Goal: Task Accomplishment & Management: Manage account settings

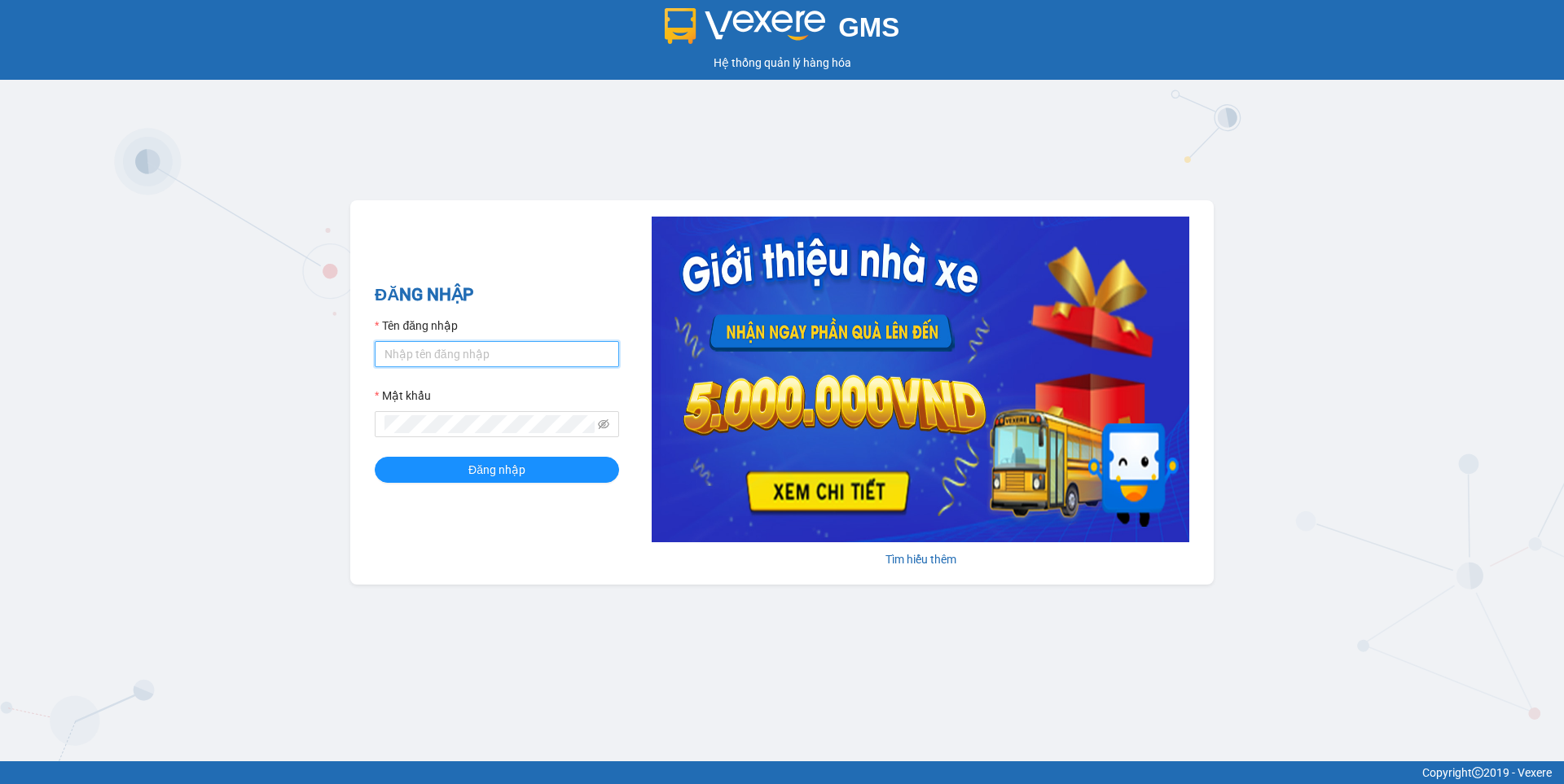
click at [493, 353] on input "Tên đăng nhập" at bounding box center [496, 355] width 244 height 26
type input "nguyen1.beha"
click at [375, 457] on button "Đăng nhập" at bounding box center [496, 470] width 244 height 26
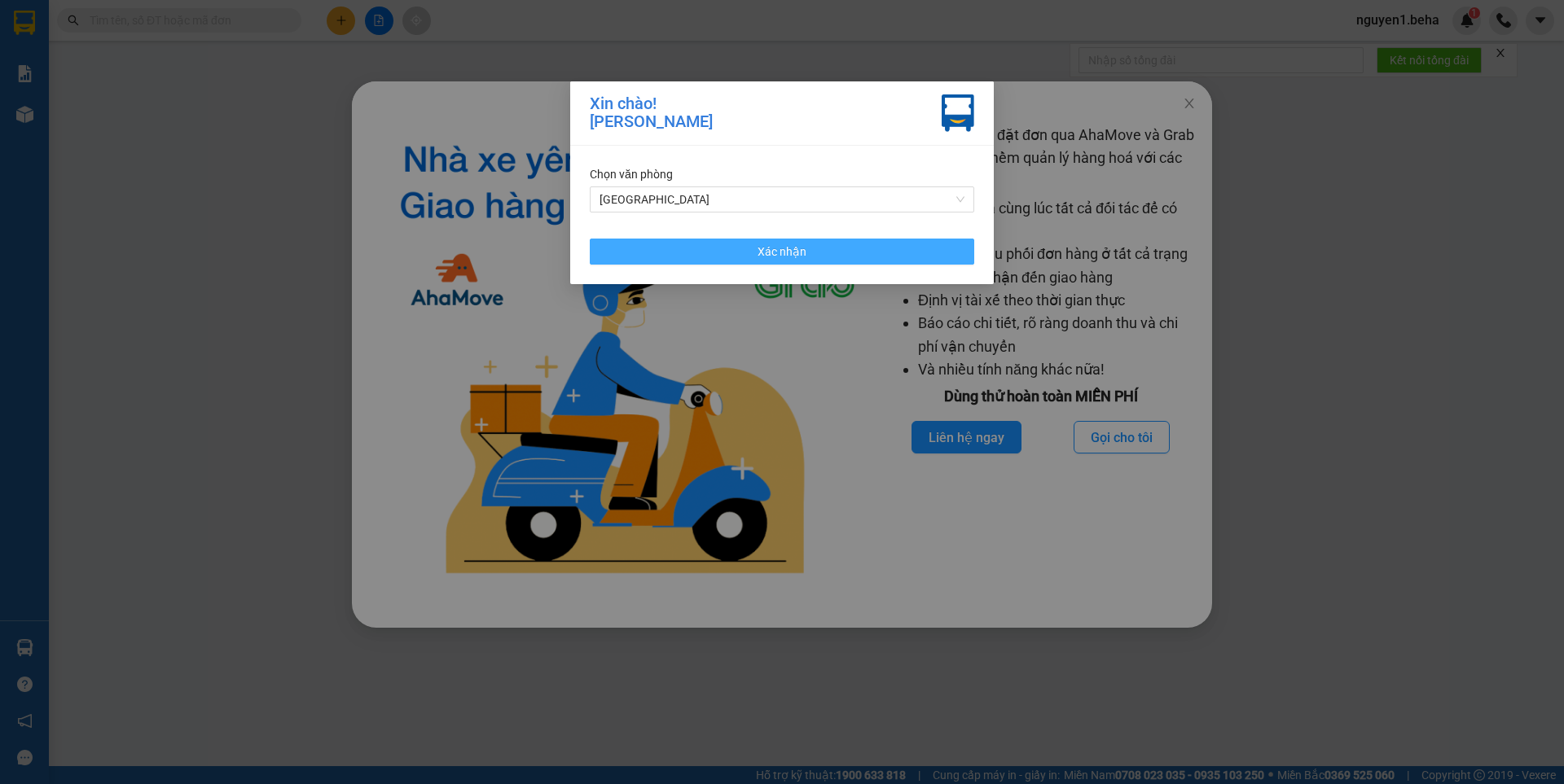
click at [743, 255] on button "Xác nhận" at bounding box center [782, 252] width 384 height 26
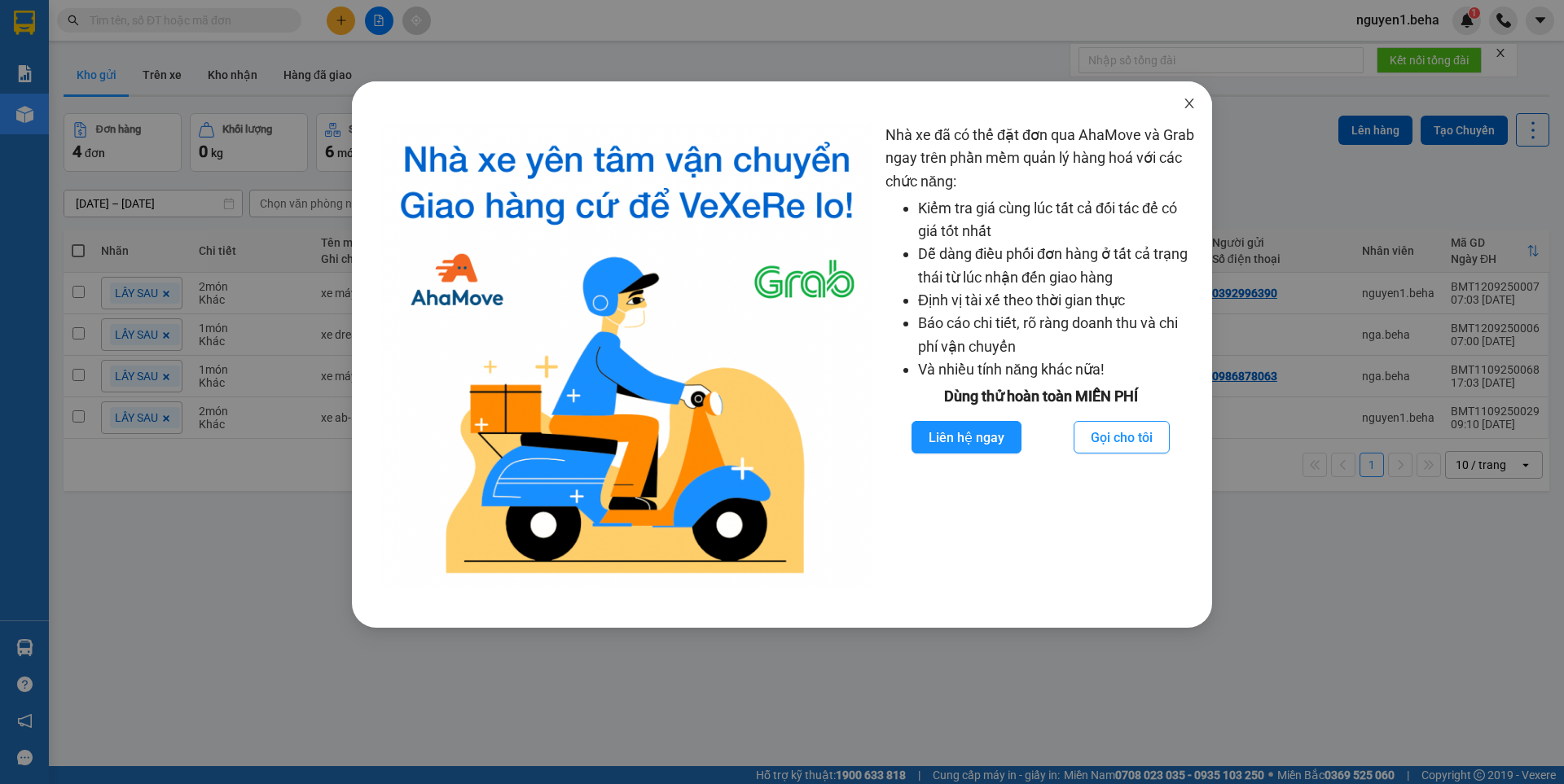
click at [1194, 102] on icon "close" at bounding box center [1189, 104] width 13 height 13
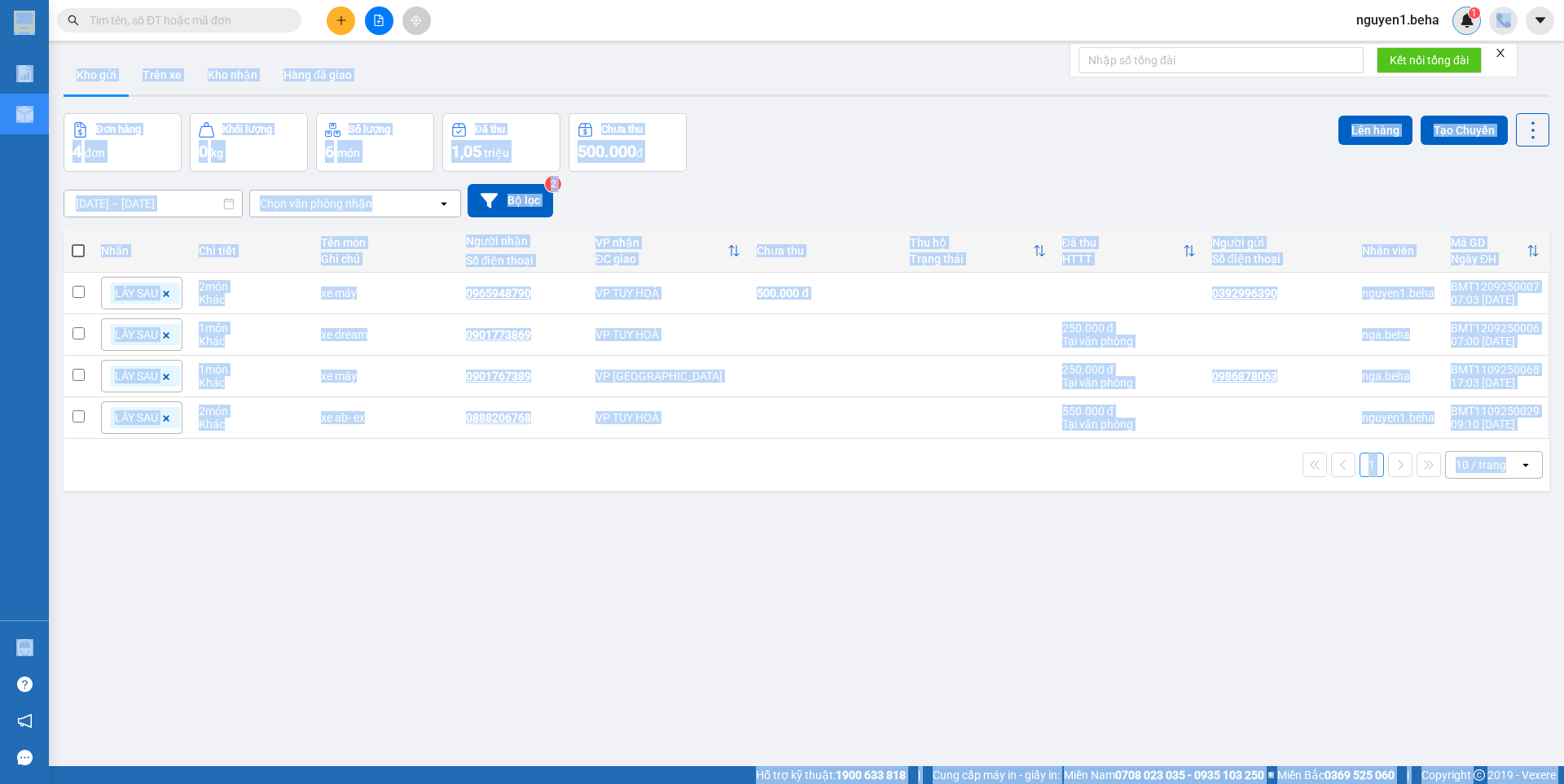
drag, startPoint x: 1504, startPoint y: 57, endPoint x: 1473, endPoint y: 33, distance: 39.2
click at [1510, 19] on body "Kết quả tìm kiếm ( 0 ) Bộ lọc No Data nguyen1.beha 1 Báo cáo Kho hàng mới Hàng …" at bounding box center [782, 392] width 1564 height 784
click at [1498, 49] on icon "close" at bounding box center [1501, 53] width 12 height 12
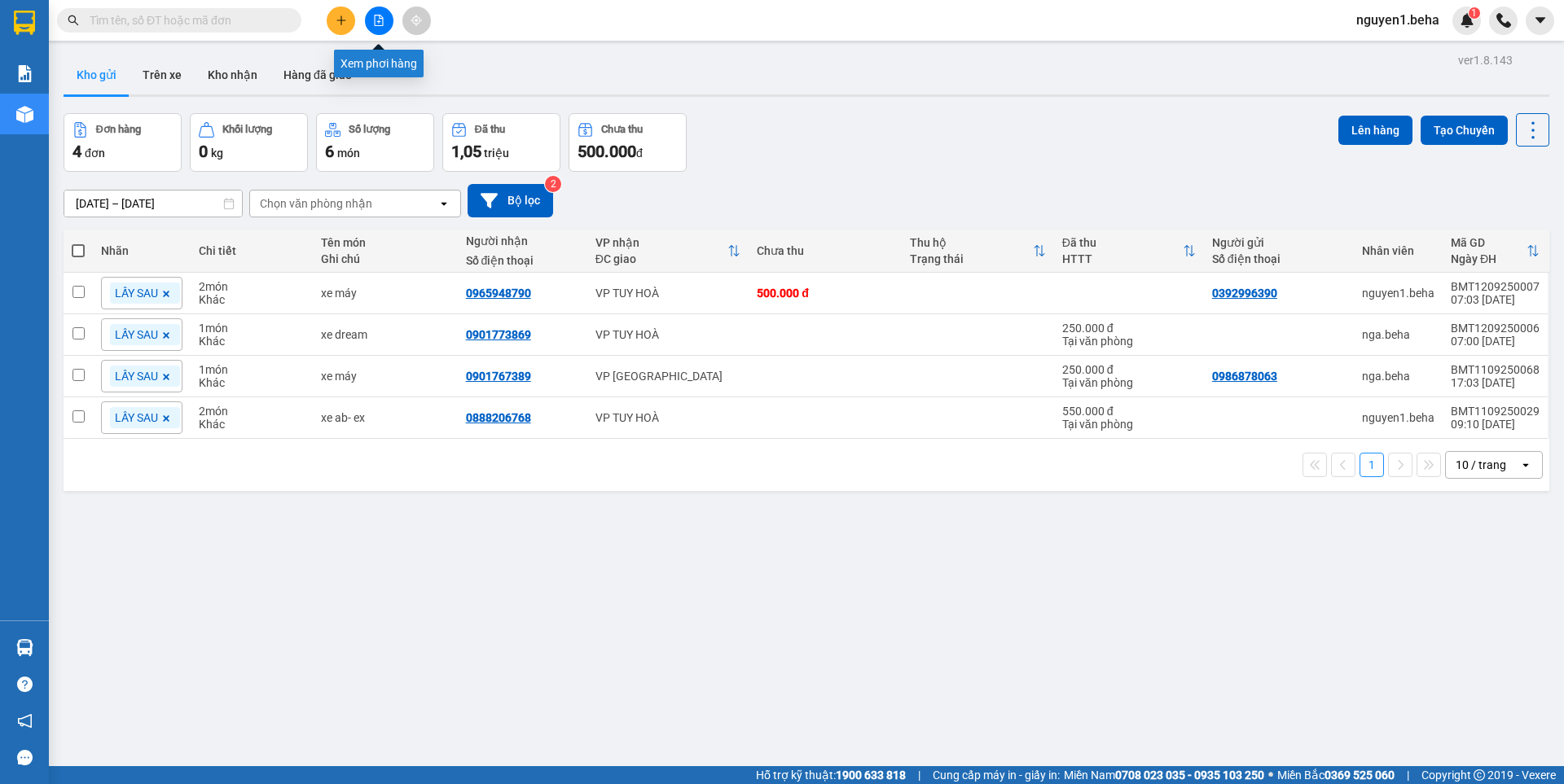
click at [382, 21] on icon "file-add" at bounding box center [379, 21] width 12 height 12
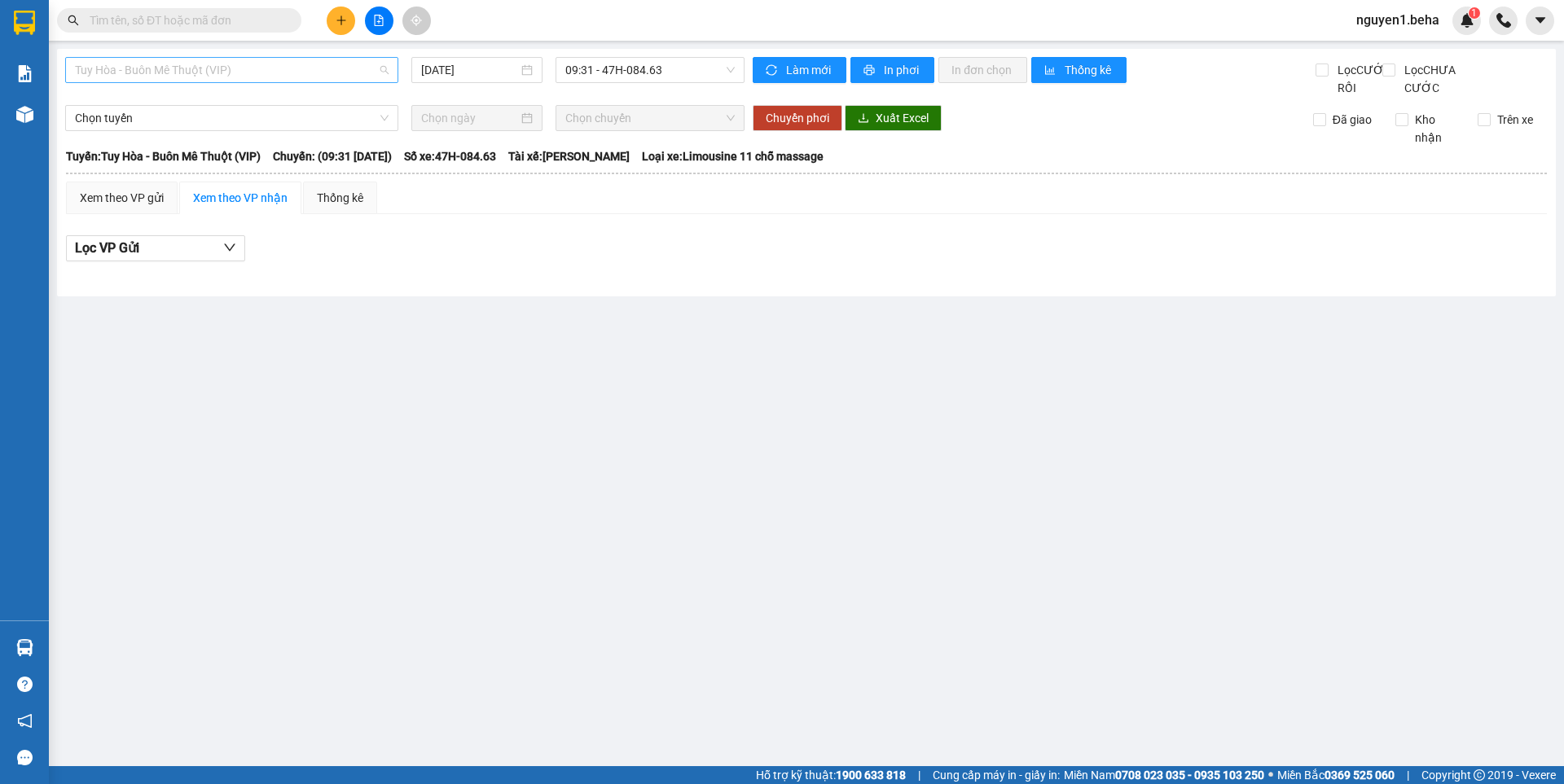
click at [319, 69] on span "Tuy Hòa - Buôn Mê Thuột (VIP)" at bounding box center [231, 70] width 314 height 25
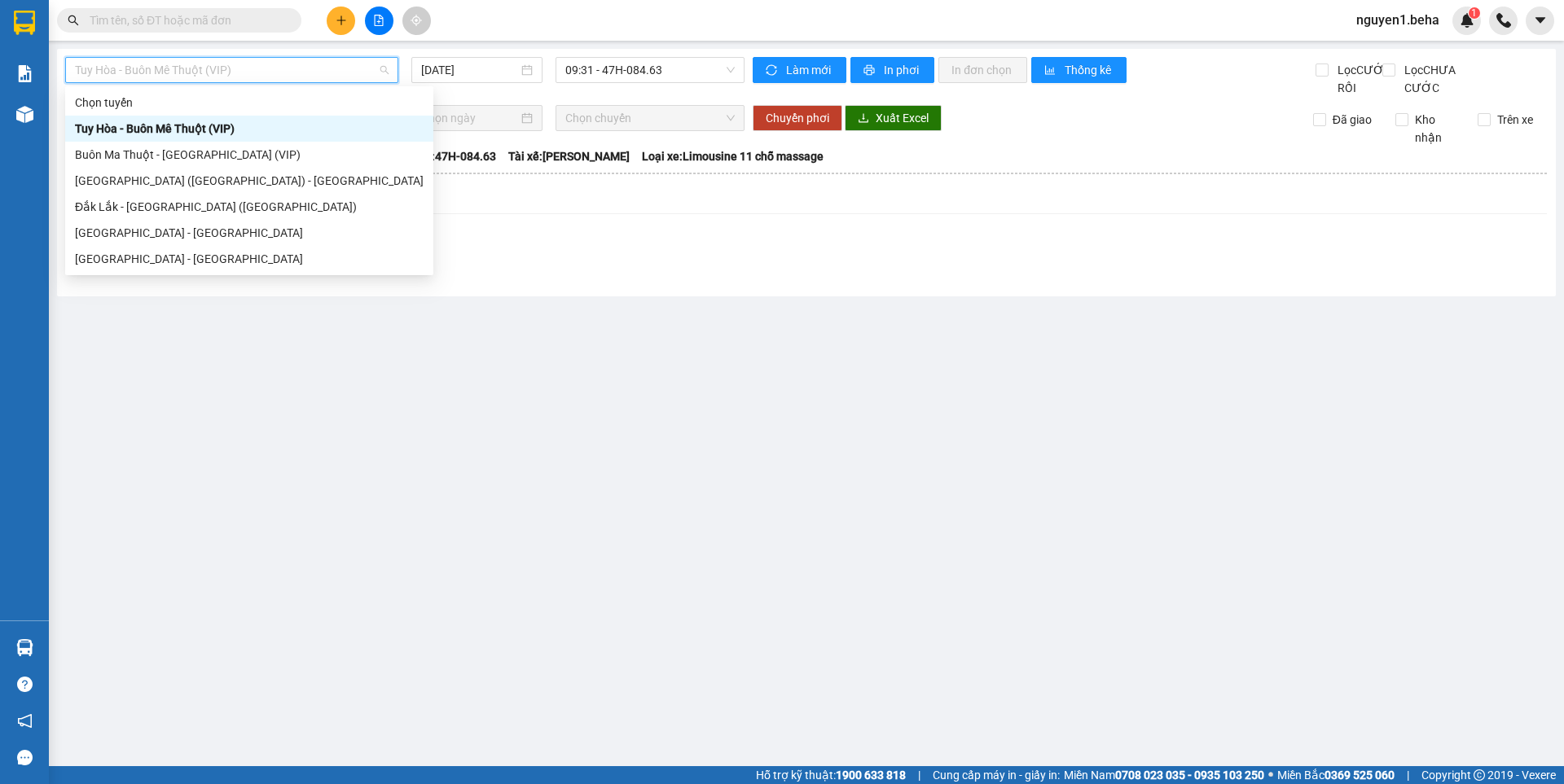
click at [196, 74] on span "Tuy Hòa - Buôn Mê Thuột (VIP)" at bounding box center [231, 70] width 314 height 25
drag, startPoint x: 132, startPoint y: 181, endPoint x: 397, endPoint y: 78, distance: 284.3
click at [133, 179] on div "[GEOGRAPHIC_DATA] ([GEOGRAPHIC_DATA]) - [GEOGRAPHIC_DATA]" at bounding box center [249, 181] width 349 height 18
type input "[DATE]"
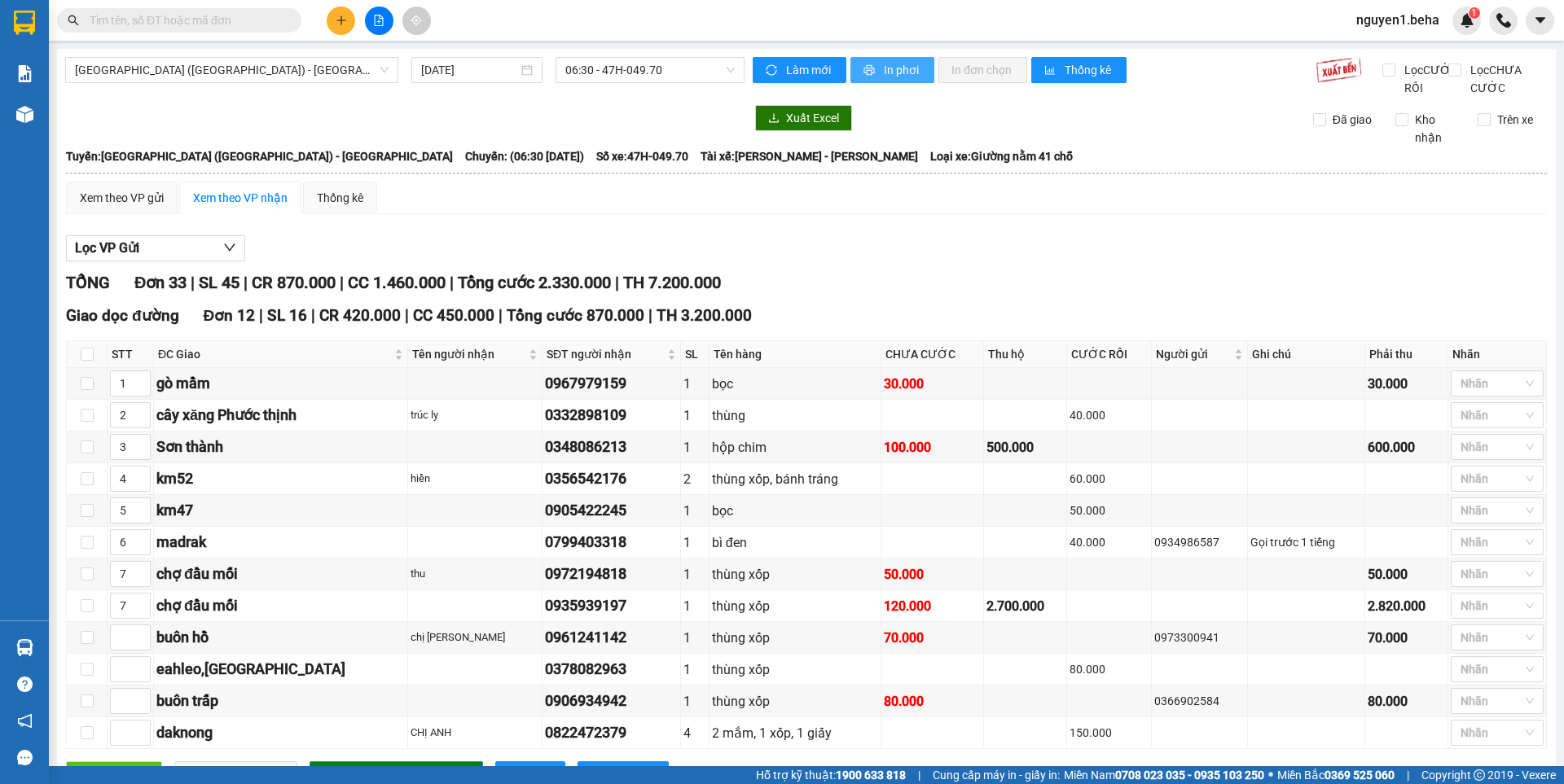
click at [874, 72] on button "In phơi" at bounding box center [892, 70] width 84 height 26
click at [875, 64] on button "In phơi" at bounding box center [892, 70] width 84 height 26
click at [884, 66] on span "In phơi" at bounding box center [903, 70] width 38 height 18
click at [898, 63] on span "In phơi" at bounding box center [903, 70] width 38 height 18
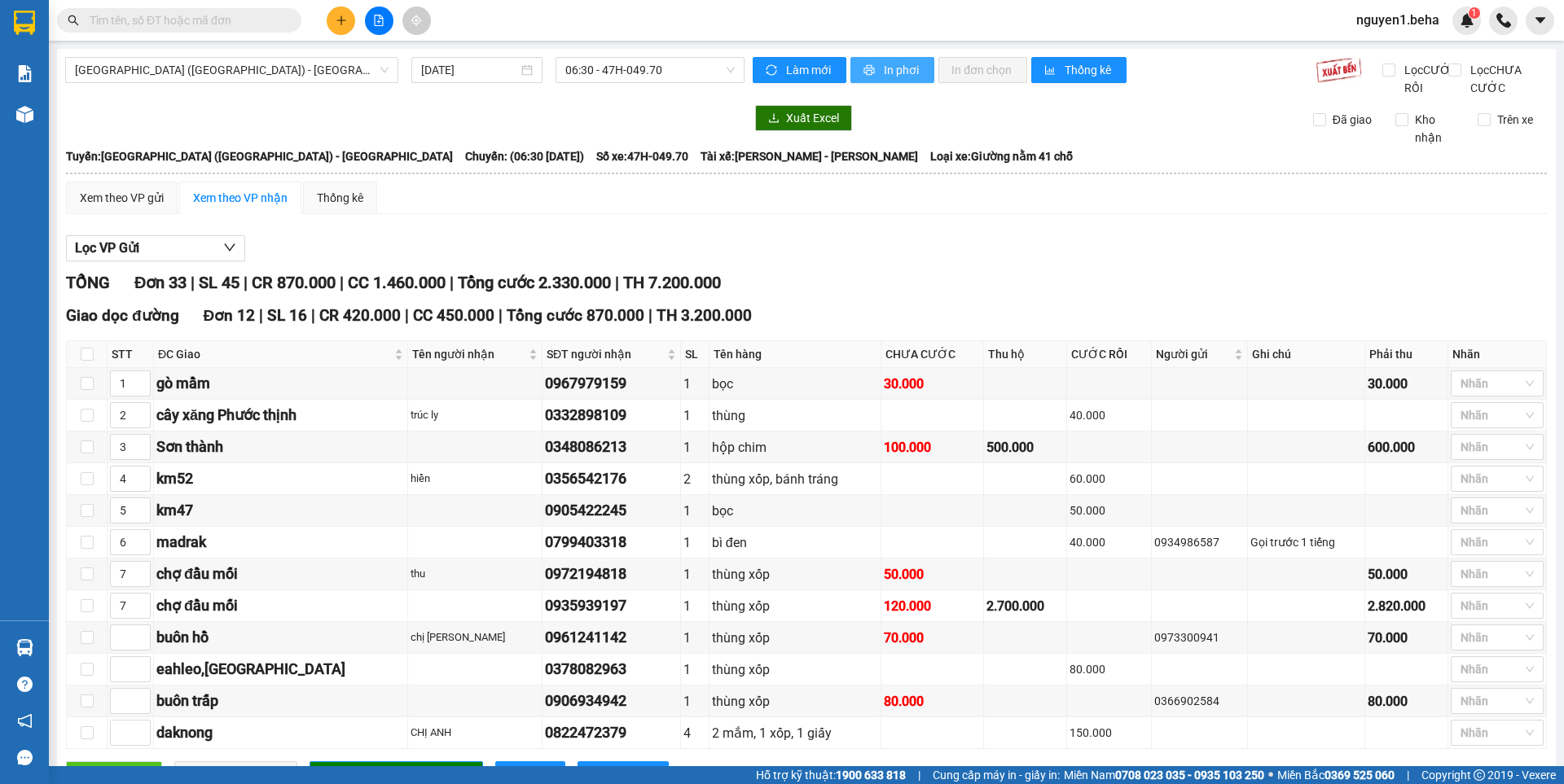
click at [859, 62] on button "In phơi" at bounding box center [892, 70] width 84 height 26
click at [878, 80] on button "In phơi" at bounding box center [892, 70] width 84 height 26
click at [904, 69] on span "In phơi" at bounding box center [903, 70] width 38 height 18
click at [876, 63] on button "In phơi" at bounding box center [892, 70] width 84 height 26
click at [884, 71] on span "In phơi" at bounding box center [903, 70] width 38 height 18
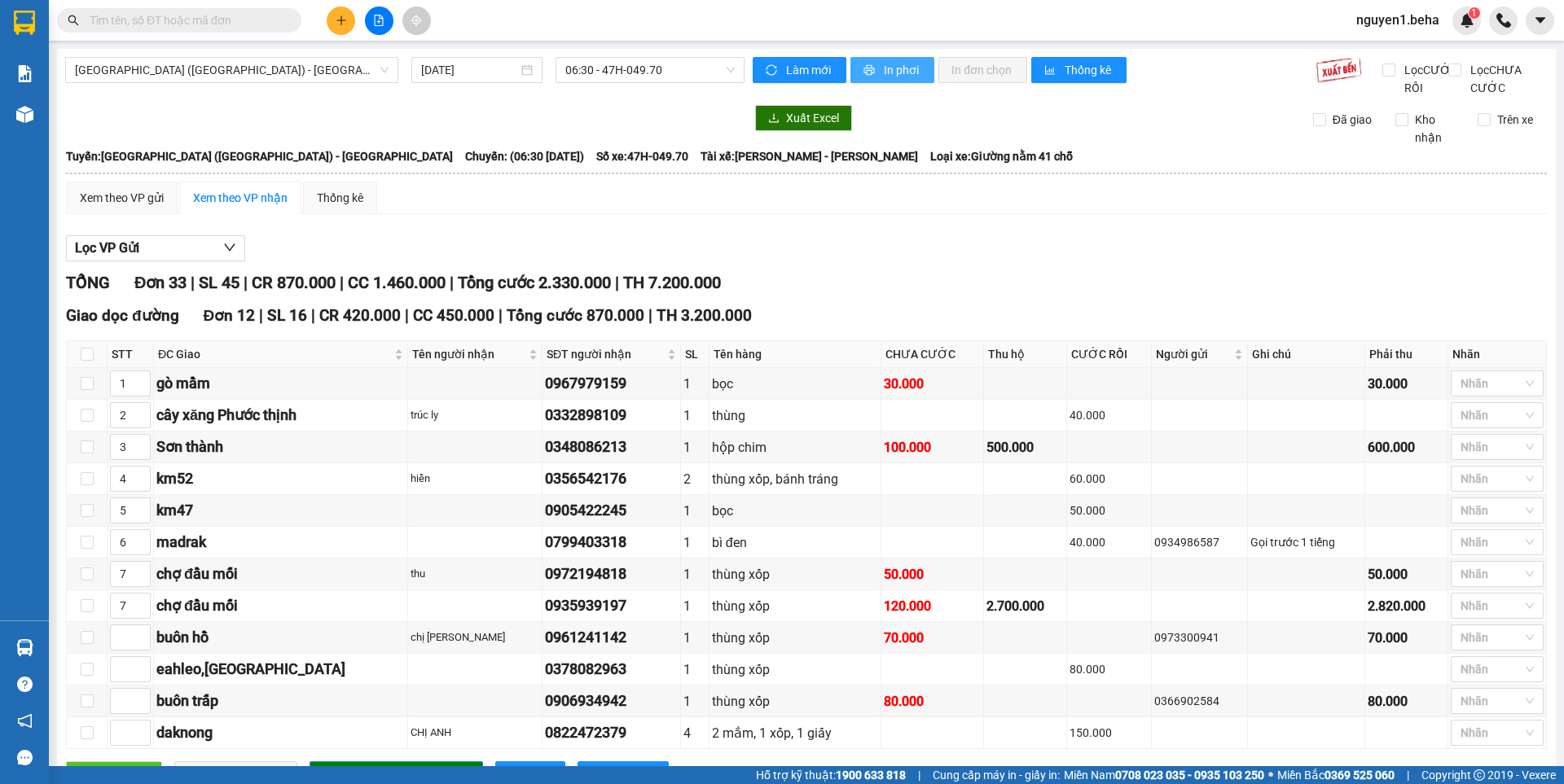
click at [887, 70] on span "In phơi" at bounding box center [903, 70] width 38 height 18
click at [890, 72] on span "In phơi" at bounding box center [903, 70] width 38 height 18
drag, startPoint x: 420, startPoint y: 533, endPoint x: 761, endPoint y: 102, distance: 549.6
click at [845, 34] on div "Kết quả tìm kiếm ( 0 ) Bộ lọc No Data nguyen1.beha 1" at bounding box center [782, 20] width 1564 height 40
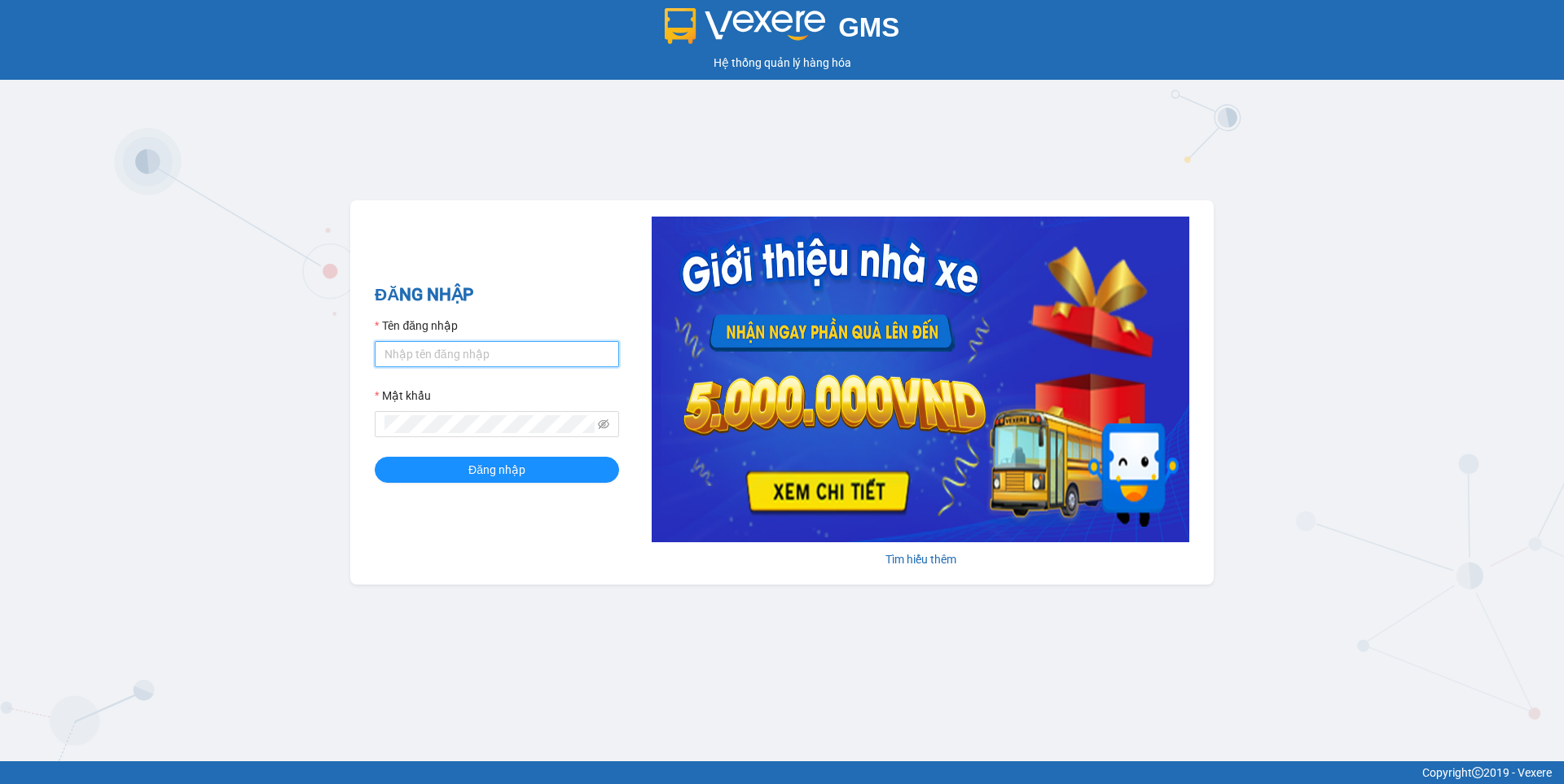
click at [561, 355] on input "Tên đăng nhập" at bounding box center [496, 355] width 244 height 26
type input "nguyen1.beha"
click at [375, 457] on button "Đăng nhập" at bounding box center [496, 470] width 244 height 26
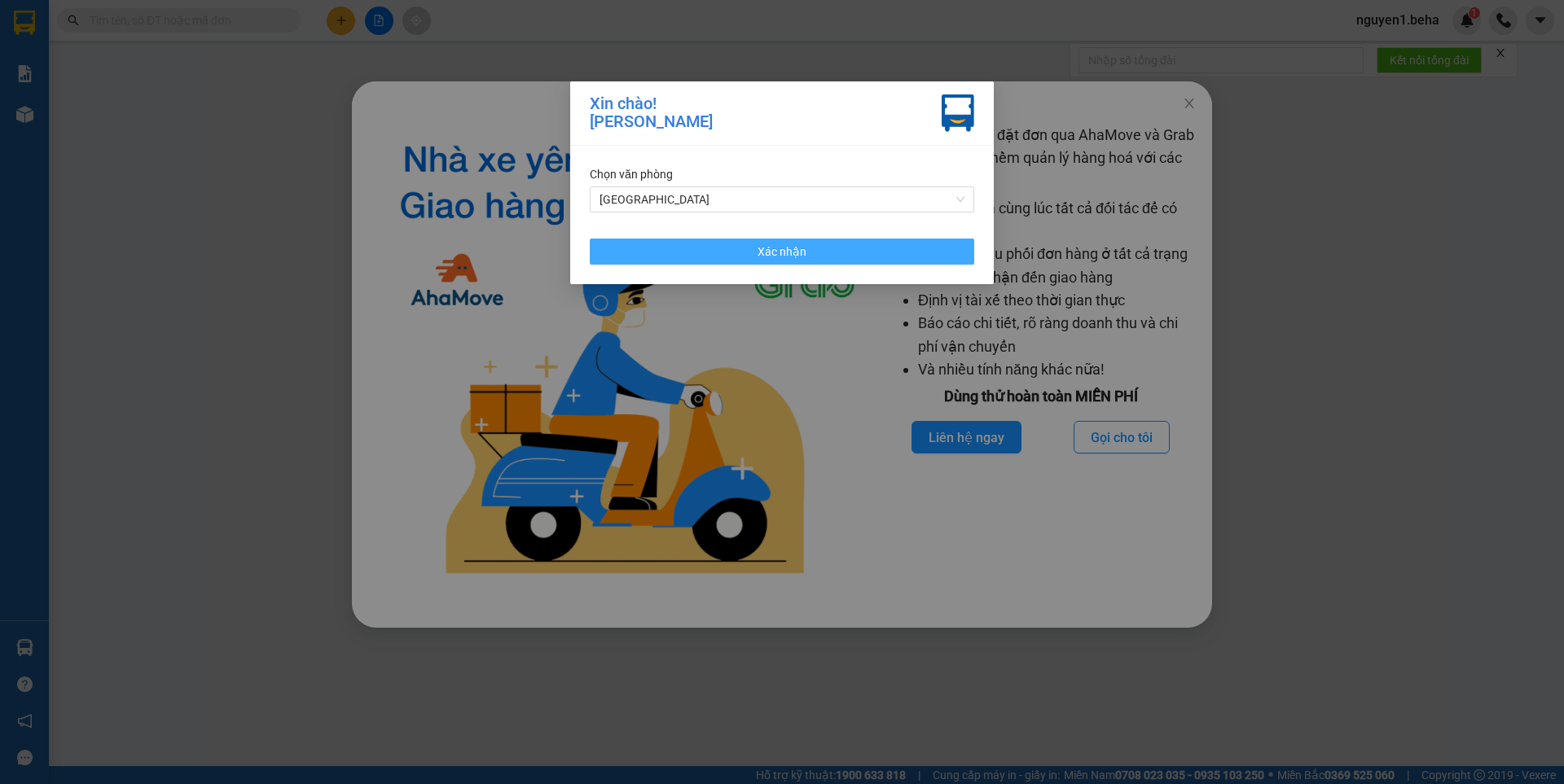
click at [833, 253] on button "Xác nhận" at bounding box center [782, 252] width 384 height 26
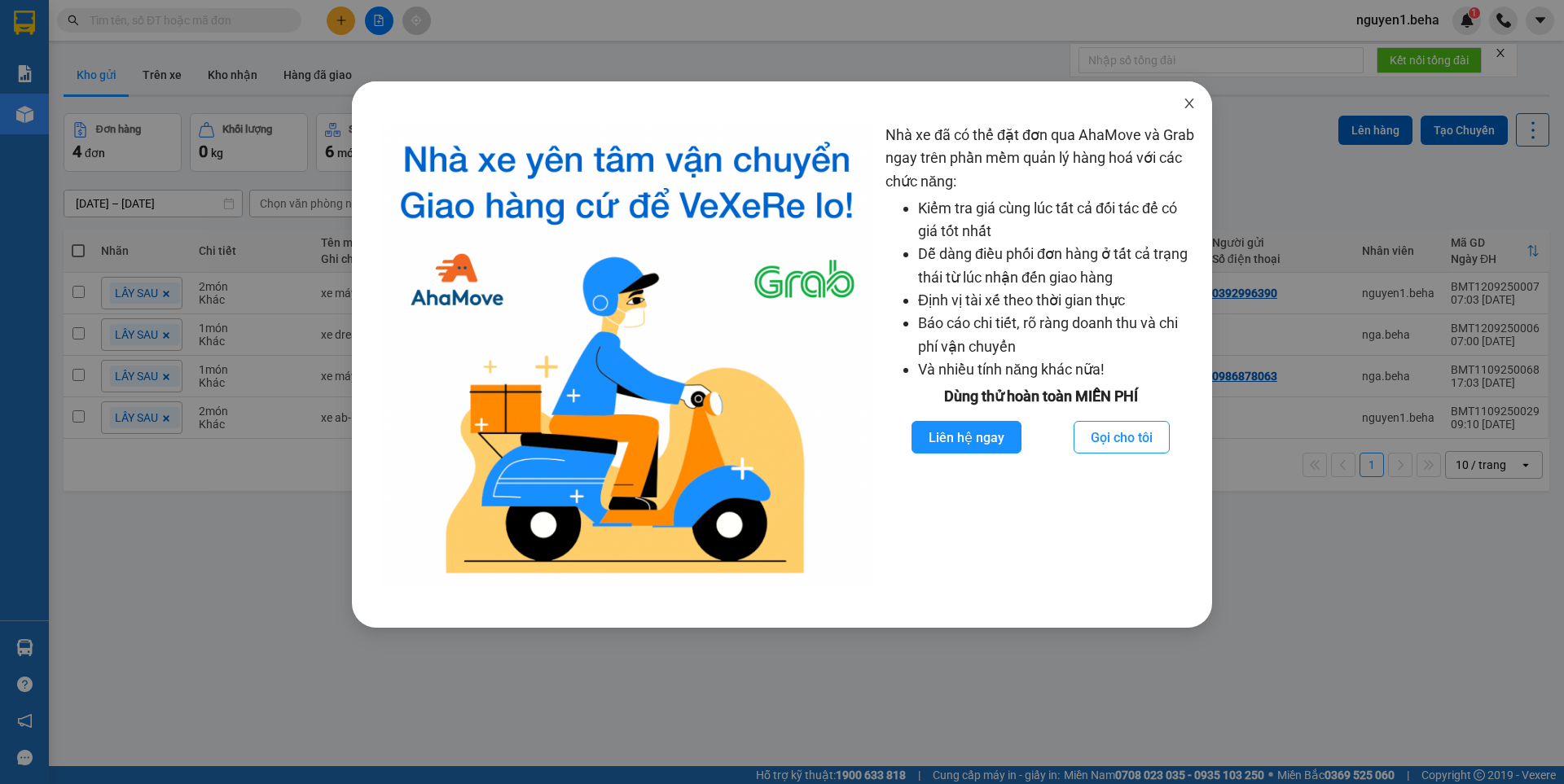
click at [1198, 105] on span "Close" at bounding box center [1189, 104] width 45 height 45
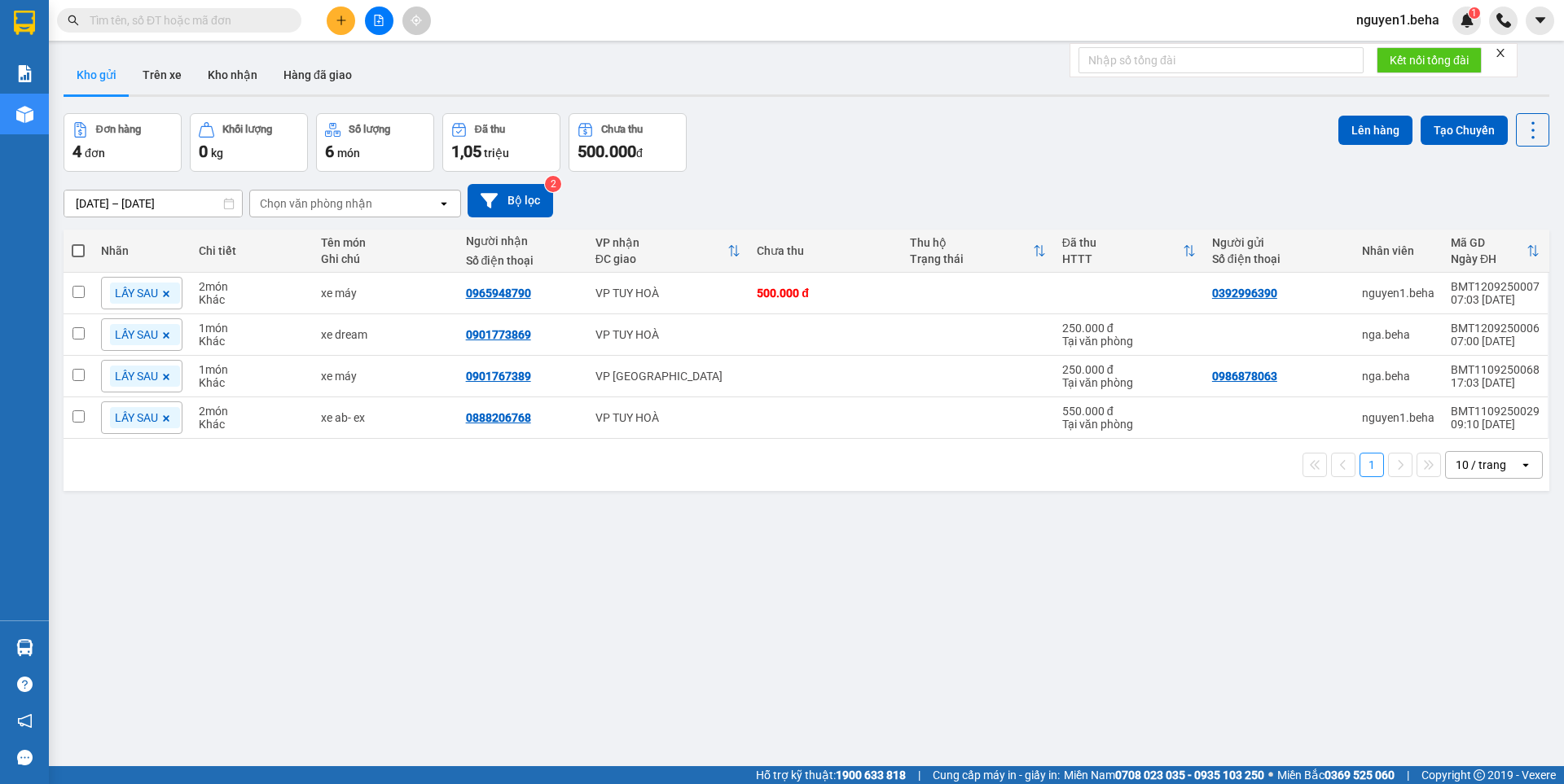
click at [1499, 52] on icon "close" at bounding box center [1501, 53] width 12 height 12
click at [388, 20] on button at bounding box center [379, 21] width 29 height 29
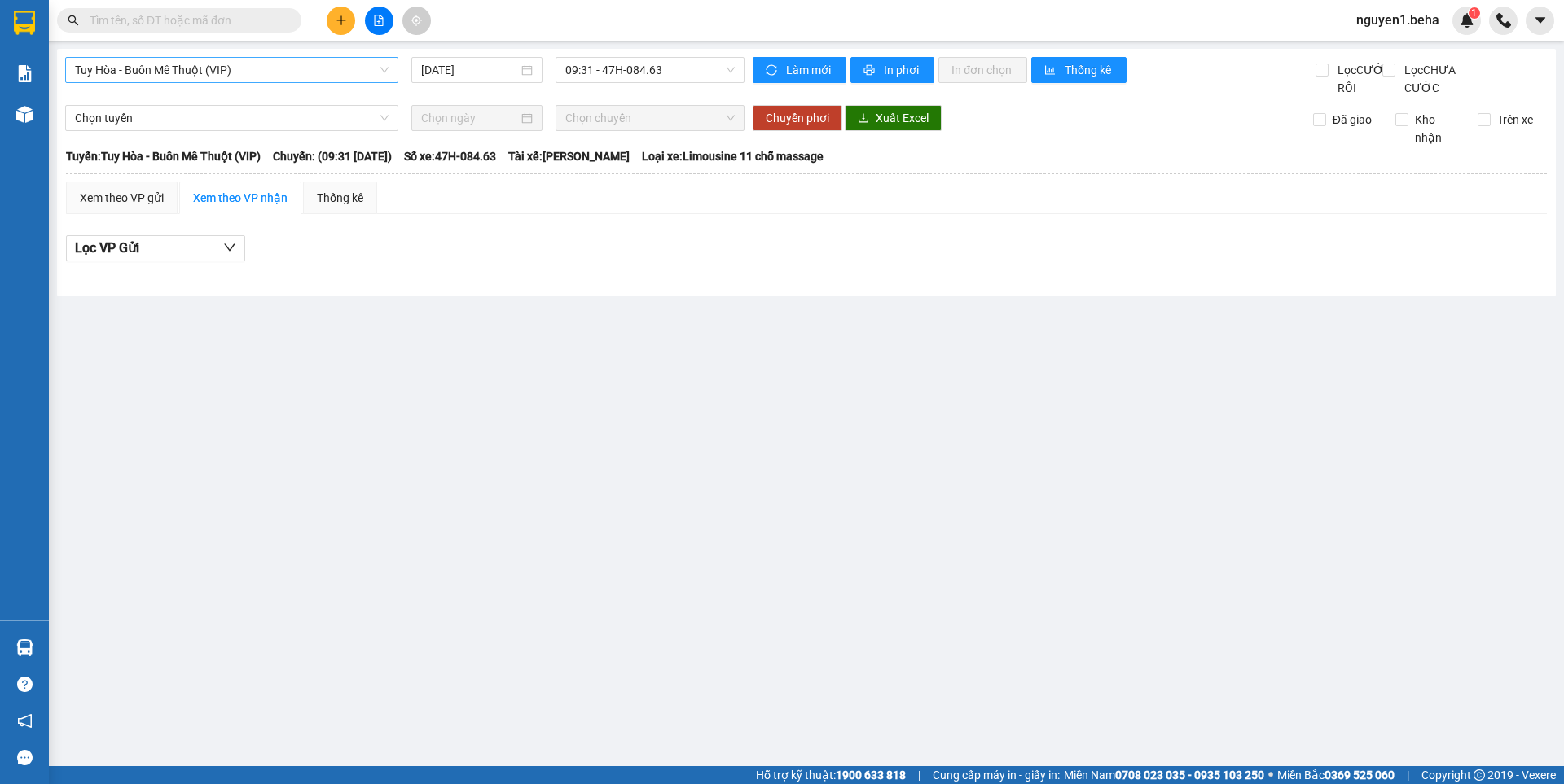
click at [239, 68] on span "Tuy Hòa - Buôn Mê Thuột (VIP)" at bounding box center [231, 70] width 314 height 25
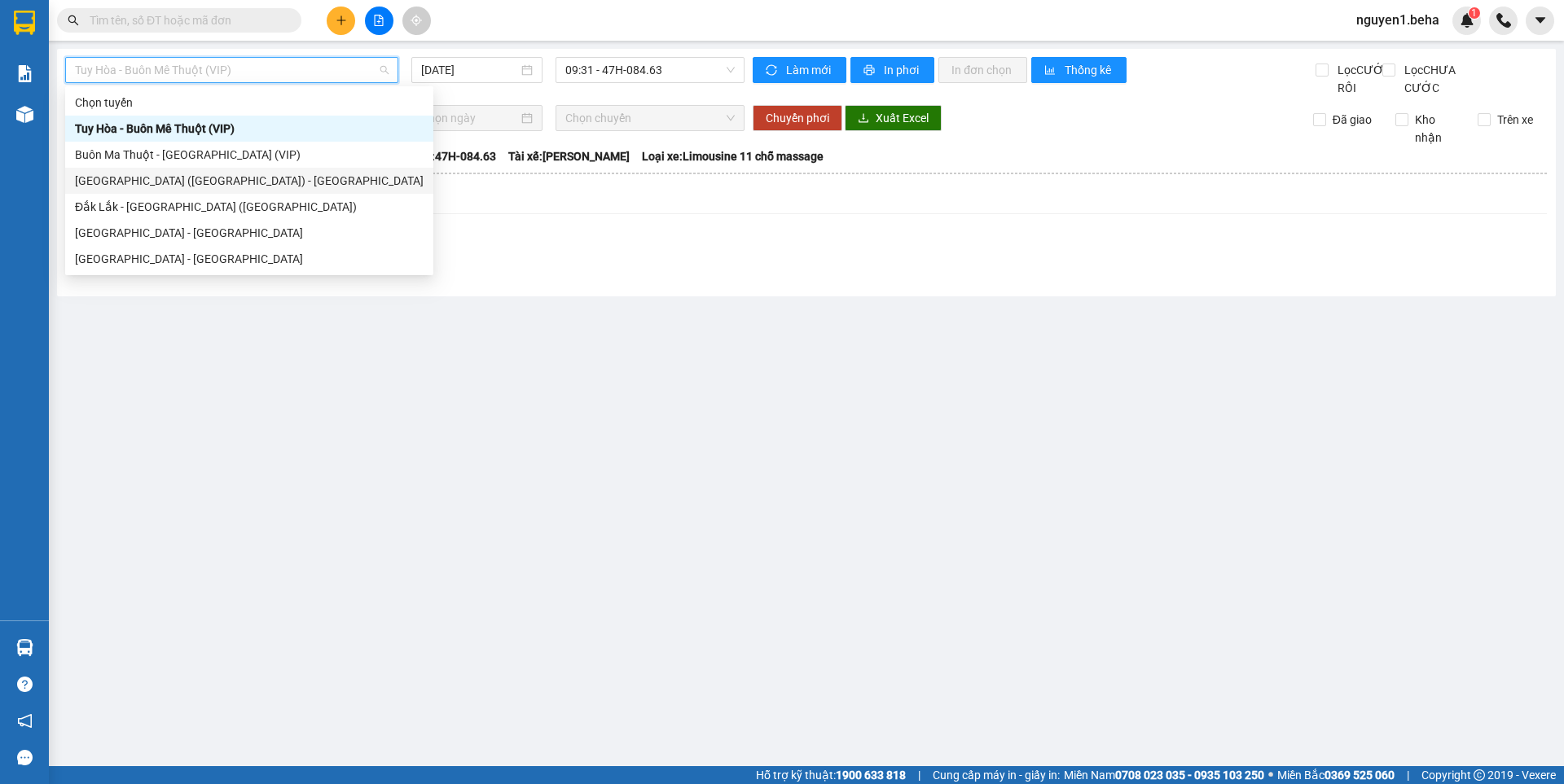
click at [146, 182] on div "[GEOGRAPHIC_DATA] ([GEOGRAPHIC_DATA]) - [GEOGRAPHIC_DATA]" at bounding box center [249, 181] width 349 height 18
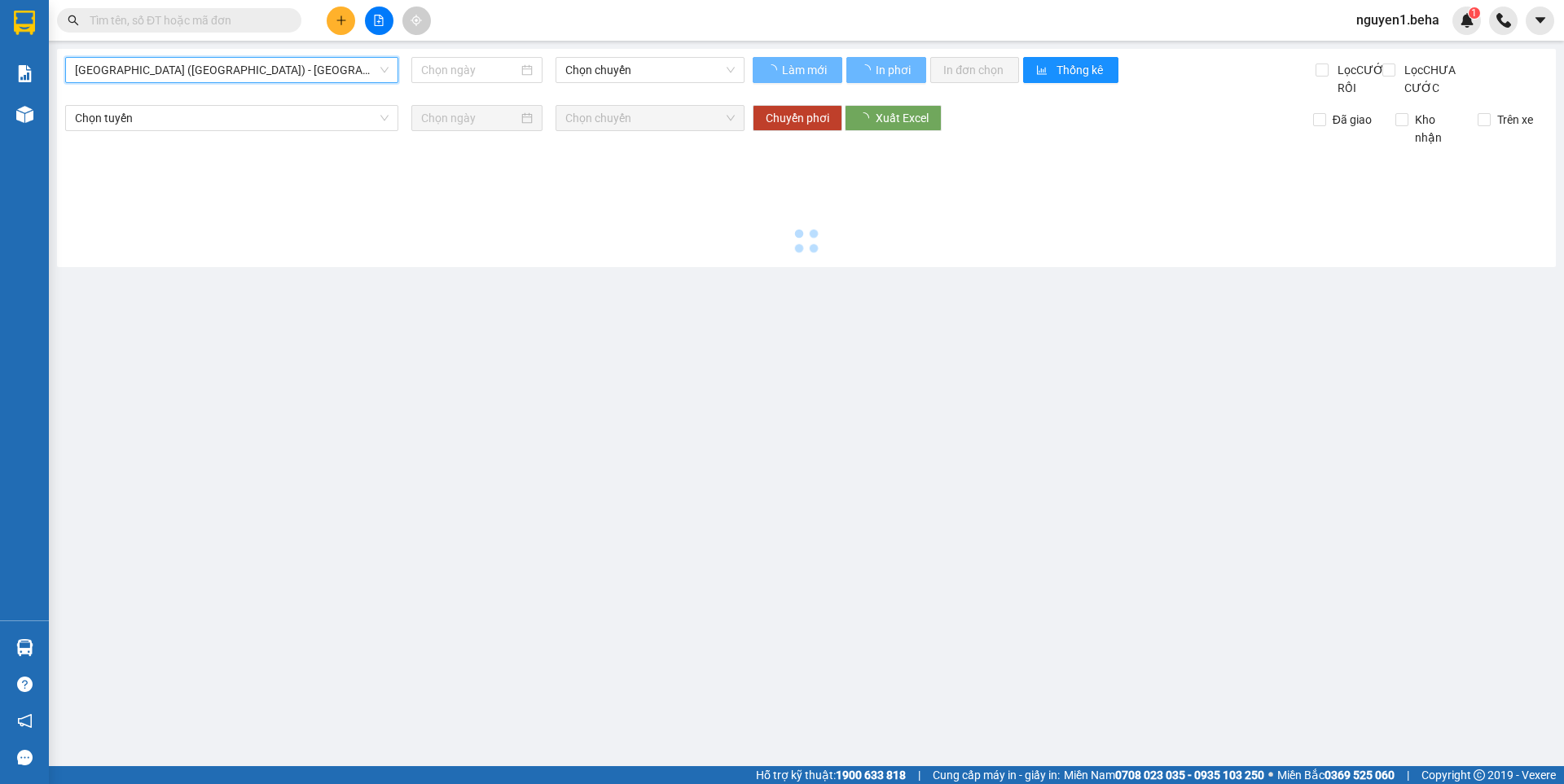
type input "[DATE]"
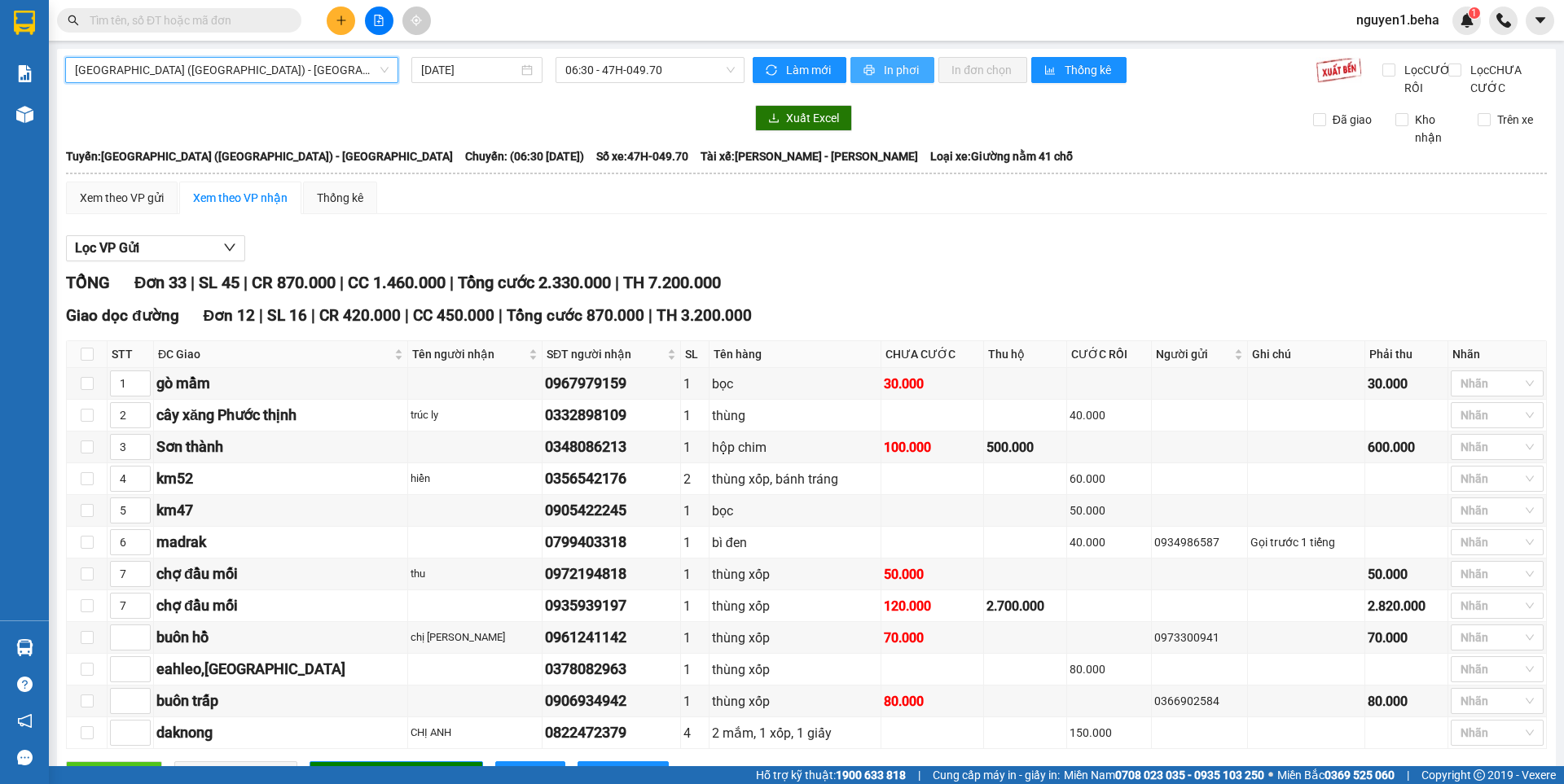
click at [891, 74] on span "In phơi" at bounding box center [903, 70] width 38 height 18
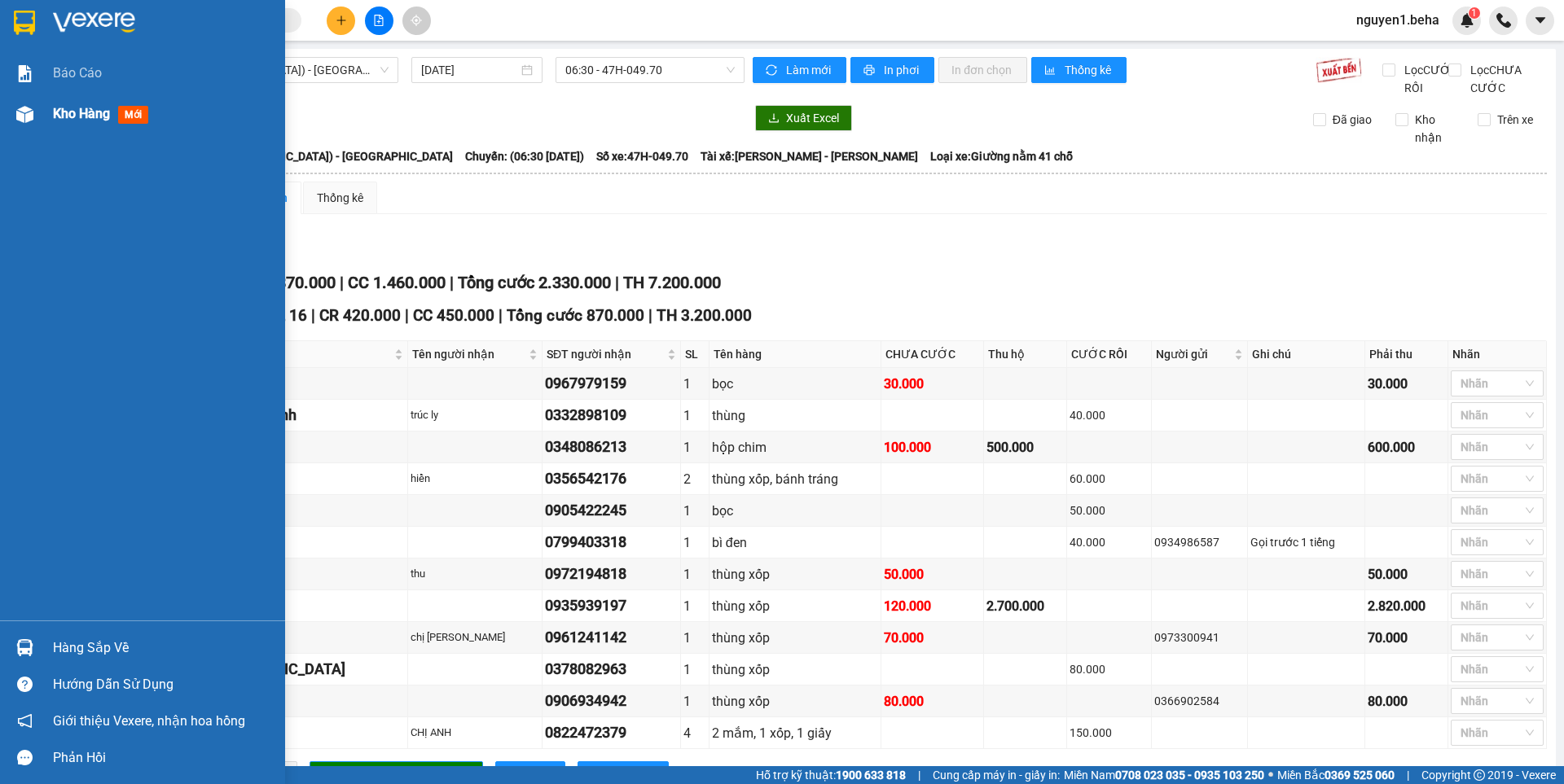
click at [38, 113] on div at bounding box center [25, 114] width 29 height 29
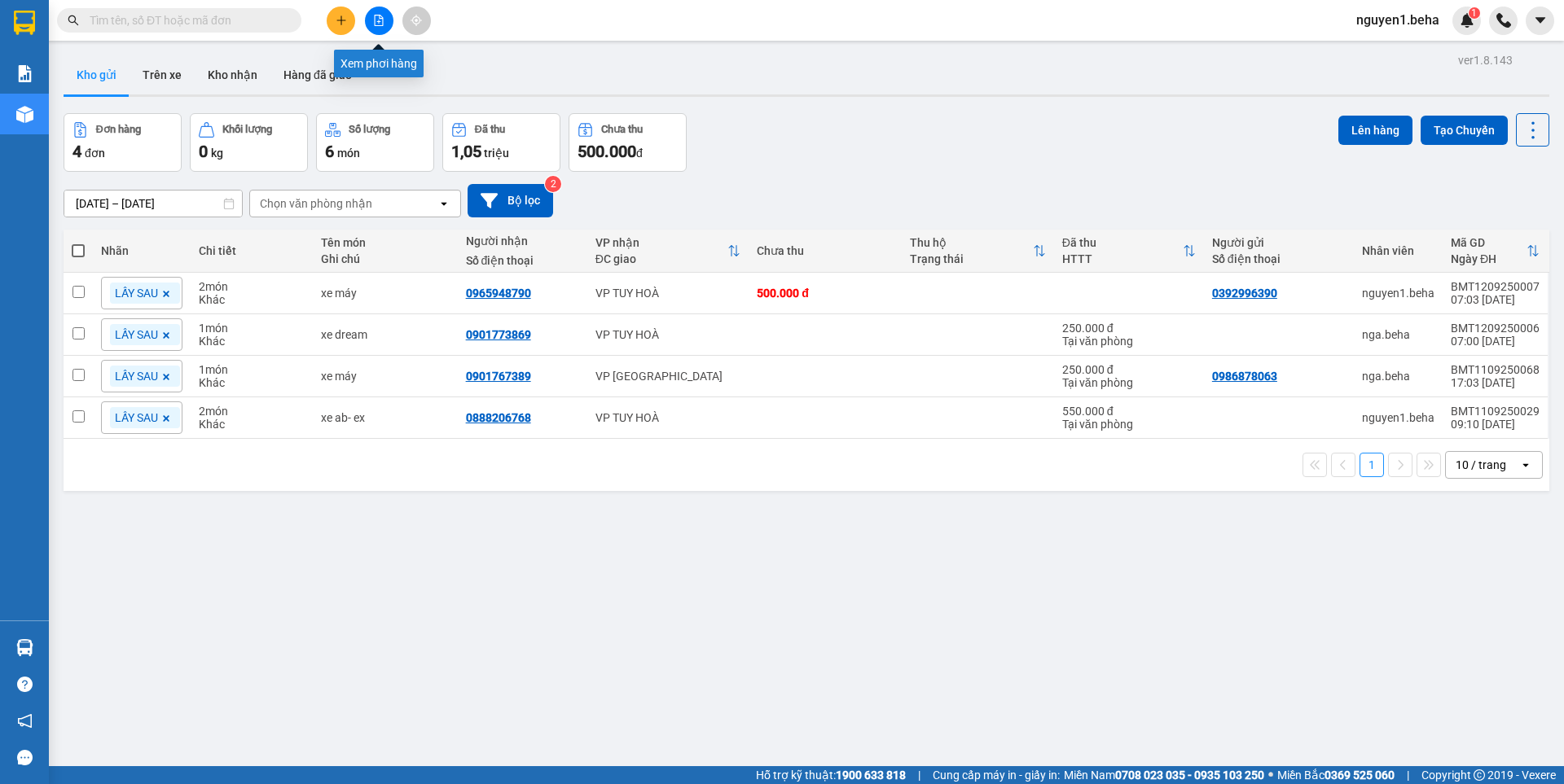
click at [375, 20] on icon "file-add" at bounding box center [379, 21] width 12 height 12
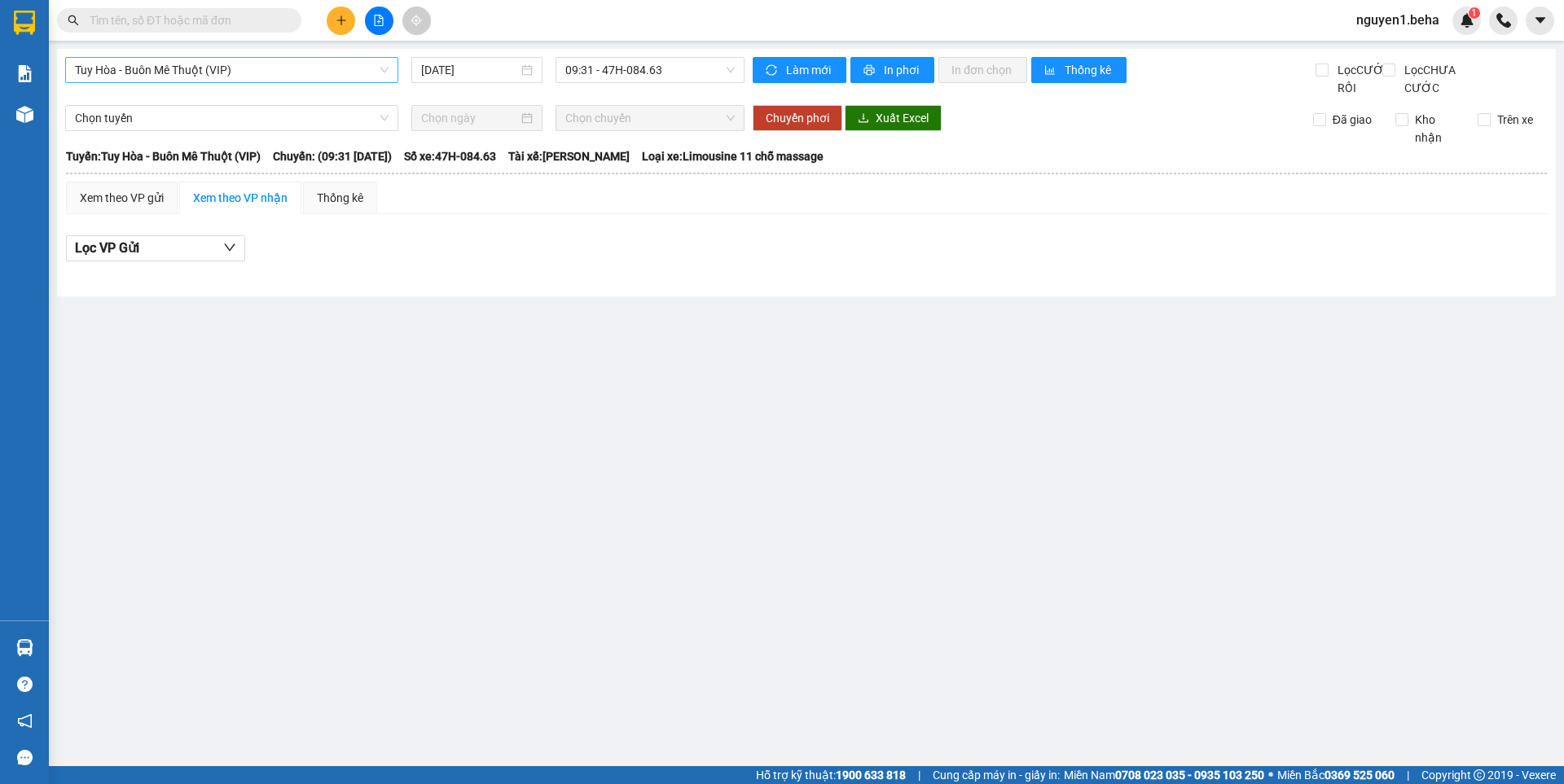
click at [274, 69] on span "Tuy Hòa - Buôn Mê Thuột (VIP)" at bounding box center [231, 70] width 314 height 25
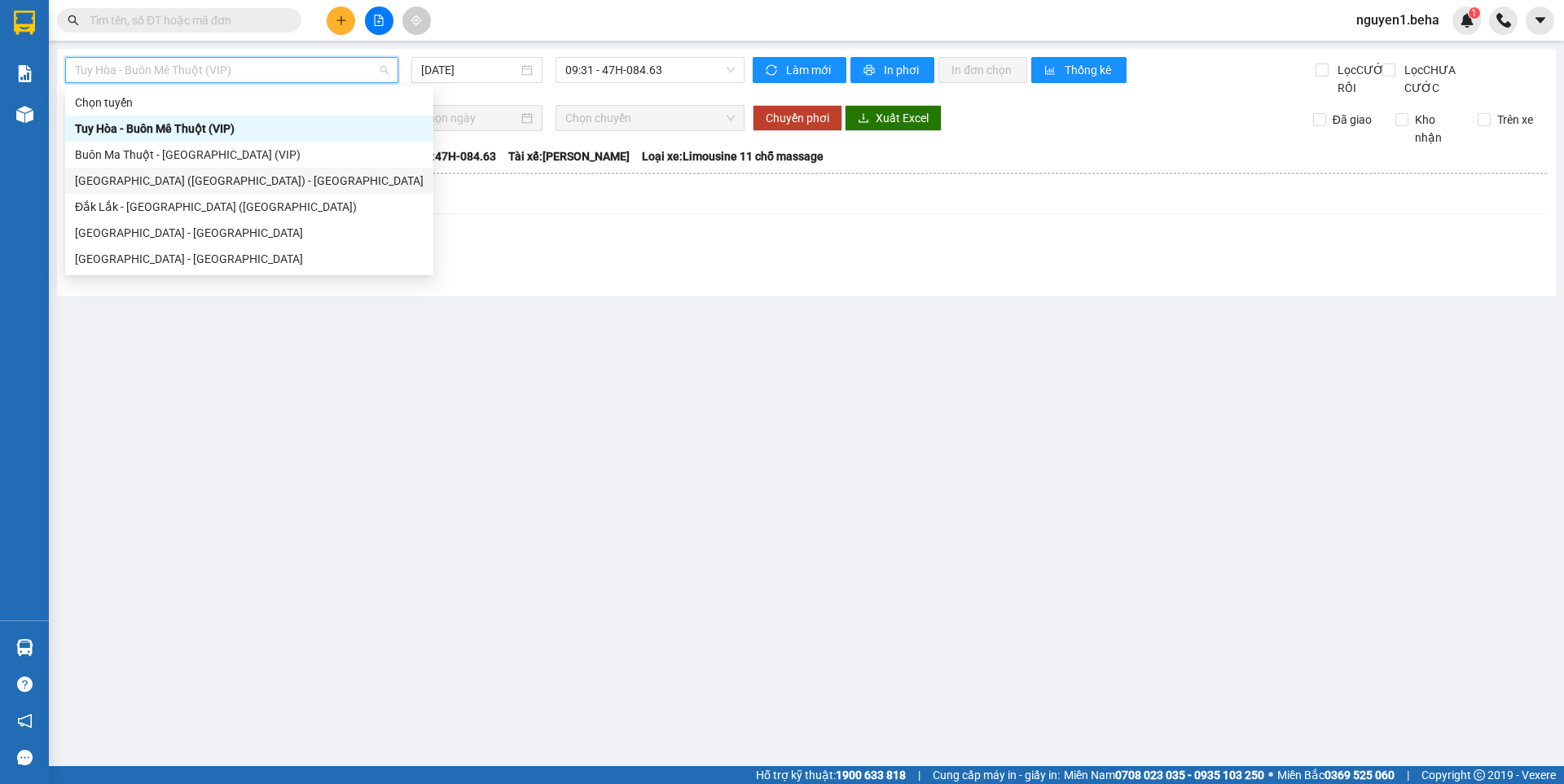
click at [121, 172] on div "[GEOGRAPHIC_DATA] ([GEOGRAPHIC_DATA]) - [GEOGRAPHIC_DATA]" at bounding box center [249, 181] width 349 height 18
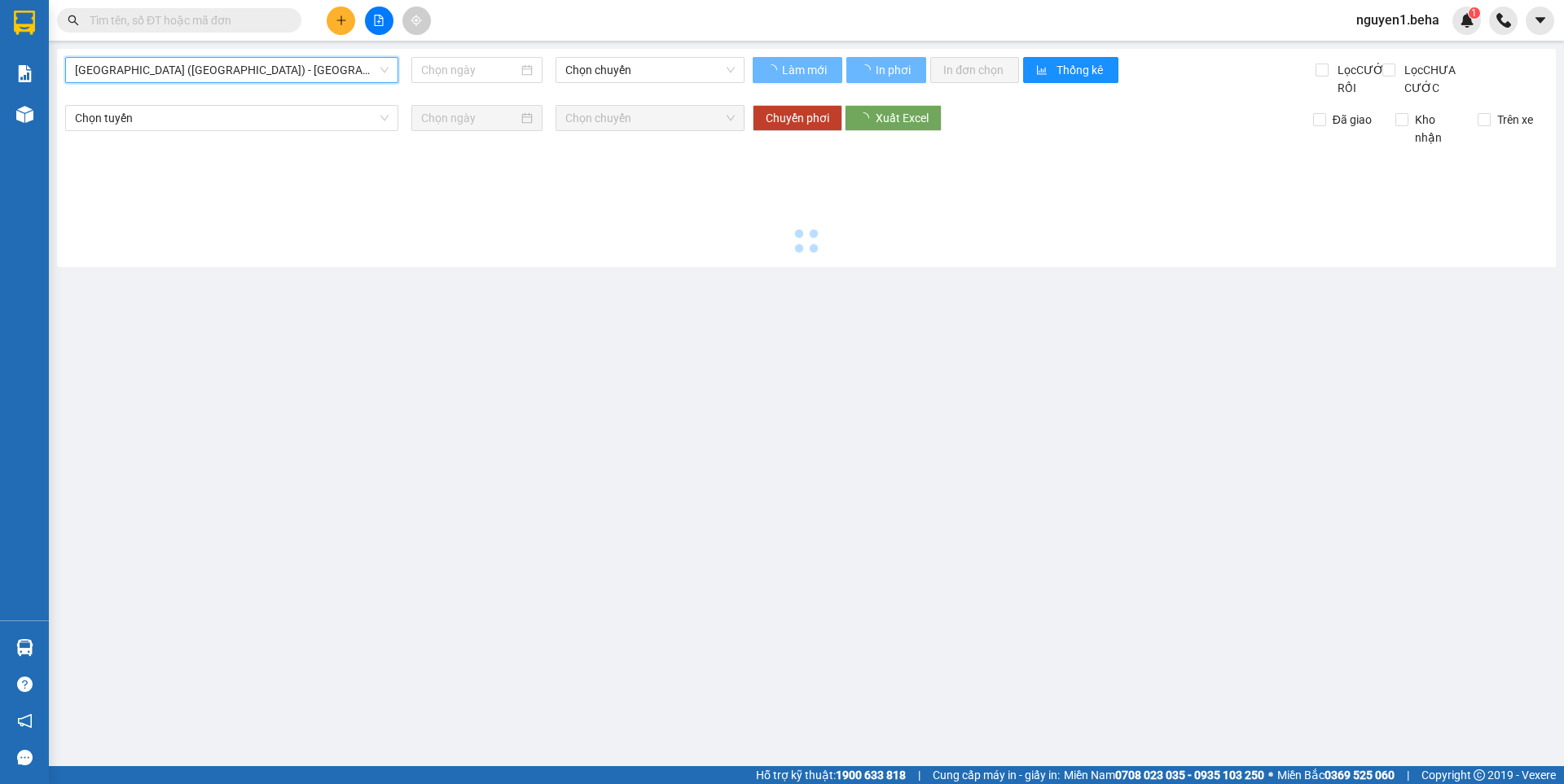
type input "[DATE]"
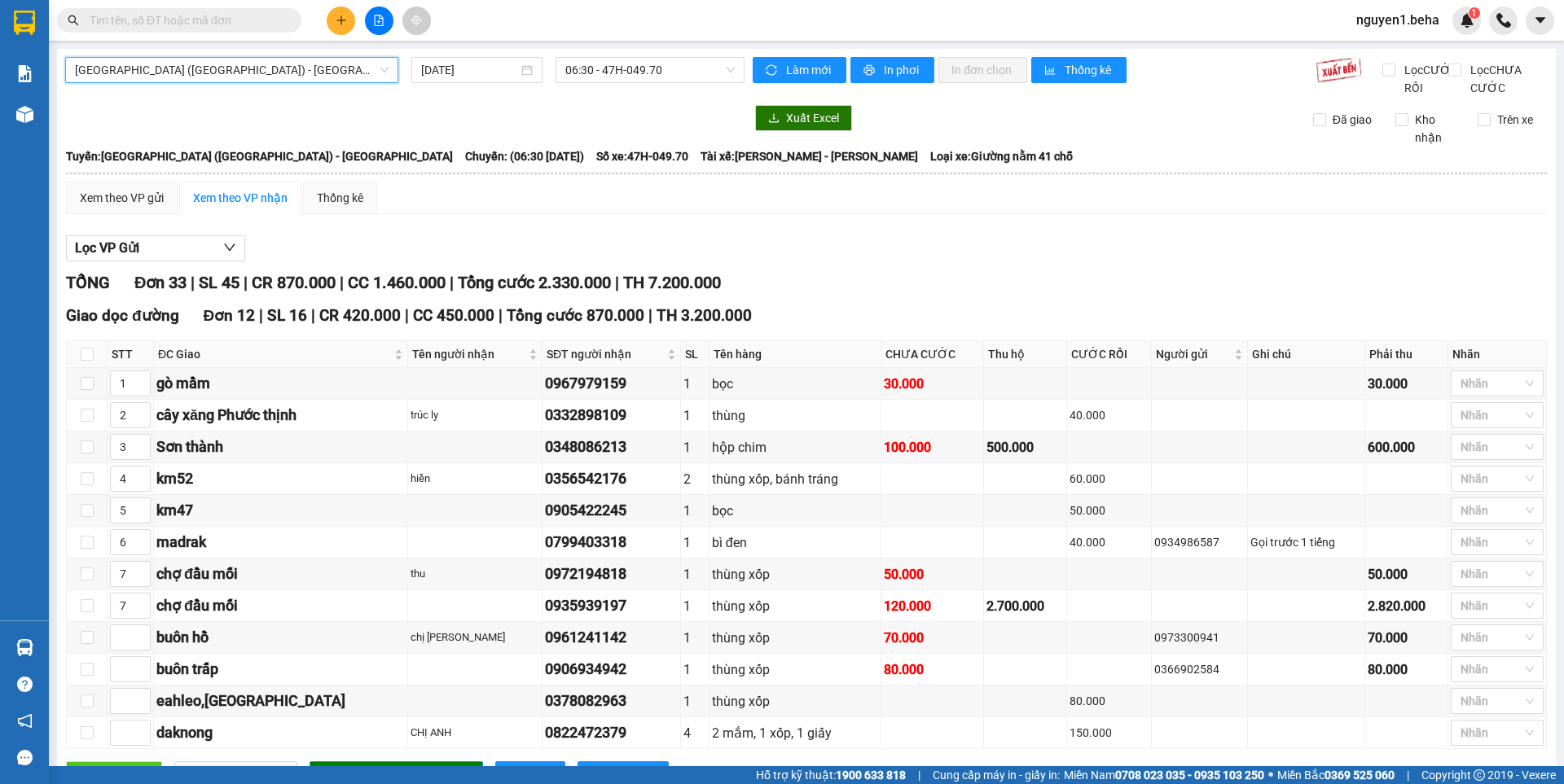
click at [341, 67] on span "[GEOGRAPHIC_DATA] ([GEOGRAPHIC_DATA]) - [GEOGRAPHIC_DATA]" at bounding box center [231, 70] width 314 height 25
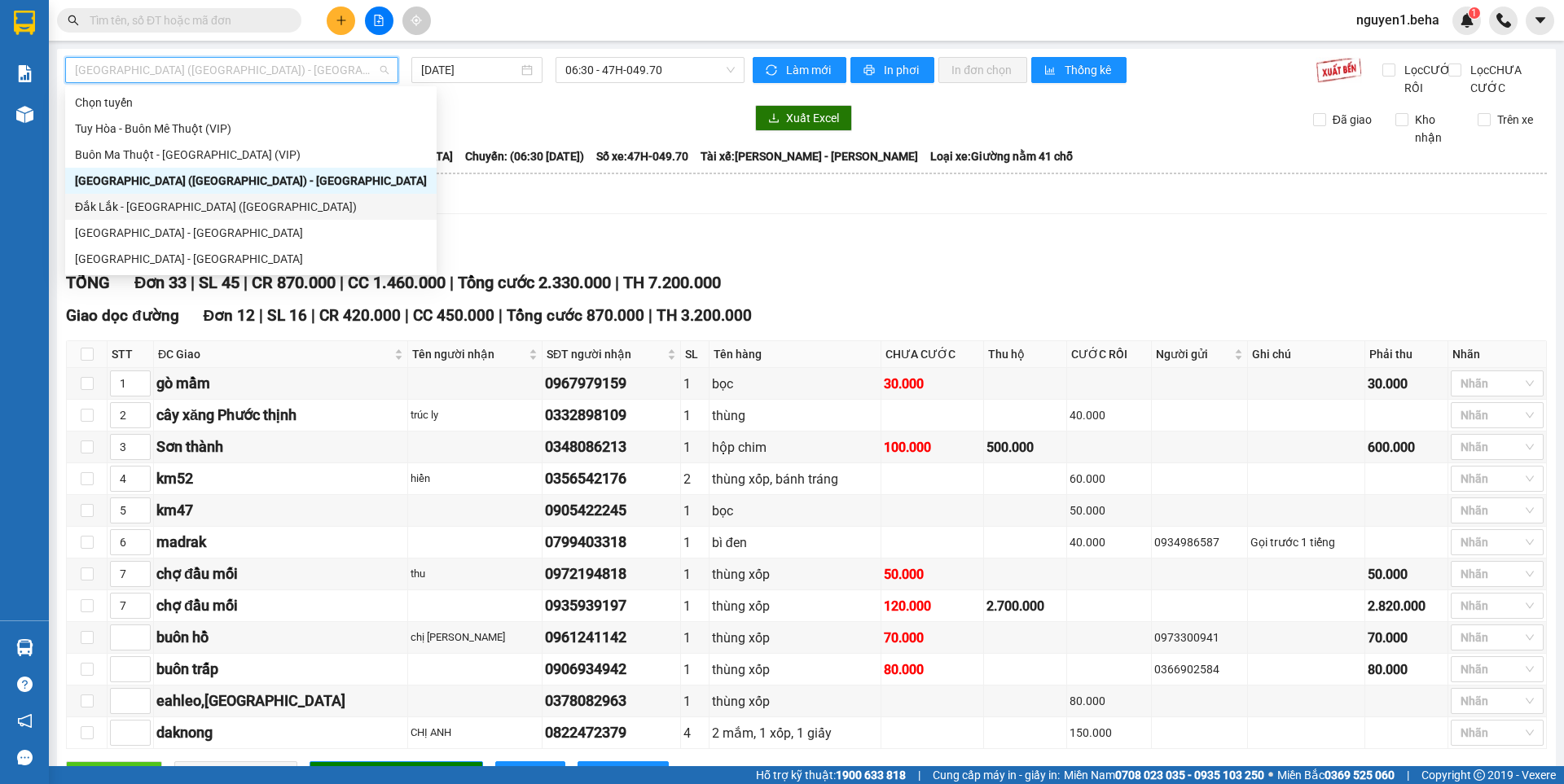
click at [141, 203] on div "Đắk Lắk - [GEOGRAPHIC_DATA] ([GEOGRAPHIC_DATA])" at bounding box center [251, 207] width 352 height 18
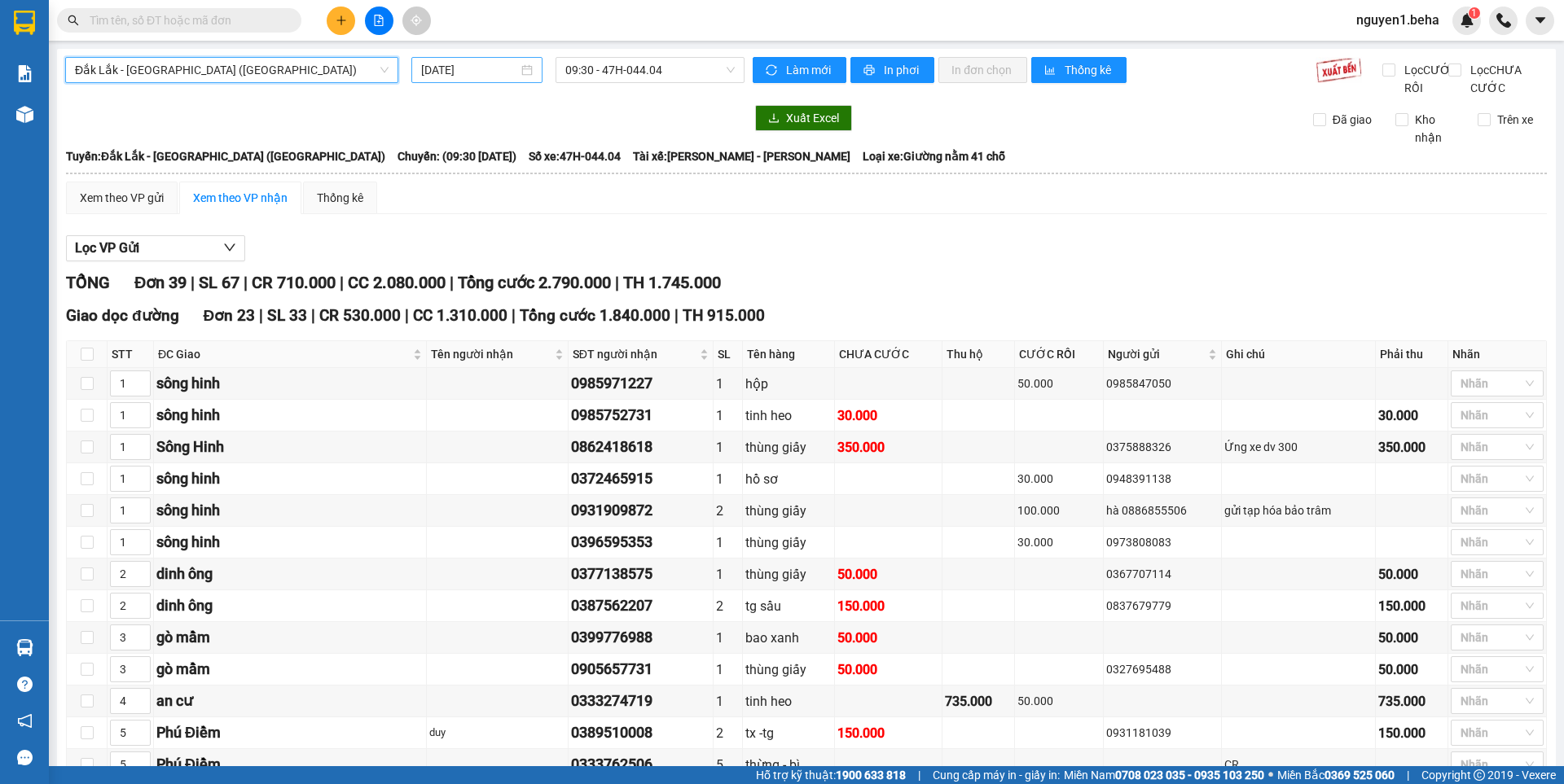
click at [519, 67] on div "[DATE]" at bounding box center [477, 70] width 112 height 18
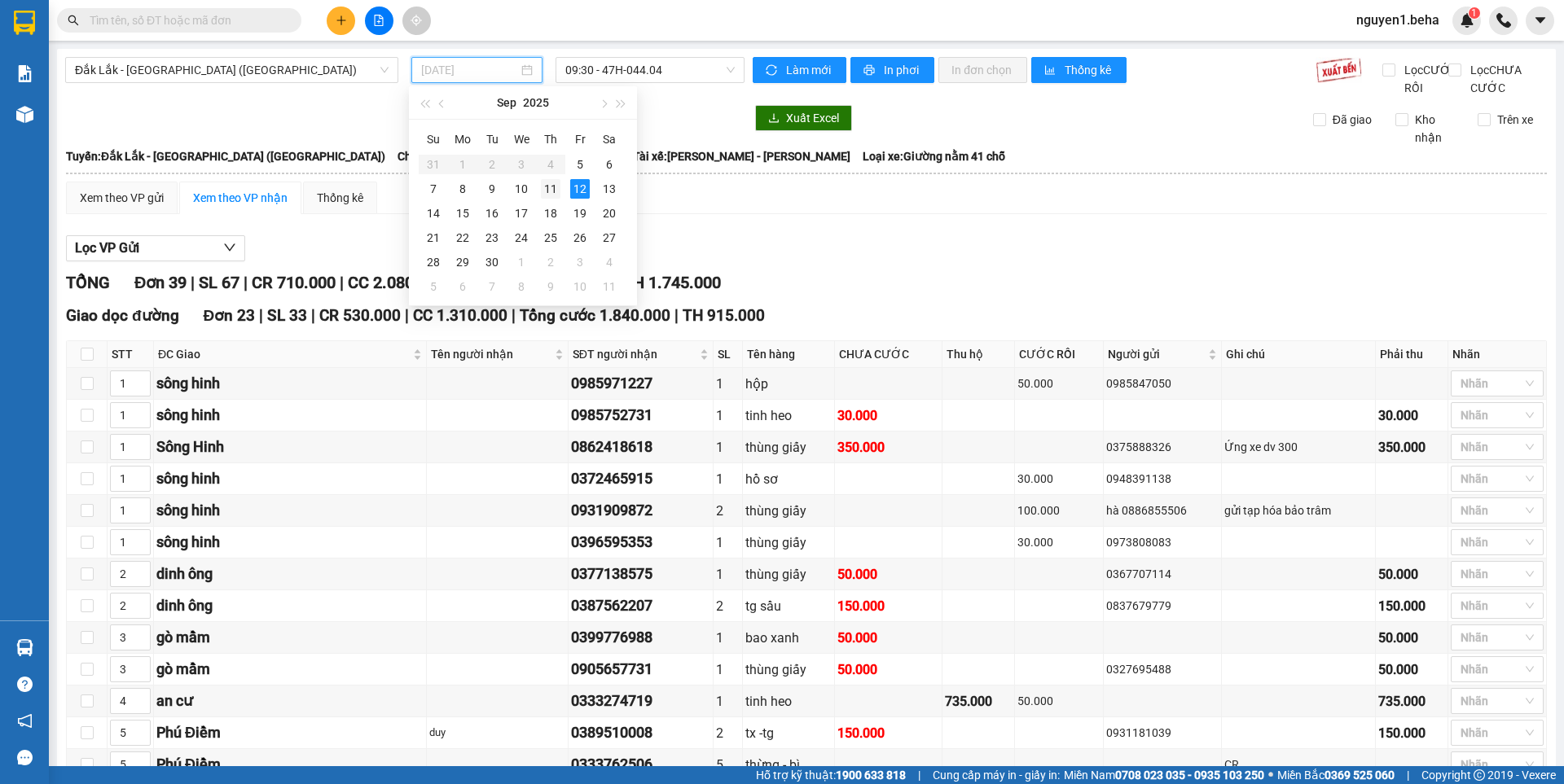
click at [548, 186] on div "11" at bounding box center [551, 189] width 20 height 20
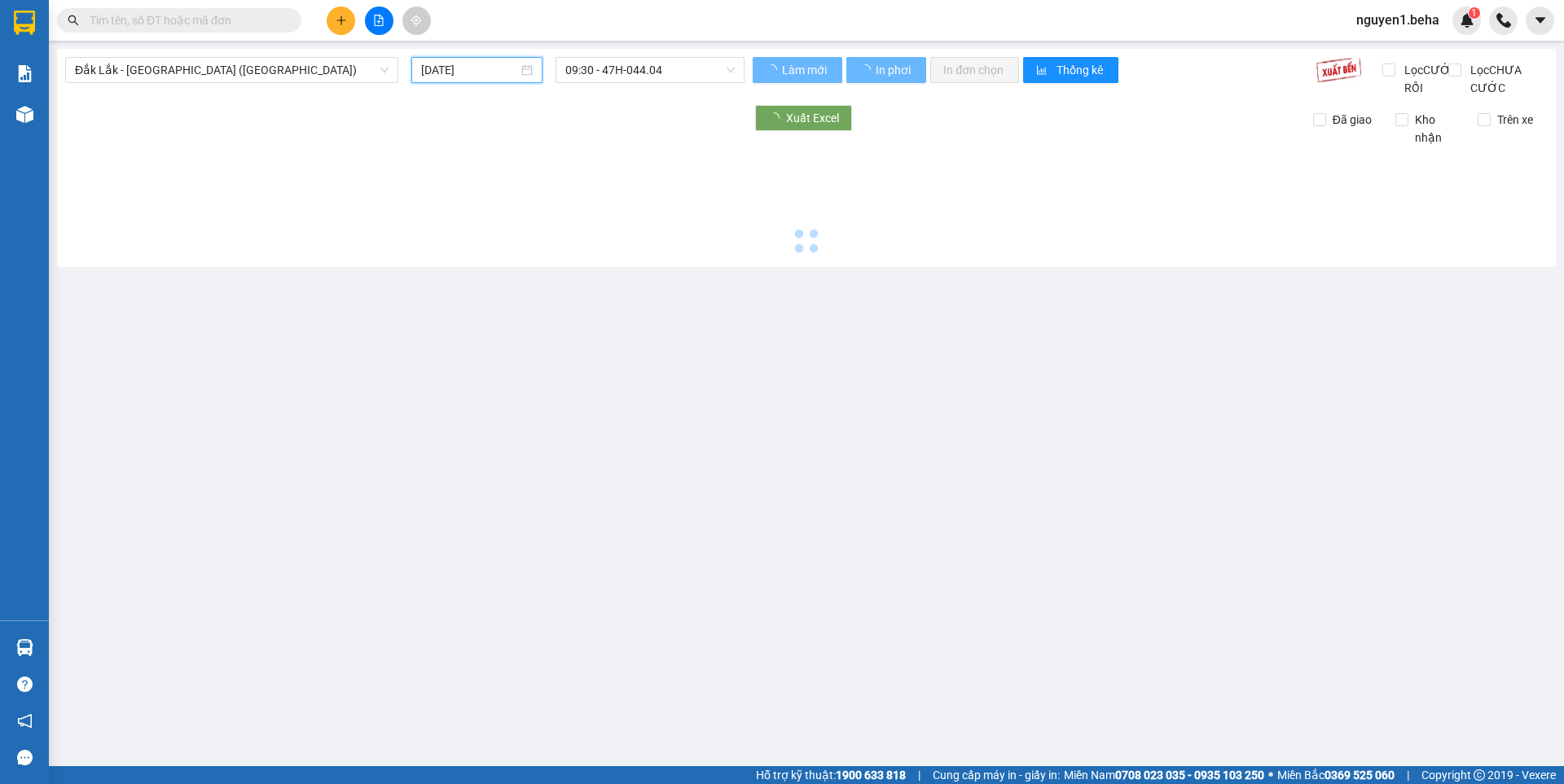
type input "[DATE]"
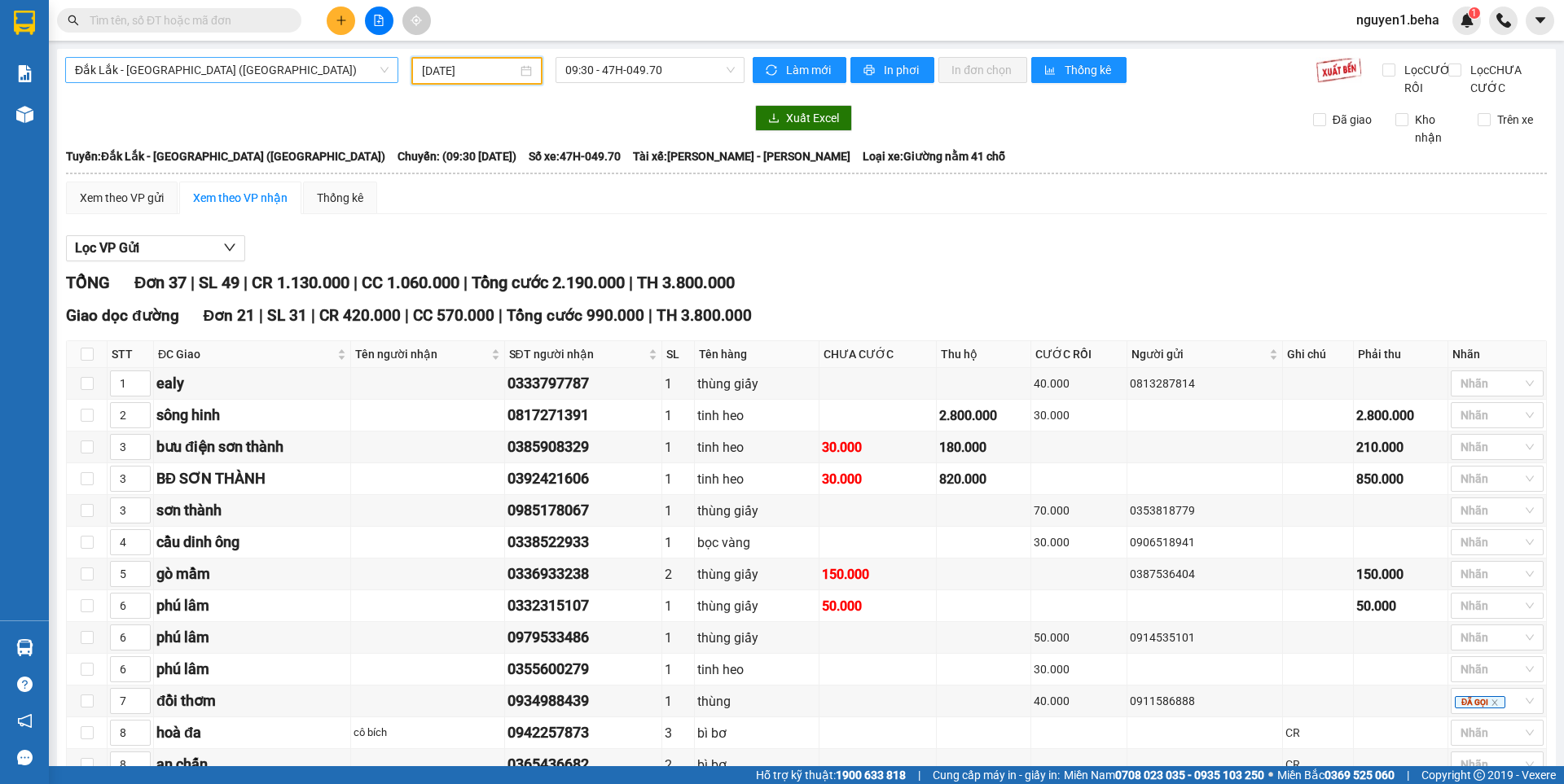
click at [286, 60] on span "Đắk Lắk - [GEOGRAPHIC_DATA] ([GEOGRAPHIC_DATA])" at bounding box center [231, 70] width 314 height 25
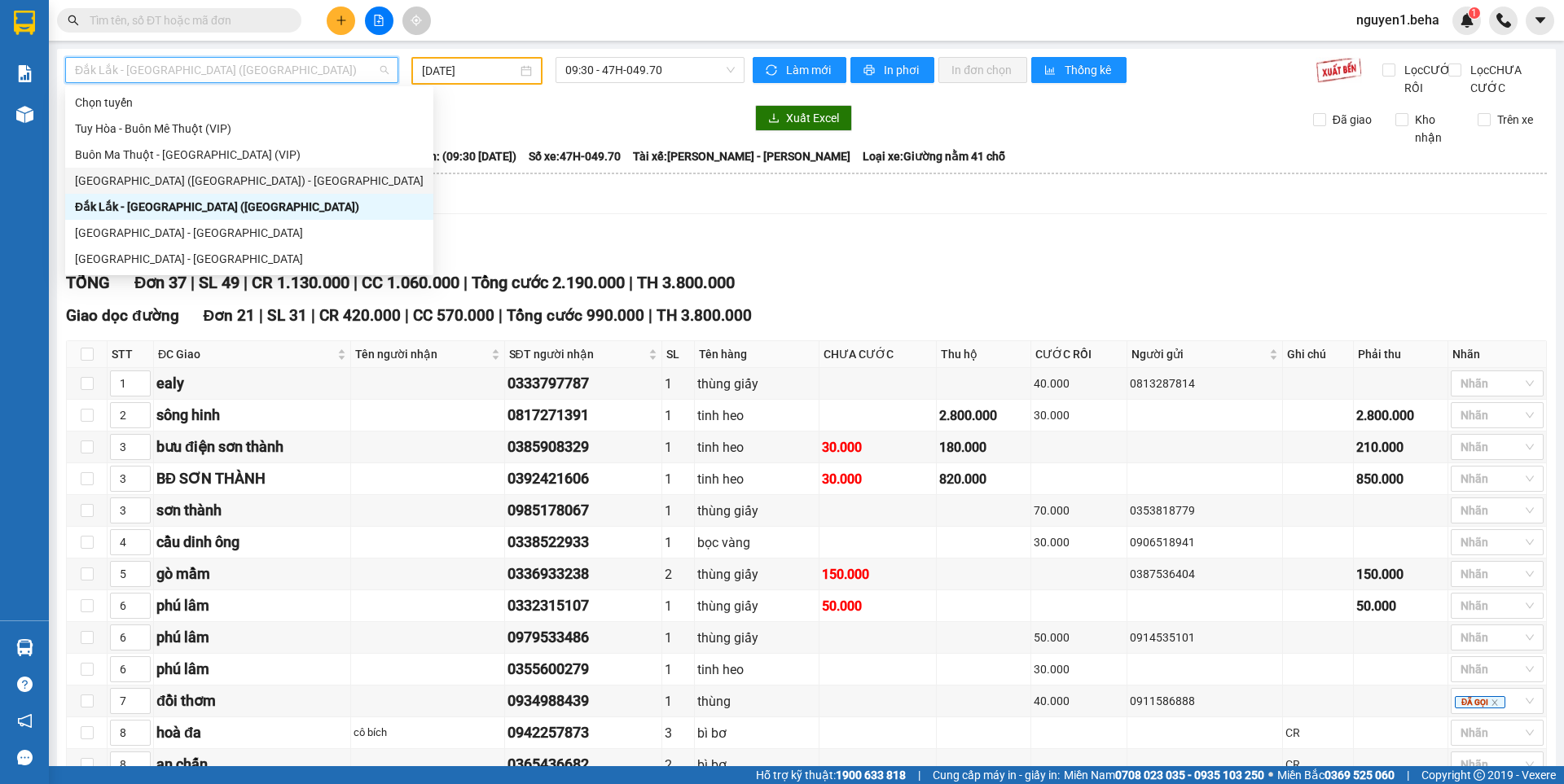
drag, startPoint x: 176, startPoint y: 181, endPoint x: 190, endPoint y: 161, distance: 24.4
click at [176, 180] on div "[GEOGRAPHIC_DATA] ([GEOGRAPHIC_DATA]) - [GEOGRAPHIC_DATA]" at bounding box center [249, 181] width 349 height 18
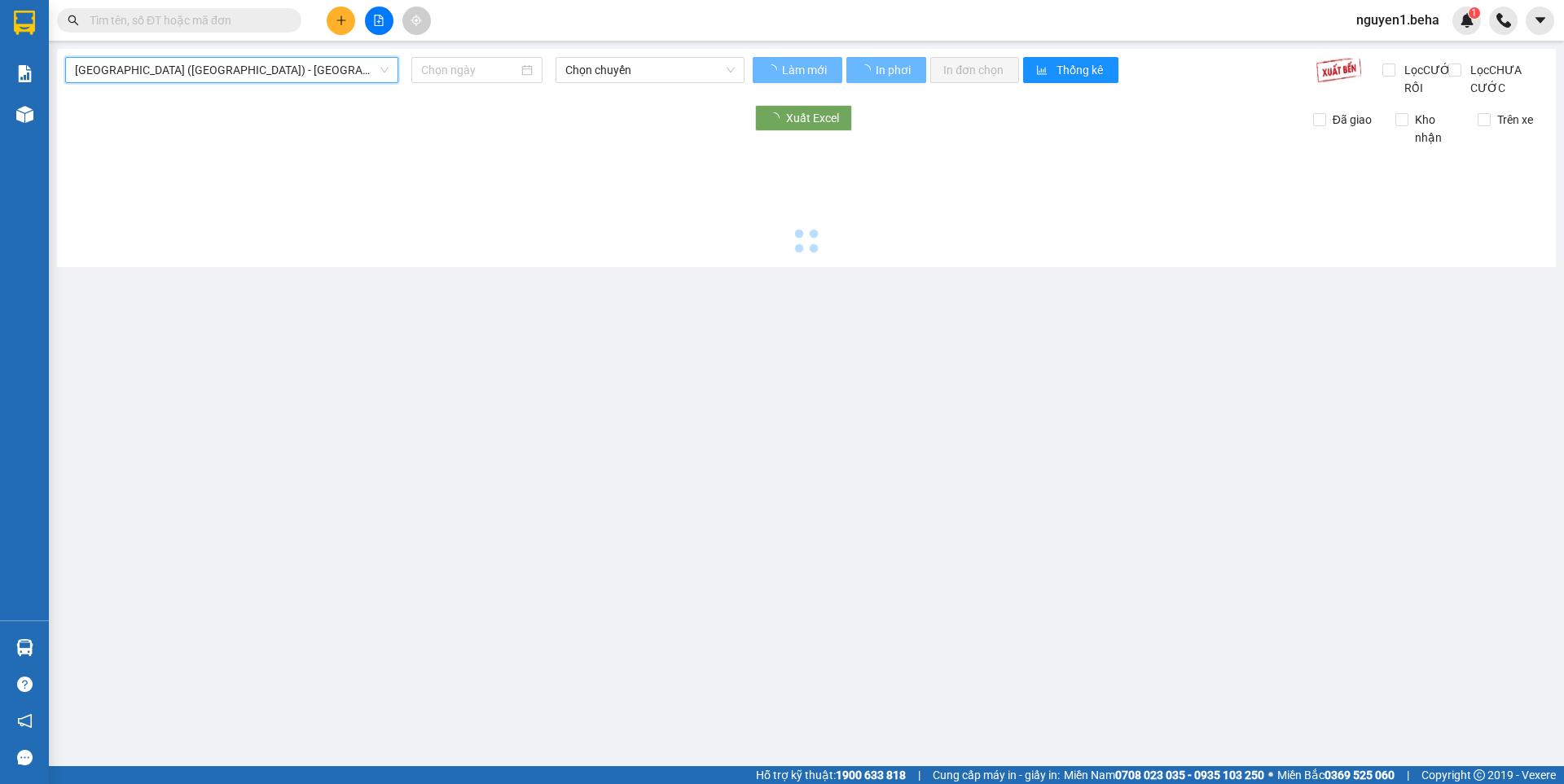
type input "[DATE]"
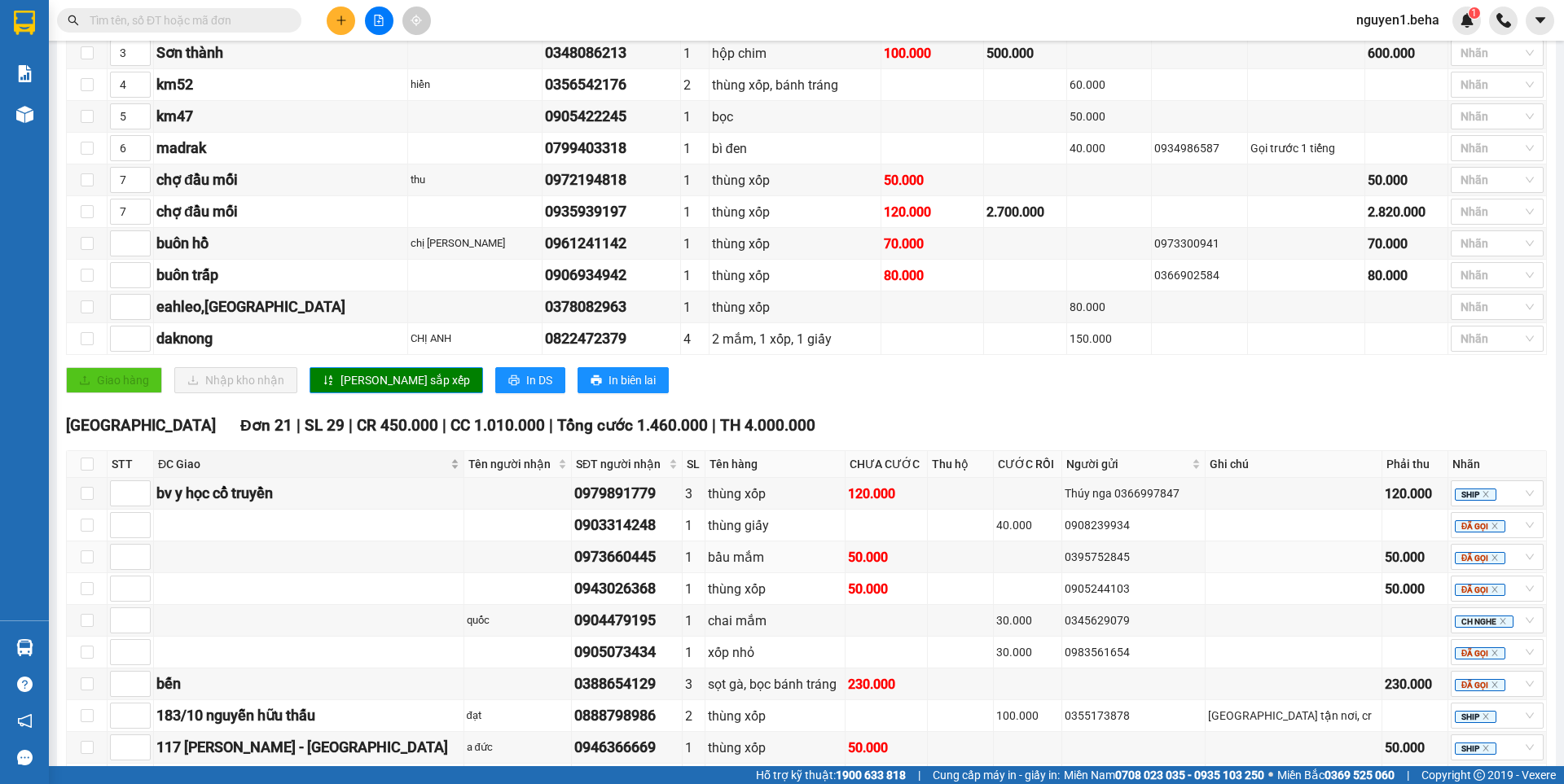
scroll to position [407, 0]
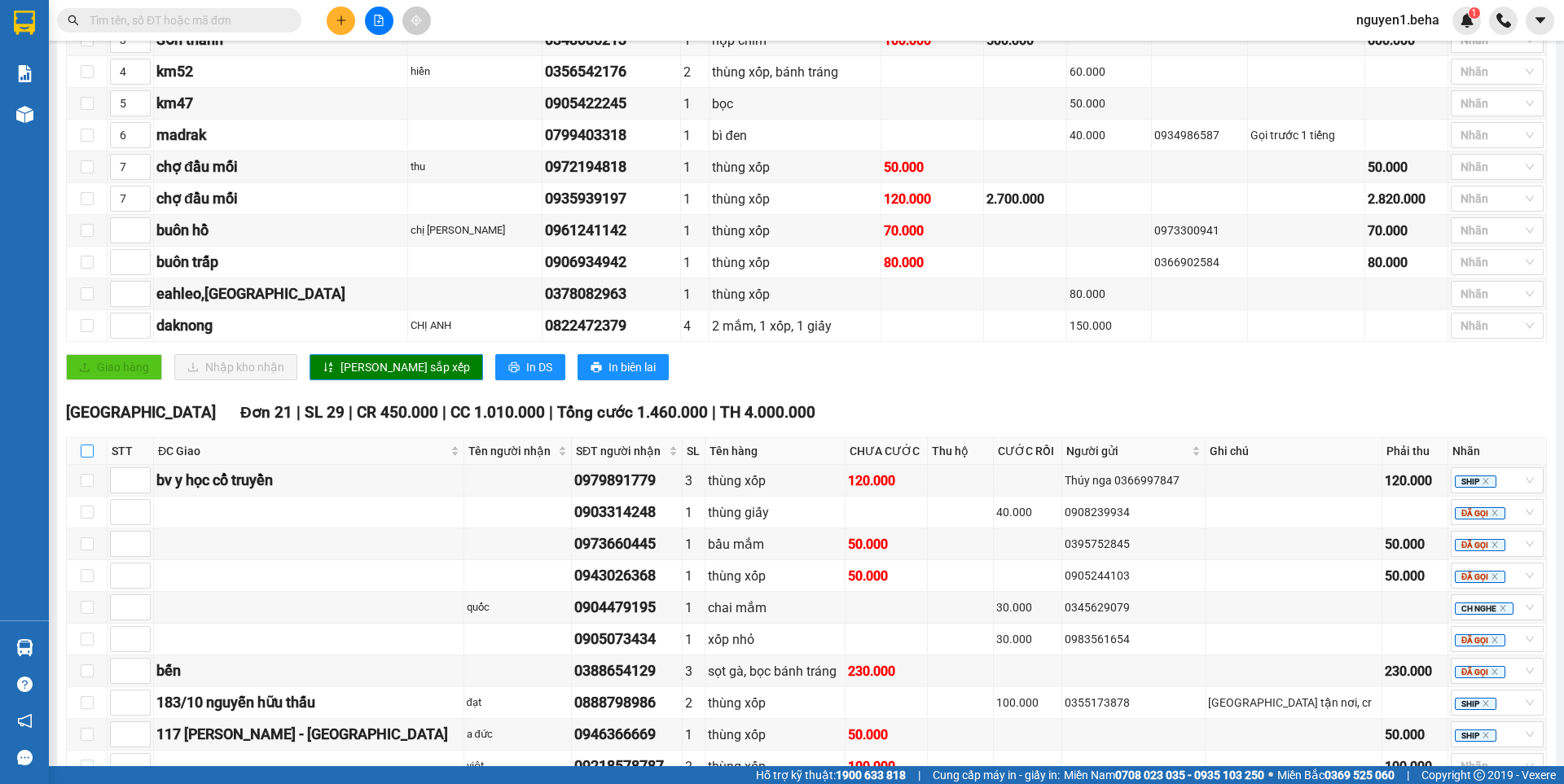
click at [84, 457] on input "checkbox" at bounding box center [87, 451] width 13 height 13
checkbox input "true"
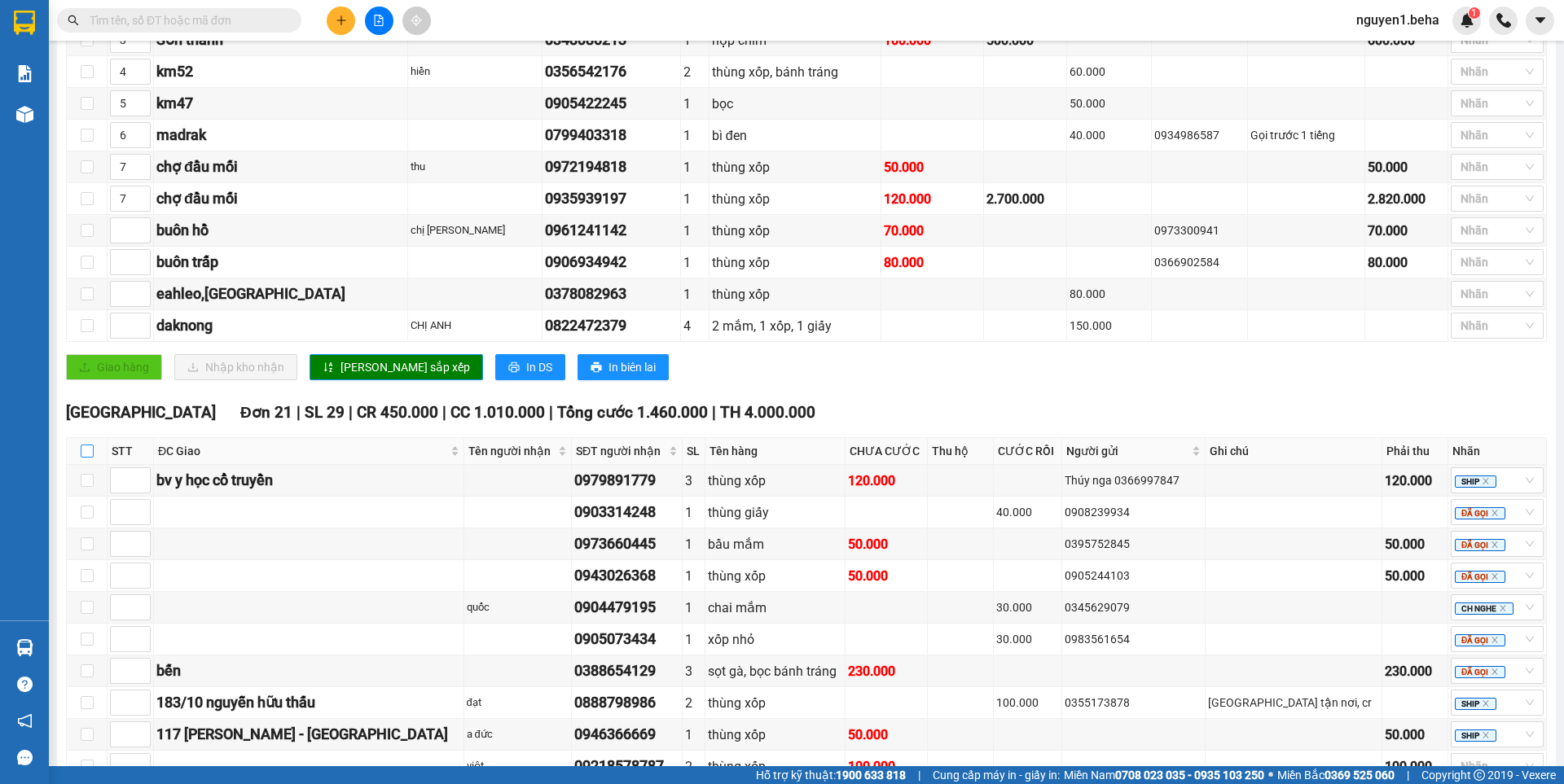
checkbox input "true"
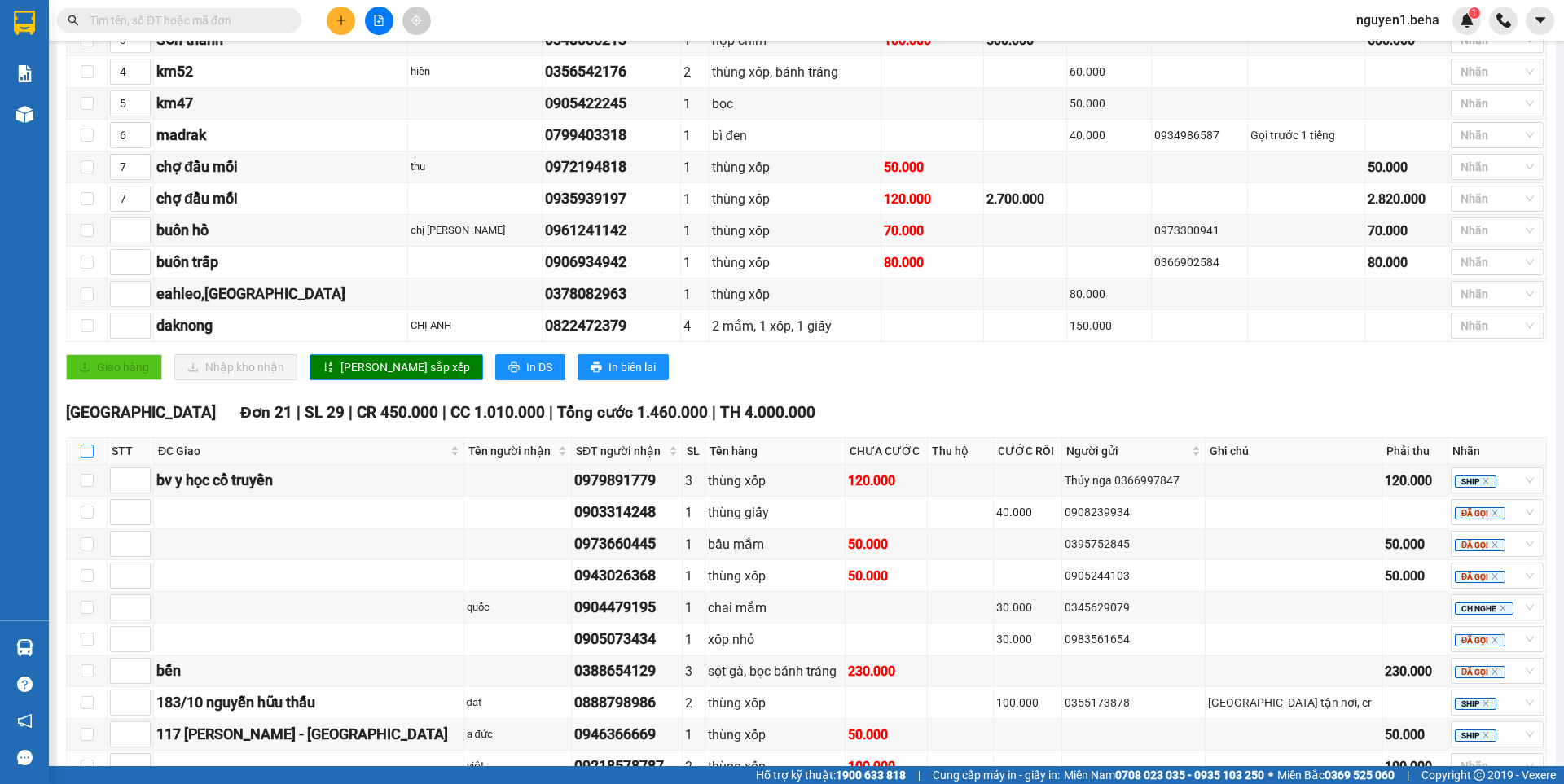
checkbox input "true"
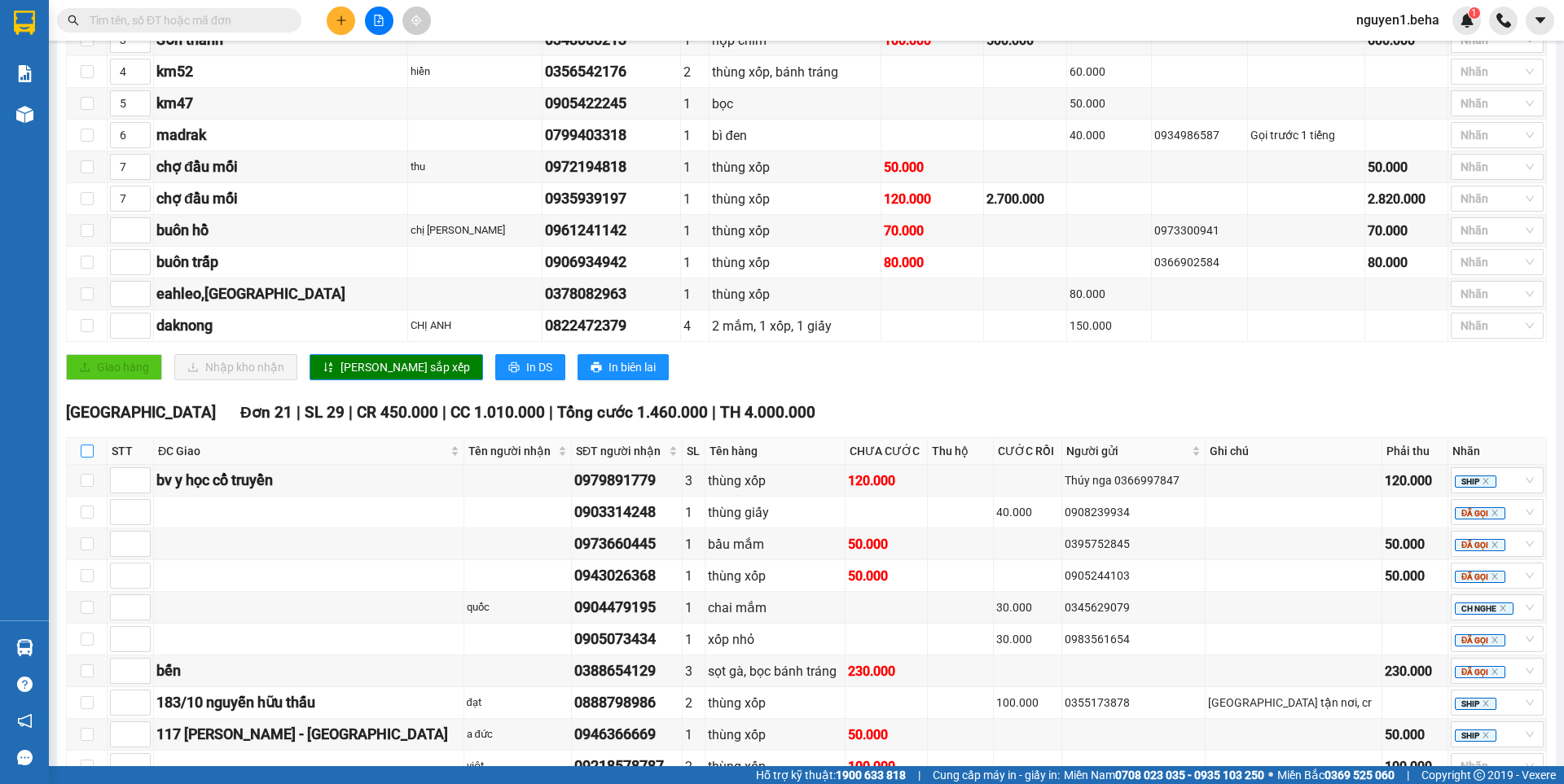
checkbox input "true"
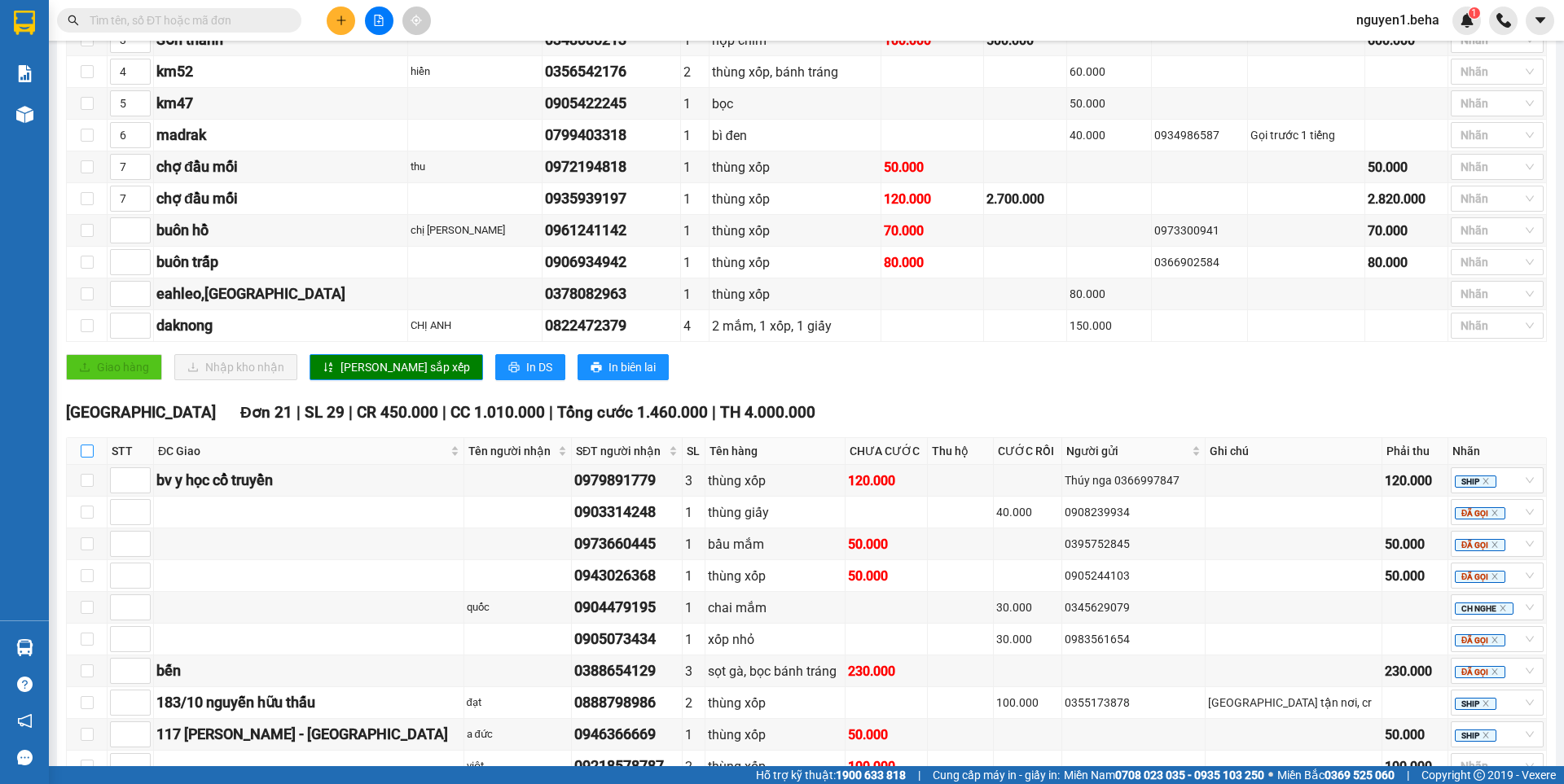
checkbox input "true"
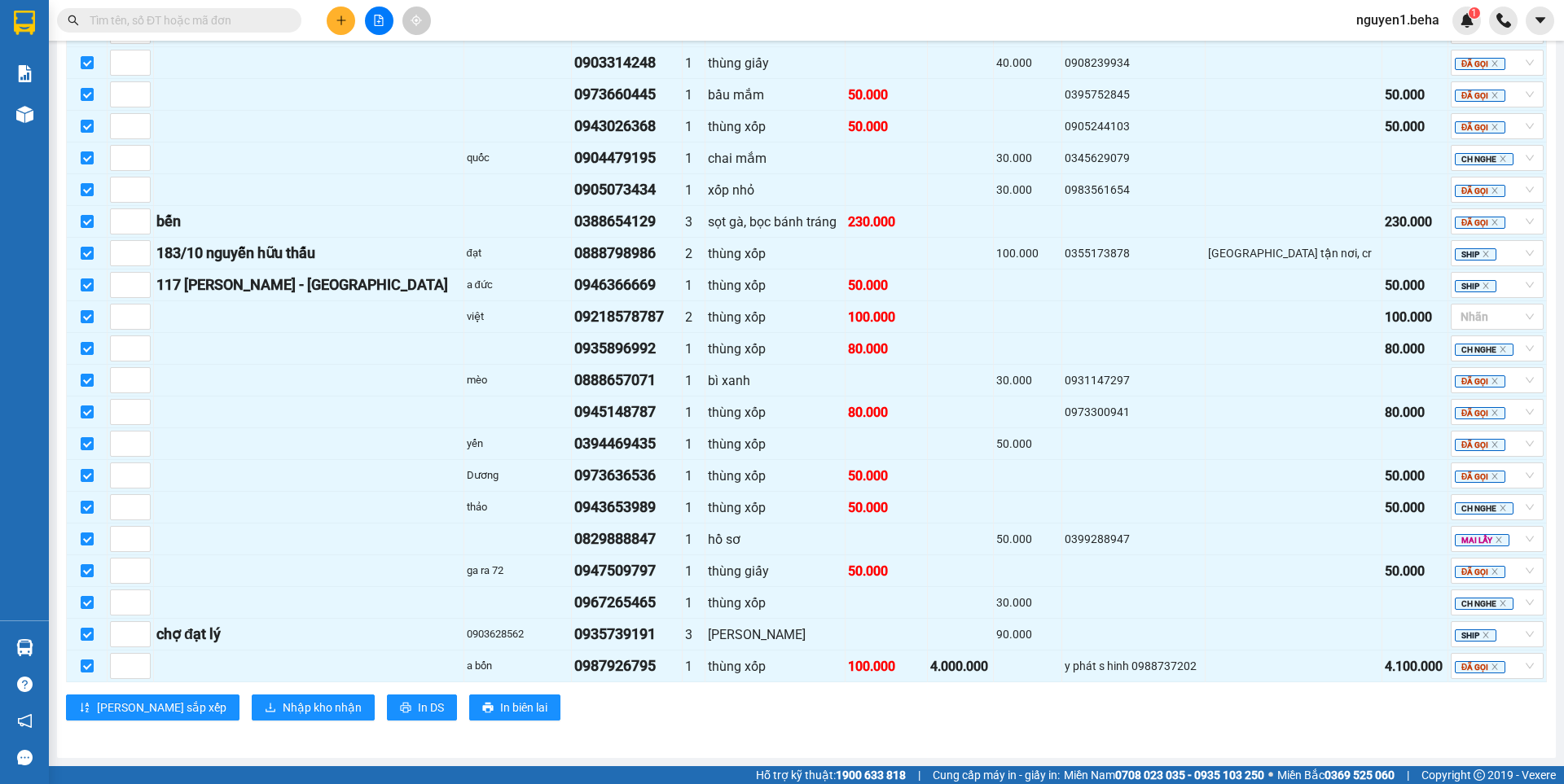
scroll to position [874, 0]
click at [282, 705] on span "Nhập kho nhận" at bounding box center [322, 707] width 79 height 18
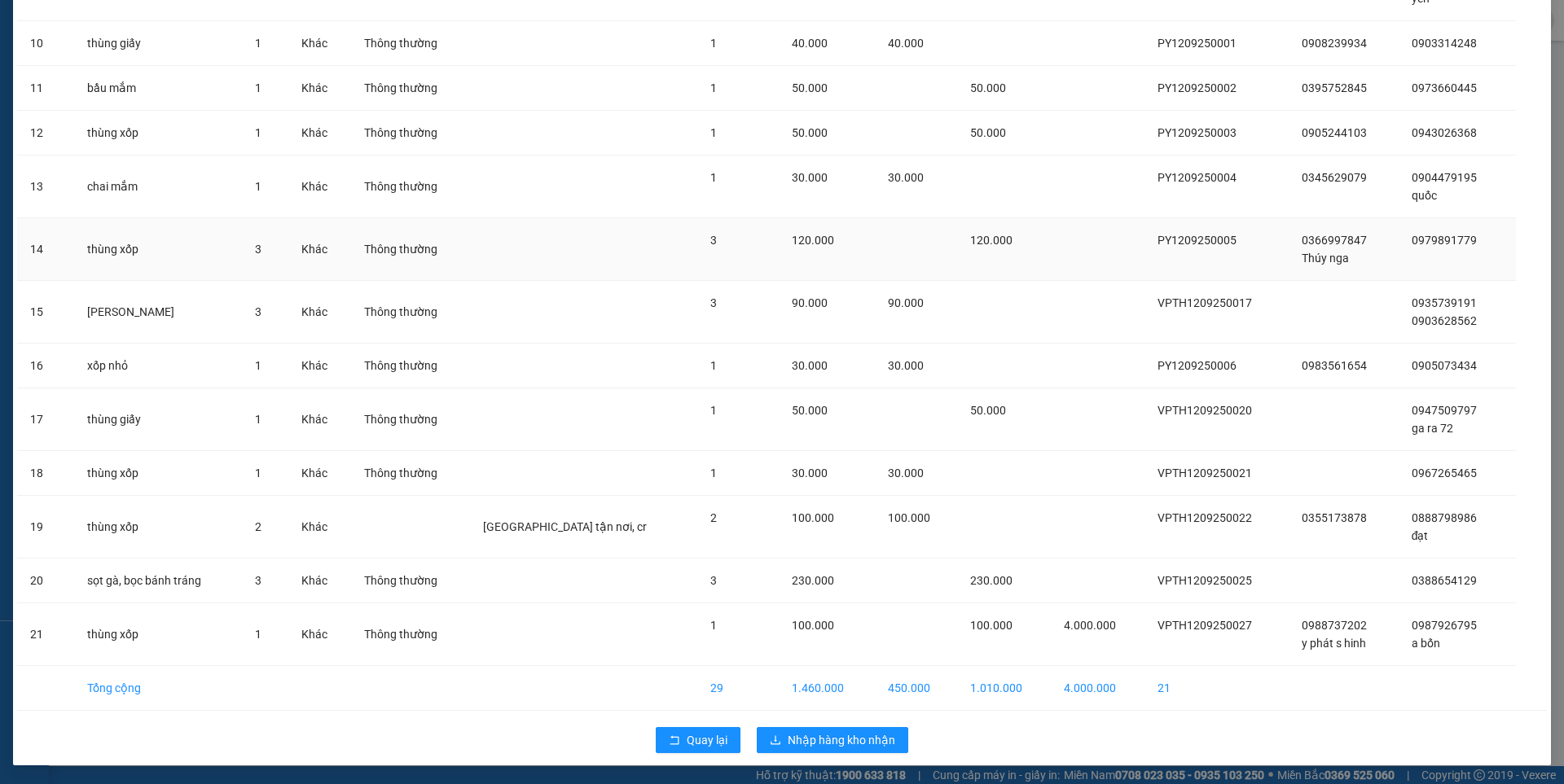
scroll to position [627, 0]
click at [791, 747] on span "Nhập hàng kho nhận" at bounding box center [841, 740] width 108 height 18
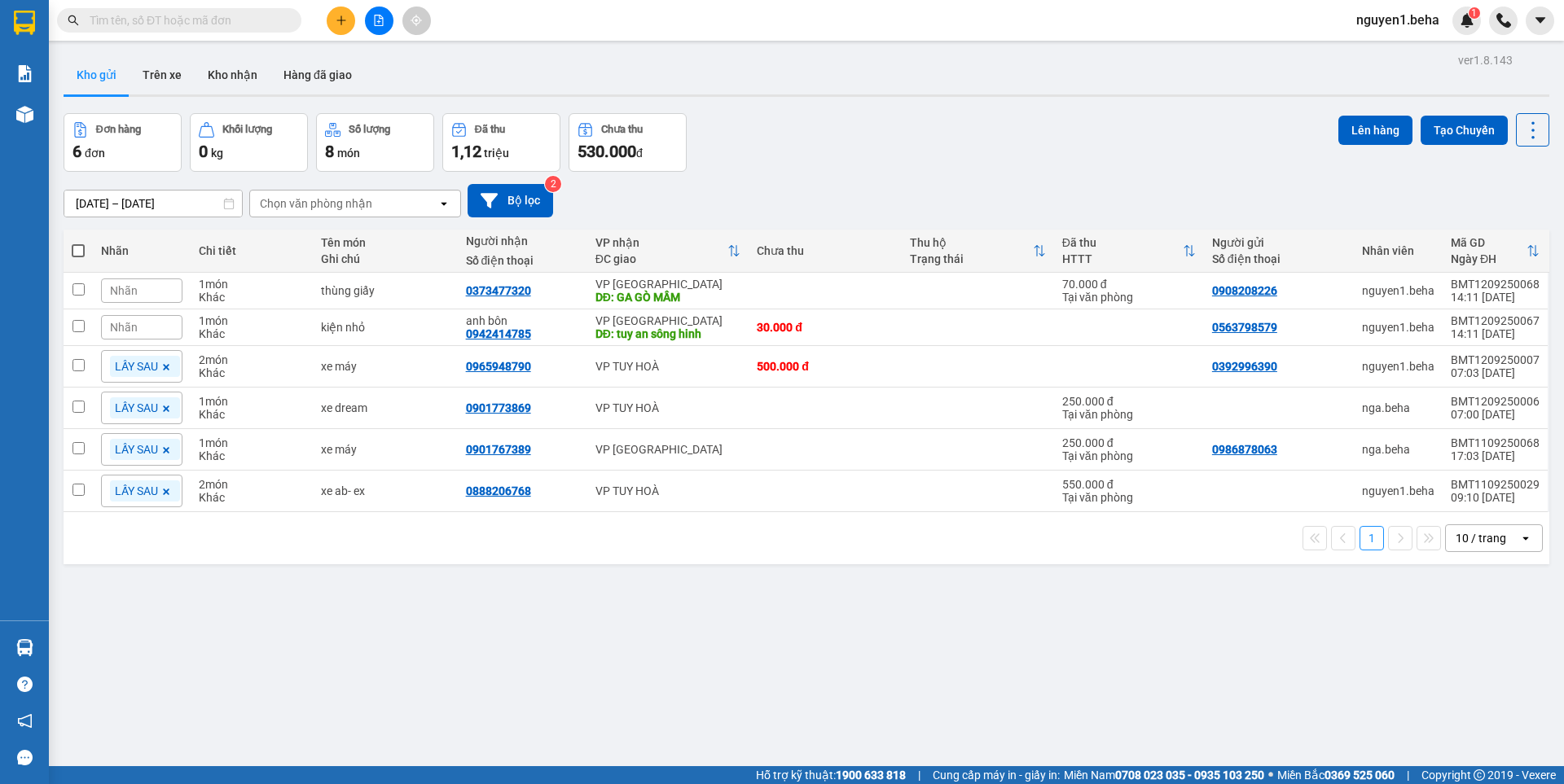
click at [162, 16] on input "text" at bounding box center [186, 21] width 193 height 18
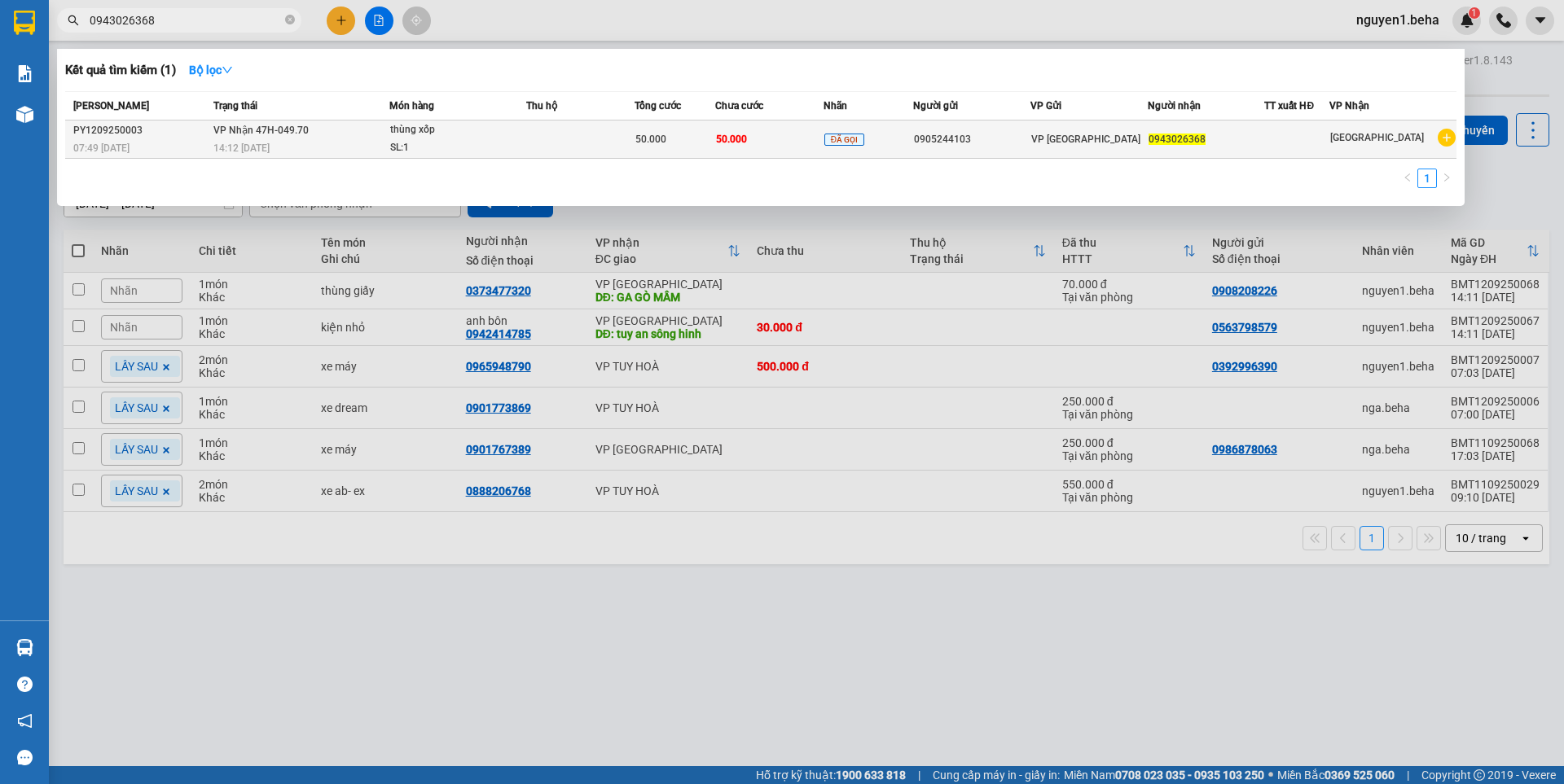
type input "0943026368"
click at [290, 145] on div "14:12 [DATE]" at bounding box center [300, 148] width 175 height 18
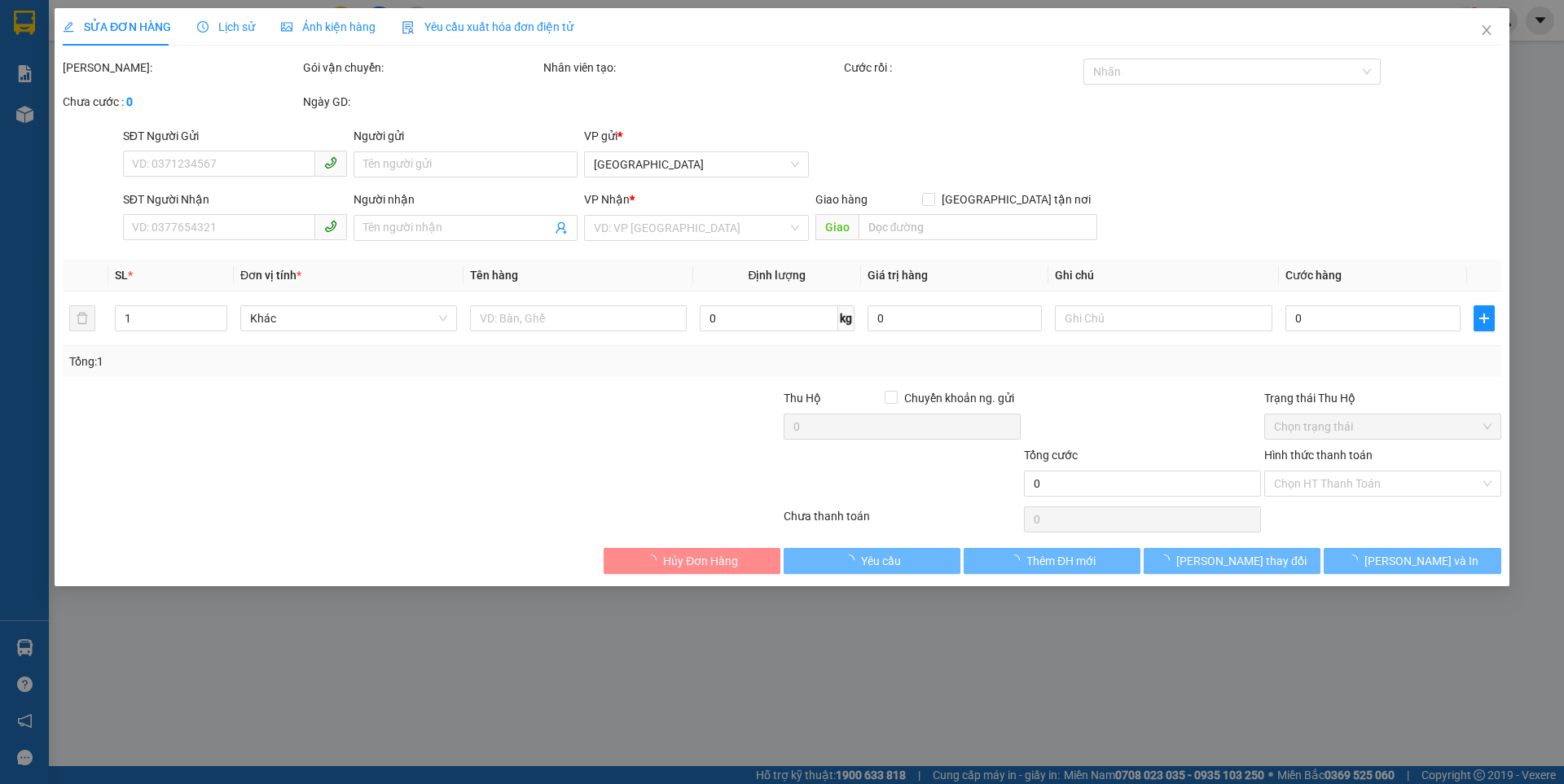
type input "0905244103"
type input "0943026368"
type input "50.000"
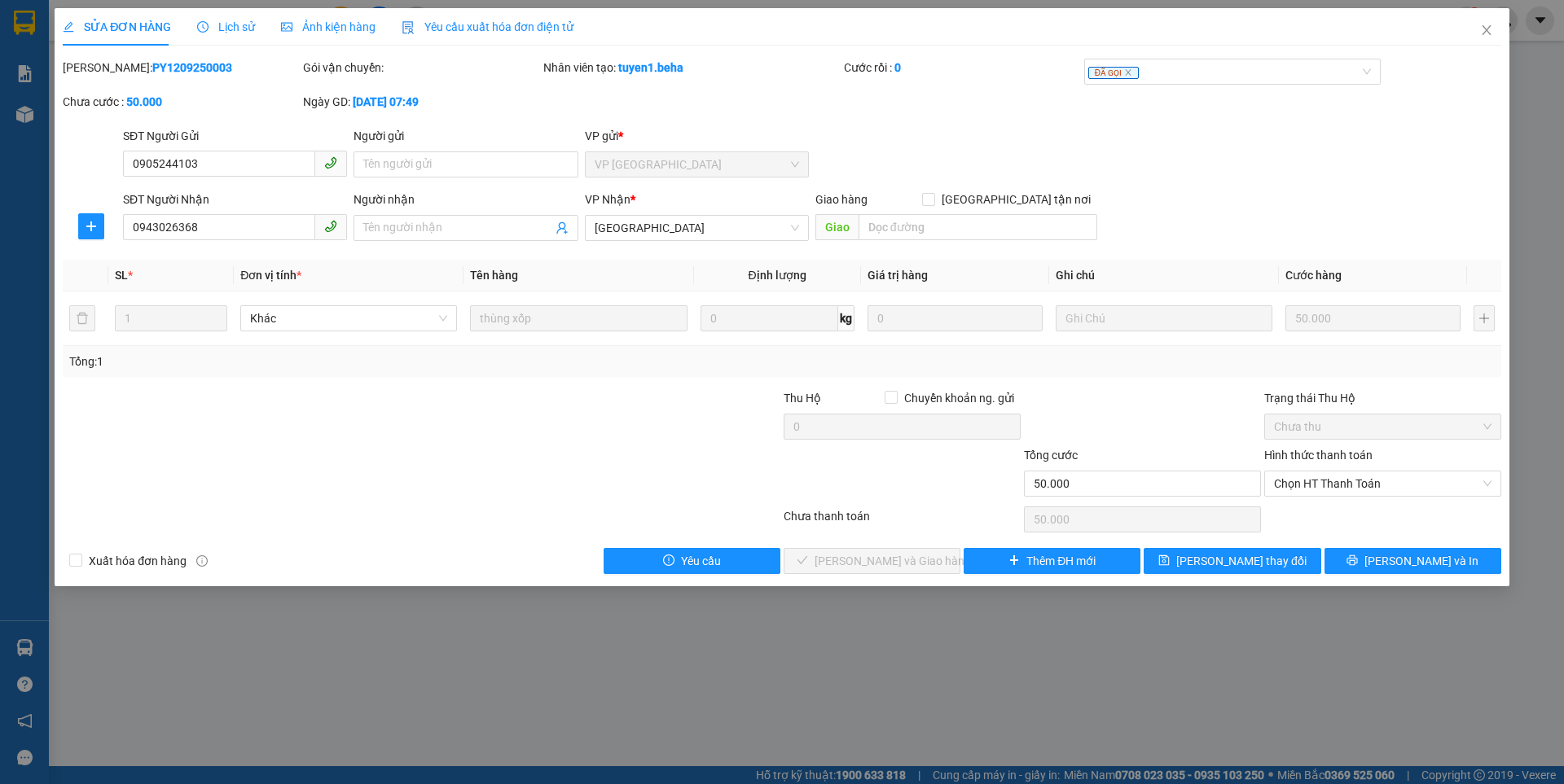
click at [310, 23] on span "Ảnh kiện hàng" at bounding box center [328, 27] width 95 height 13
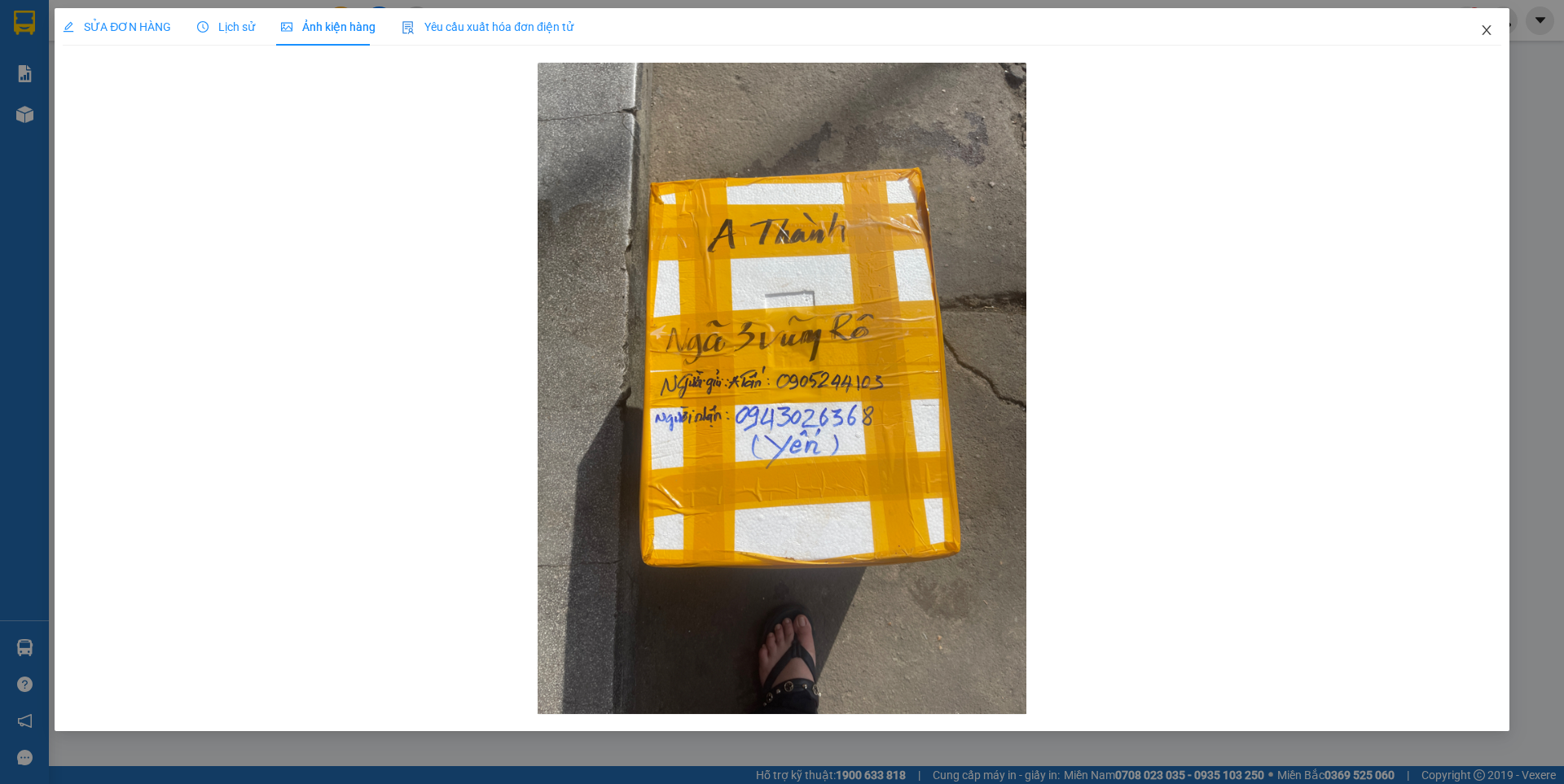
click at [1493, 24] on span "Close" at bounding box center [1487, 30] width 45 height 45
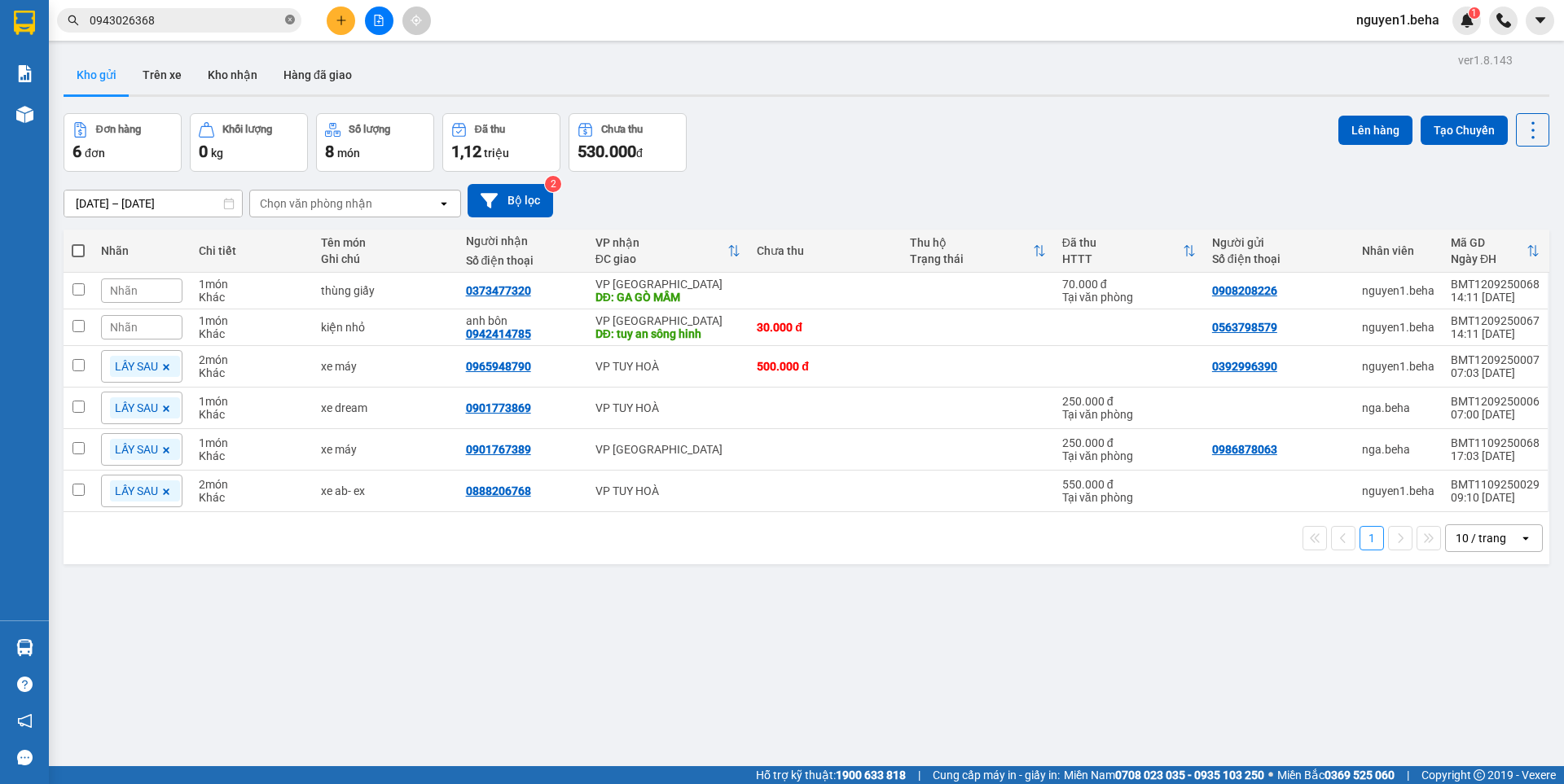
click at [289, 21] on icon "close-circle" at bounding box center [290, 20] width 10 height 10
click at [227, 20] on input "text" at bounding box center [186, 21] width 193 height 18
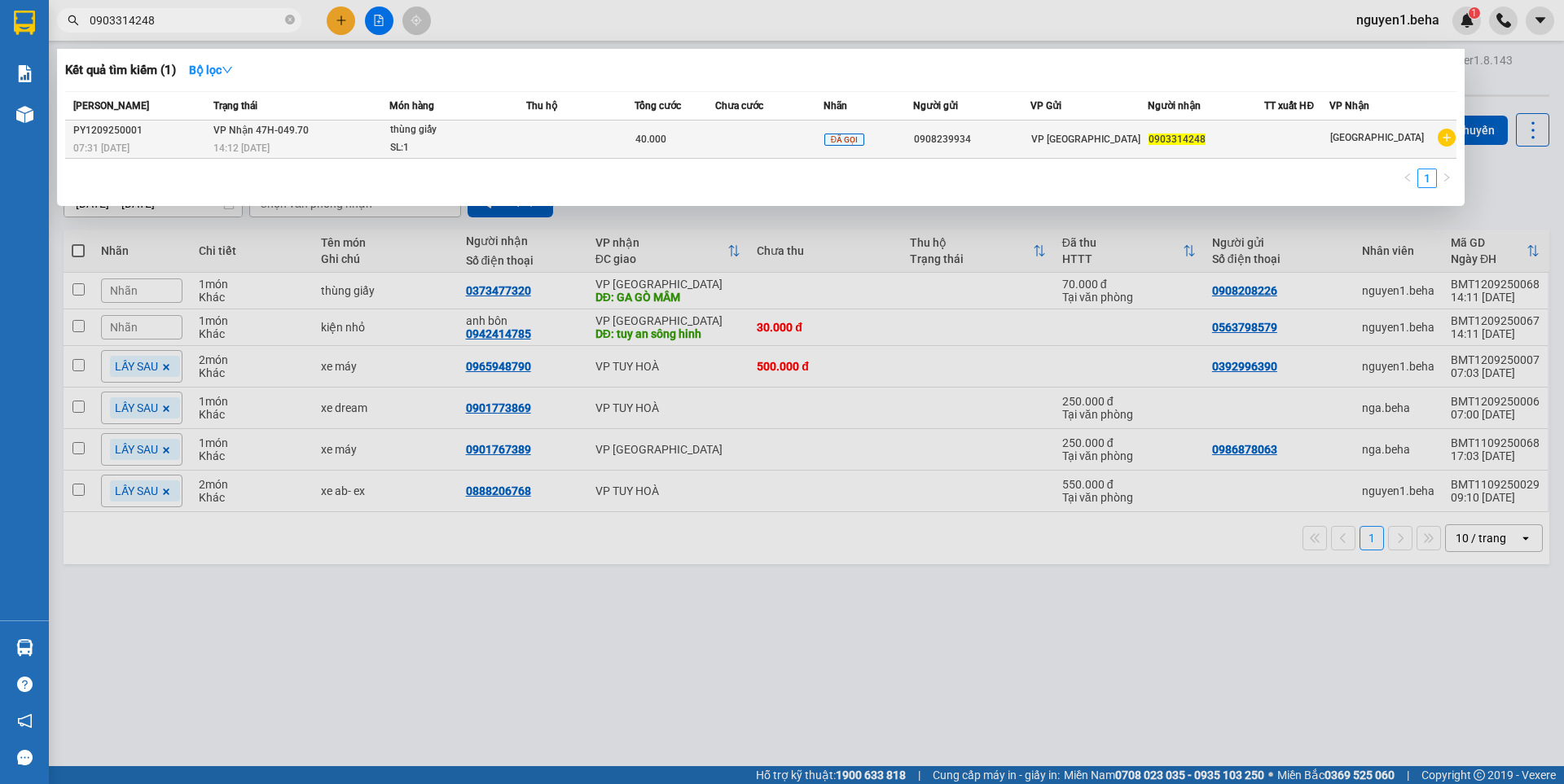
type input "0903314248"
click at [310, 146] on div "14:12 [DATE]" at bounding box center [300, 148] width 175 height 18
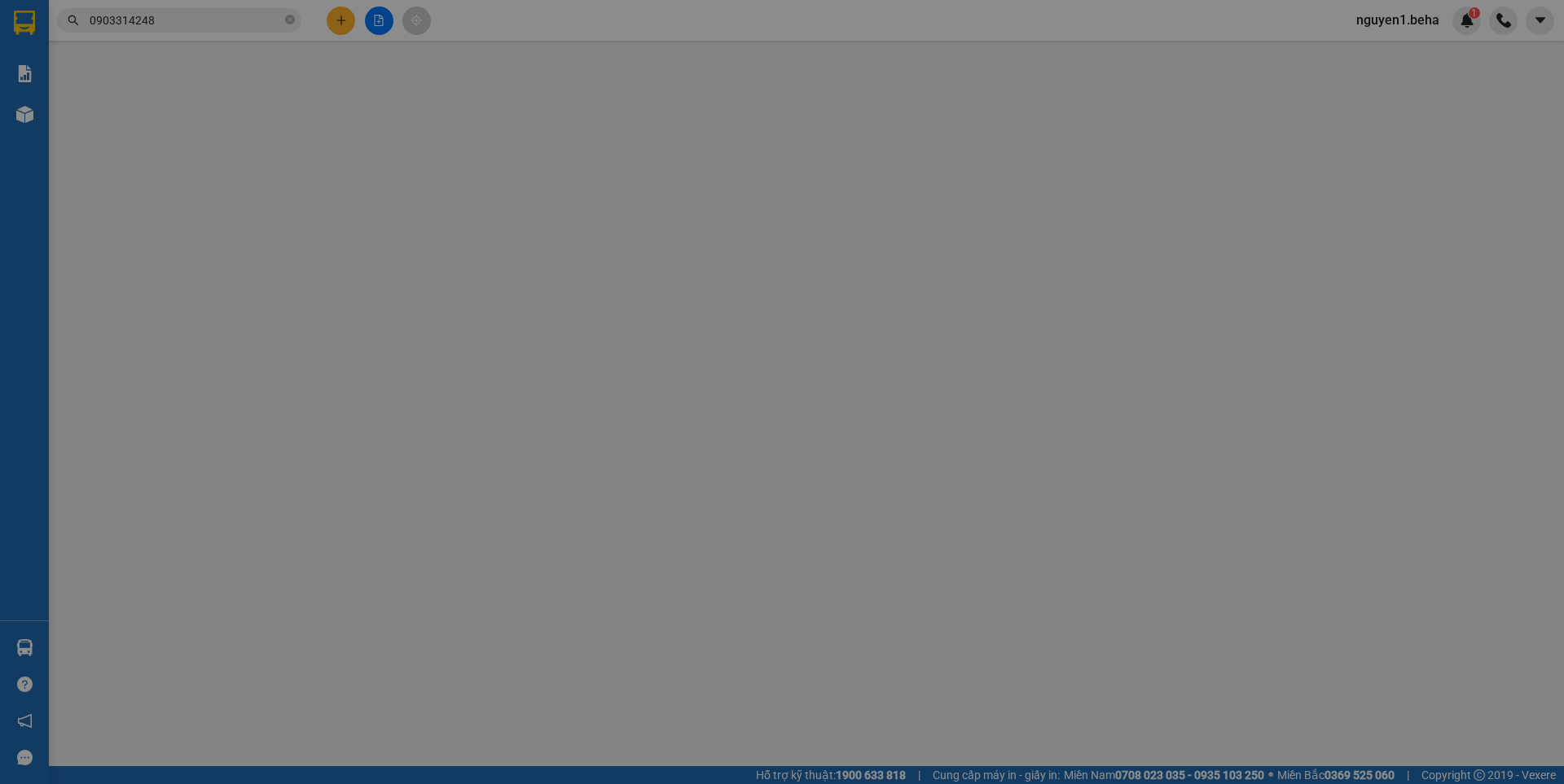
type input "0908239934"
type input "0903314248"
type input "40.000"
type input "0"
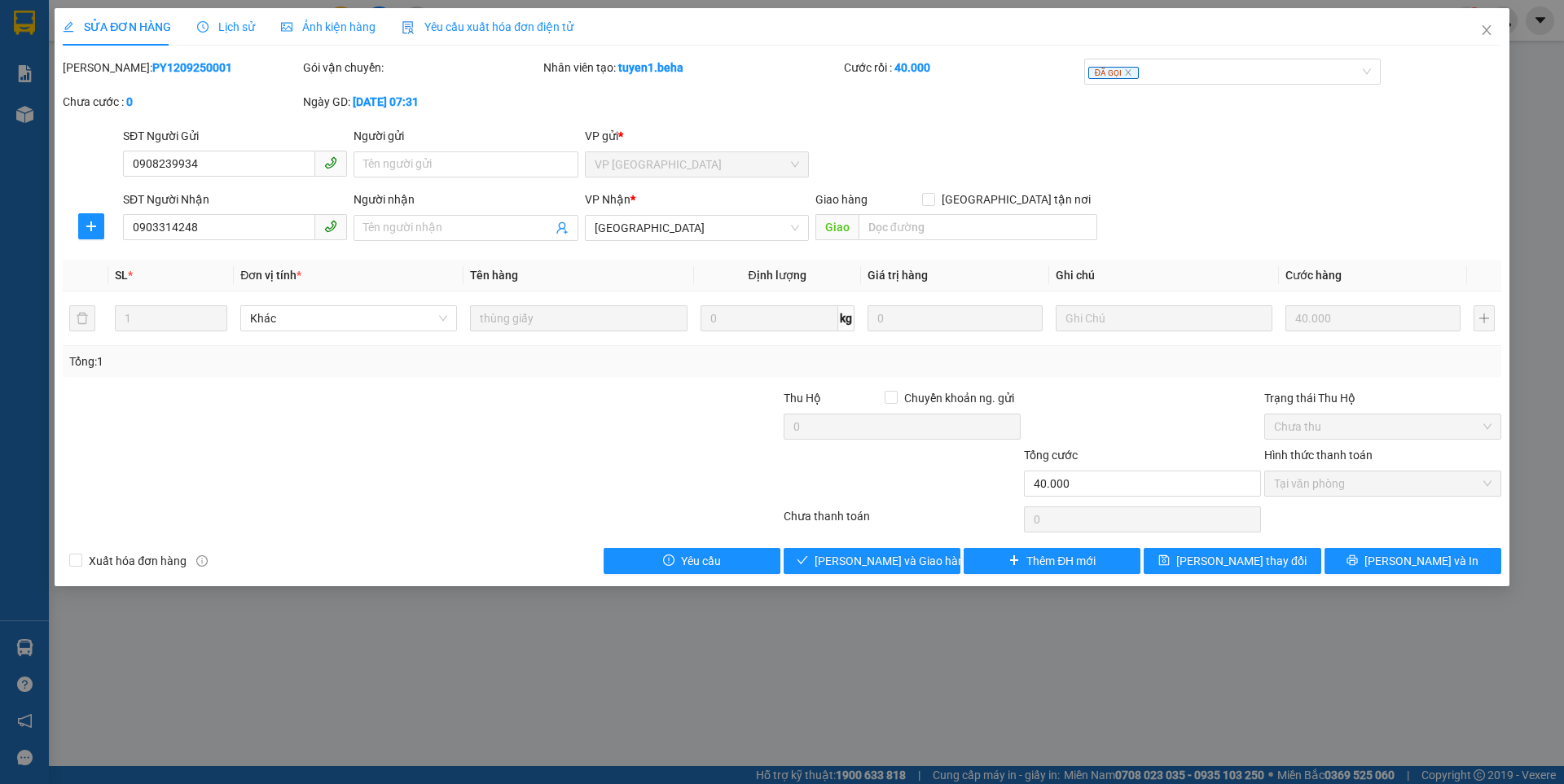
click at [342, 22] on span "Ảnh kiện hàng" at bounding box center [328, 27] width 95 height 13
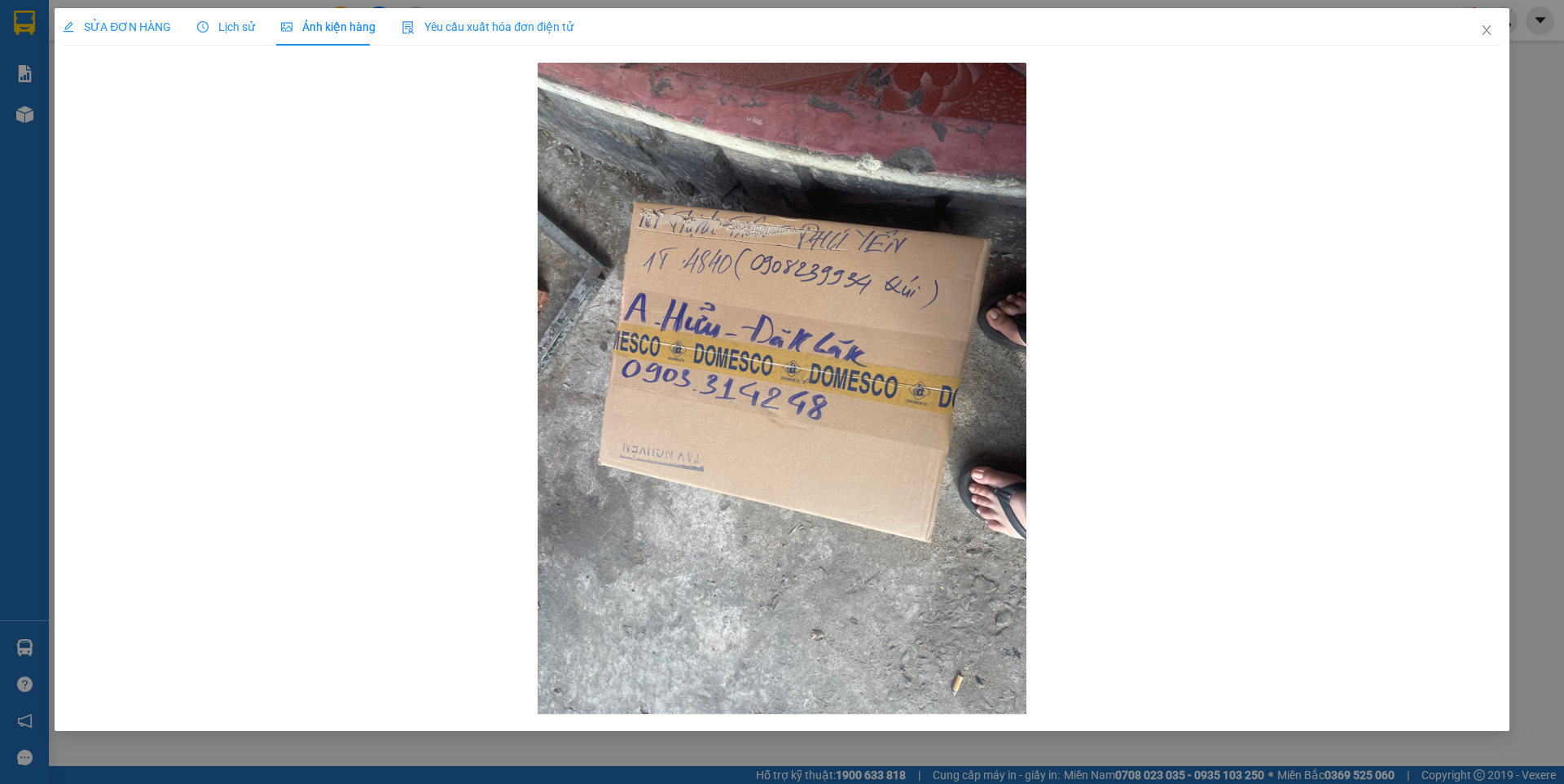
click at [161, 27] on span "SỬA ĐƠN HÀNG" at bounding box center [117, 27] width 109 height 13
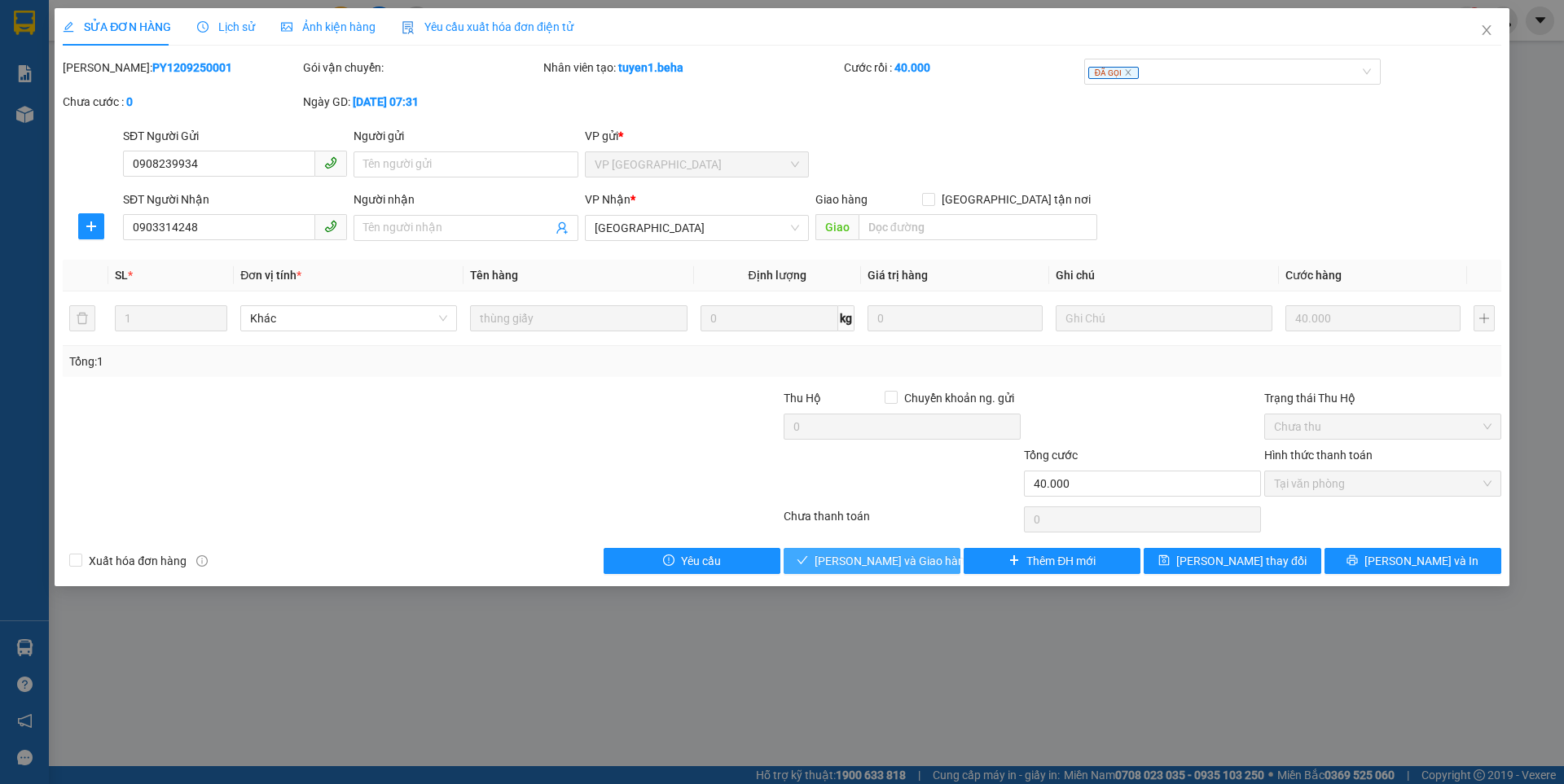
click at [929, 564] on button "[PERSON_NAME] và Giao hàng" at bounding box center [872, 561] width 177 height 26
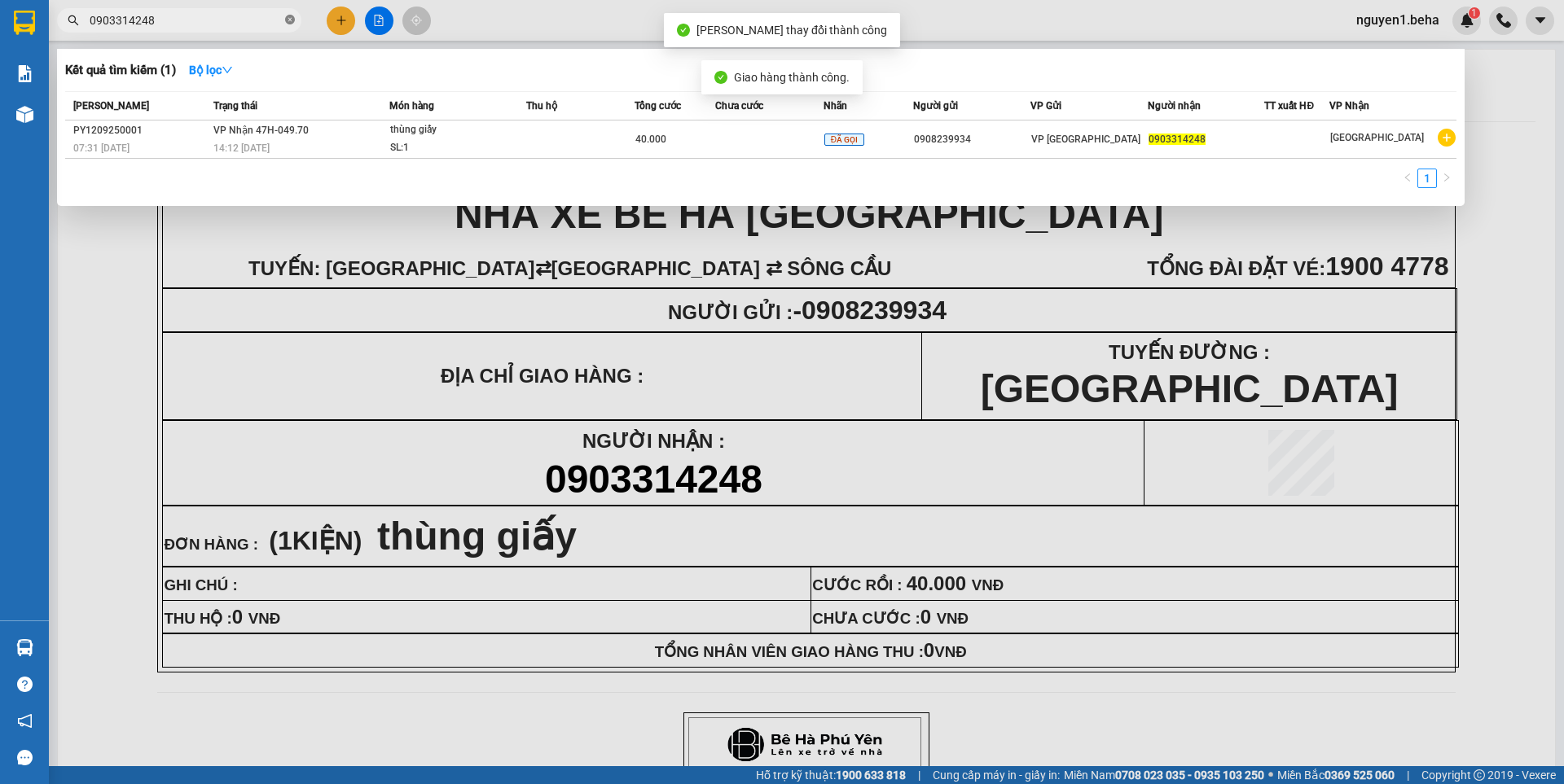
click at [293, 23] on icon "close-circle" at bounding box center [290, 20] width 10 height 10
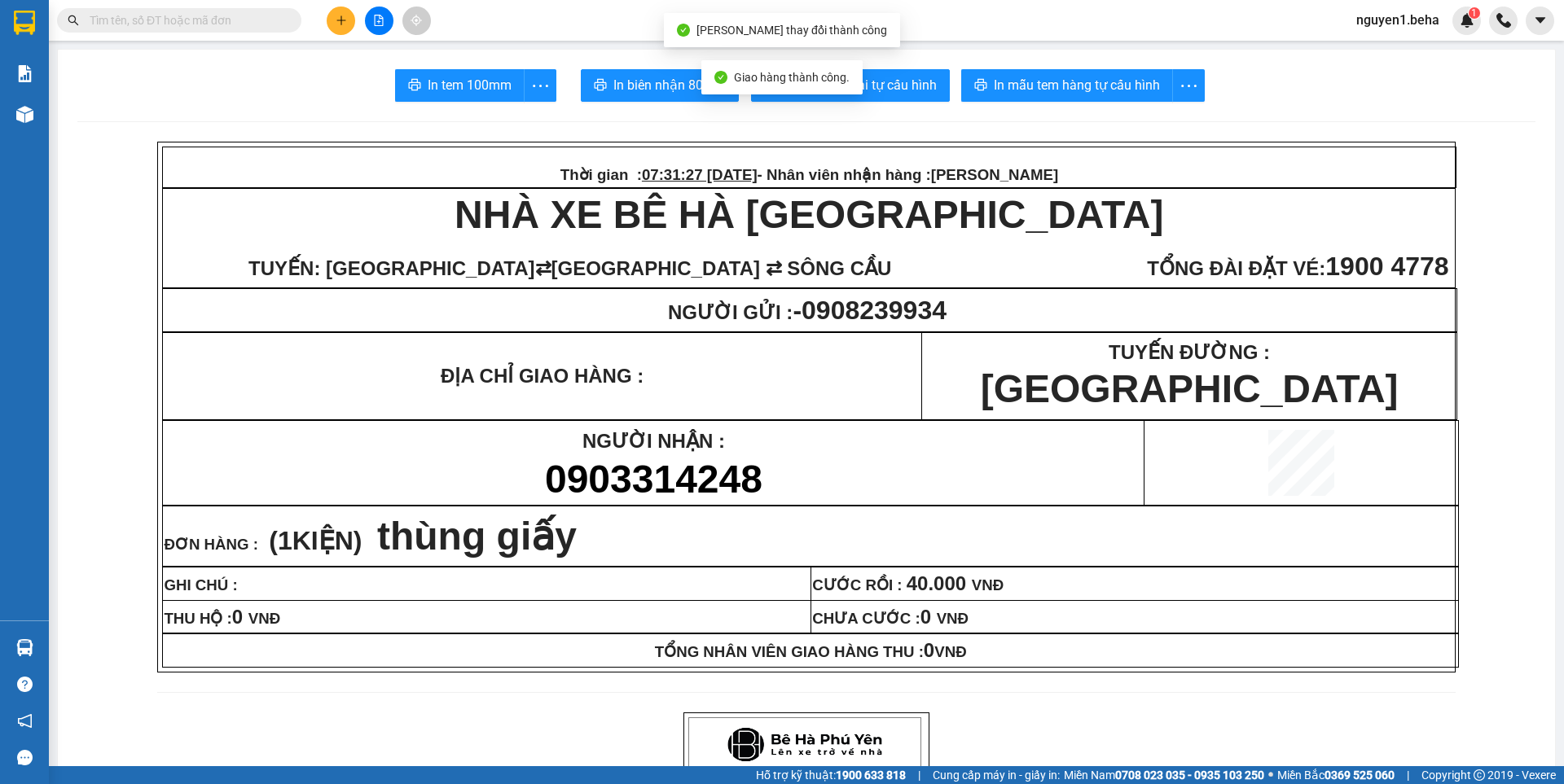
click at [238, 12] on input "text" at bounding box center [186, 21] width 193 height 18
click at [234, 24] on input "text" at bounding box center [186, 21] width 193 height 18
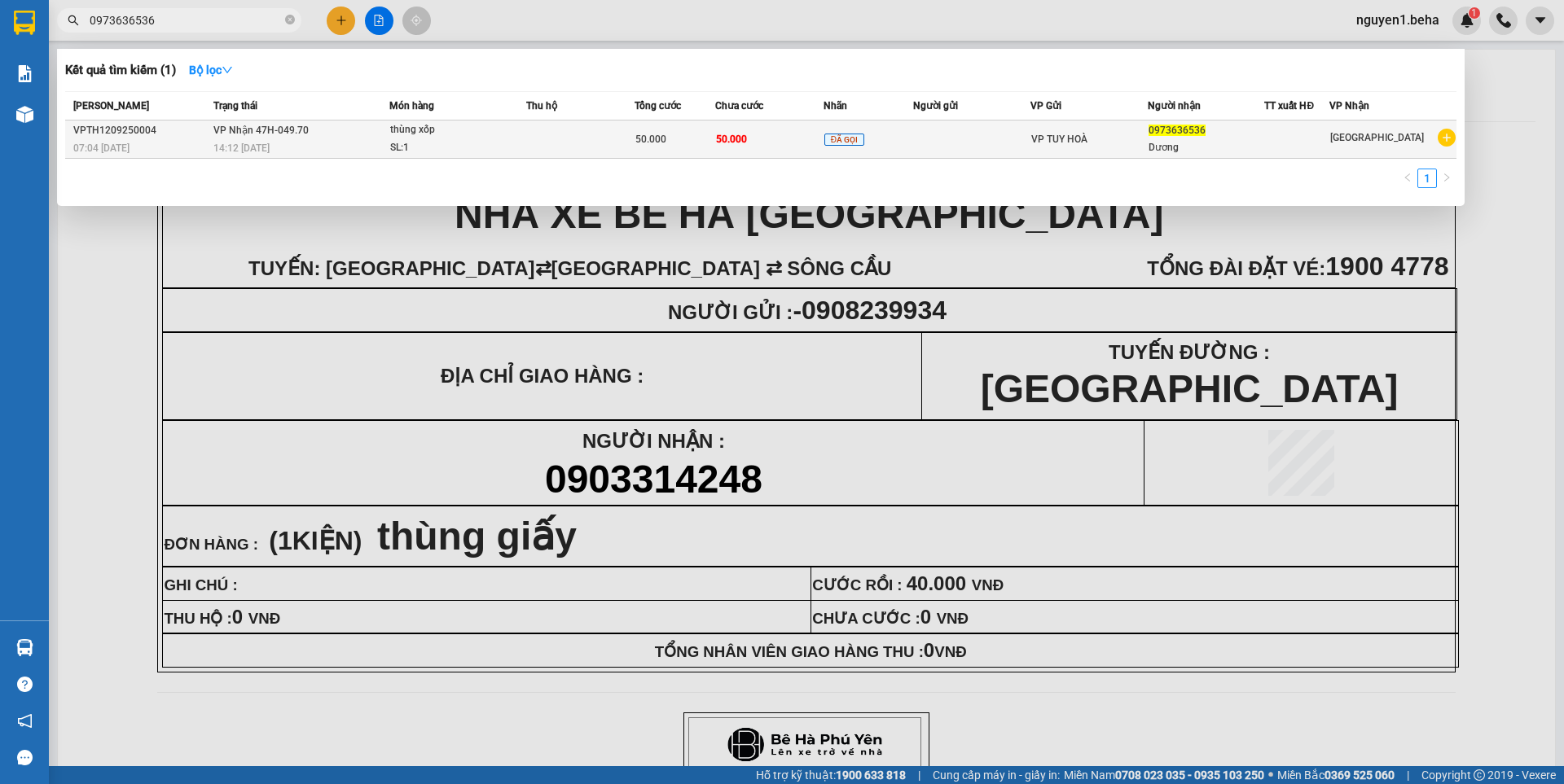
type input "0973636536"
click at [432, 137] on div "thùng xốp" at bounding box center [451, 130] width 122 height 18
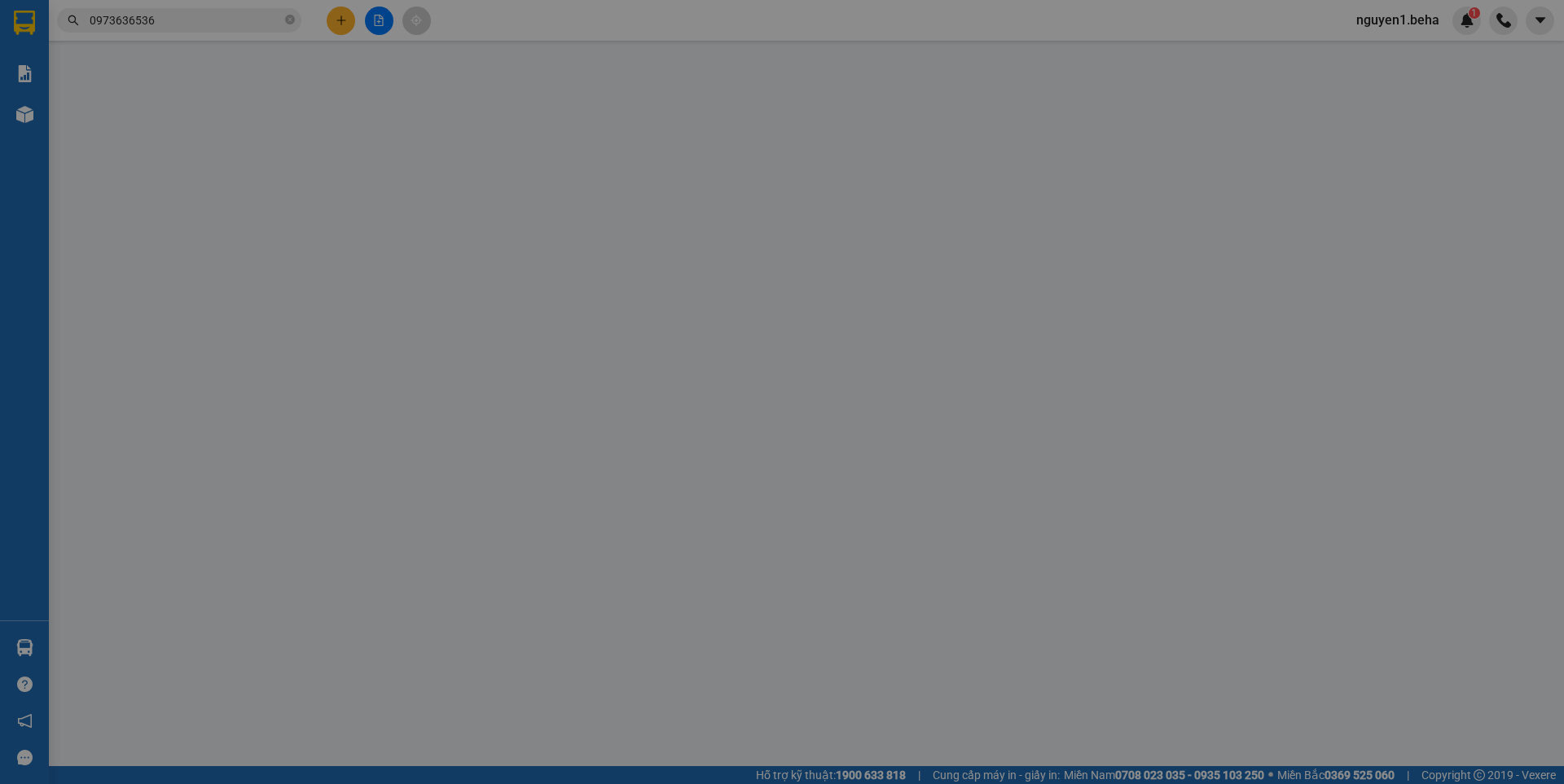
type input "0973636536"
type input "Dương"
type input "50.000"
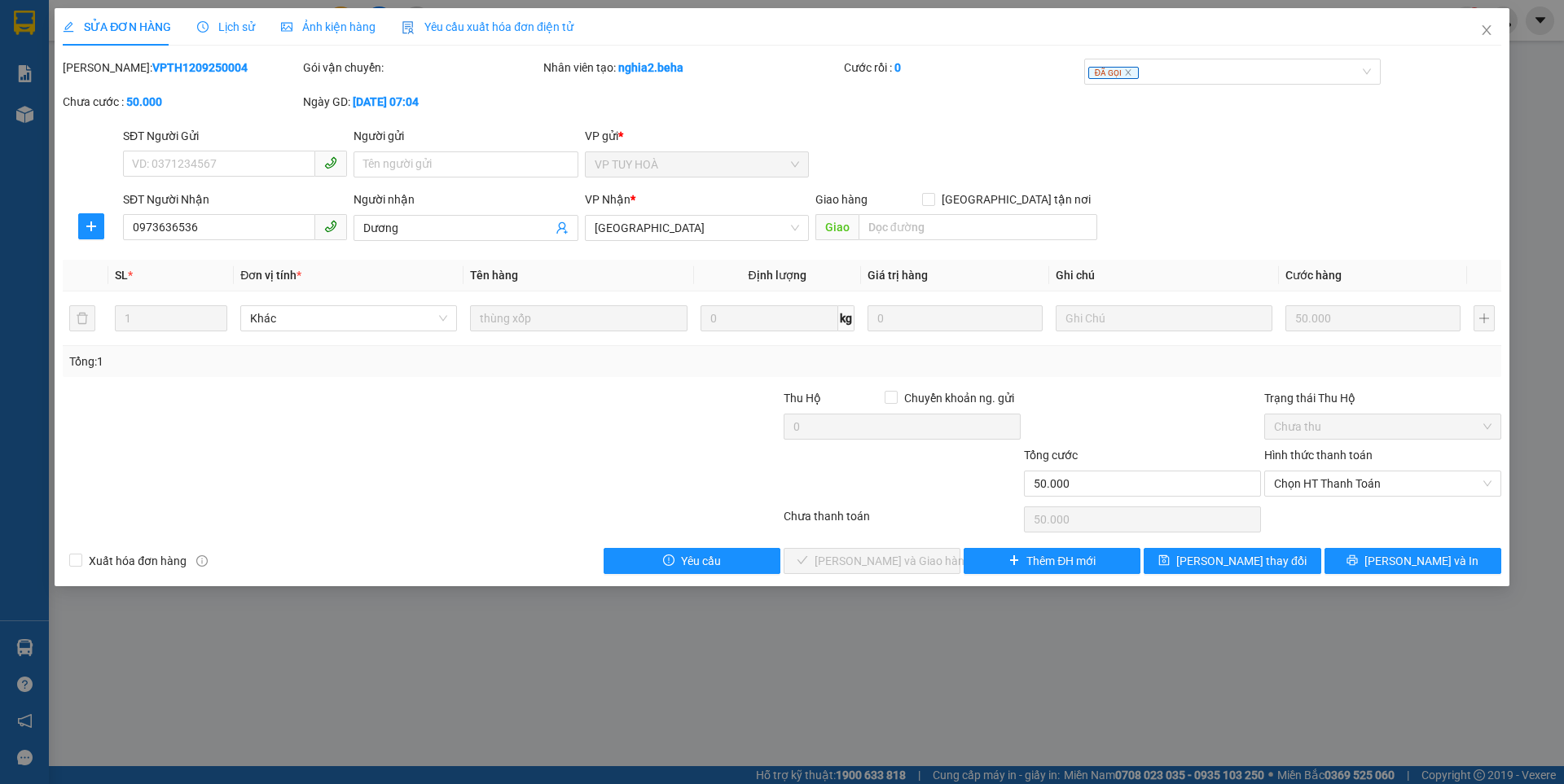
click at [330, 31] on span "Ảnh kiện hàng" at bounding box center [328, 27] width 95 height 13
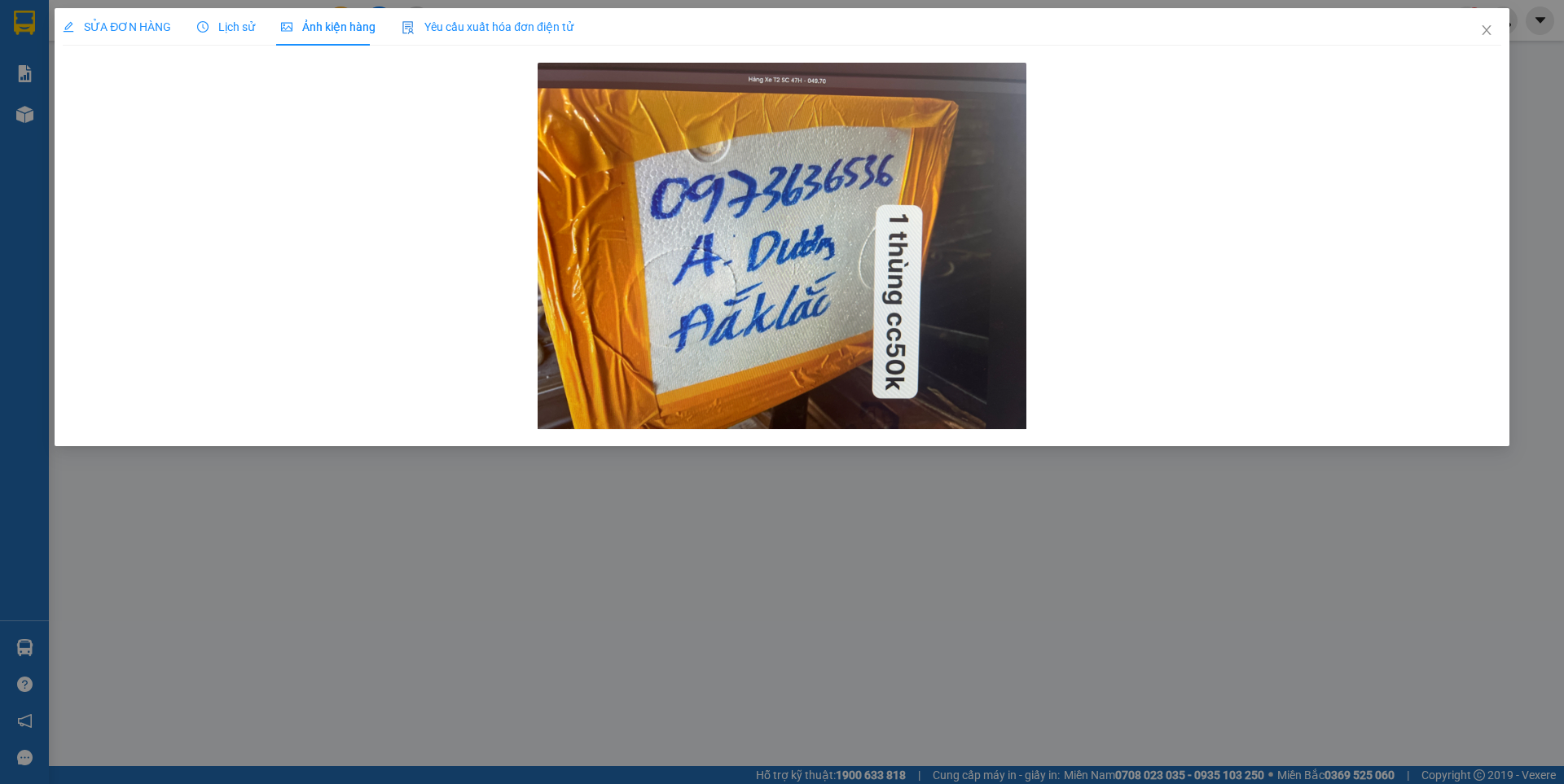
click at [92, 21] on span "SỬA ĐƠN HÀNG" at bounding box center [117, 27] width 109 height 13
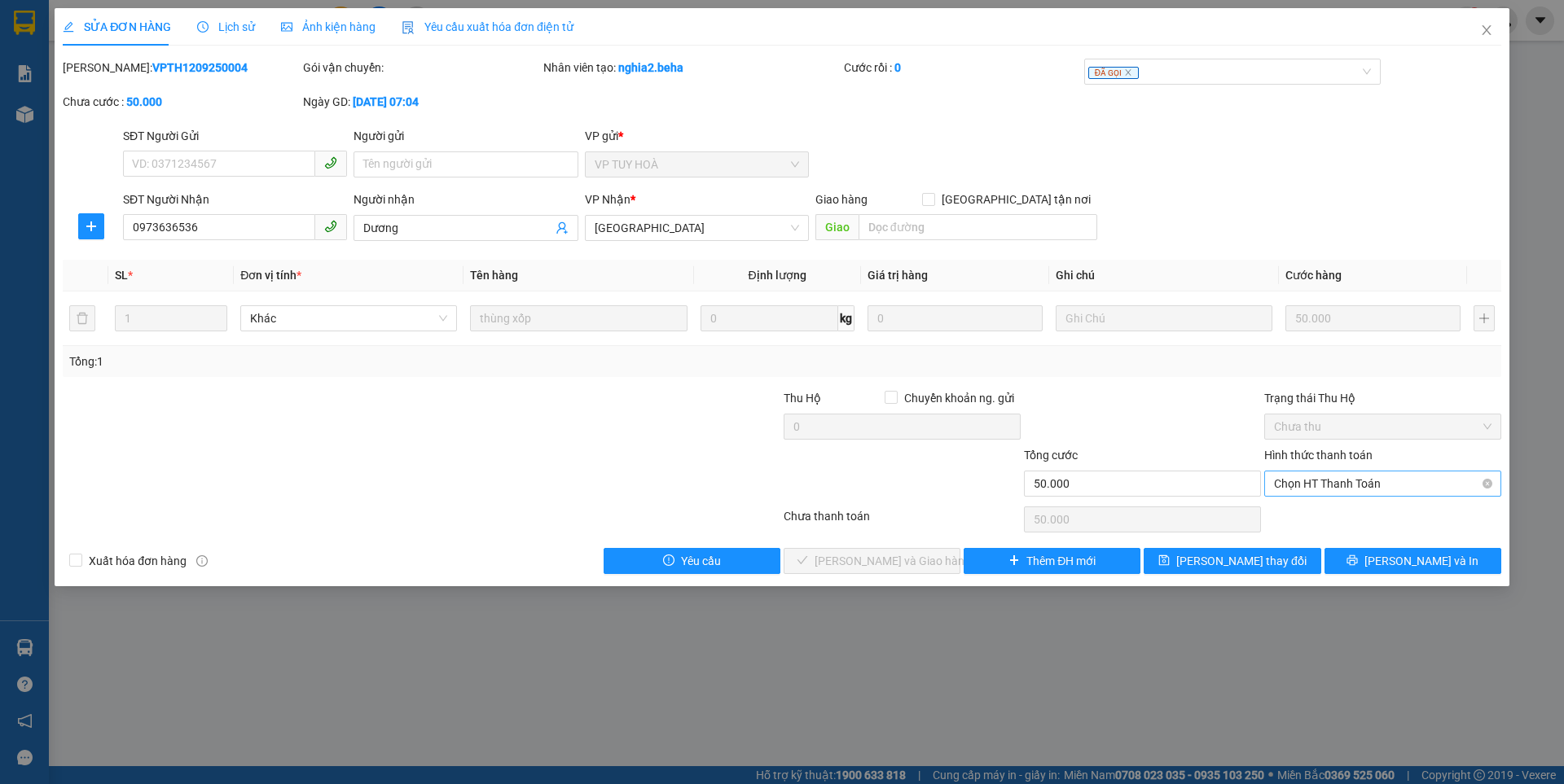
click at [1330, 477] on span "Chọn HT Thanh Toán" at bounding box center [1383, 484] width 217 height 25
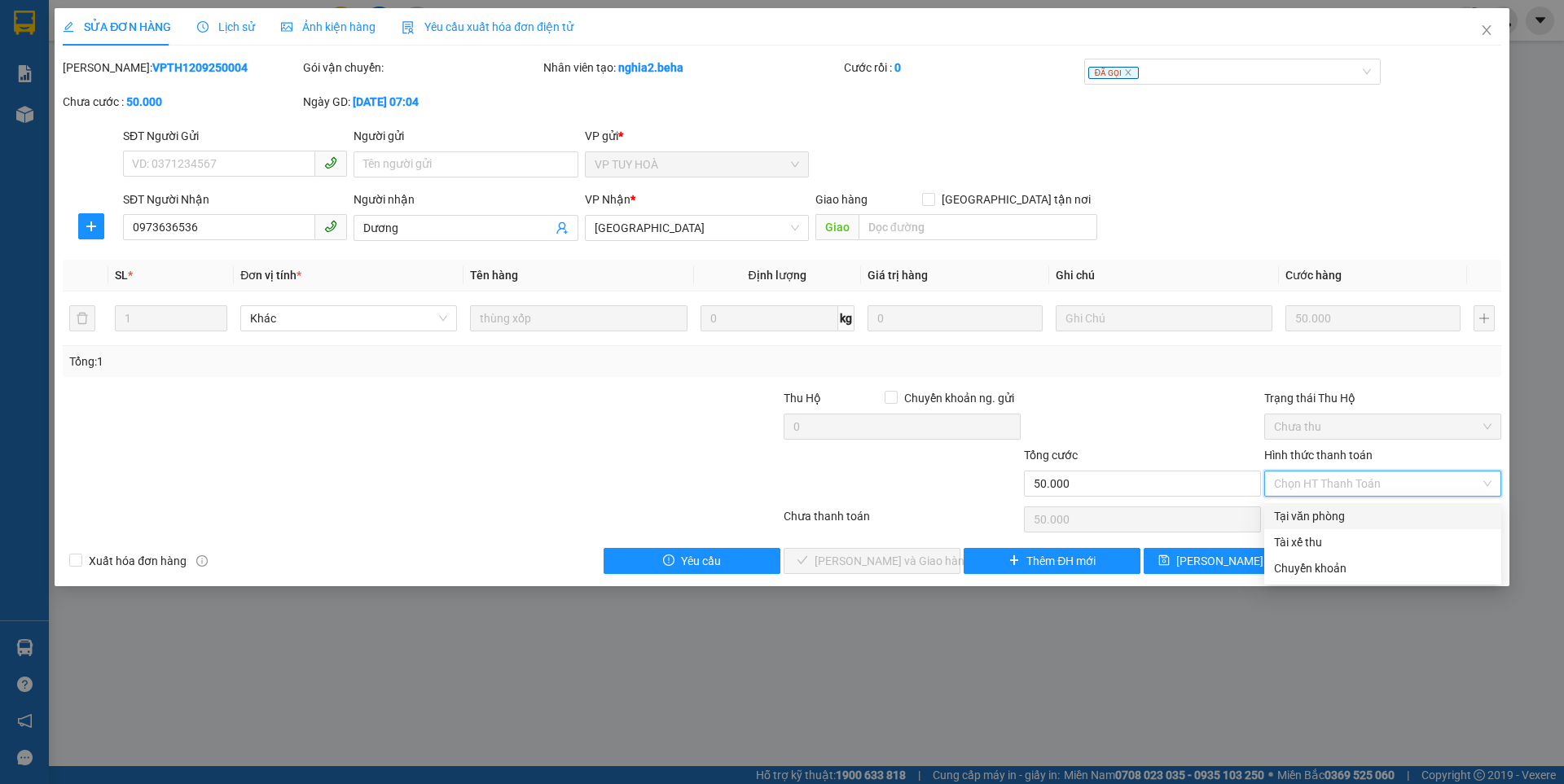
click at [1312, 518] on div "Tại văn phòng" at bounding box center [1383, 517] width 217 height 18
type input "0"
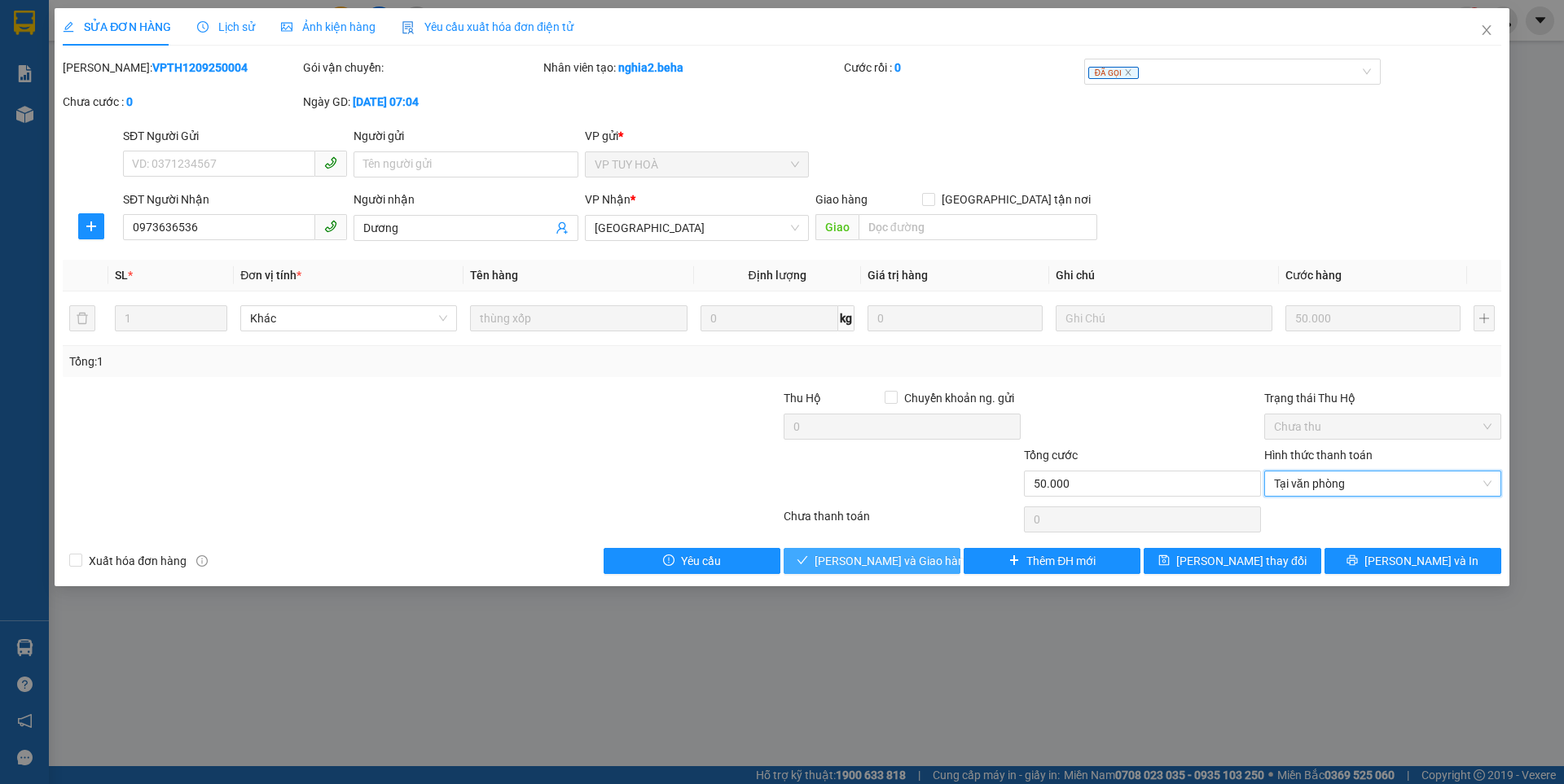
click at [913, 567] on span "[PERSON_NAME] và Giao hàng" at bounding box center [893, 561] width 156 height 18
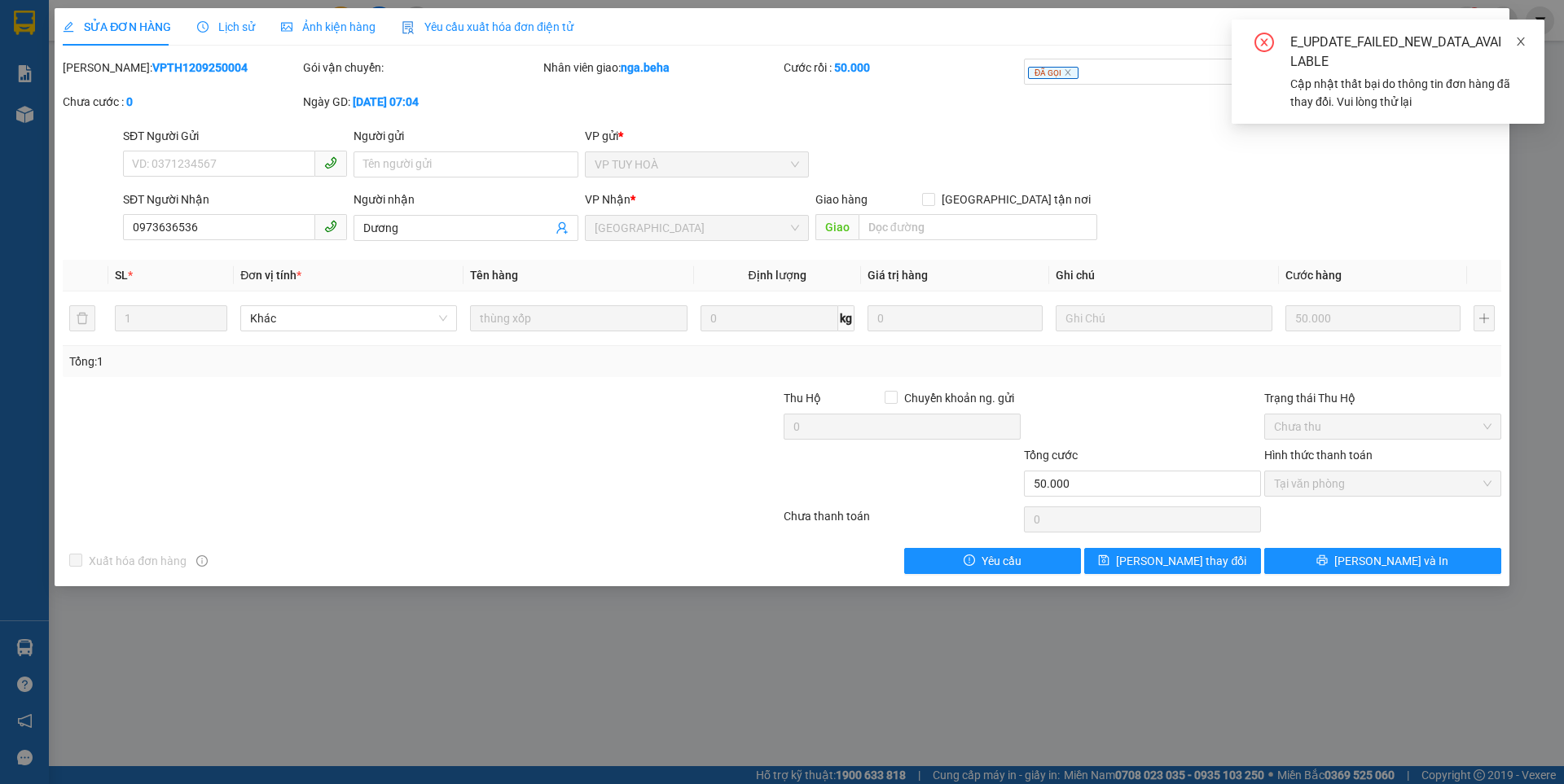
click at [1523, 39] on icon "close" at bounding box center [1521, 42] width 8 height 8
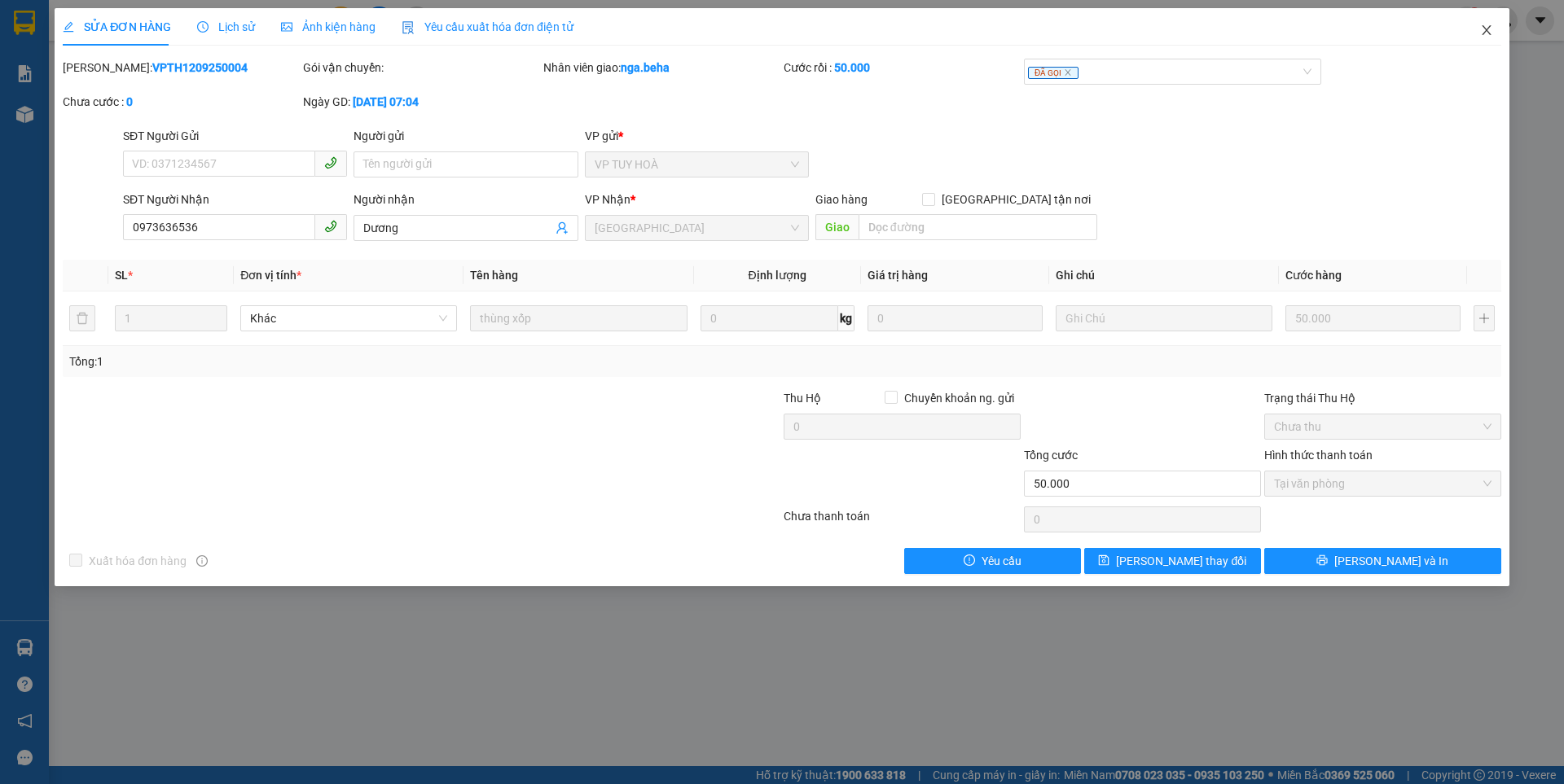
click at [1487, 29] on icon "close" at bounding box center [1487, 30] width 13 height 13
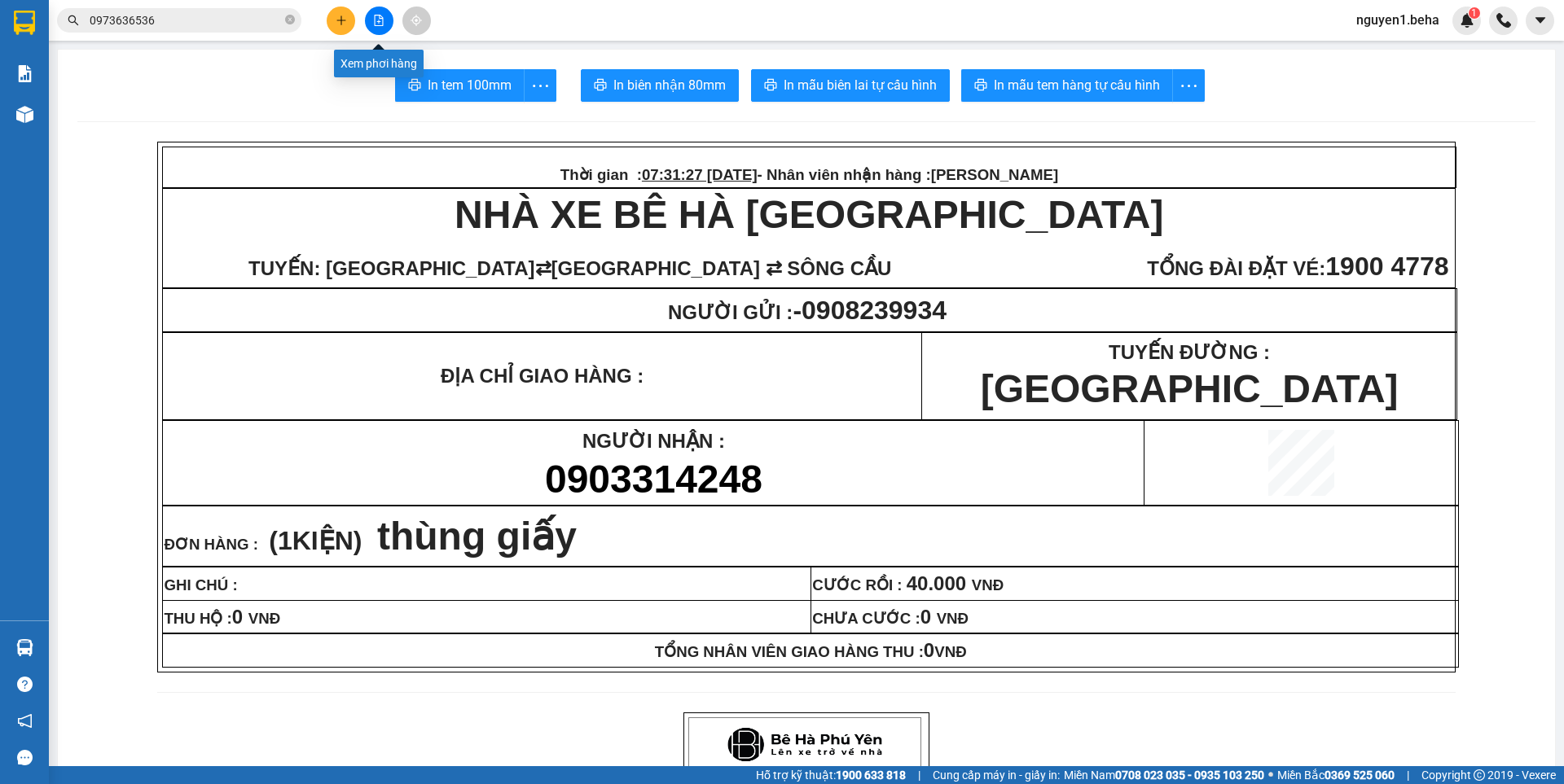
click at [379, 21] on icon "file-add" at bounding box center [379, 21] width 9 height 12
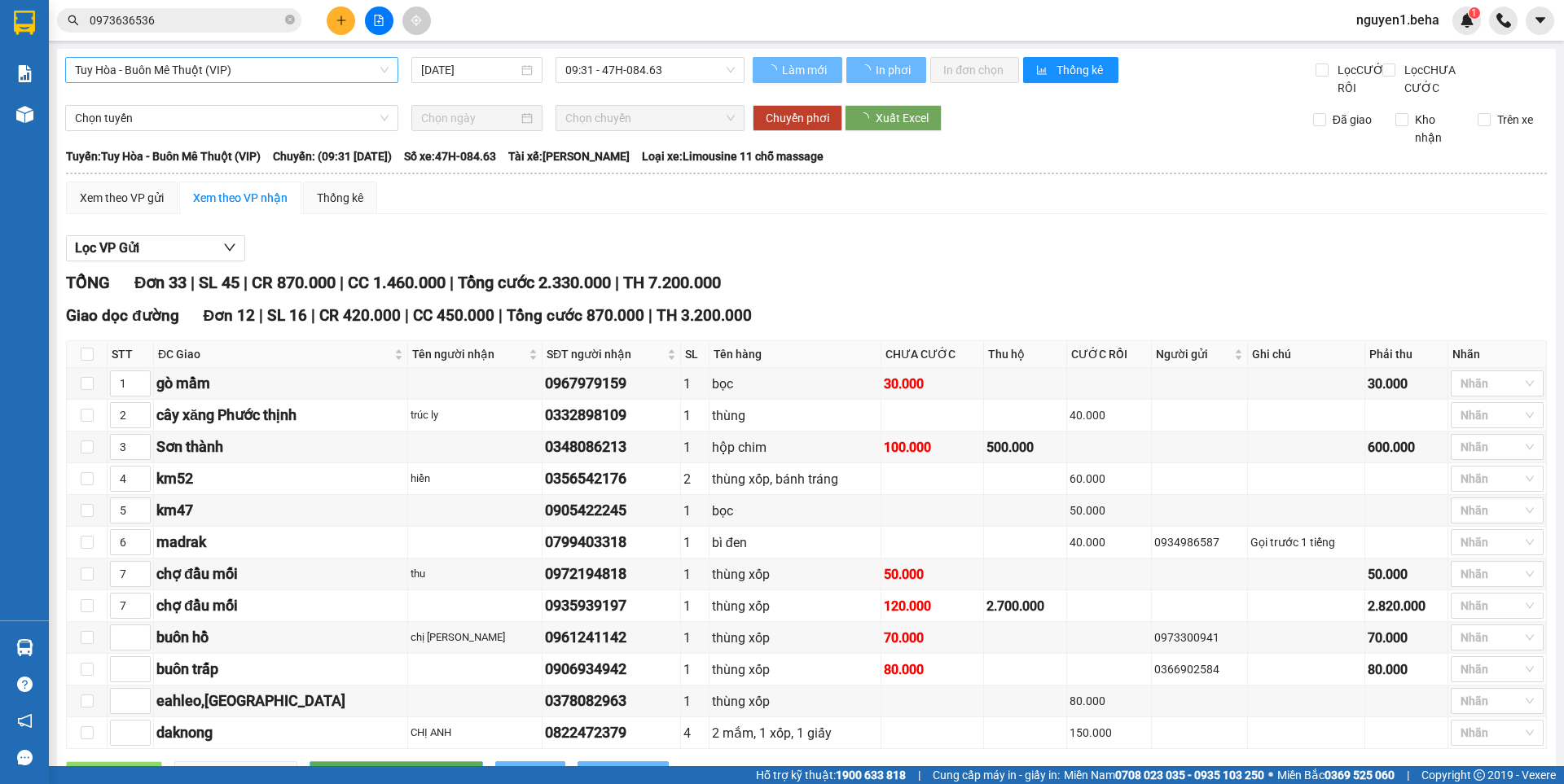
click at [224, 70] on span "Tuy Hòa - Buôn Mê Thuột (VIP)" at bounding box center [231, 70] width 314 height 25
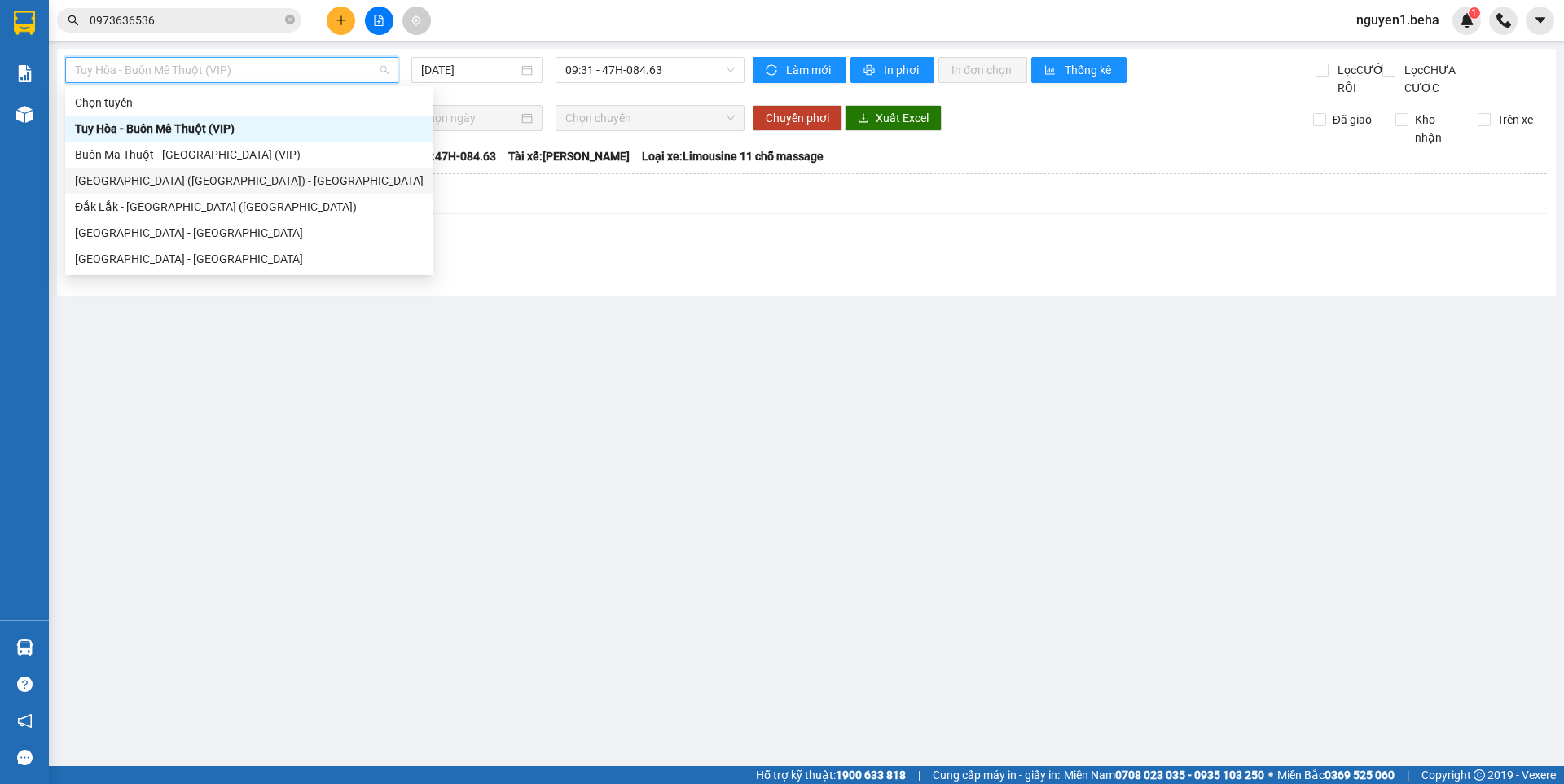
click at [157, 183] on div "[GEOGRAPHIC_DATA] ([GEOGRAPHIC_DATA]) - [GEOGRAPHIC_DATA]" at bounding box center [249, 181] width 349 height 18
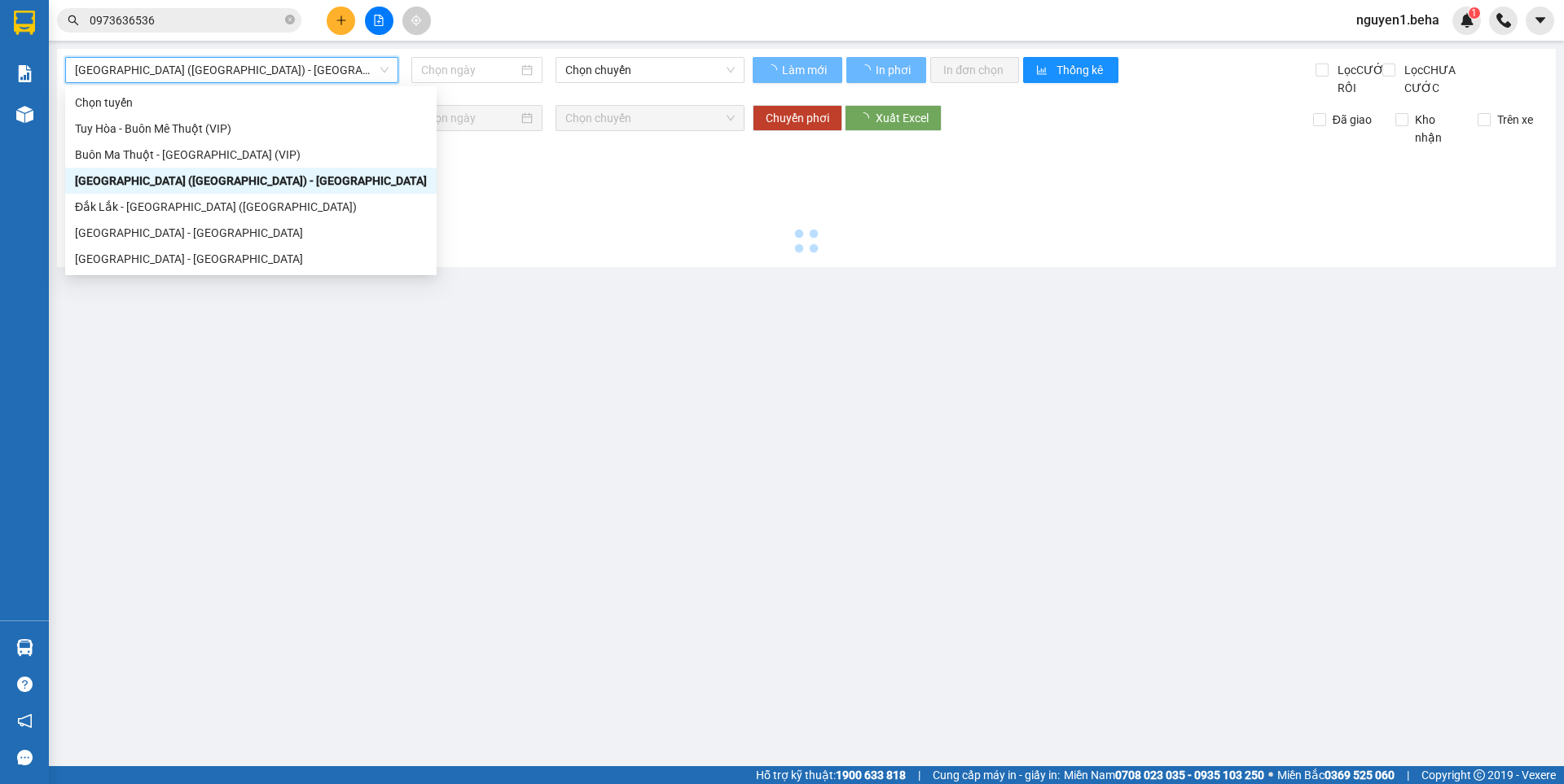
type input "[DATE]"
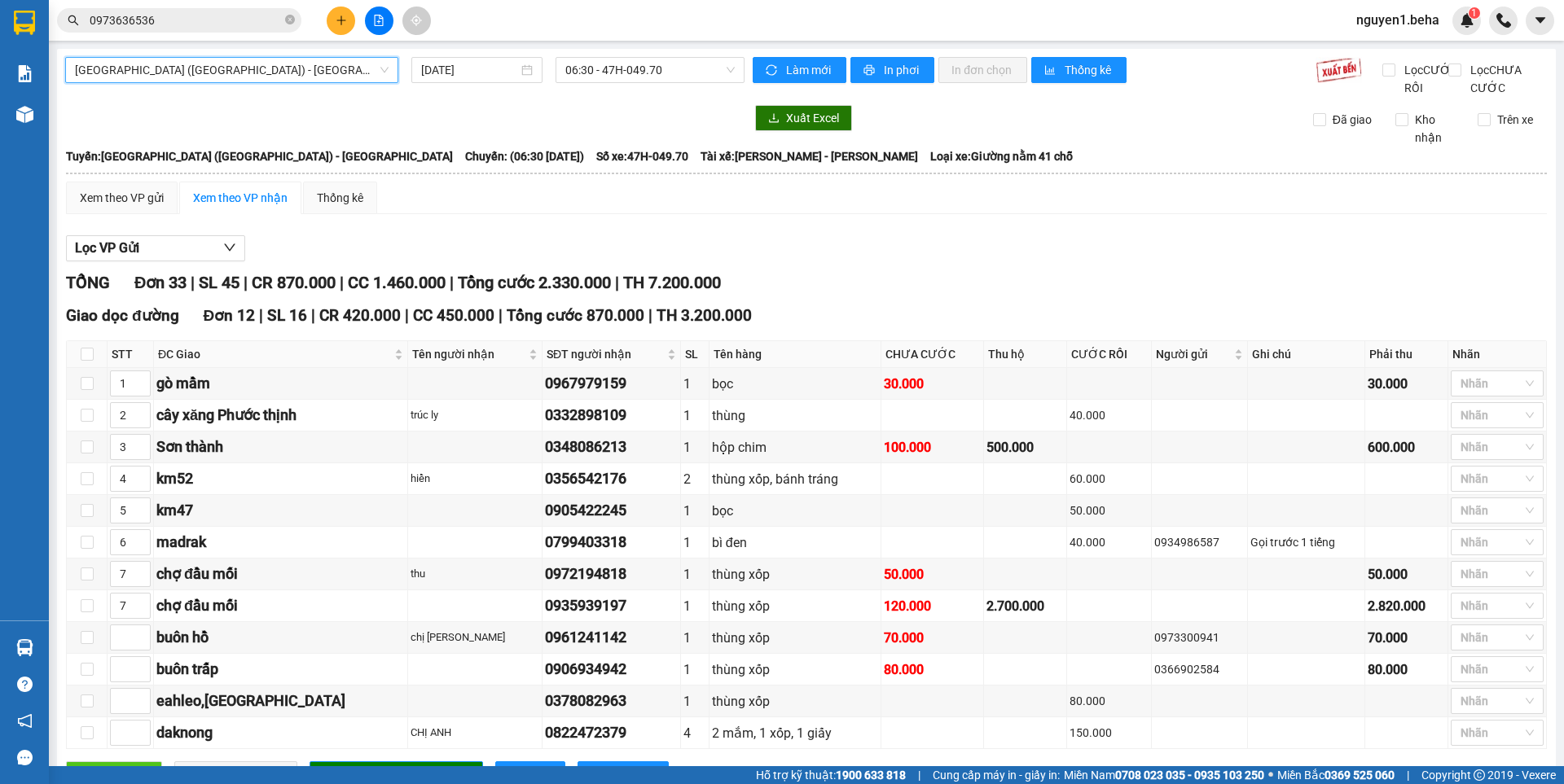
click at [244, 77] on span "[GEOGRAPHIC_DATA] ([GEOGRAPHIC_DATA]) - [GEOGRAPHIC_DATA]" at bounding box center [231, 70] width 314 height 25
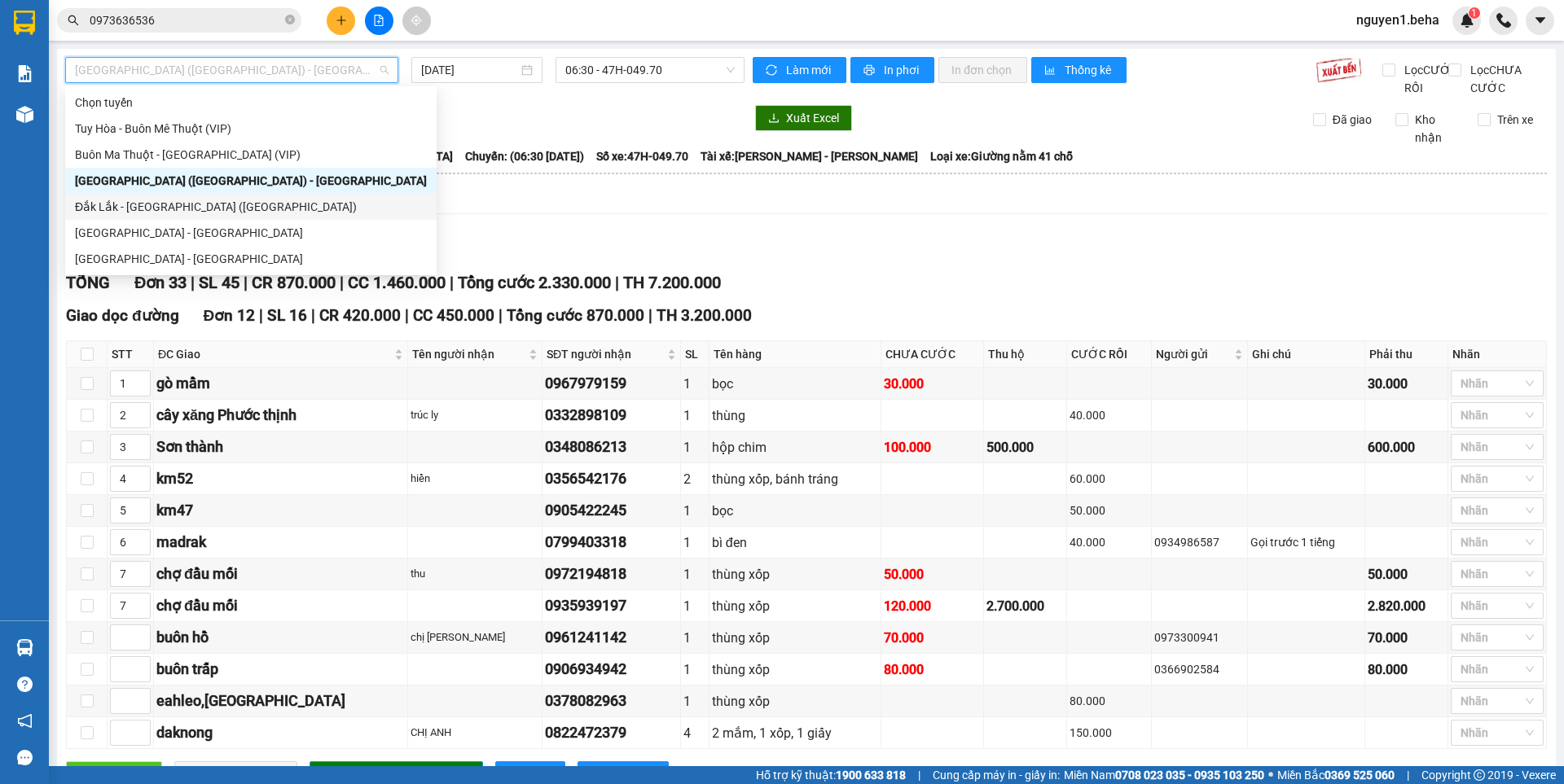
click at [169, 205] on div "Đắk Lắk - [GEOGRAPHIC_DATA] ([GEOGRAPHIC_DATA])" at bounding box center [251, 207] width 352 height 18
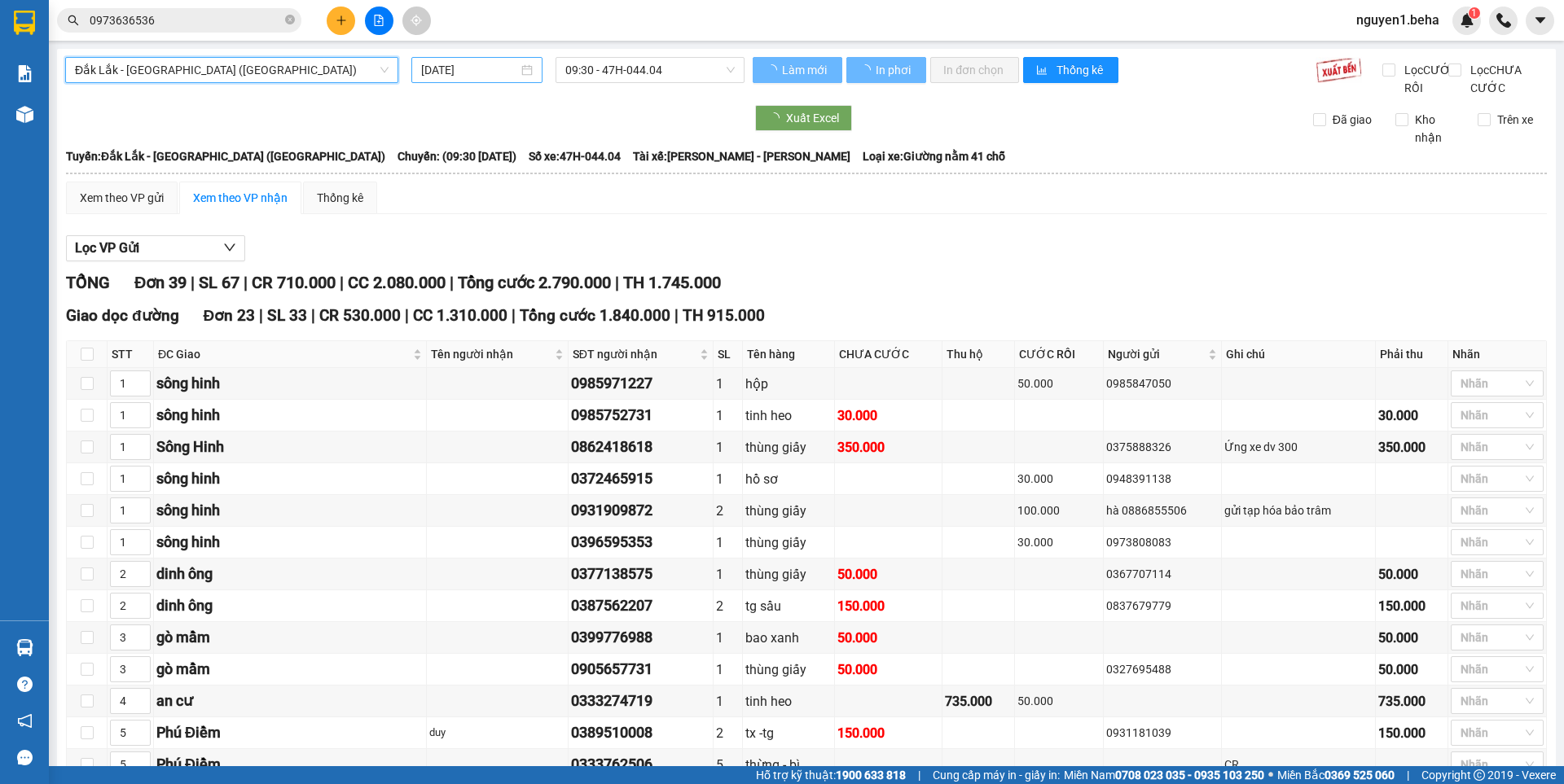
click at [531, 69] on div "[DATE]" at bounding box center [477, 70] width 131 height 26
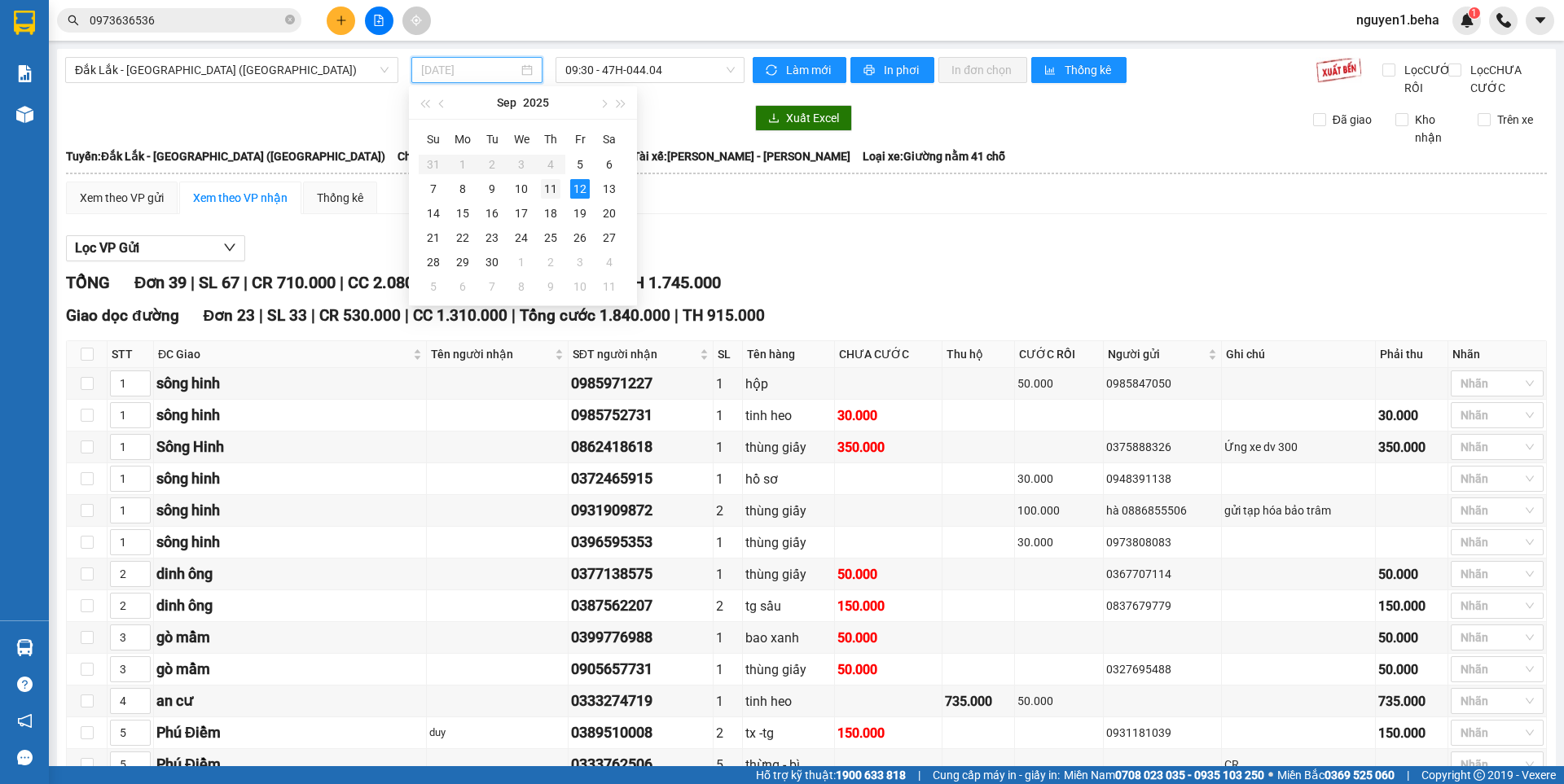
click at [539, 191] on td "11" at bounding box center [551, 189] width 30 height 25
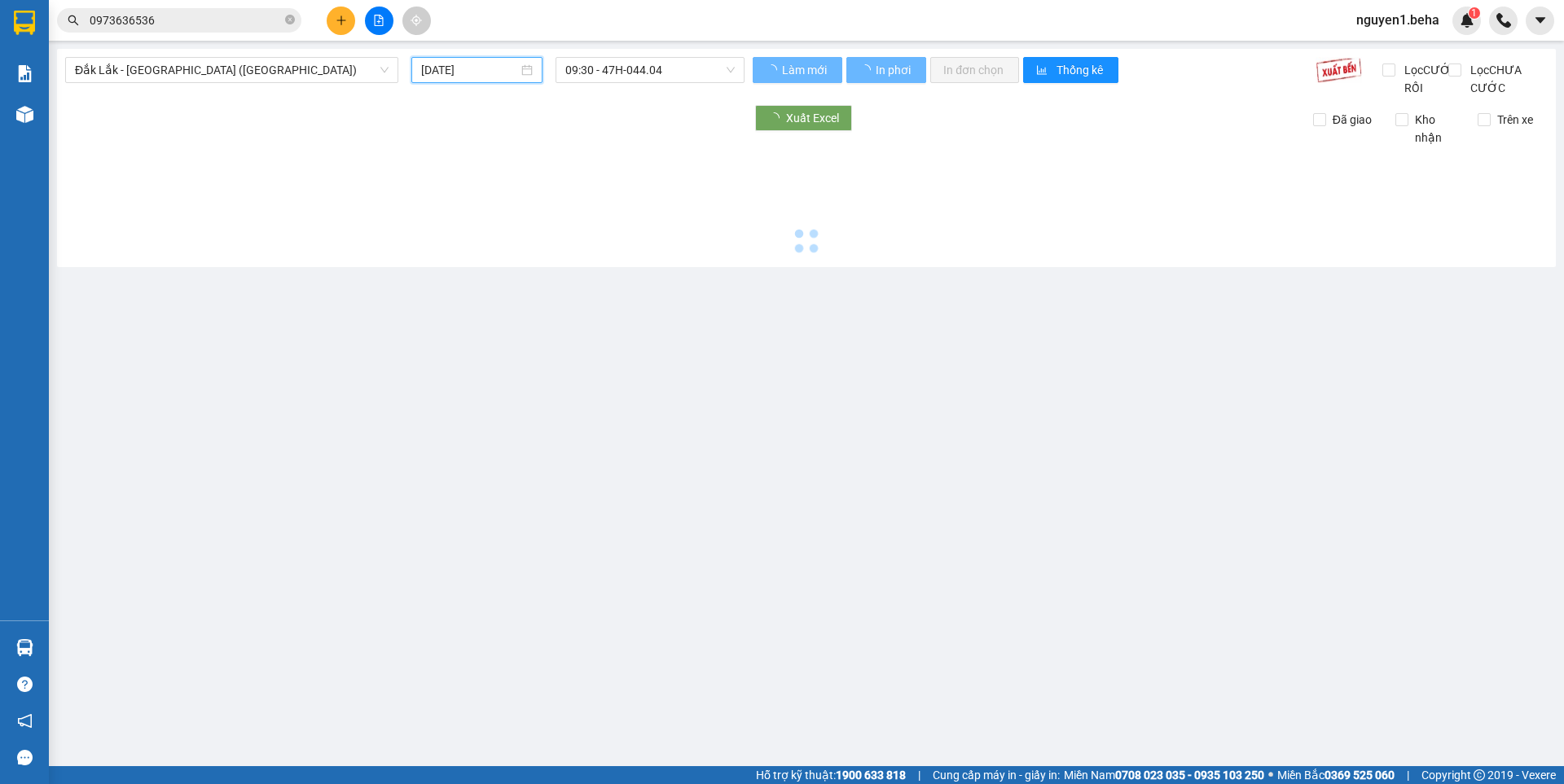
type input "[DATE]"
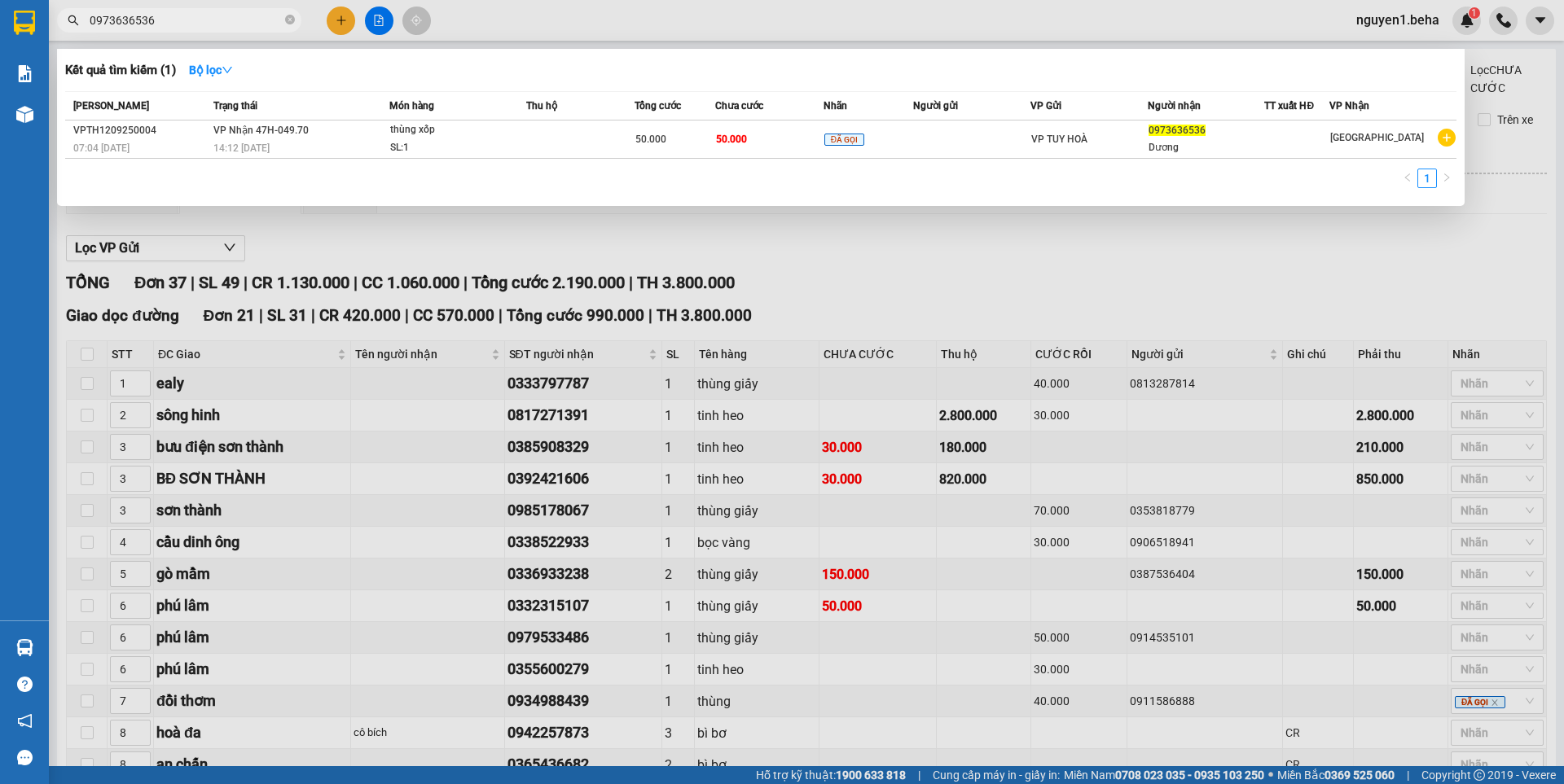
drag, startPoint x: 291, startPoint y: 22, endPoint x: 279, endPoint y: 22, distance: 12.0
click at [291, 21] on icon "close-circle" at bounding box center [290, 20] width 10 height 10
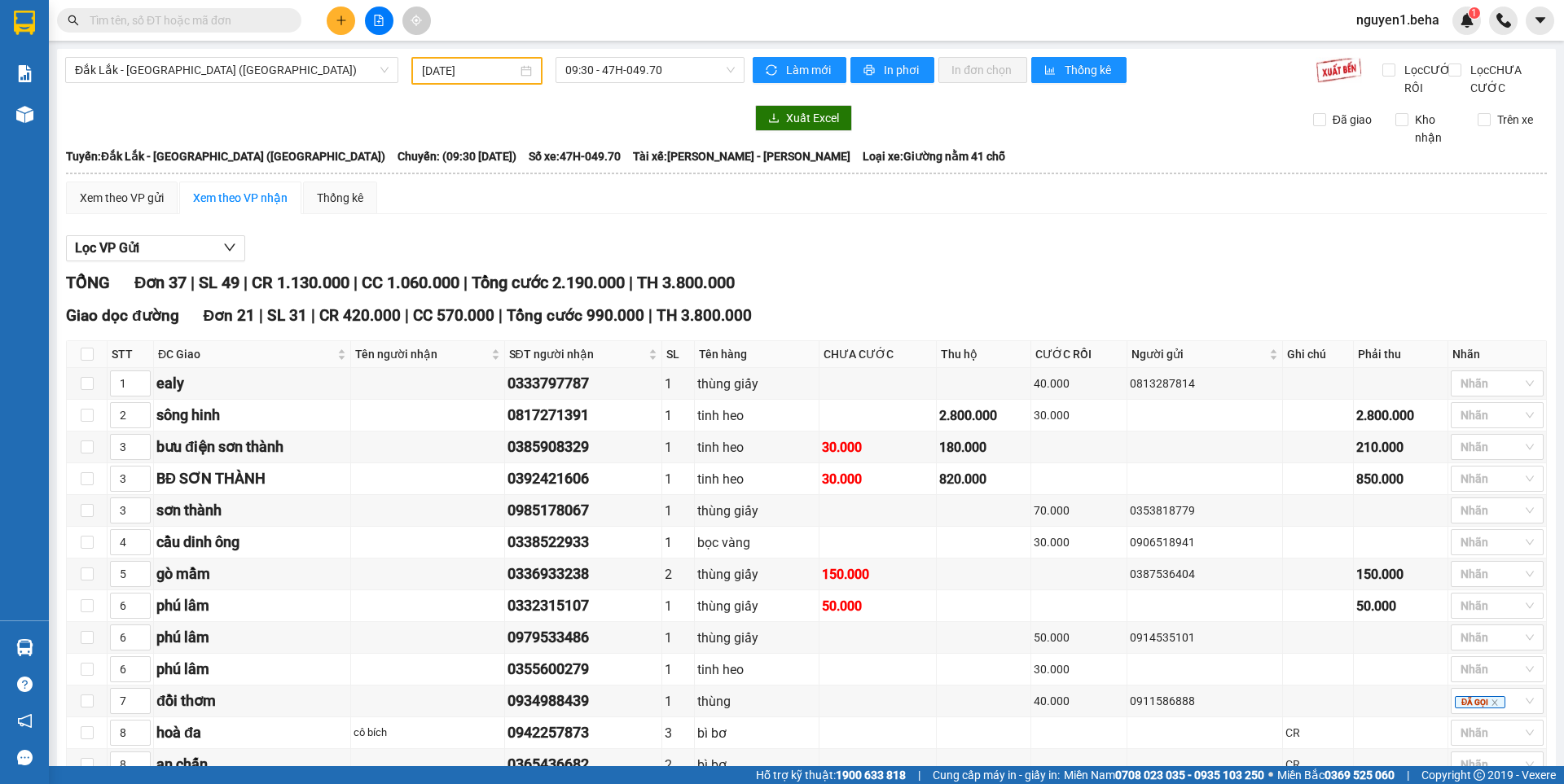
click at [268, 21] on input "text" at bounding box center [186, 21] width 193 height 18
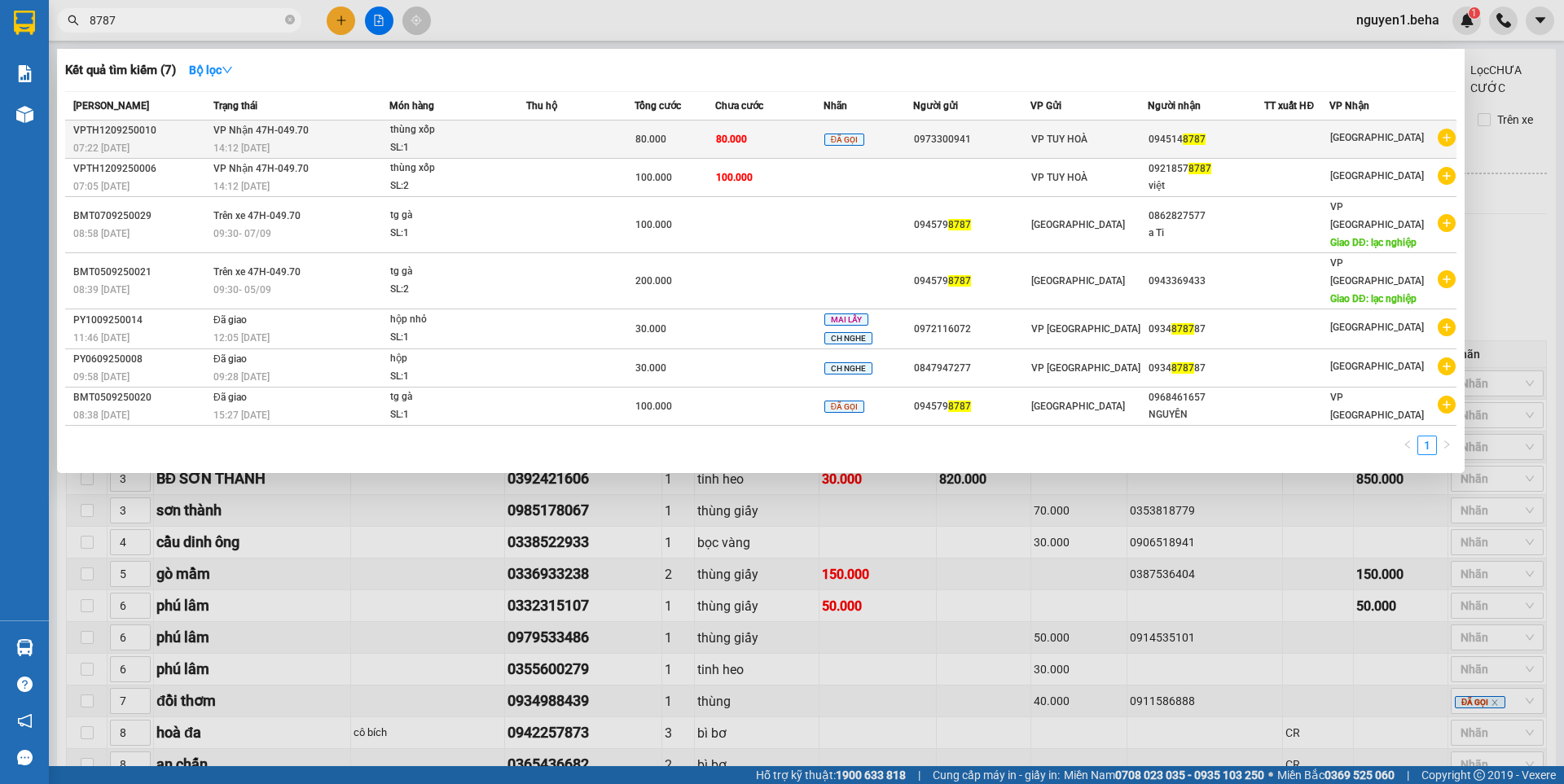
type input "8787"
click at [332, 131] on td "VP Nhận 47H-049.70 14:12 [DATE]" at bounding box center [299, 139] width 180 height 39
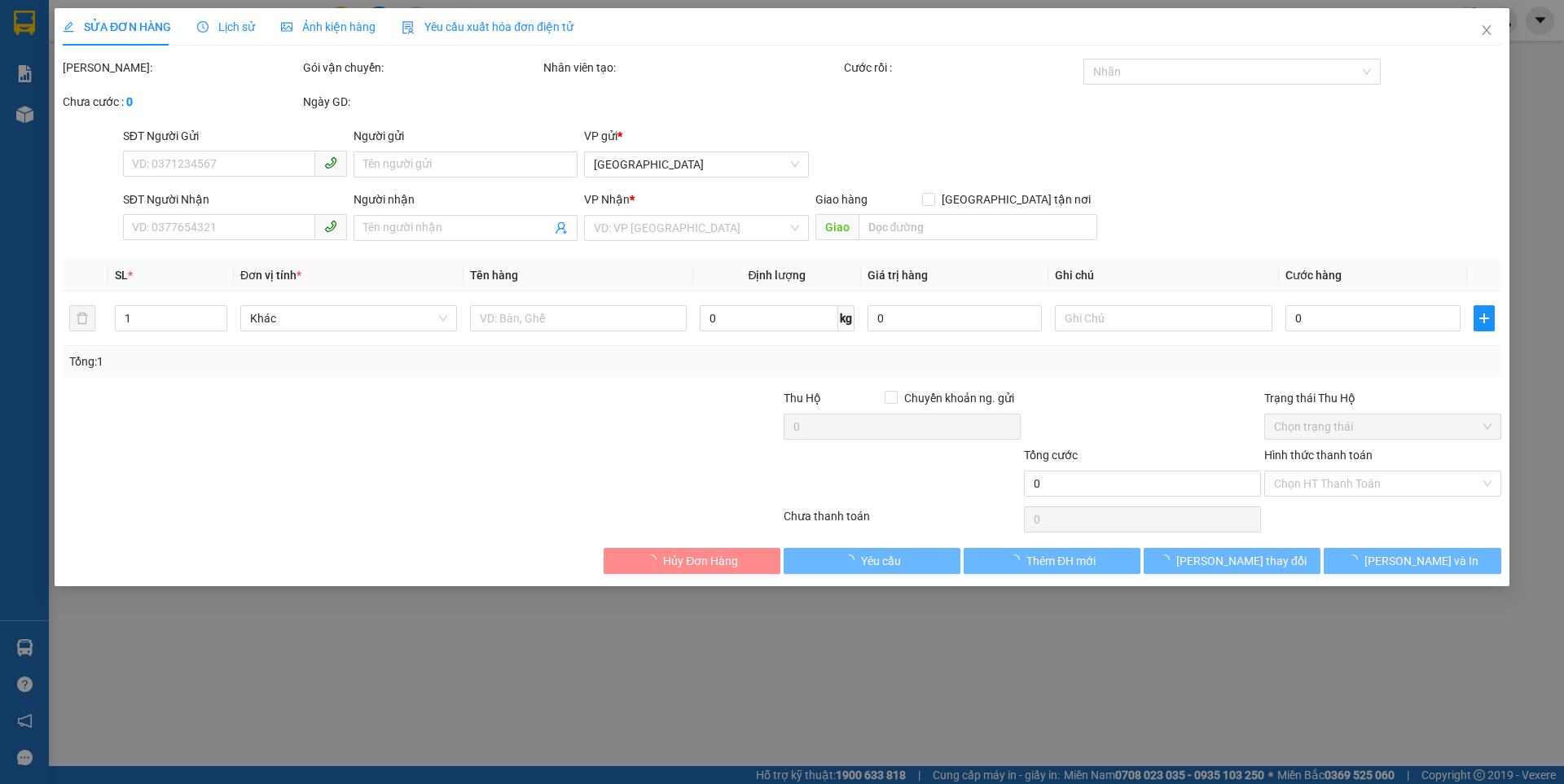
type input "0973300941"
type input "0945148787"
type input "80.000"
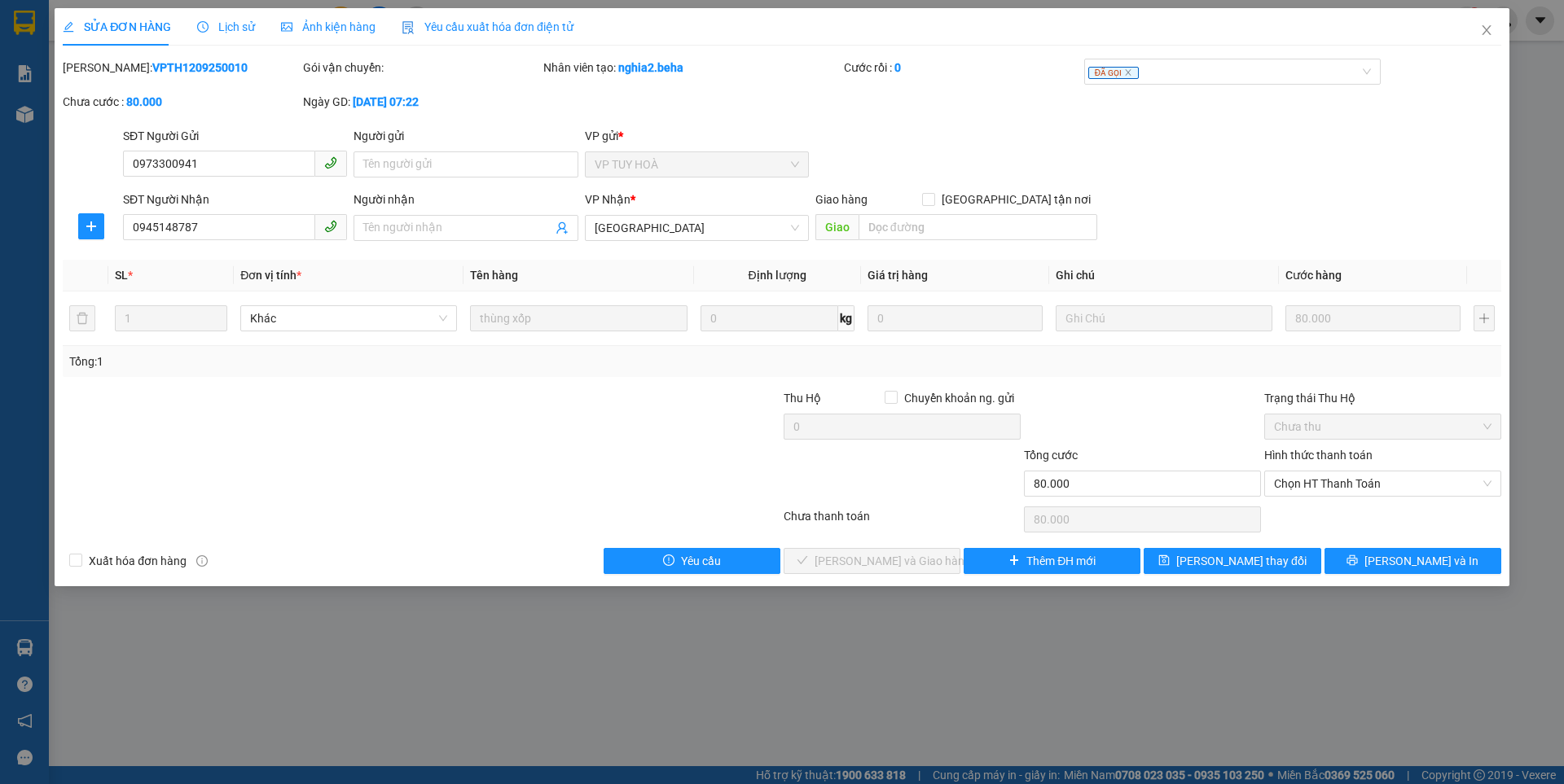
click at [343, 26] on span "Ảnh kiện hàng" at bounding box center [328, 27] width 95 height 13
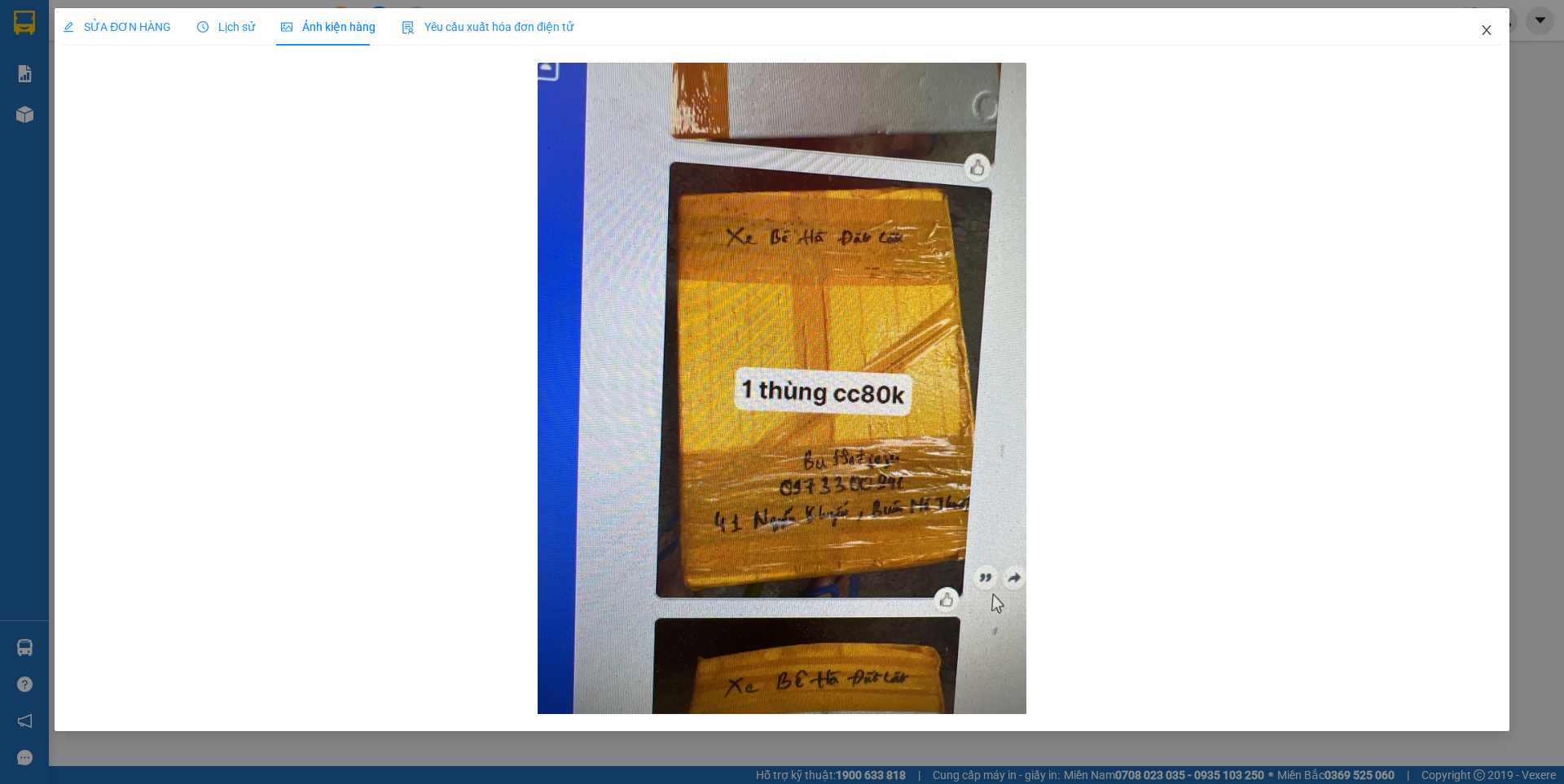
click at [1490, 34] on icon "close" at bounding box center [1487, 30] width 13 height 13
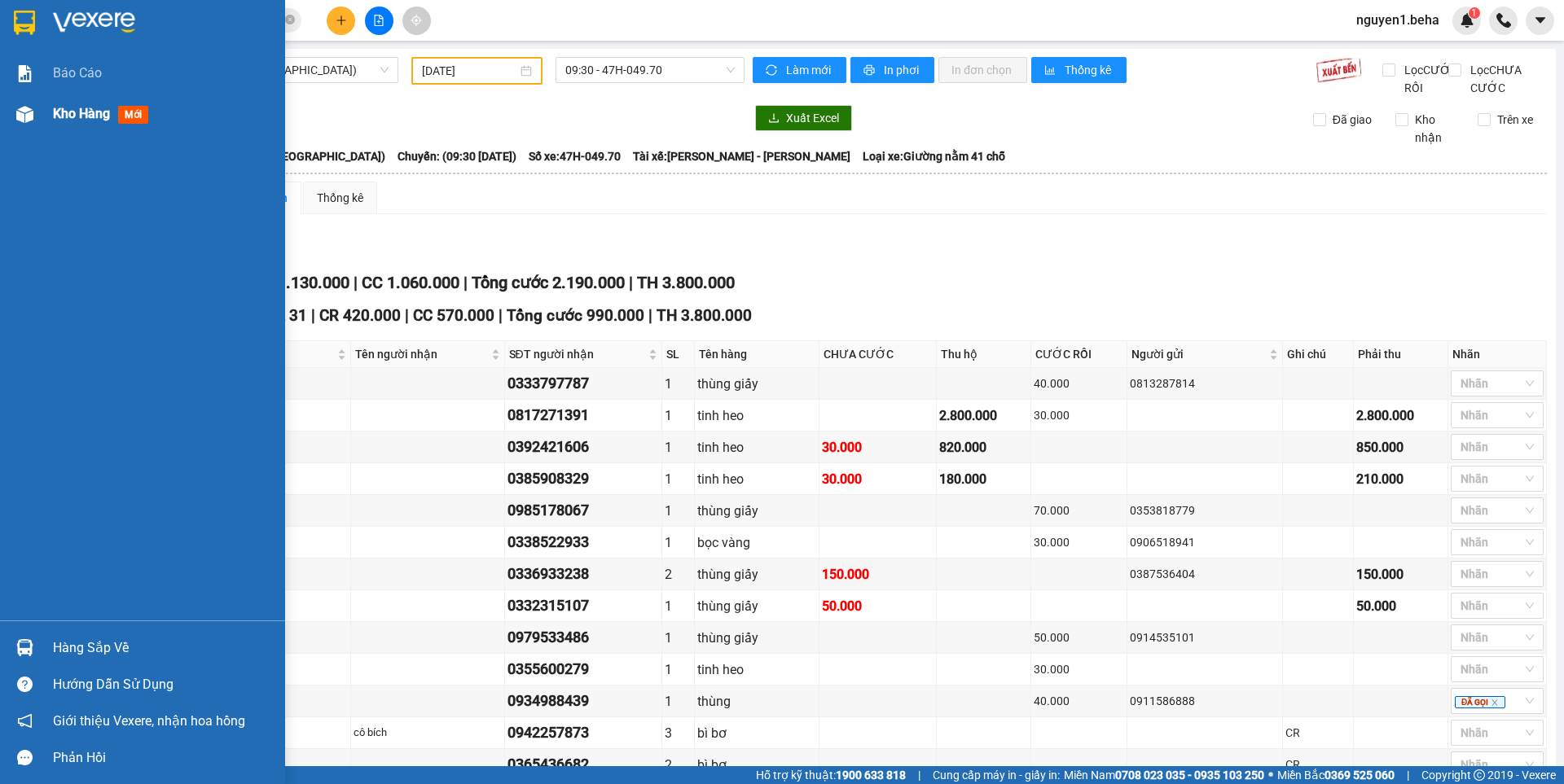
click at [40, 119] on div "Kho hàng mới" at bounding box center [142, 114] width 285 height 40
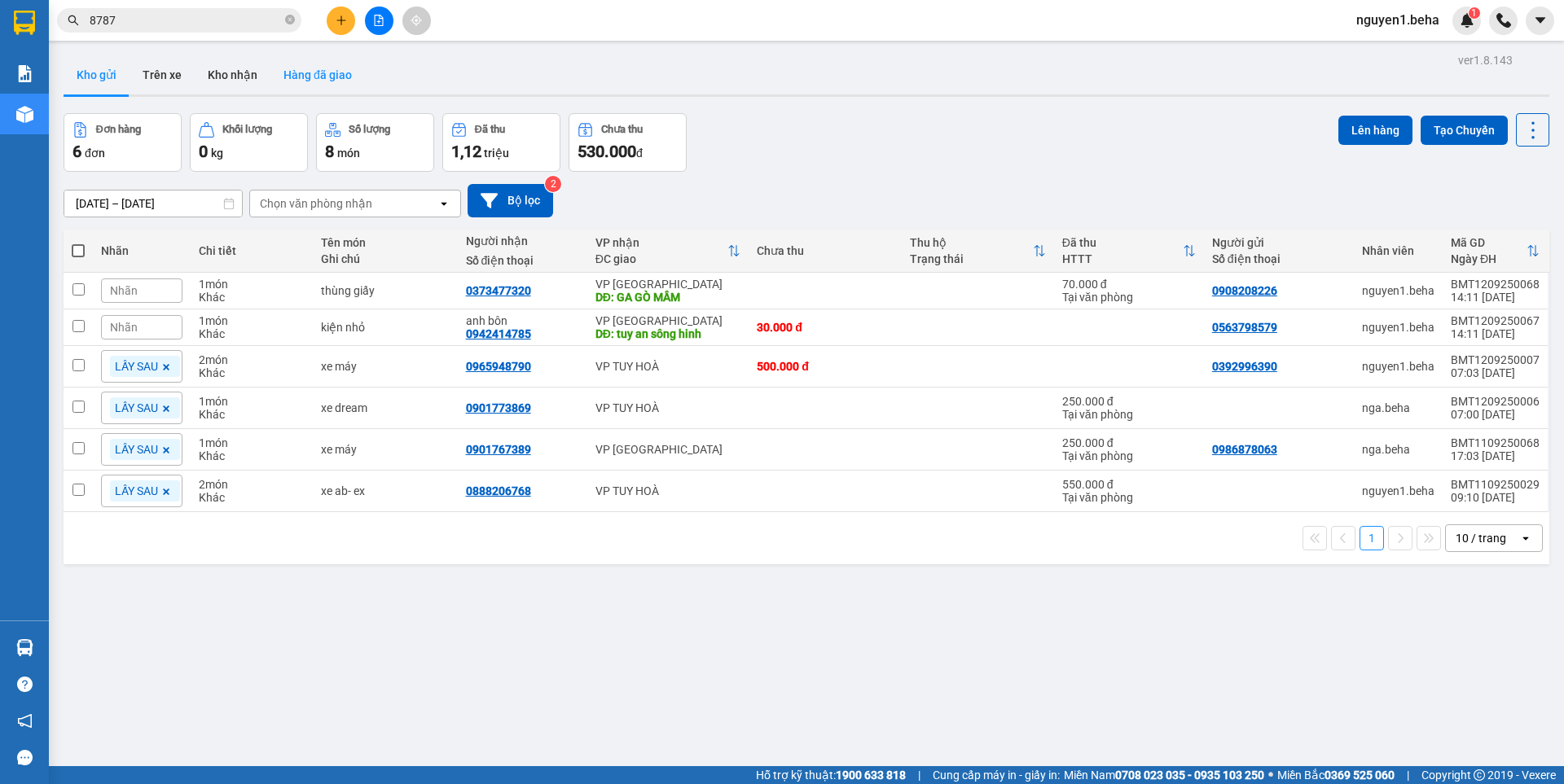
click at [335, 81] on button "Hàng đã giao" at bounding box center [318, 75] width 95 height 39
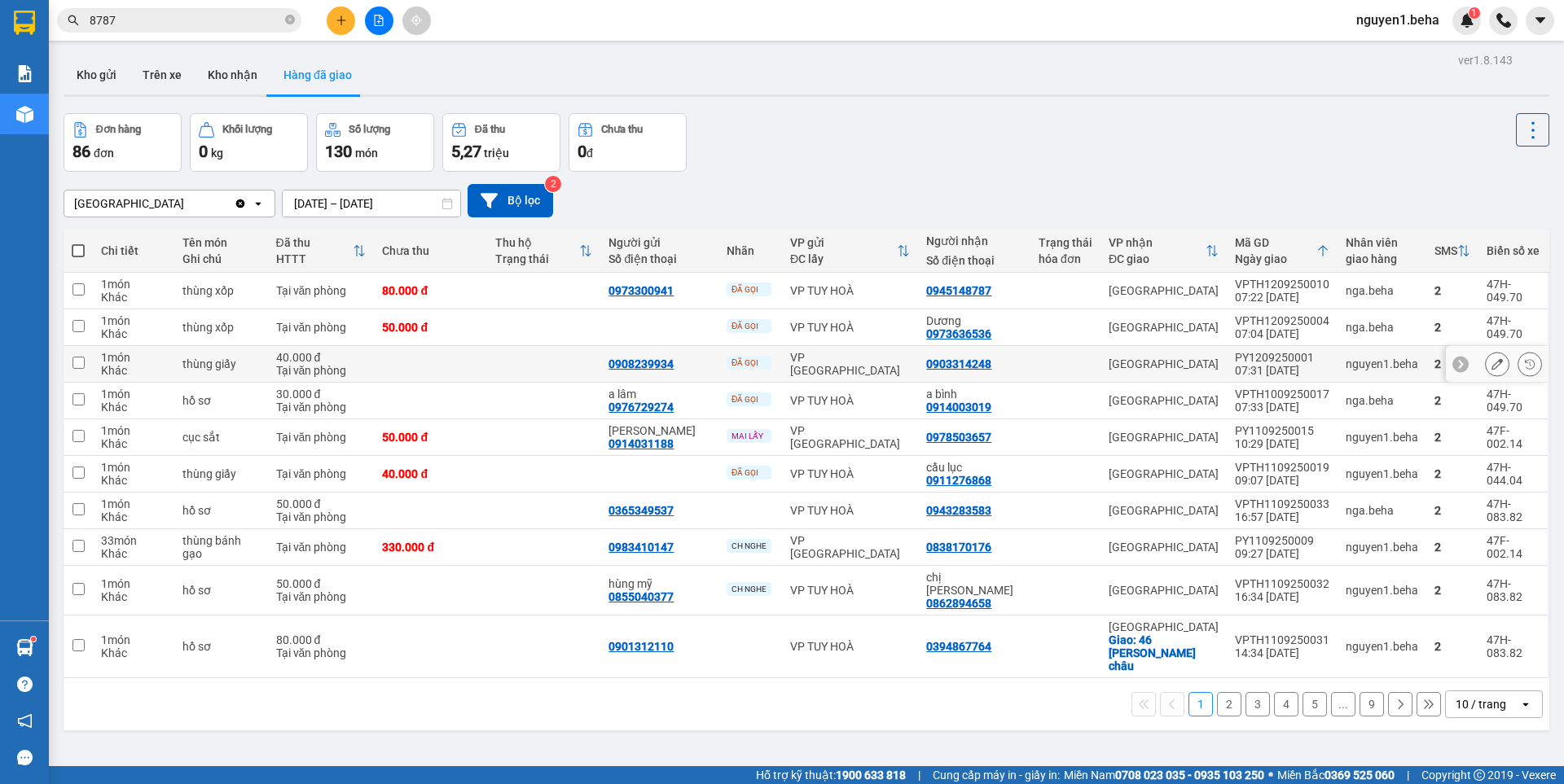
click at [1492, 361] on icon at bounding box center [1497, 364] width 12 height 12
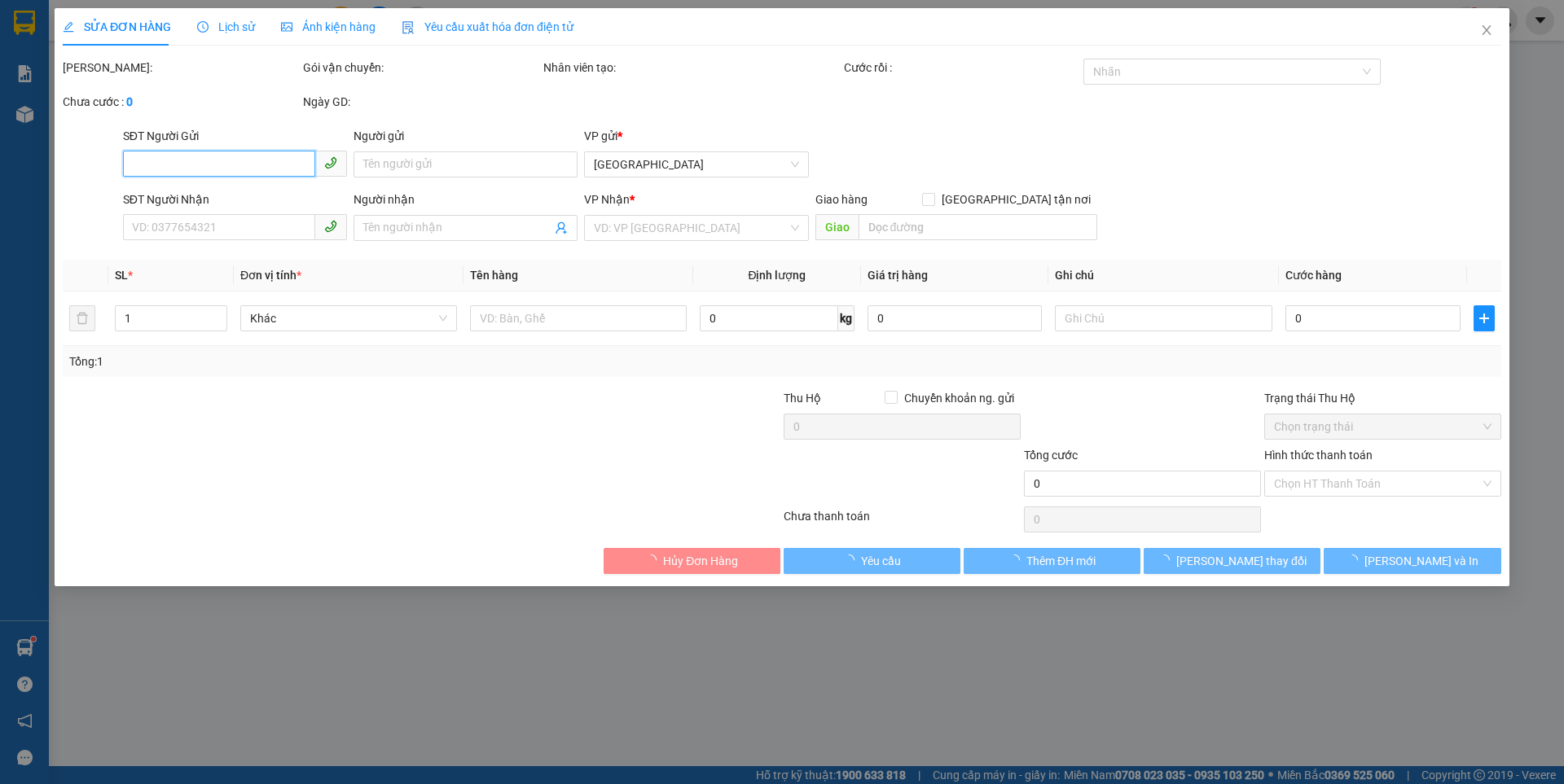
type input "0908239934"
type input "0903314248"
type input "40.000"
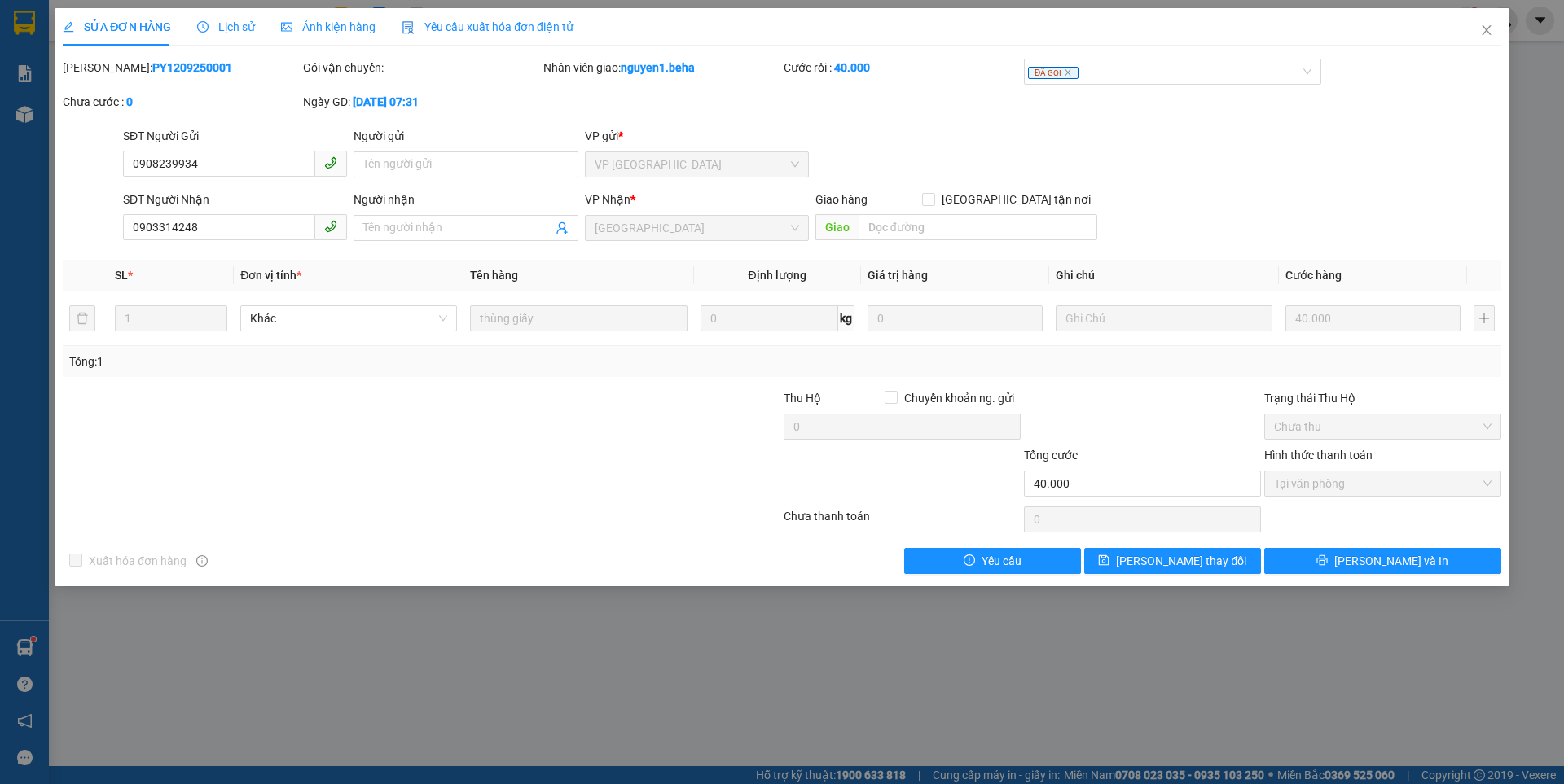
click at [327, 30] on span "Ảnh kiện hàng" at bounding box center [328, 27] width 95 height 13
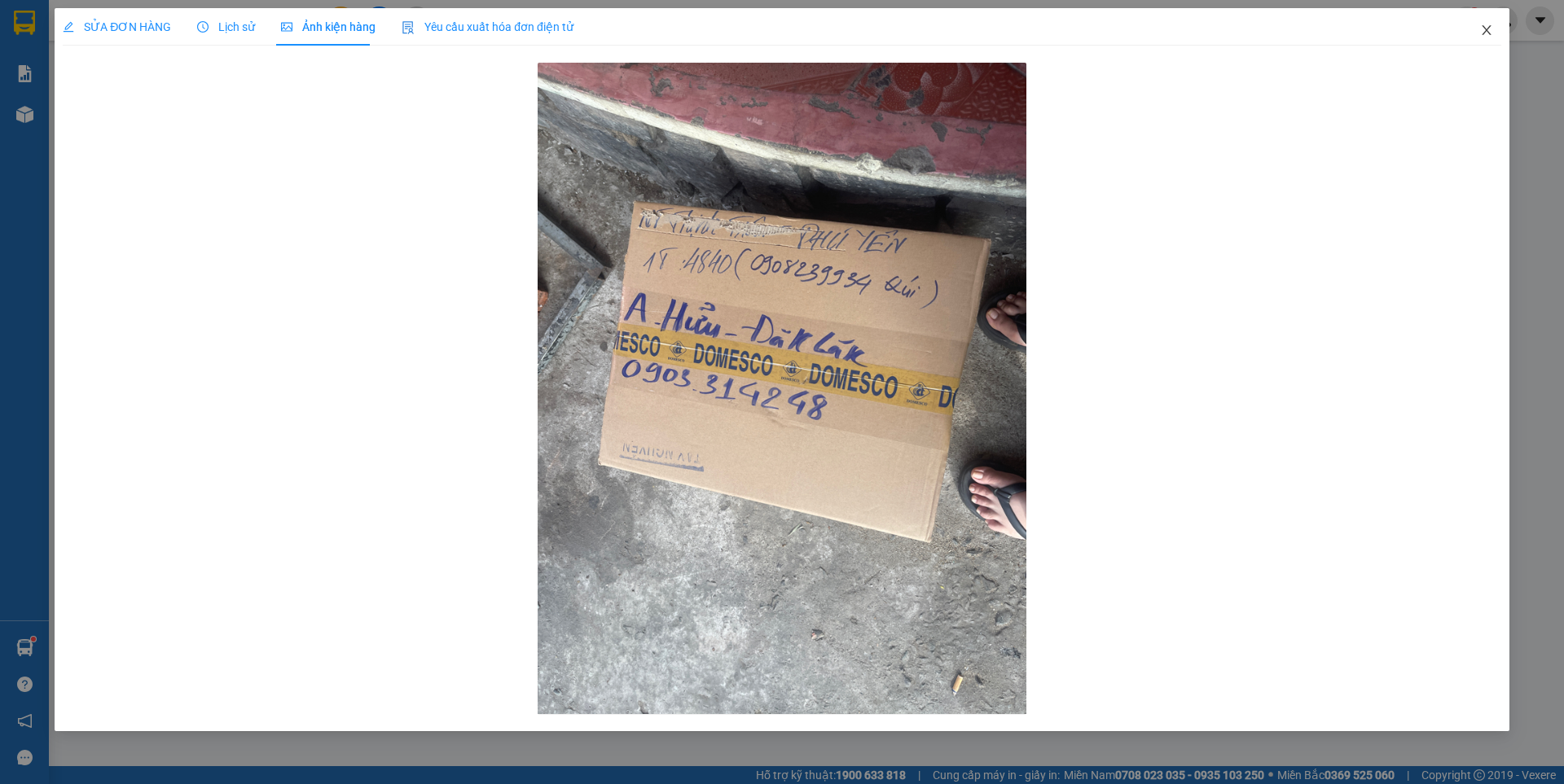
click at [1487, 26] on icon "close" at bounding box center [1487, 30] width 13 height 13
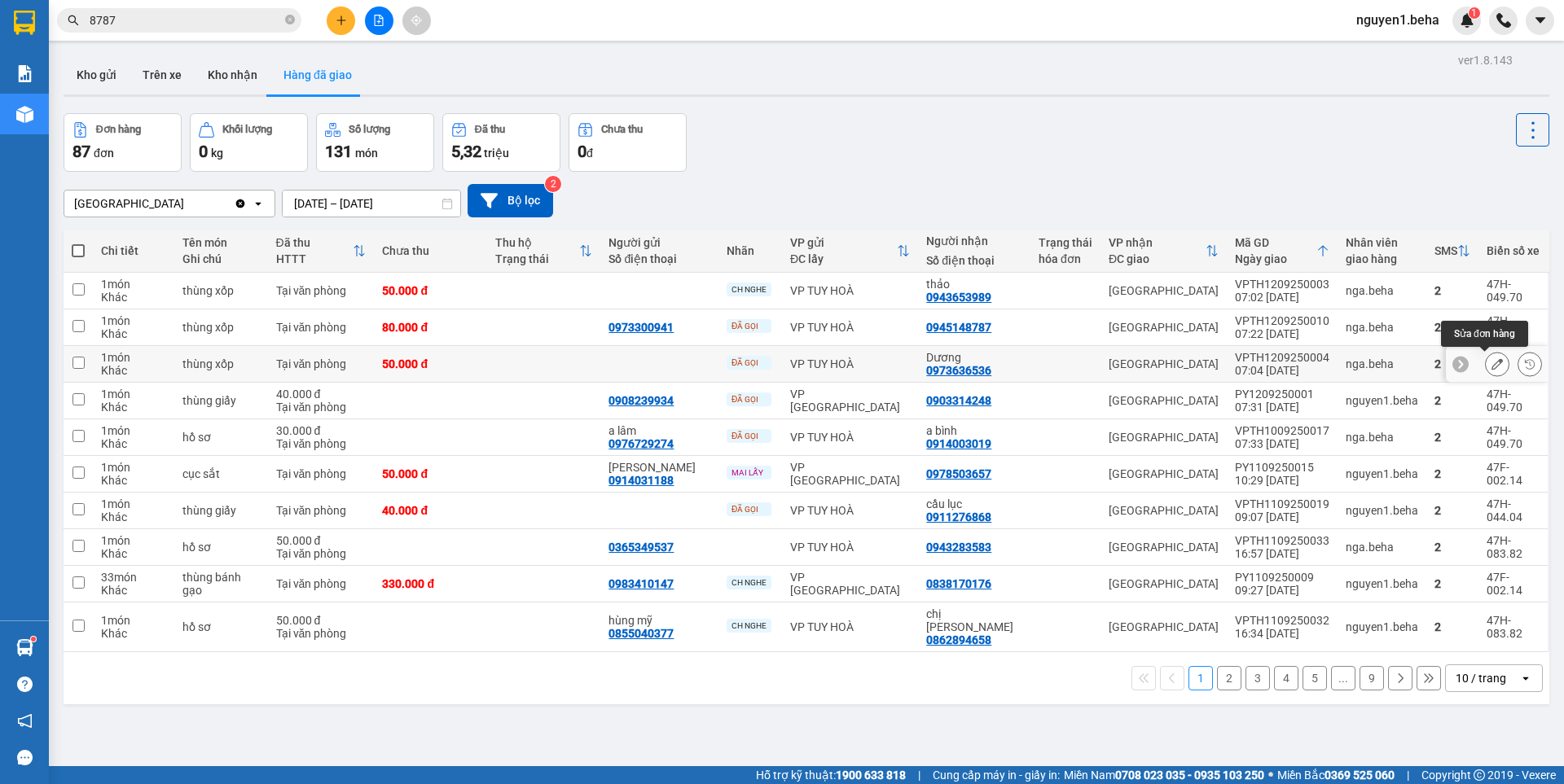
click at [1492, 364] on icon at bounding box center [1497, 364] width 12 height 12
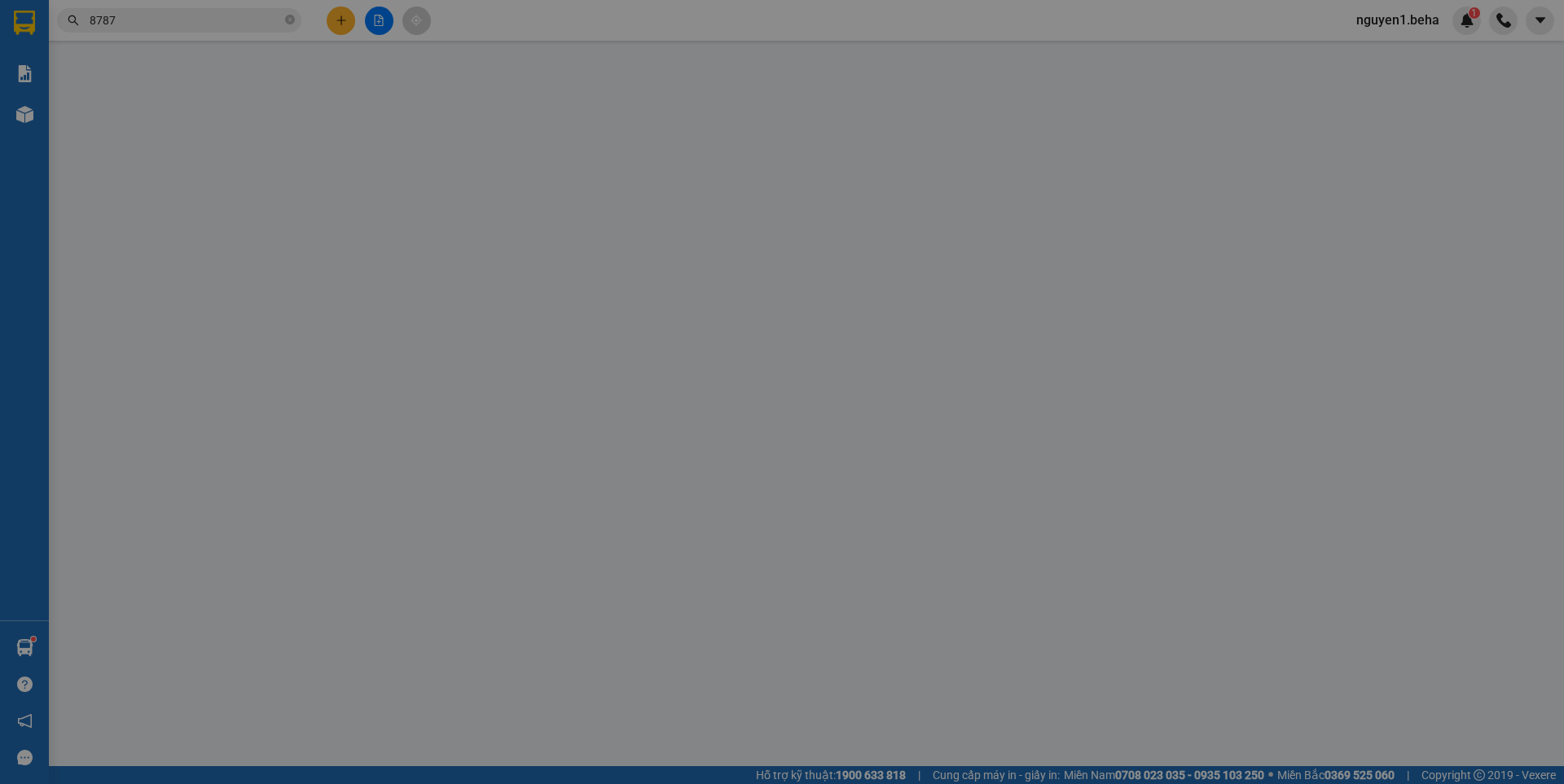
type input "0973636536"
type input "Dương"
type input "50.000"
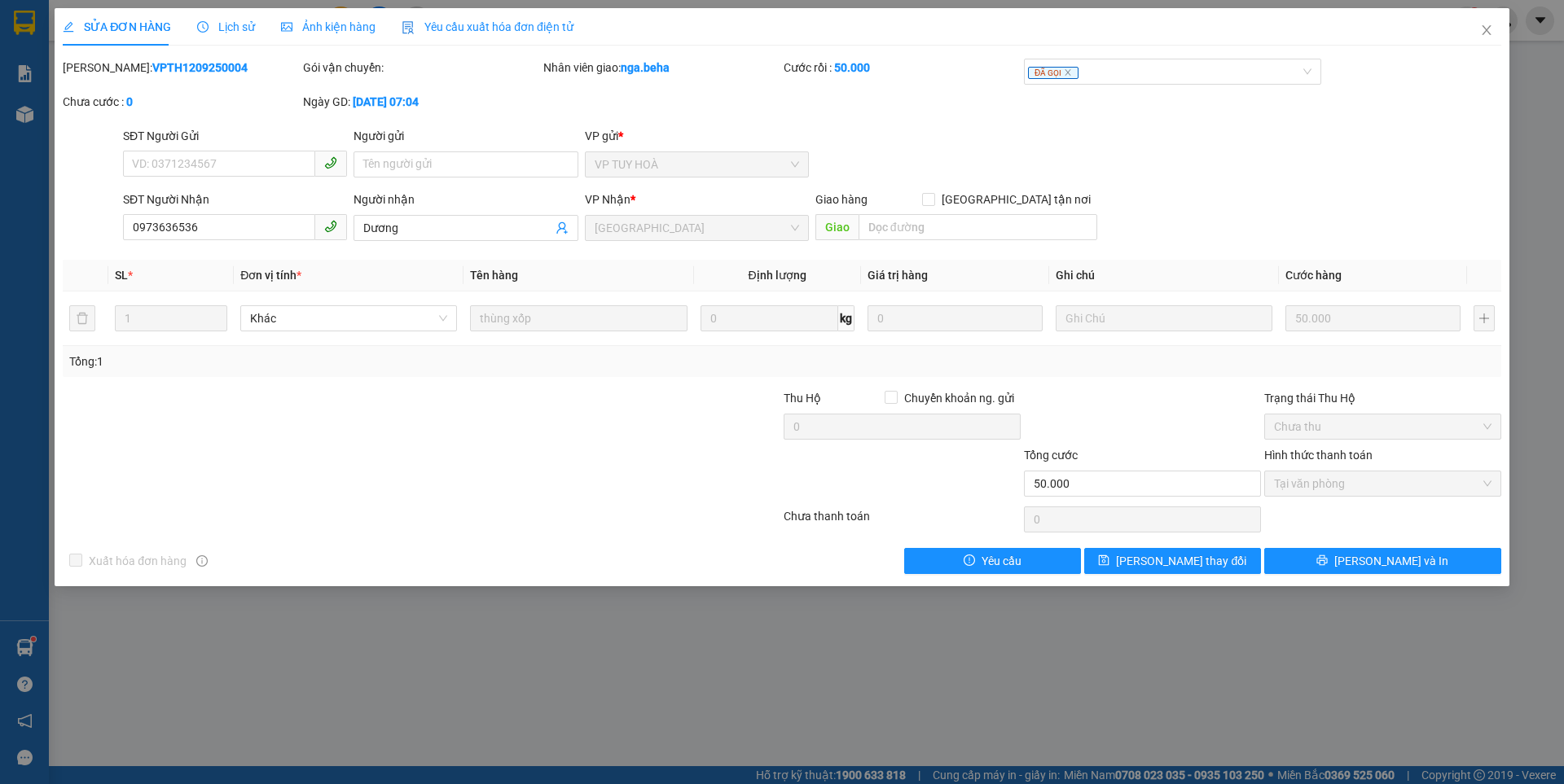
click at [319, 22] on span "Ảnh kiện hàng" at bounding box center [328, 27] width 95 height 13
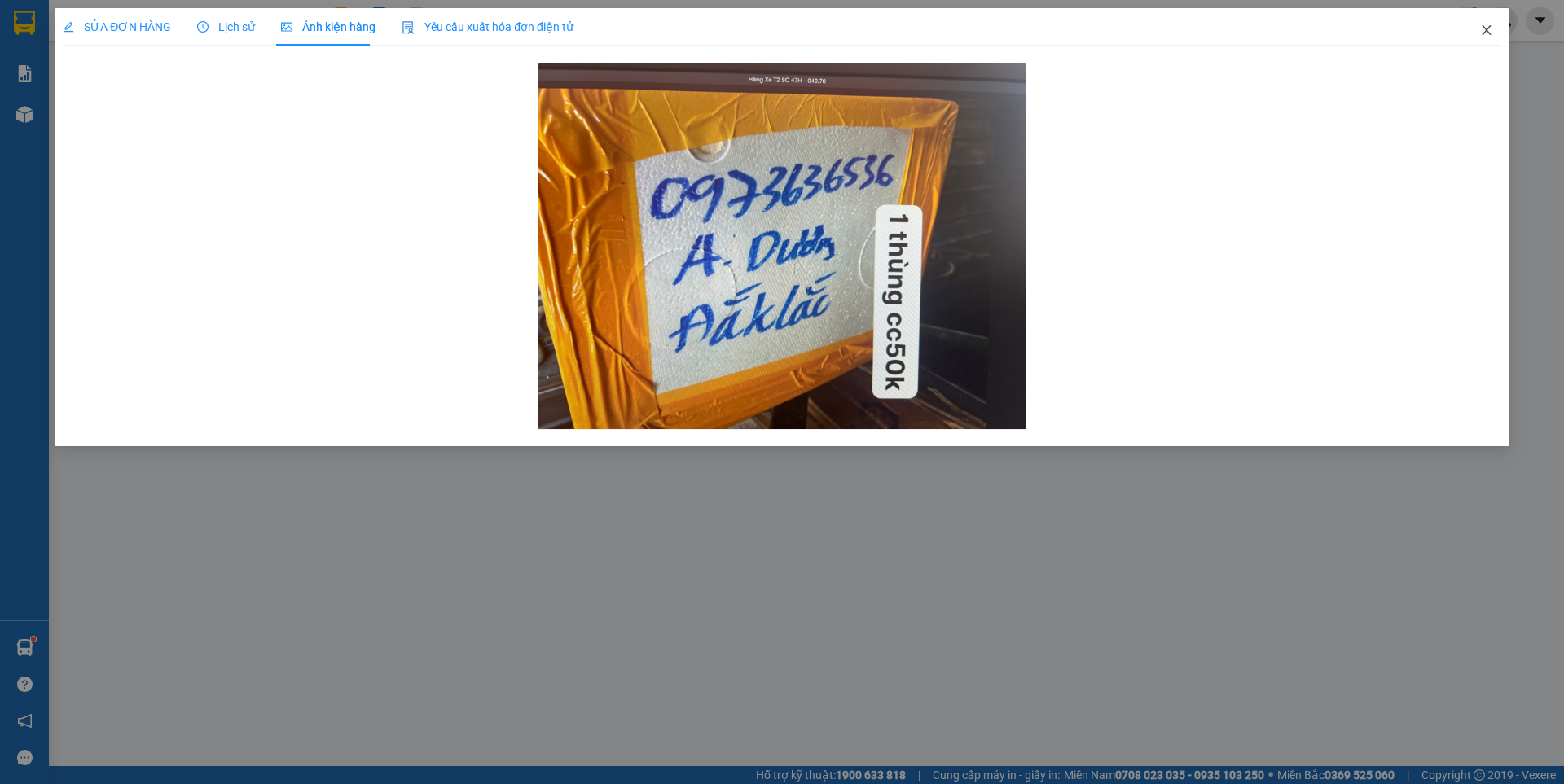
click at [1481, 31] on icon "close" at bounding box center [1487, 30] width 13 height 13
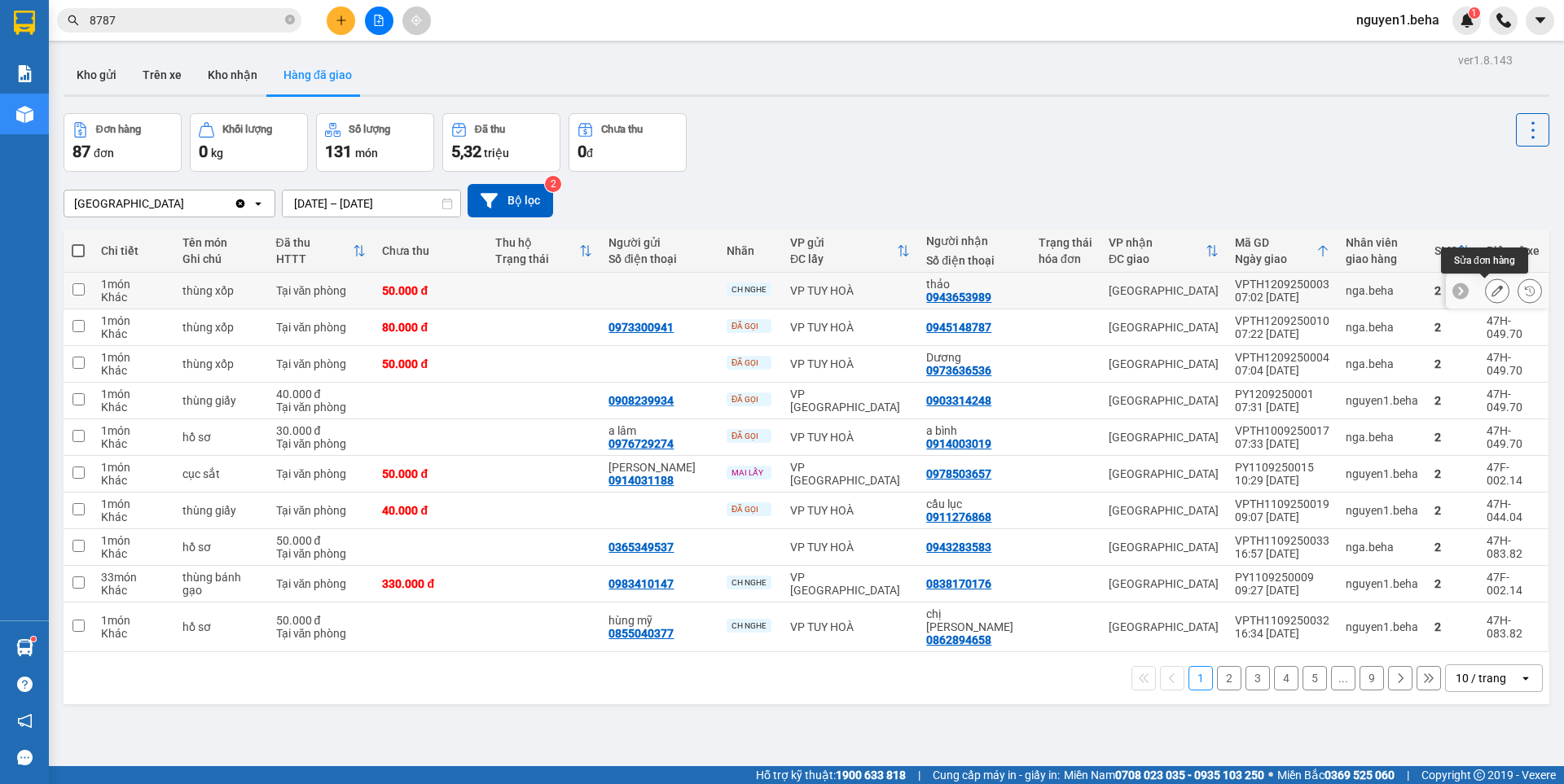
click at [1492, 288] on icon at bounding box center [1497, 290] width 12 height 12
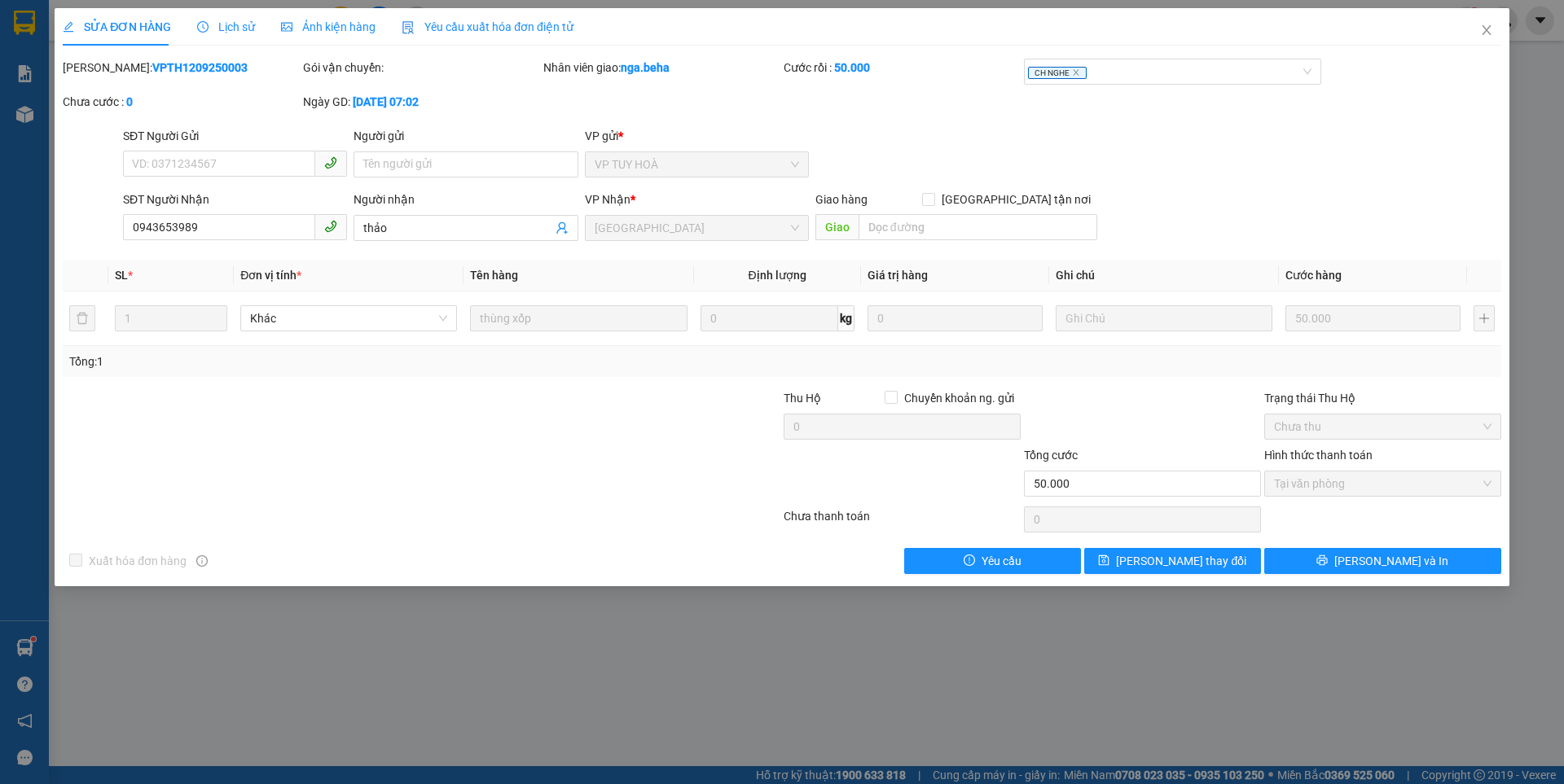
click at [330, 23] on span "Ảnh kiện hàng" at bounding box center [328, 27] width 95 height 13
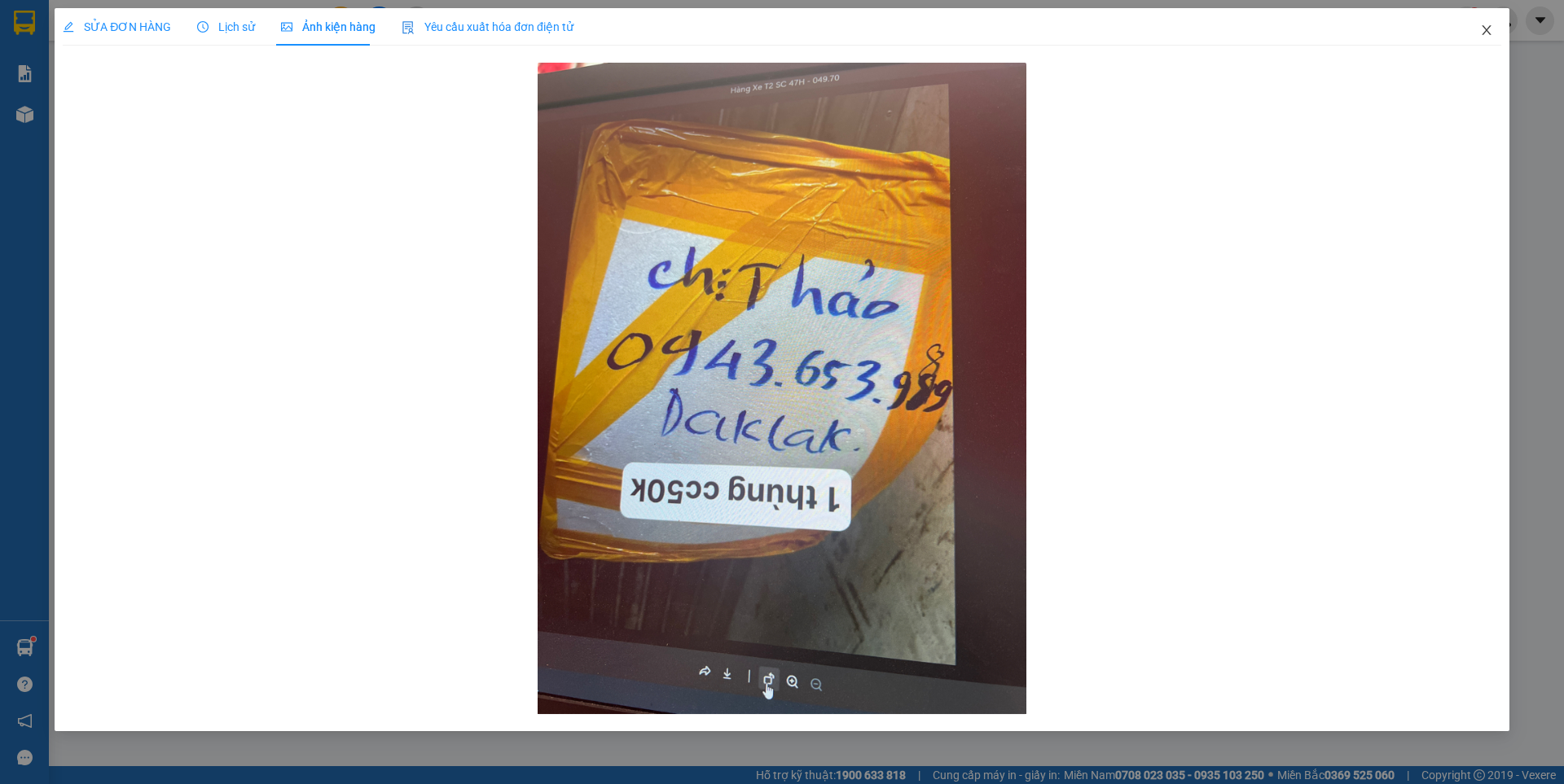
click at [1484, 33] on icon "close" at bounding box center [1487, 30] width 13 height 13
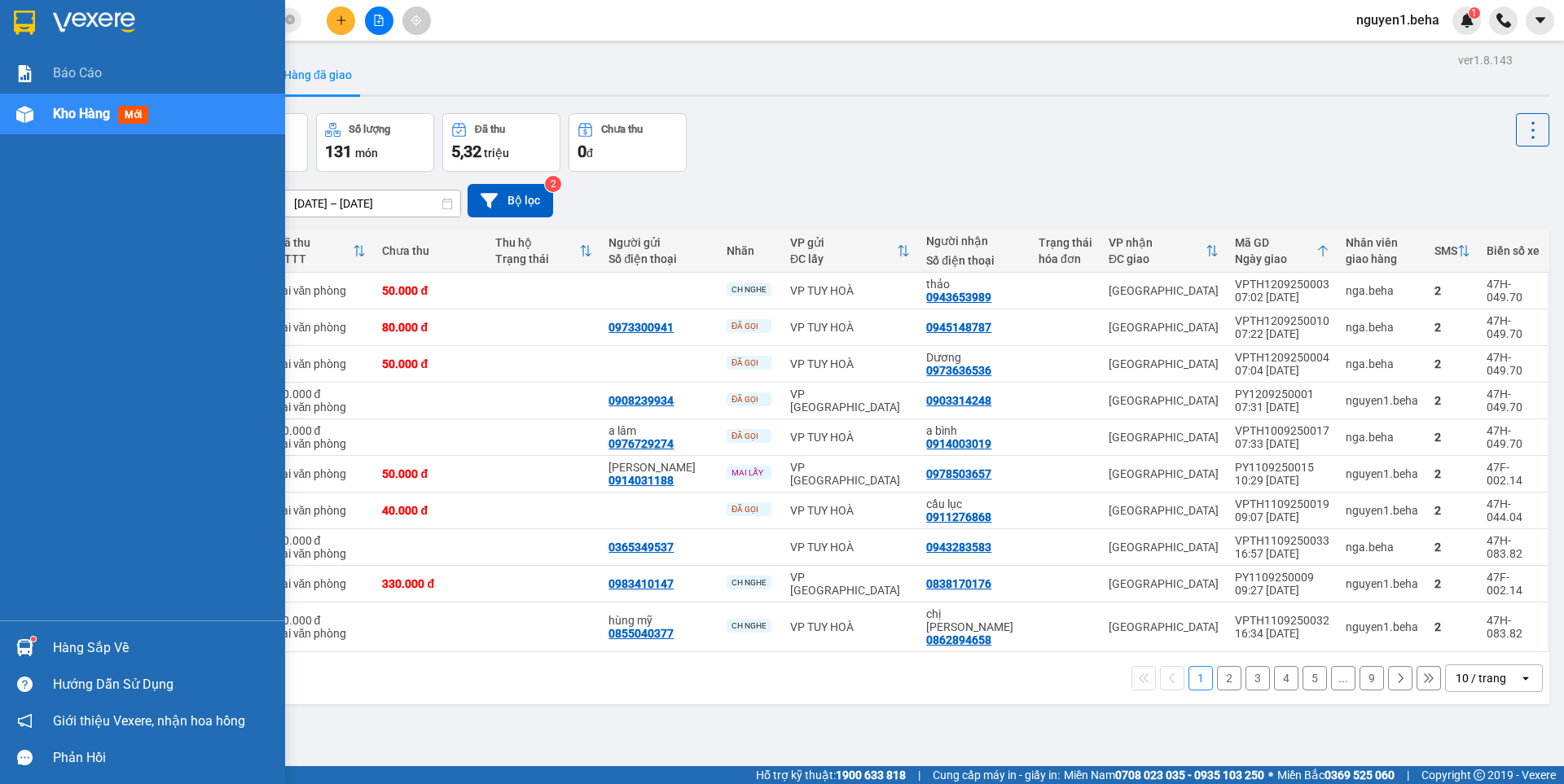
click at [77, 109] on span "Kho hàng" at bounding box center [81, 114] width 57 height 16
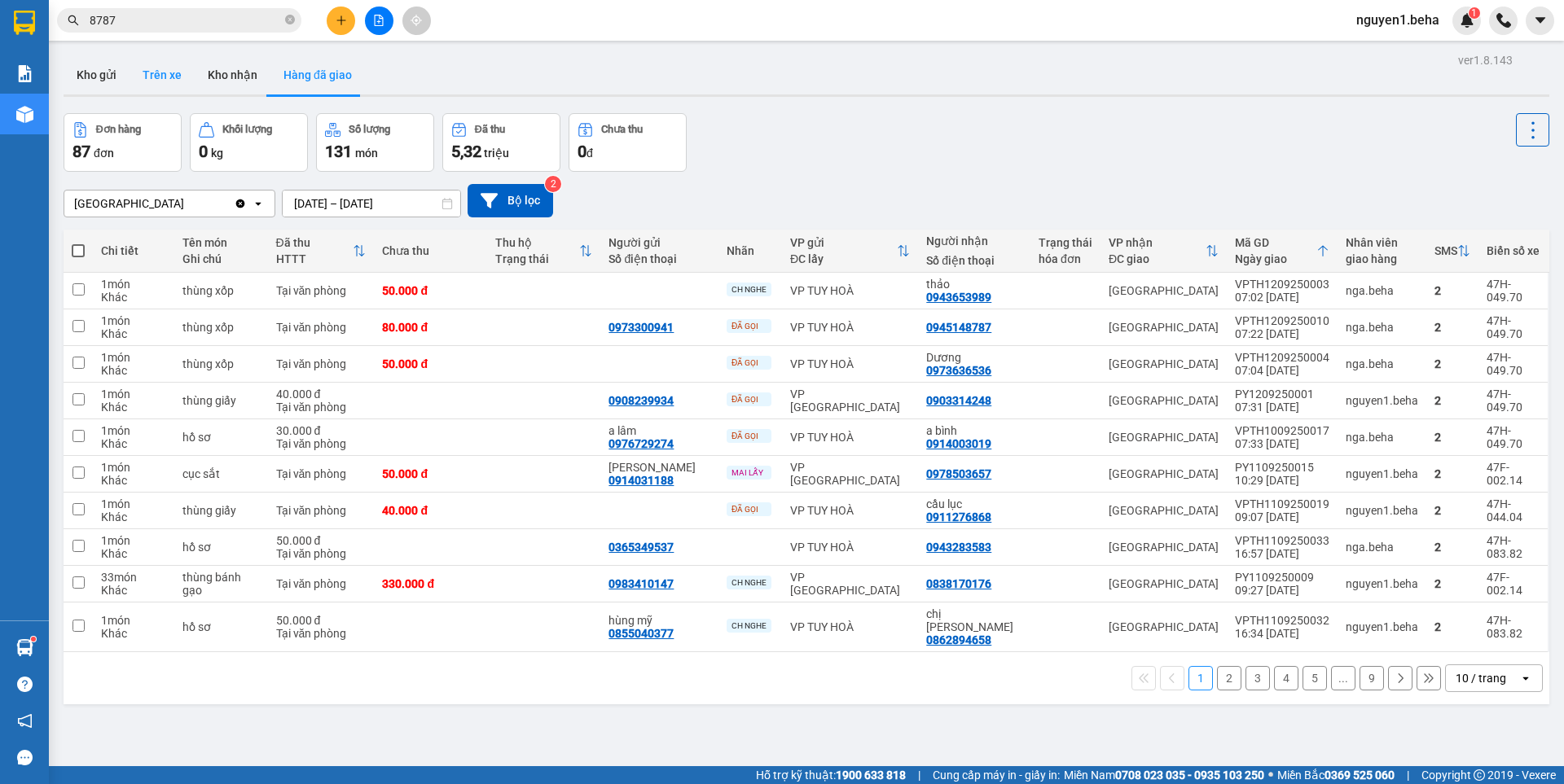
click at [92, 72] on button "Kho gửi" at bounding box center [96, 75] width 66 height 39
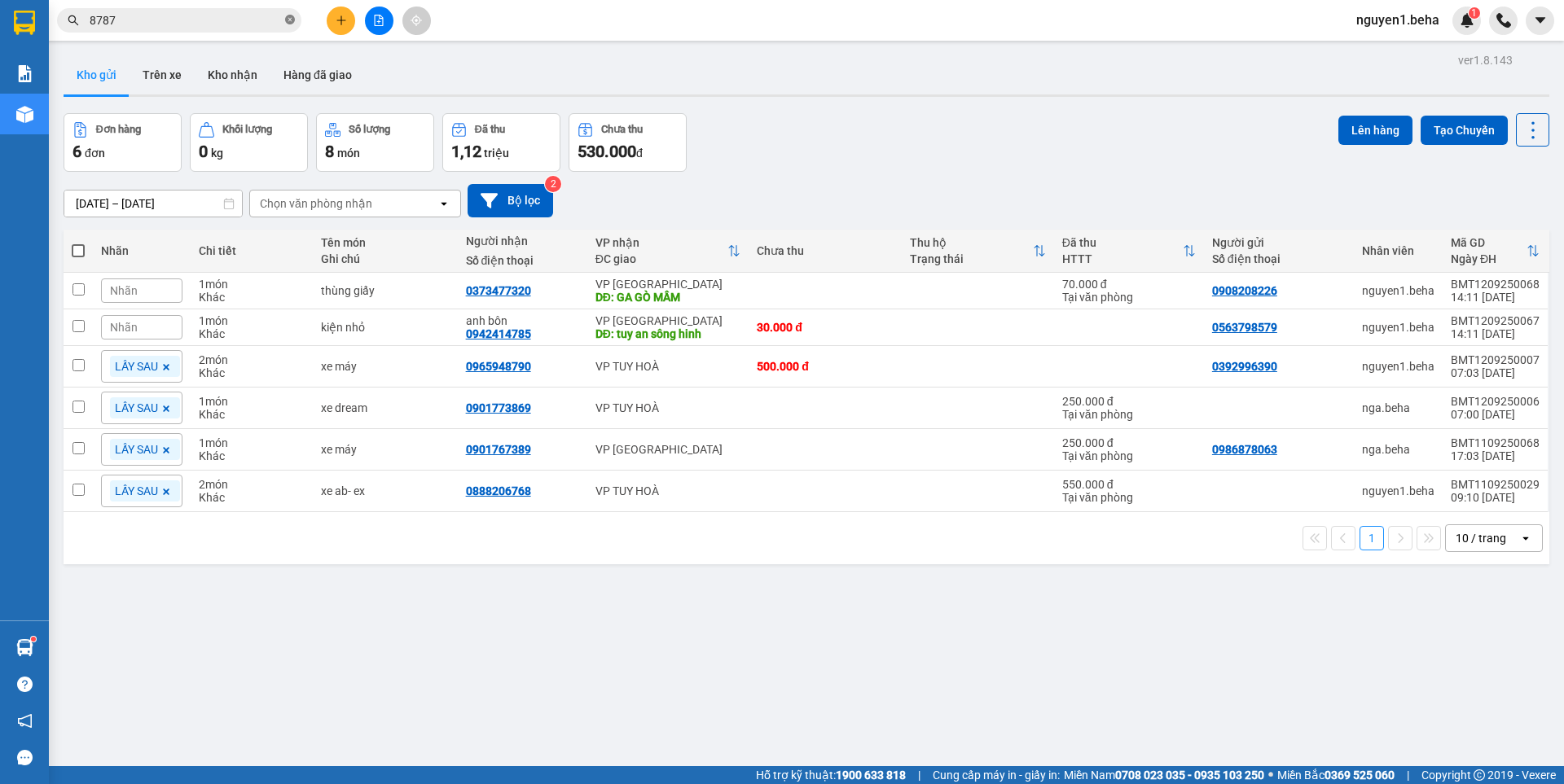
click at [287, 17] on icon "close-circle" at bounding box center [290, 20] width 10 height 10
click at [249, 19] on input "text" at bounding box center [186, 21] width 193 height 18
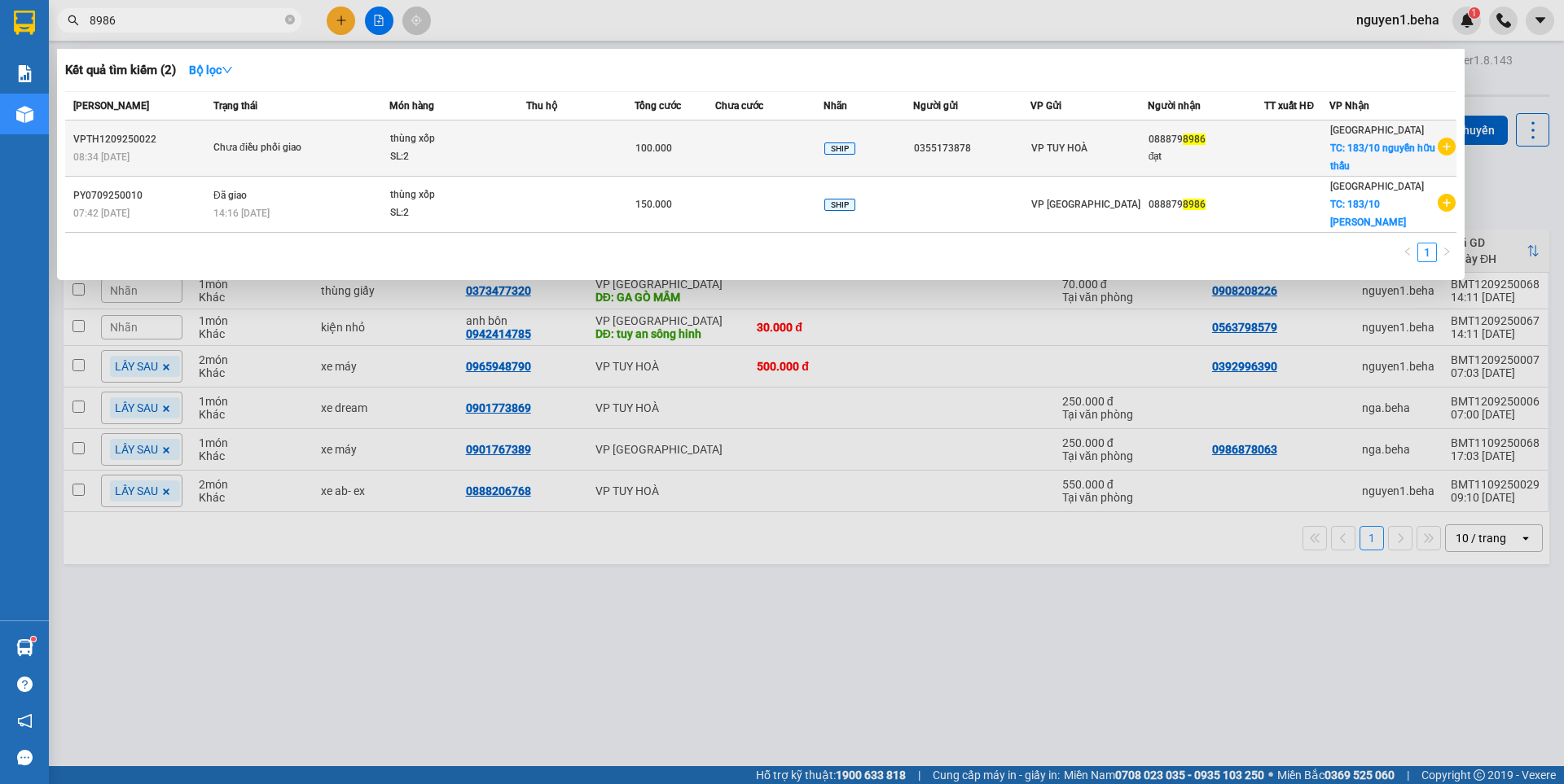
type input "8986"
click at [446, 142] on div "thùng xốp" at bounding box center [451, 139] width 122 height 18
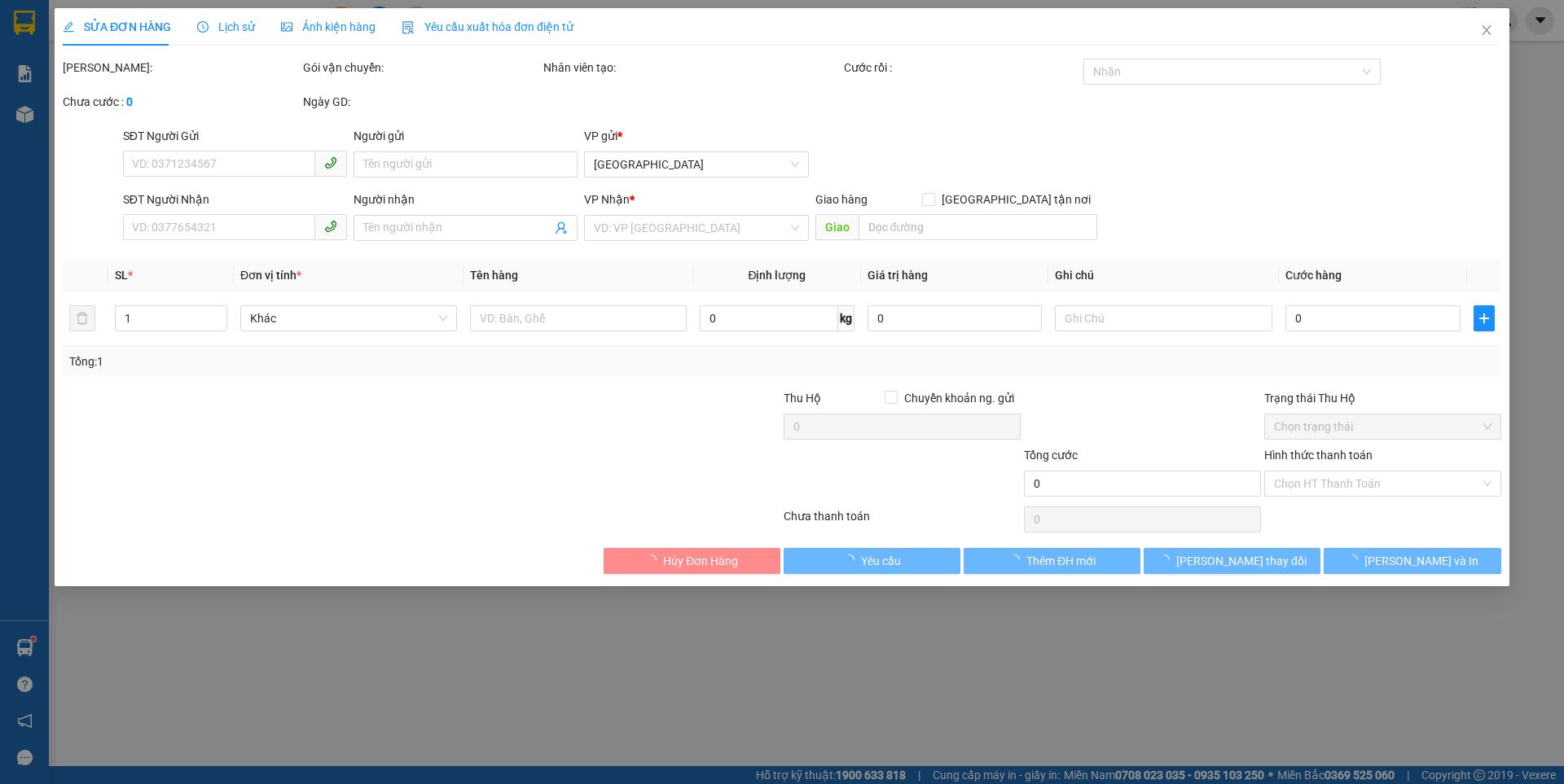
type input "0355173878"
type input "0888798986"
type input "đạt"
checkbox input "true"
type input "183/10 nguyễn hữu thấu"
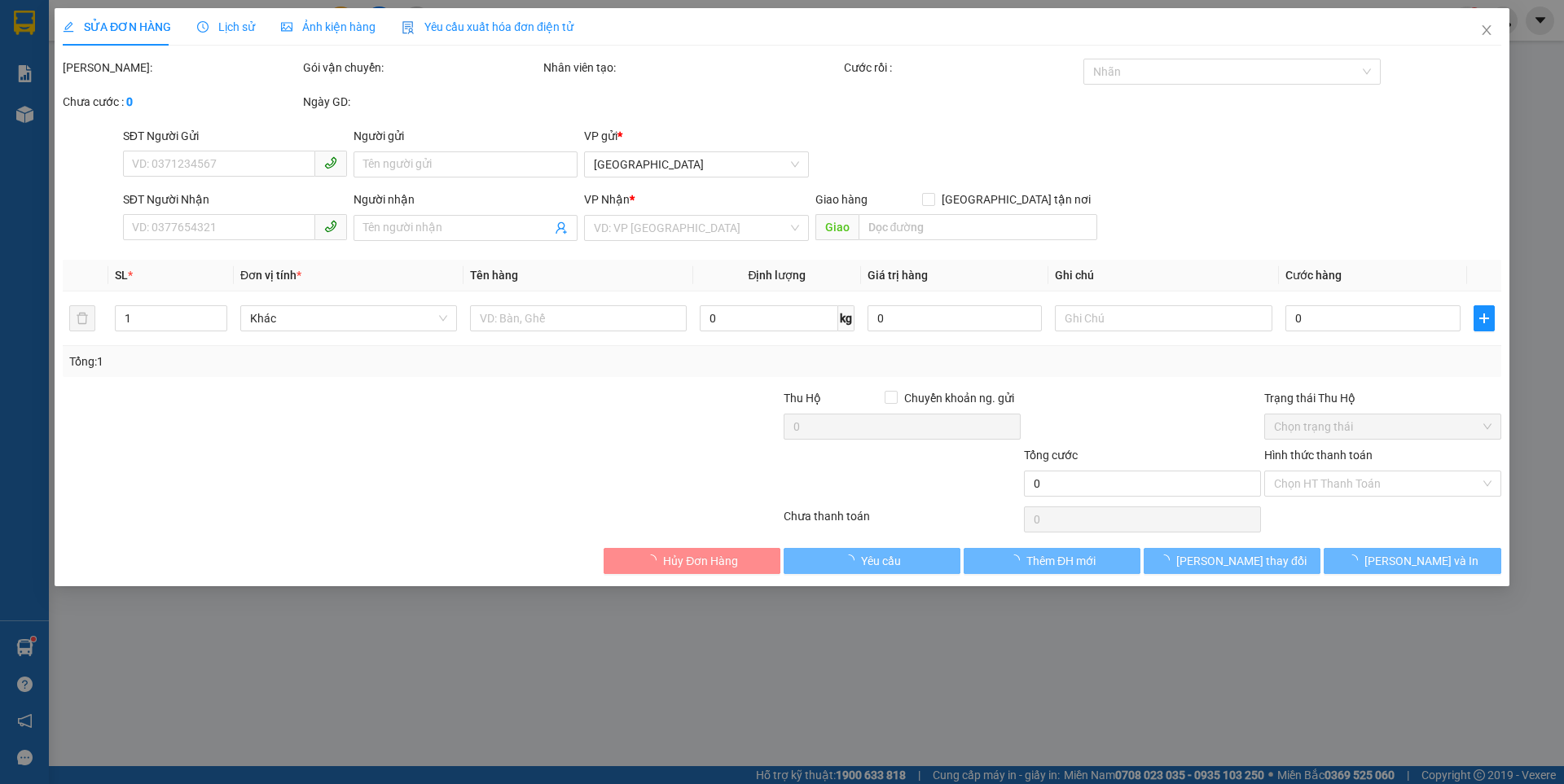
type input "100.000"
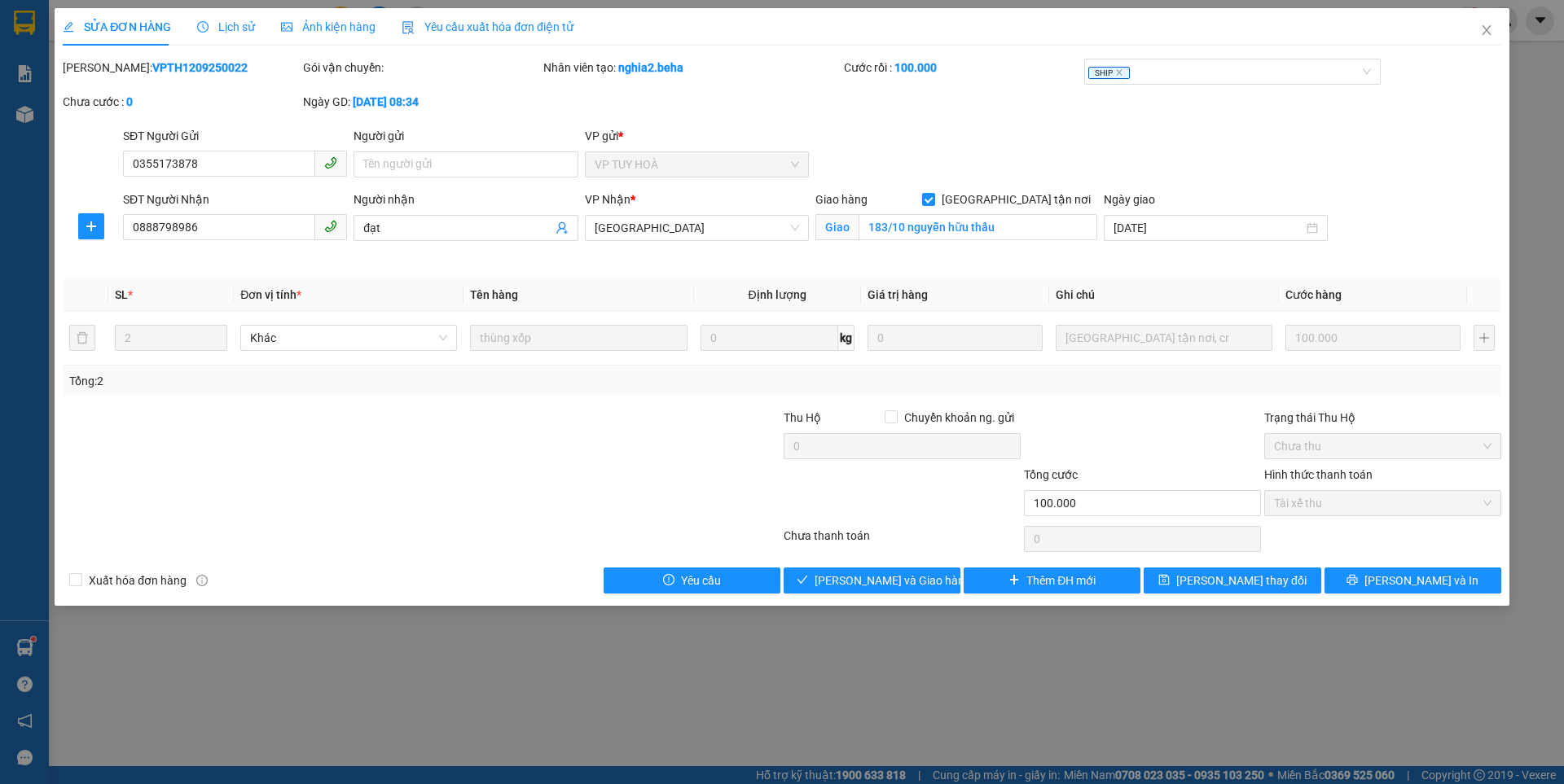
click at [305, 21] on span "Ảnh kiện hàng" at bounding box center [328, 27] width 95 height 13
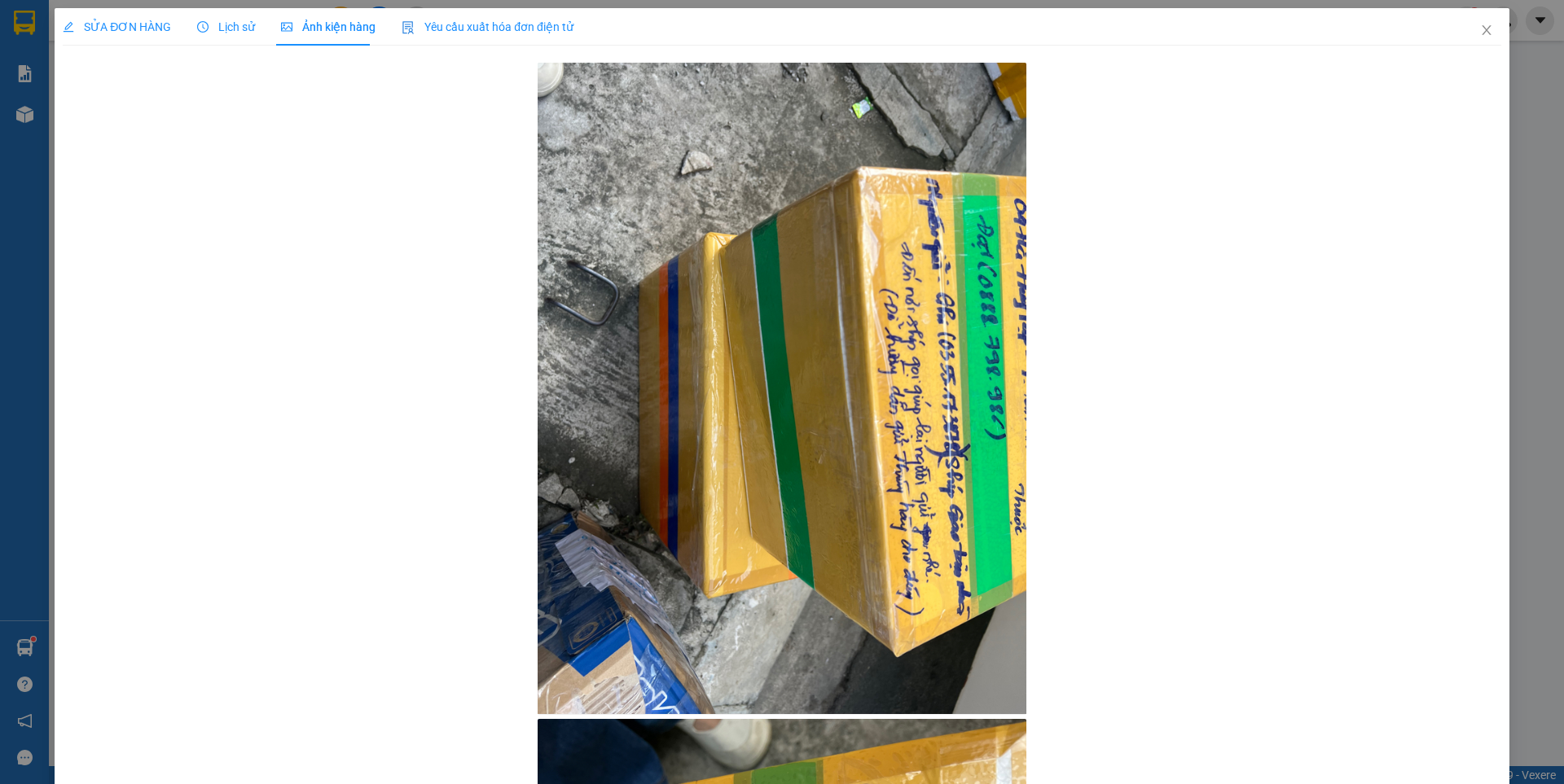
click at [113, 16] on div "SỬA ĐƠN HÀNG" at bounding box center [117, 27] width 109 height 38
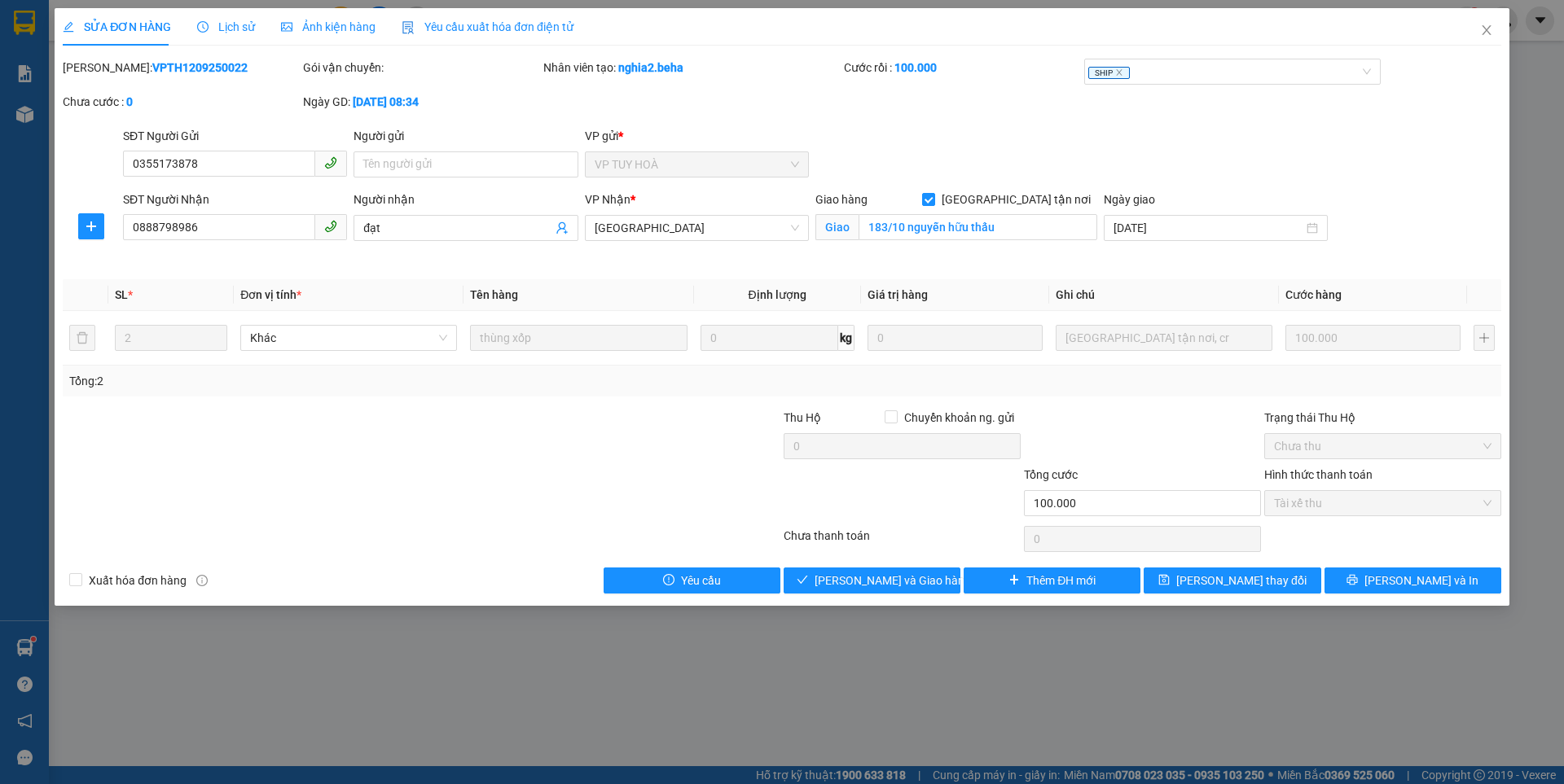
click at [231, 28] on span "Lịch sử" at bounding box center [226, 27] width 58 height 13
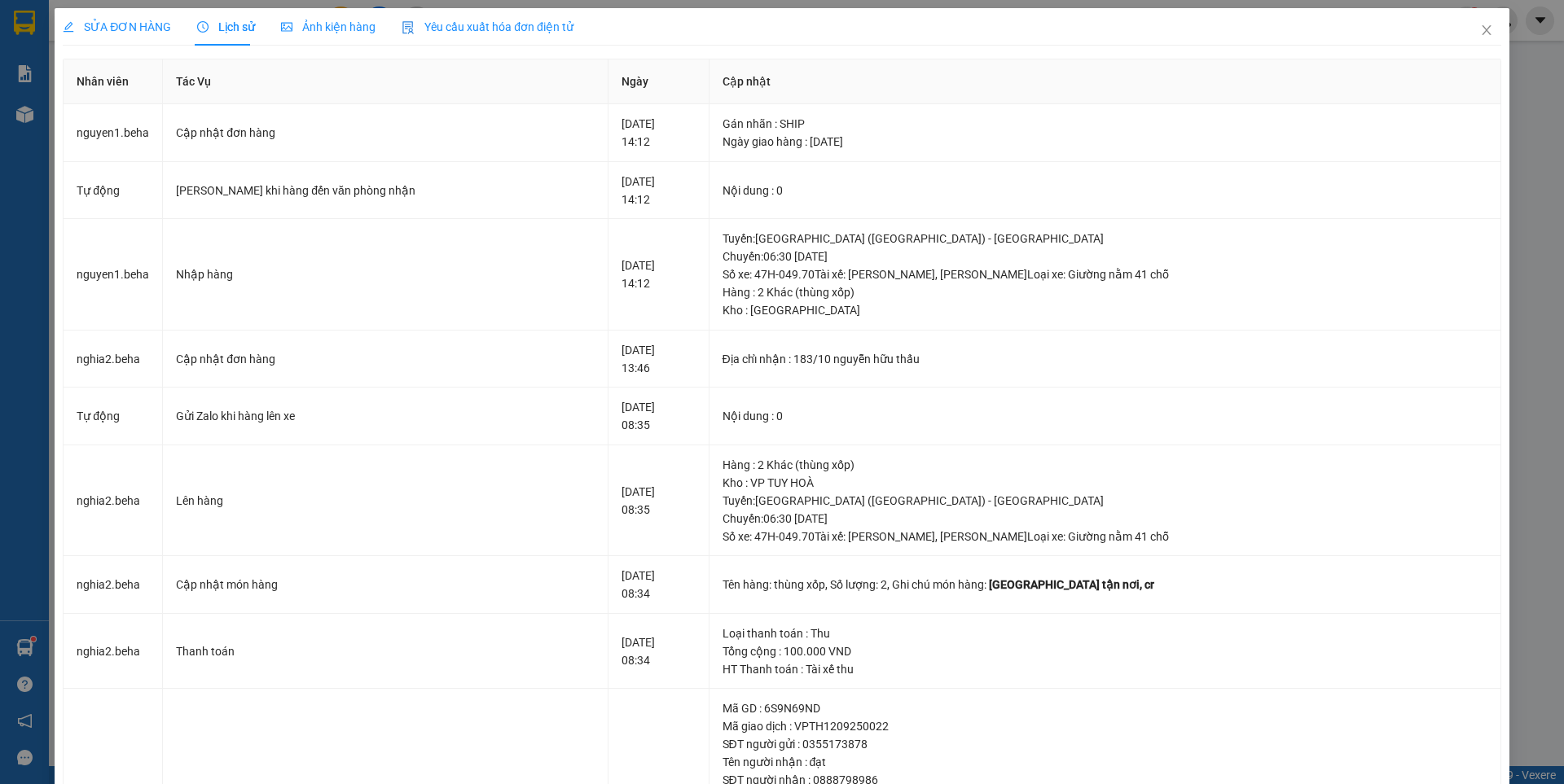
click at [352, 29] on span "Ảnh kiện hàng" at bounding box center [328, 27] width 95 height 13
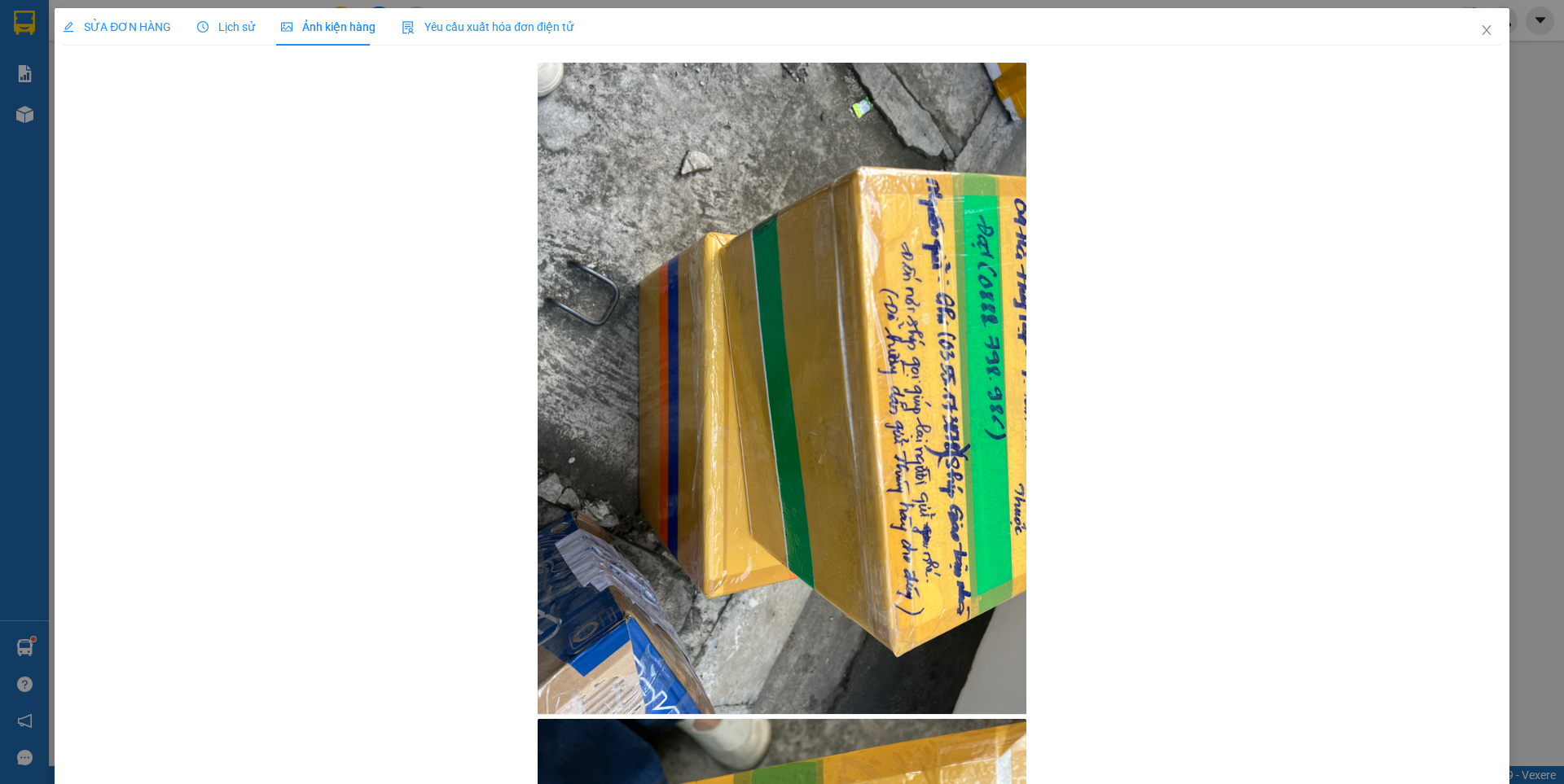
click at [114, 28] on span "SỬA ĐƠN HÀNG" at bounding box center [117, 27] width 109 height 13
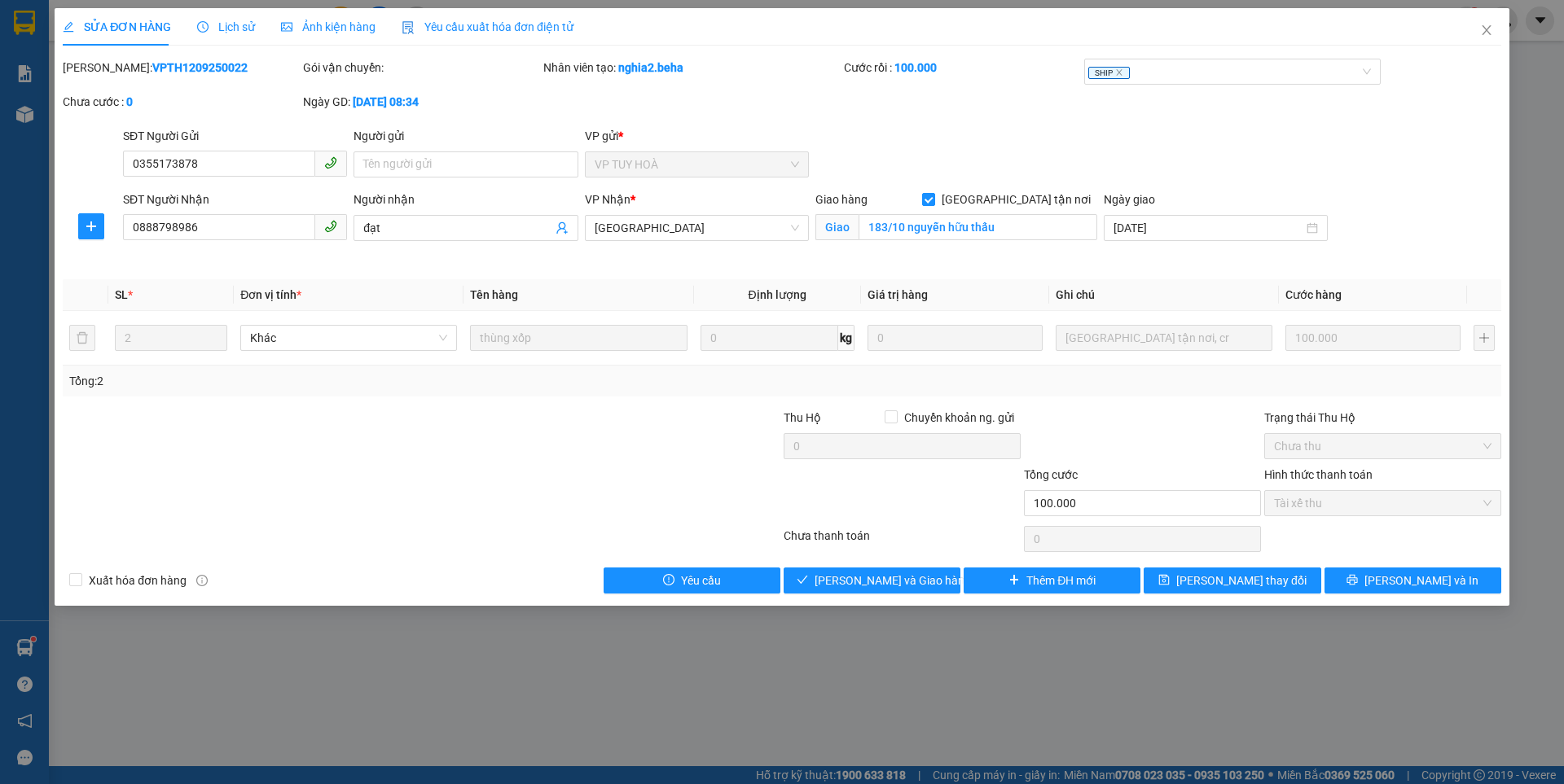
click at [314, 26] on span "Ảnh kiện hàng" at bounding box center [328, 27] width 95 height 13
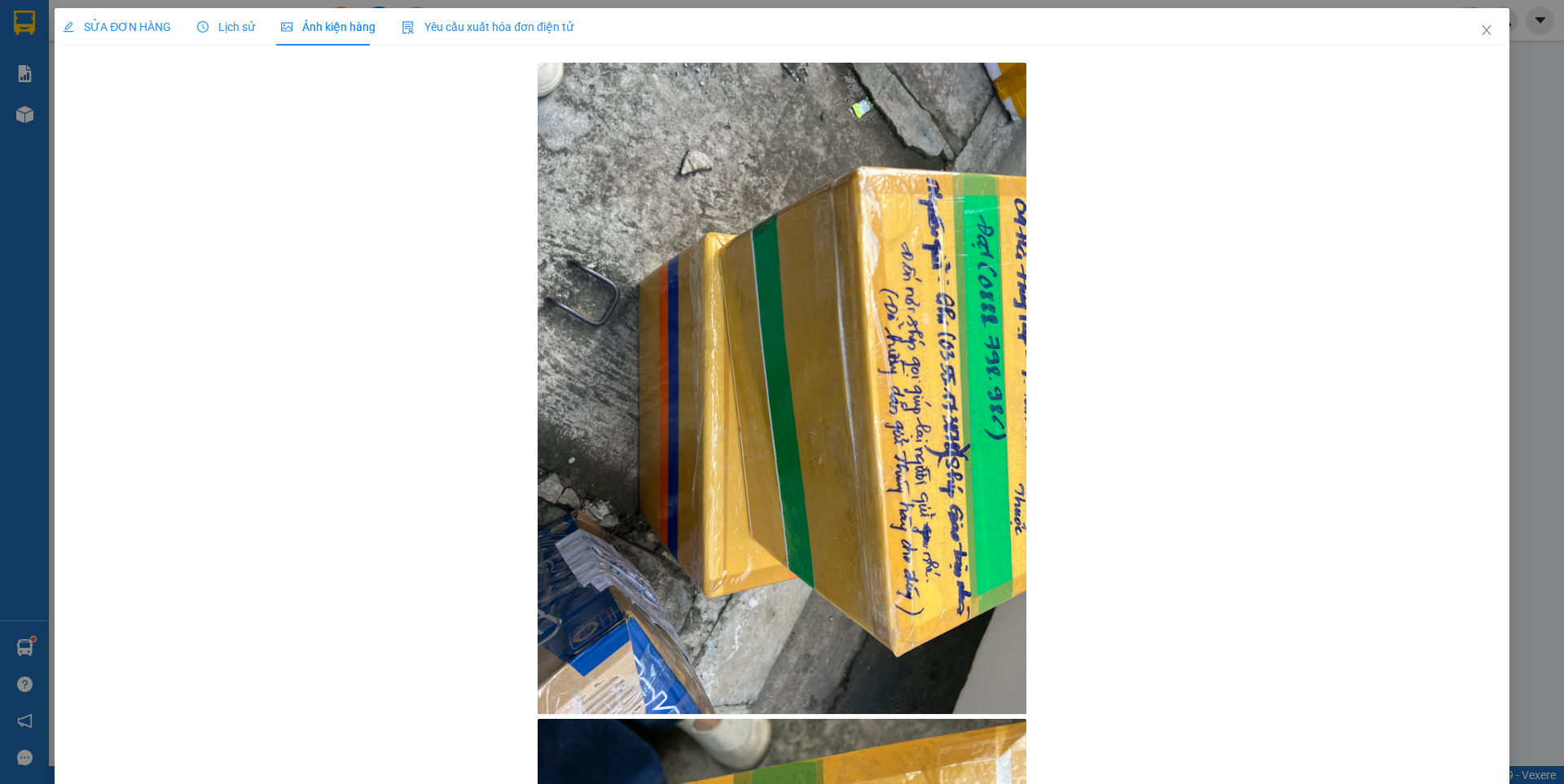
click at [110, 25] on span "SỬA ĐƠN HÀNG" at bounding box center [117, 27] width 109 height 13
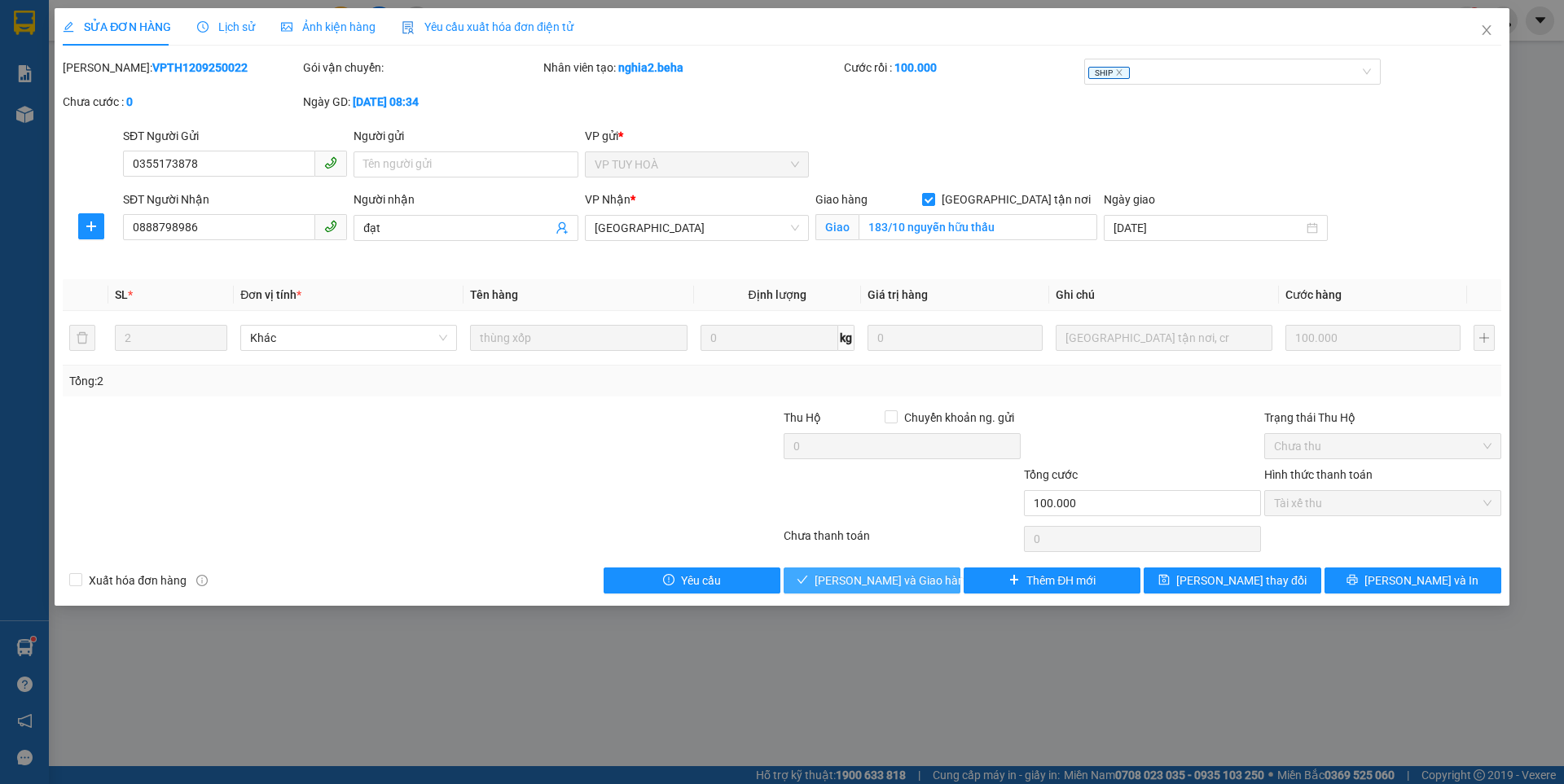
click at [925, 579] on button "[PERSON_NAME] và Giao hàng" at bounding box center [872, 581] width 177 height 26
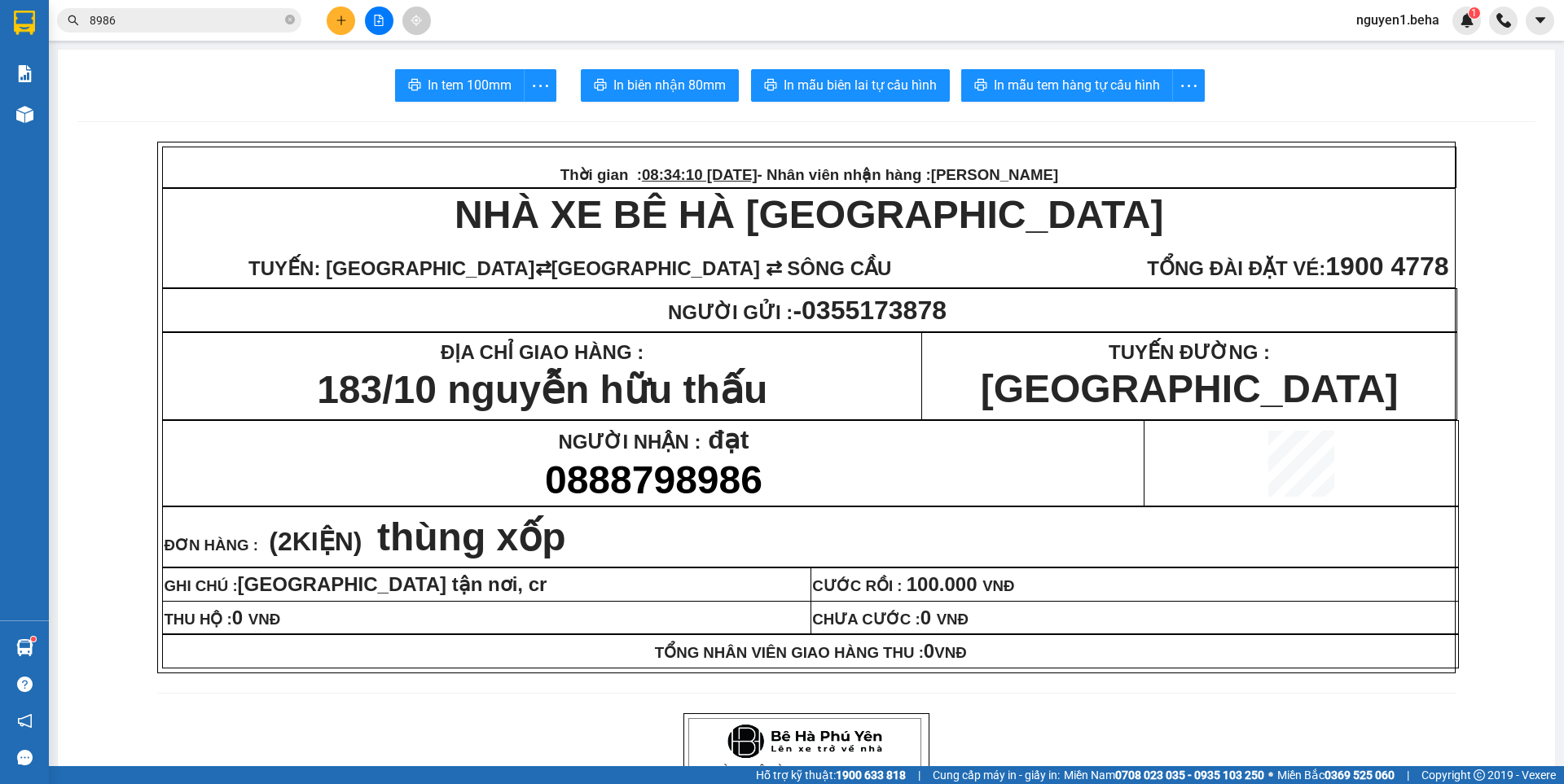
click at [183, 17] on input "8986" at bounding box center [186, 21] width 193 height 18
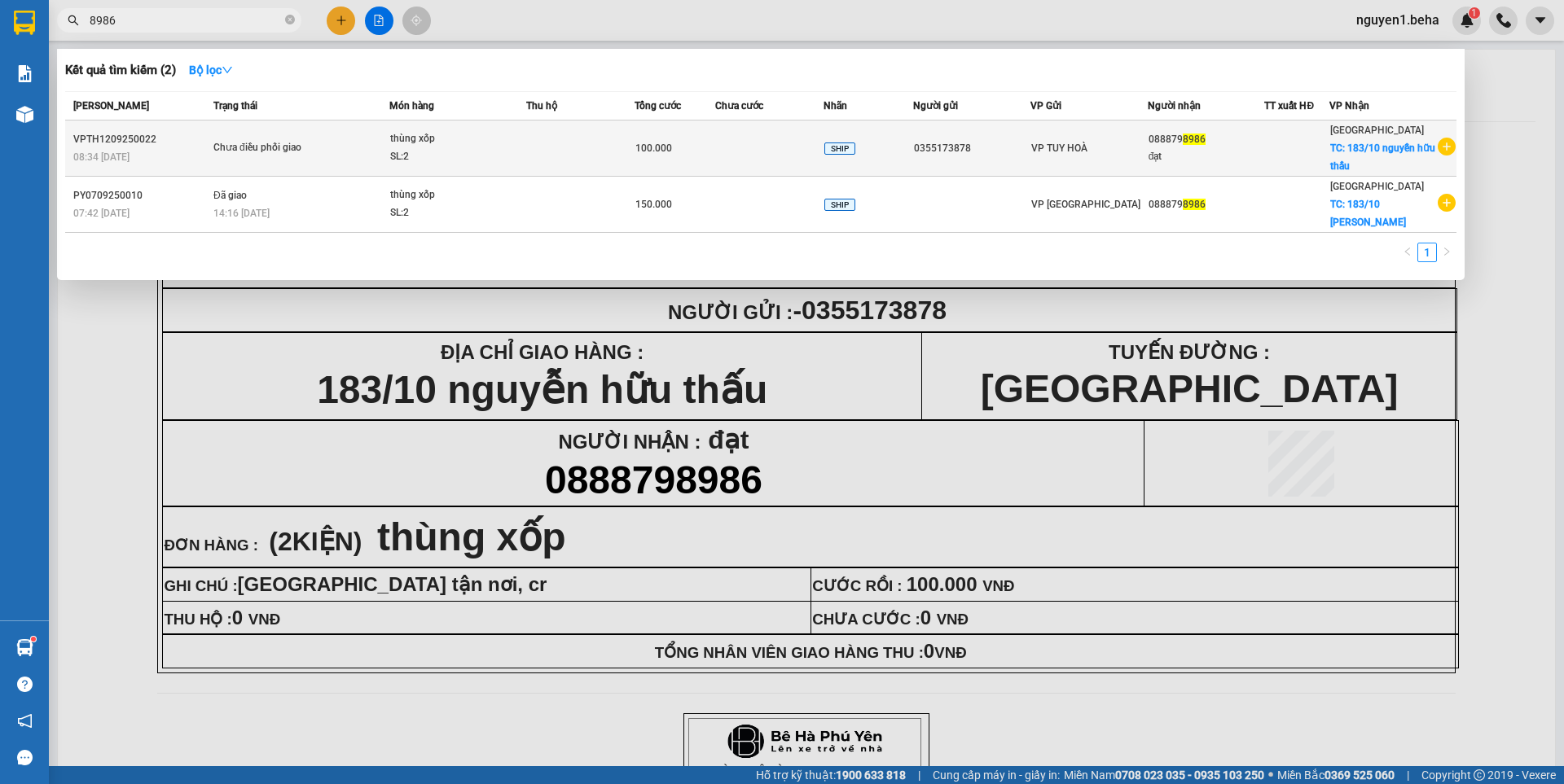
click at [482, 148] on div "SL: 2" at bounding box center [451, 157] width 122 height 18
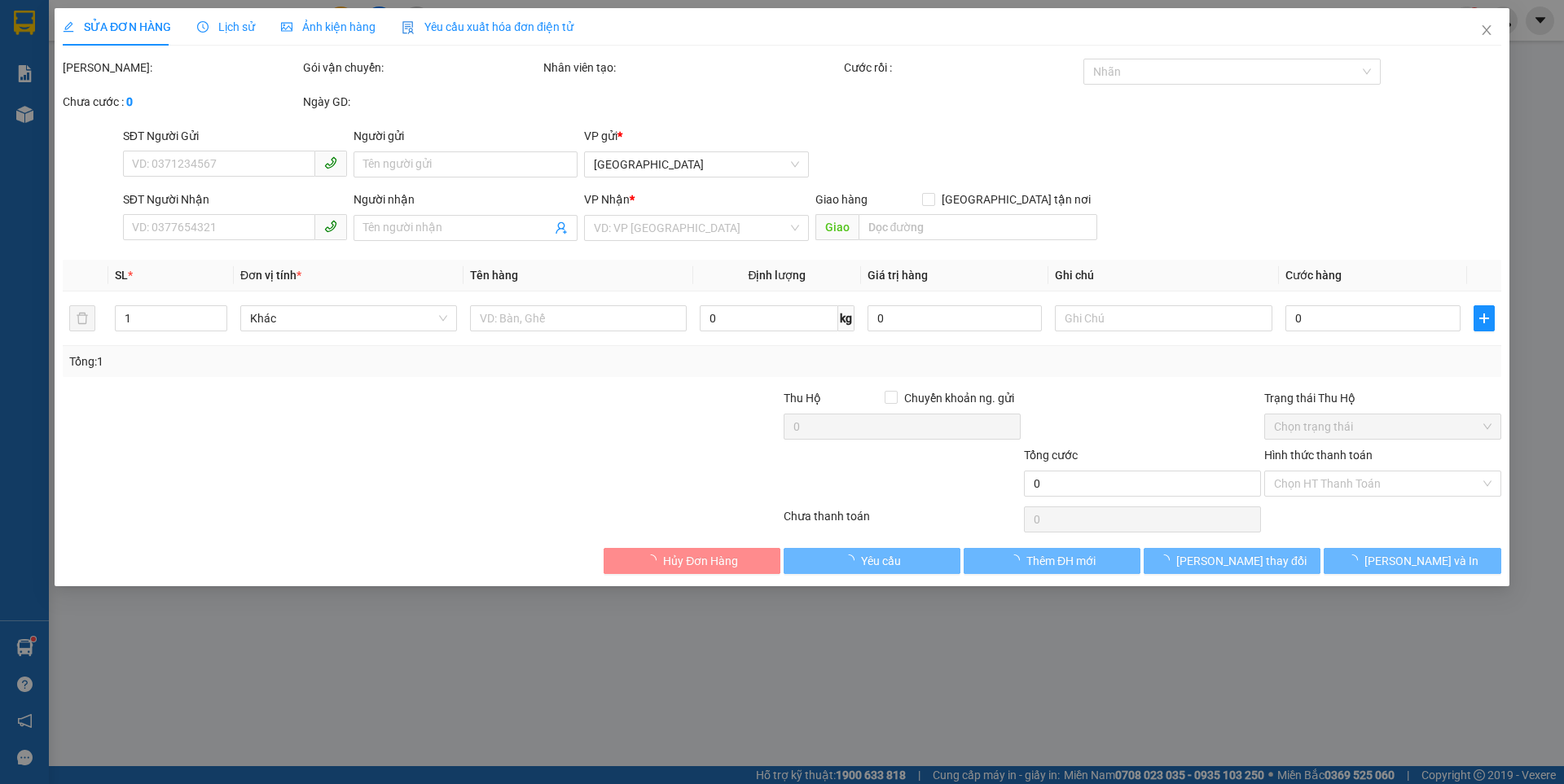
type input "0355173878"
type input "0888798986"
type input "đạt"
checkbox input "true"
type input "183/10 nguyễn hữu thấu"
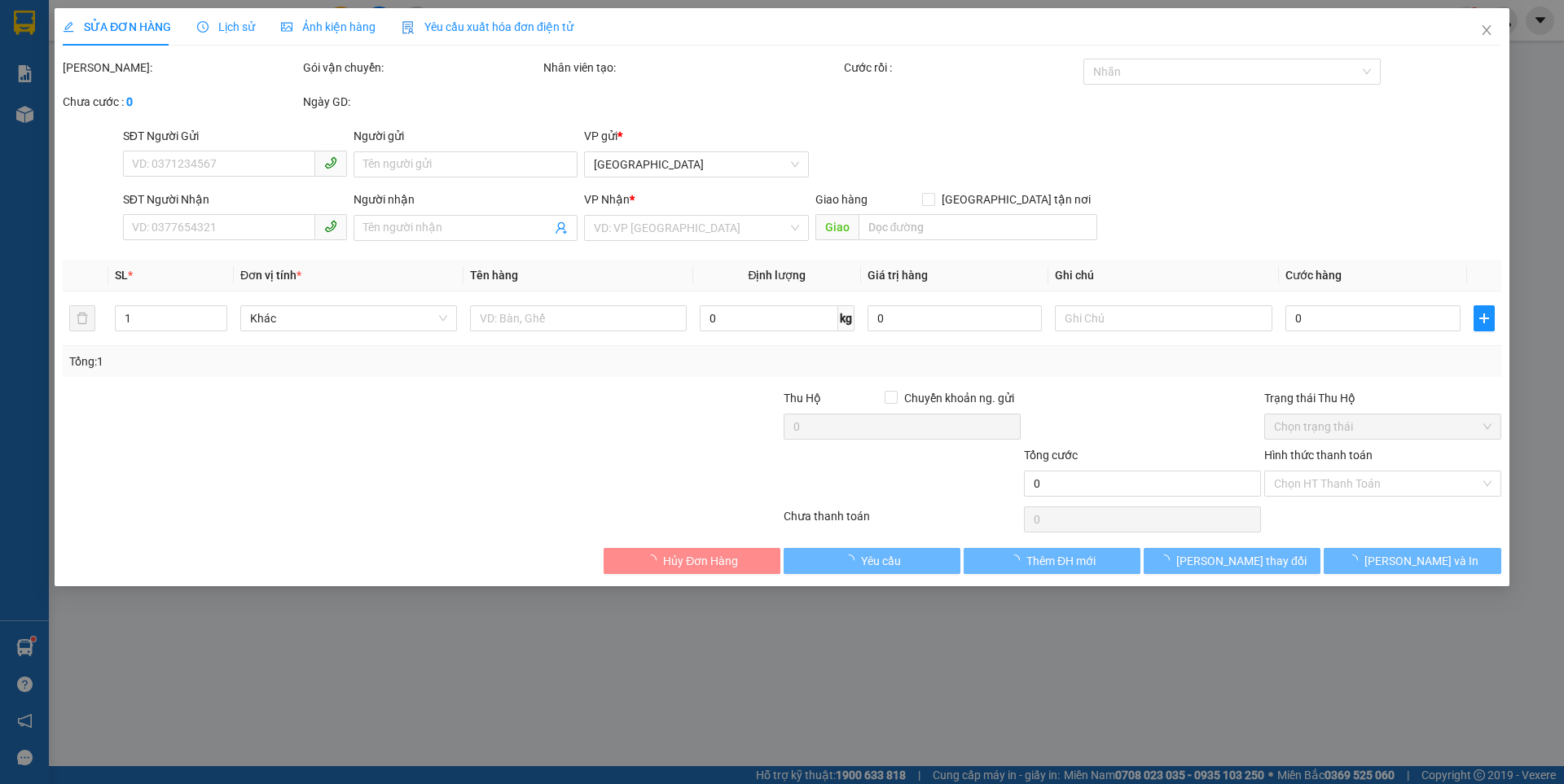
type input "100.000"
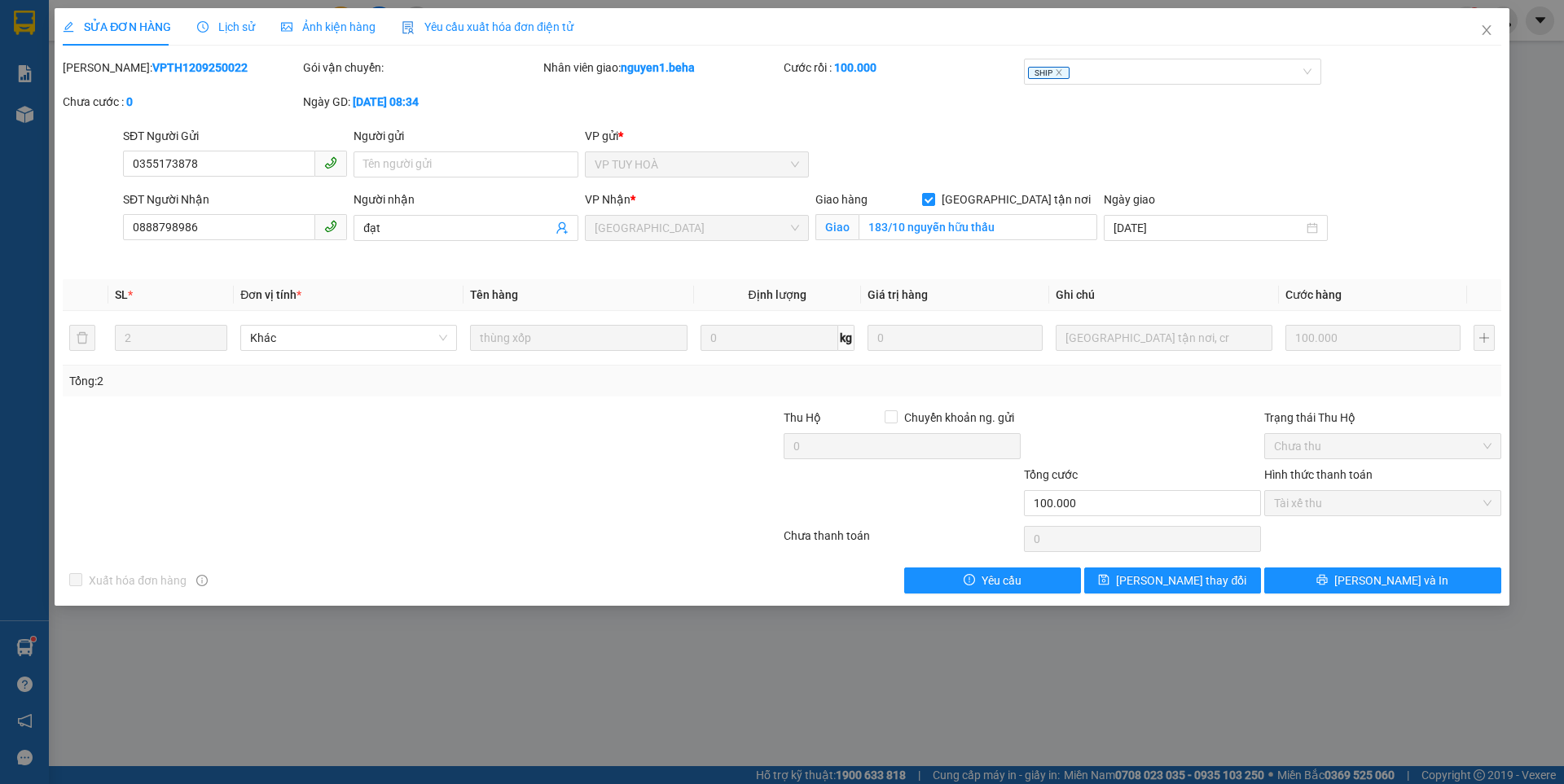
click at [305, 21] on span "Ảnh kiện hàng" at bounding box center [328, 27] width 95 height 13
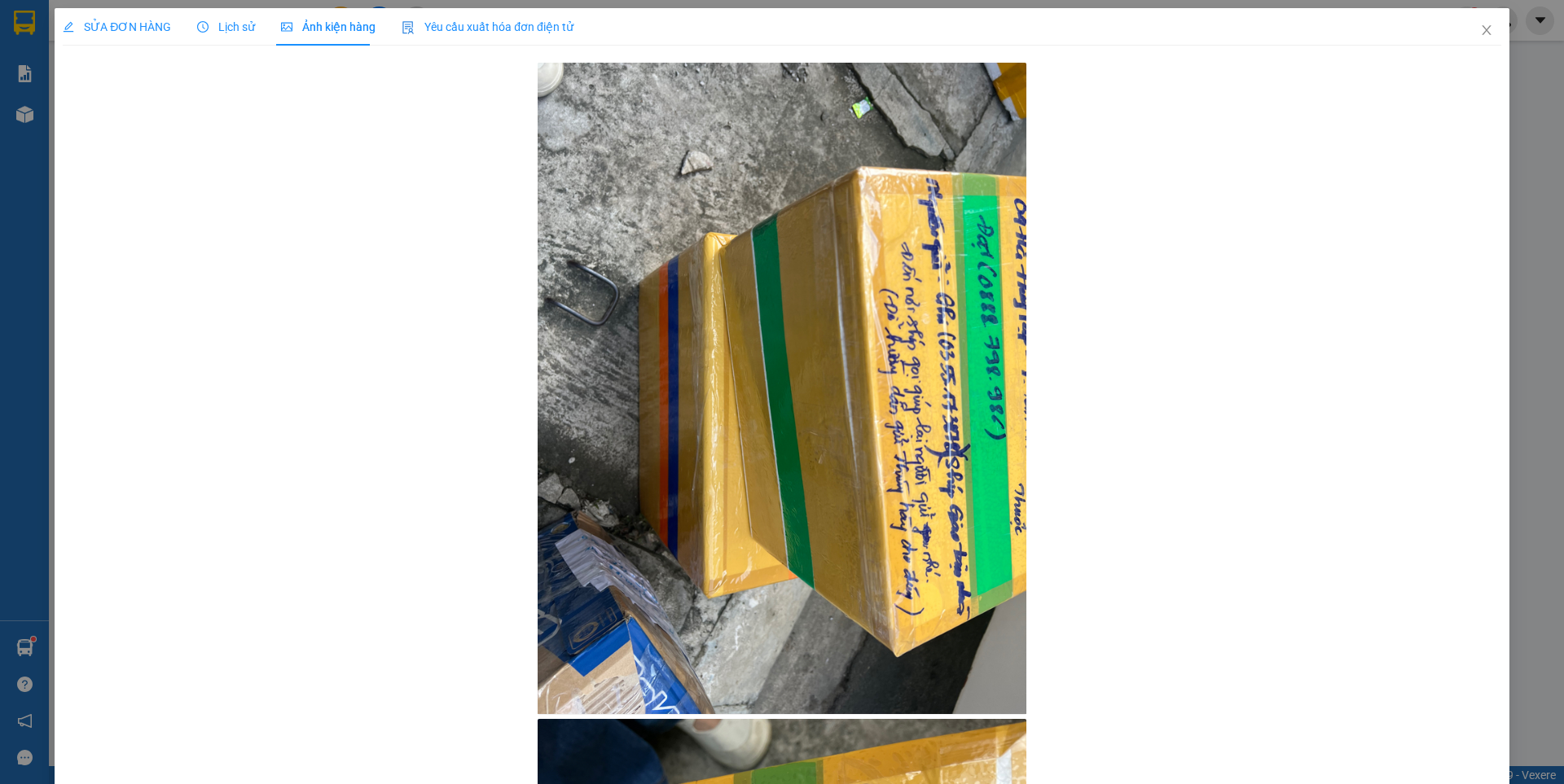
click at [107, 21] on span "SỬA ĐƠN HÀNG" at bounding box center [117, 27] width 109 height 13
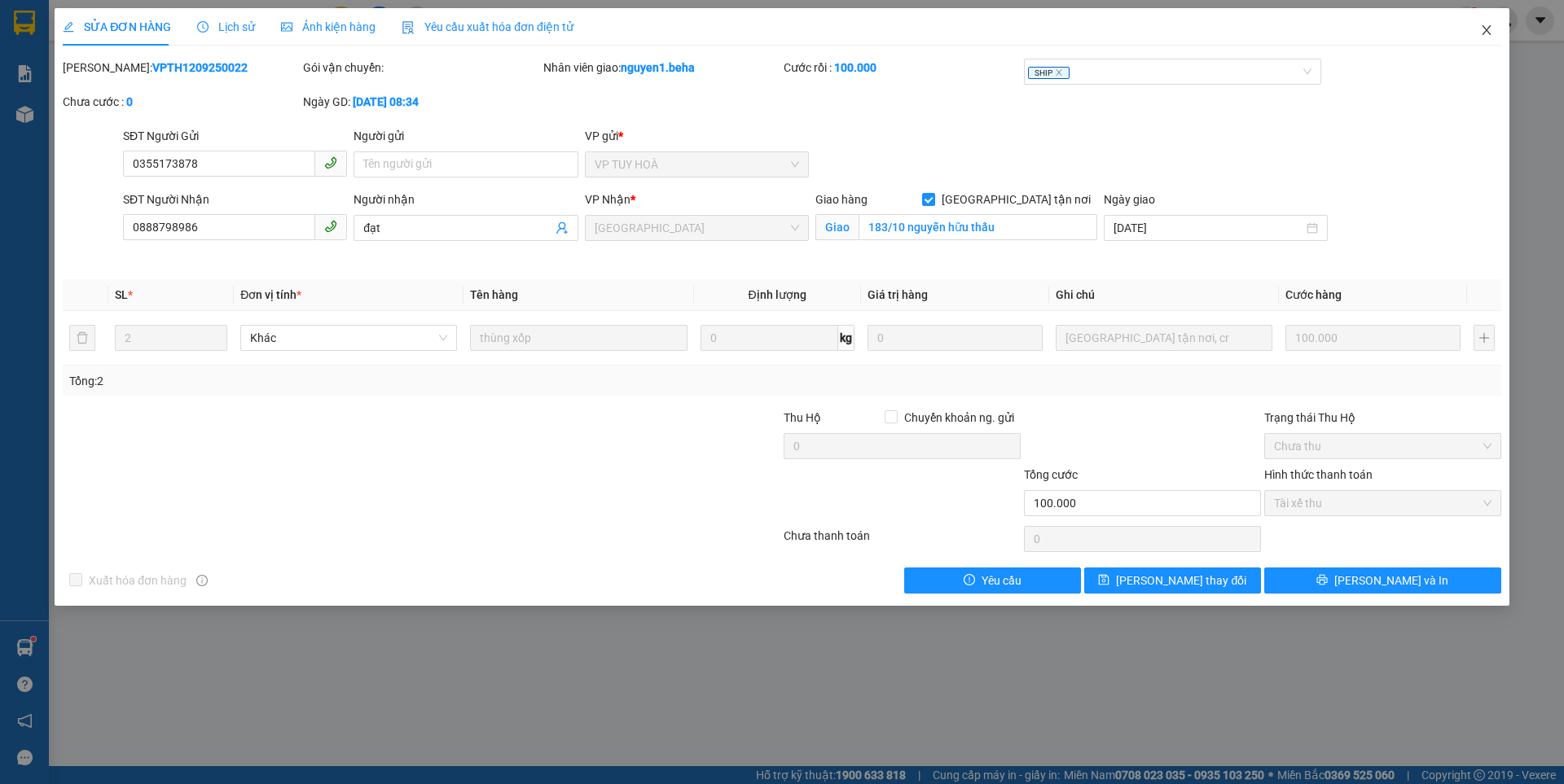
click at [1488, 29] on icon "close" at bounding box center [1486, 30] width 9 height 10
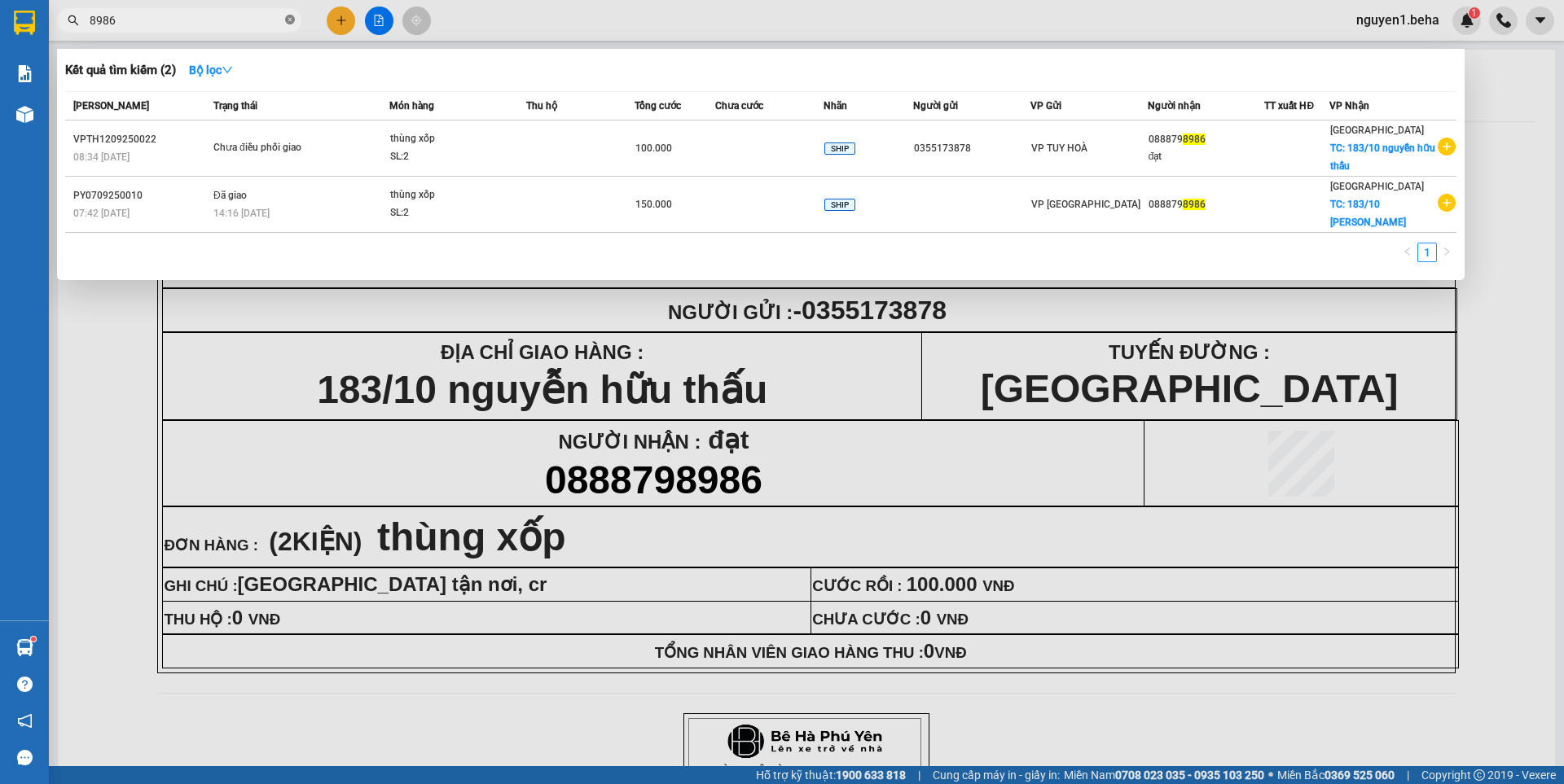
click at [288, 20] on icon "close-circle" at bounding box center [290, 20] width 10 height 10
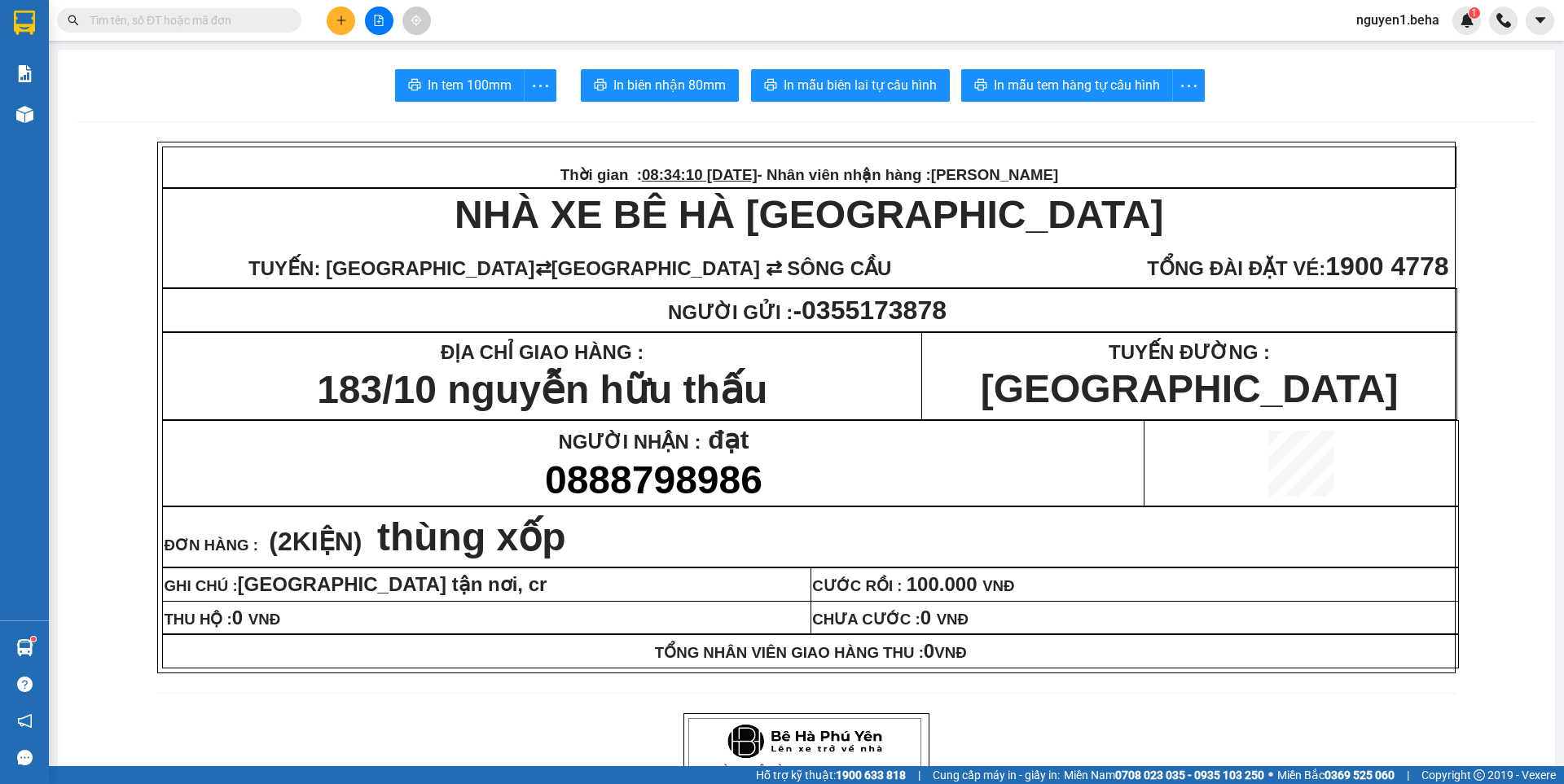
click at [211, 12] on input "text" at bounding box center [186, 21] width 193 height 18
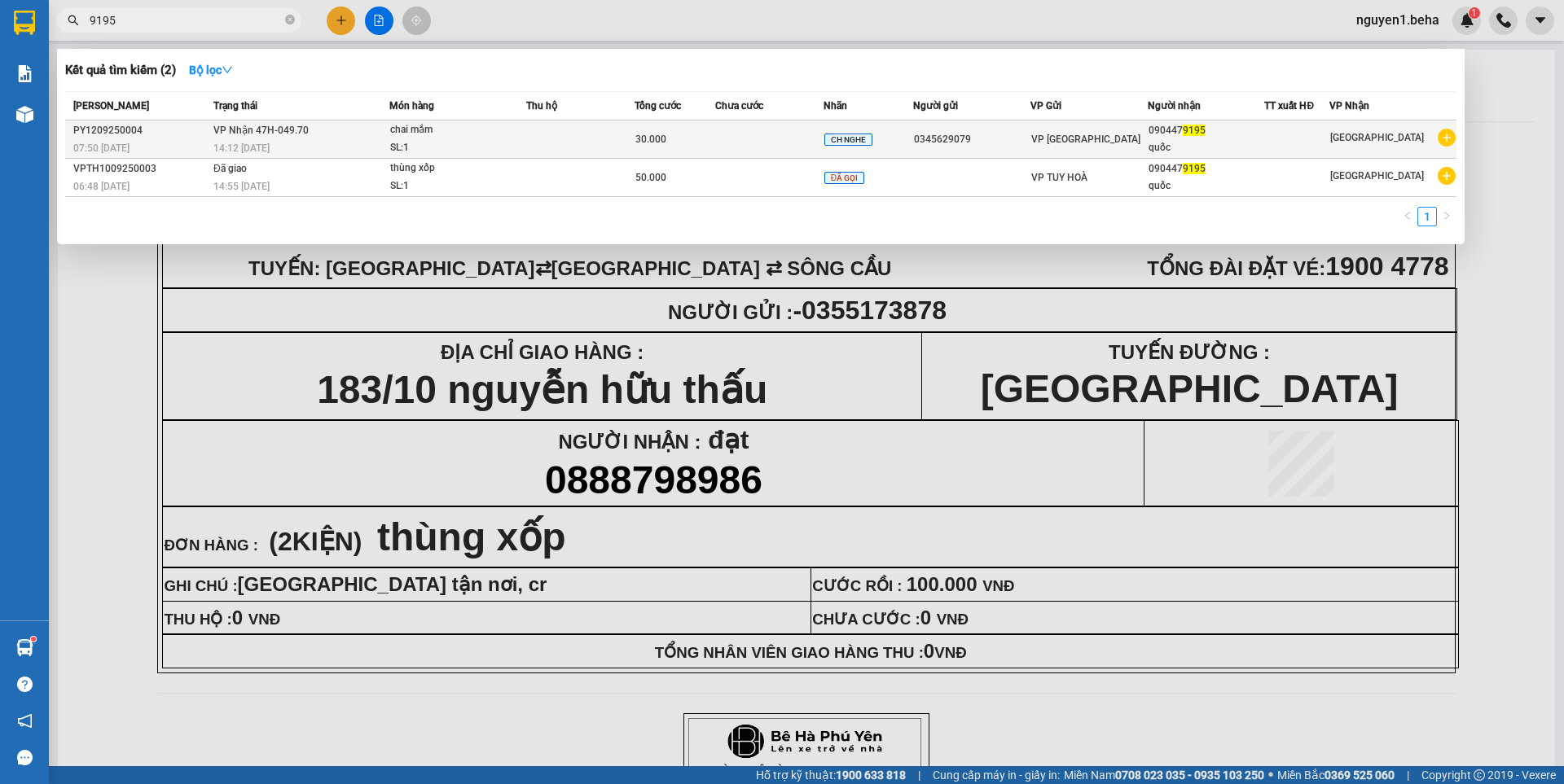
type input "9195"
click at [481, 148] on div "SL: 1" at bounding box center [451, 148] width 122 height 18
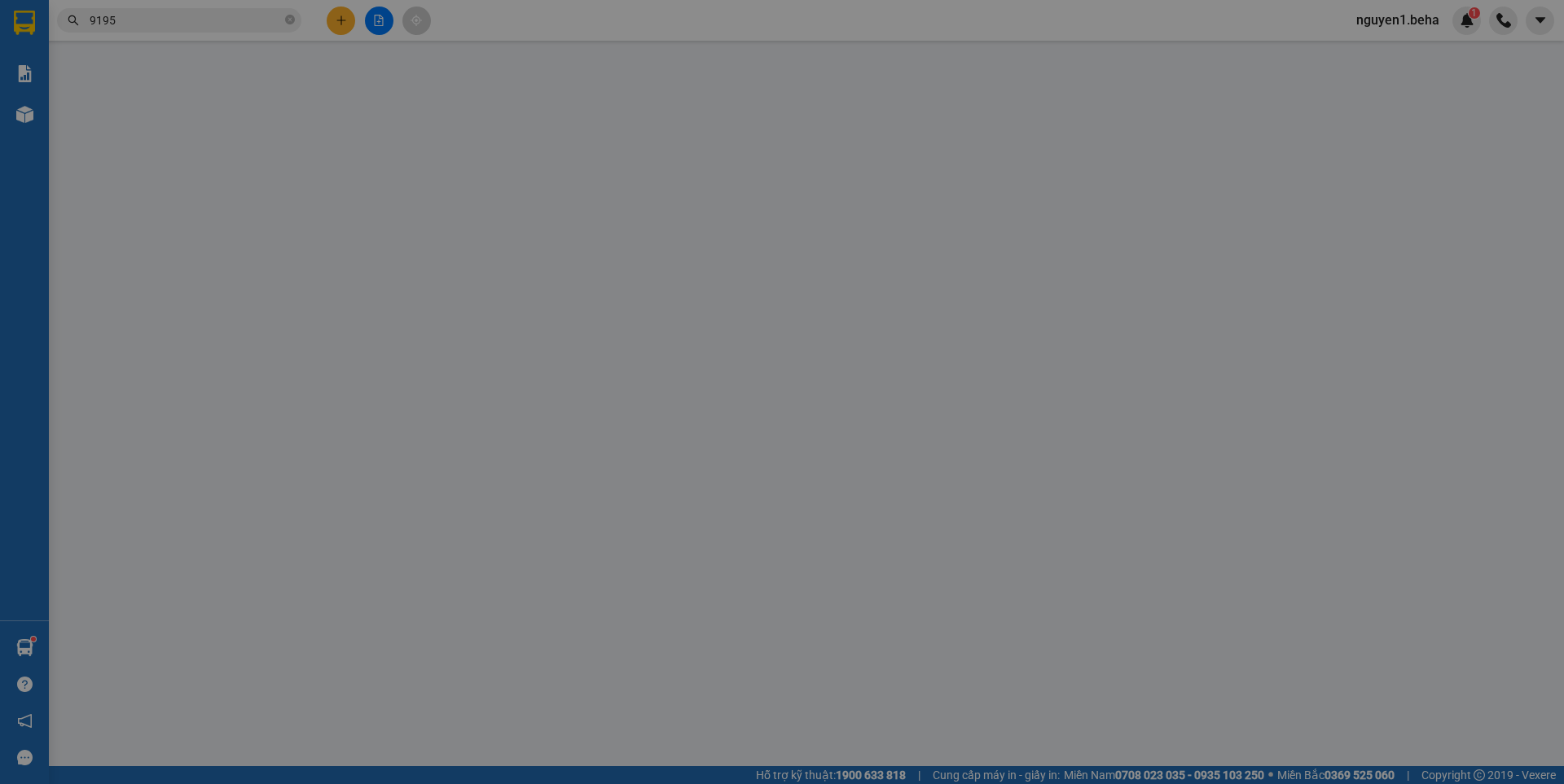
type input "0345629079"
type input "0904479195"
type input "quốc"
type input "30.000"
type input "0"
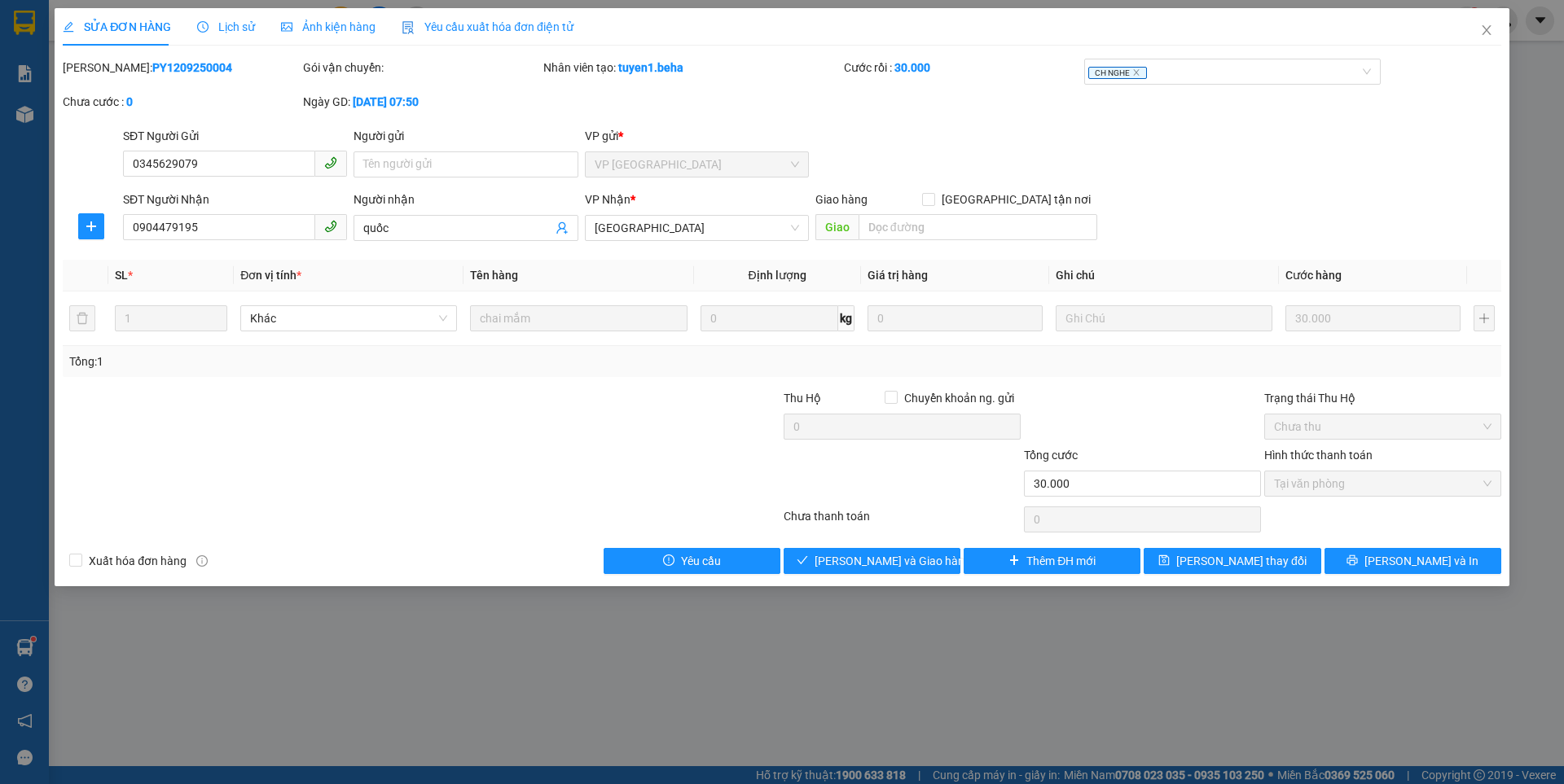
click at [313, 27] on span "Ảnh kiện hàng" at bounding box center [328, 27] width 95 height 13
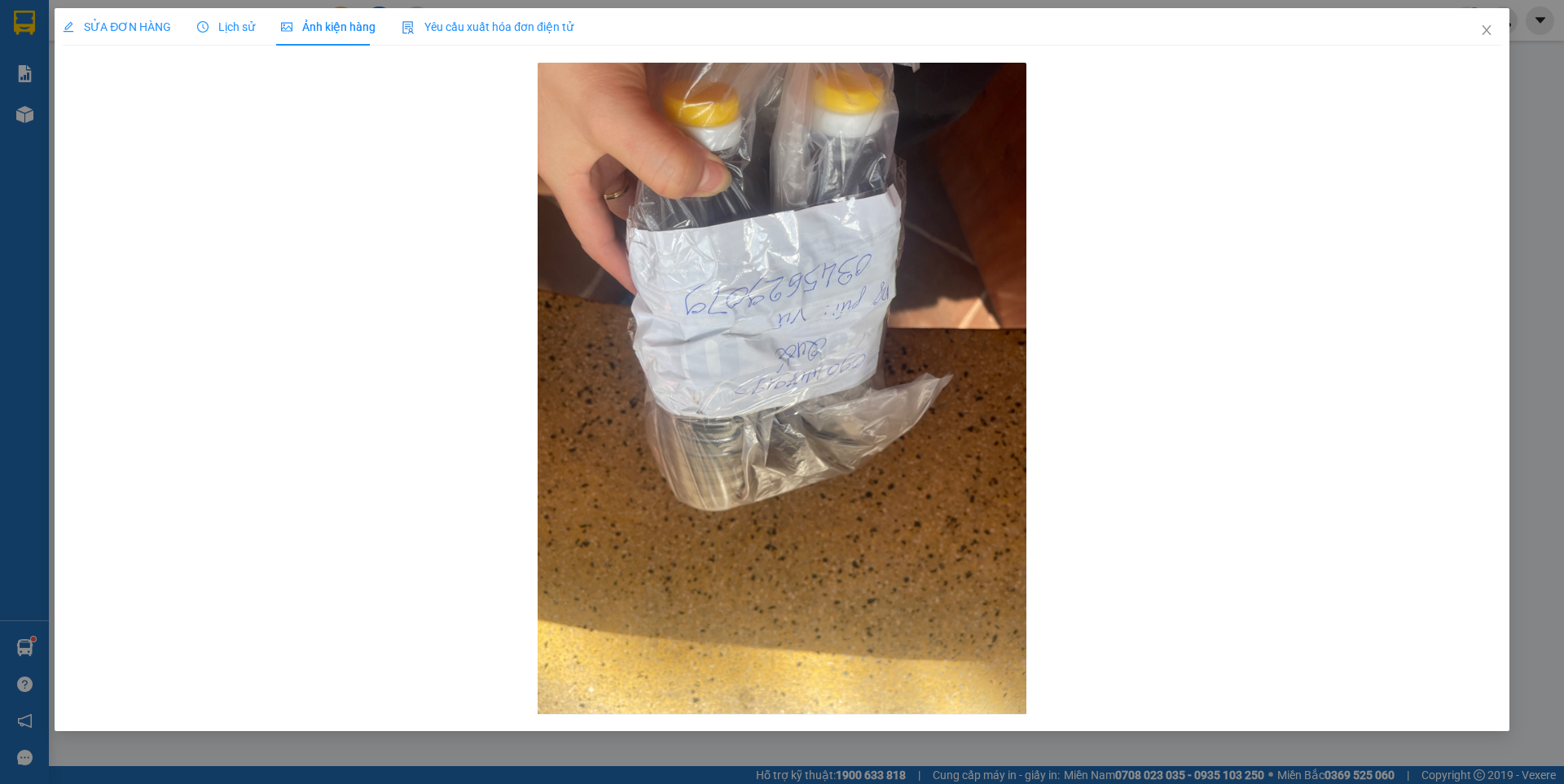
click at [143, 21] on span "SỬA ĐƠN HÀNG" at bounding box center [117, 27] width 109 height 13
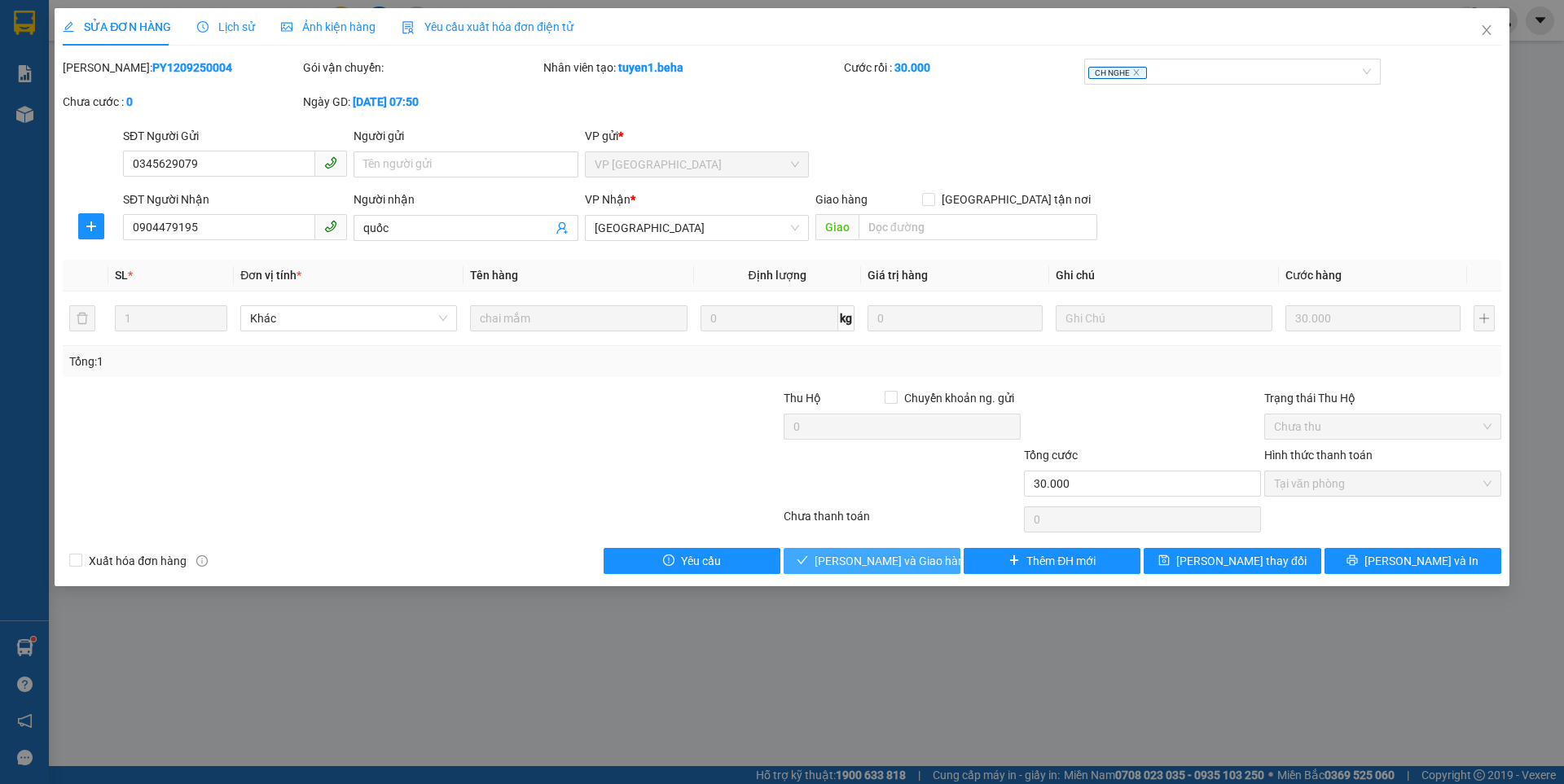
click at [868, 561] on span "[PERSON_NAME] và Giao hàng" at bounding box center [893, 561] width 156 height 18
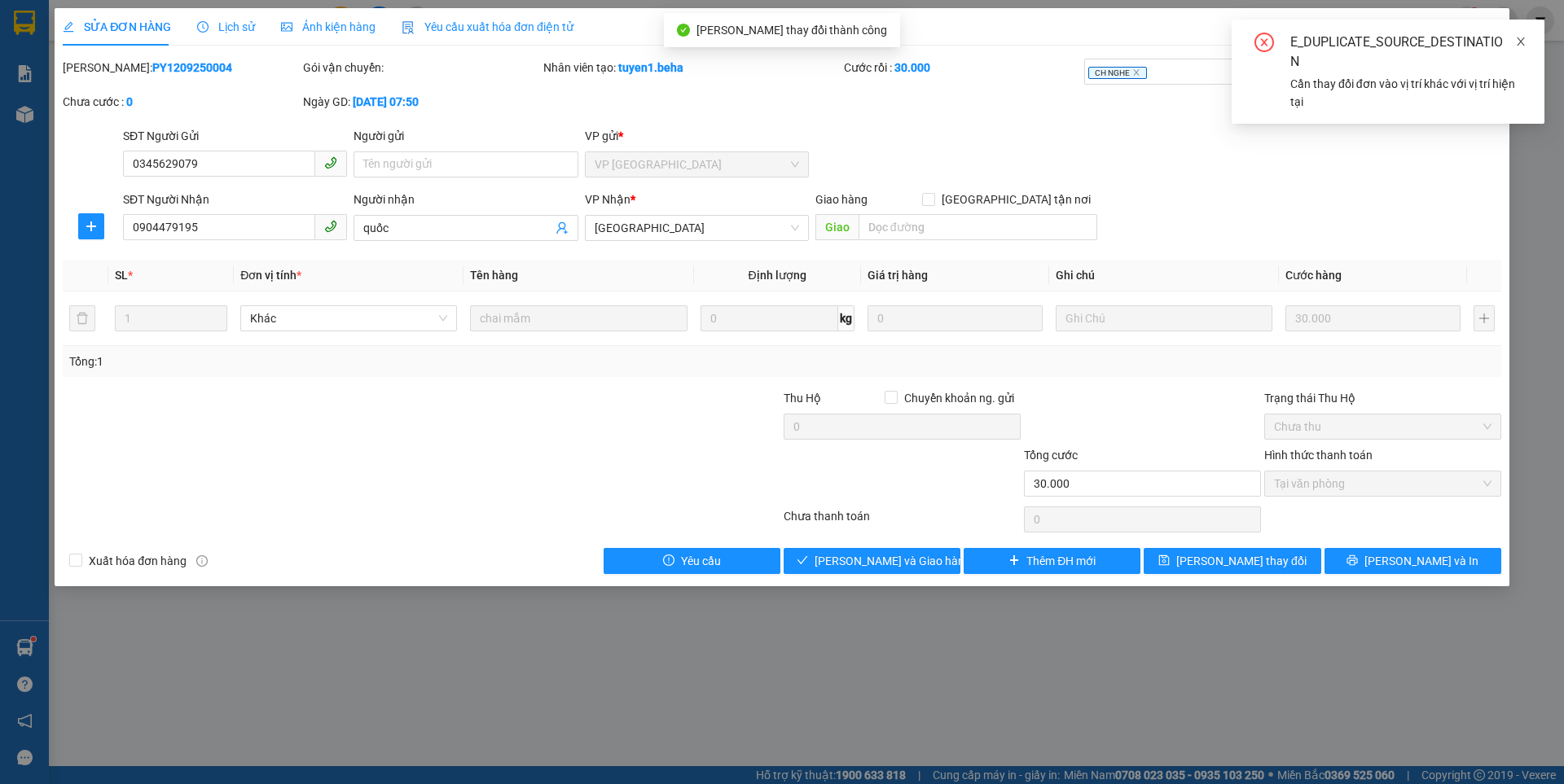
click at [1523, 39] on icon "close" at bounding box center [1521, 42] width 12 height 12
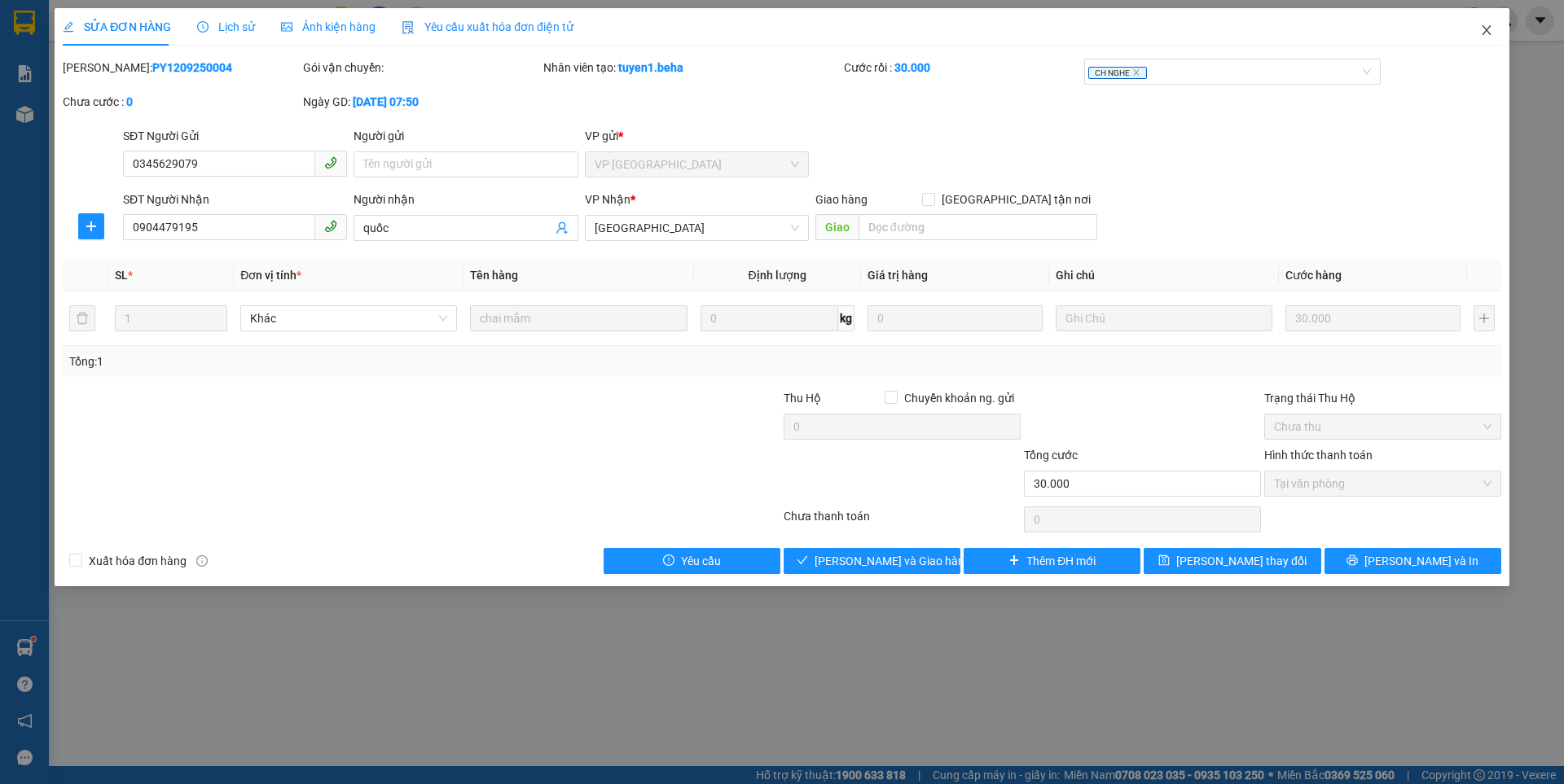
click at [1483, 29] on icon "close" at bounding box center [1487, 30] width 13 height 13
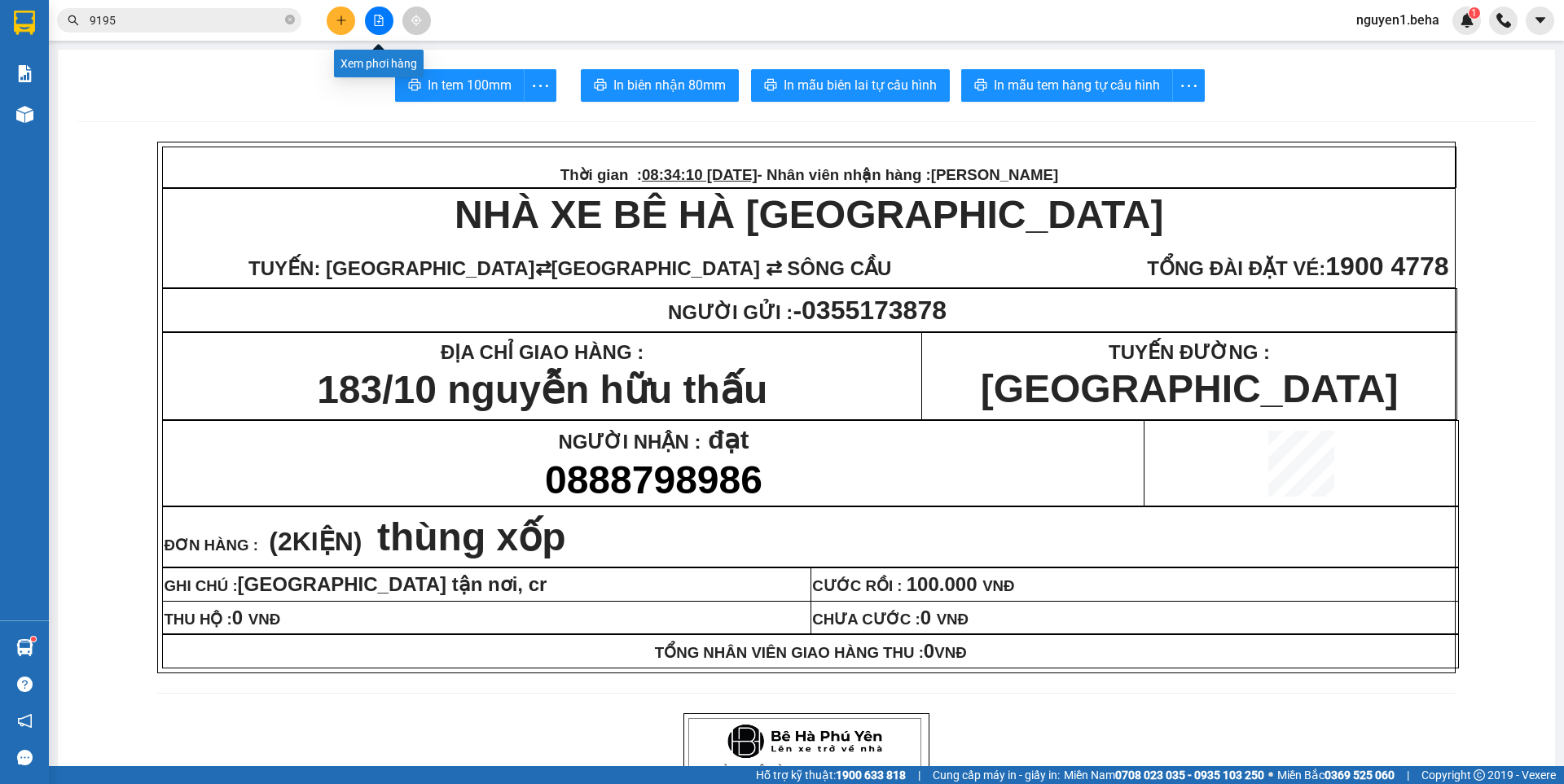
click at [378, 21] on icon "file-add" at bounding box center [379, 21] width 12 height 12
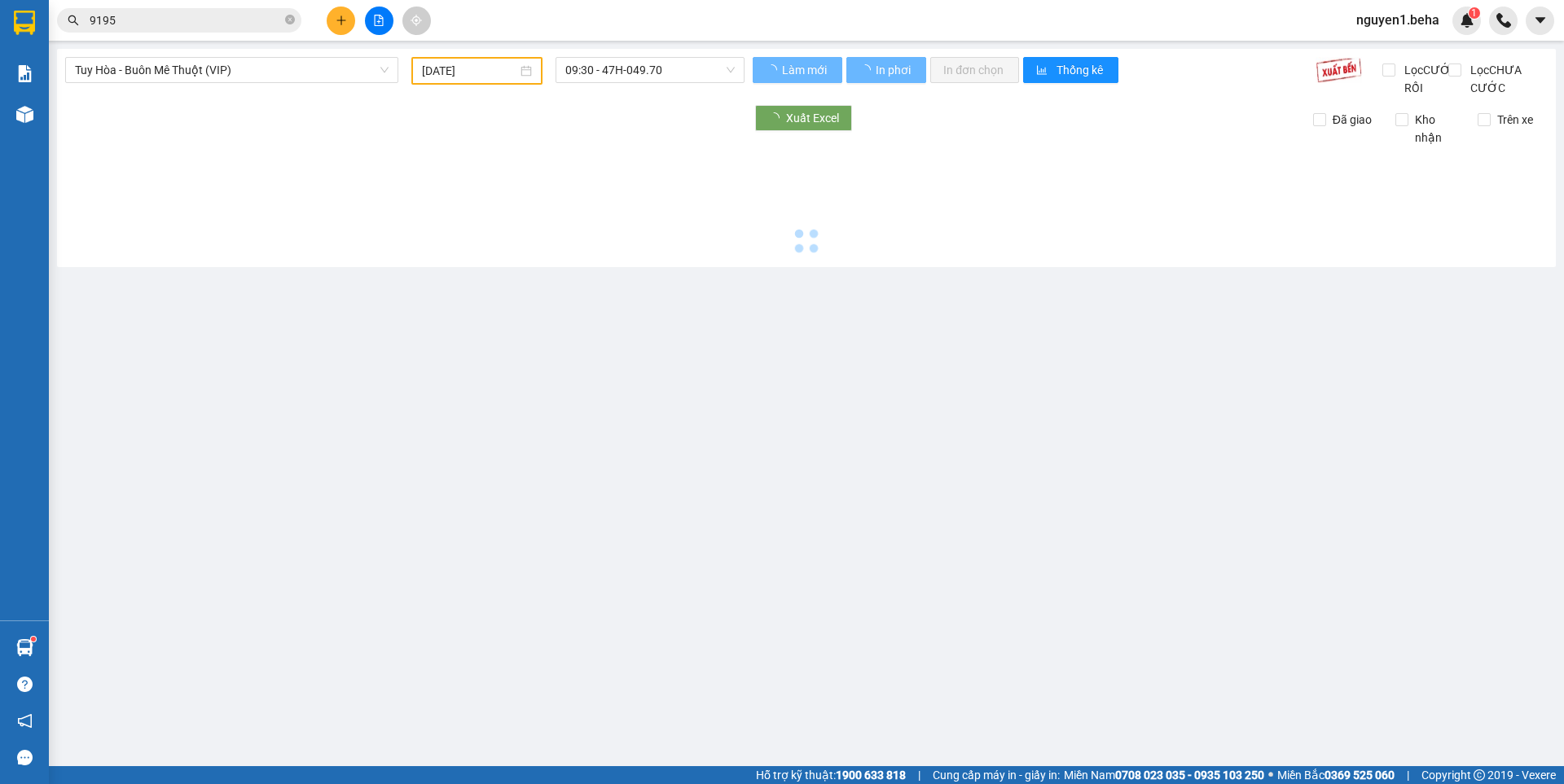
type input "[DATE]"
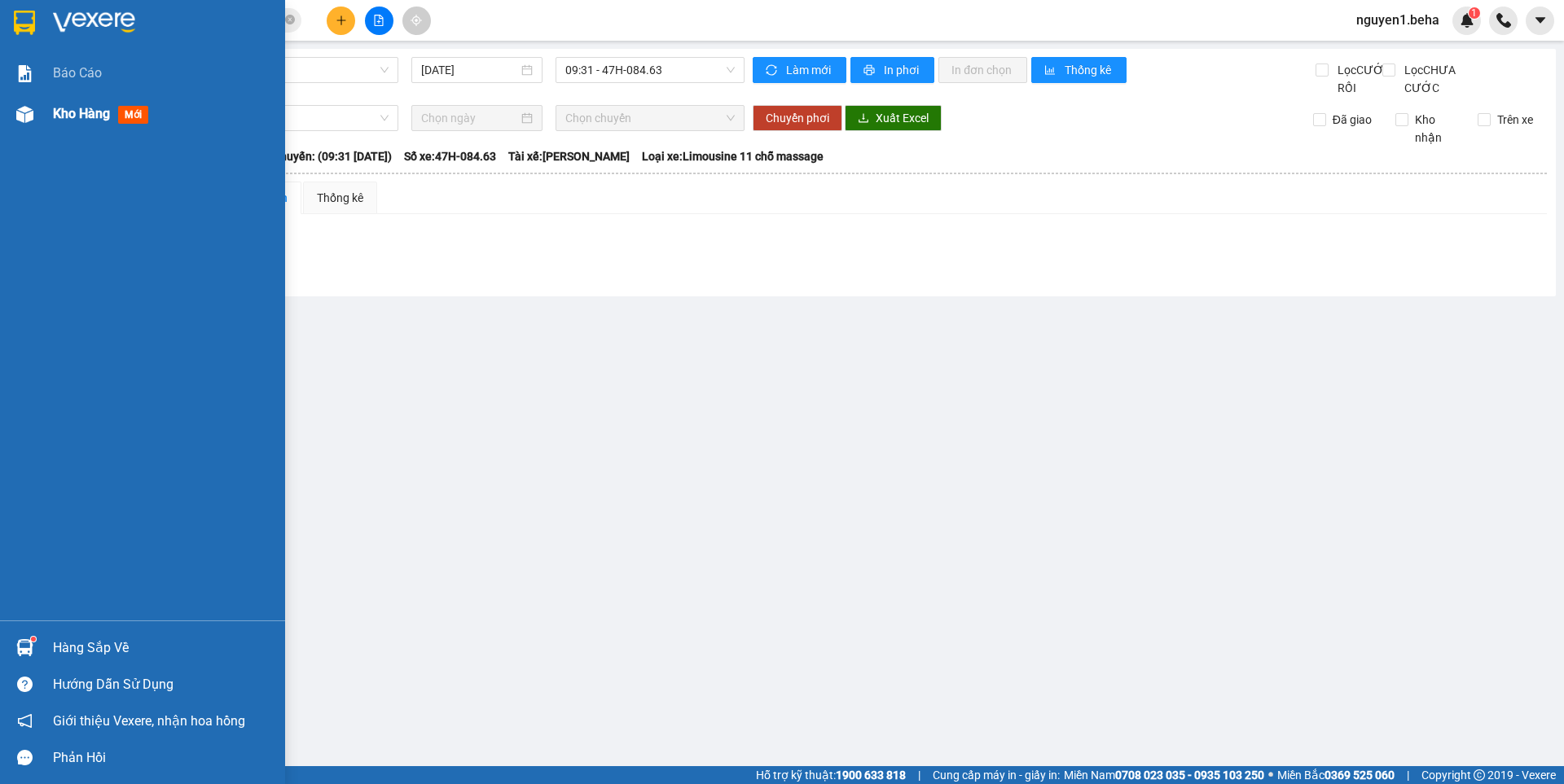
click at [29, 118] on img at bounding box center [25, 114] width 17 height 17
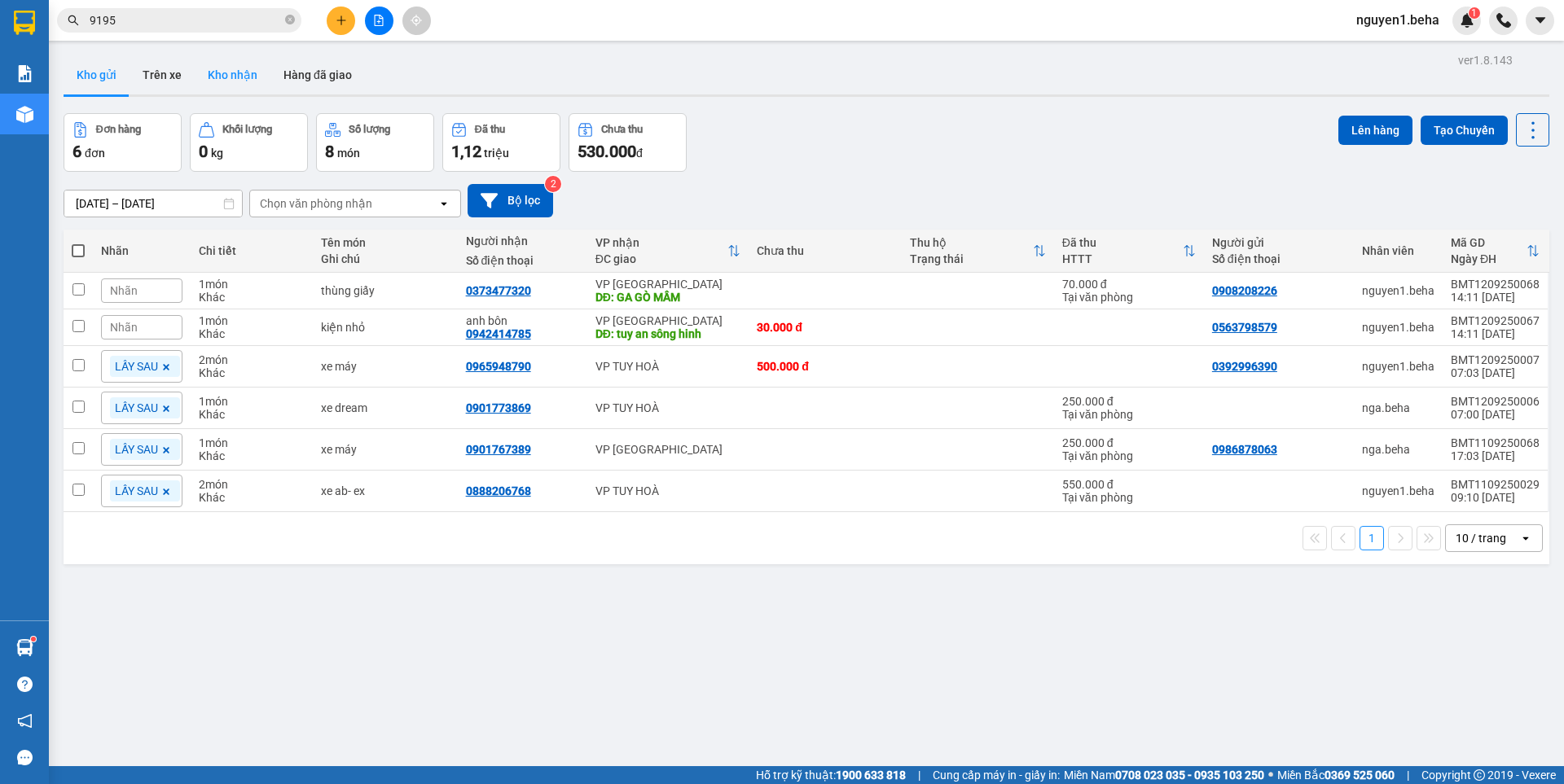
click at [230, 74] on button "Kho nhận" at bounding box center [233, 75] width 76 height 39
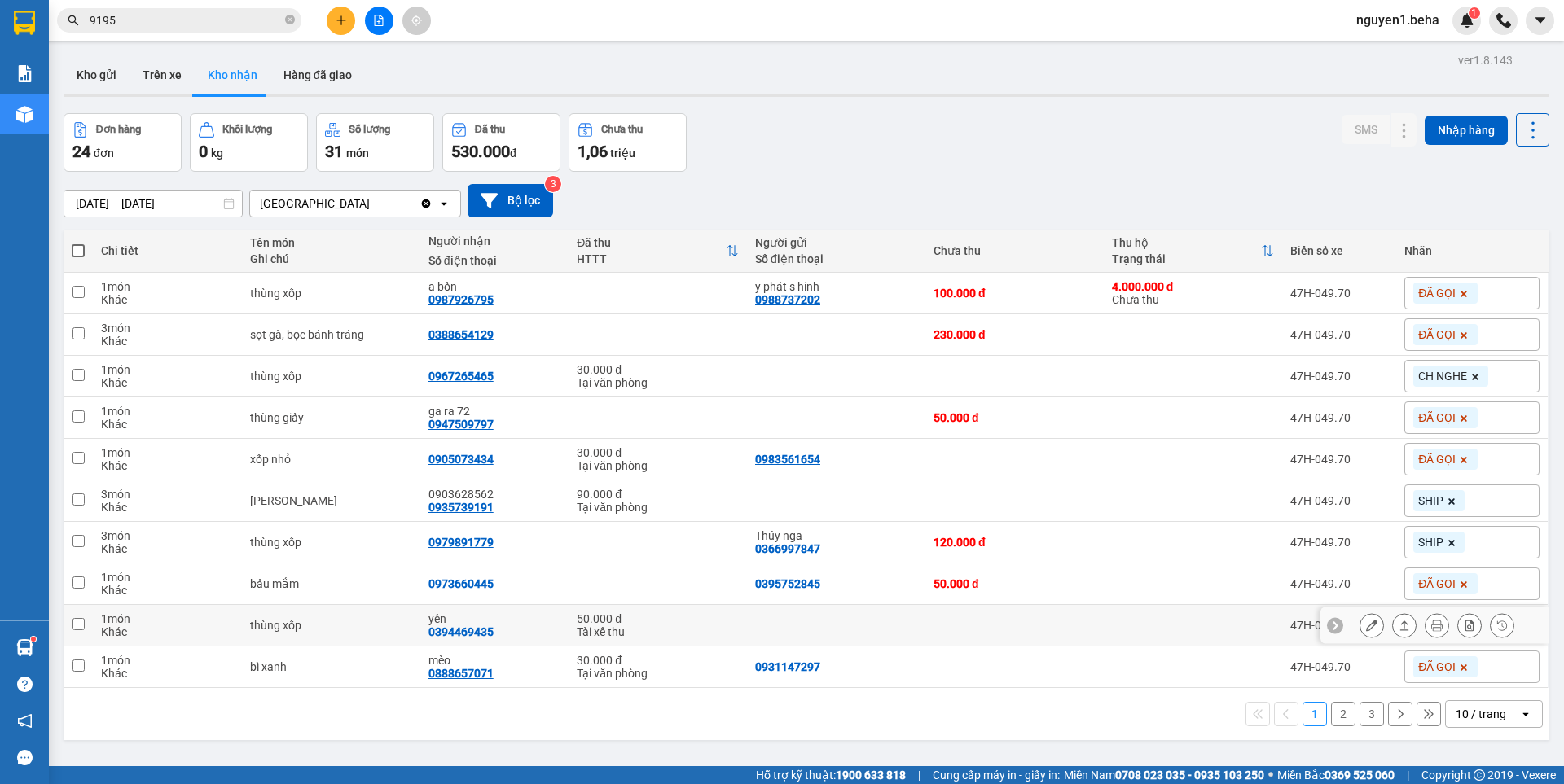
scroll to position [75, 0]
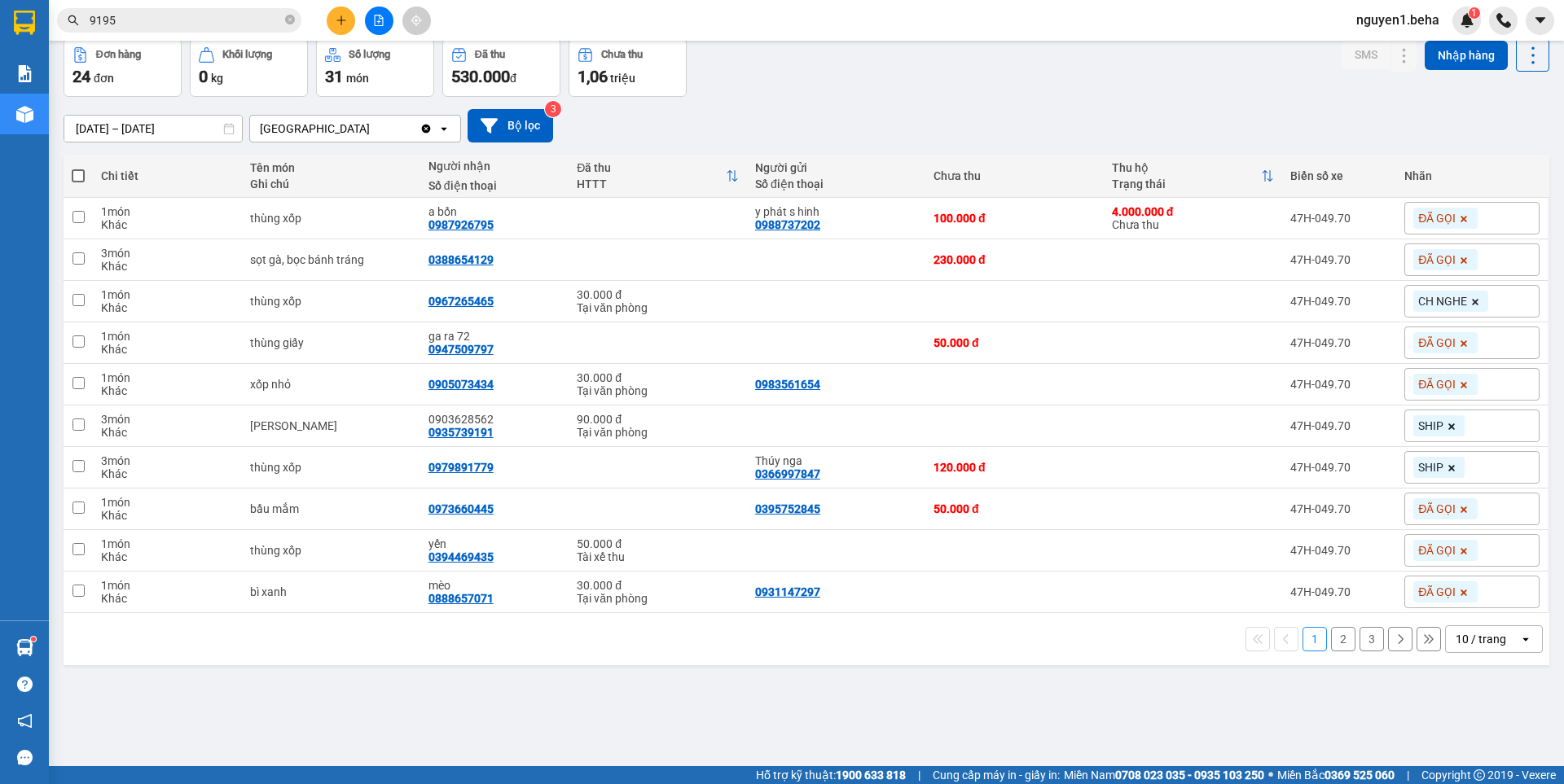
click at [1331, 638] on button "2" at bounding box center [1343, 639] width 25 height 25
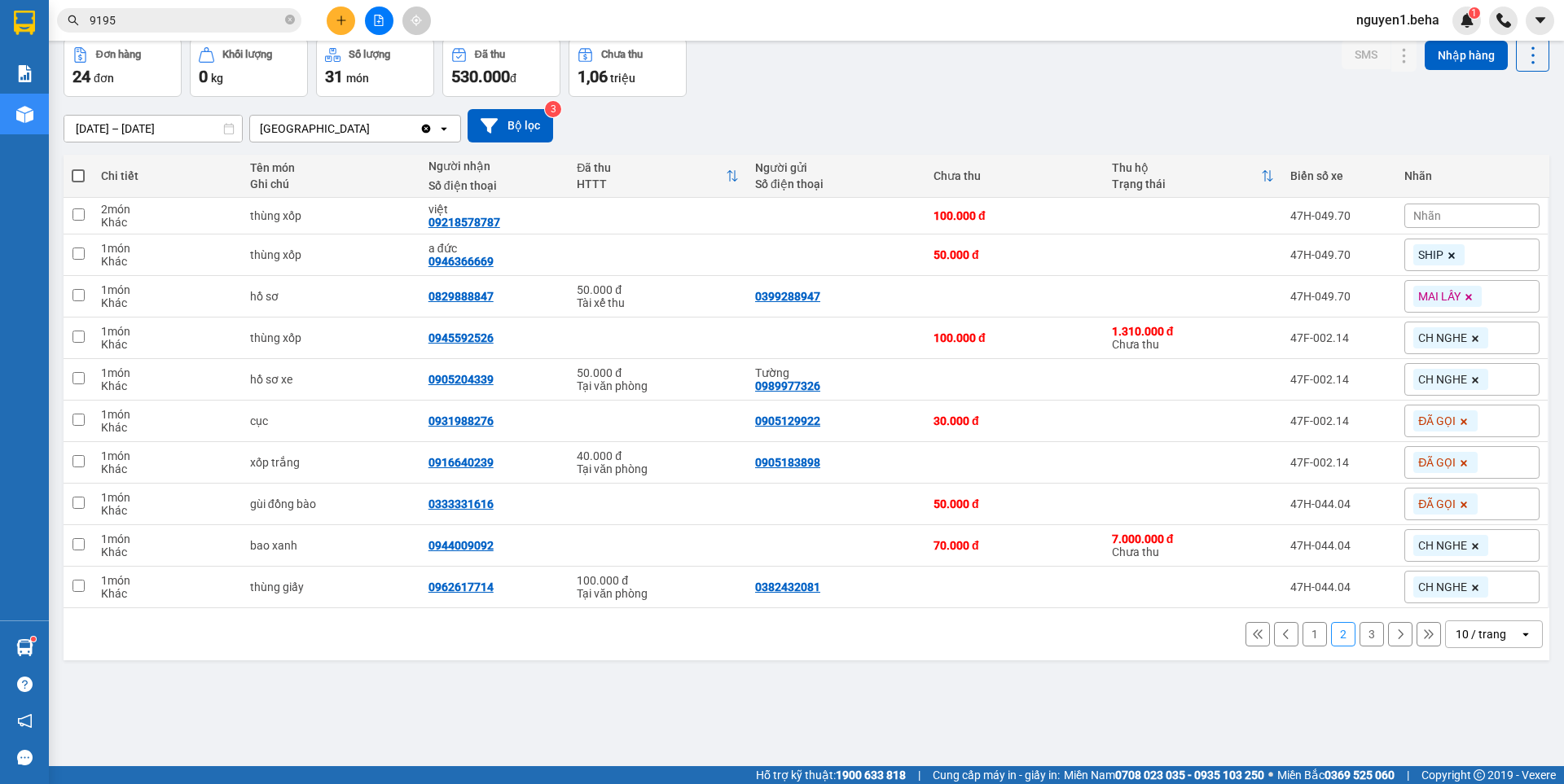
click at [1310, 636] on button "1" at bounding box center [1315, 634] width 25 height 25
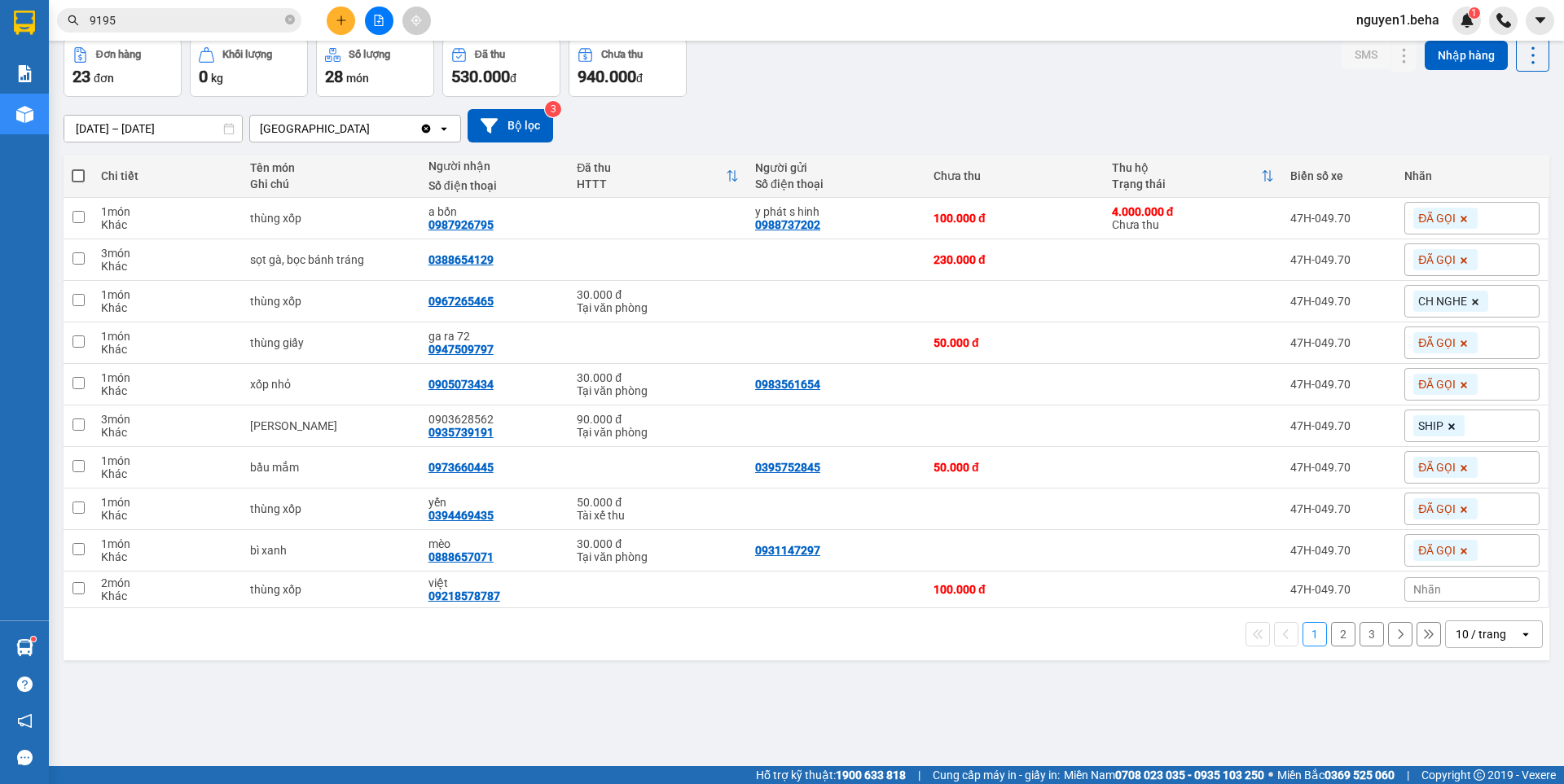
click at [379, 24] on icon "file-add" at bounding box center [379, 21] width 12 height 12
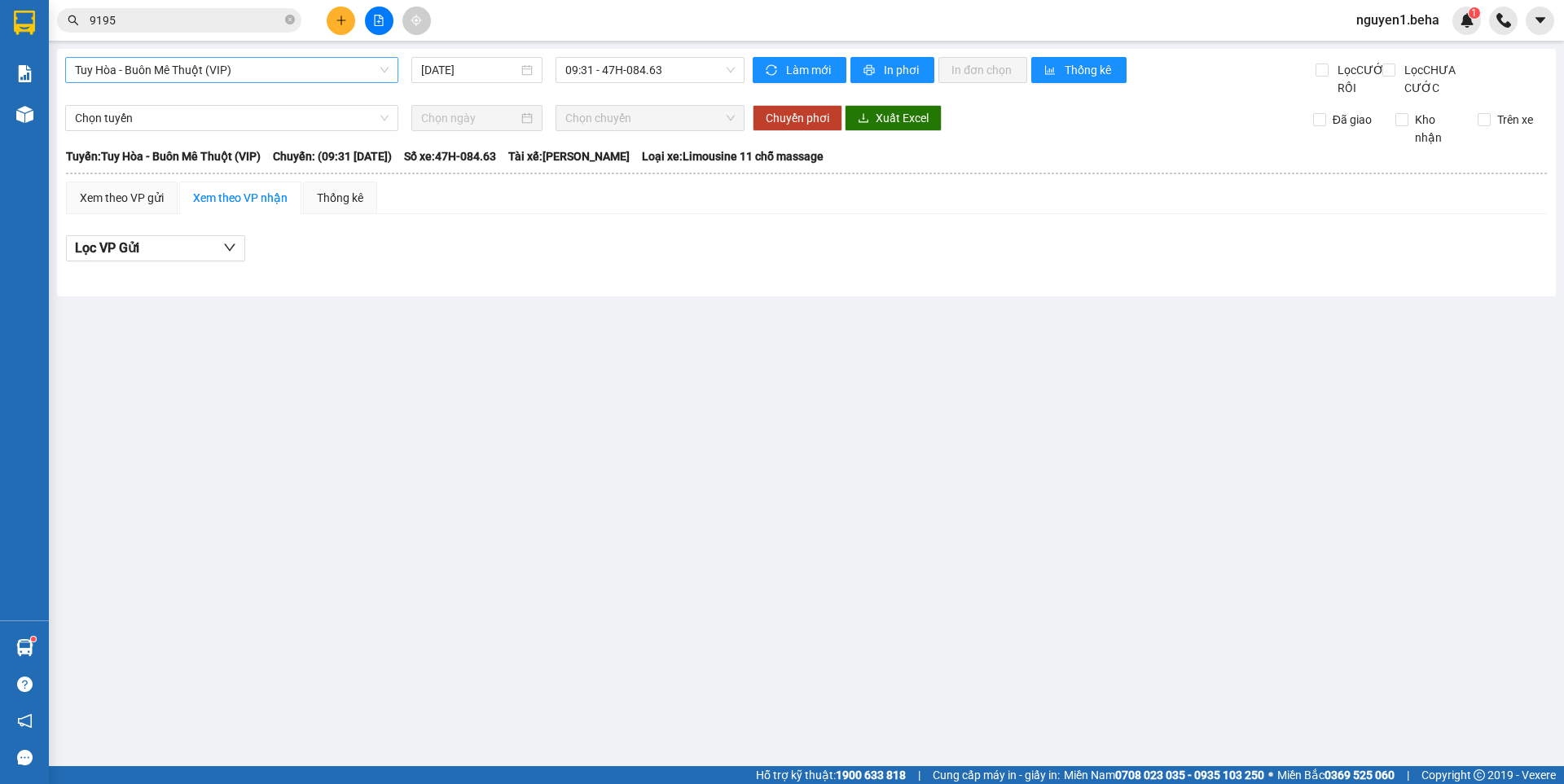
click at [281, 63] on span "Tuy Hòa - Buôn Mê Thuột (VIP)" at bounding box center [231, 70] width 314 height 25
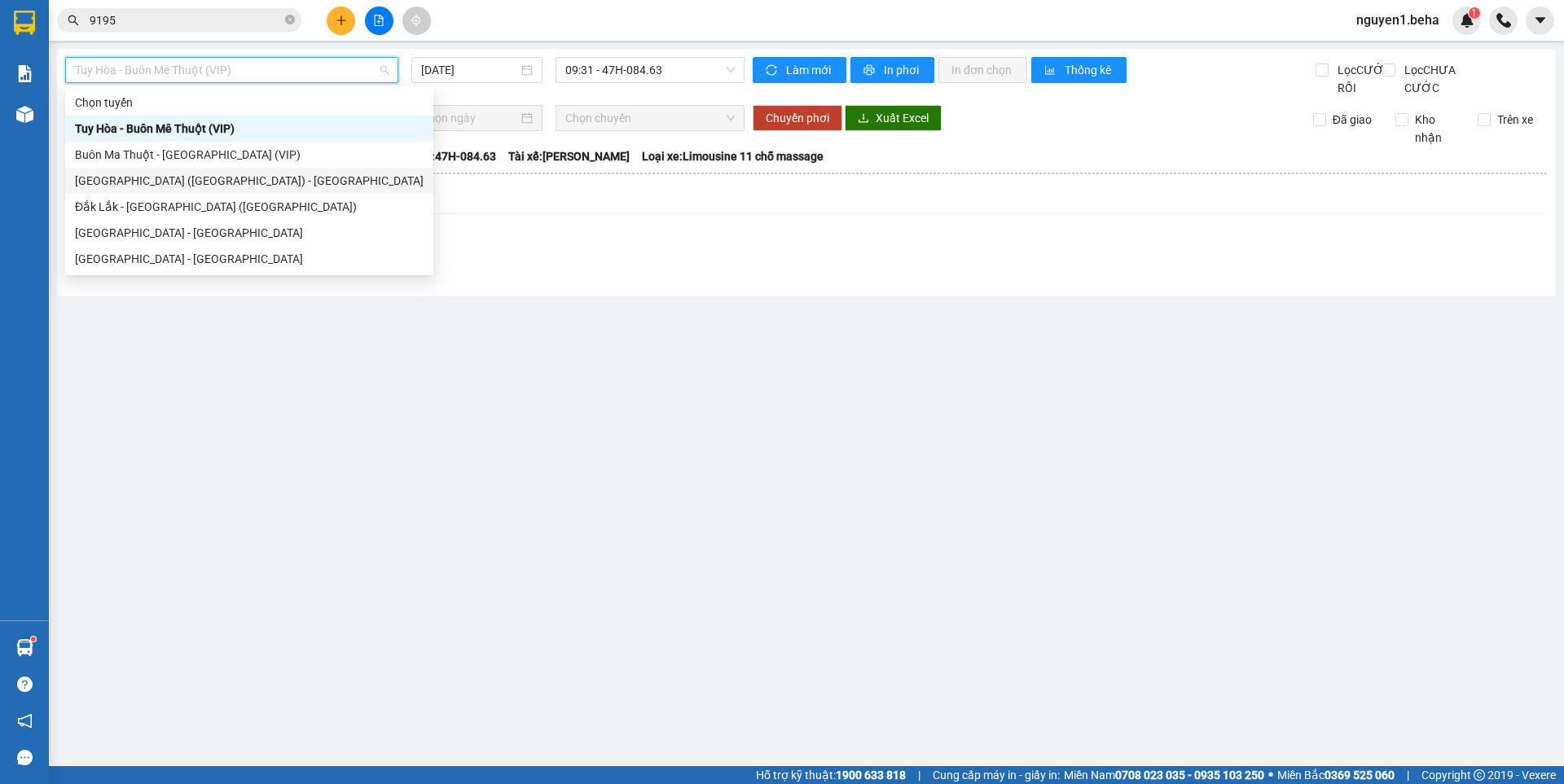
click at [150, 170] on div "[GEOGRAPHIC_DATA] ([GEOGRAPHIC_DATA]) - [GEOGRAPHIC_DATA]" at bounding box center [249, 181] width 368 height 26
type input "[DATE]"
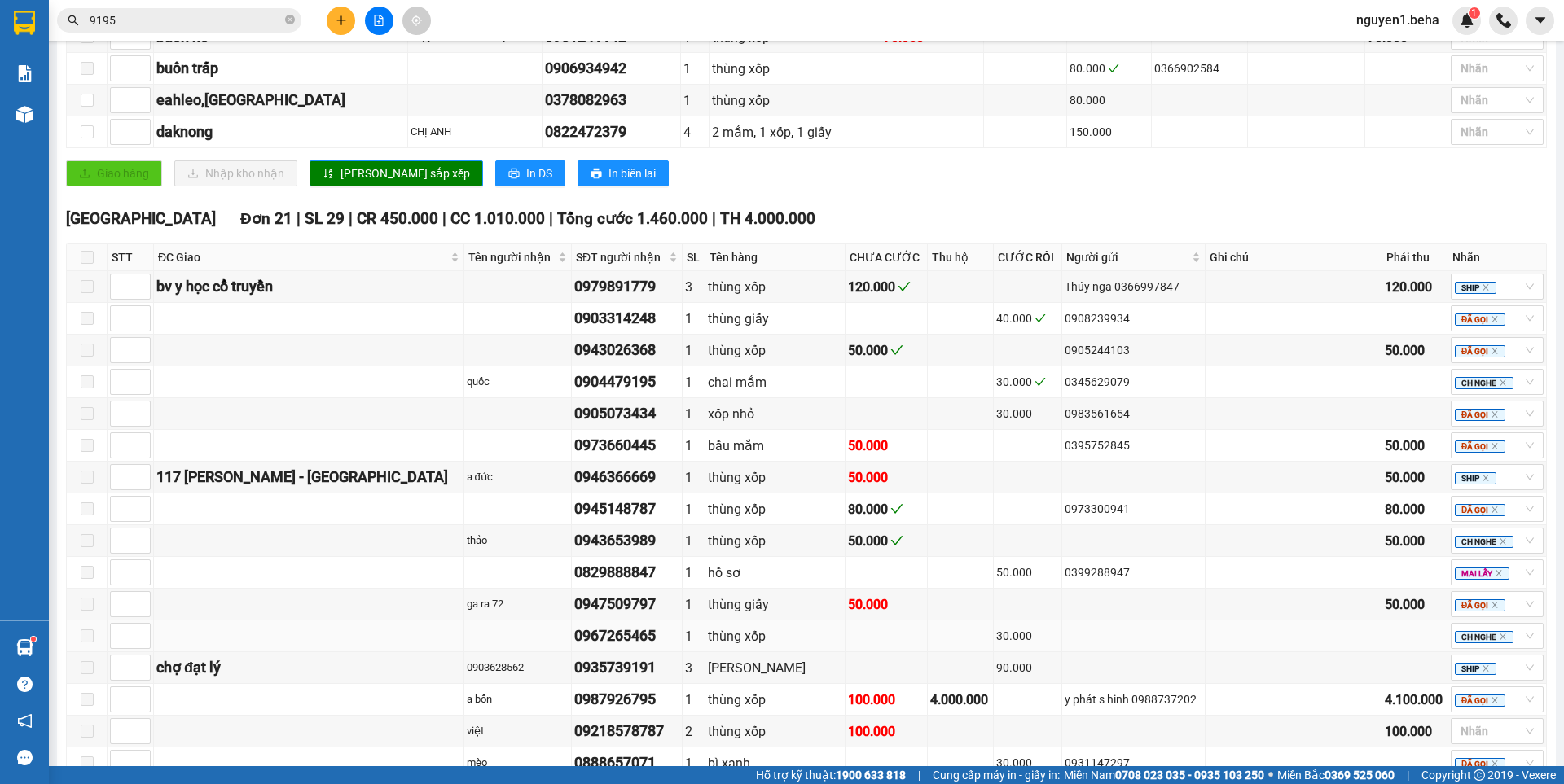
scroll to position [549, 0]
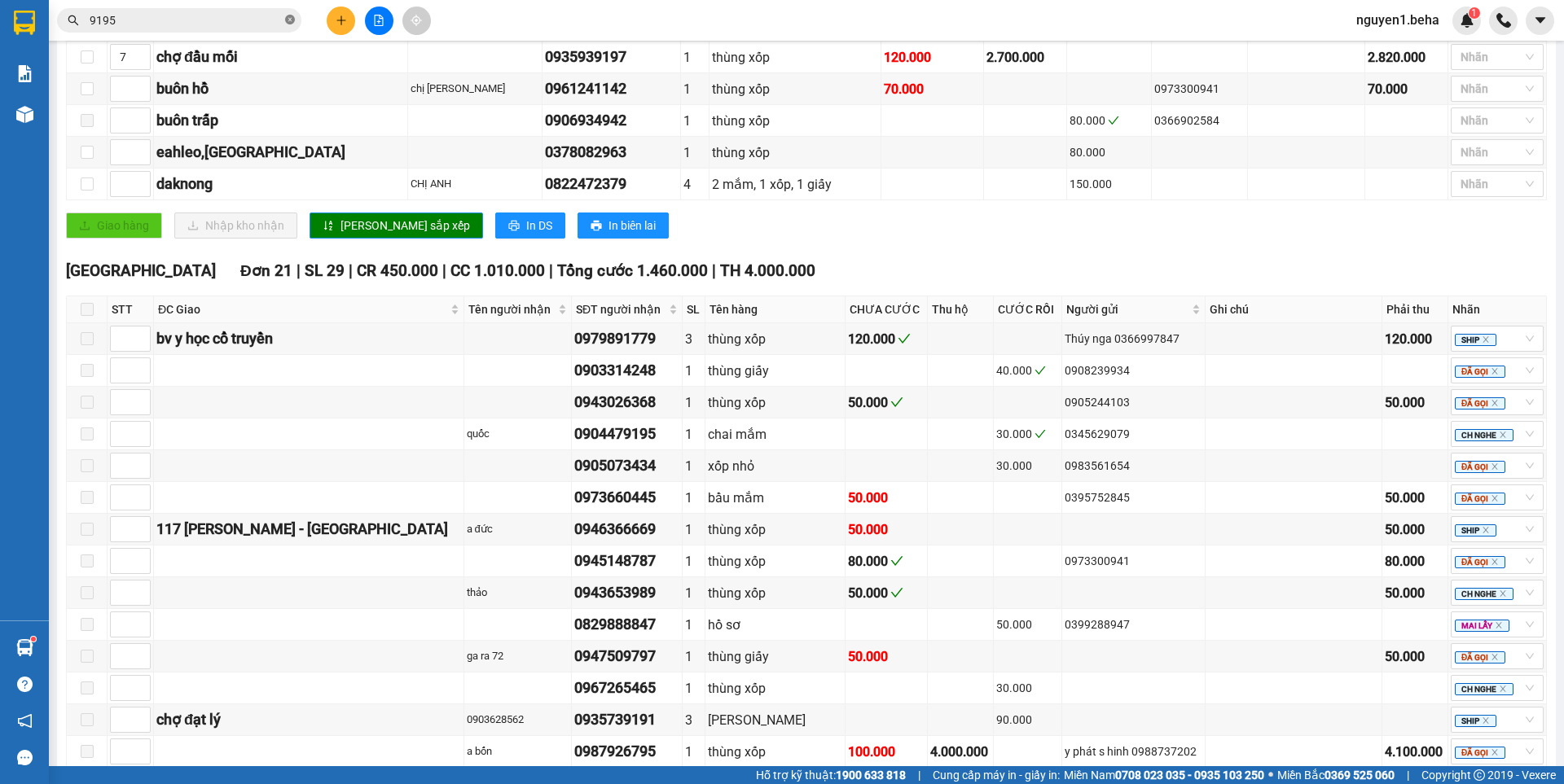
click at [291, 20] on icon "close-circle" at bounding box center [290, 20] width 10 height 10
click at [263, 19] on input "text" at bounding box center [186, 21] width 193 height 18
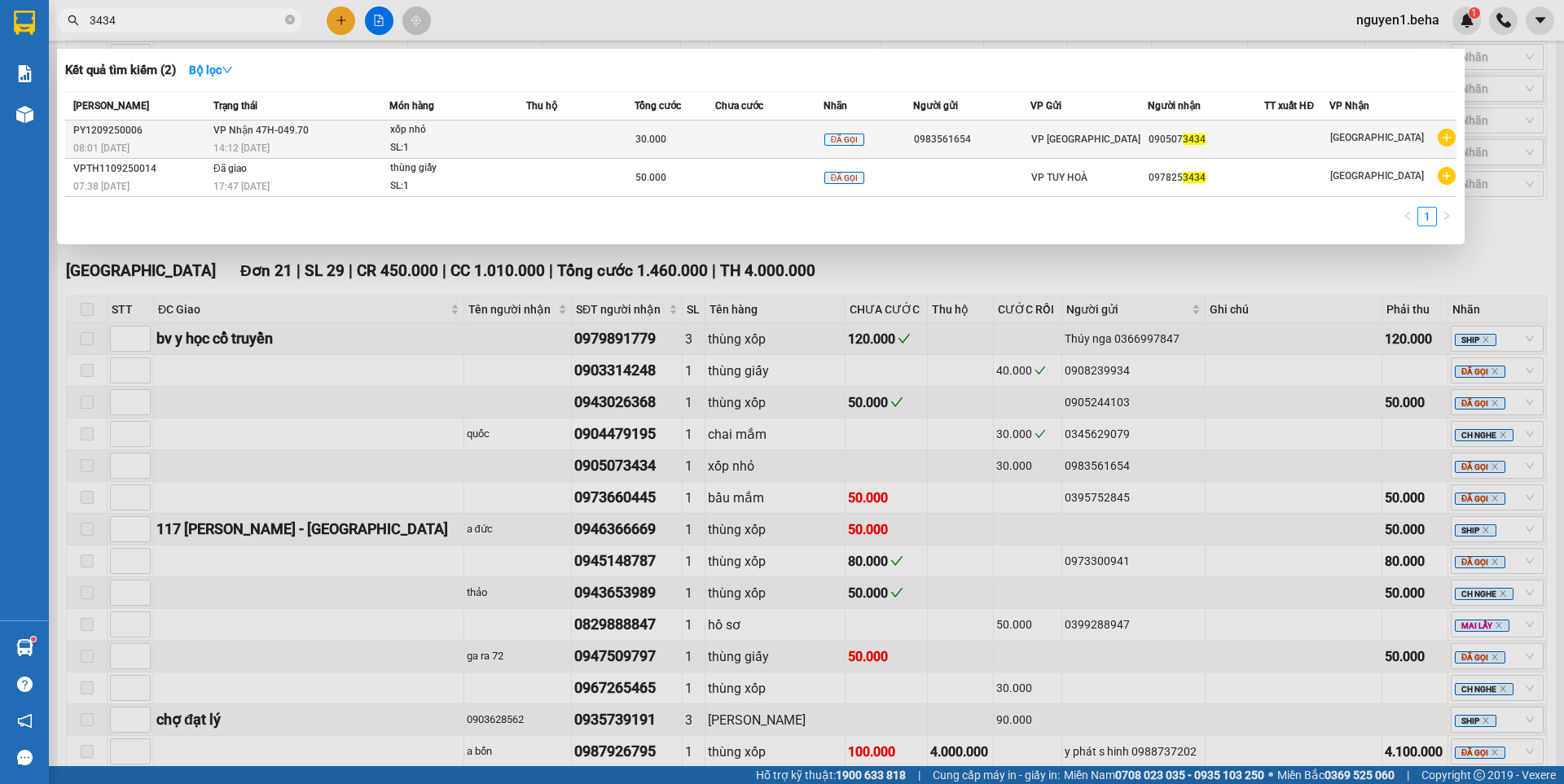
type input "3434"
click at [397, 137] on div "xốp nhỏ" at bounding box center [451, 130] width 122 height 18
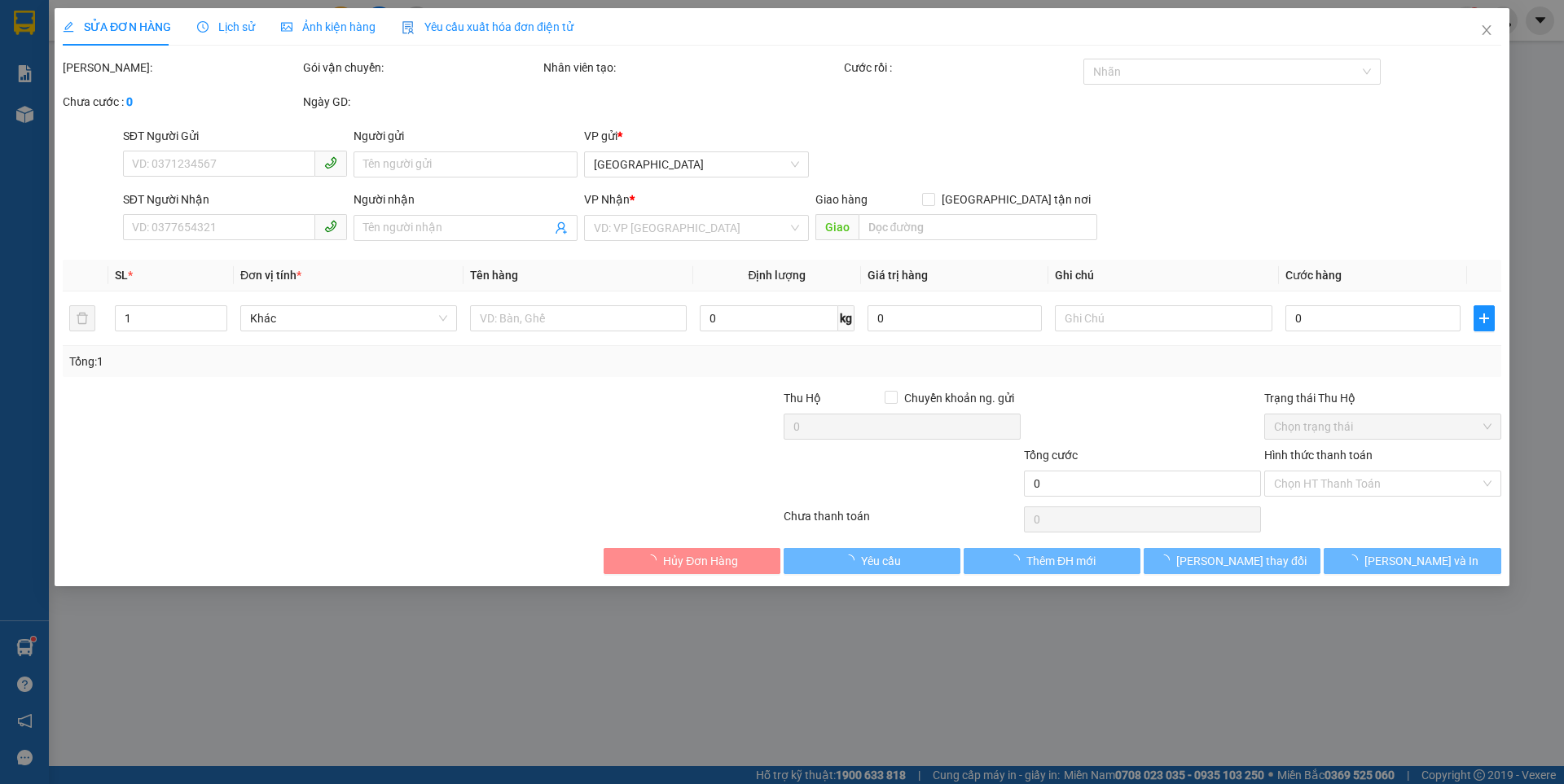
type input "0983561654"
type input "0905073434"
type input "30.000"
type input "0"
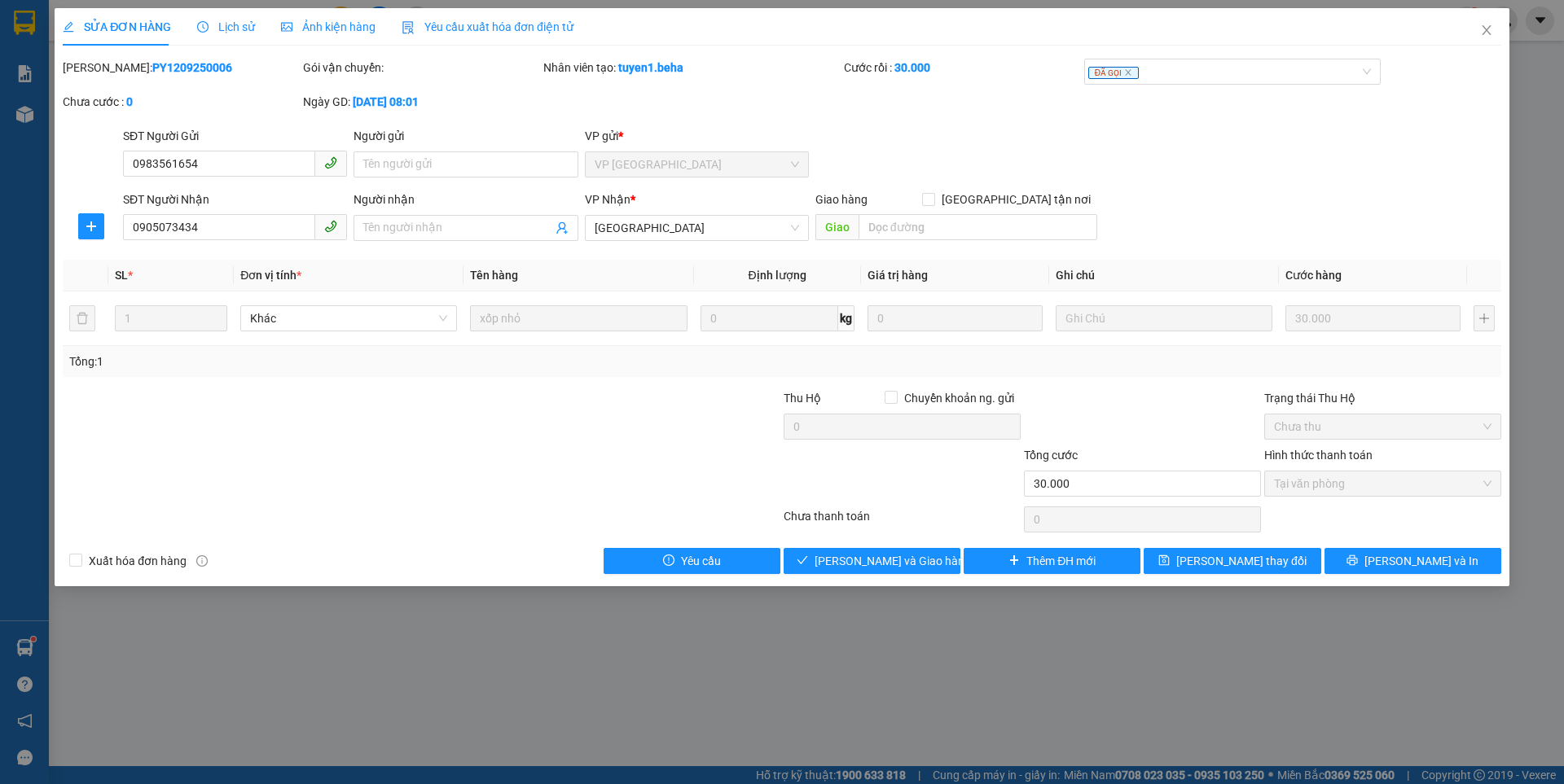
click at [344, 28] on span "Ảnh kiện hàng" at bounding box center [328, 27] width 95 height 13
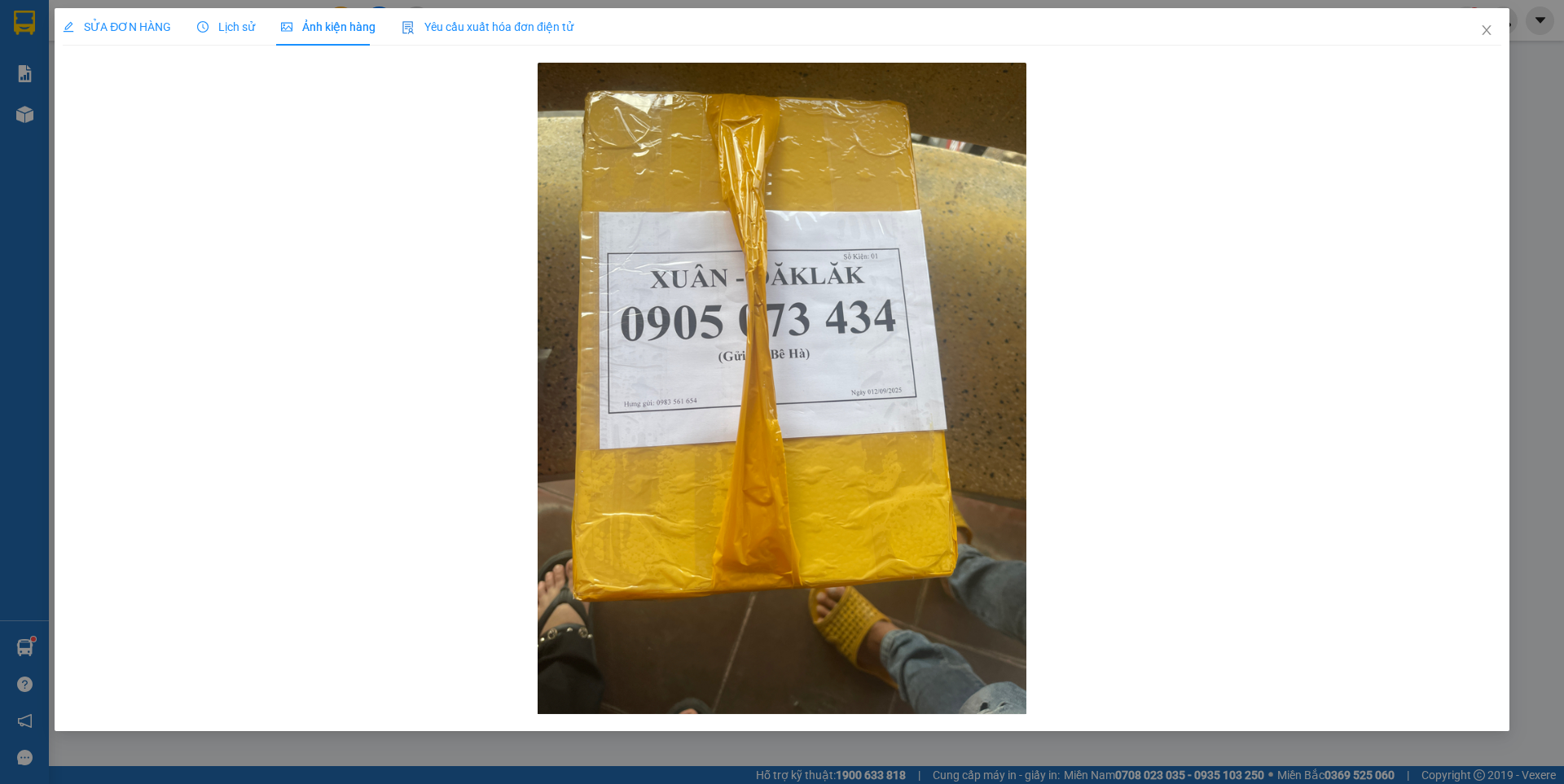
click at [154, 29] on span "SỬA ĐƠN HÀNG" at bounding box center [117, 27] width 109 height 13
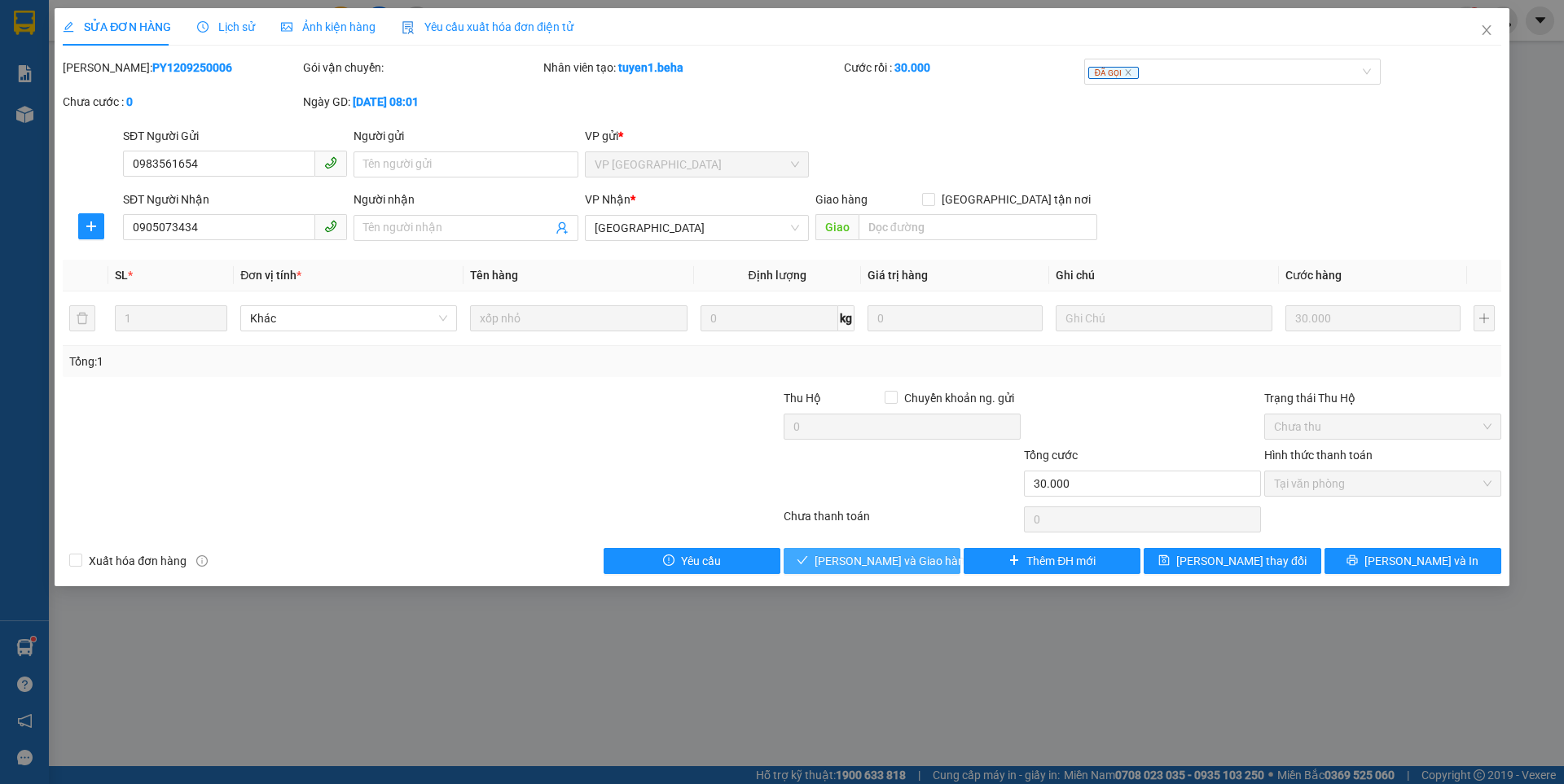
click at [905, 555] on span "[PERSON_NAME] và Giao hàng" at bounding box center [893, 561] width 156 height 18
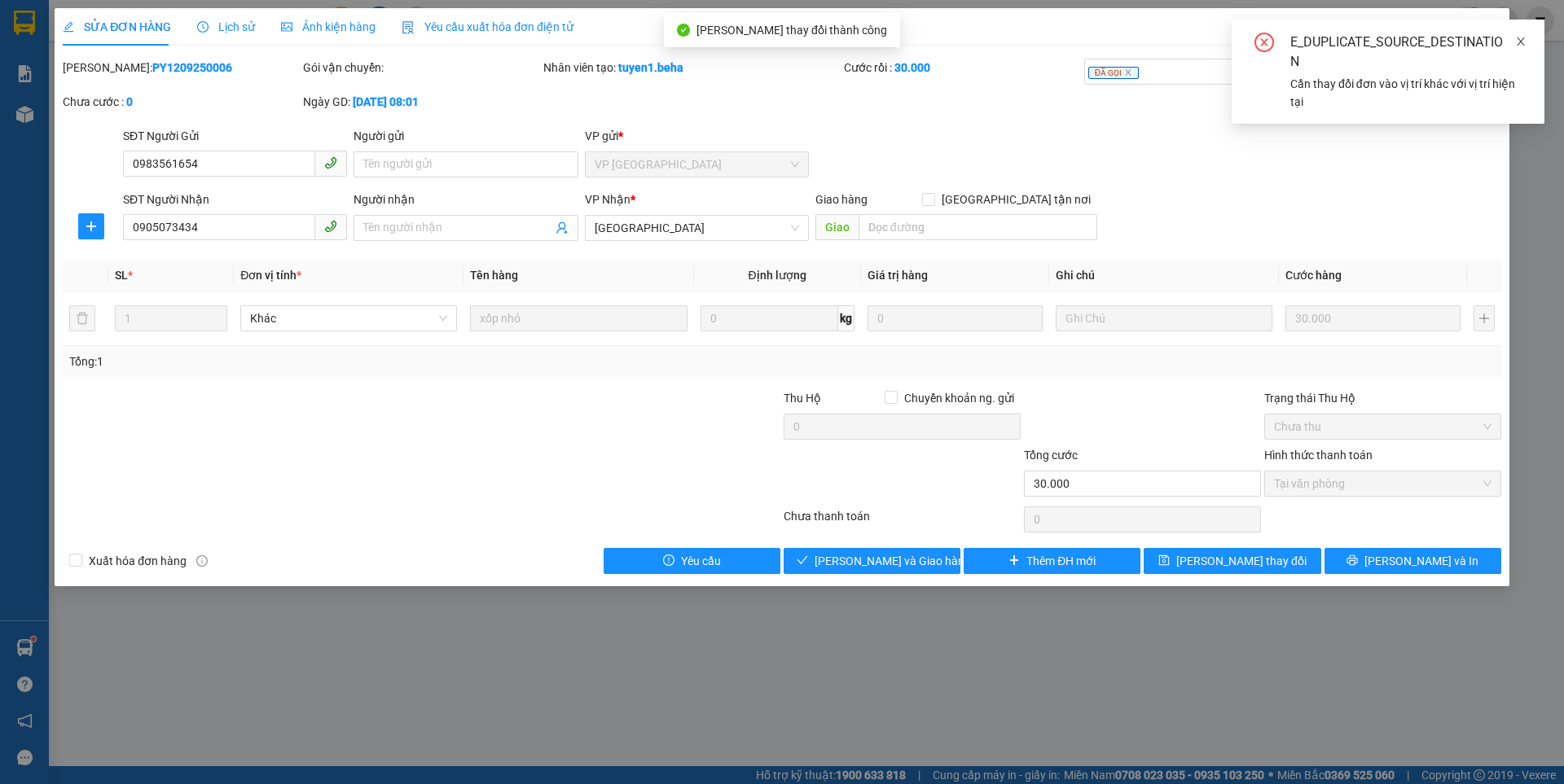
click at [1524, 48] on link at bounding box center [1521, 42] width 12 height 18
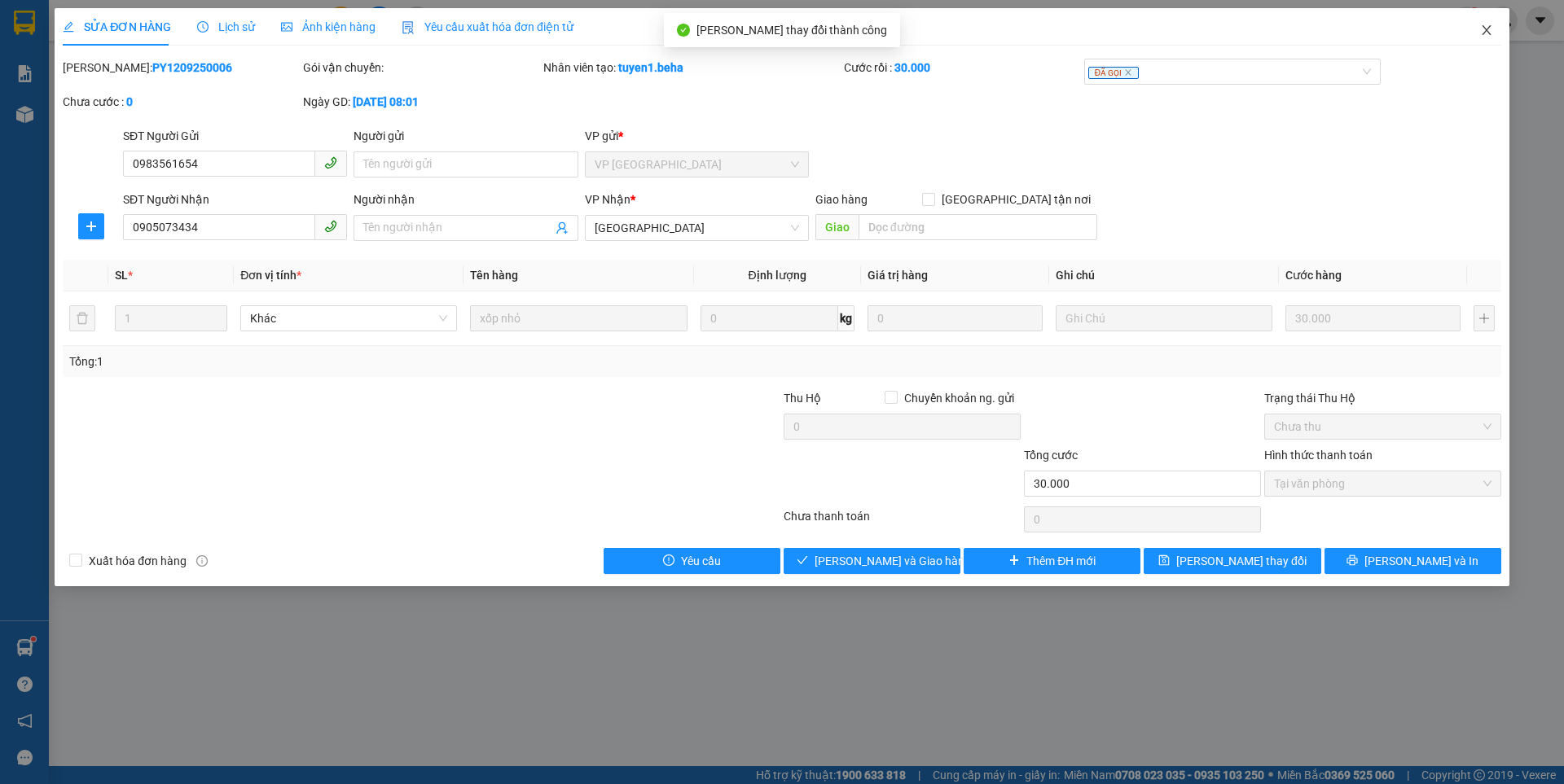
click at [1482, 26] on icon "close" at bounding box center [1487, 30] width 13 height 13
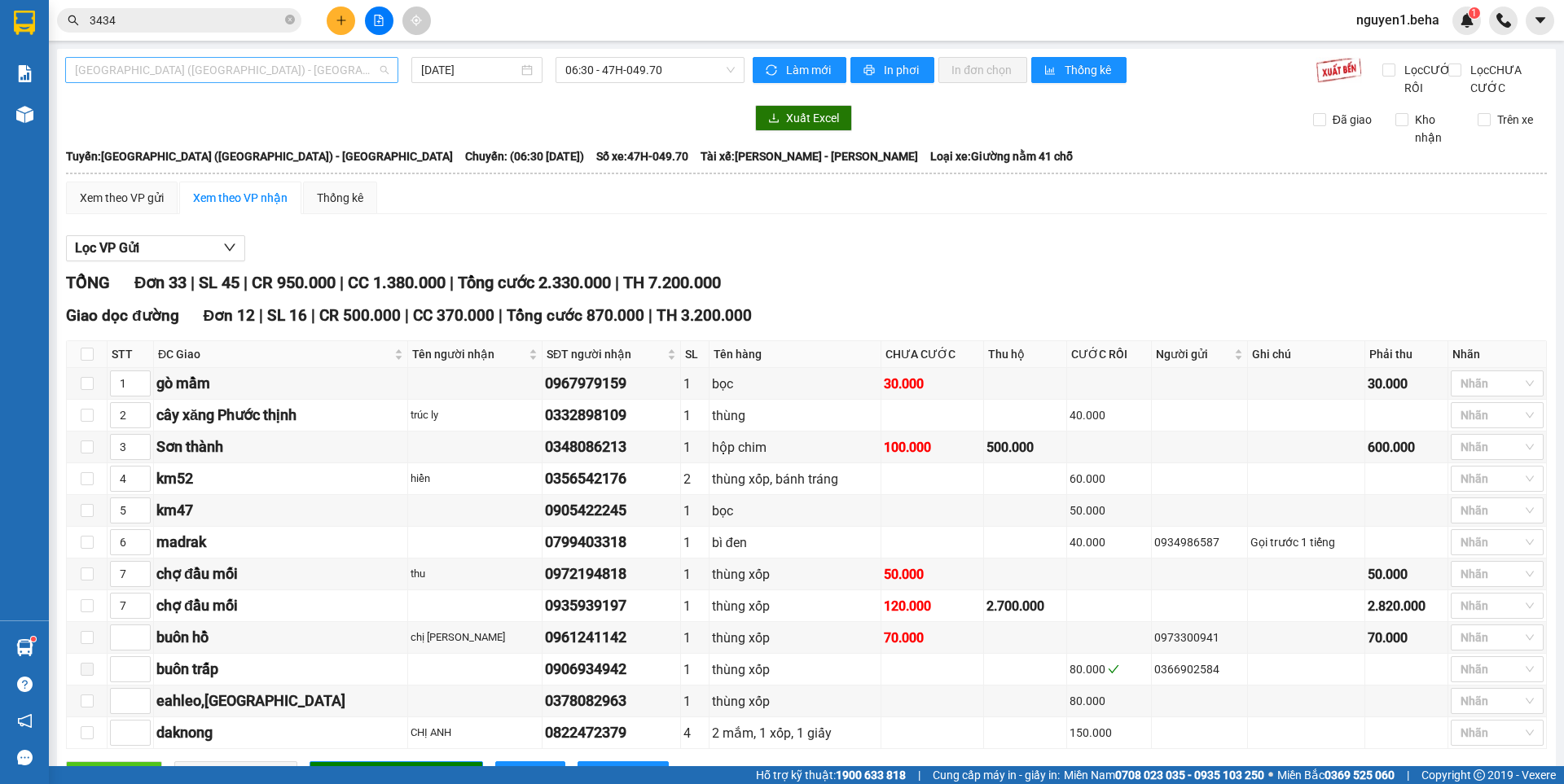
click at [299, 63] on span "[GEOGRAPHIC_DATA] ([GEOGRAPHIC_DATA]) - [GEOGRAPHIC_DATA]" at bounding box center [231, 70] width 314 height 25
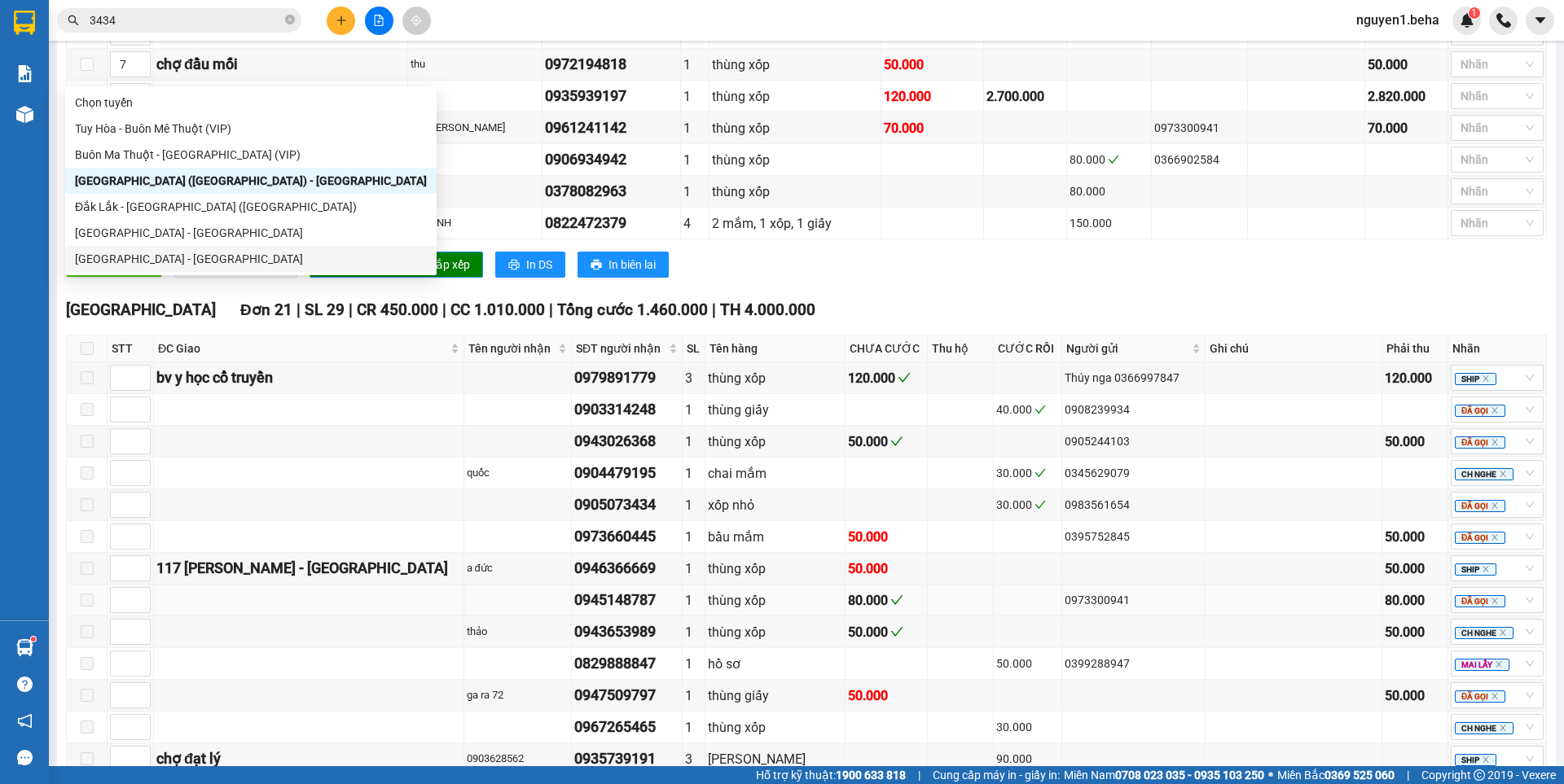
scroll to position [652, 0]
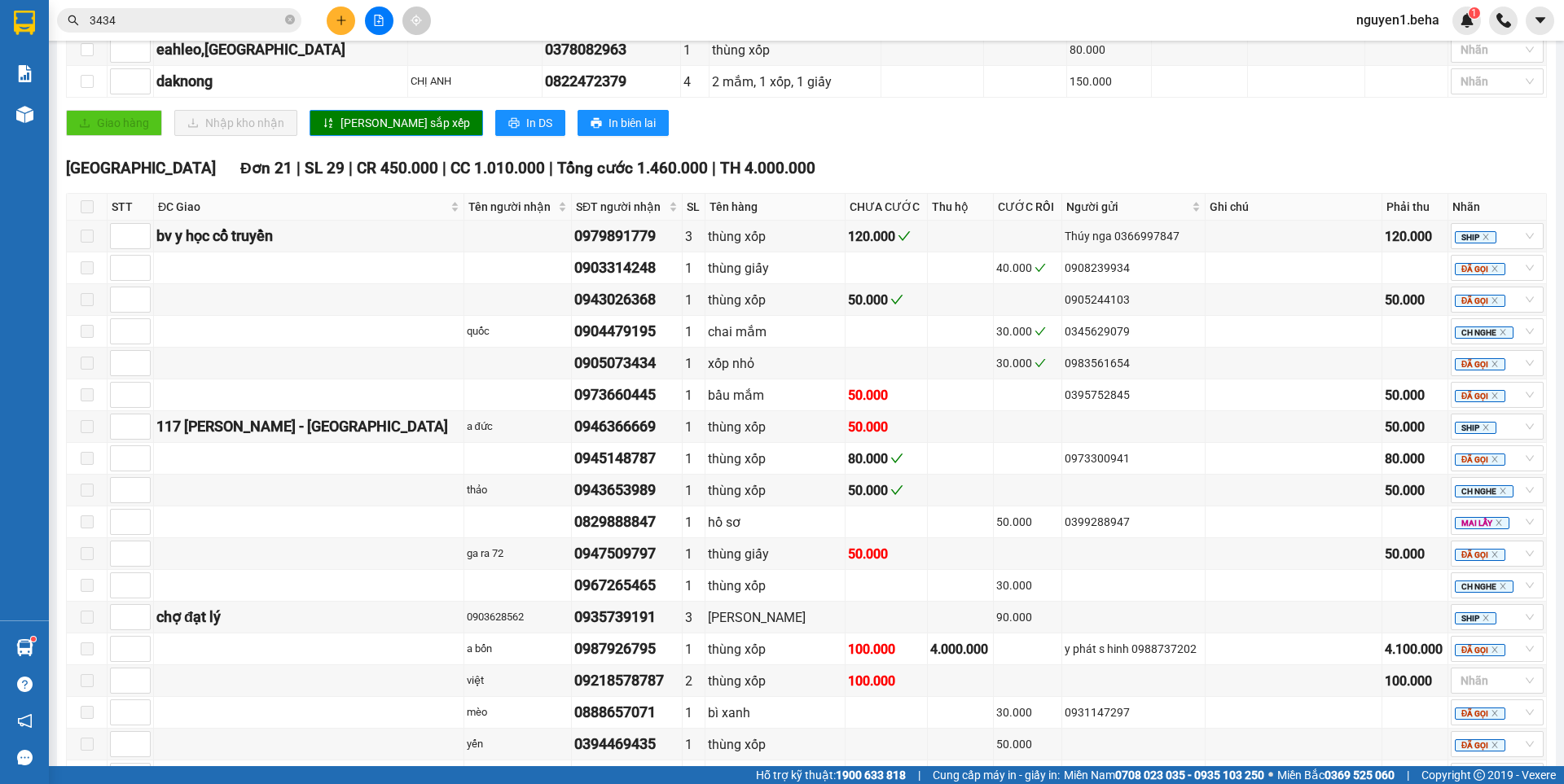
click at [873, 136] on div "Giao hàng Nhập kho nhận Lưu sắp xếp In DS In biên lai" at bounding box center [806, 123] width 1481 height 26
drag, startPoint x: 557, startPoint y: 257, endPoint x: 671, endPoint y: 265, distance: 114.3
click at [671, 253] on tr "bv y học cổ truyền 0979891779 3 thùng xốp 120.000 Thúy nga 0366997847 120.000 S…" at bounding box center [807, 236] width 1480 height 32
copy div "0979891779"
click at [288, 22] on icon "close-circle" at bounding box center [290, 20] width 10 height 10
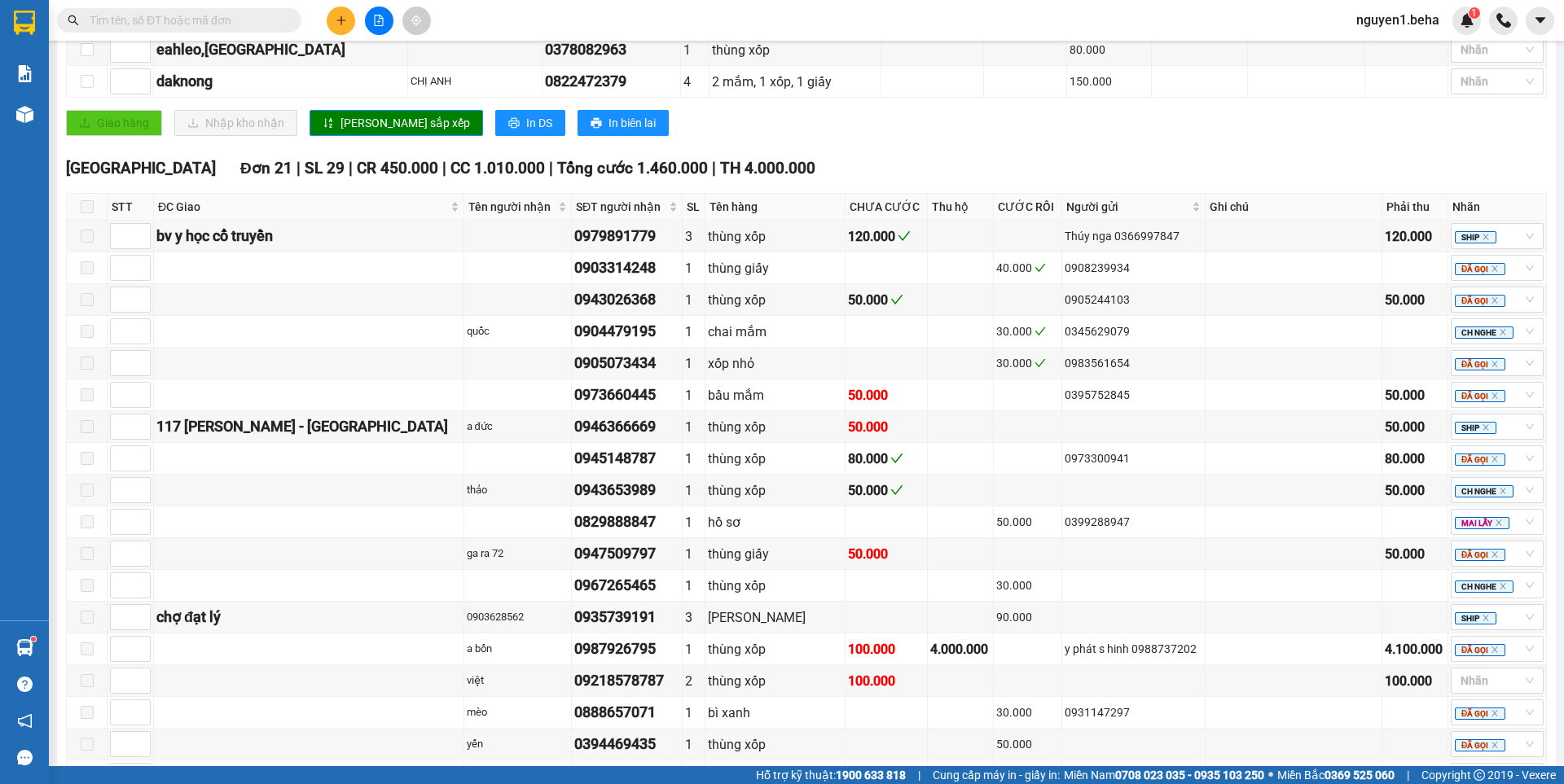
paste input "0979891779"
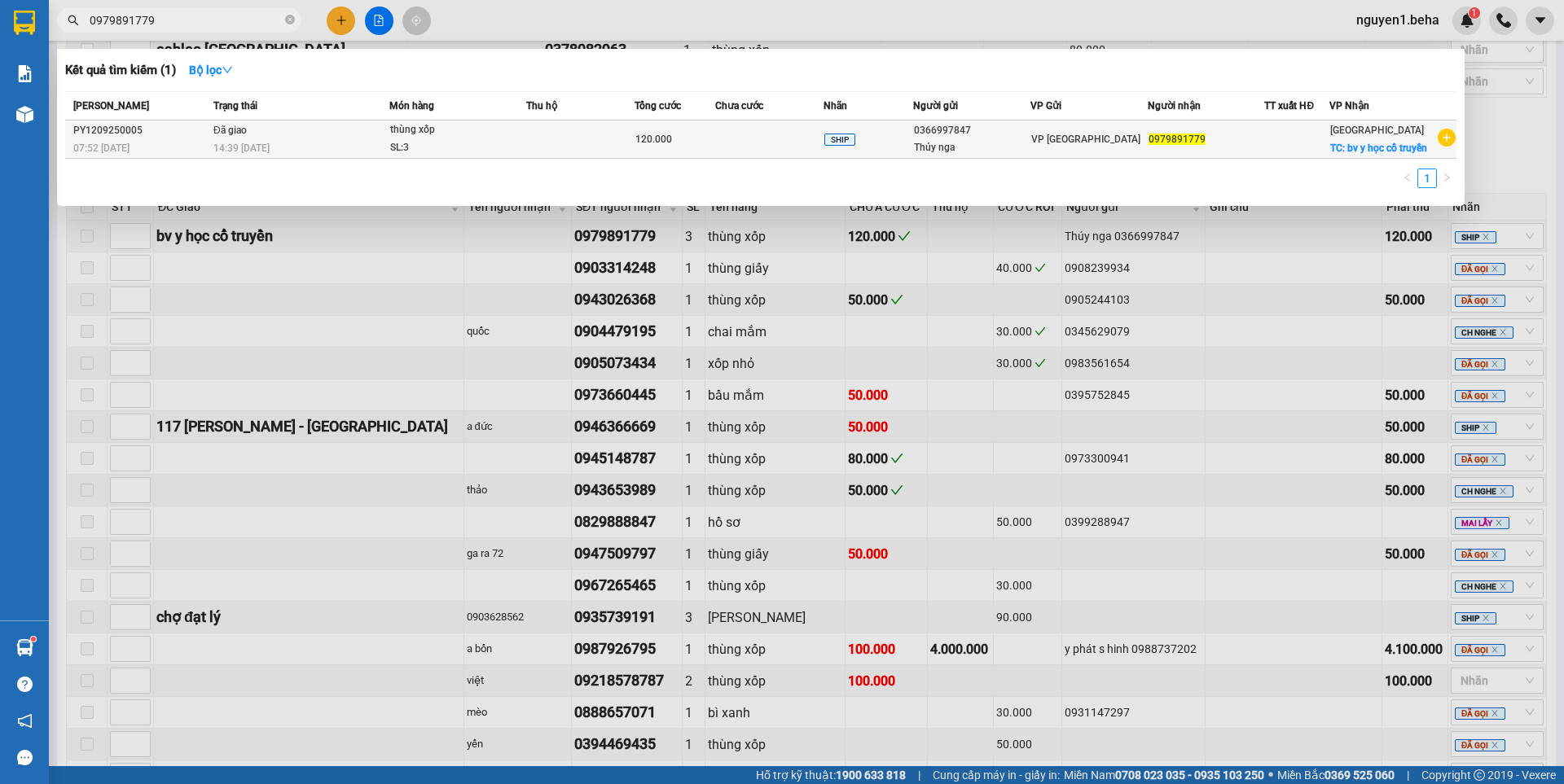
type input "0979891779"
click at [381, 151] on div "14:39 [DATE]" at bounding box center [300, 148] width 175 height 18
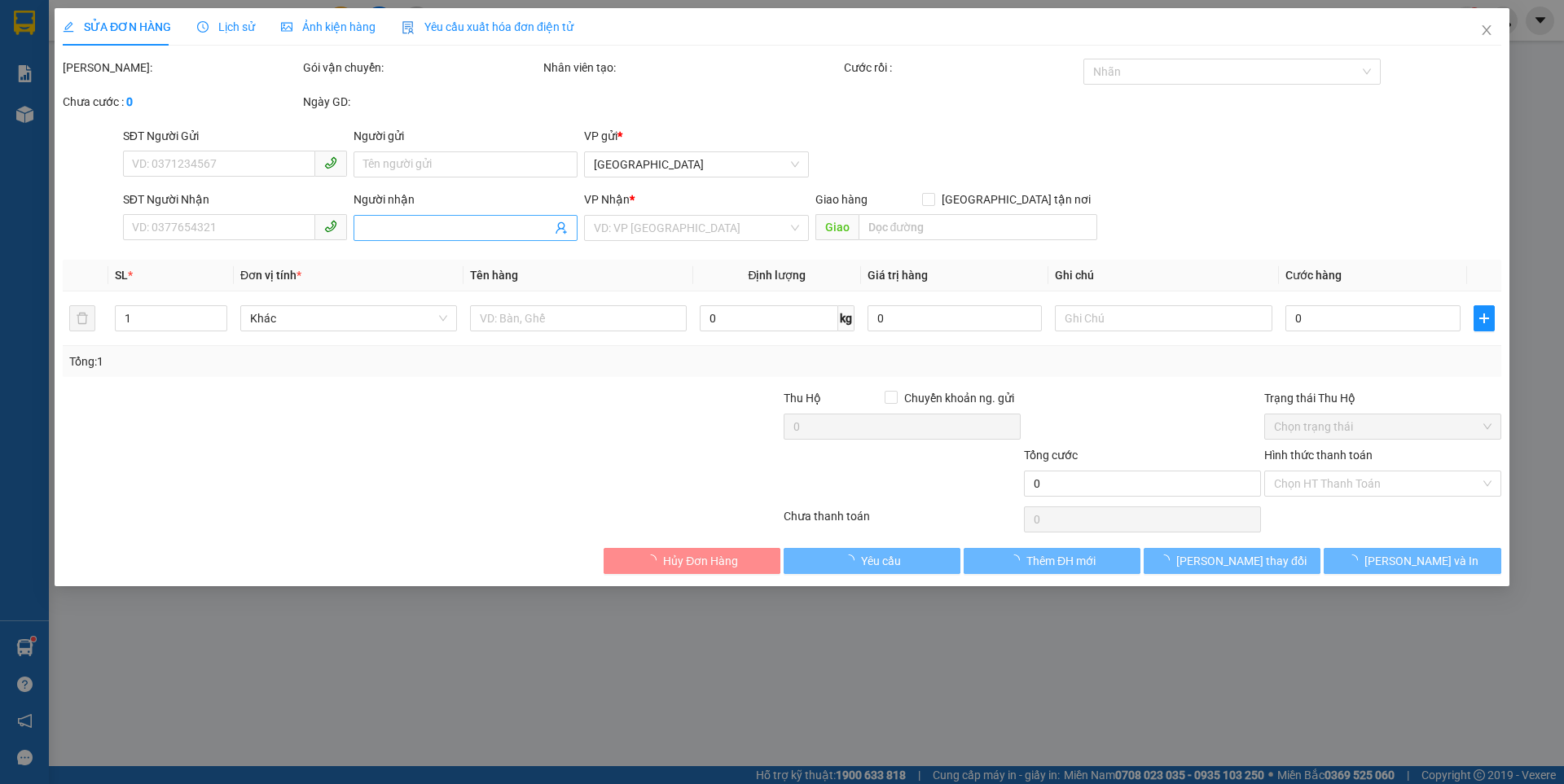
type input "0366997847"
type input "Thúy nga"
type input "0979891779"
checkbox input "true"
type input "bv y học cổ truyền"
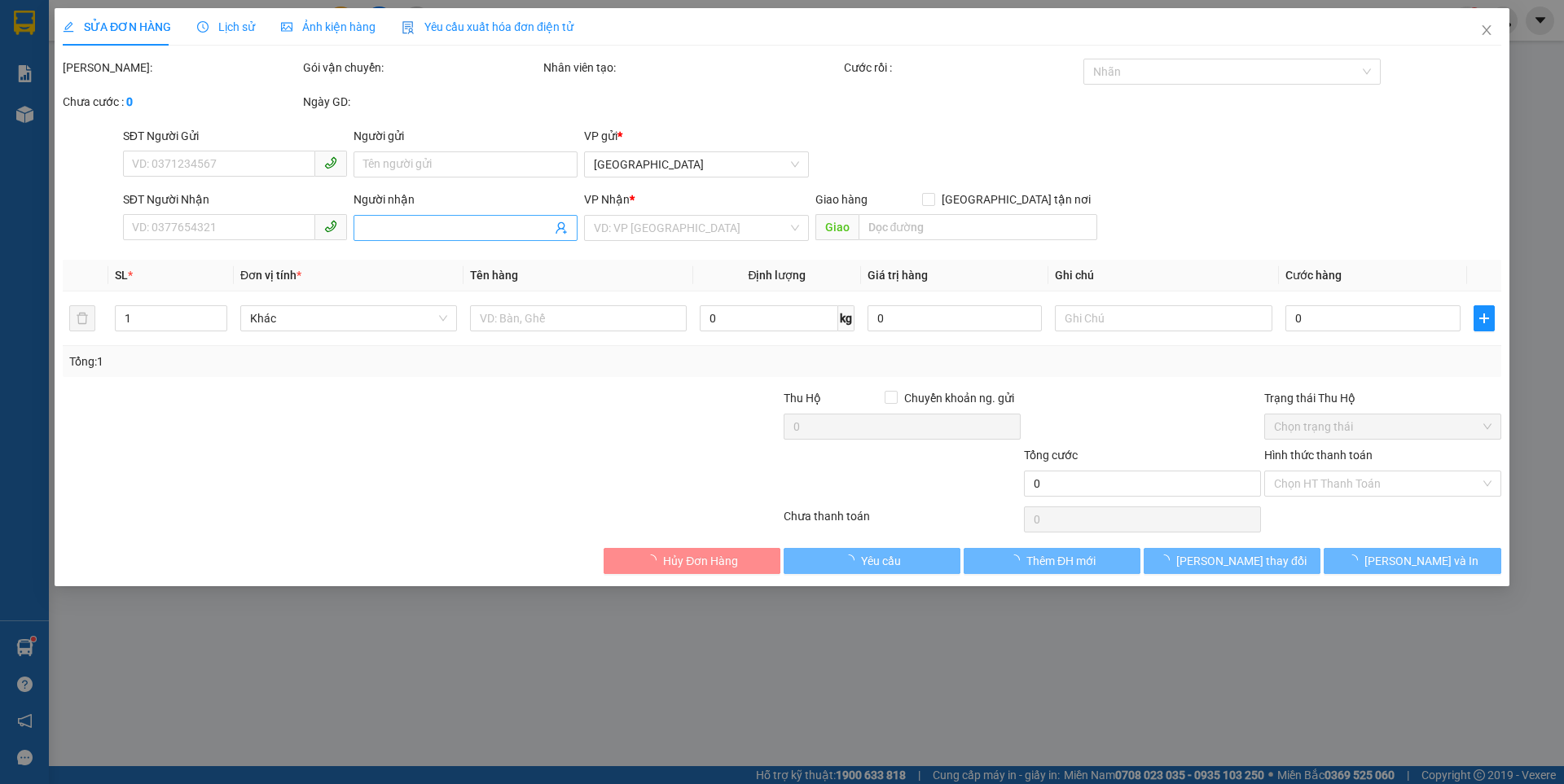
type input "120.000"
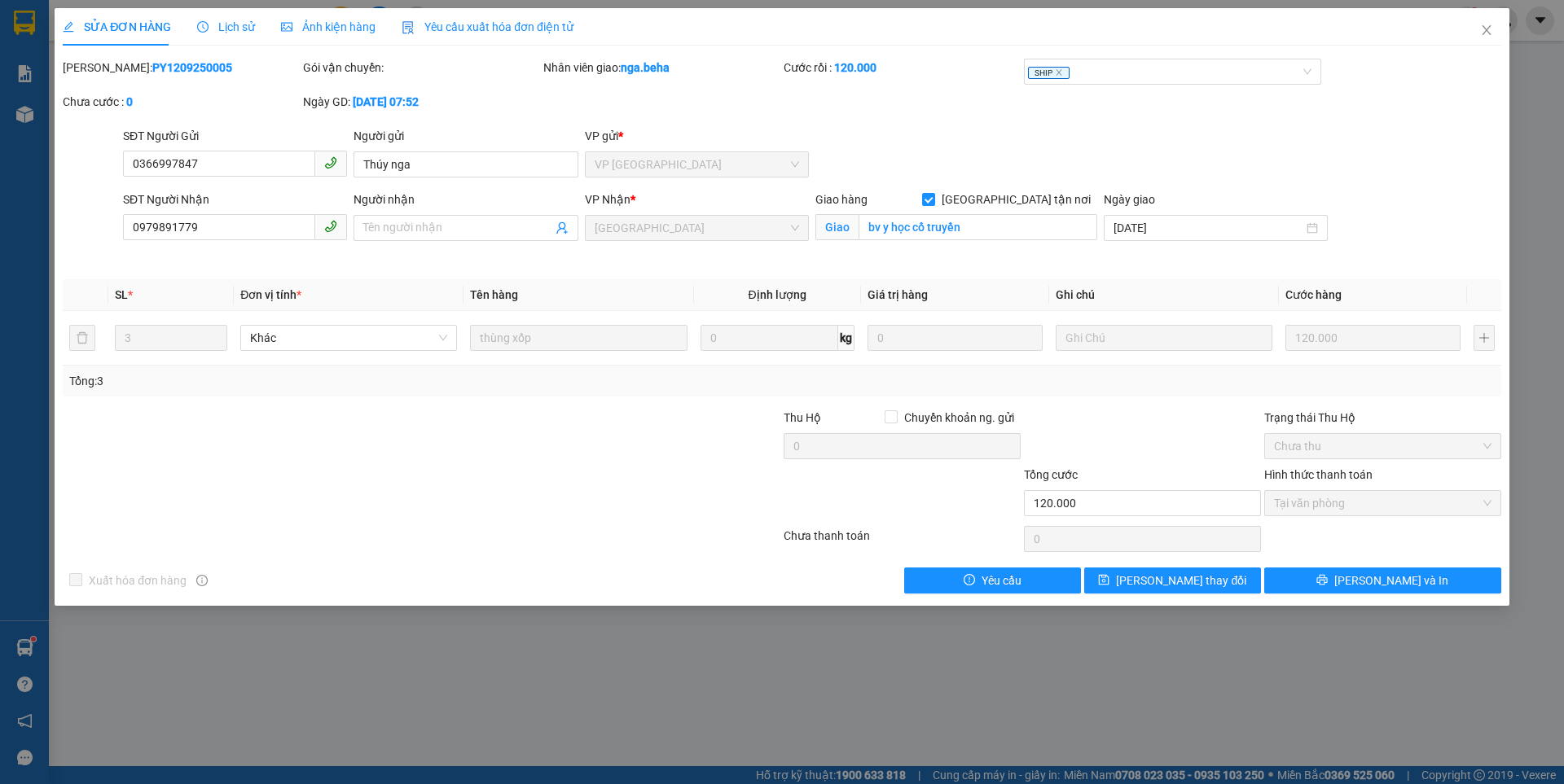
click at [314, 24] on span "Ảnh kiện hàng" at bounding box center [328, 27] width 95 height 13
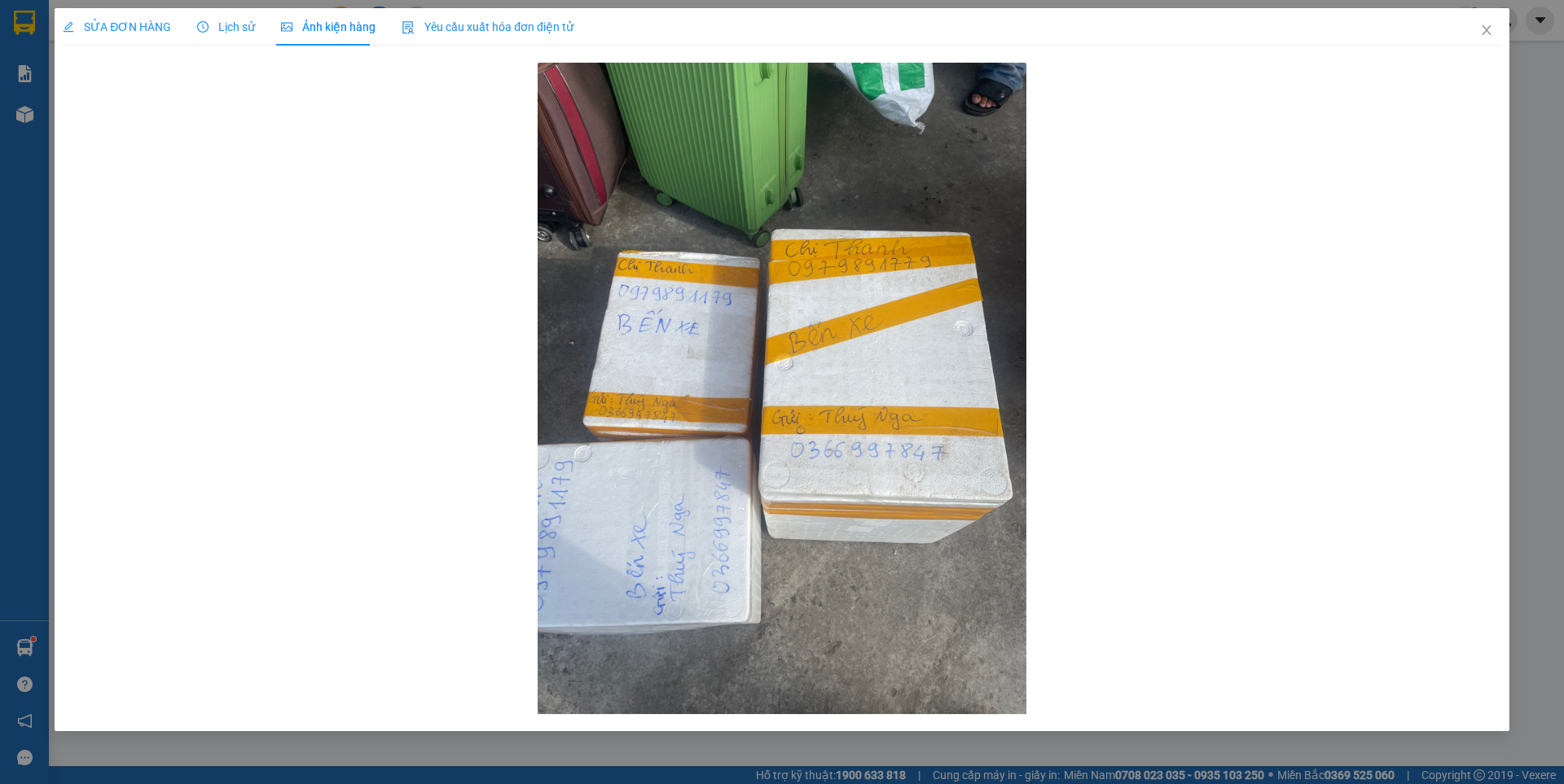
click at [151, 24] on span "SỬA ĐƠN HÀNG" at bounding box center [117, 27] width 109 height 13
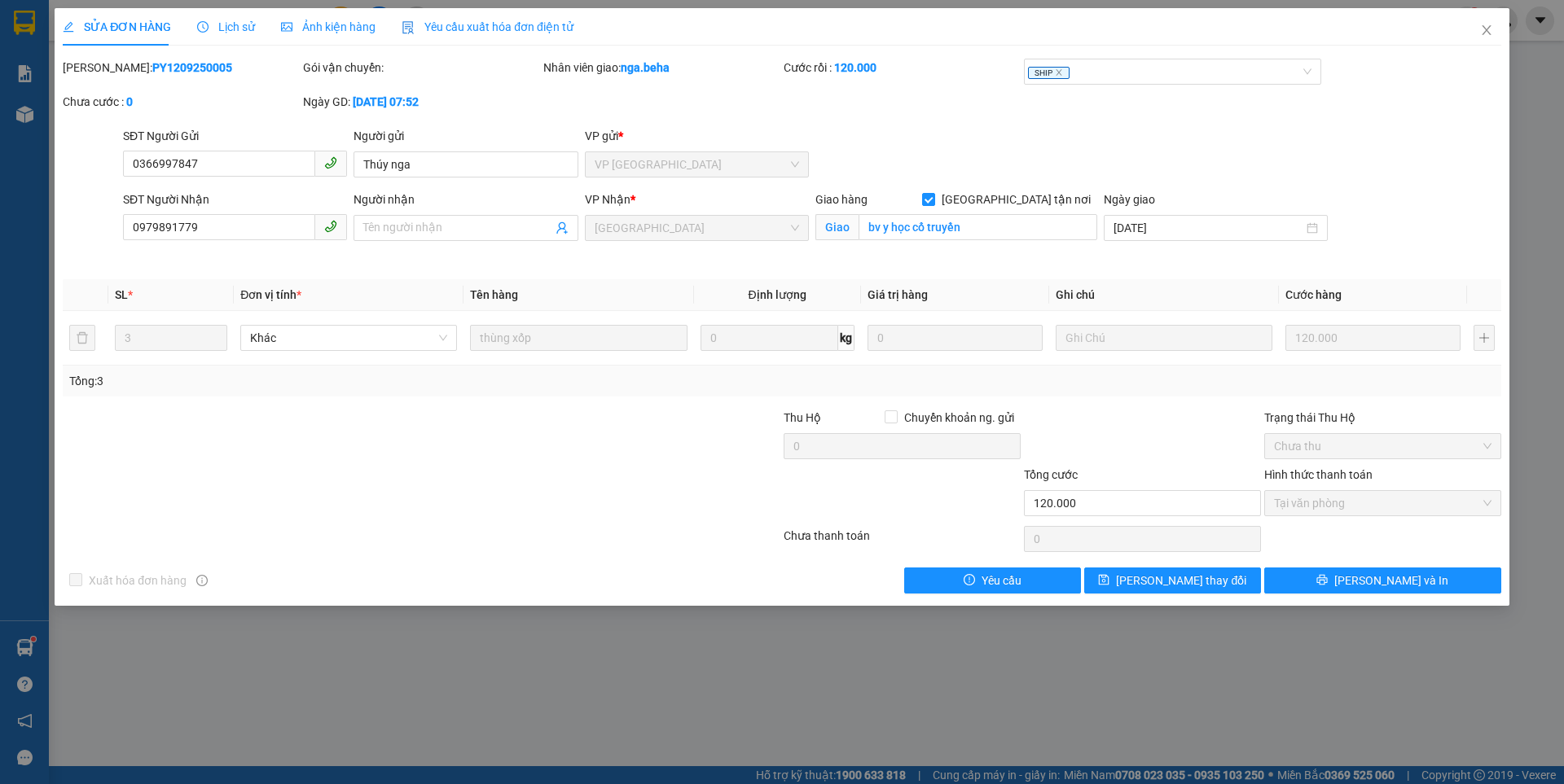
click at [218, 26] on span "Lịch sử" at bounding box center [226, 27] width 58 height 13
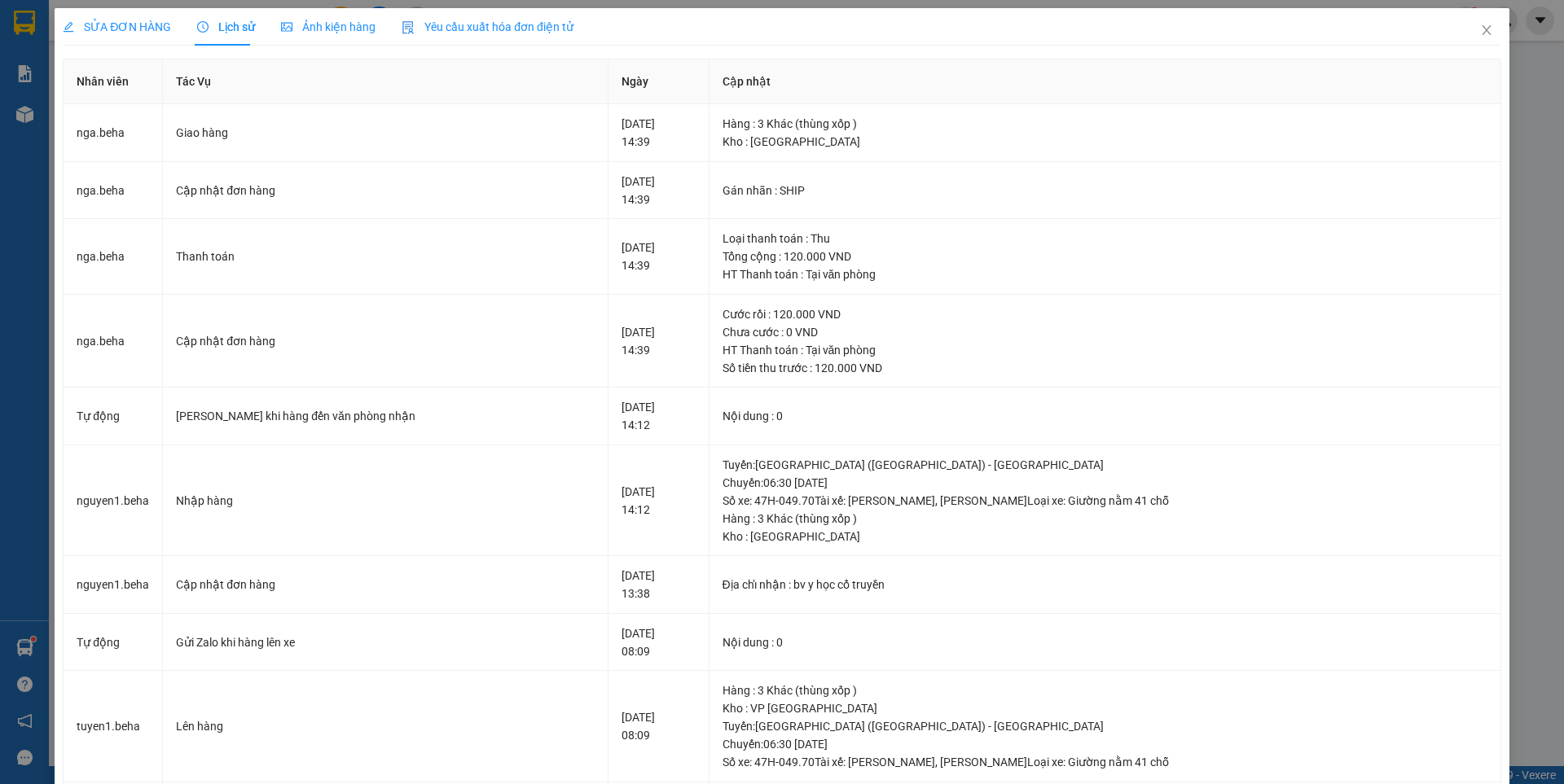
click at [324, 17] on div "Ảnh kiện hàng" at bounding box center [328, 27] width 95 height 38
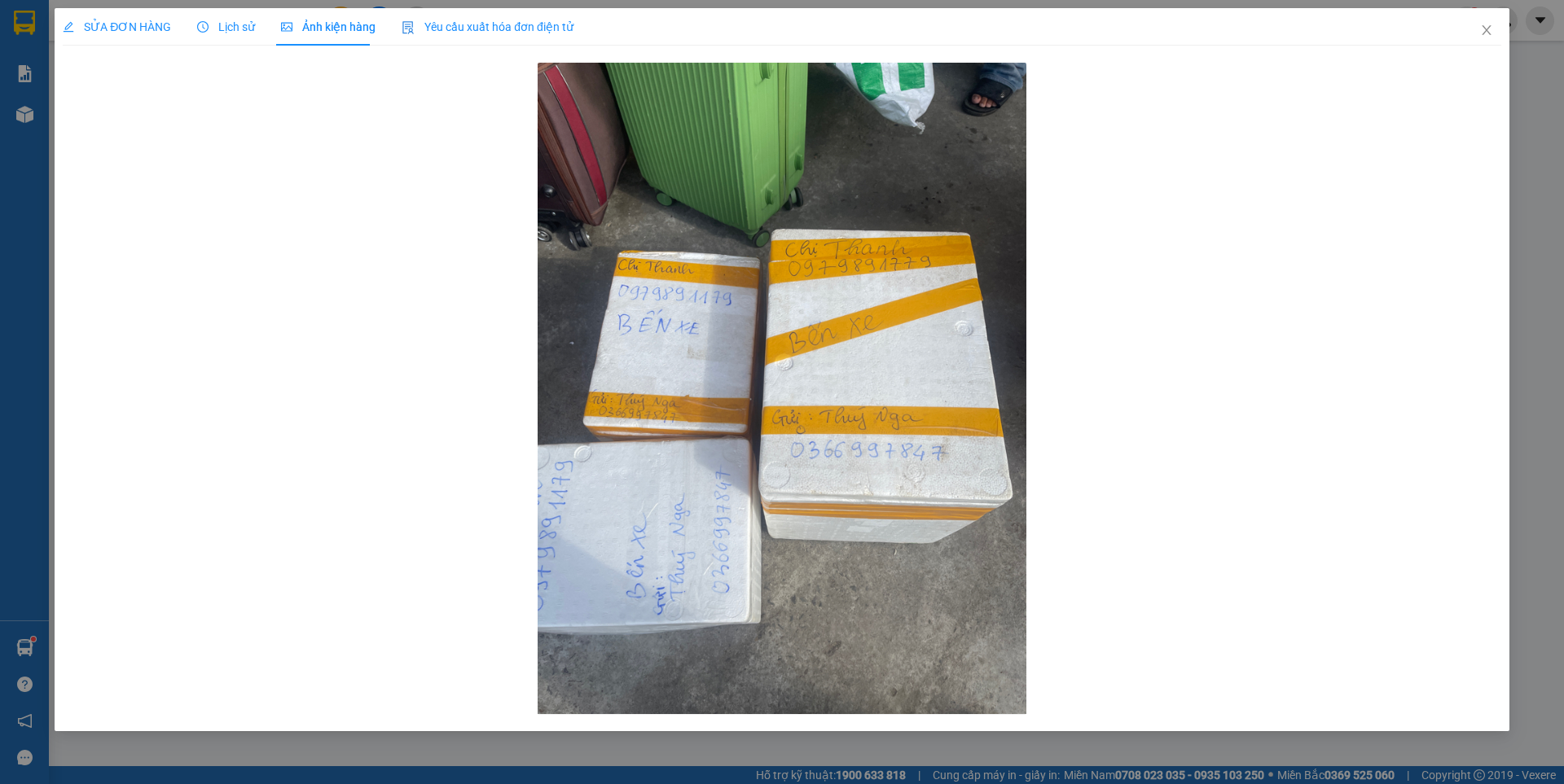
click at [1017, 690] on img at bounding box center [782, 388] width 489 height 652
click at [218, 21] on span "Lịch sử" at bounding box center [226, 27] width 58 height 13
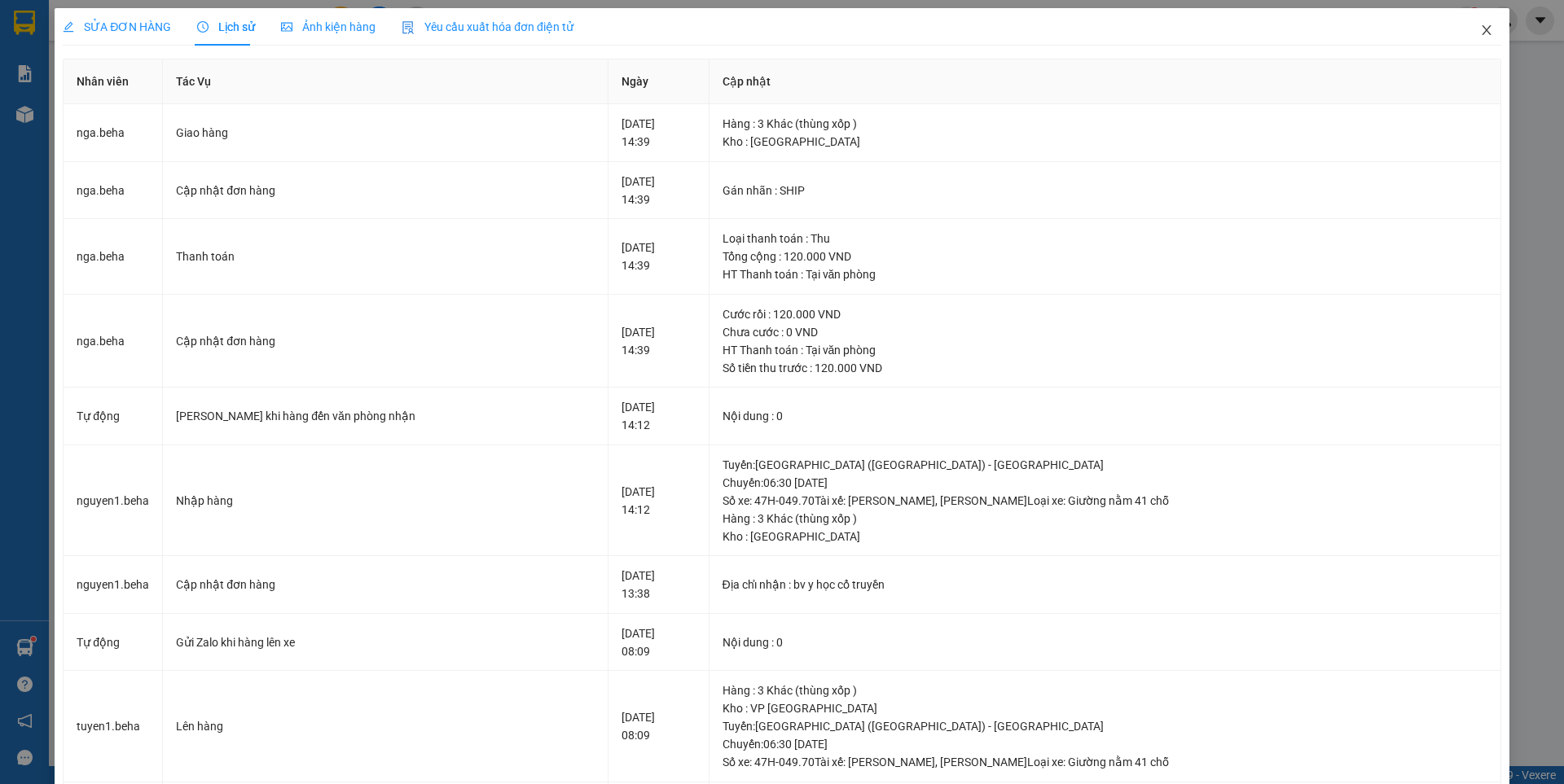
click at [1480, 36] on icon "close" at bounding box center [1487, 30] width 13 height 13
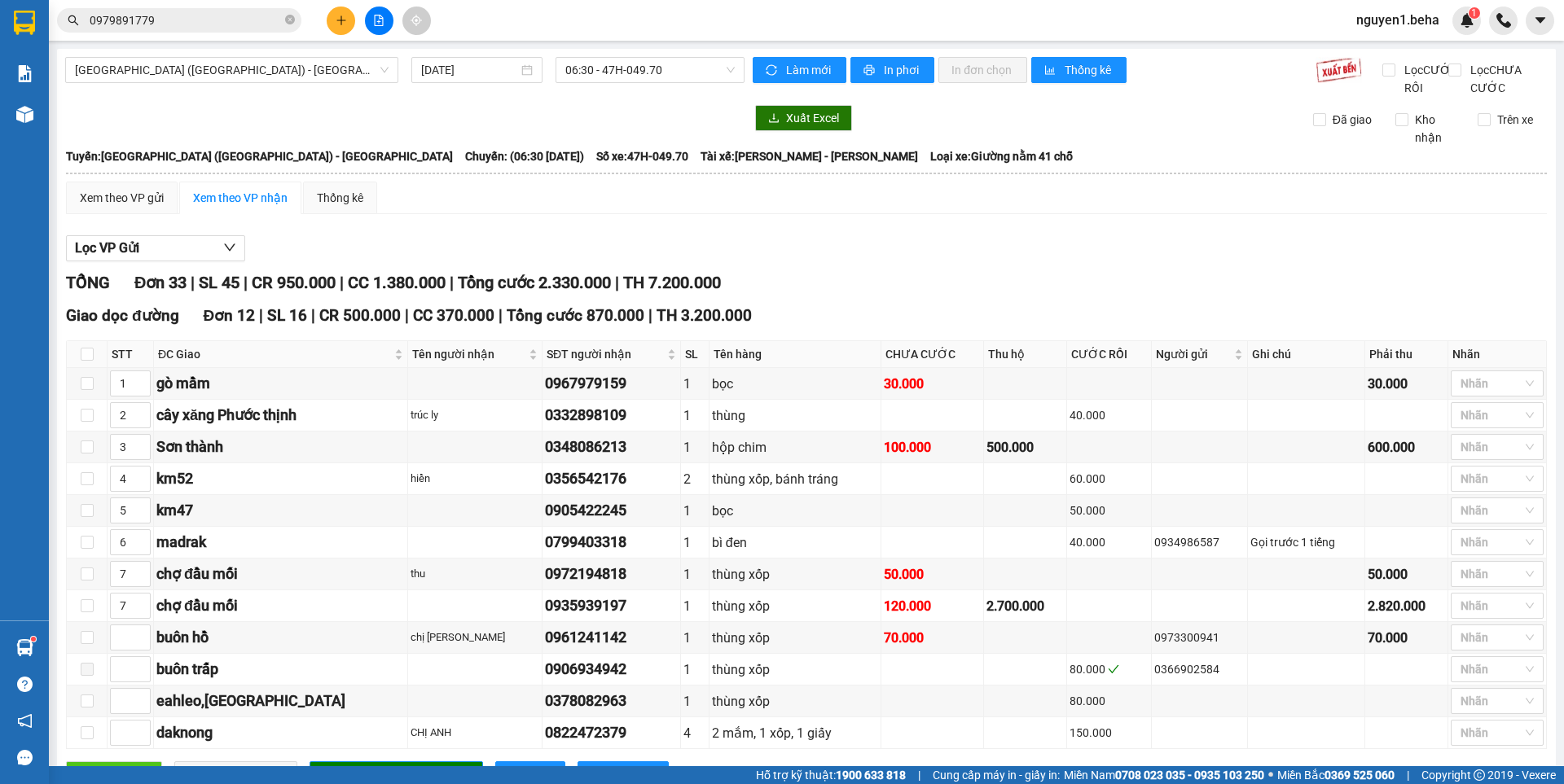
click at [175, 24] on input "0979891779" at bounding box center [186, 21] width 193 height 18
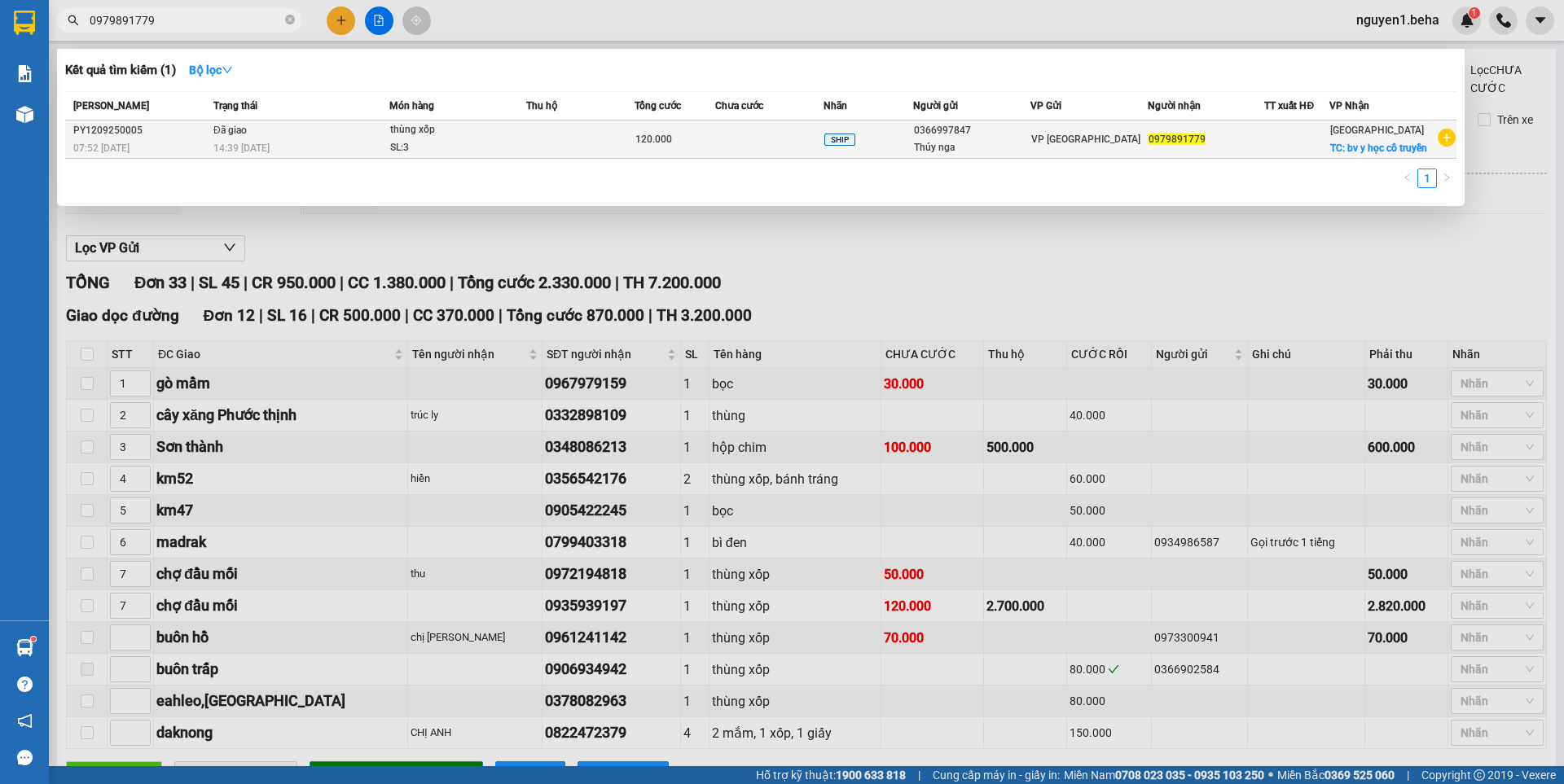
click at [751, 159] on td at bounding box center [770, 139] width 109 height 39
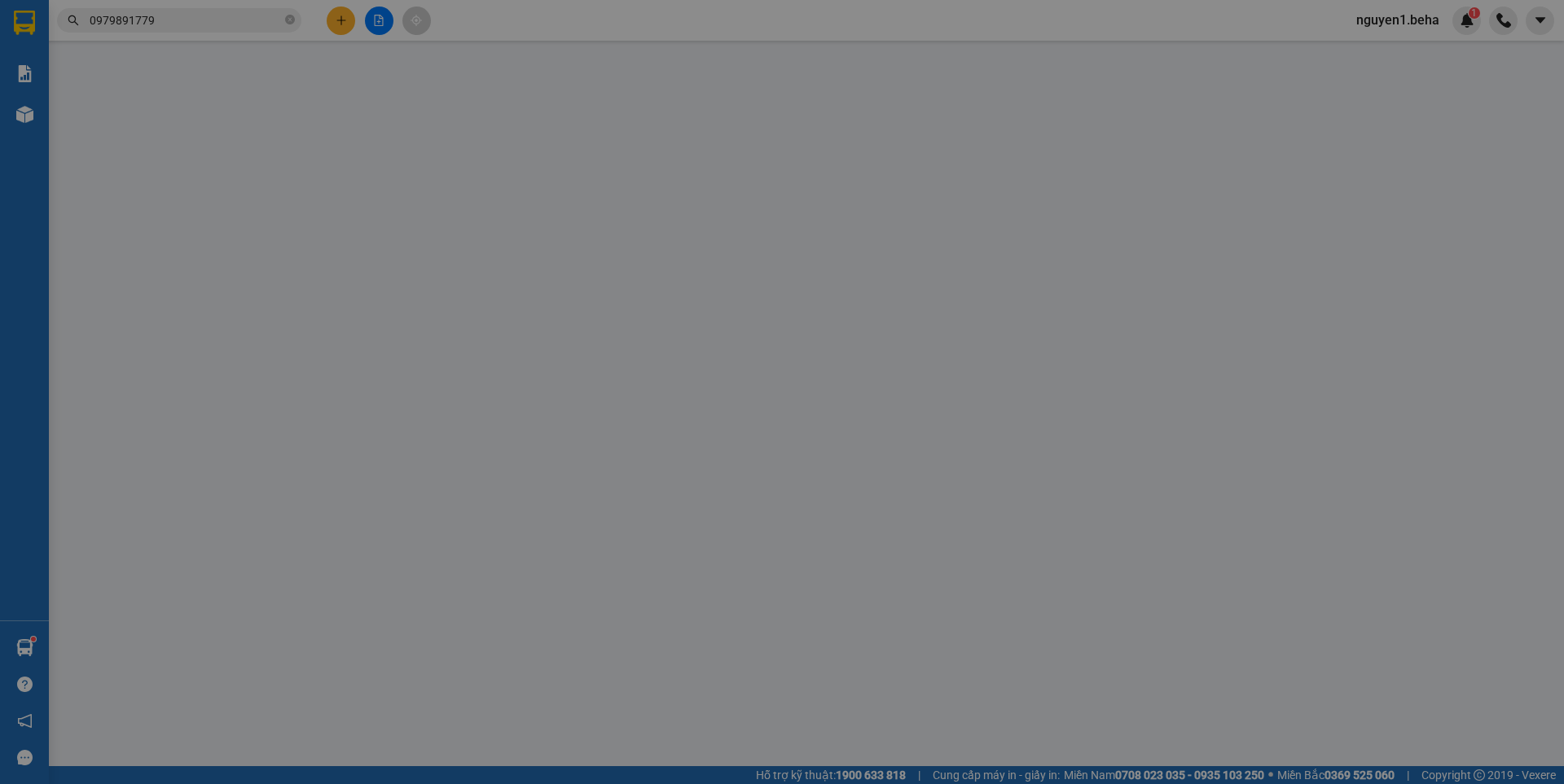
type input "0366997847"
type input "Thúy nga"
type input "0979891779"
checkbox input "true"
type input "bv y học cổ truyền"
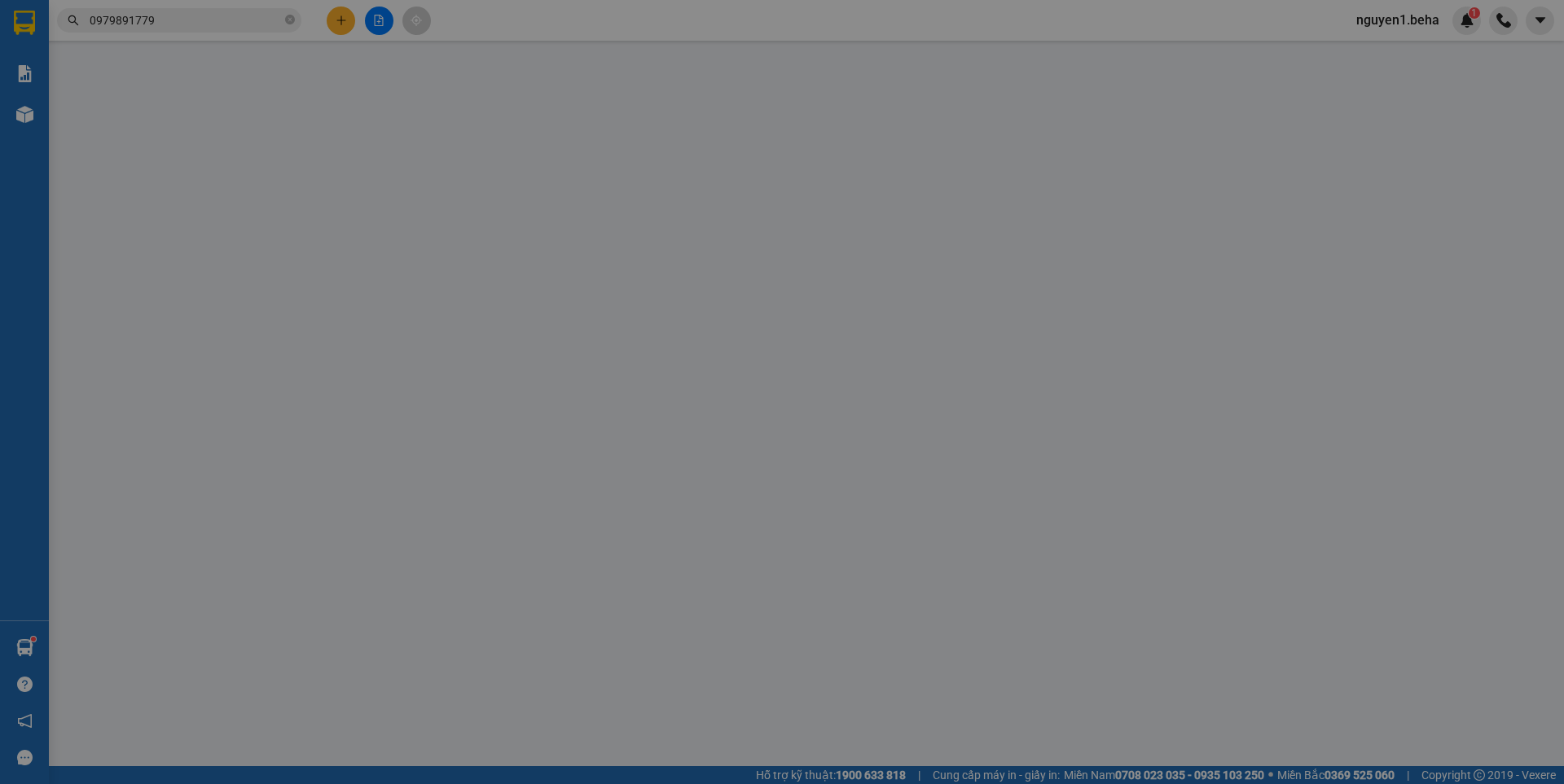
type input "120.000"
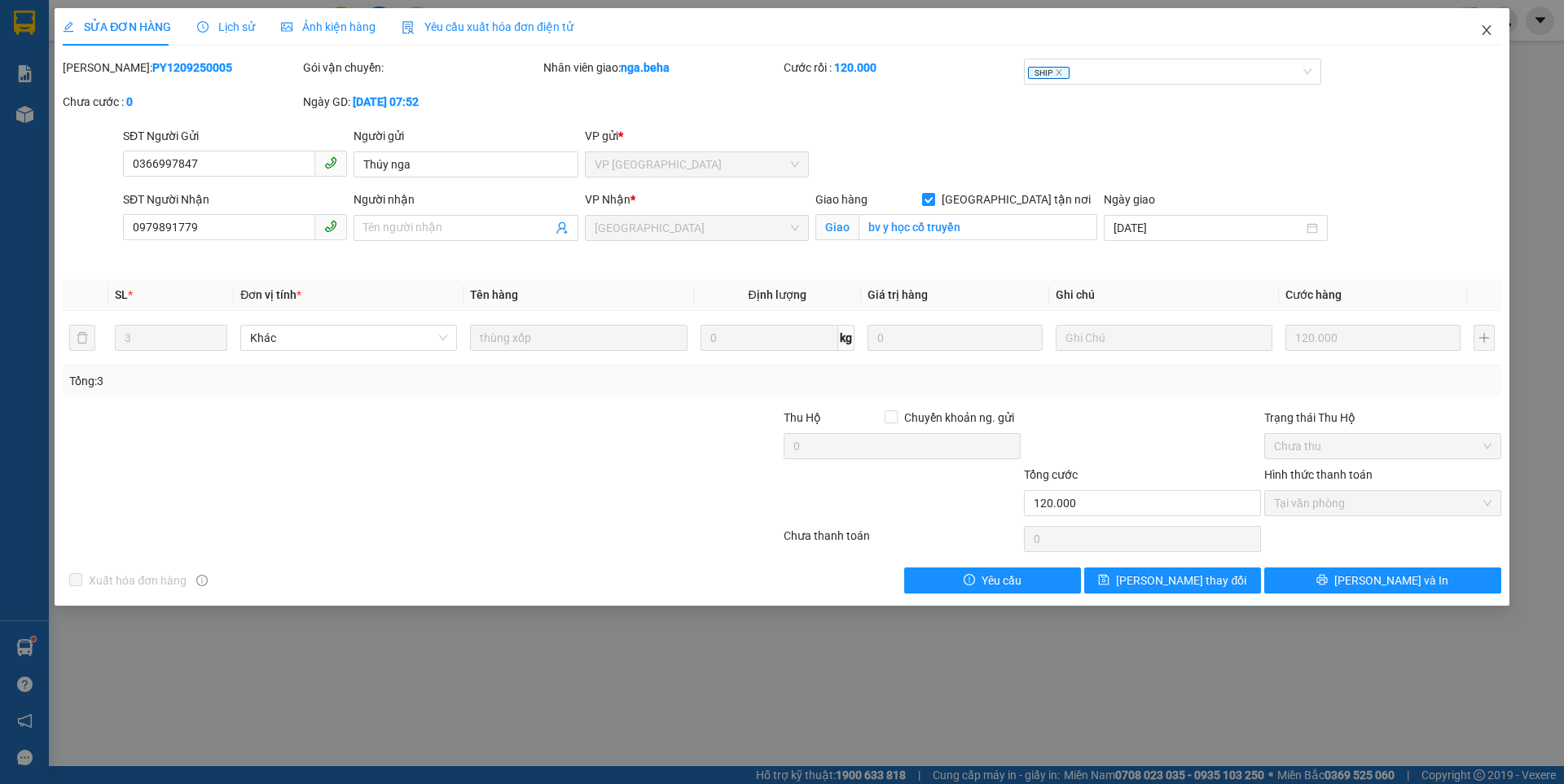
click at [1483, 30] on icon "close" at bounding box center [1487, 30] width 13 height 13
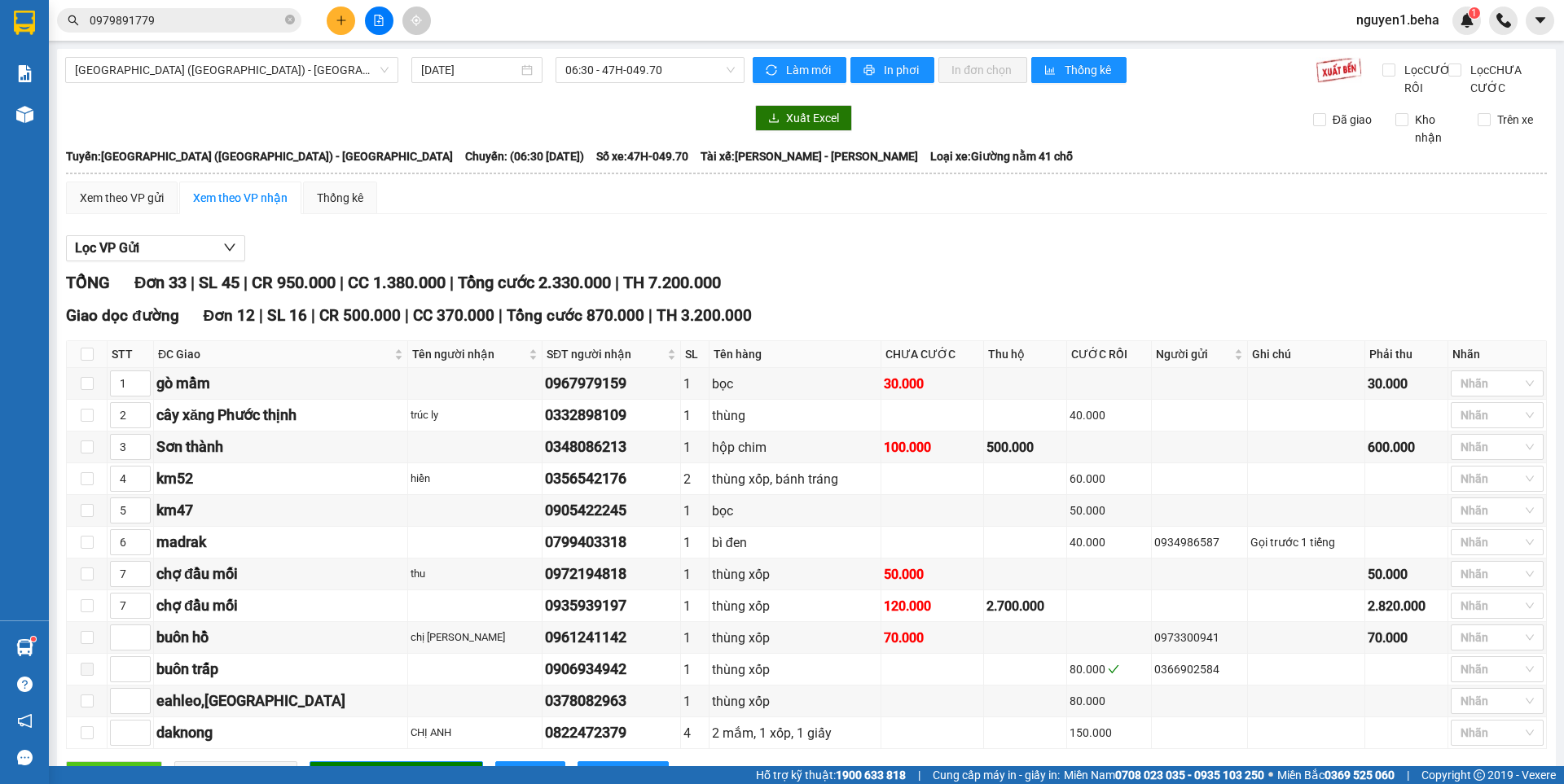
click at [287, 19] on icon "close-circle" at bounding box center [290, 20] width 10 height 10
click at [255, 25] on input "text" at bounding box center [186, 21] width 193 height 18
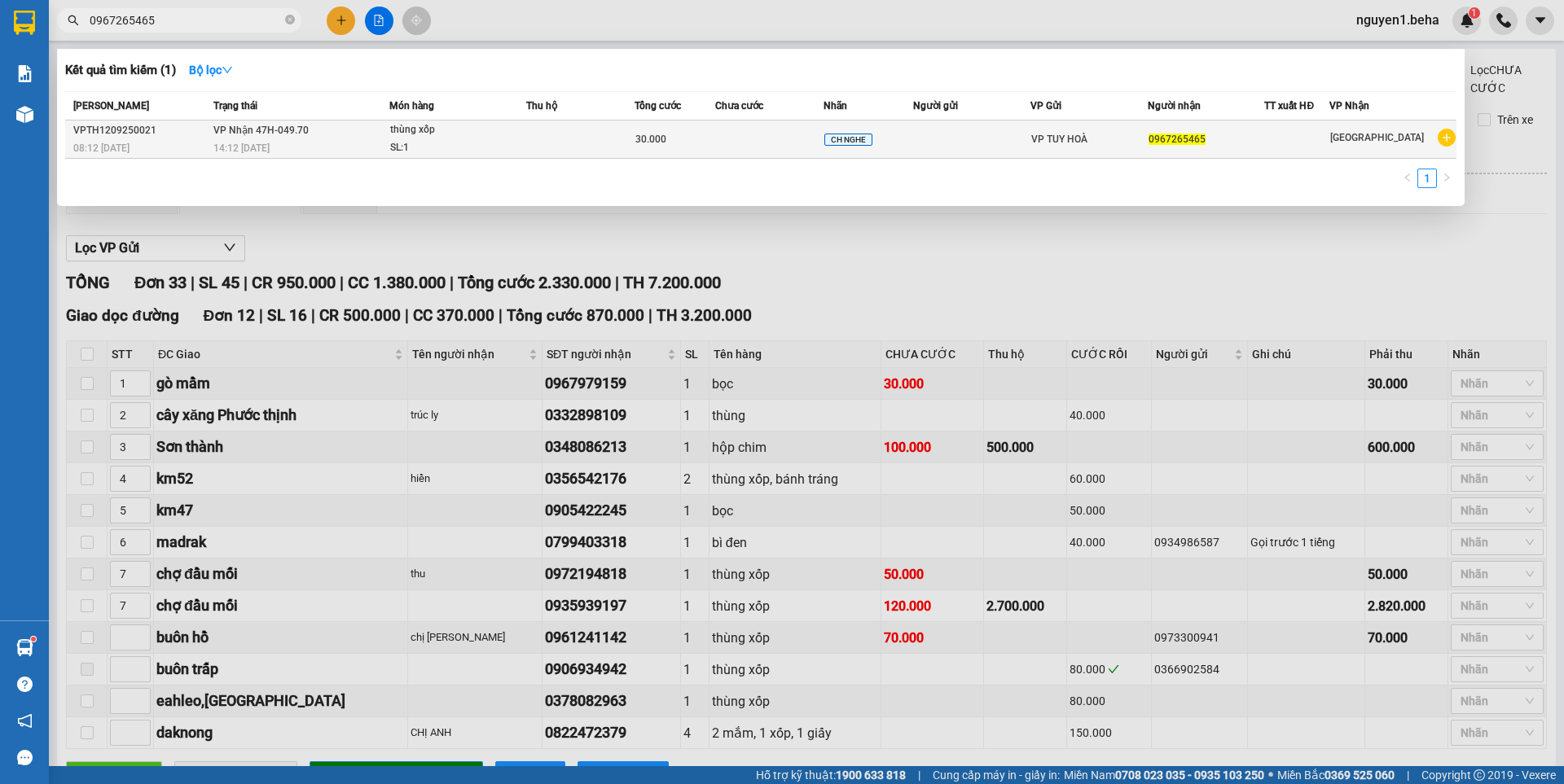
type input "0967265465"
click at [521, 131] on span "thùng xốp SL: 1" at bounding box center [458, 138] width 135 height 35
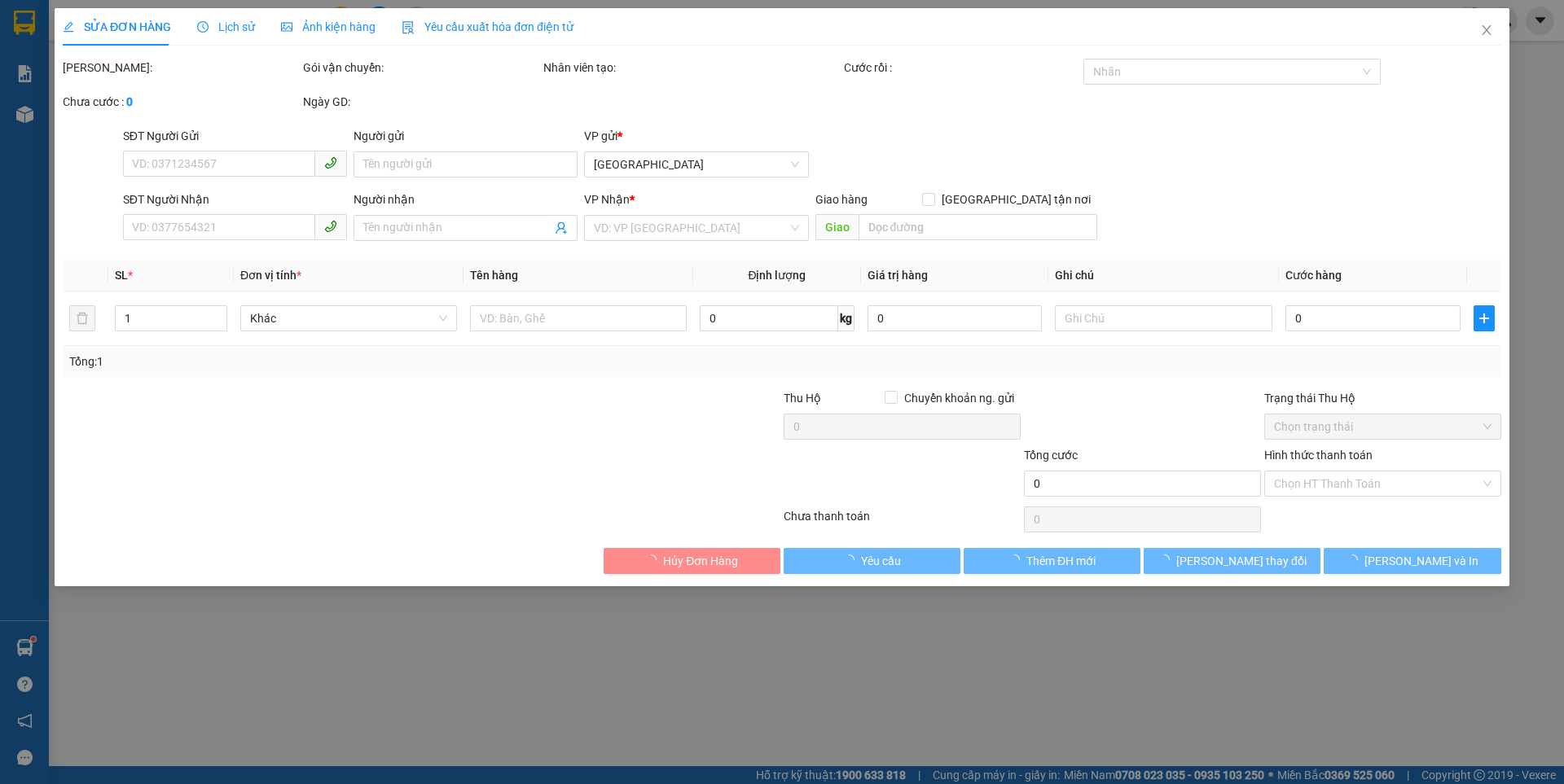
type input "0967265465"
type input "30.000"
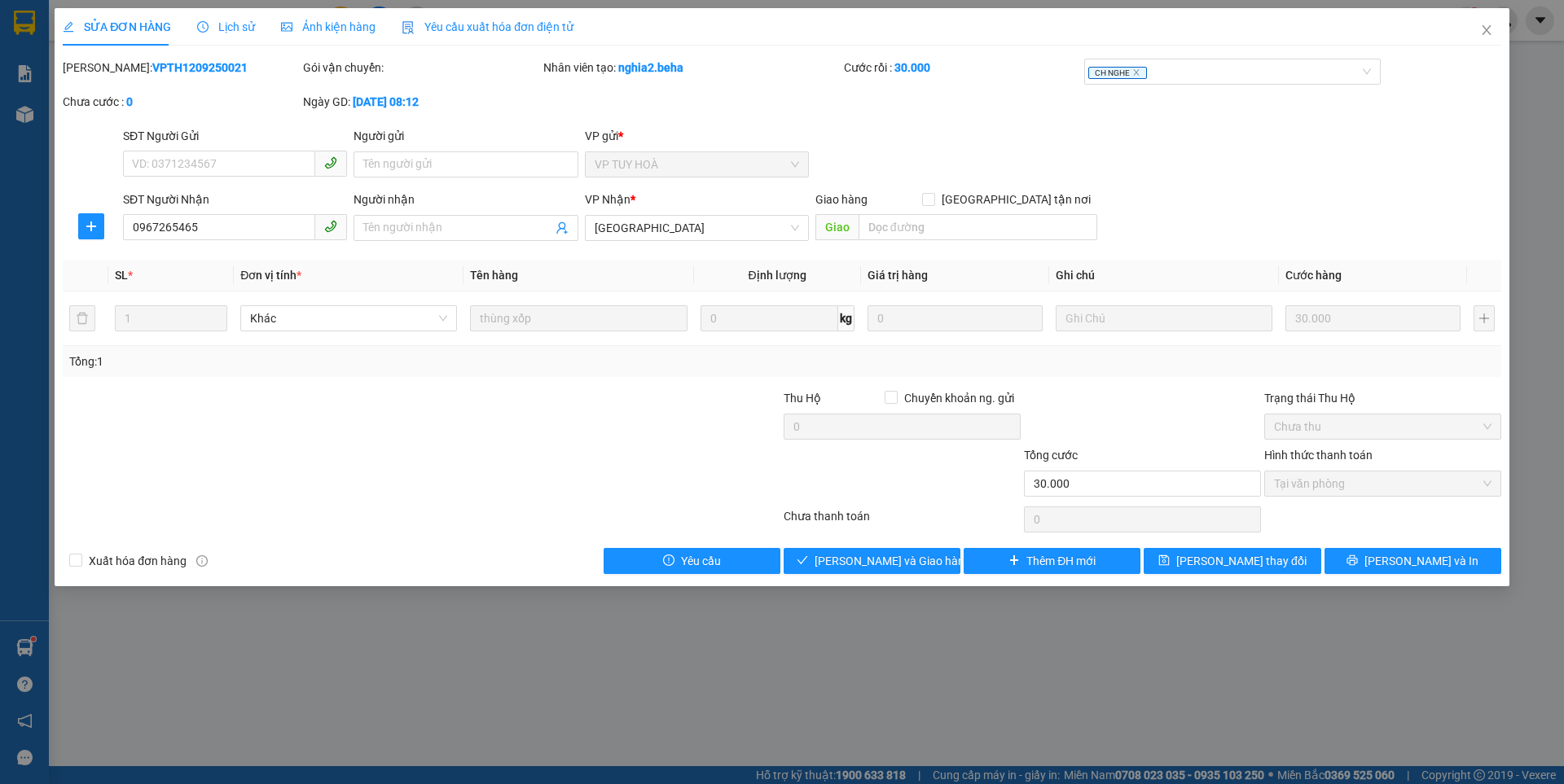
click at [337, 26] on span "Ảnh kiện hàng" at bounding box center [328, 27] width 95 height 13
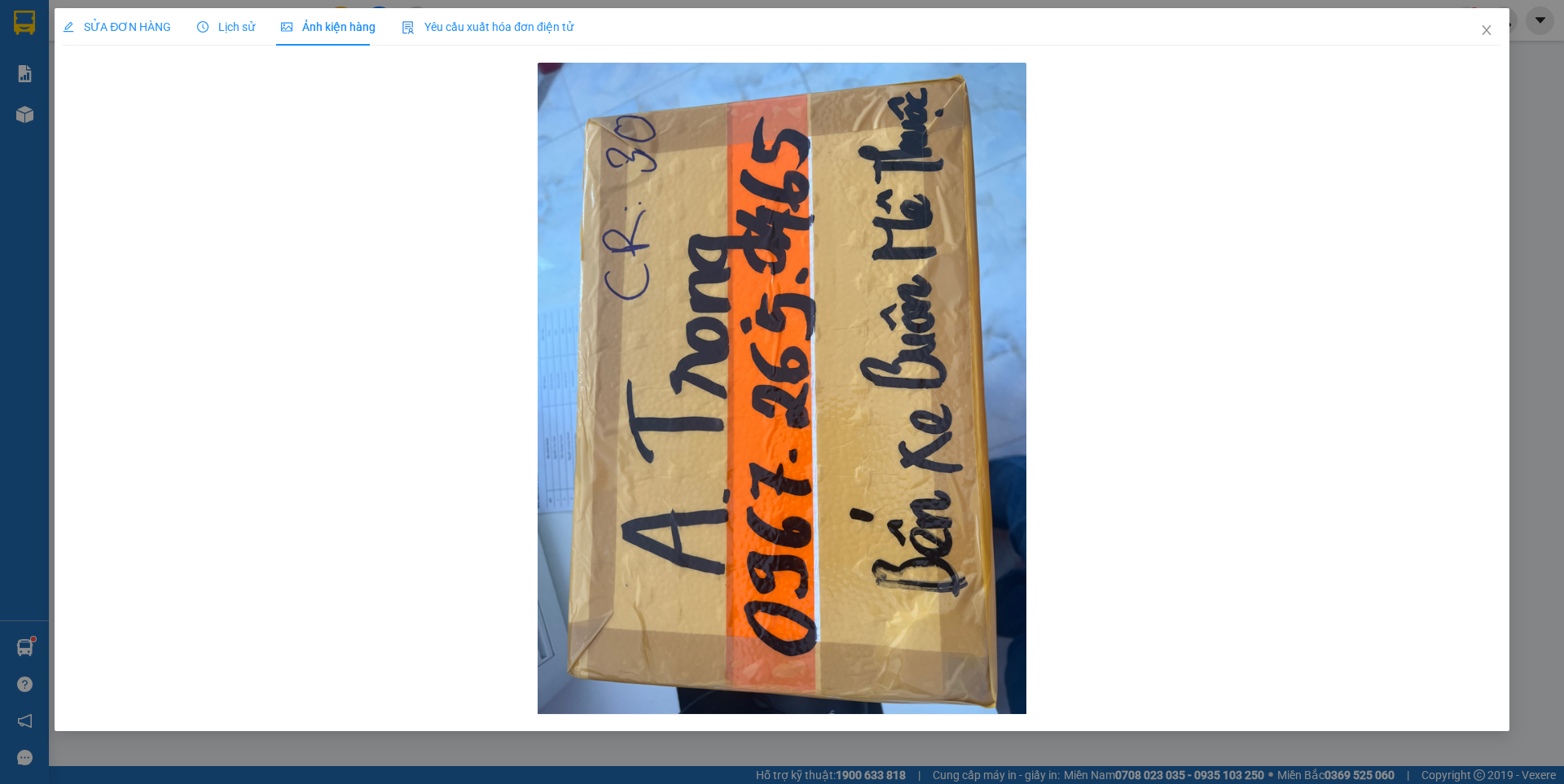
click at [149, 30] on span "SỬA ĐƠN HÀNG" at bounding box center [117, 27] width 109 height 13
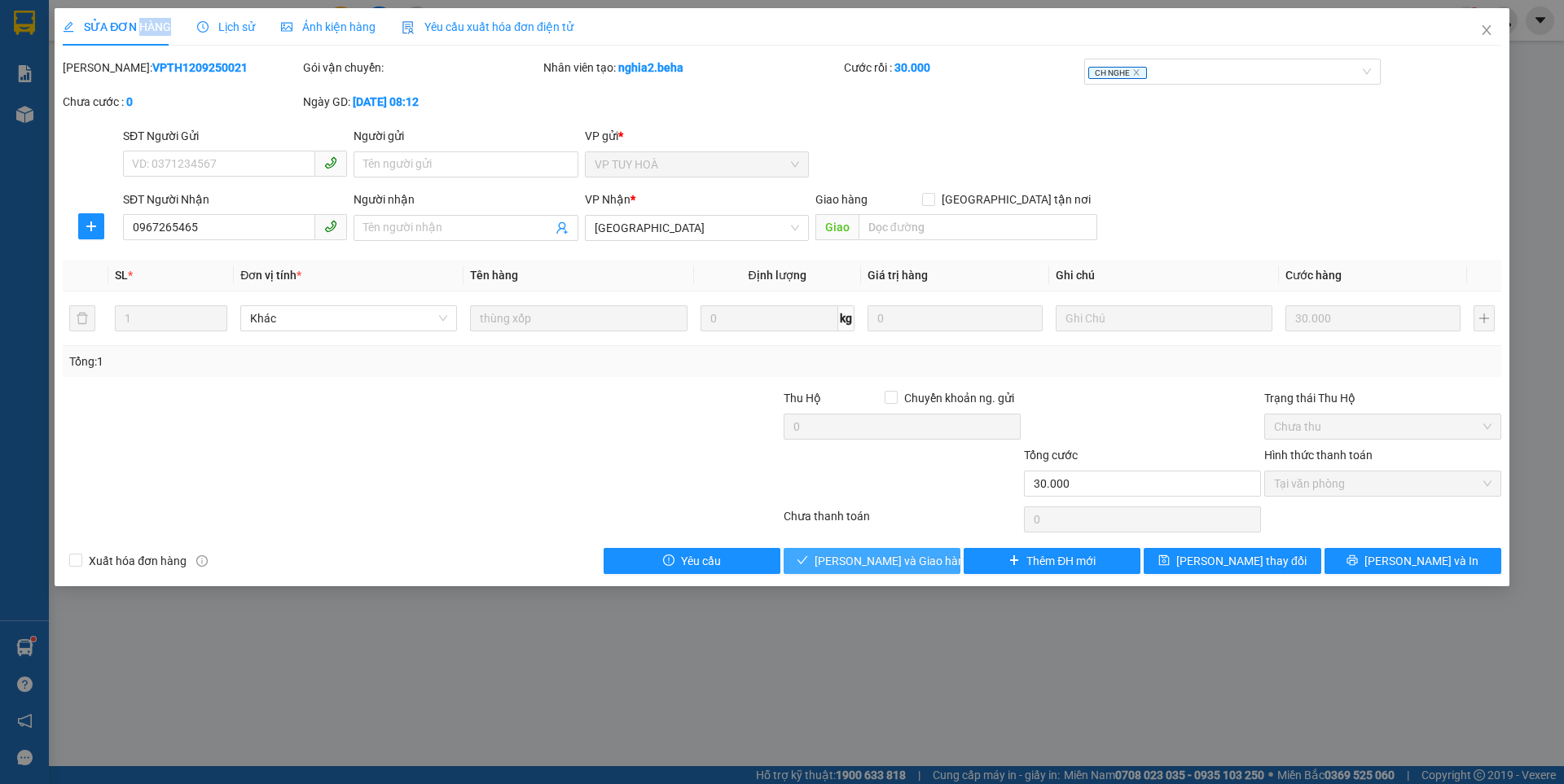
click at [873, 561] on span "[PERSON_NAME] và Giao hàng" at bounding box center [893, 561] width 156 height 18
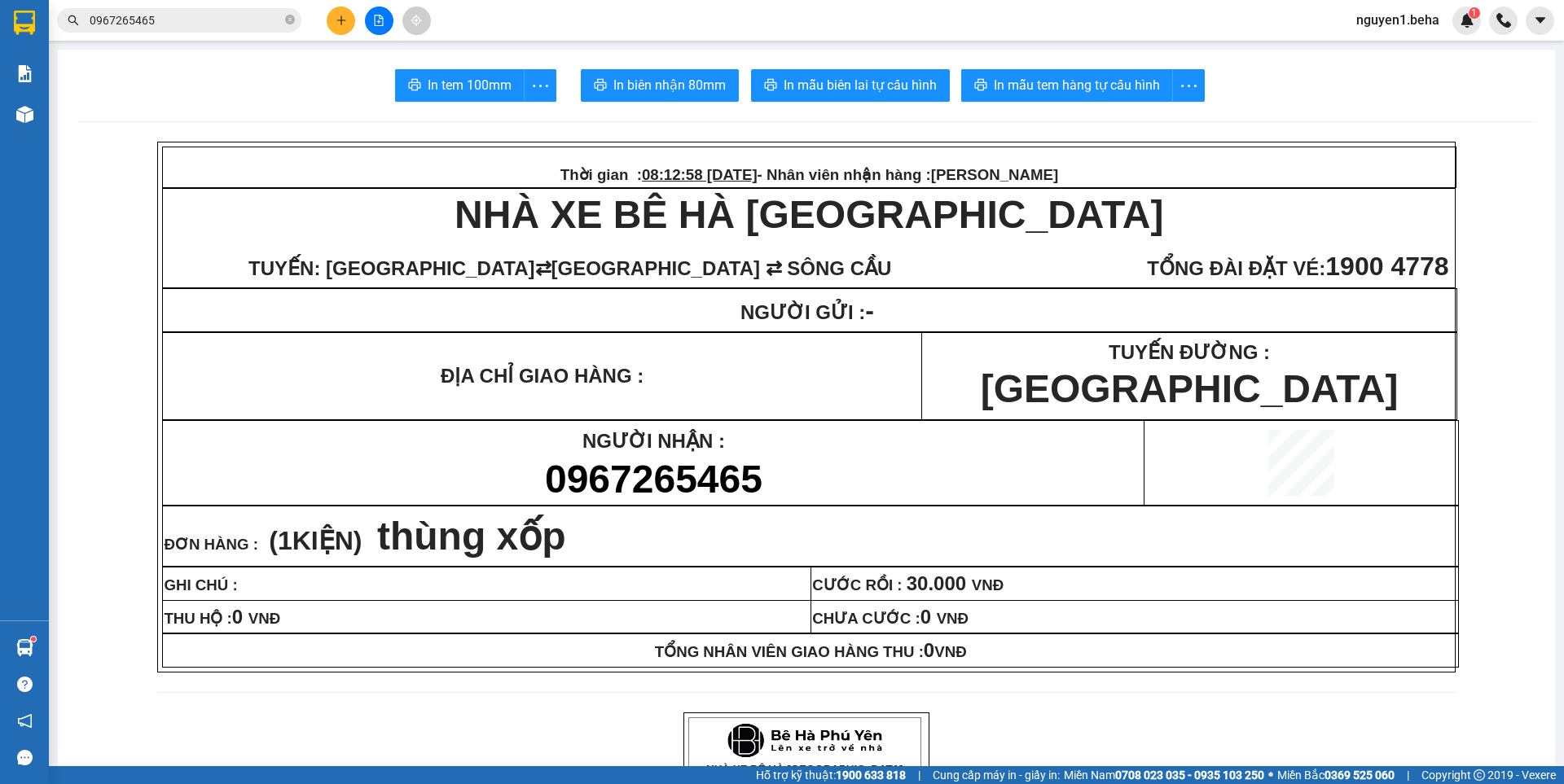
click at [288, 20] on icon "close-circle" at bounding box center [290, 20] width 10 height 10
click at [233, 21] on input "text" at bounding box center [186, 21] width 193 height 18
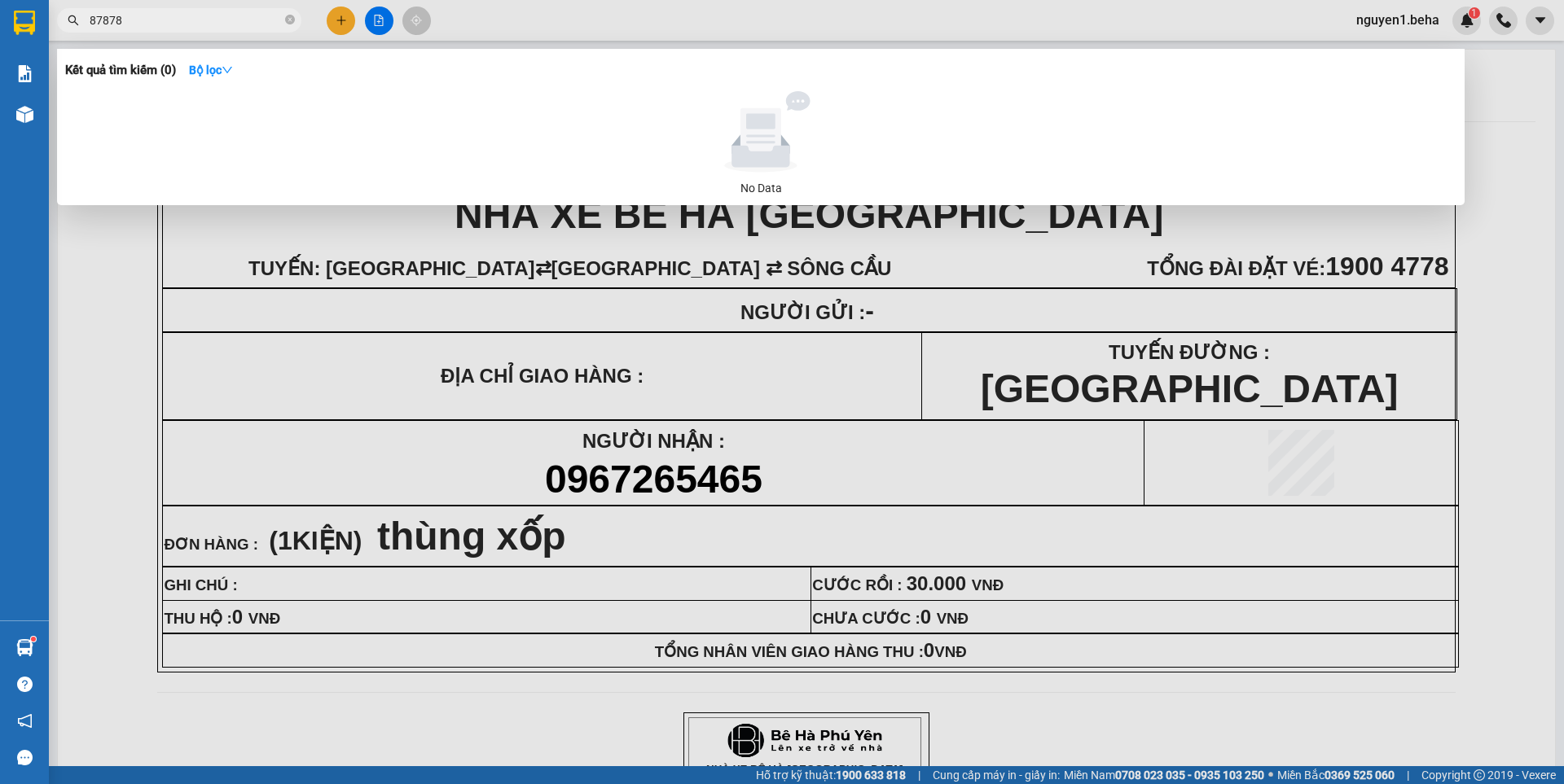
click at [98, 23] on input "87878" at bounding box center [186, 21] width 193 height 18
type input "7878"
click at [287, 18] on icon "close-circle" at bounding box center [290, 20] width 10 height 10
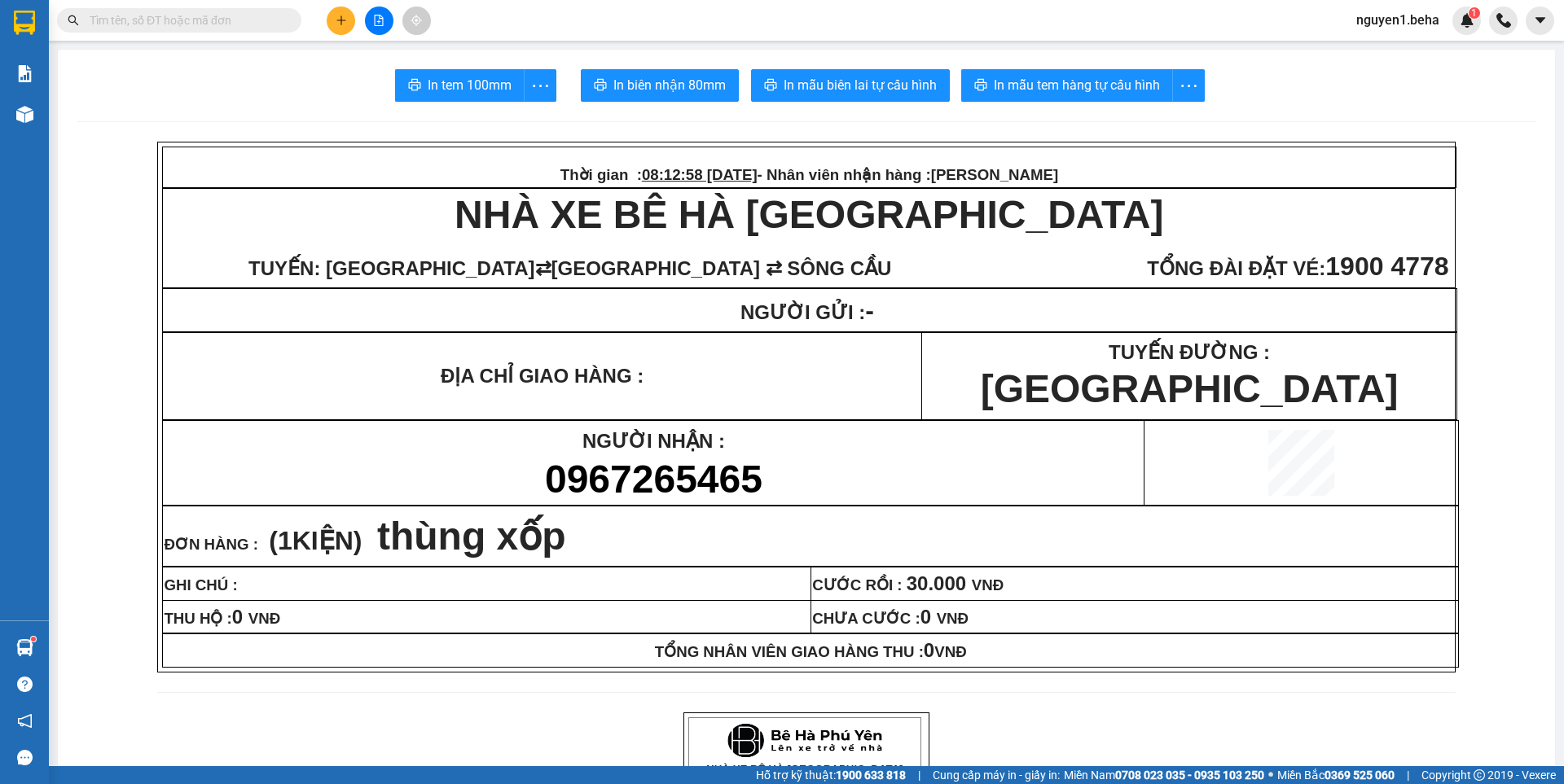
click at [259, 21] on input "text" at bounding box center [186, 21] width 193 height 18
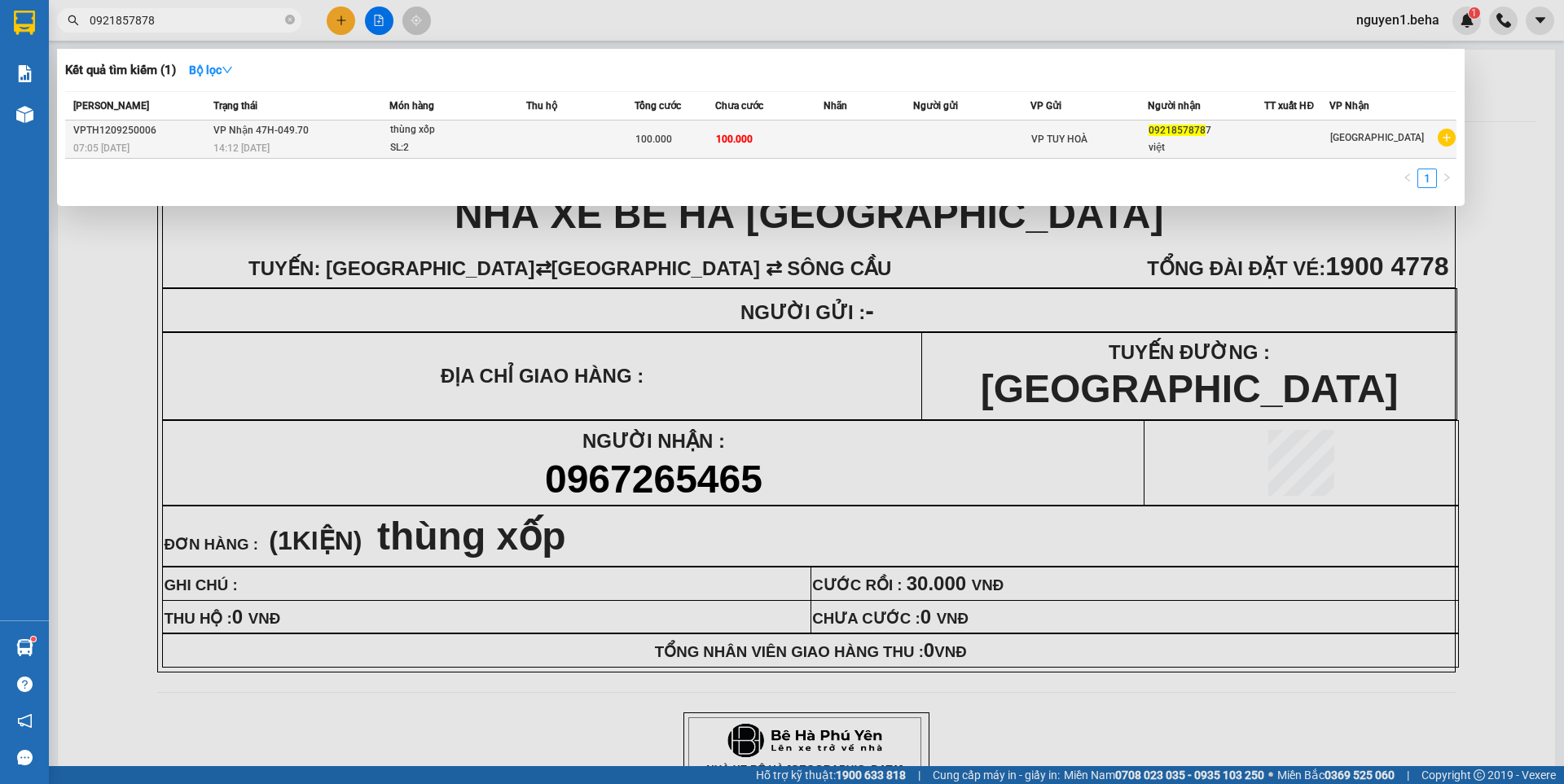
type input "0921857878"
click at [432, 147] on div "SL: 2" at bounding box center [451, 148] width 122 height 18
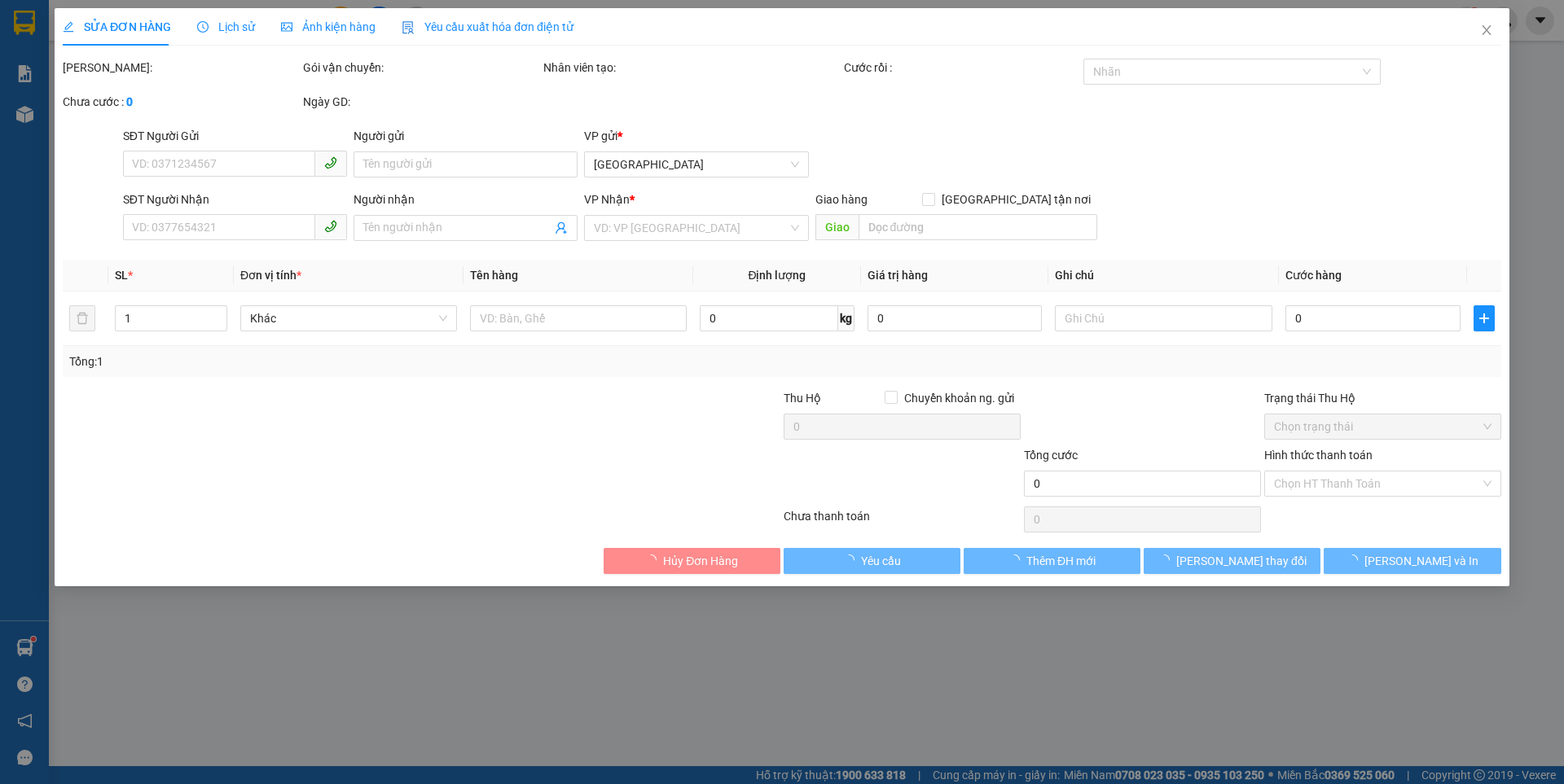
type input "09218578787"
type input "việt"
type input "100.000"
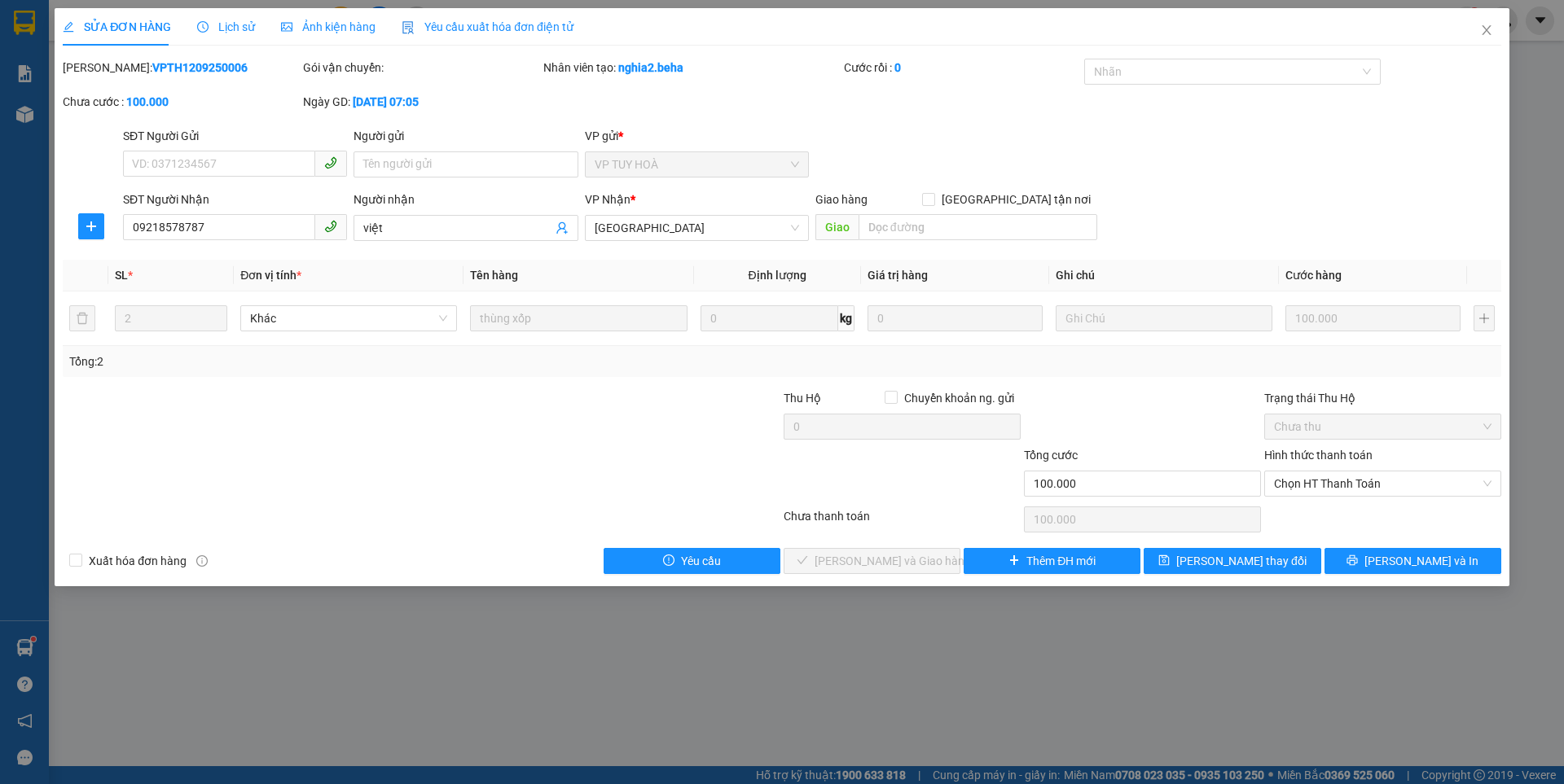
click at [338, 26] on span "Ảnh kiện hàng" at bounding box center [328, 27] width 95 height 13
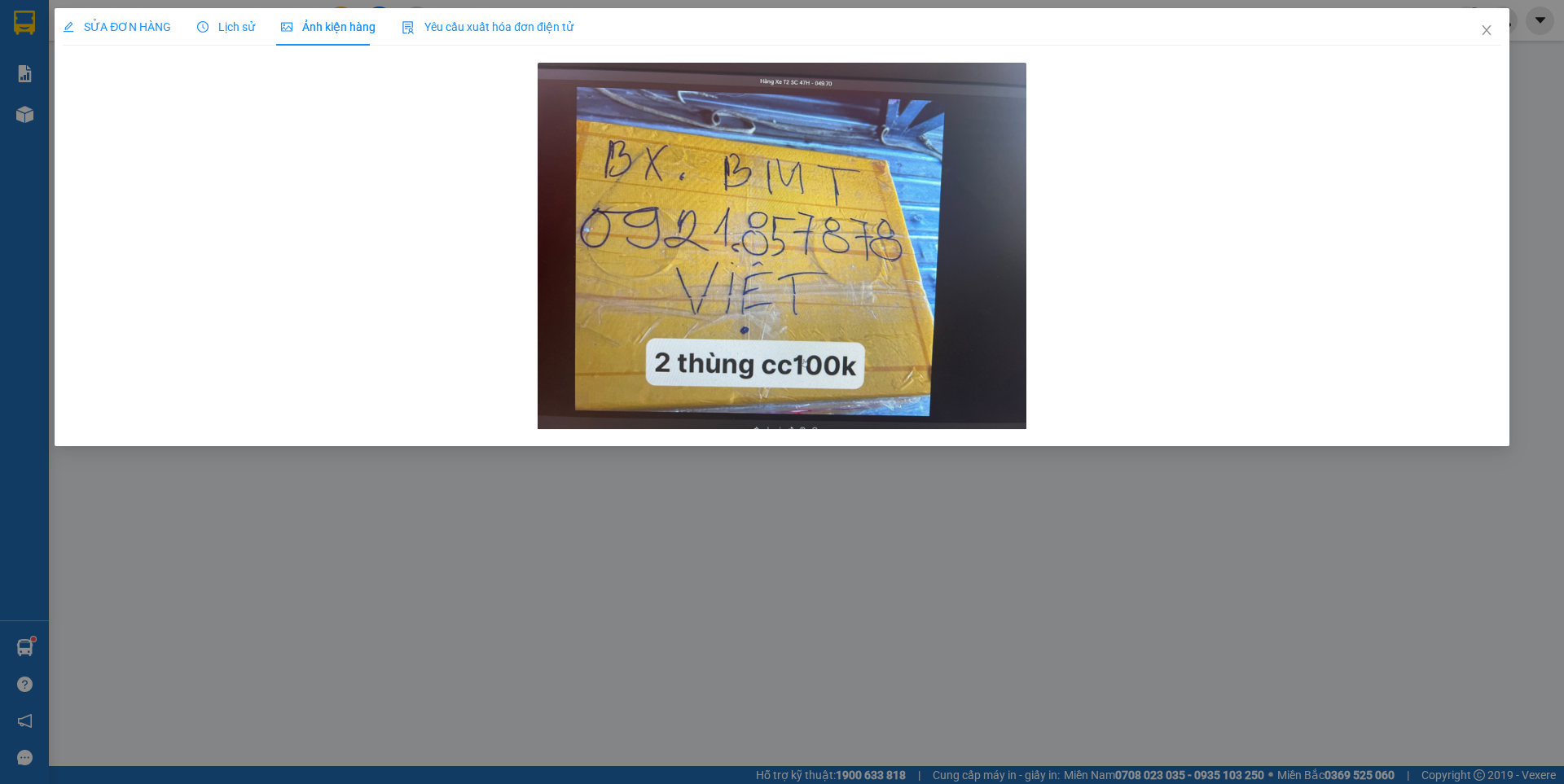
click at [121, 21] on span "SỬA ĐƠN HÀNG" at bounding box center [117, 27] width 109 height 13
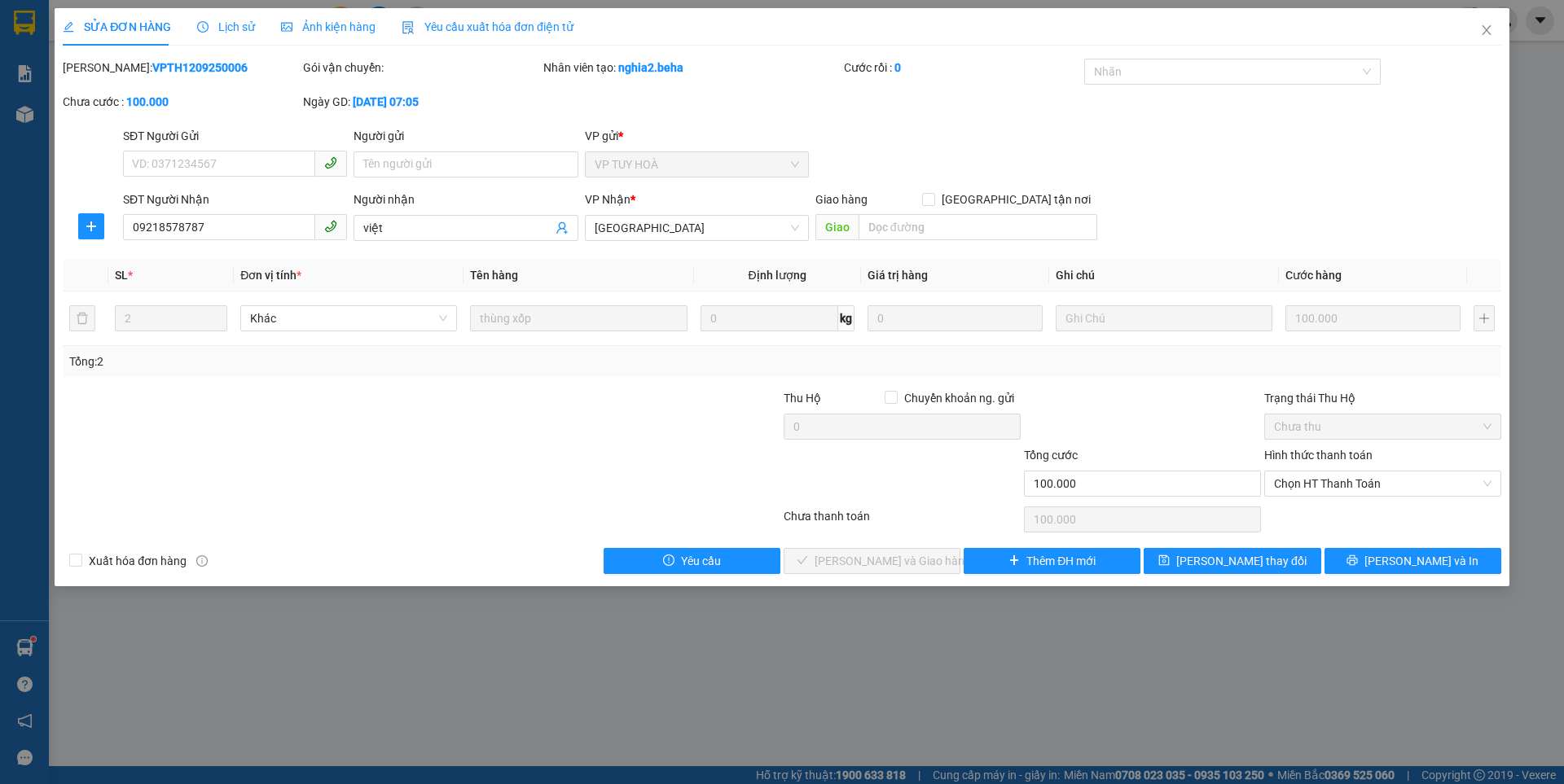
click at [343, 28] on span "Ảnh kiện hàng" at bounding box center [328, 27] width 95 height 13
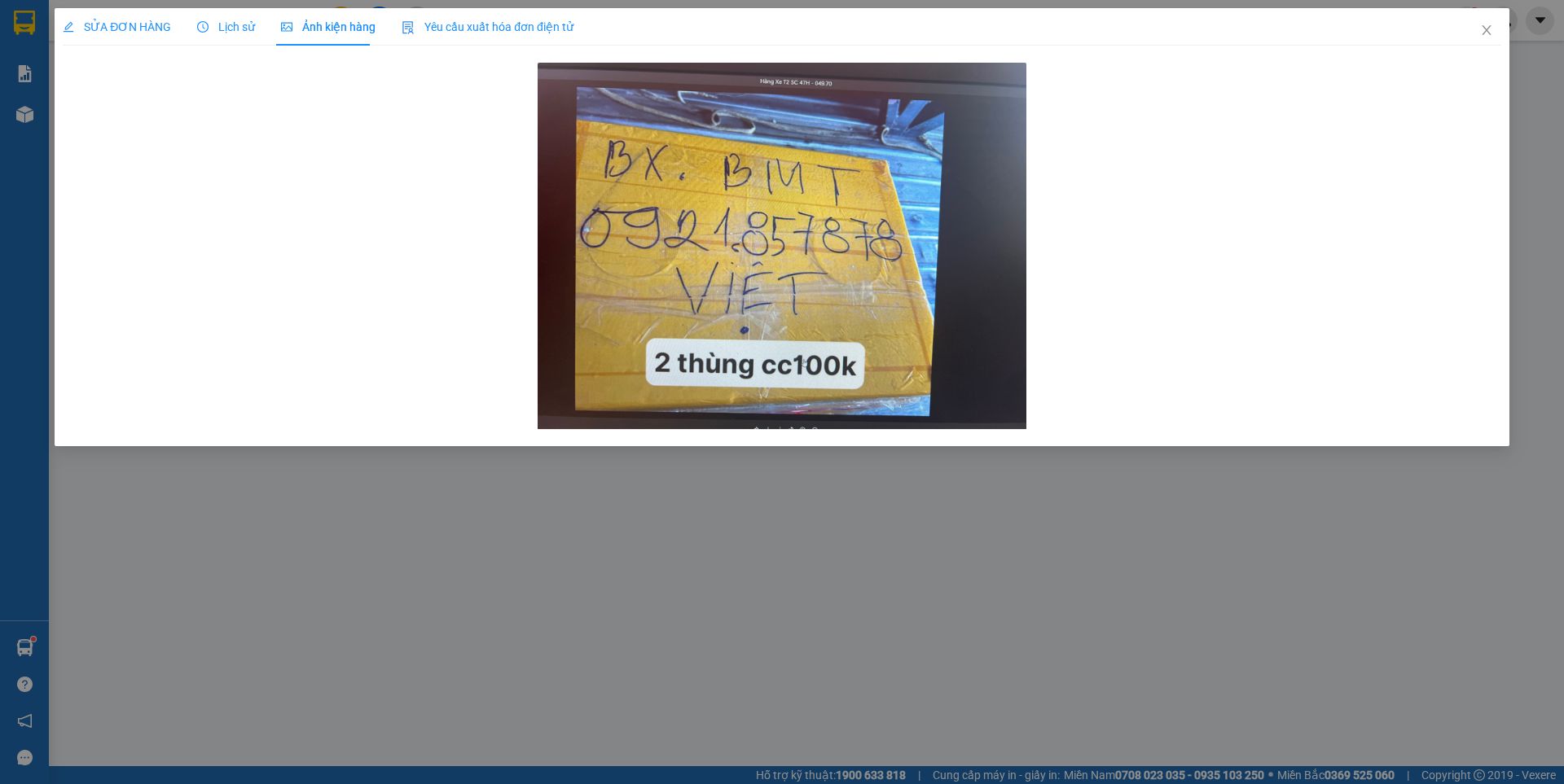
click at [226, 25] on span "Lịch sử" at bounding box center [226, 27] width 58 height 13
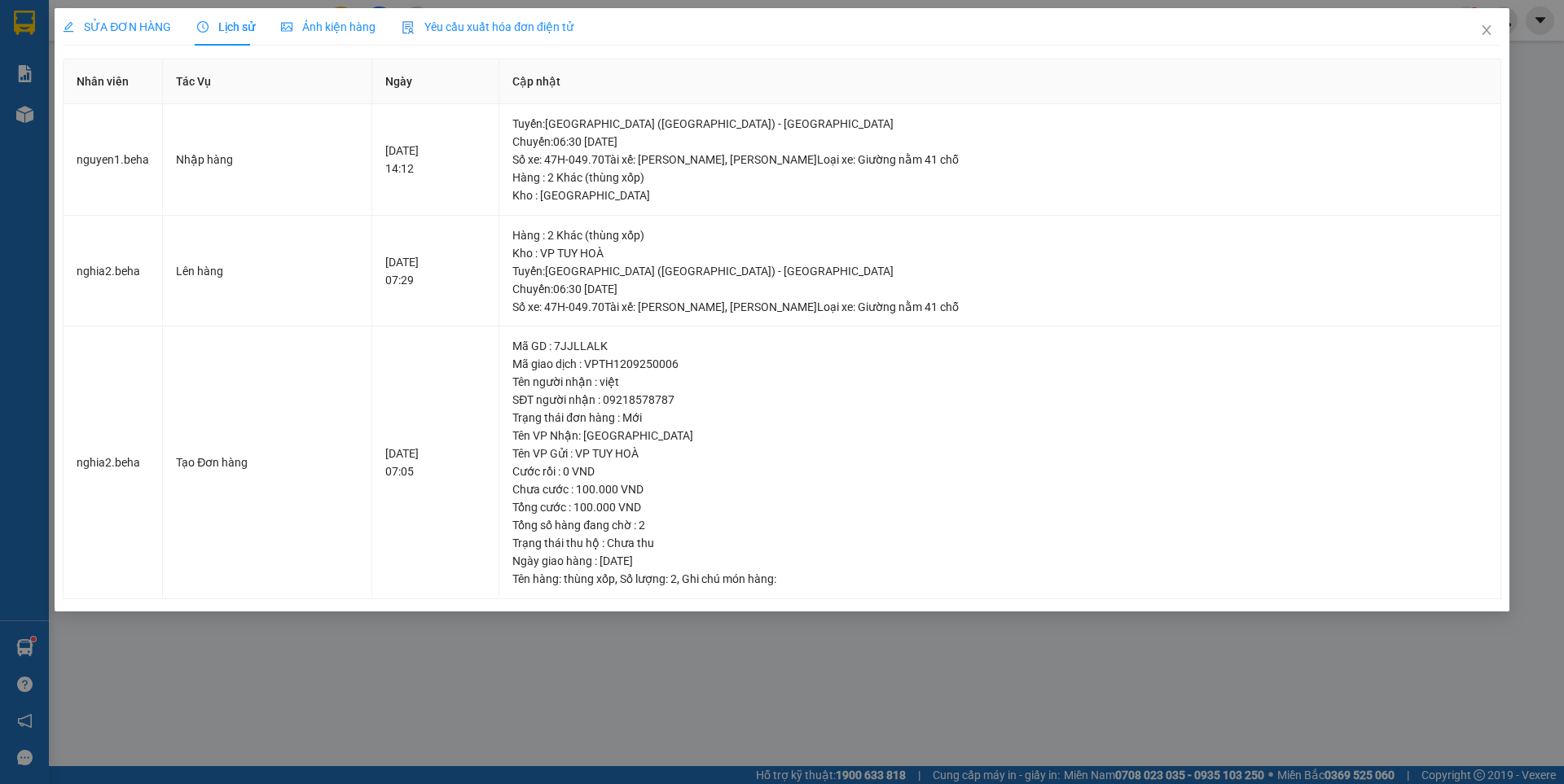
click at [114, 21] on span "SỬA ĐƠN HÀNG" at bounding box center [117, 27] width 109 height 13
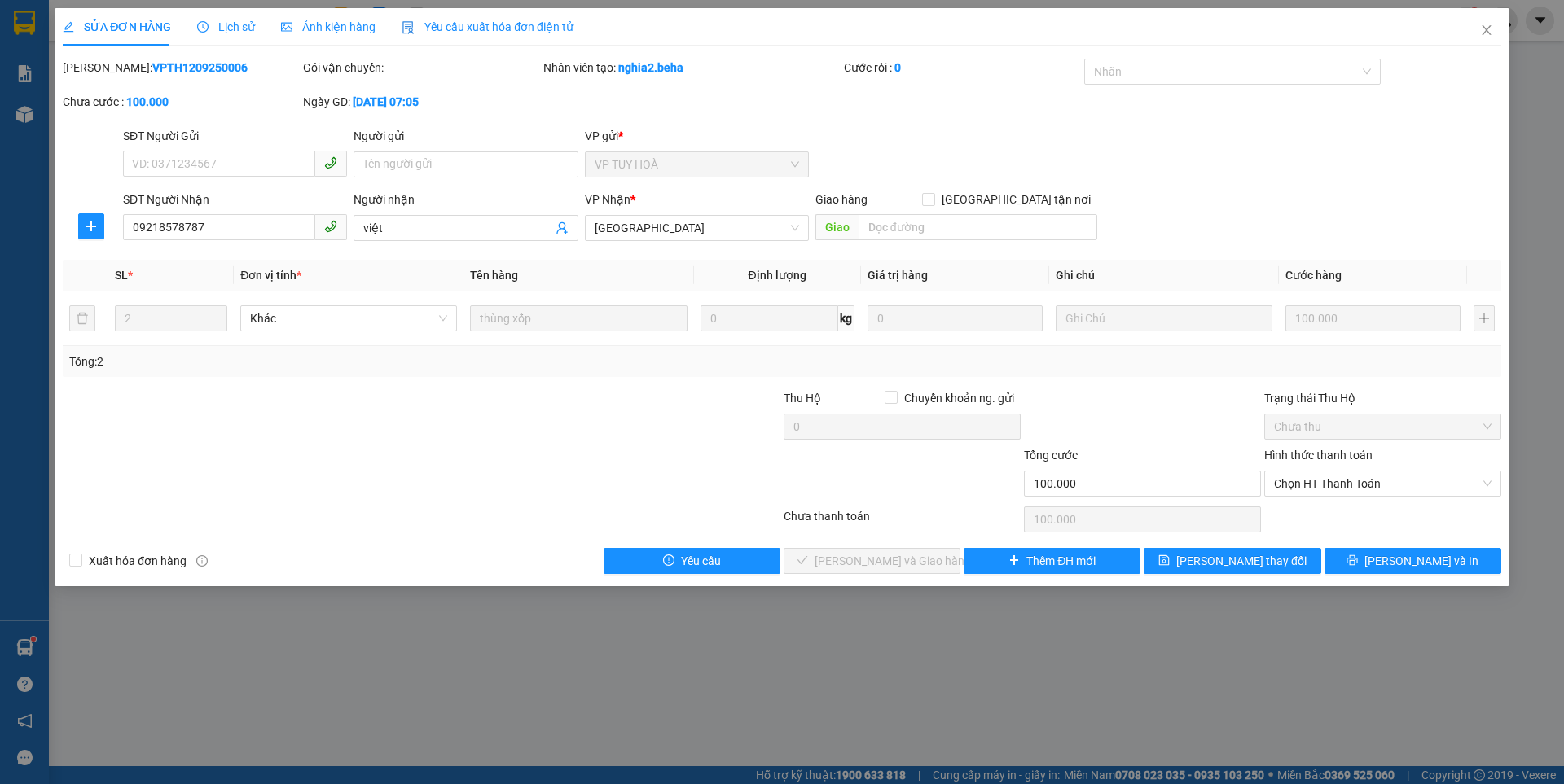
click at [342, 21] on span "Ảnh kiện hàng" at bounding box center [328, 27] width 95 height 13
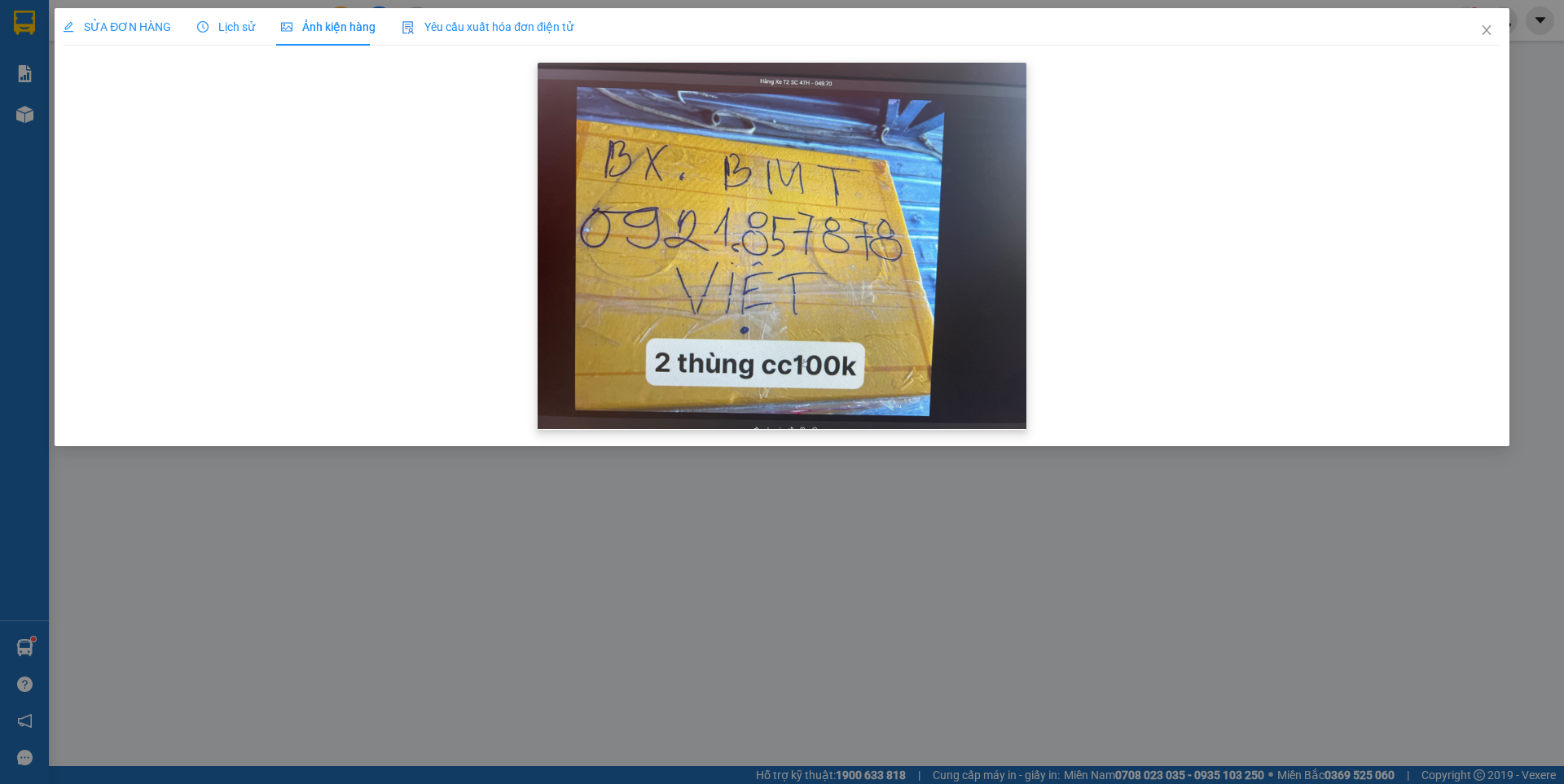
click at [989, 406] on img at bounding box center [782, 245] width 489 height 366
click at [150, 25] on span "SỬA ĐƠN HÀNG" at bounding box center [117, 27] width 109 height 13
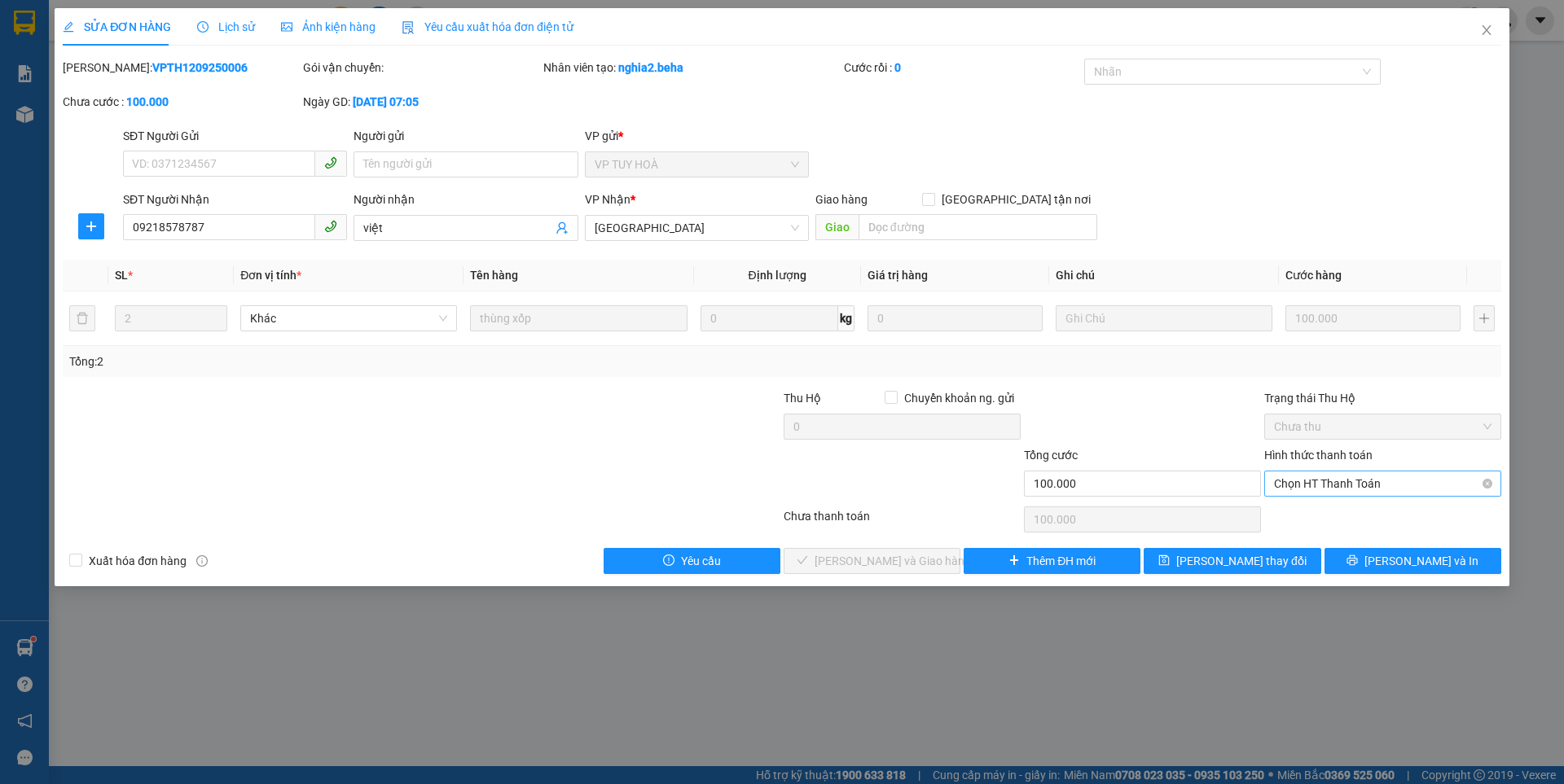
click at [1334, 480] on span "Chọn HT Thanh Toán" at bounding box center [1383, 484] width 217 height 25
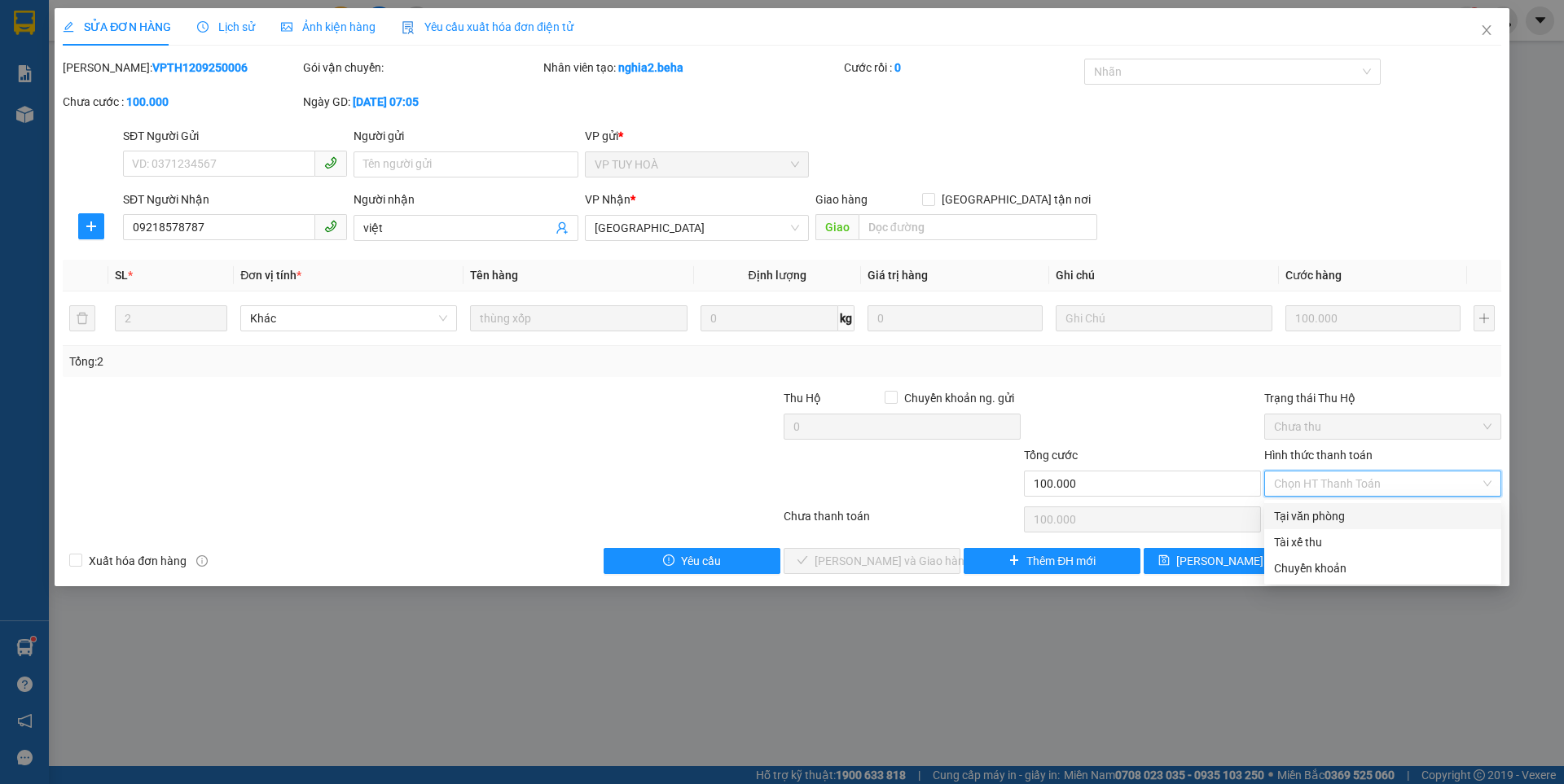
click at [1307, 517] on div "Tại văn phòng" at bounding box center [1383, 517] width 217 height 18
type input "0"
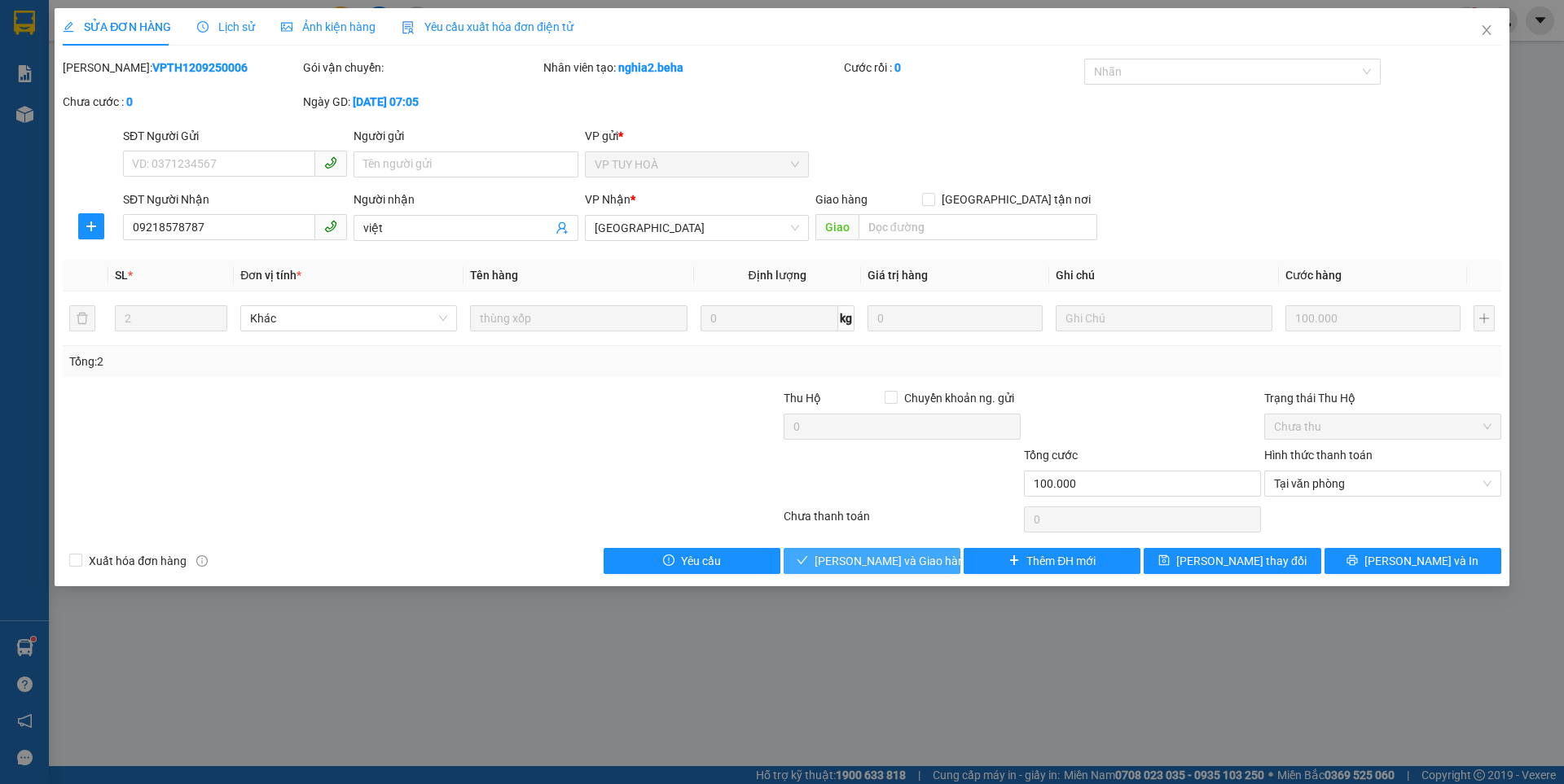
click at [896, 556] on span "[PERSON_NAME] và Giao hàng" at bounding box center [893, 561] width 156 height 18
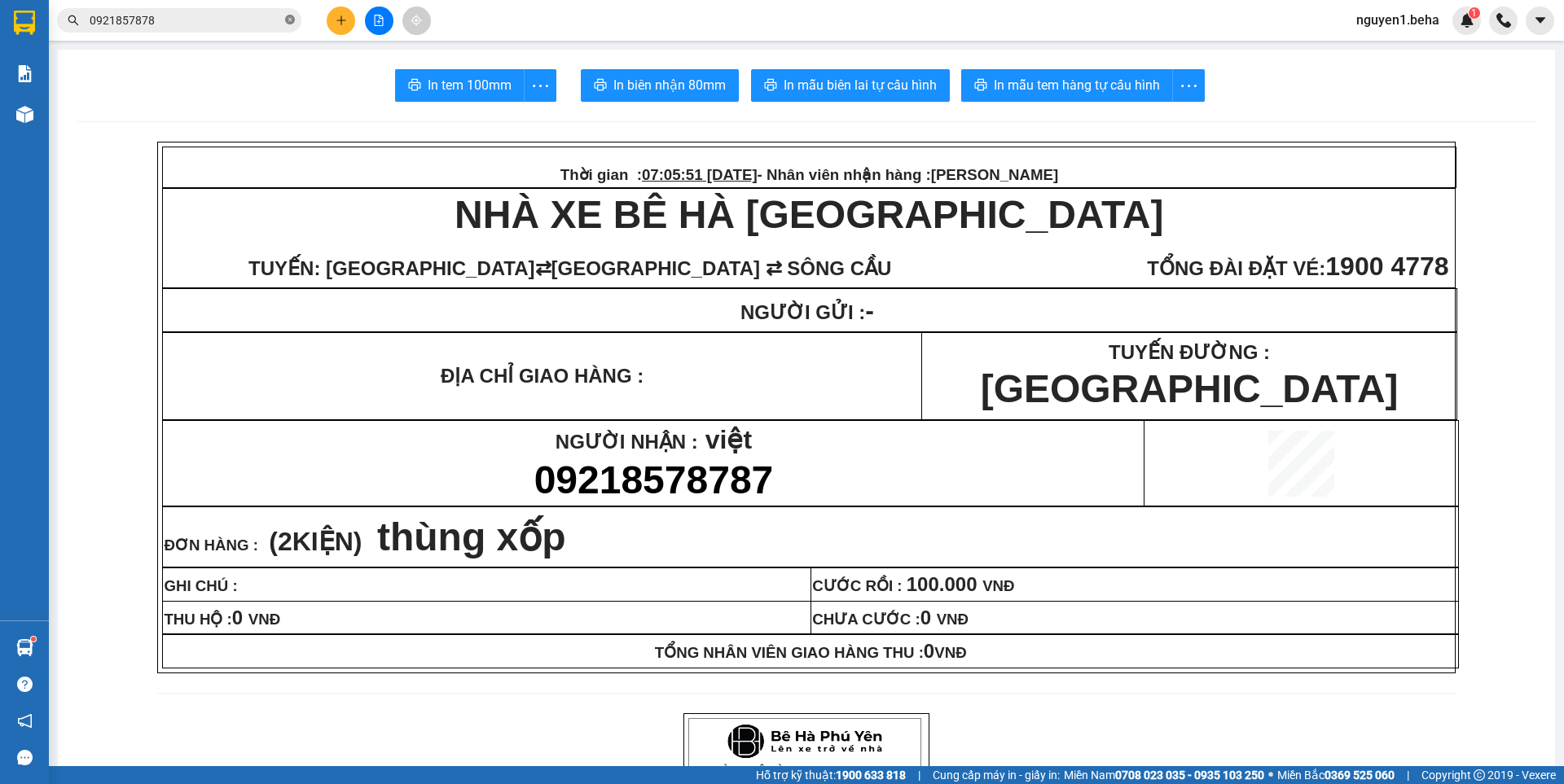
click at [285, 22] on icon "close-circle" at bounding box center [290, 20] width 10 height 10
click at [254, 23] on input "text" at bounding box center [186, 21] width 193 height 18
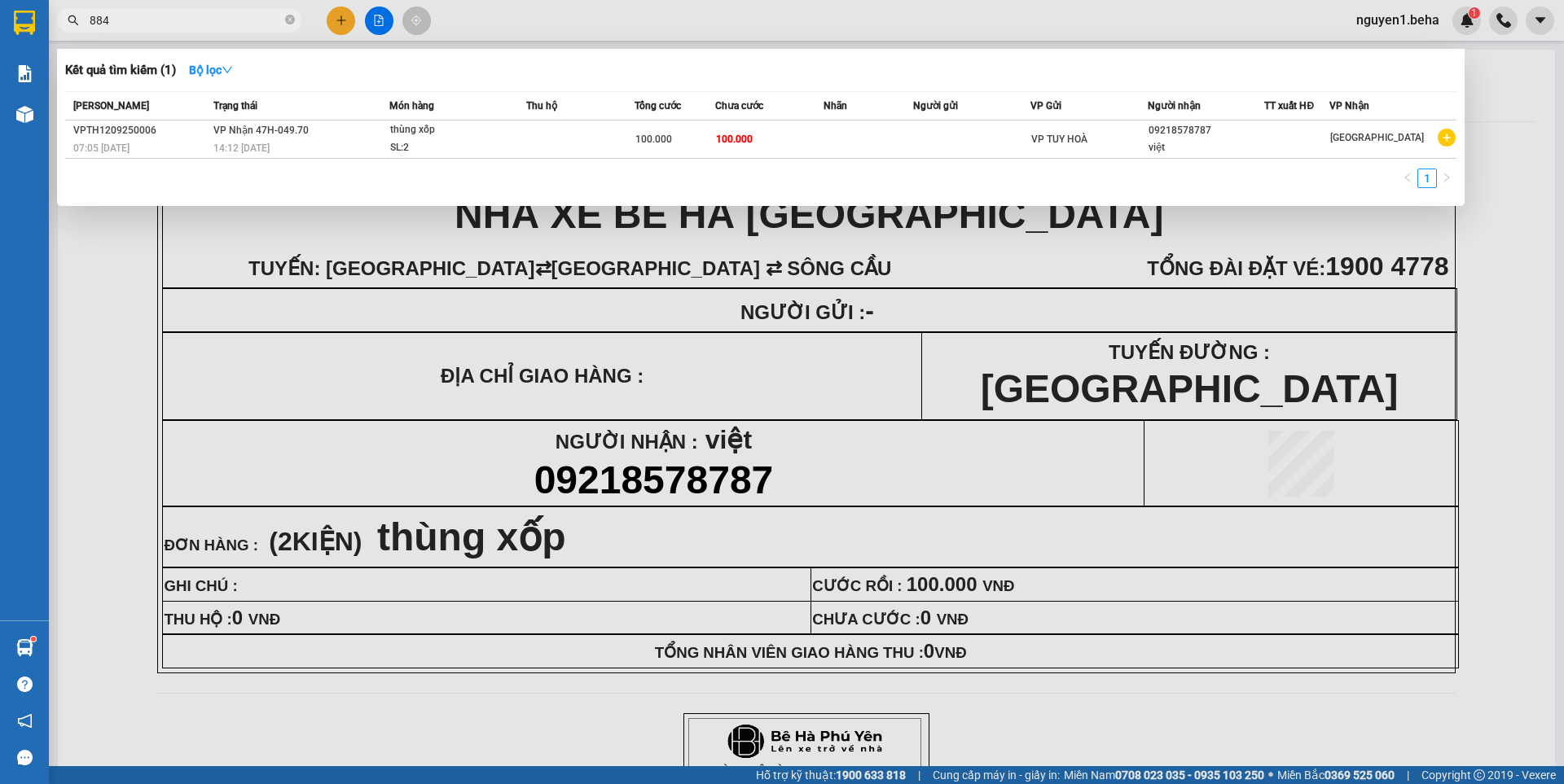
type input "8847"
click at [291, 21] on icon "close-circle" at bounding box center [290, 20] width 10 height 10
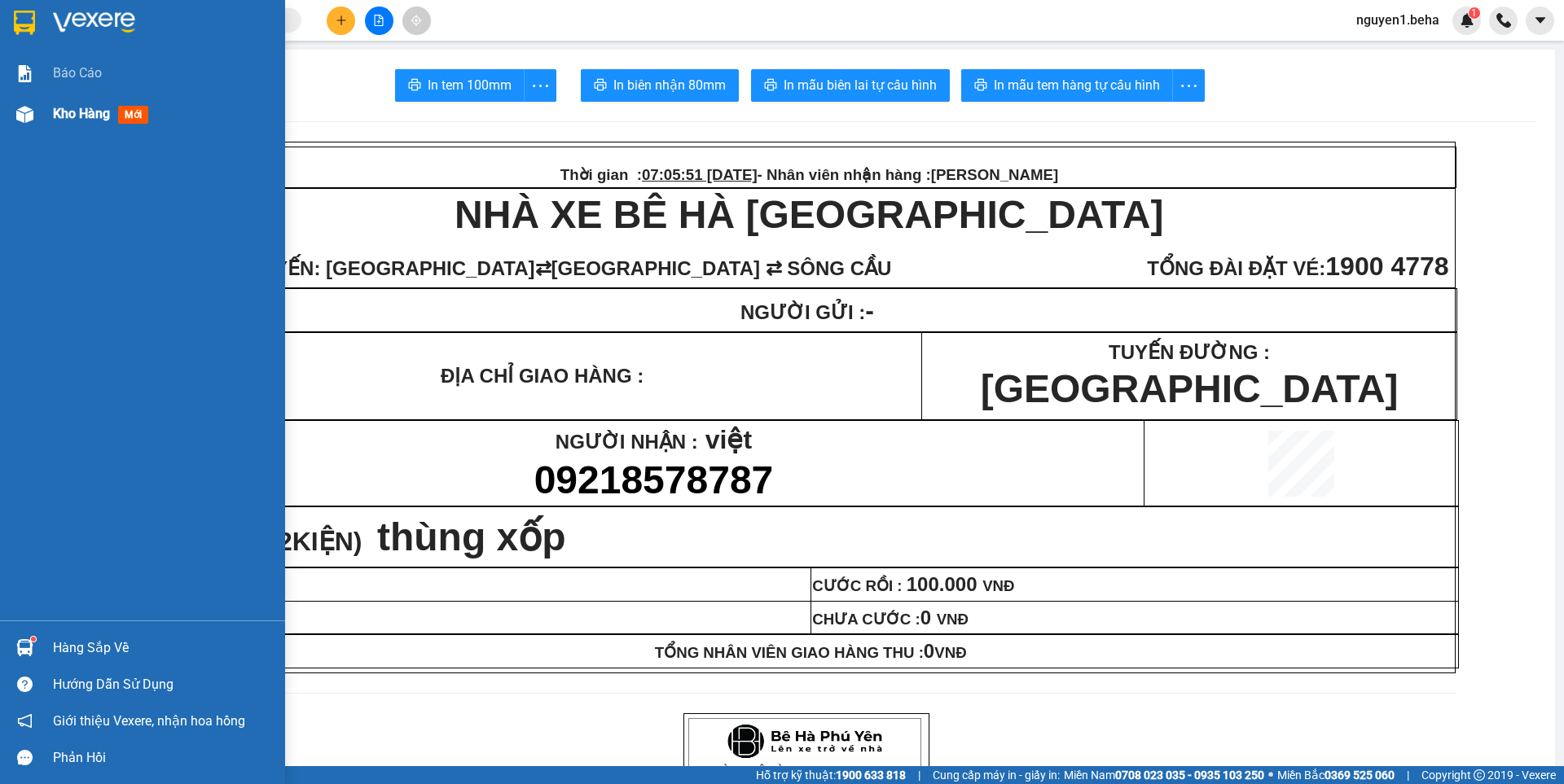
click at [36, 114] on div at bounding box center [25, 114] width 29 height 29
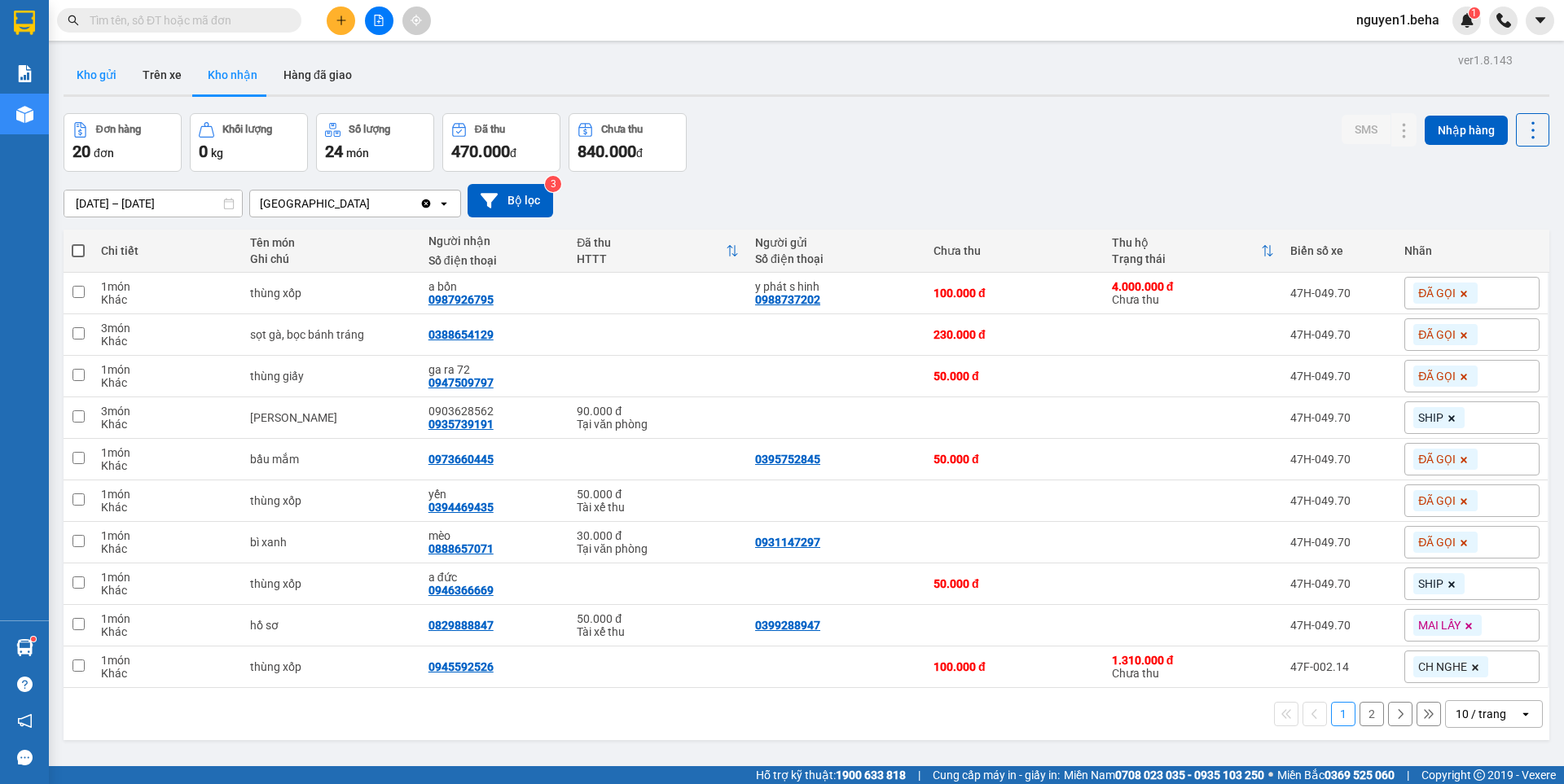
click at [105, 65] on button "Kho gửi" at bounding box center [96, 75] width 66 height 39
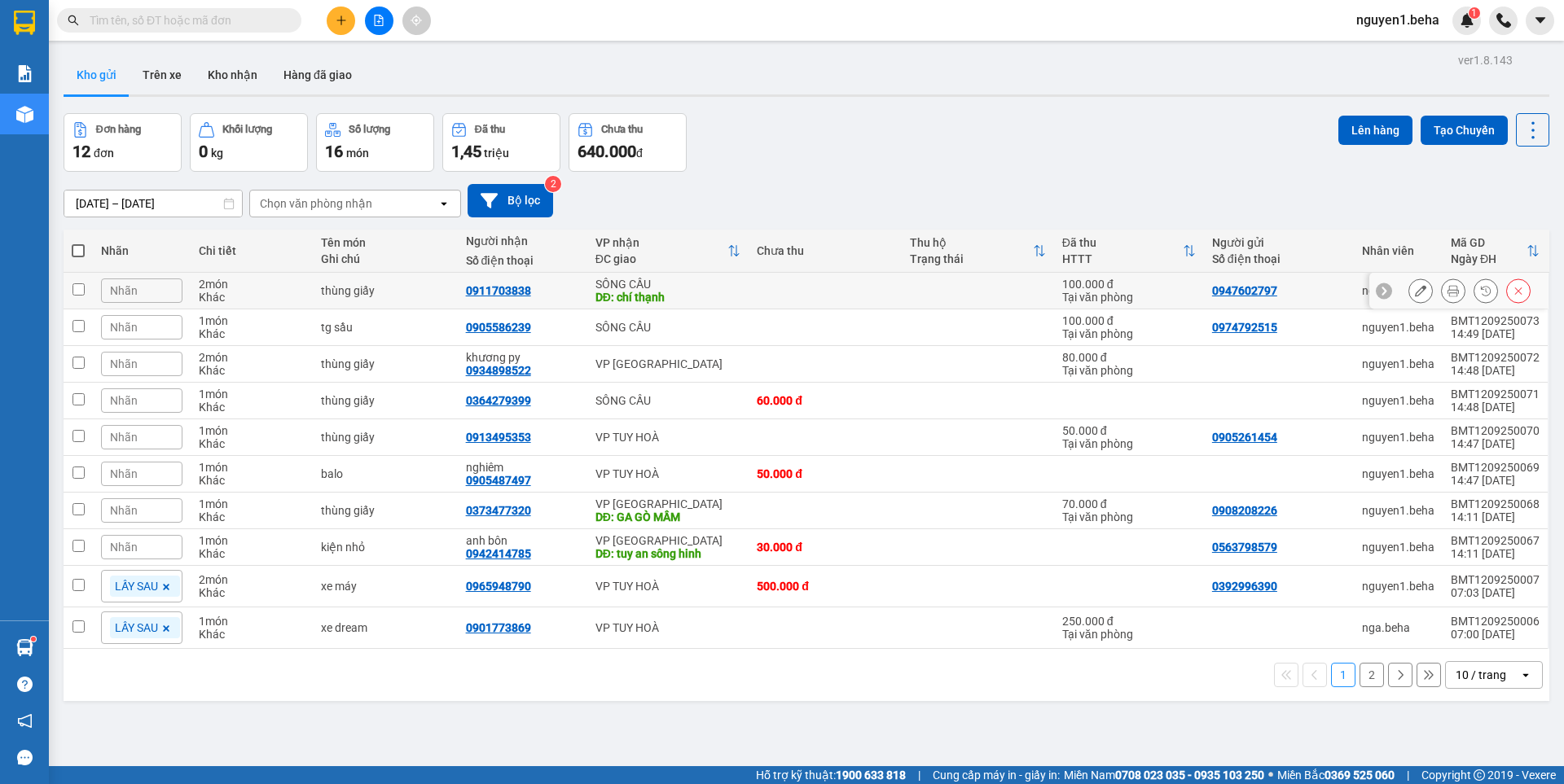
click at [1448, 290] on icon at bounding box center [1454, 290] width 12 height 12
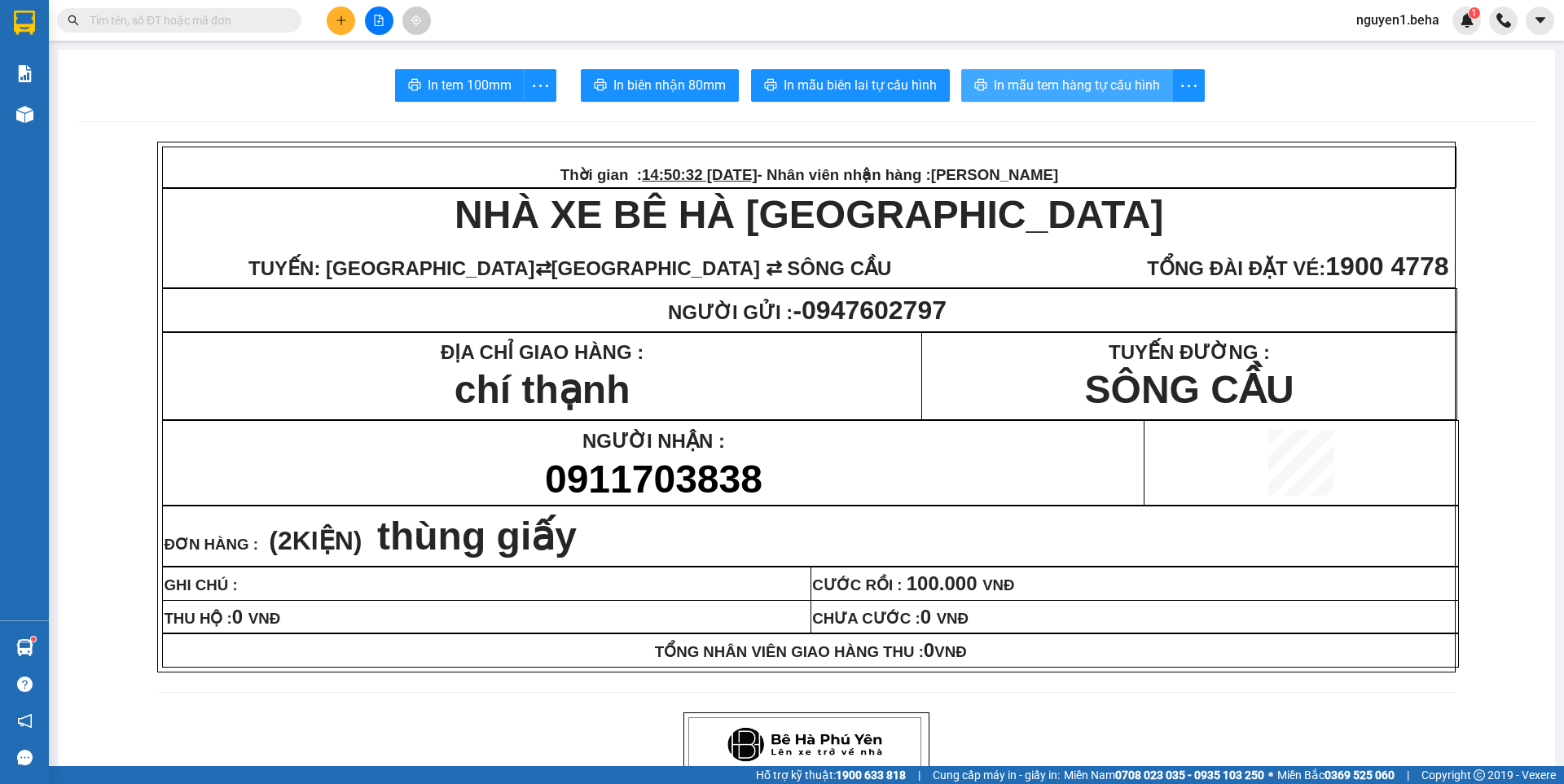
click at [1014, 73] on button "In mẫu tem hàng tự cấu hình" at bounding box center [1067, 86] width 212 height 33
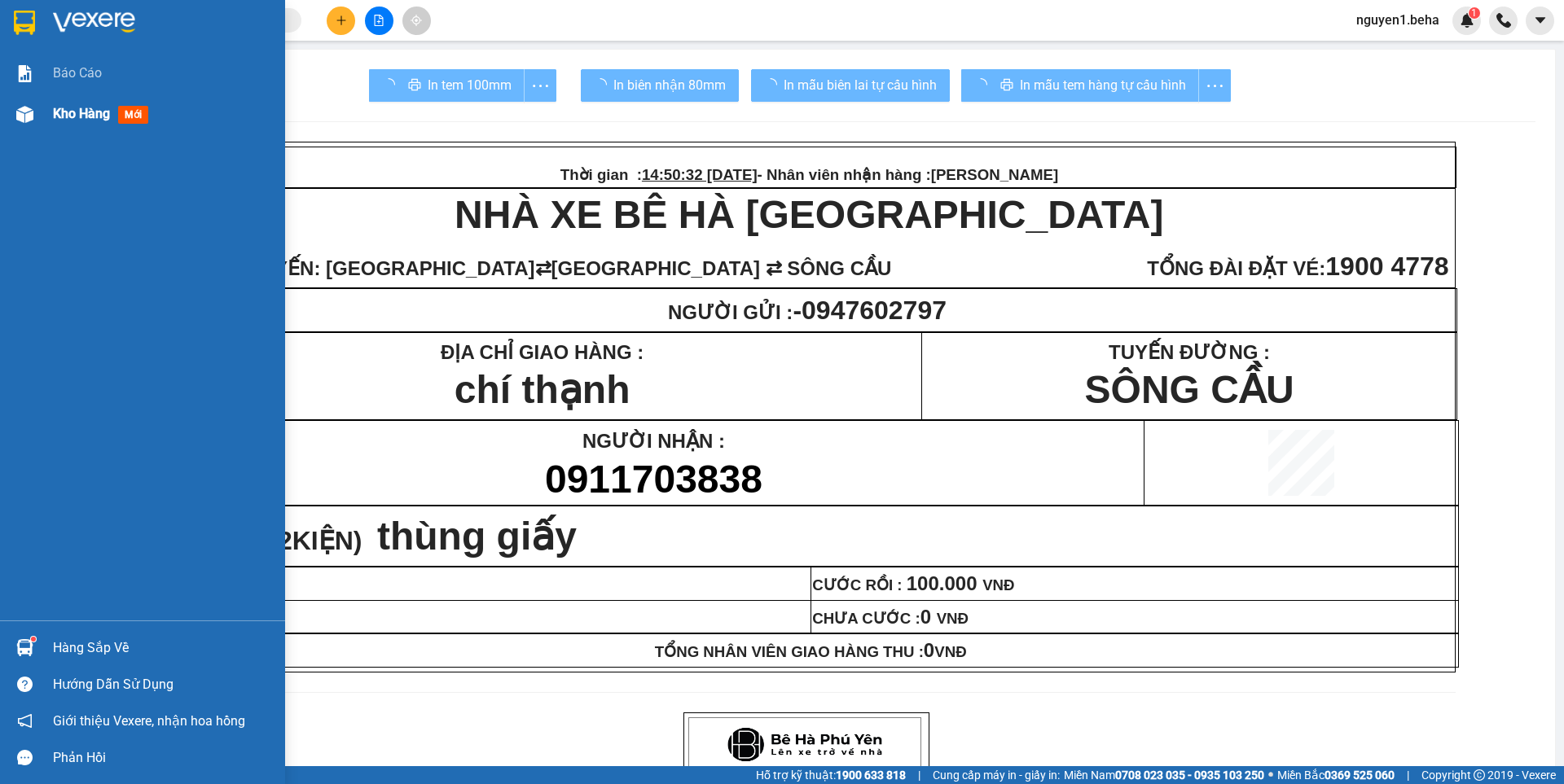
click at [31, 119] on img at bounding box center [25, 114] width 17 height 17
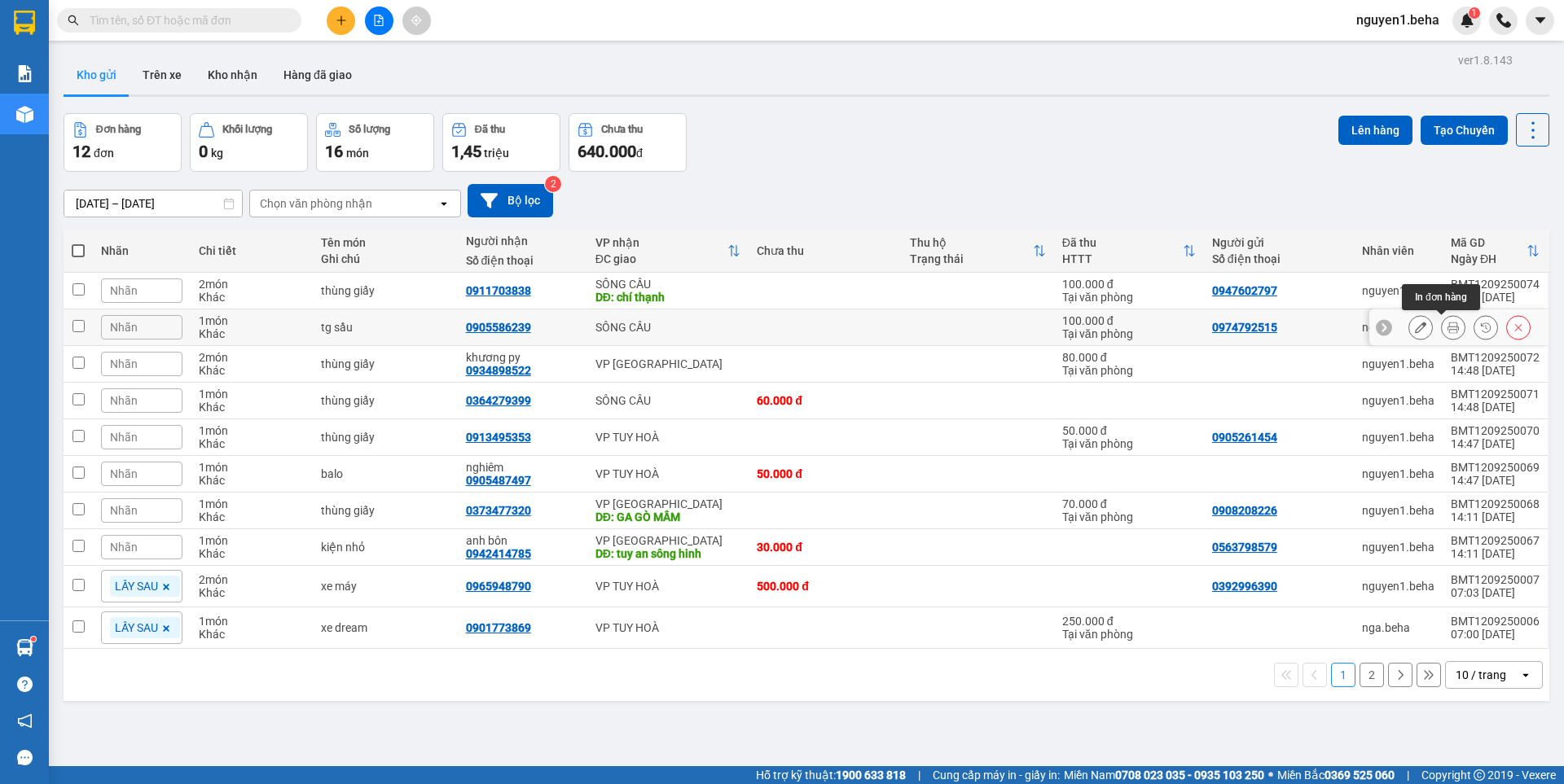
click at [1442, 329] on button at bounding box center [1454, 327] width 23 height 29
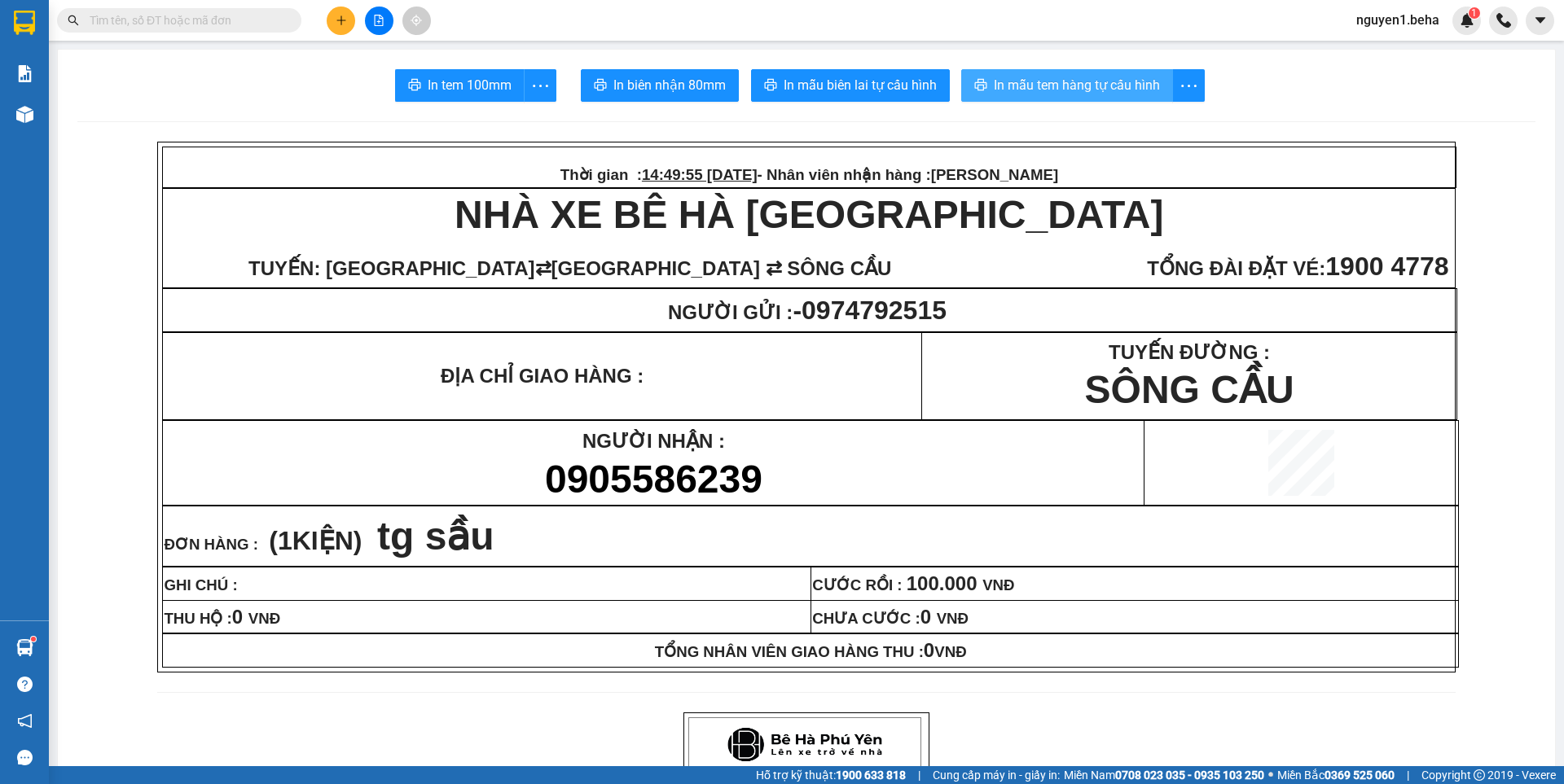
click at [1089, 80] on span "In mẫu tem hàng tự cấu hình" at bounding box center [1078, 85] width 166 height 21
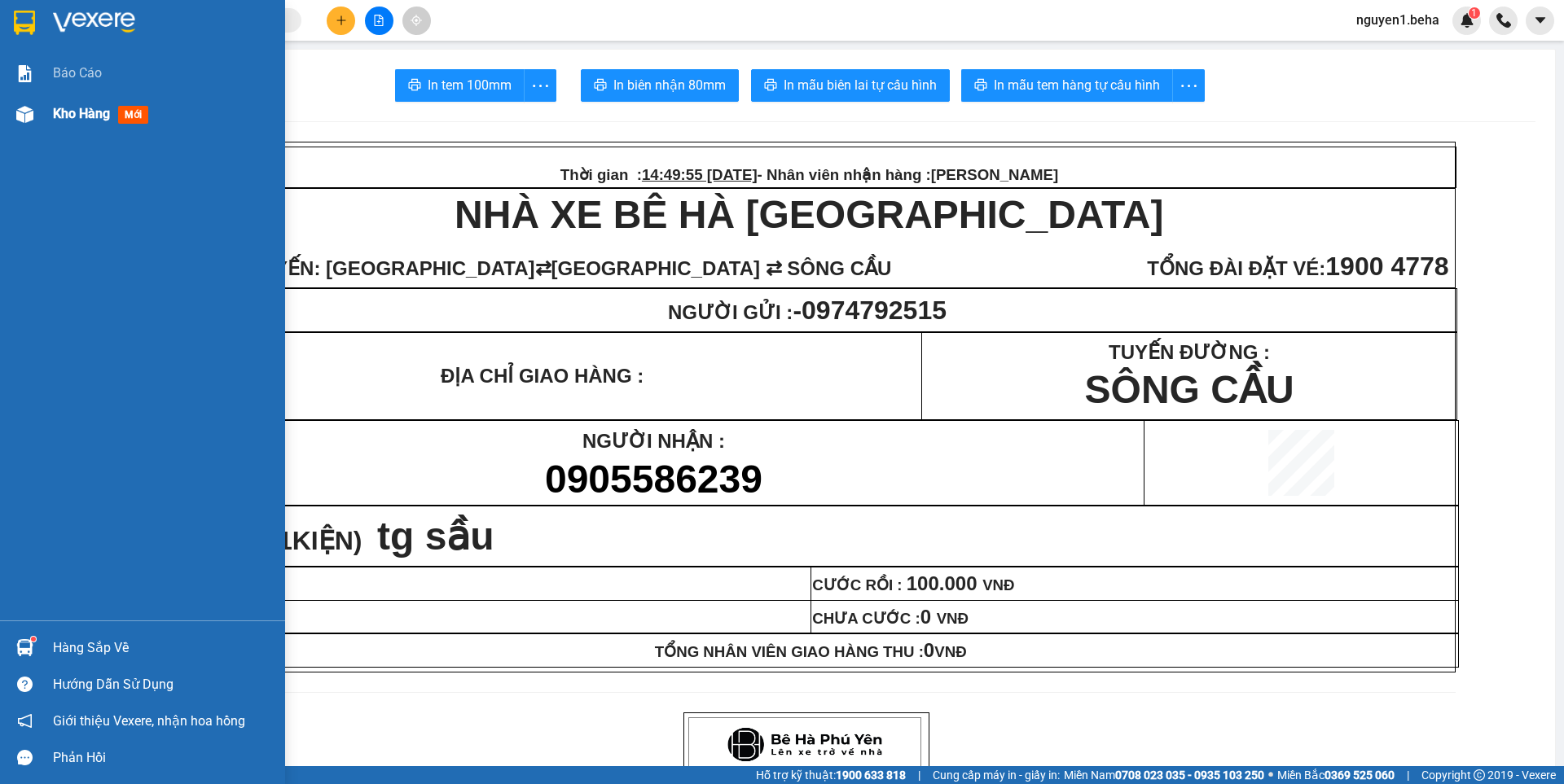
click at [28, 107] on img at bounding box center [25, 114] width 17 height 17
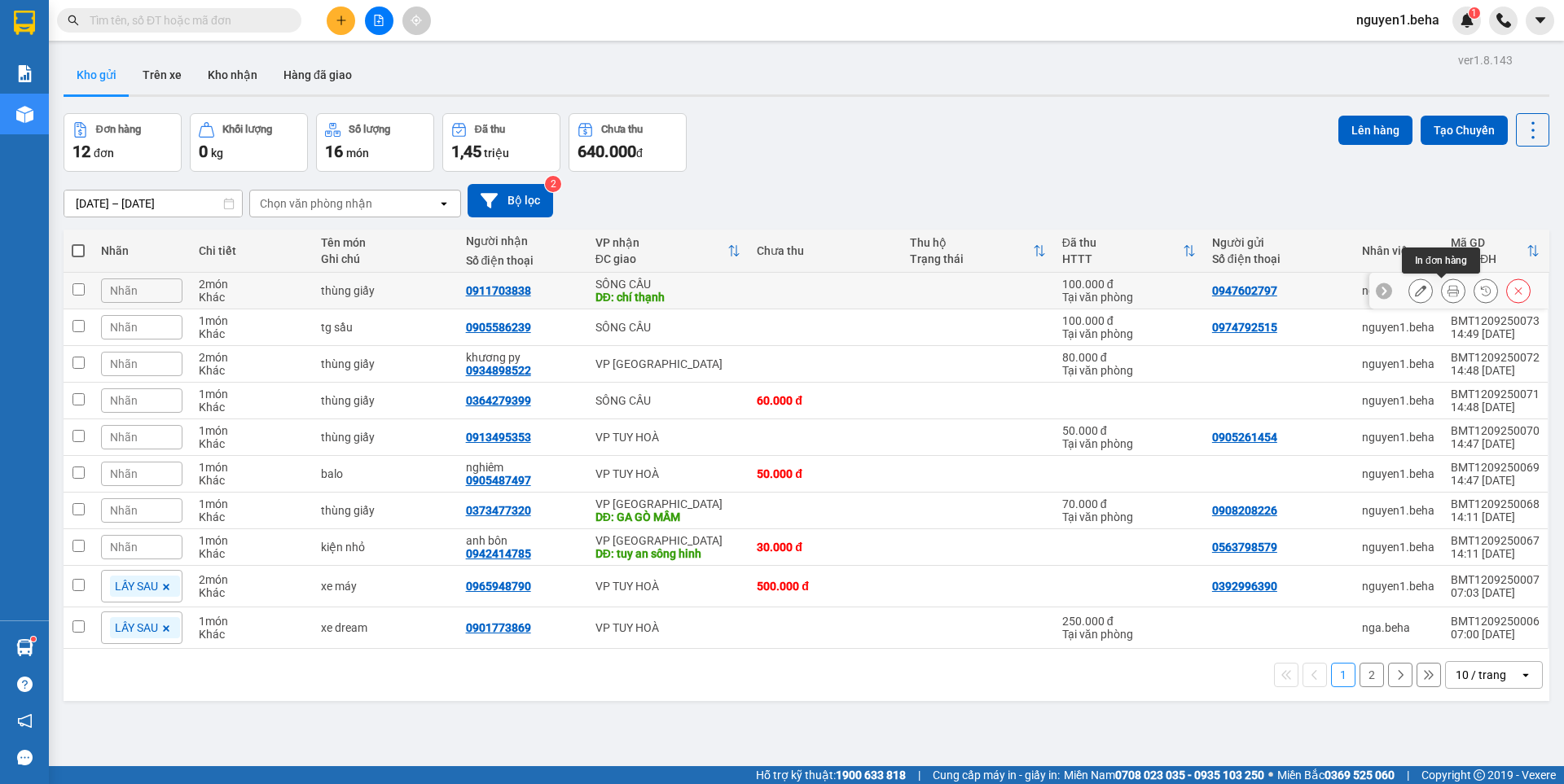
click at [1448, 294] on icon at bounding box center [1454, 290] width 12 height 12
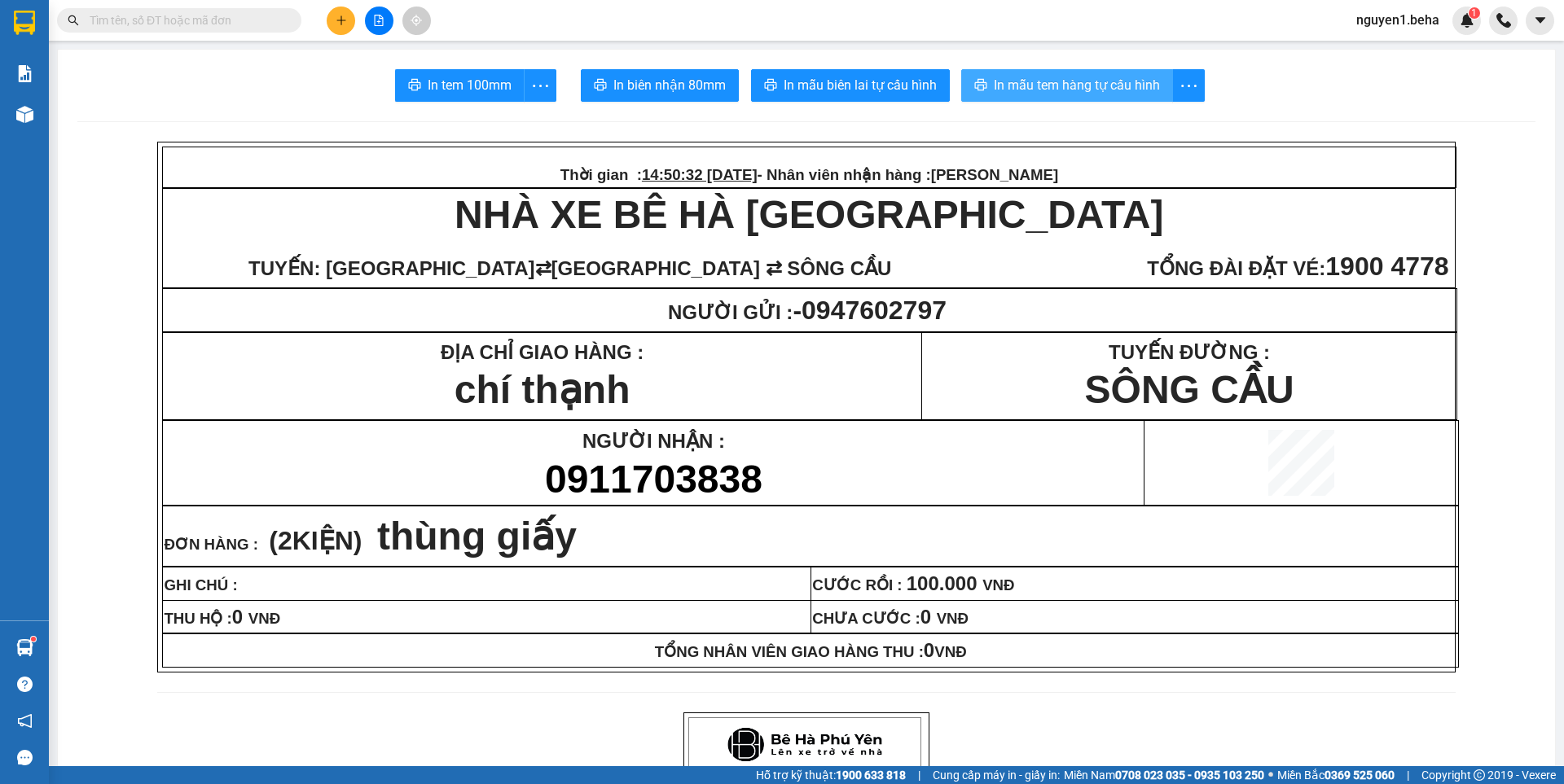
click at [1078, 93] on span "In mẫu tem hàng tự cấu hình" at bounding box center [1078, 85] width 166 height 21
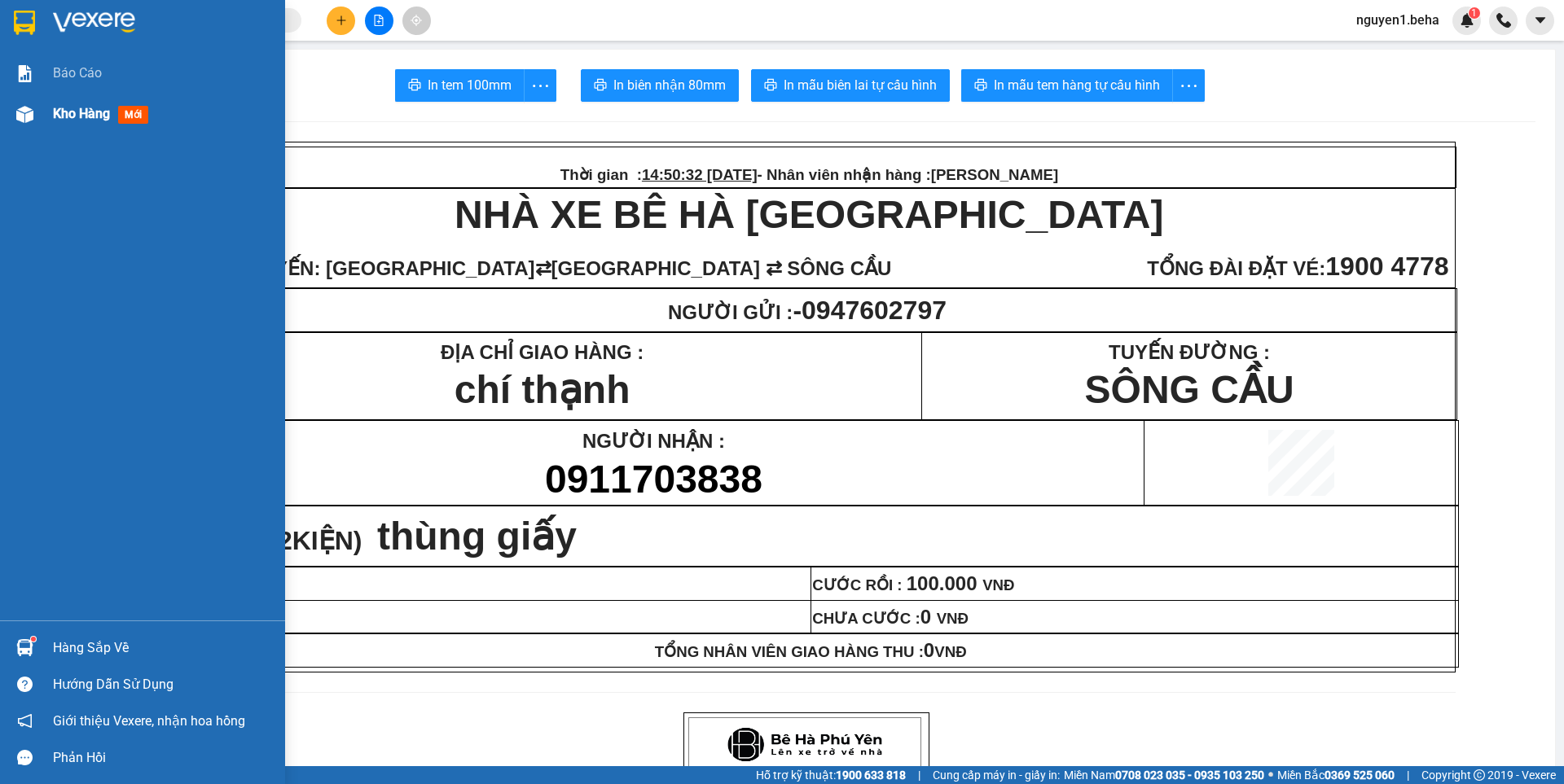
click at [34, 115] on div at bounding box center [25, 114] width 29 height 29
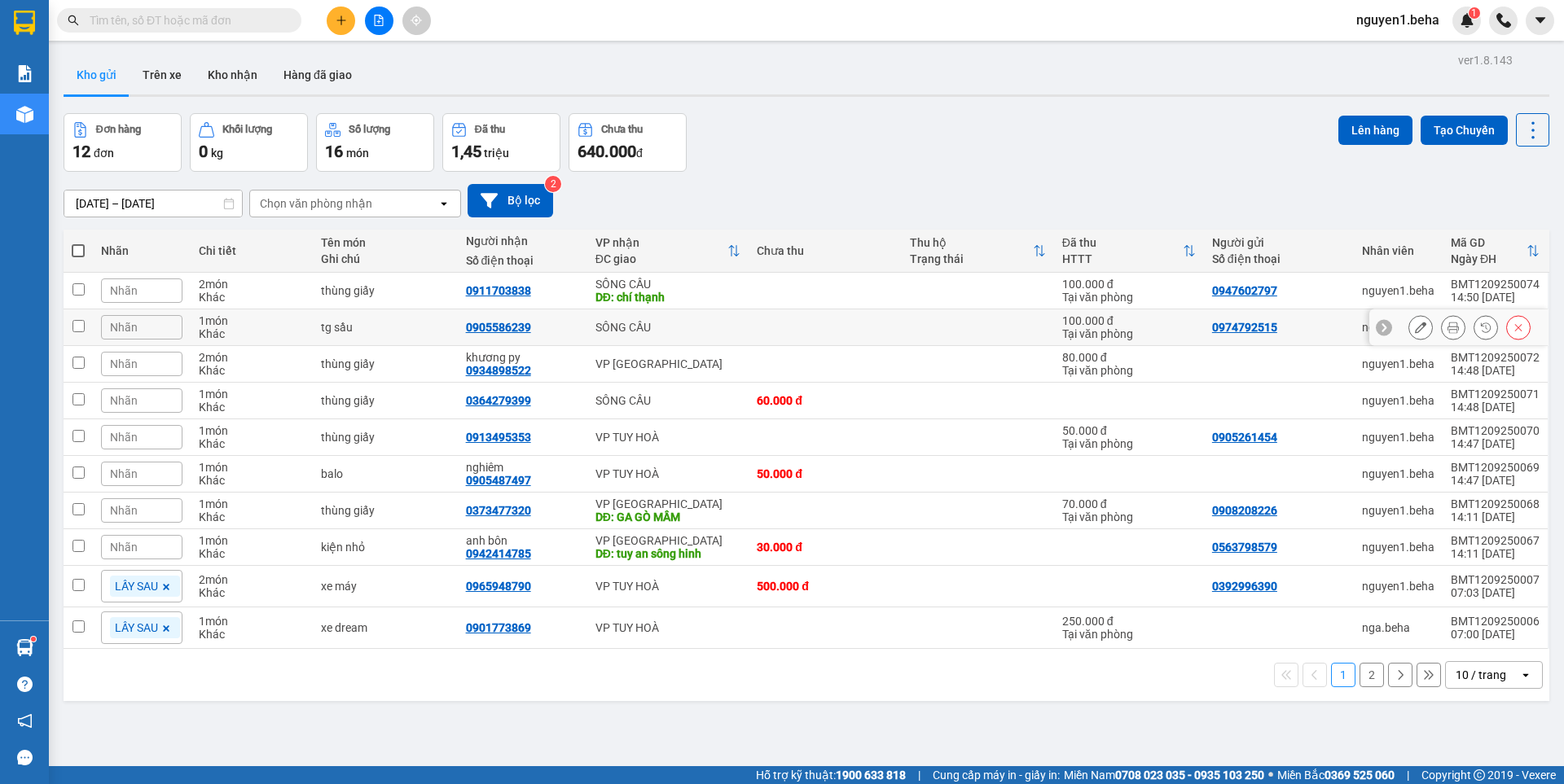
click at [1448, 332] on icon at bounding box center [1454, 327] width 12 height 12
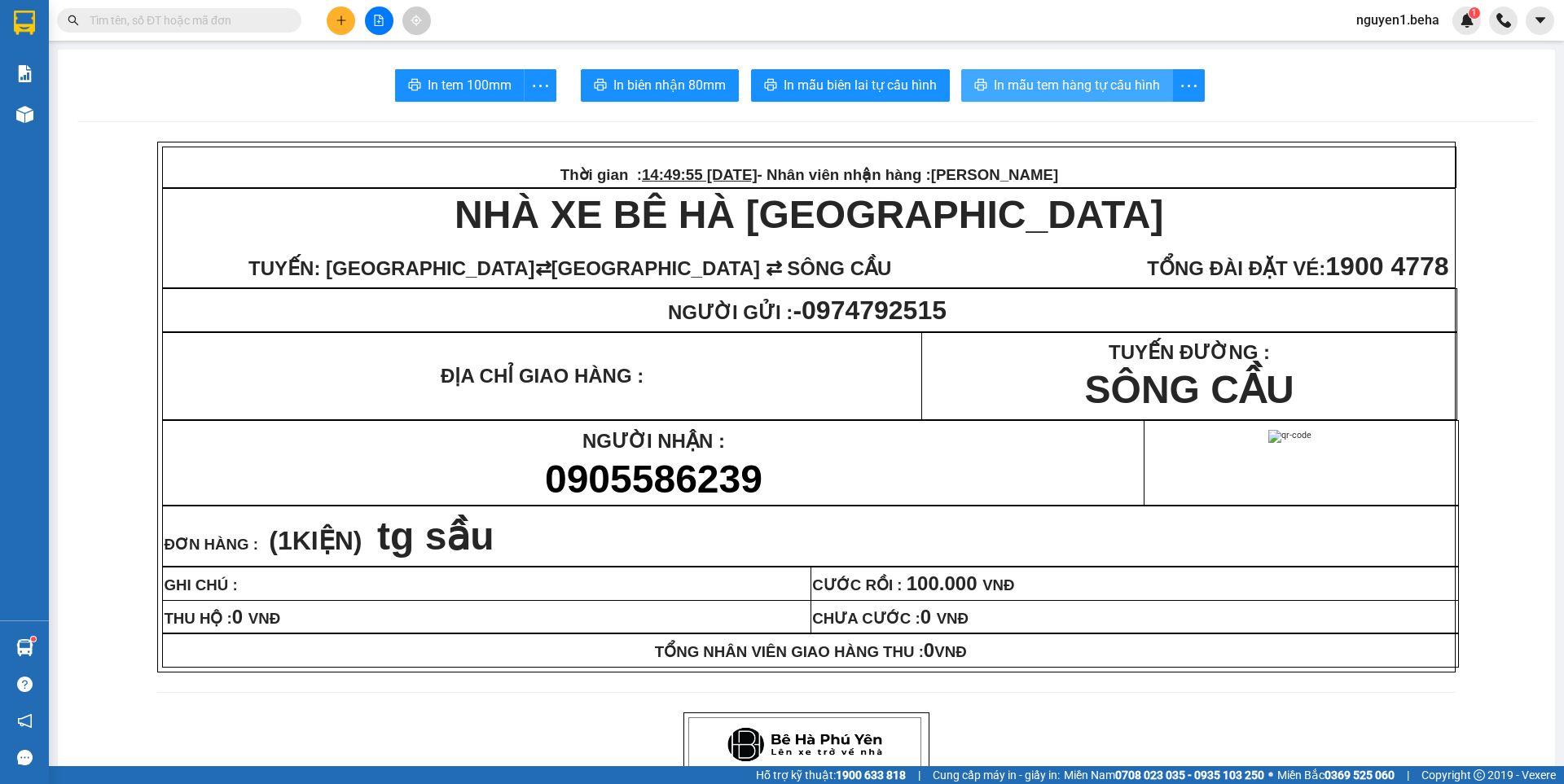
click at [1119, 78] on span "In mẫu tem hàng tự cấu hình" at bounding box center [1078, 85] width 166 height 21
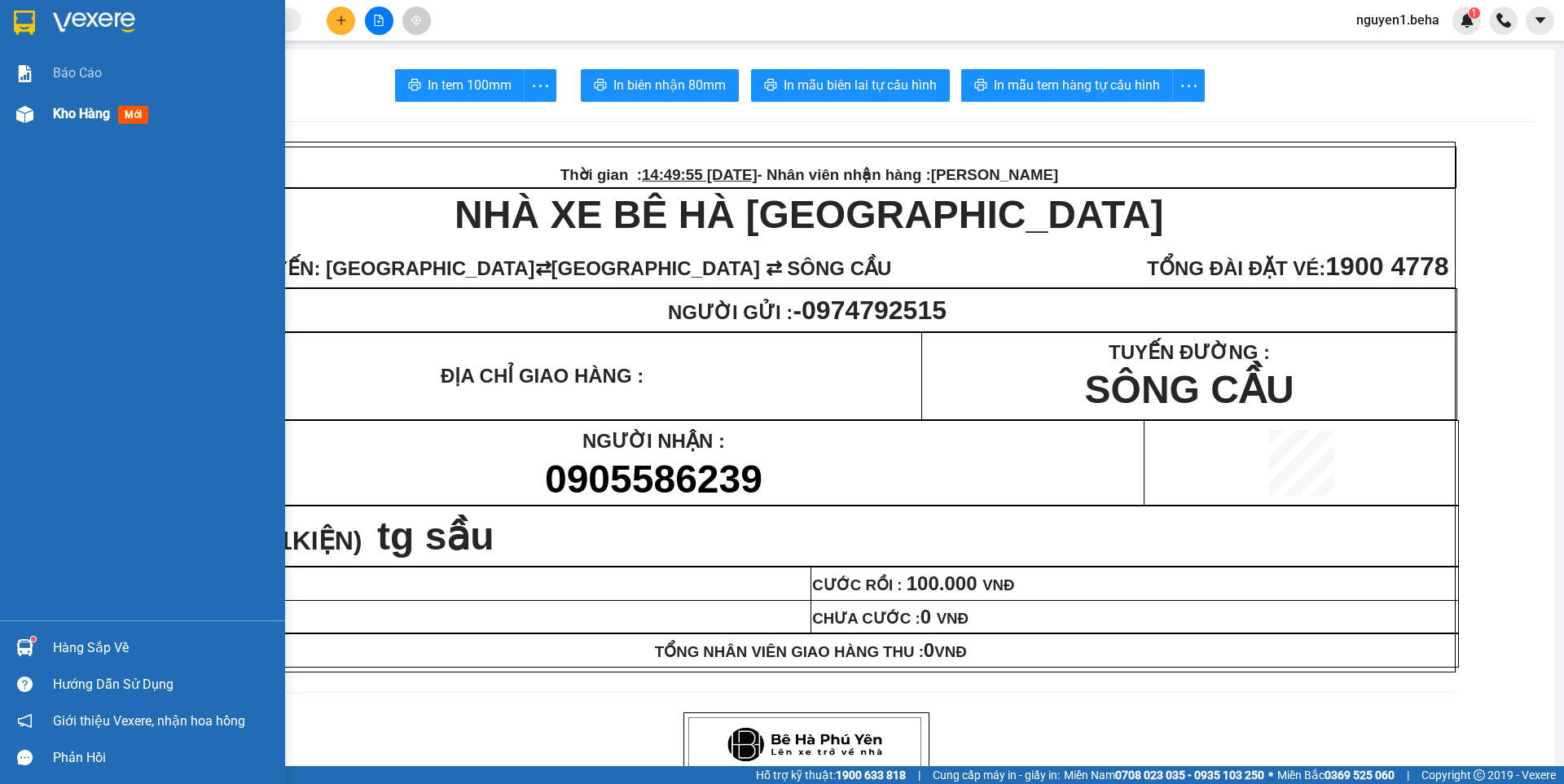
click at [13, 114] on div at bounding box center [25, 114] width 29 height 29
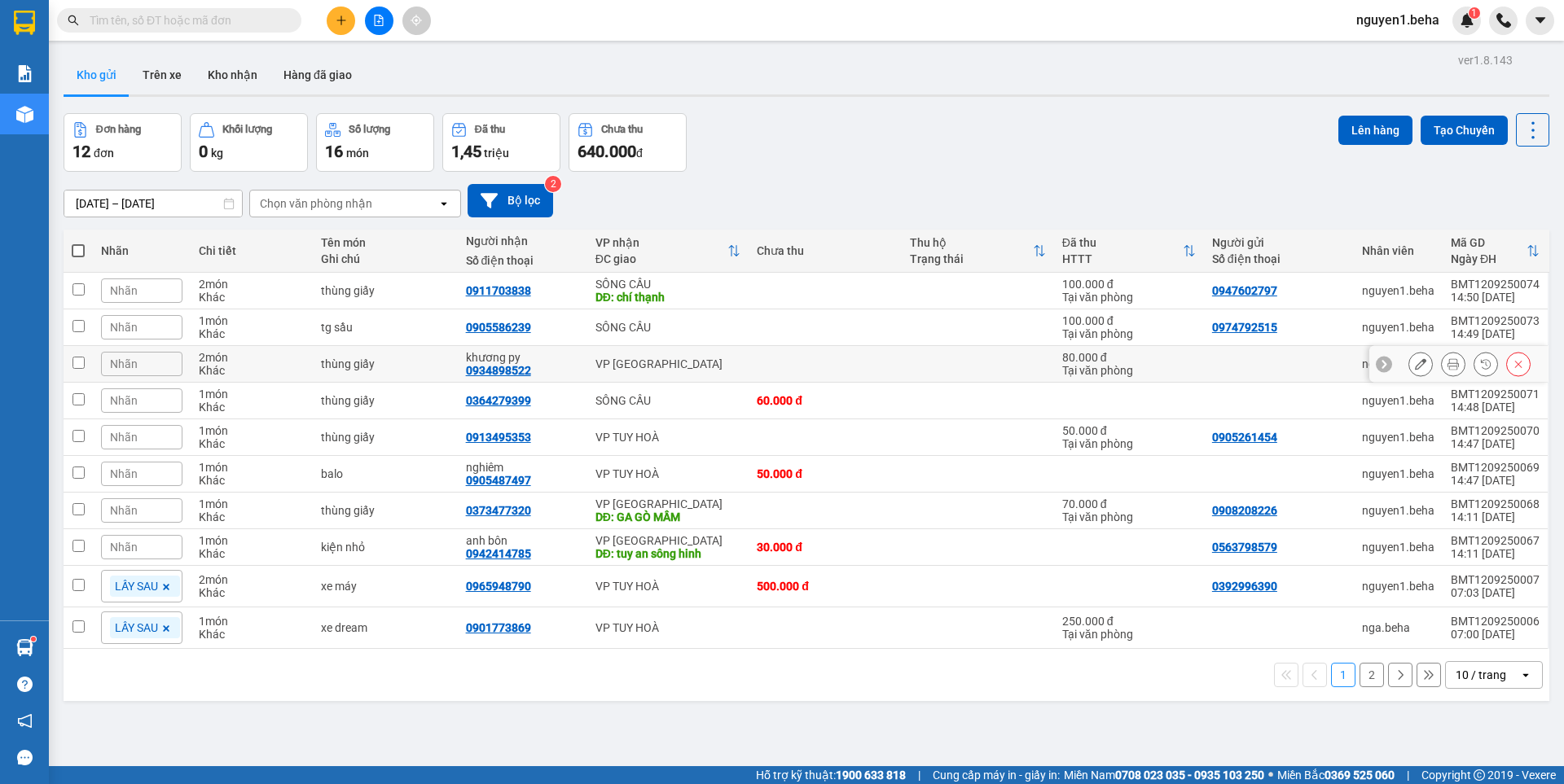
click at [1442, 364] on button at bounding box center [1454, 364] width 23 height 29
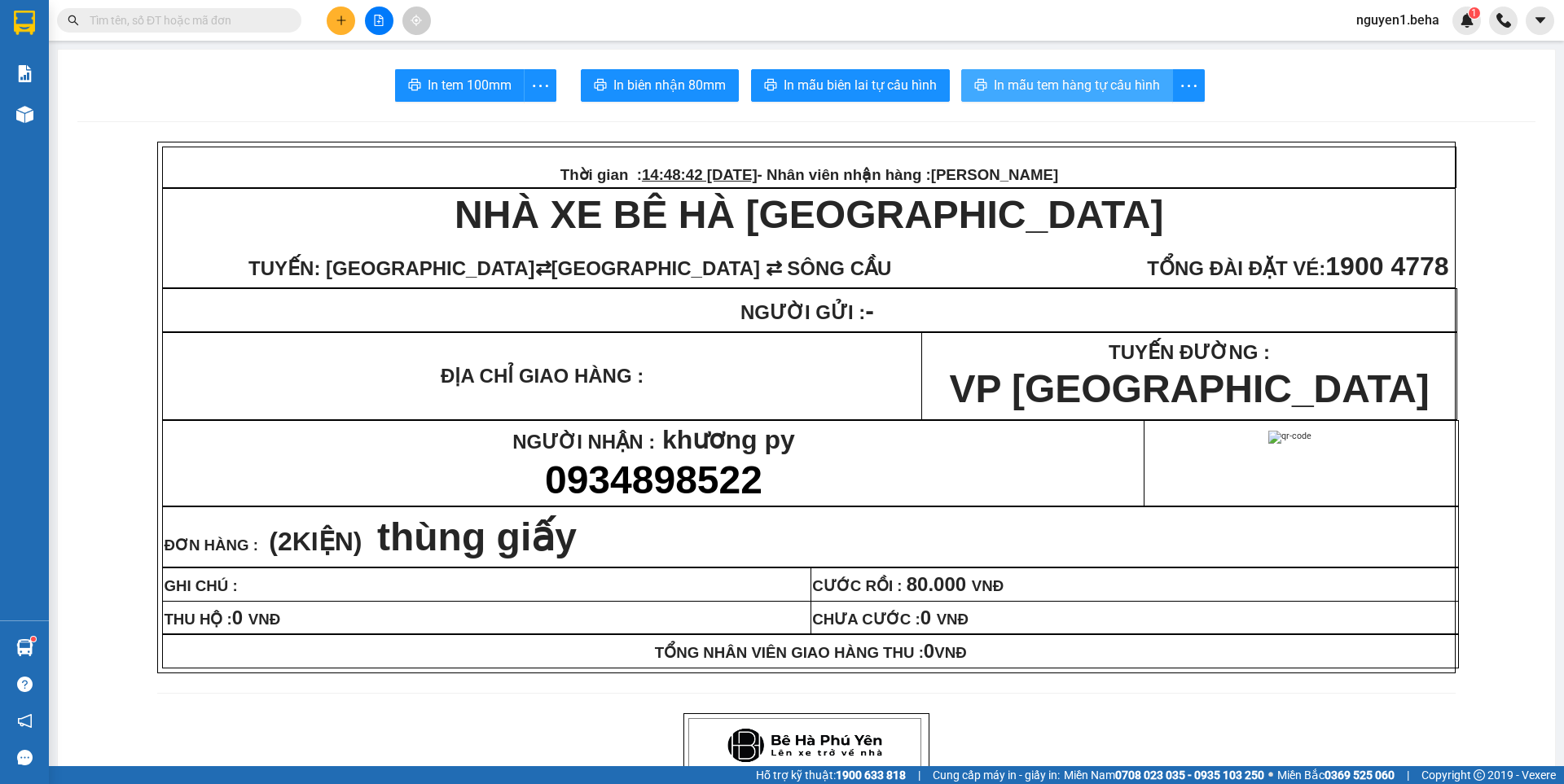
click at [1057, 82] on span "In mẫu tem hàng tự cấu hình" at bounding box center [1078, 85] width 166 height 21
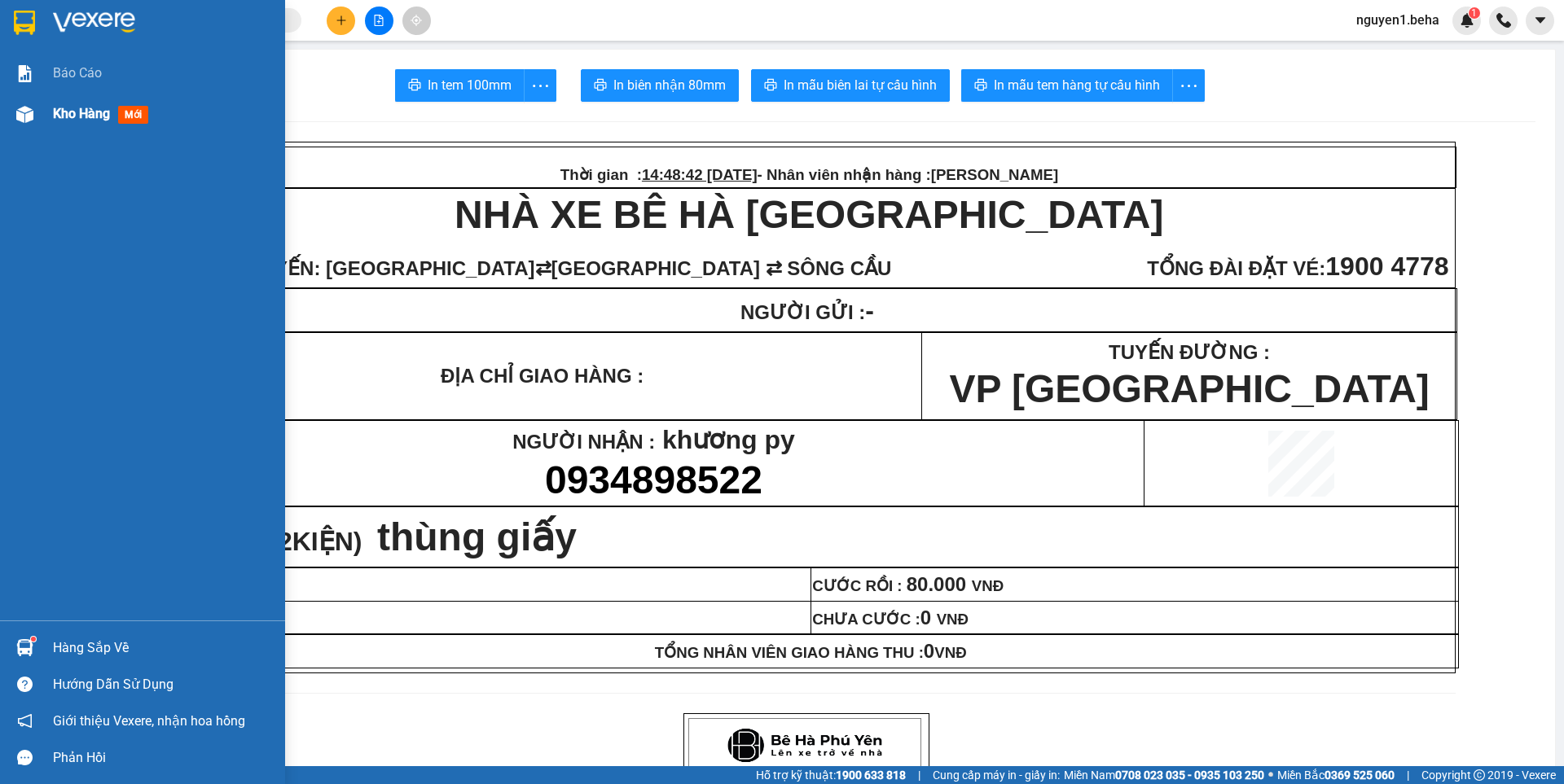
click at [22, 114] on img at bounding box center [25, 114] width 17 height 17
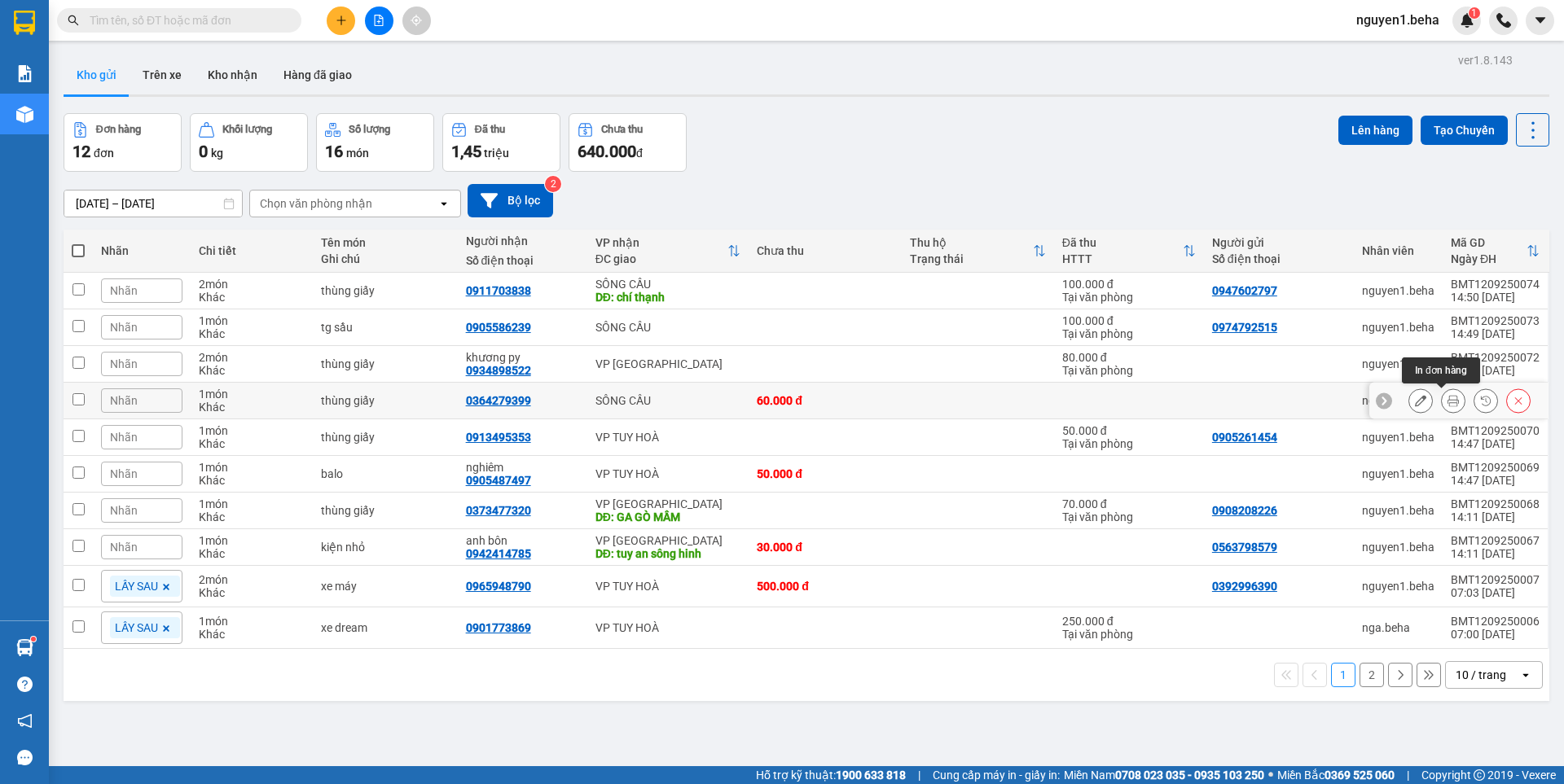
click at [1448, 402] on icon at bounding box center [1454, 401] width 12 height 12
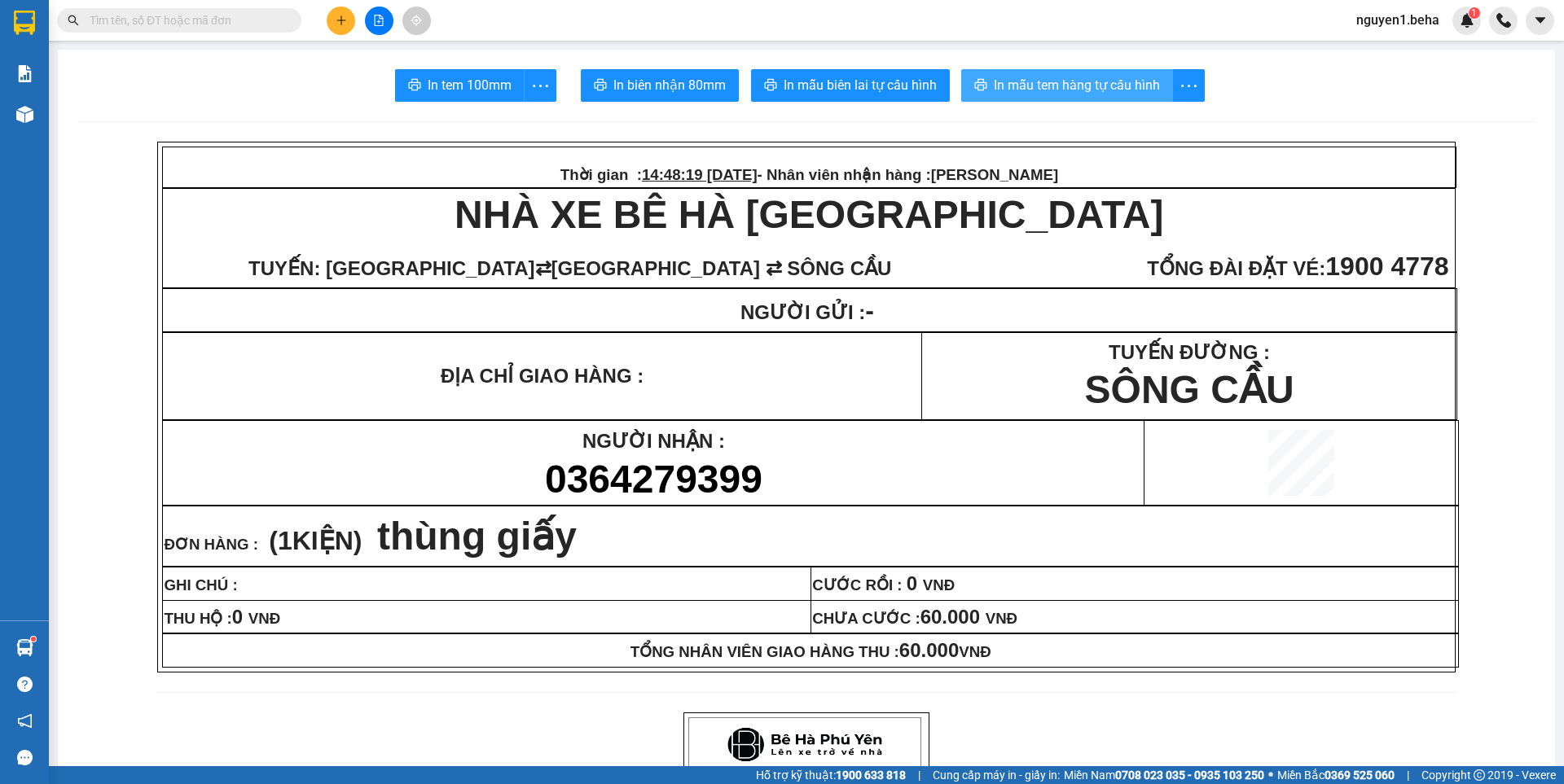
click at [1057, 88] on span "In mẫu tem hàng tự cấu hình" at bounding box center [1078, 85] width 166 height 21
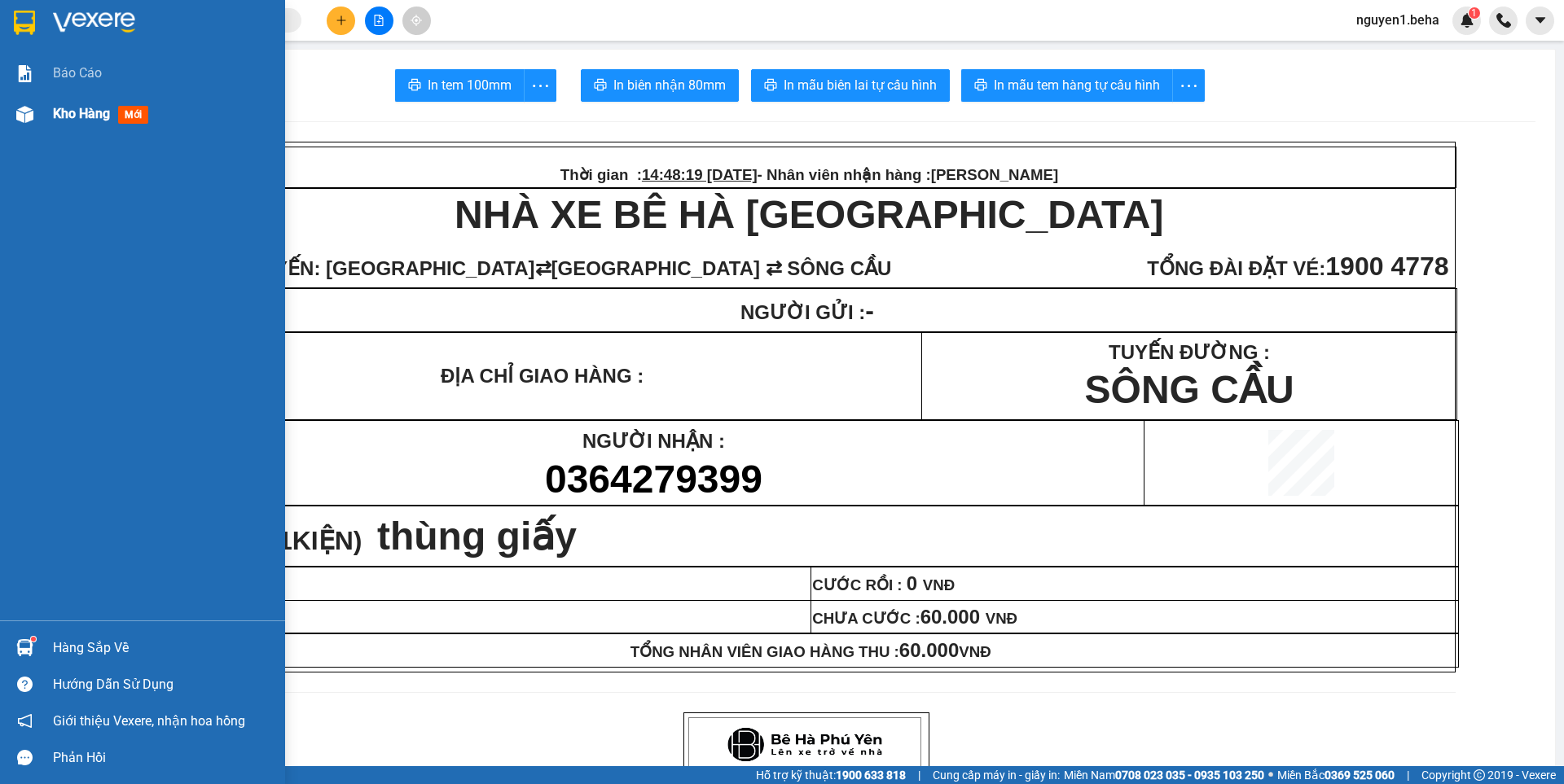
click at [12, 112] on div at bounding box center [25, 114] width 29 height 29
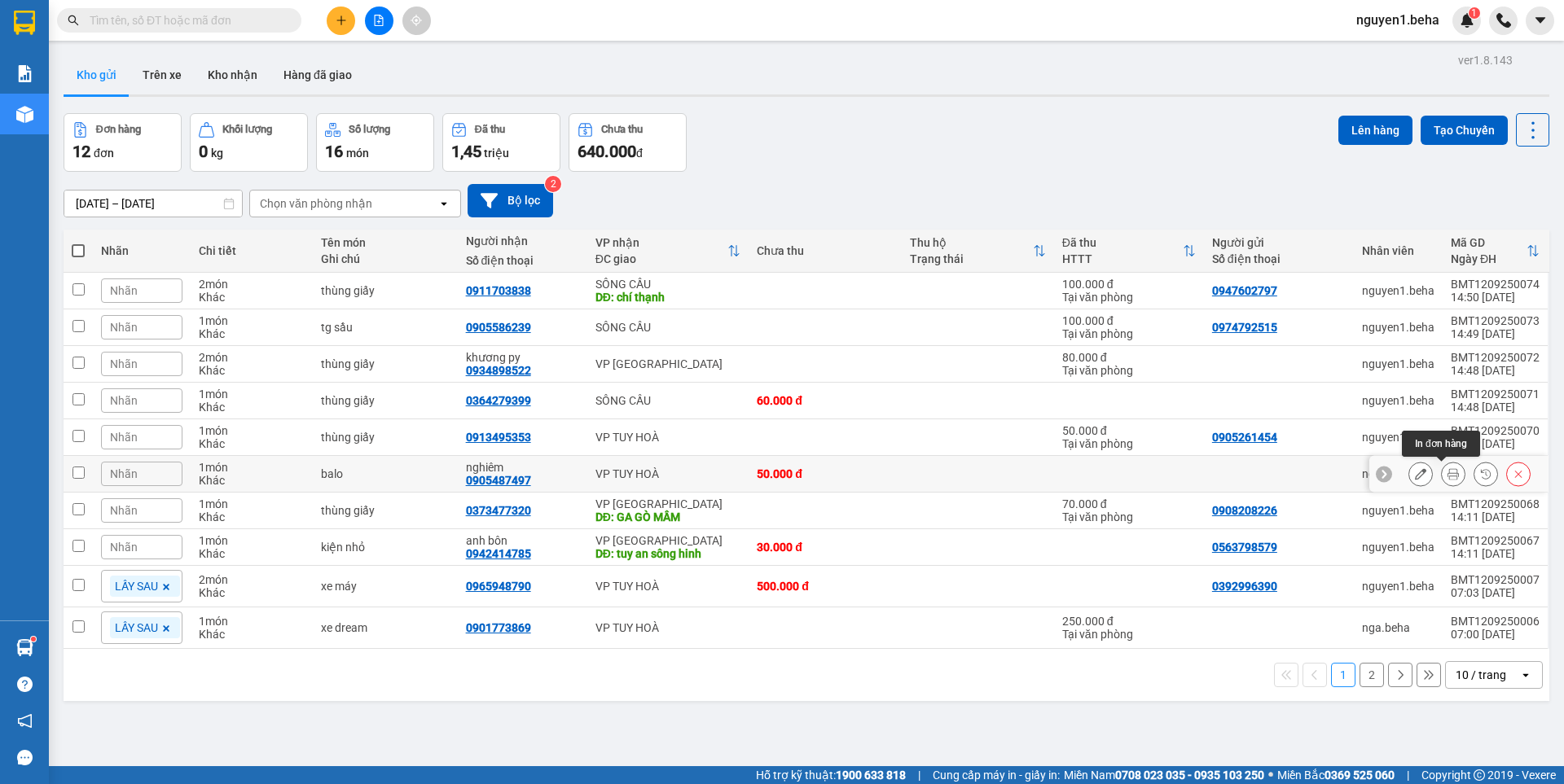
click at [1448, 473] on icon at bounding box center [1454, 474] width 12 height 12
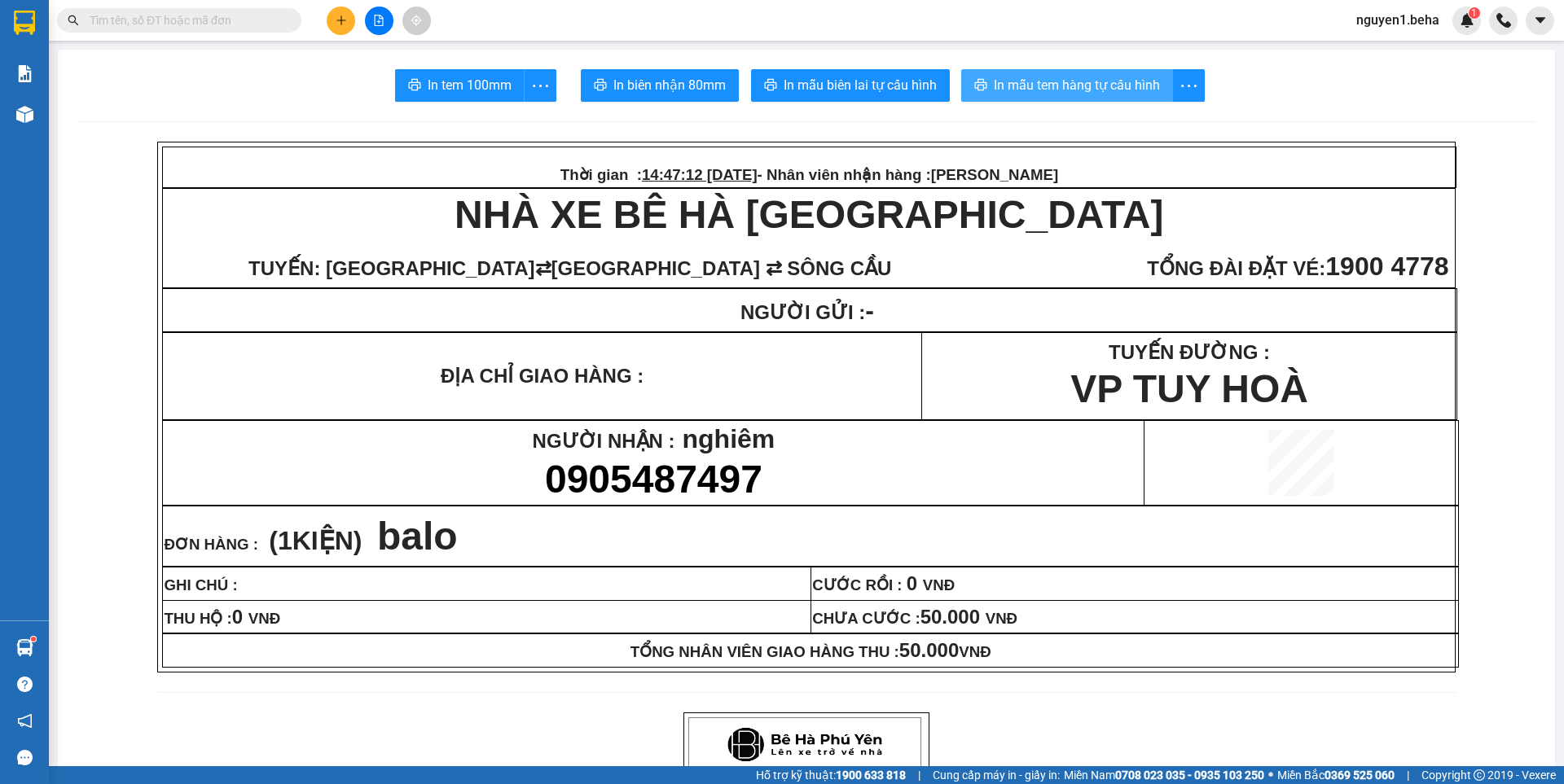
click at [1059, 77] on span "In mẫu tem hàng tự cấu hình" at bounding box center [1078, 85] width 166 height 21
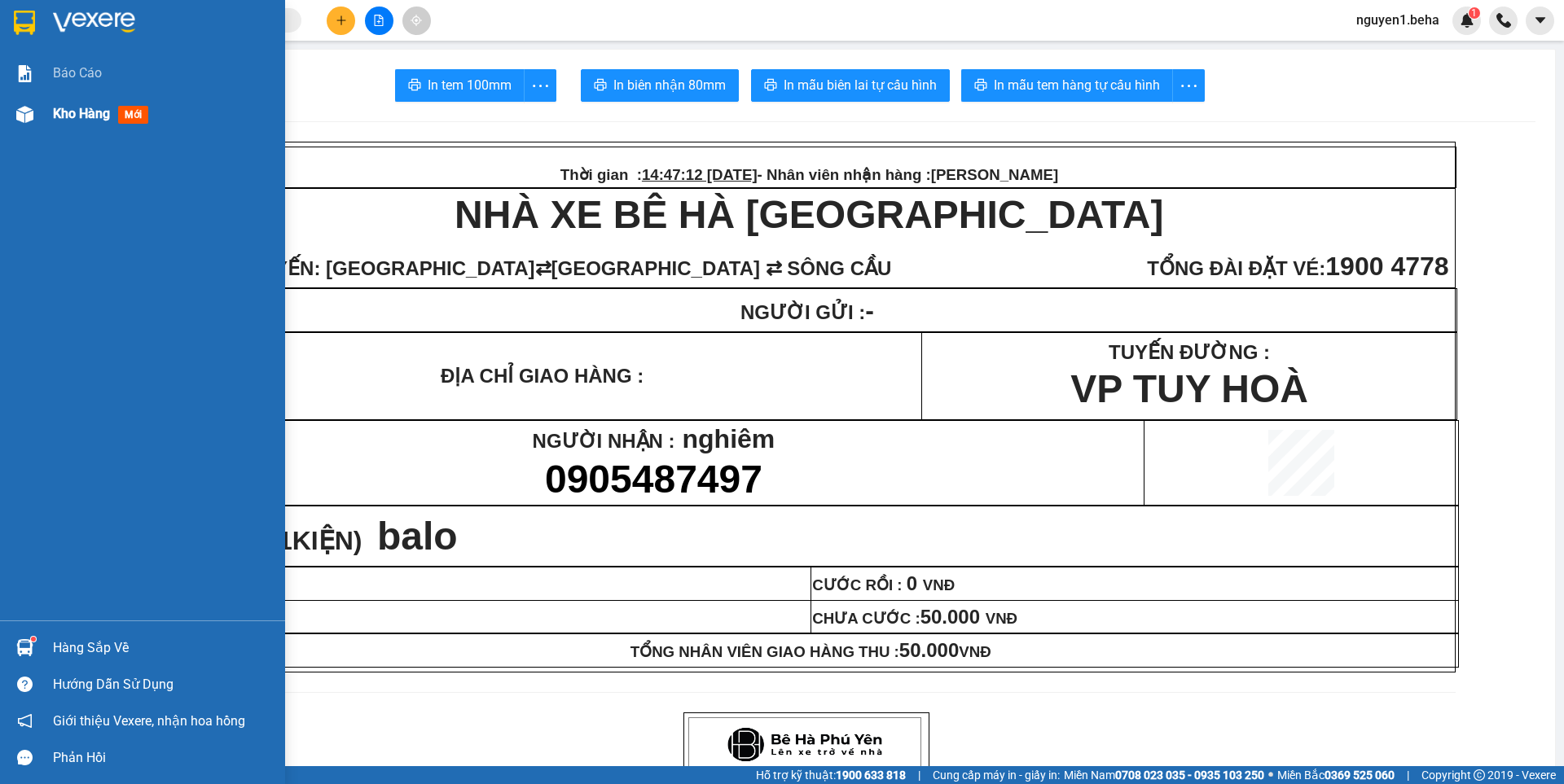
click at [24, 115] on img at bounding box center [25, 114] width 17 height 17
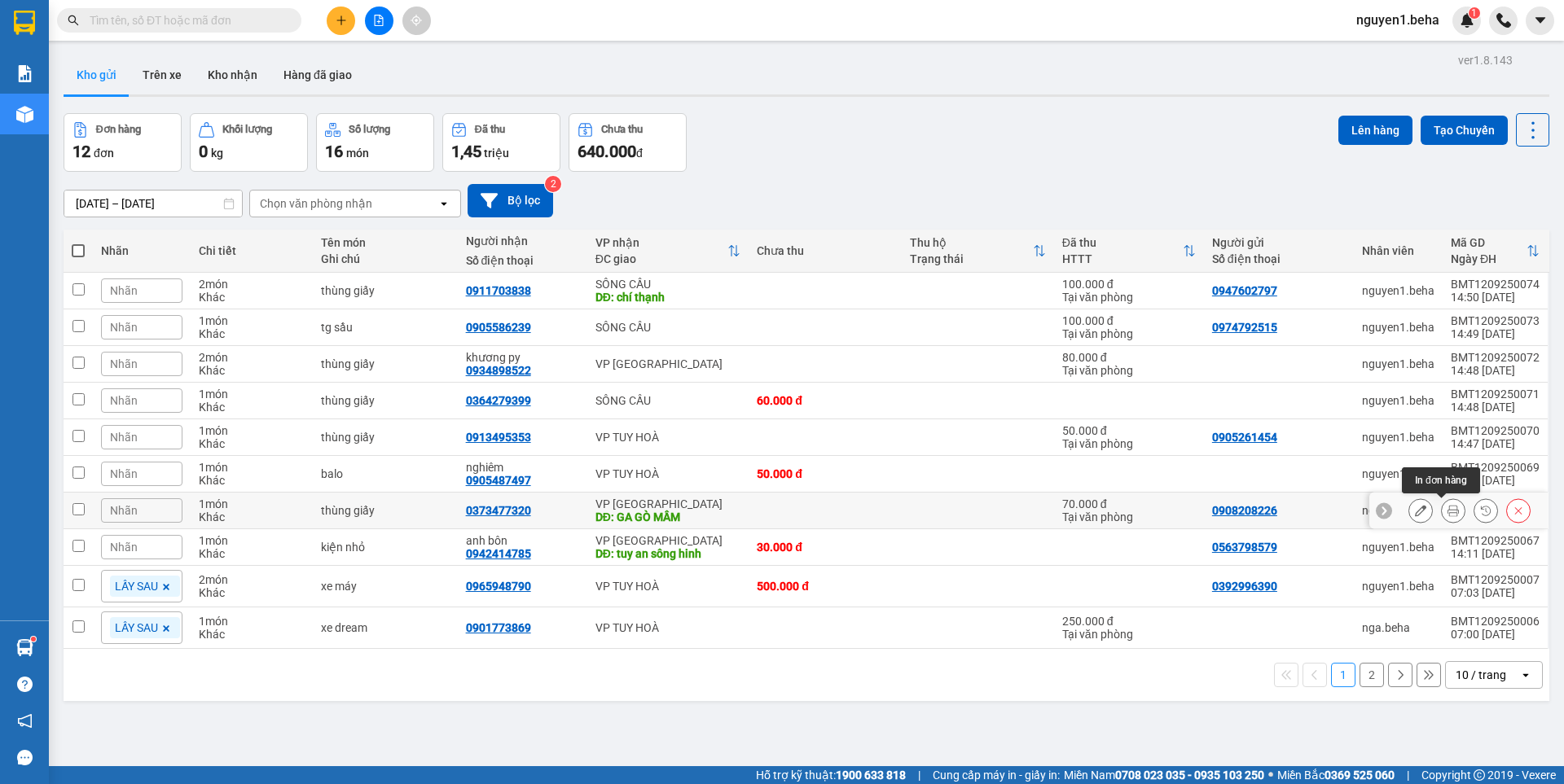
click at [1448, 512] on icon at bounding box center [1454, 511] width 12 height 12
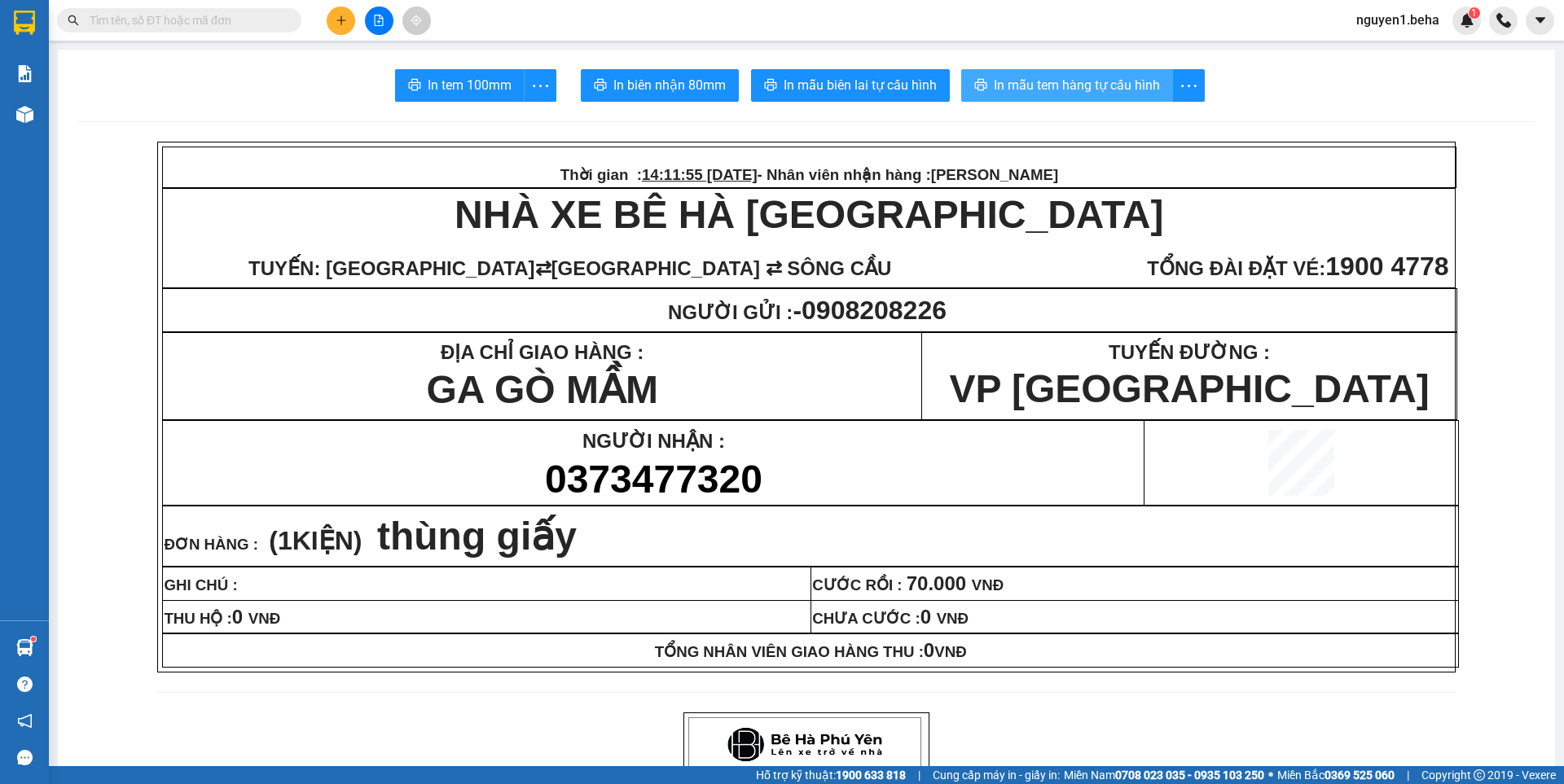
click at [1122, 83] on span "In mẫu tem hàng tự cấu hình" at bounding box center [1078, 85] width 166 height 21
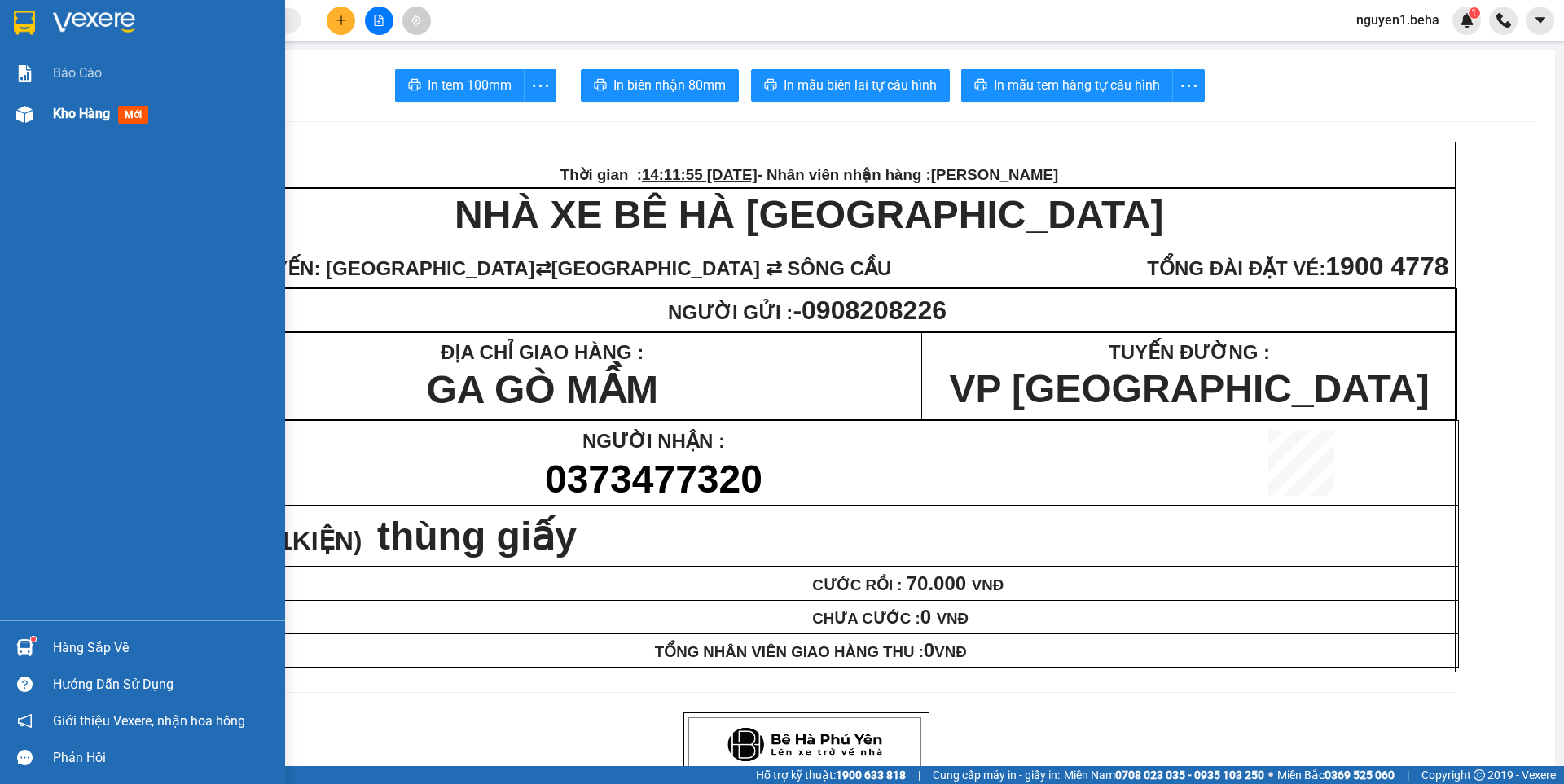
click at [44, 117] on div "Kho hàng mới" at bounding box center [142, 114] width 285 height 40
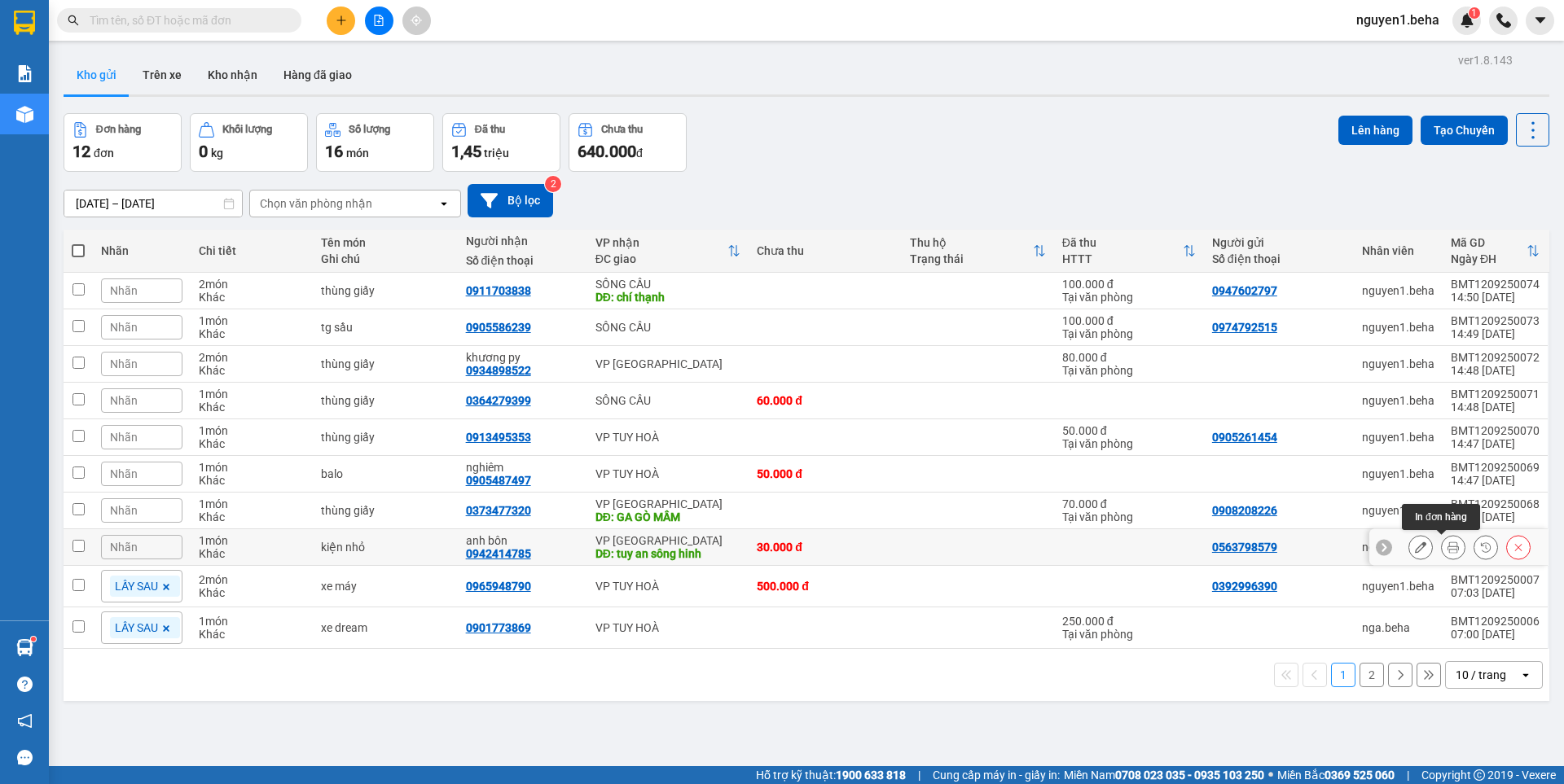
click at [1448, 545] on icon at bounding box center [1454, 547] width 12 height 12
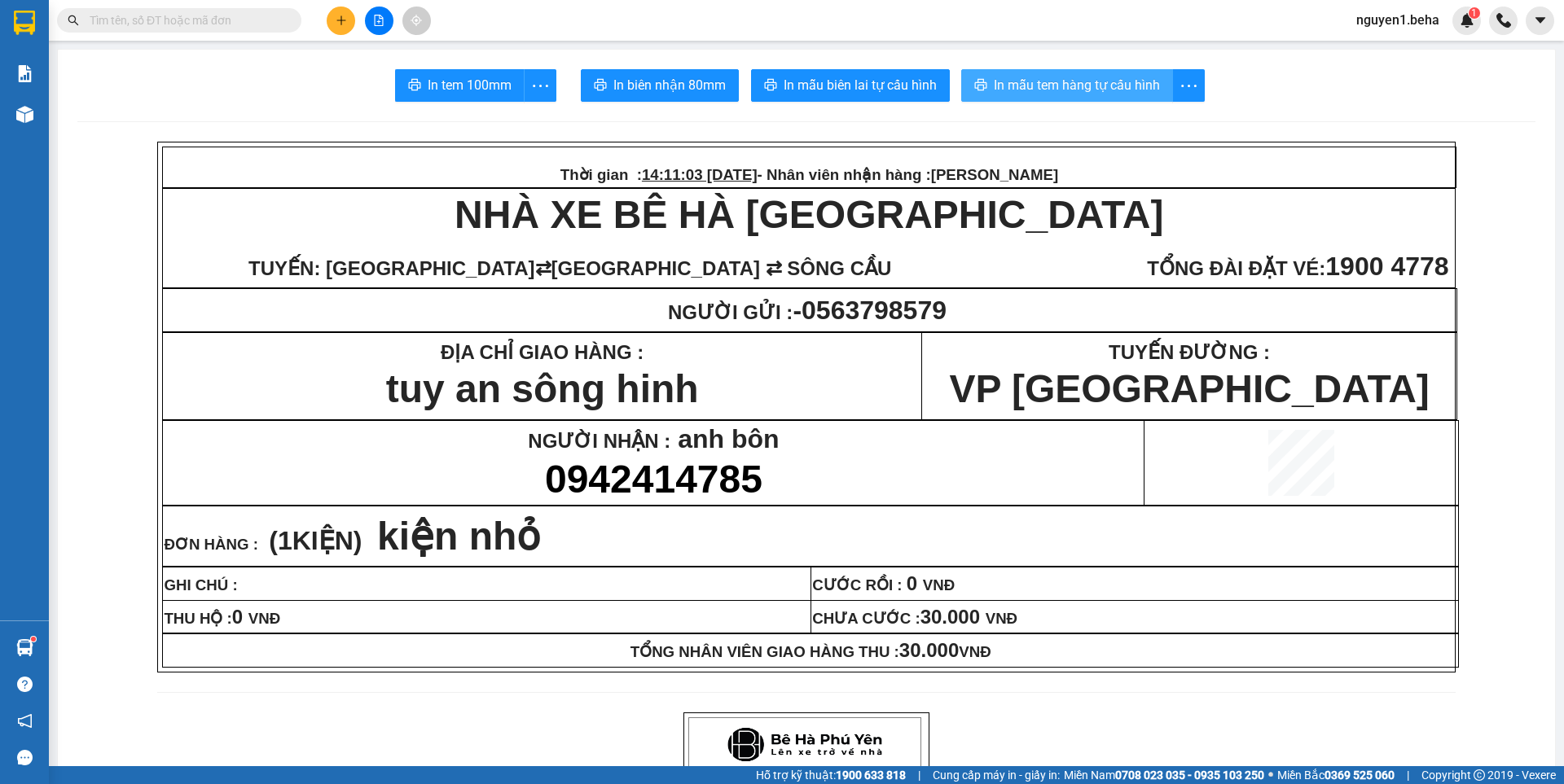
click at [1040, 82] on span "In mẫu tem hàng tự cấu hình" at bounding box center [1078, 85] width 166 height 21
click at [203, 12] on input "text" at bounding box center [186, 21] width 193 height 18
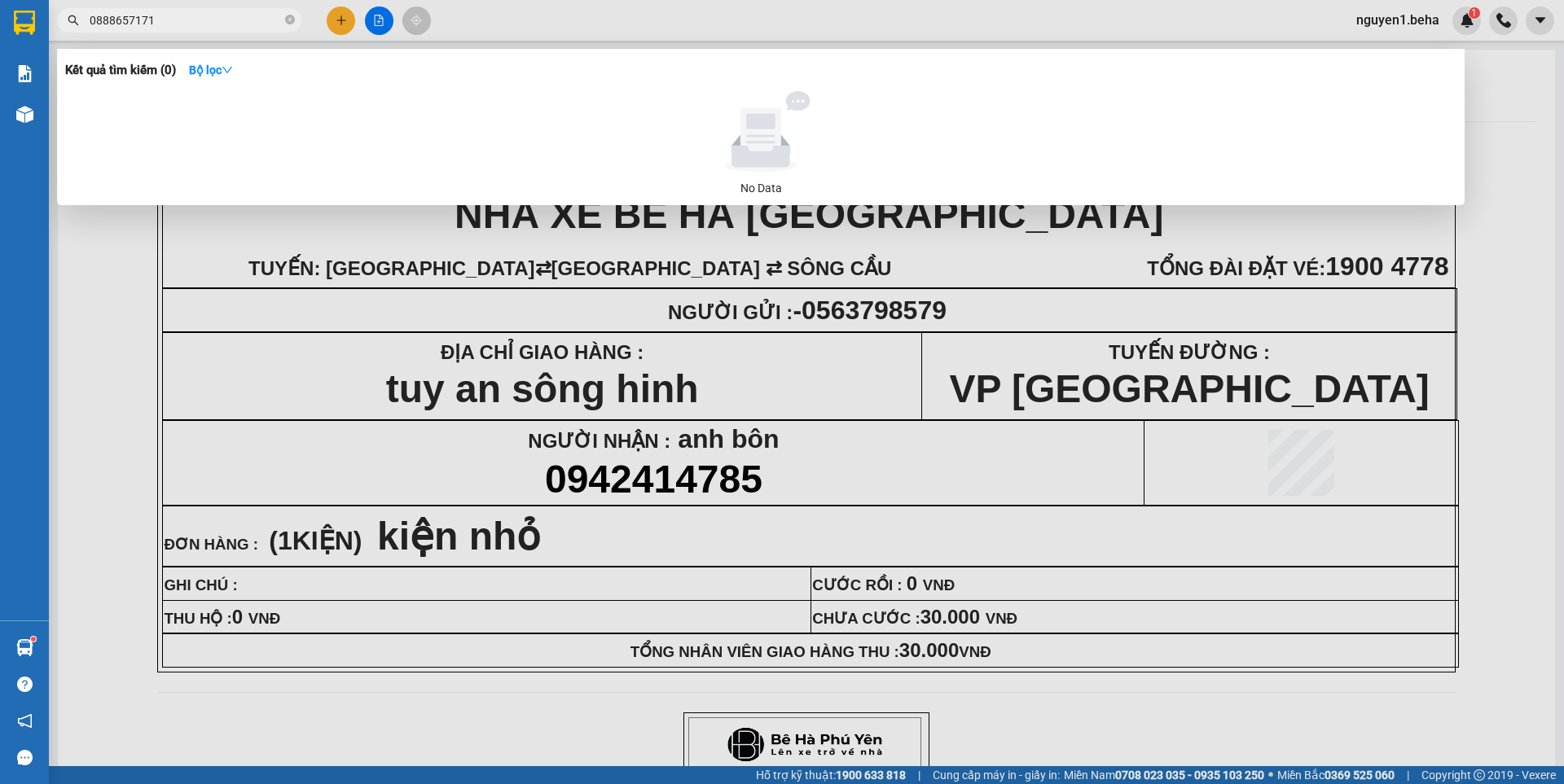
click at [190, 19] on input "0888657171" at bounding box center [186, 21] width 193 height 18
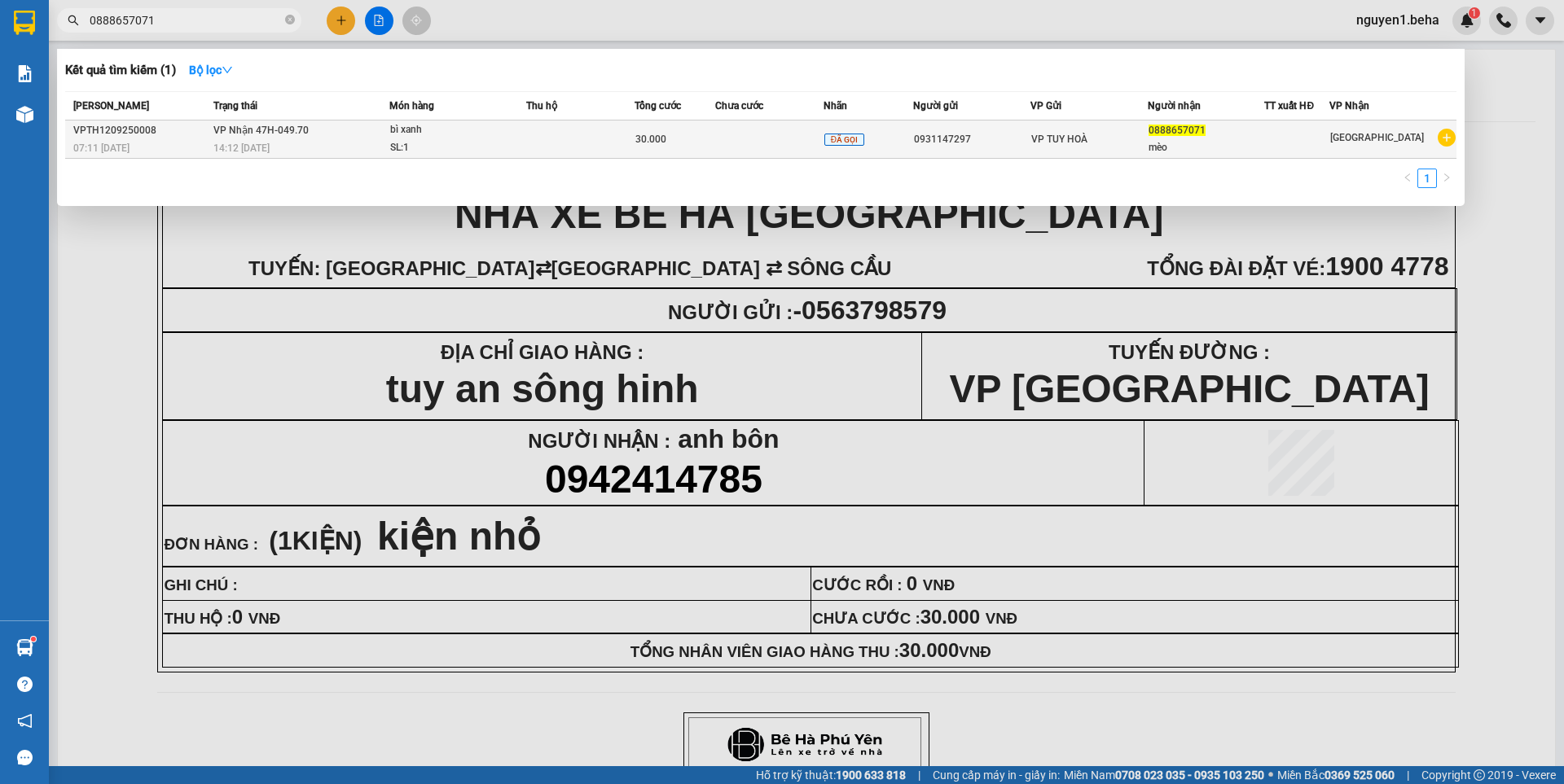
type input "0888657071"
click at [622, 141] on td at bounding box center [580, 139] width 109 height 39
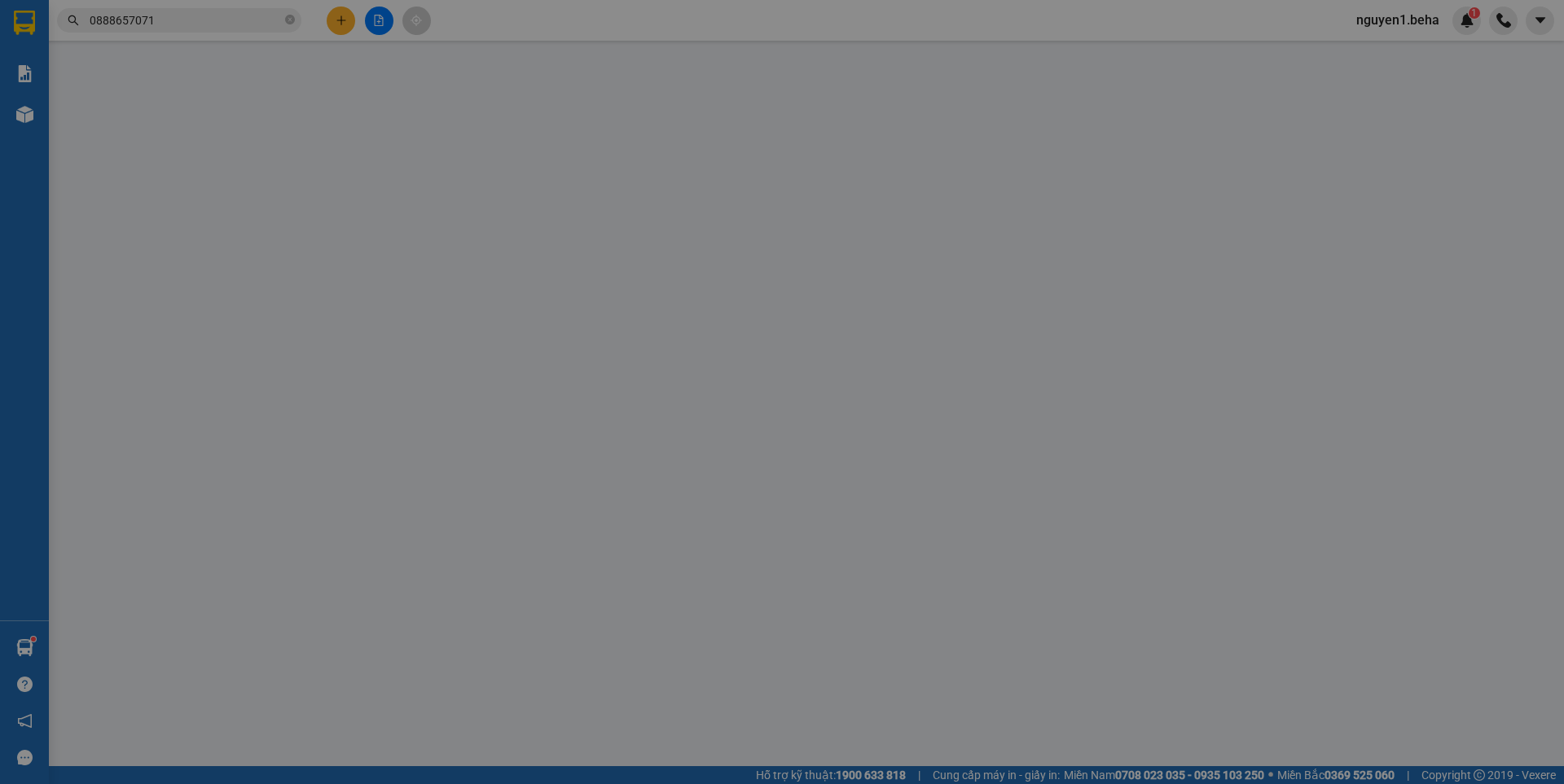
type input "0931147297"
type input "0888657071"
type input "mèo"
type input "30.000"
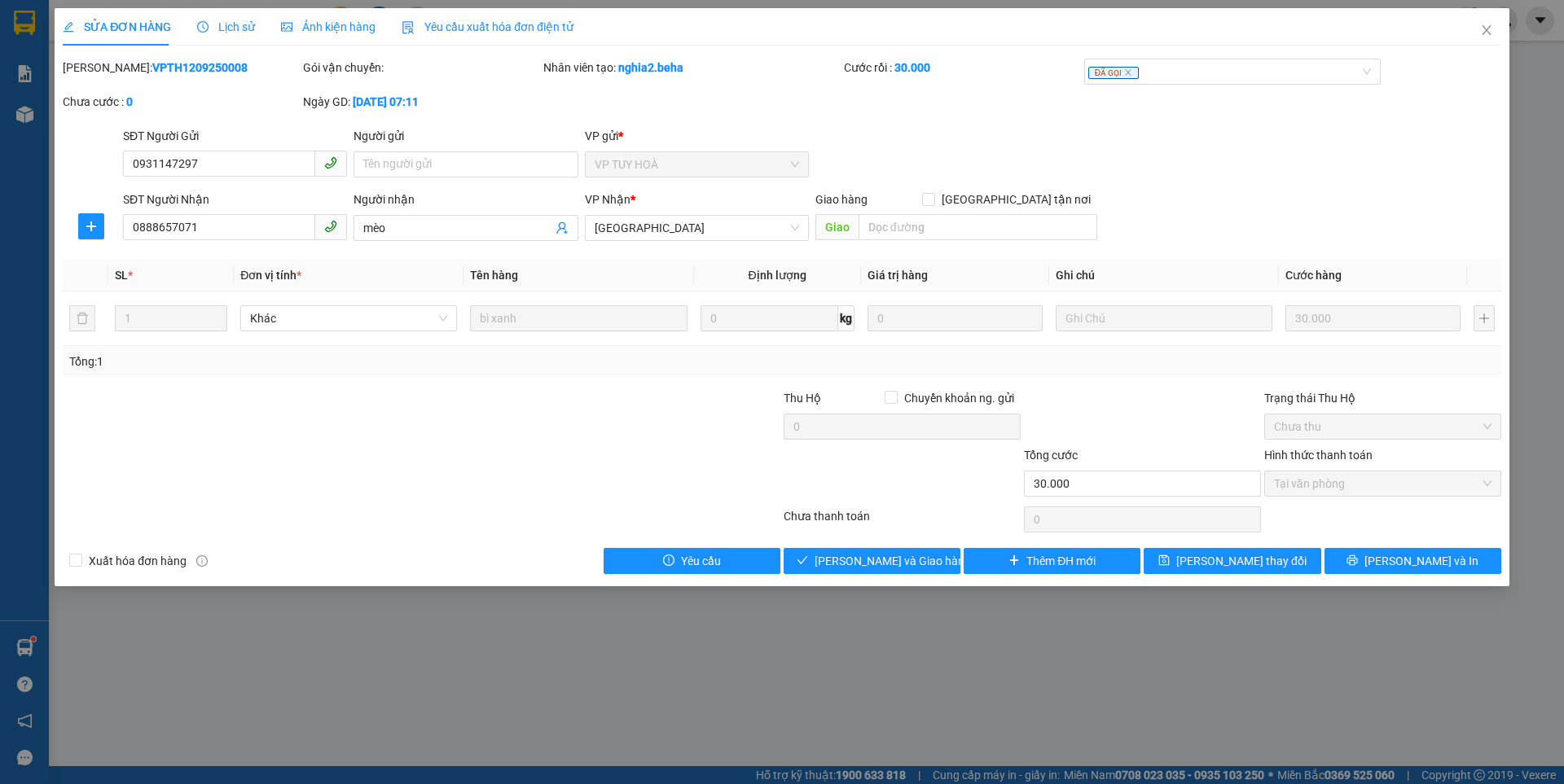
click at [319, 31] on span "Ảnh kiện hàng" at bounding box center [328, 27] width 95 height 13
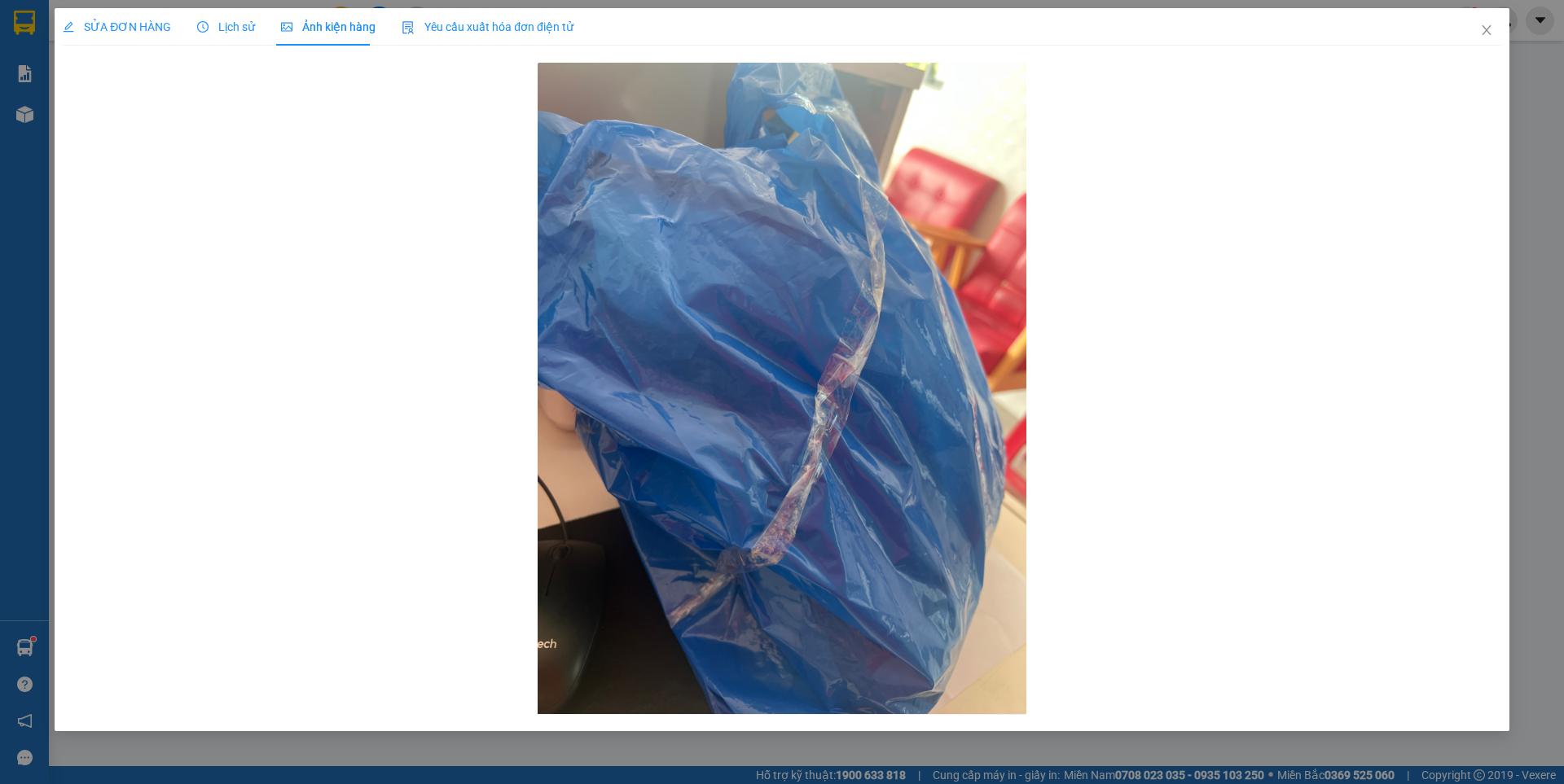
click at [94, 26] on span "SỬA ĐƠN HÀNG" at bounding box center [117, 27] width 109 height 13
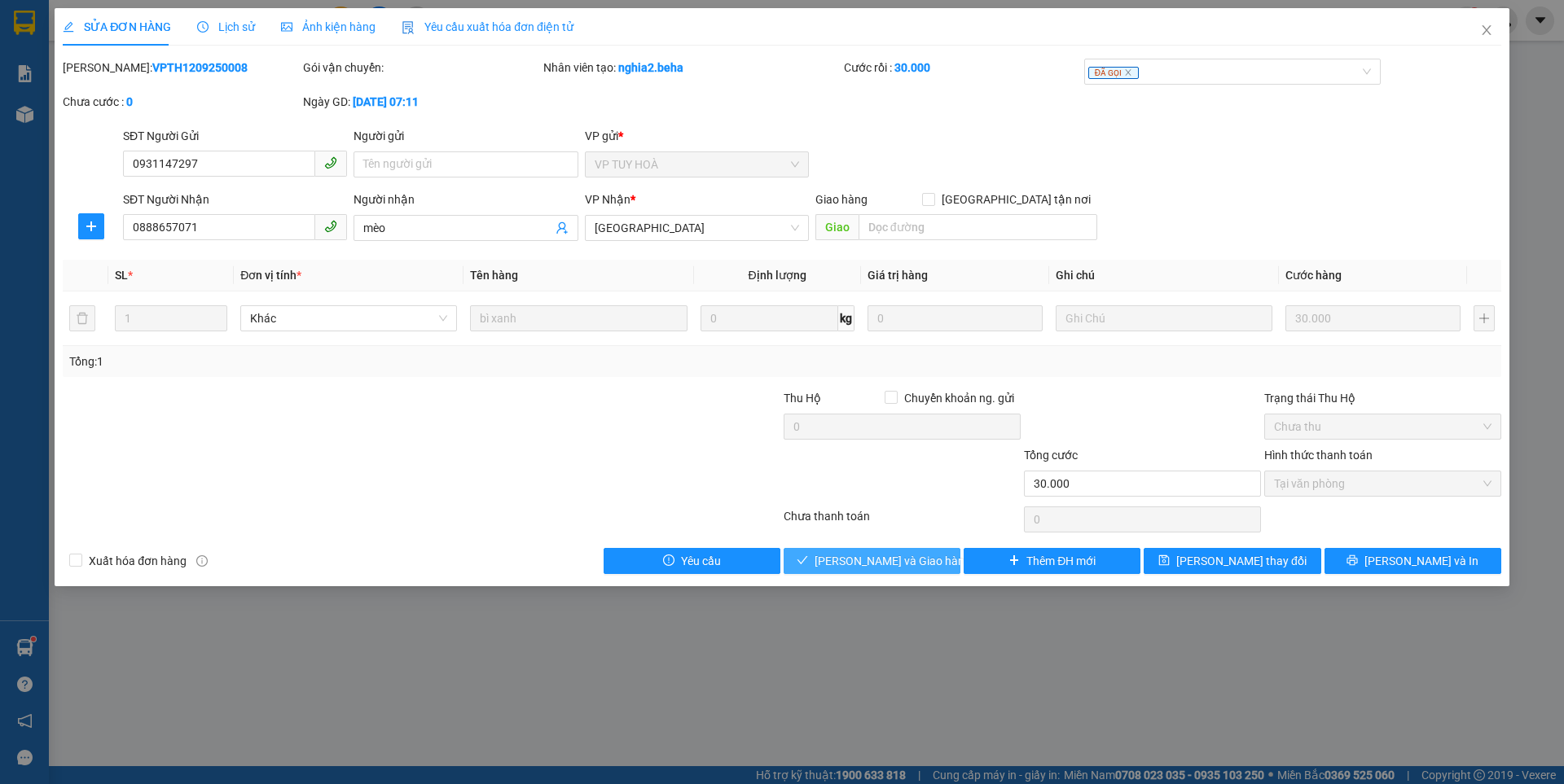
click at [887, 564] on span "[PERSON_NAME] và Giao hàng" at bounding box center [893, 561] width 156 height 18
click at [25, 116] on div "SỬA ĐƠN HÀNG Lịch sử Ảnh kiện hàng Yêu cầu xuất hóa đơn điện tử Total Paid Fee …" at bounding box center [782, 392] width 1564 height 784
click at [1495, 30] on span "Close" at bounding box center [1487, 30] width 45 height 45
click at [1495, 30] on div at bounding box center [1503, 21] width 29 height 29
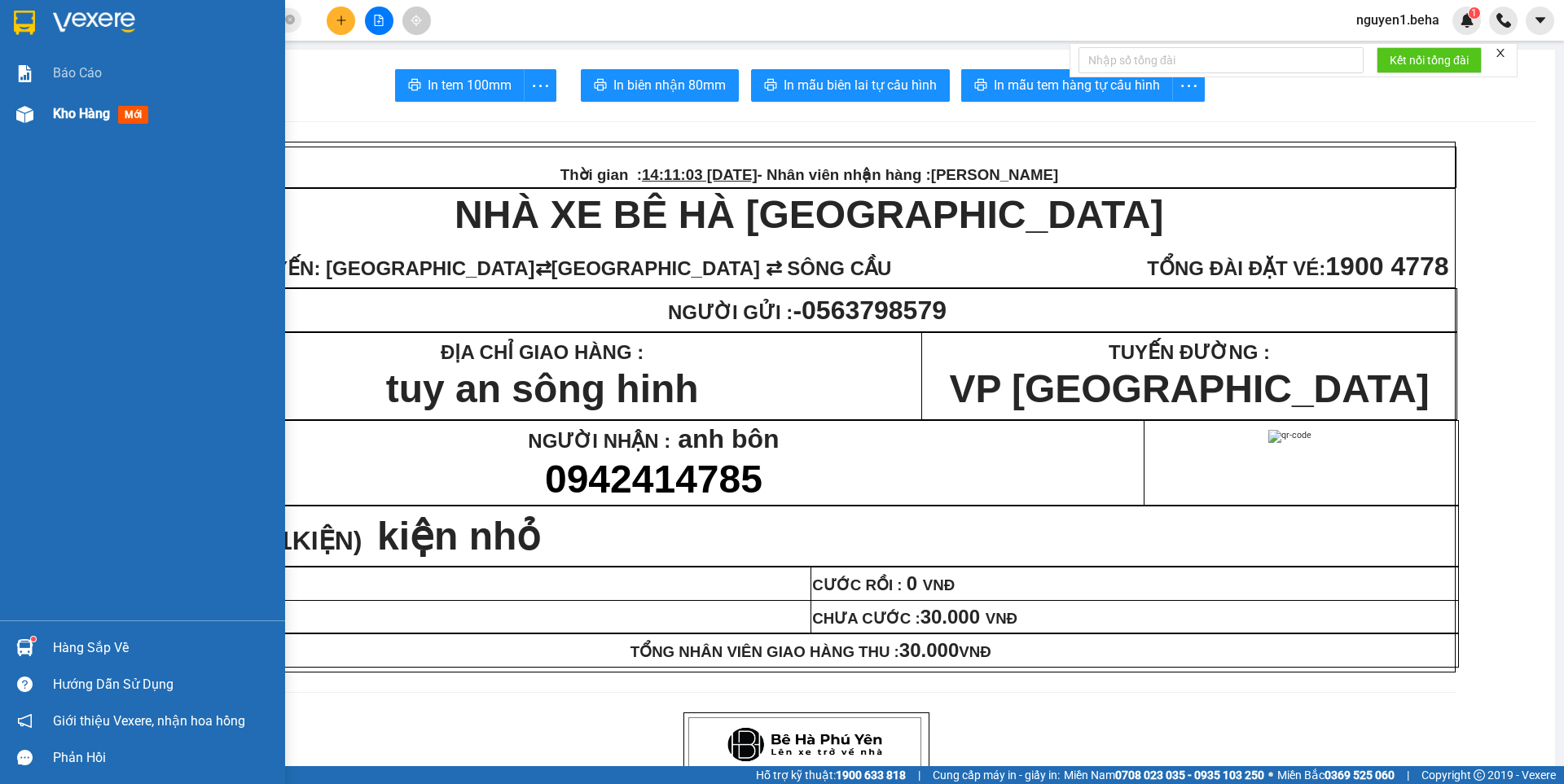
click at [28, 114] on img at bounding box center [25, 114] width 17 height 17
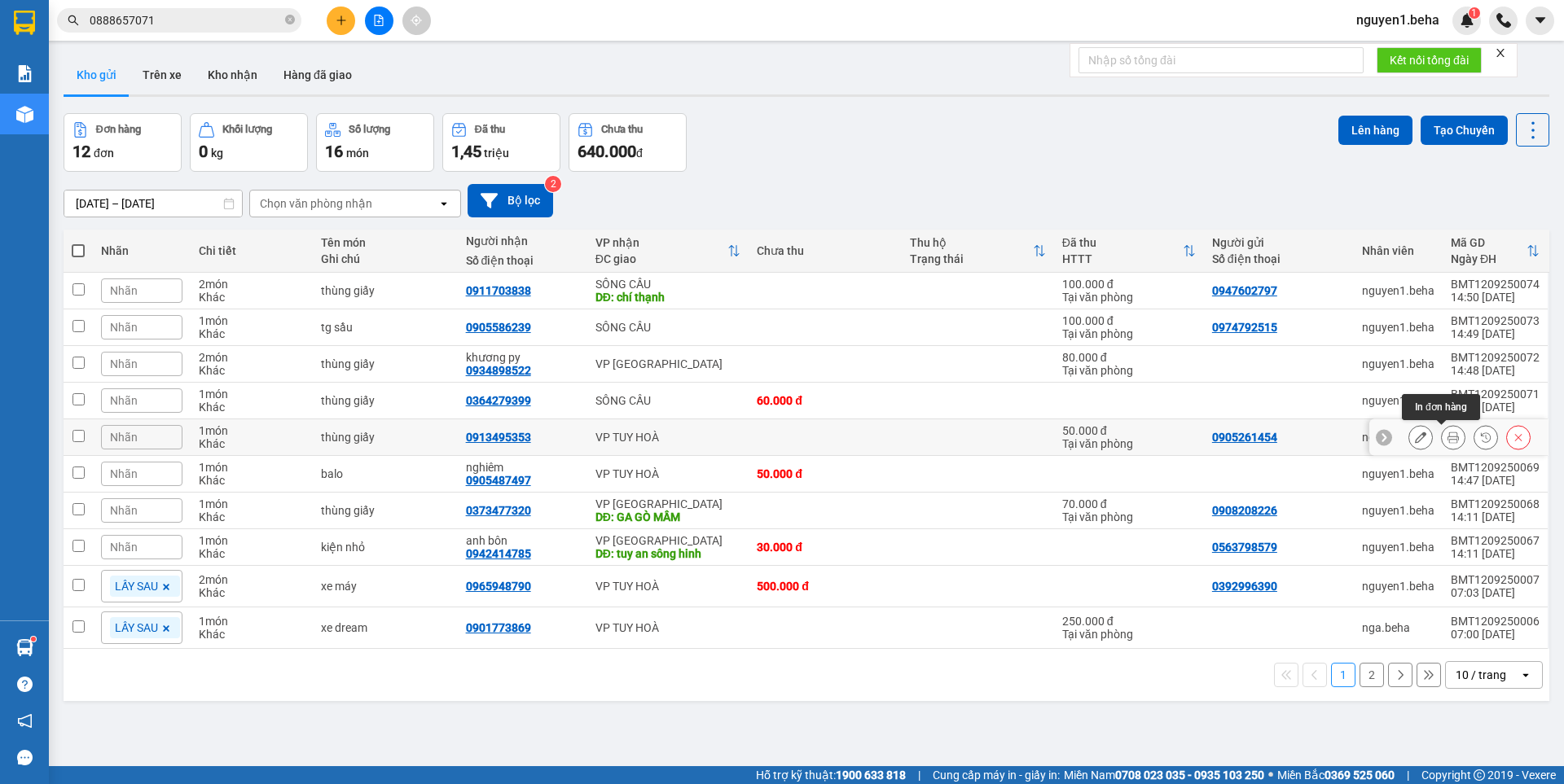
click at [1442, 438] on button at bounding box center [1454, 438] width 23 height 29
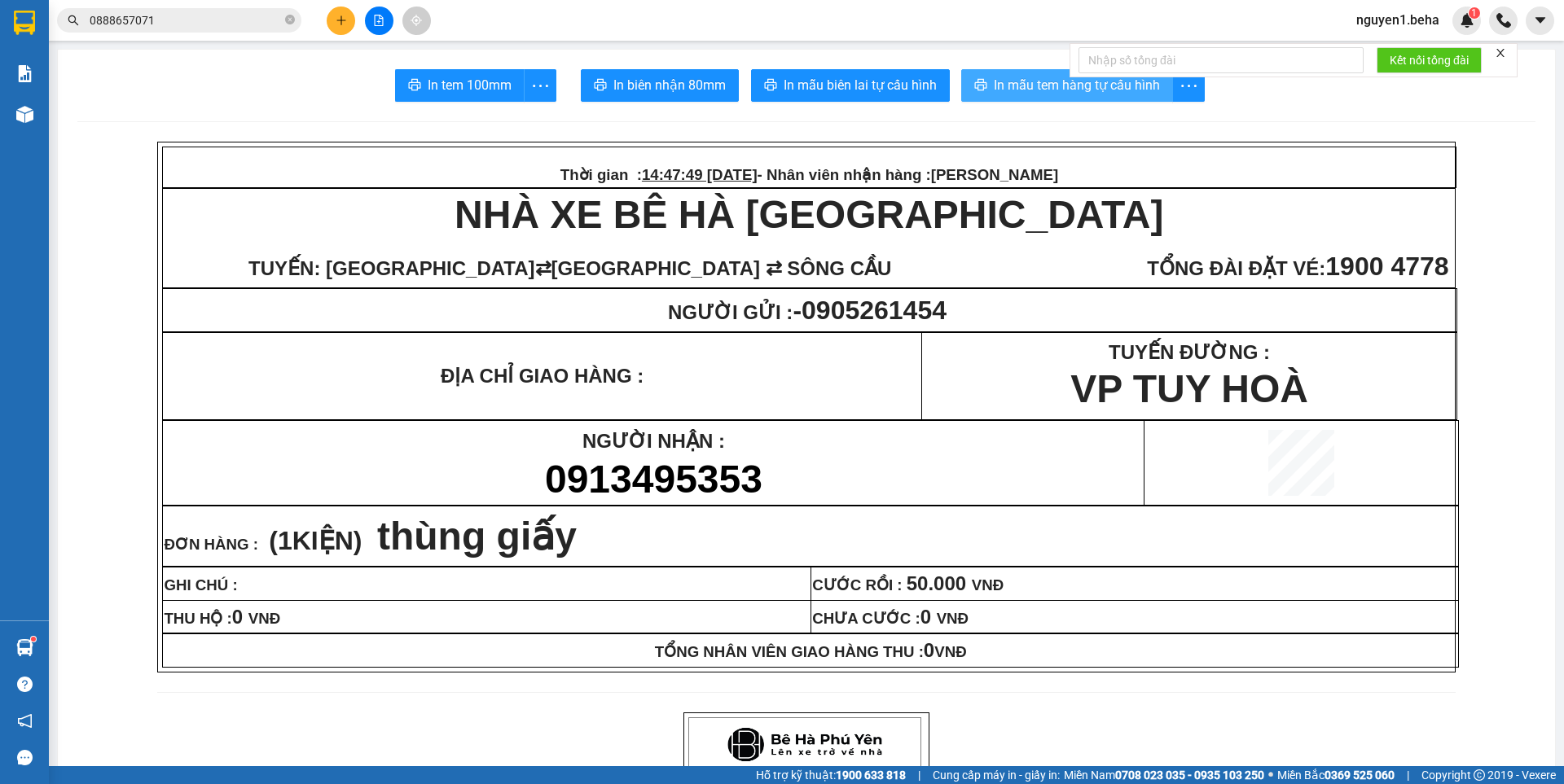
click at [1026, 90] on span "In mẫu tem hàng tự cấu hình" at bounding box center [1078, 85] width 166 height 21
click at [1505, 50] on icon "close" at bounding box center [1501, 53] width 12 height 12
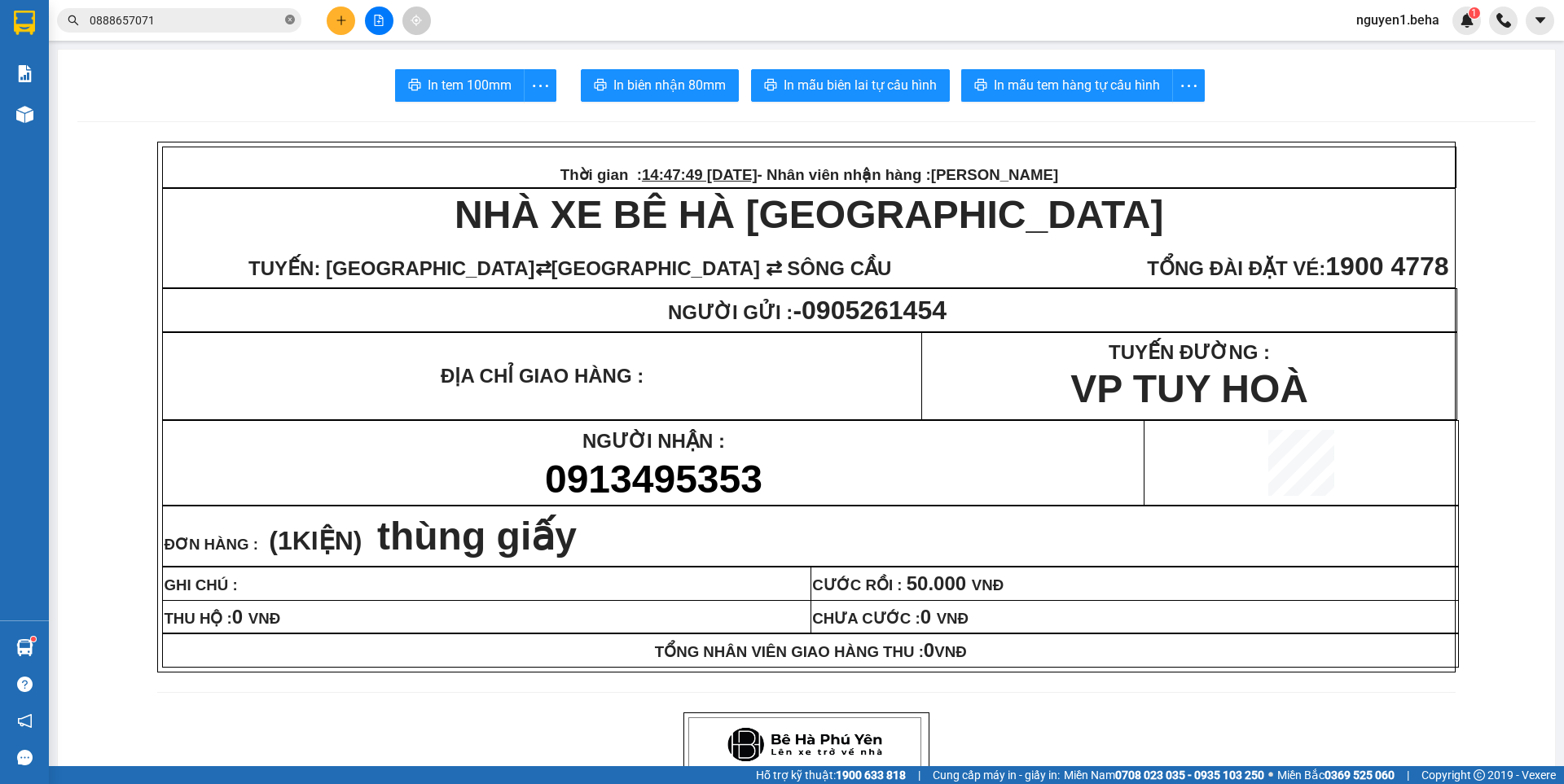
click at [290, 22] on icon "close-circle" at bounding box center [290, 20] width 10 height 10
click at [221, 21] on input "text" at bounding box center [186, 21] width 193 height 18
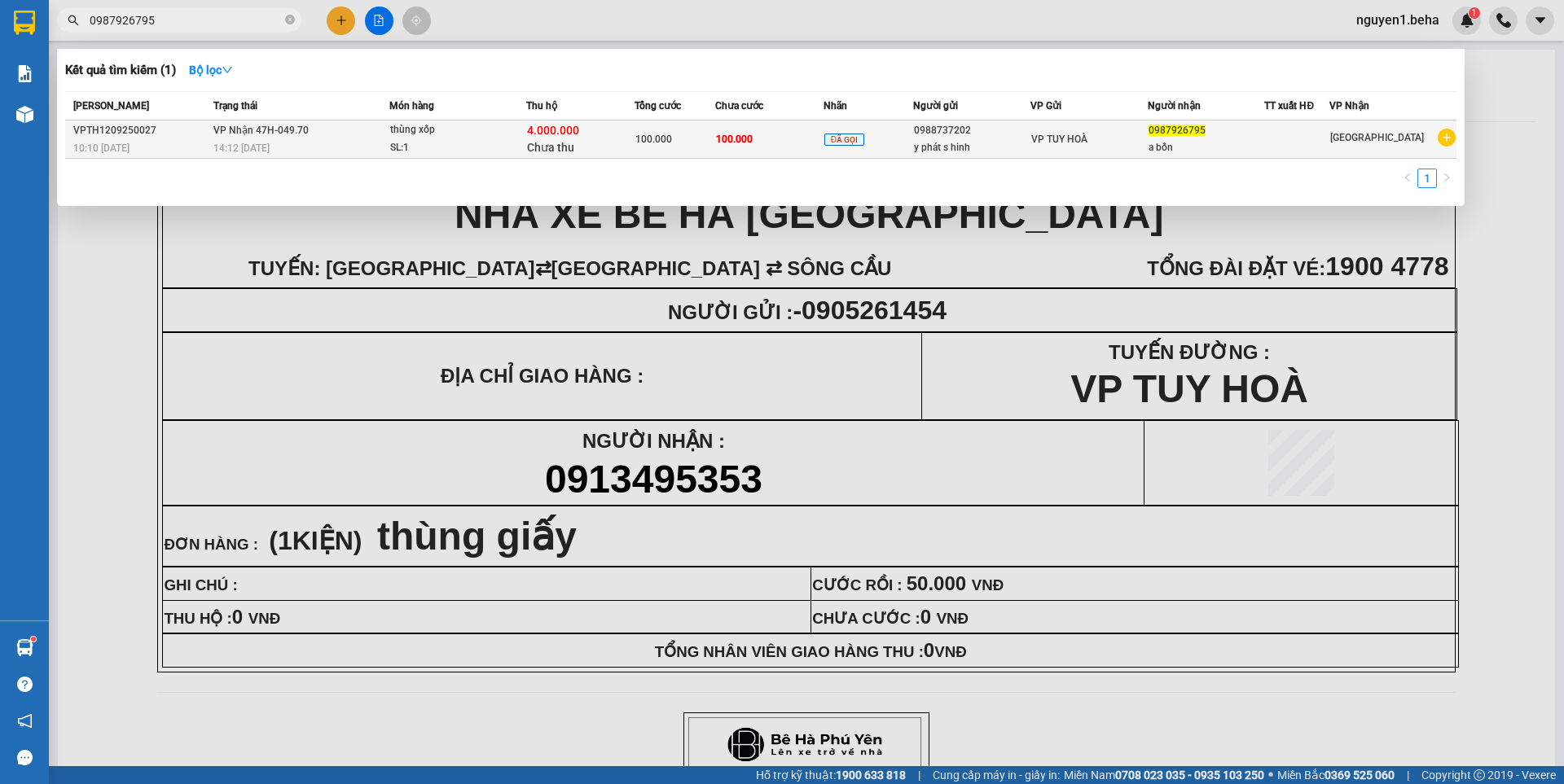
type input "0987926795"
click at [519, 138] on span "thùng xốp SL: 1" at bounding box center [458, 138] width 135 height 35
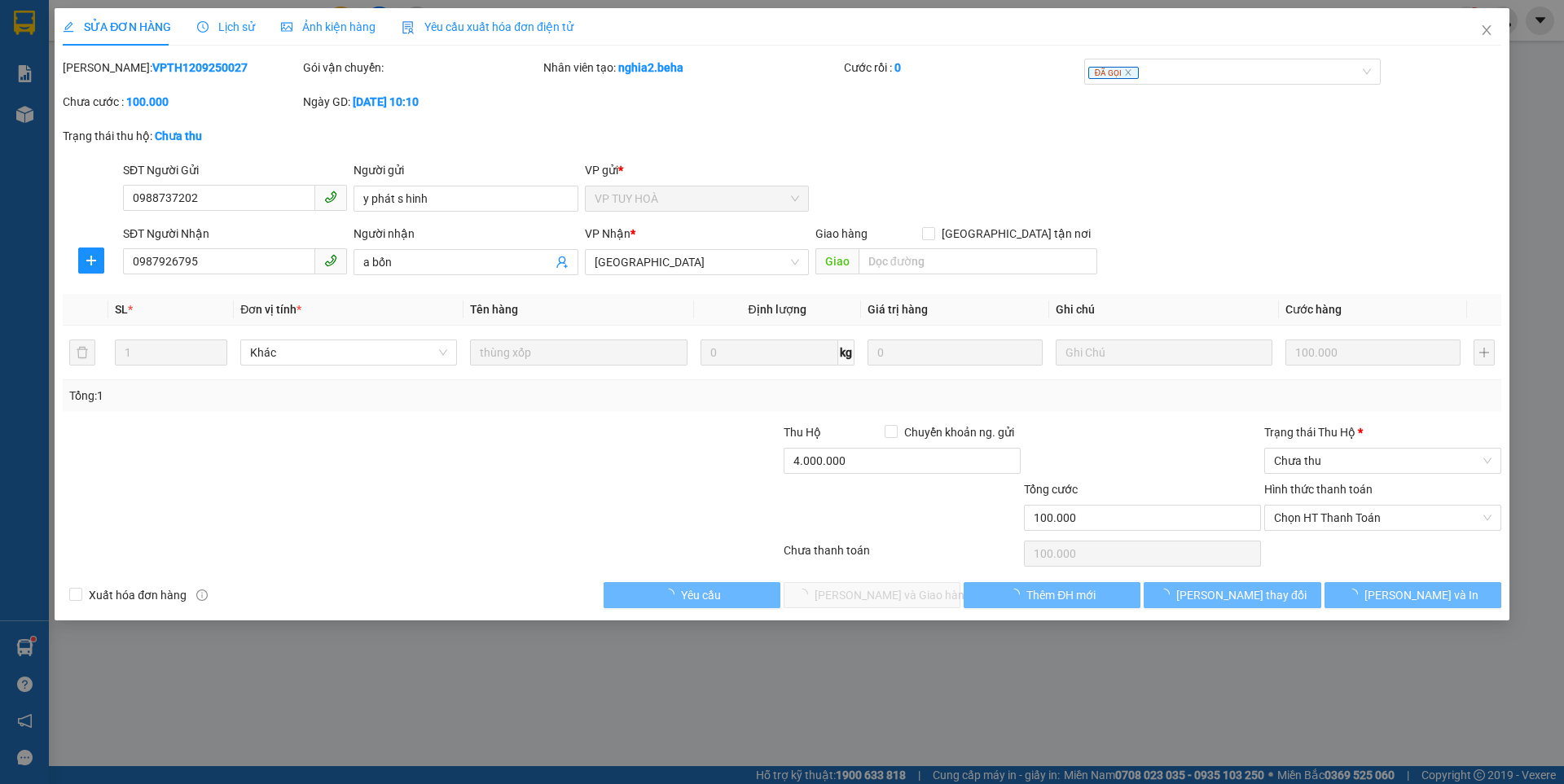
type input "0988737202"
type input "y phát s hinh"
type input "0987926795"
type input "a bốn"
type input "100.000"
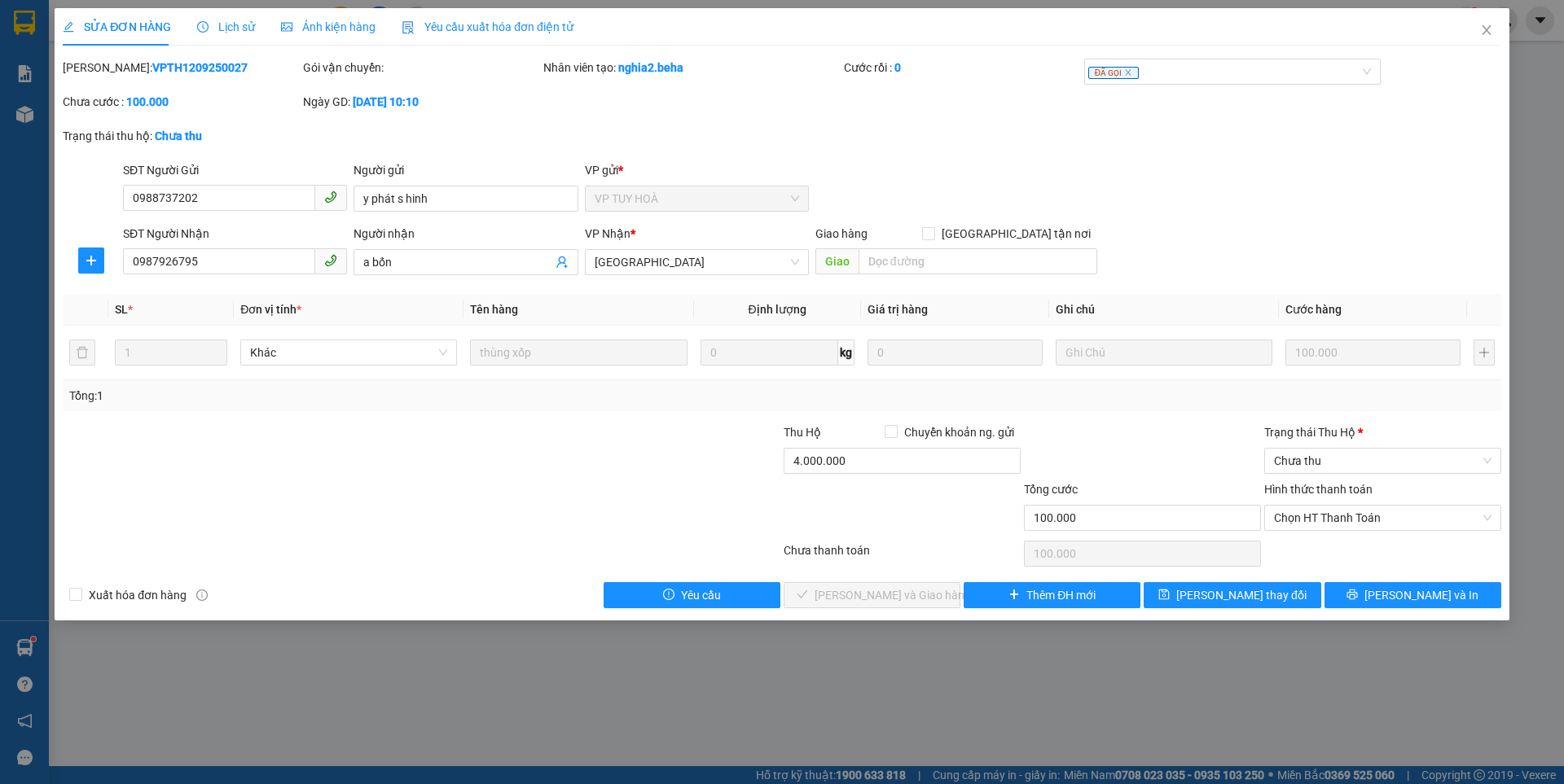
click at [326, 30] on span "Ảnh kiện hàng" at bounding box center [328, 27] width 95 height 13
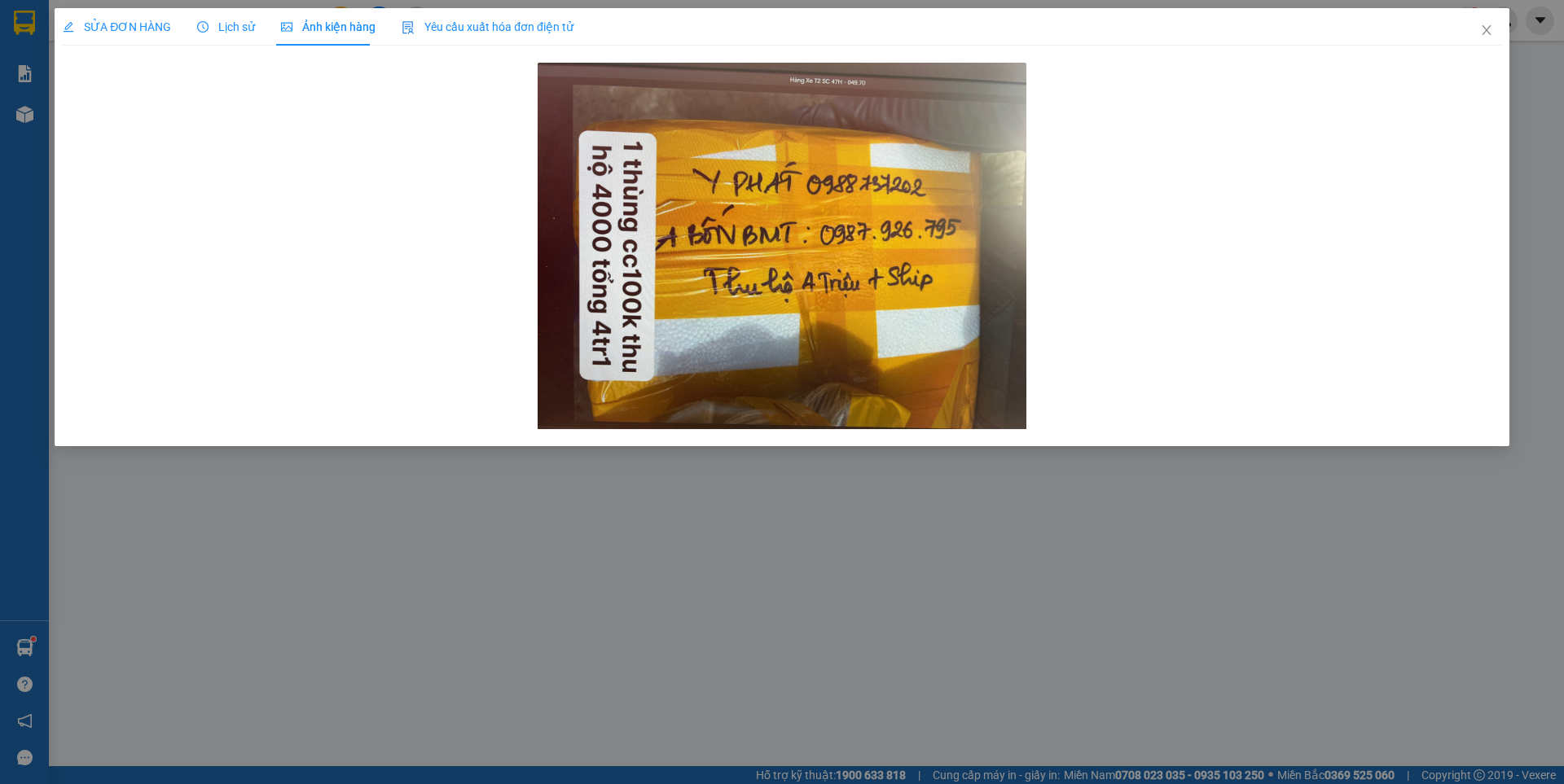
click at [133, 16] on div "SỬA ĐƠN HÀNG" at bounding box center [117, 27] width 109 height 38
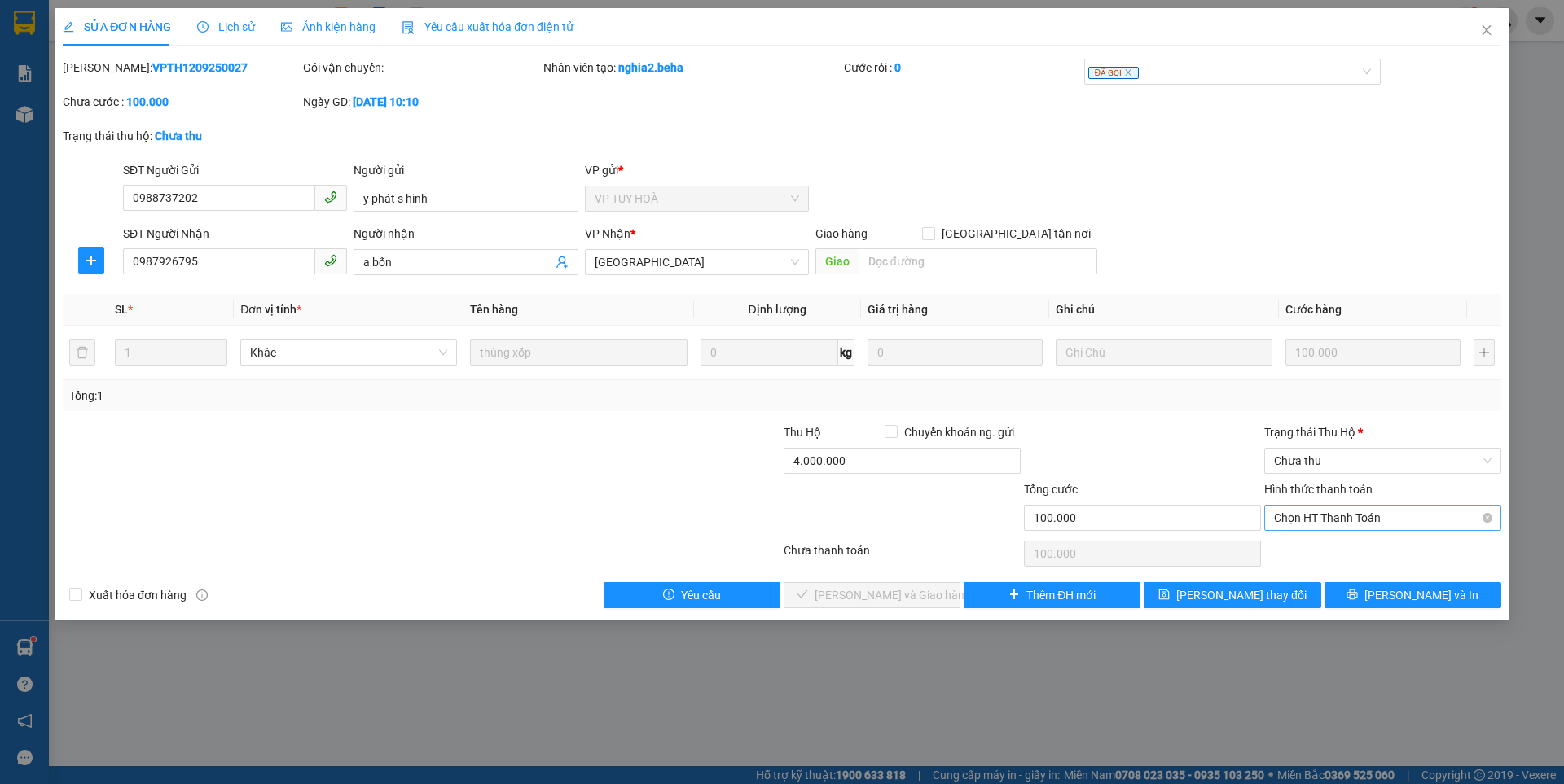
click at [1351, 510] on span "Chọn HT Thanh Toán" at bounding box center [1383, 518] width 217 height 25
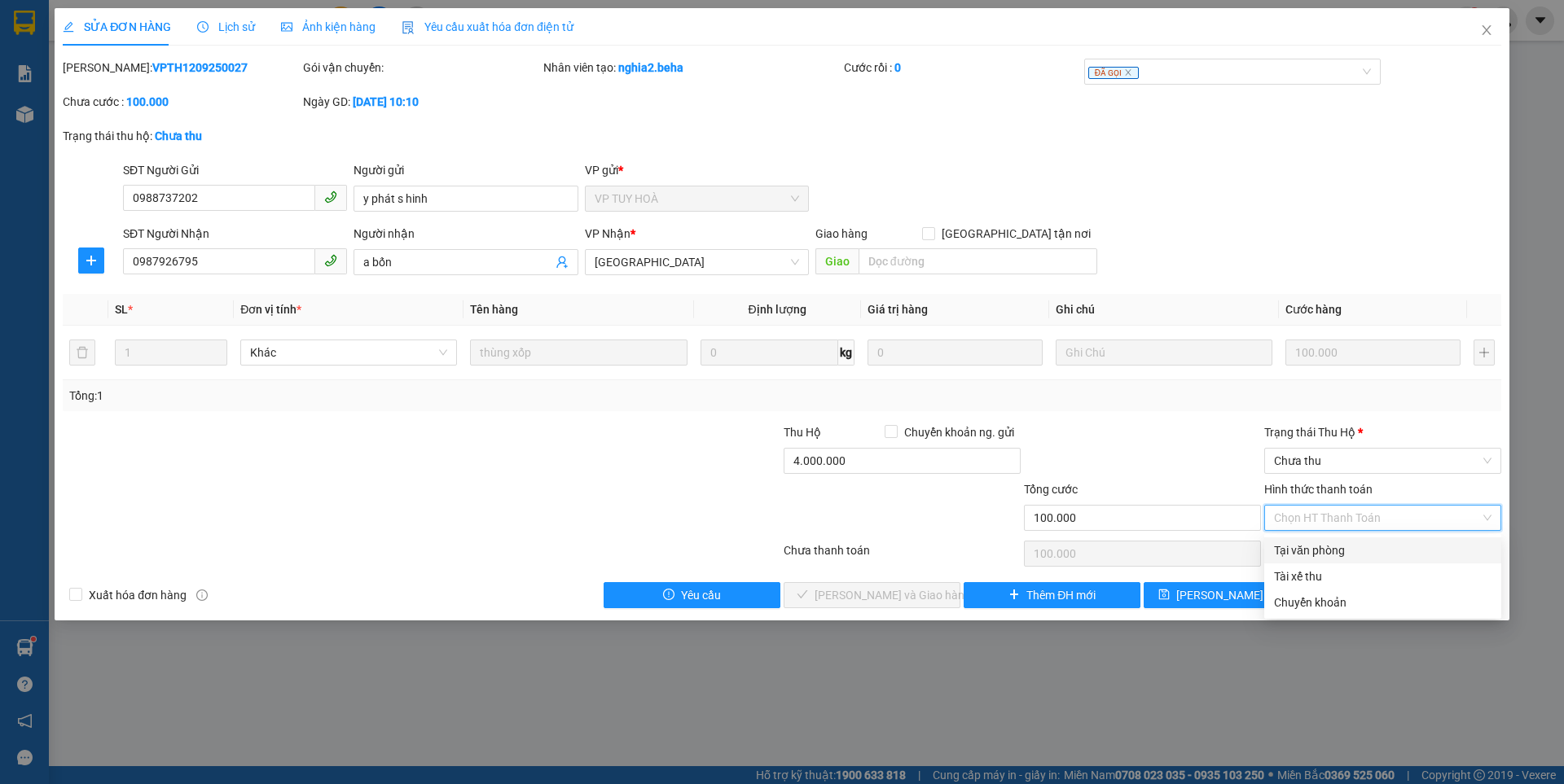
click at [1331, 546] on div "Tại văn phòng" at bounding box center [1383, 550] width 217 height 18
type input "0"
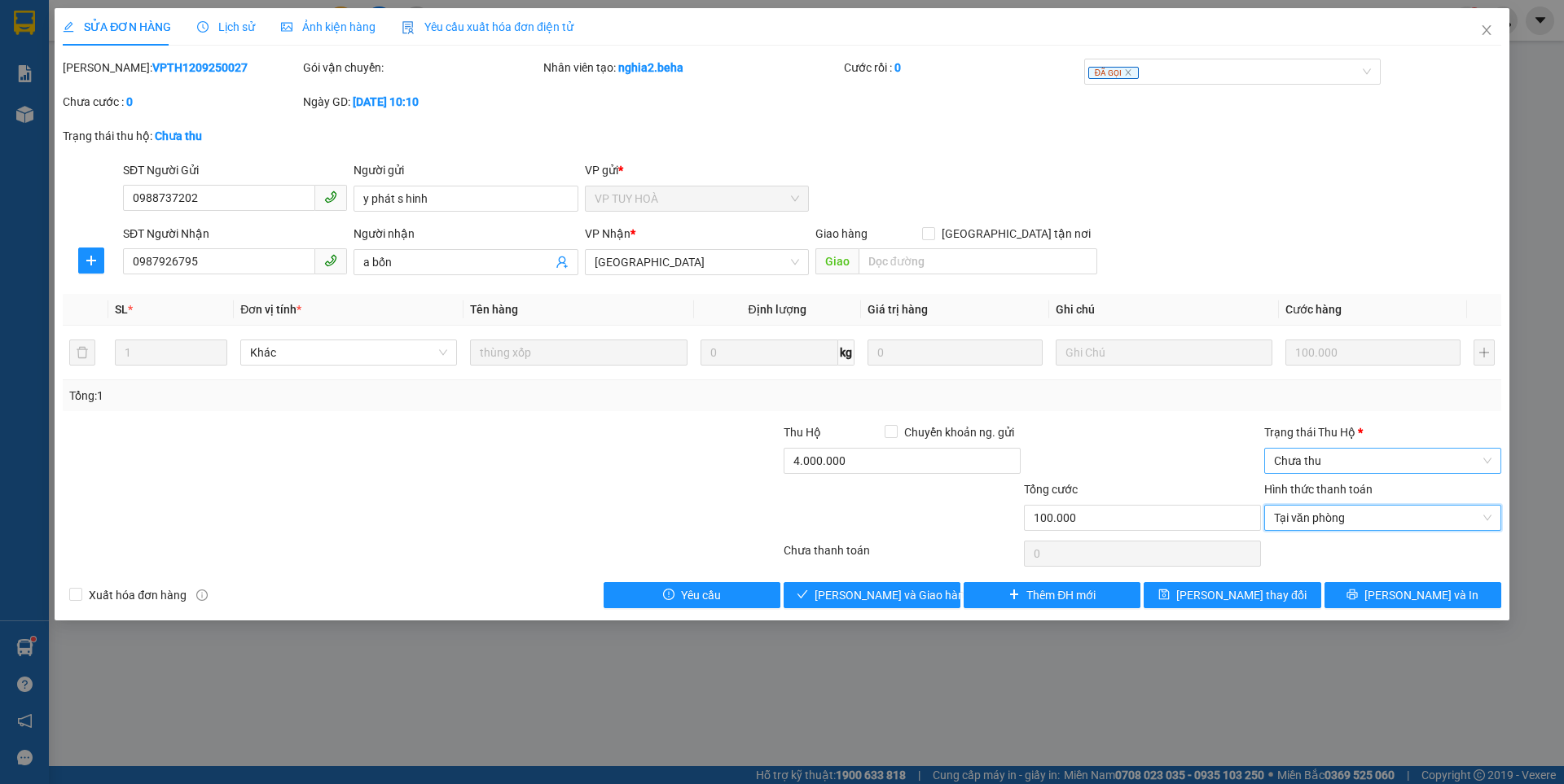
click at [1349, 463] on span "Chưa thu" at bounding box center [1383, 461] width 217 height 25
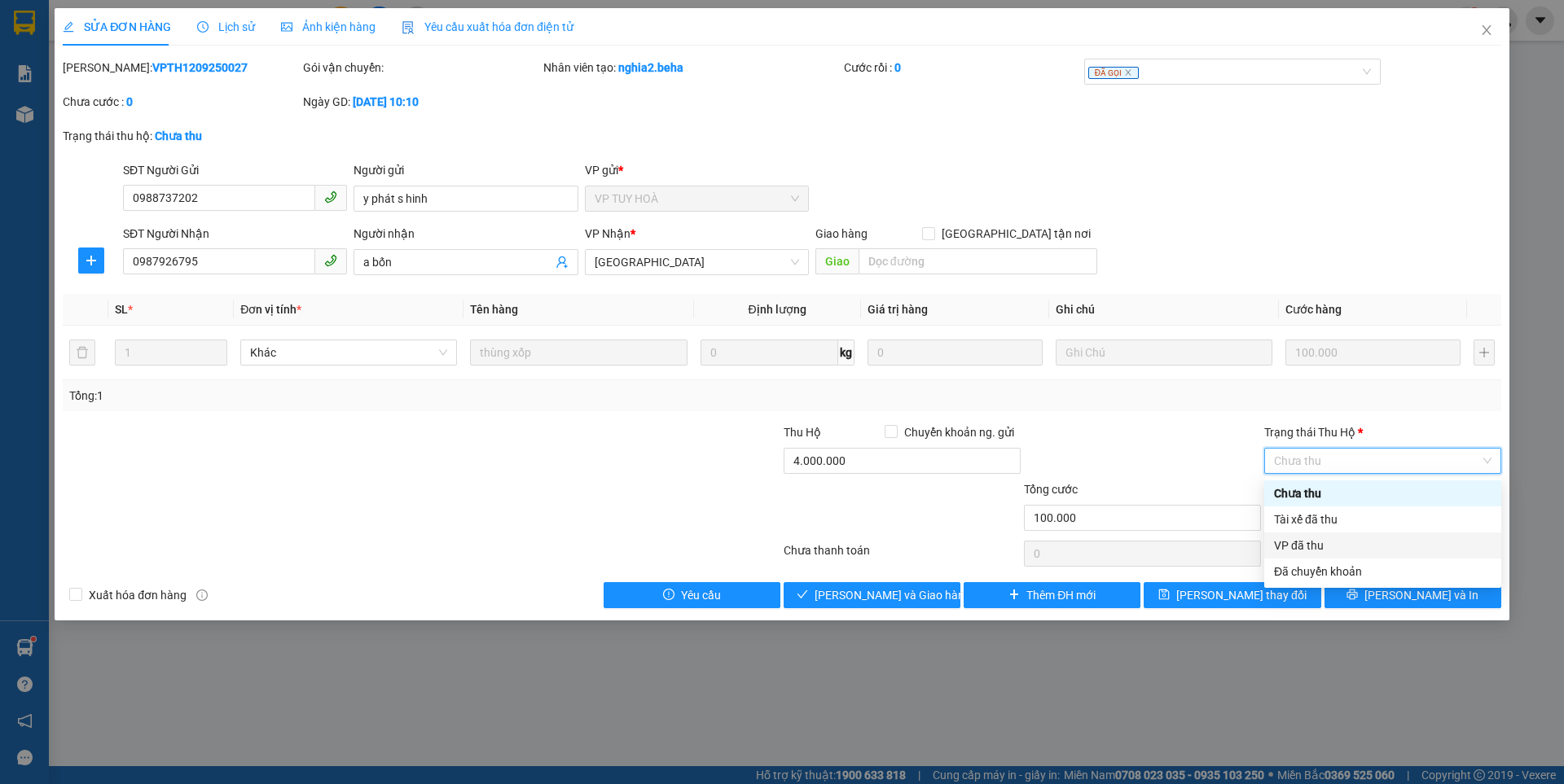
click at [1315, 548] on div "VP đã thu" at bounding box center [1383, 545] width 217 height 18
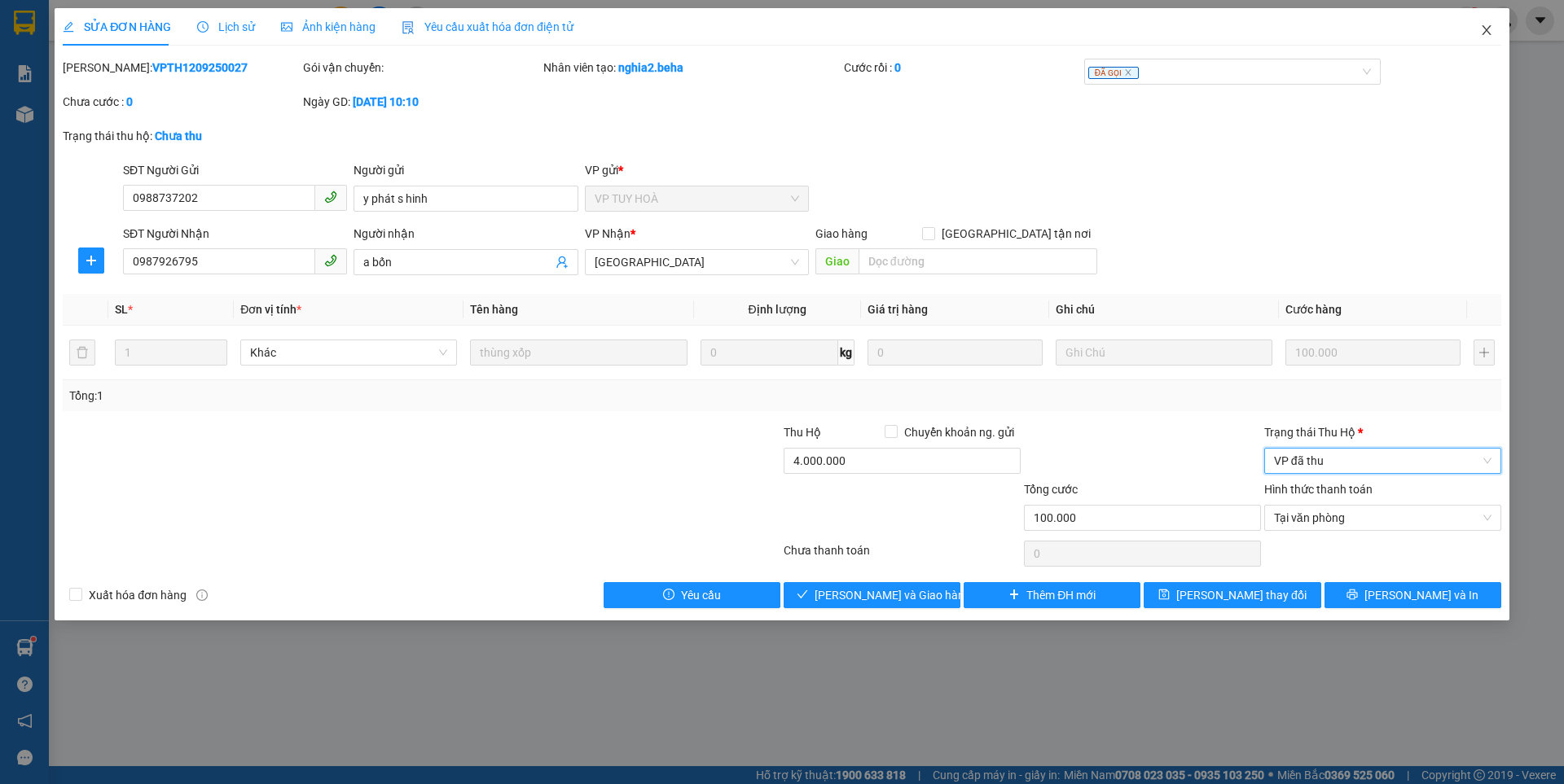
click at [1488, 33] on icon "close" at bounding box center [1486, 30] width 9 height 10
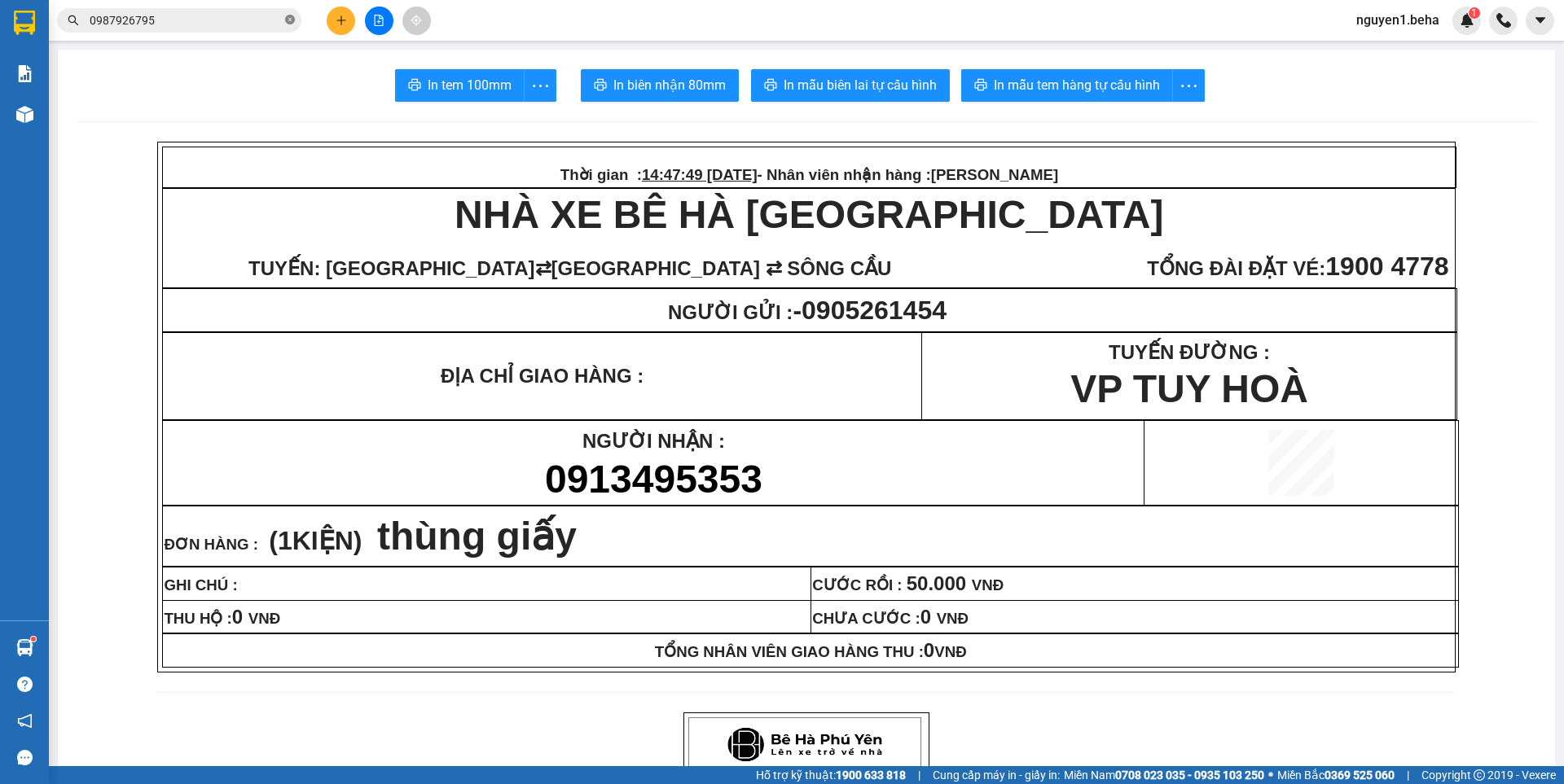
click at [290, 21] on icon "close-circle" at bounding box center [290, 20] width 10 height 10
click at [215, 16] on input "text" at bounding box center [186, 21] width 193 height 18
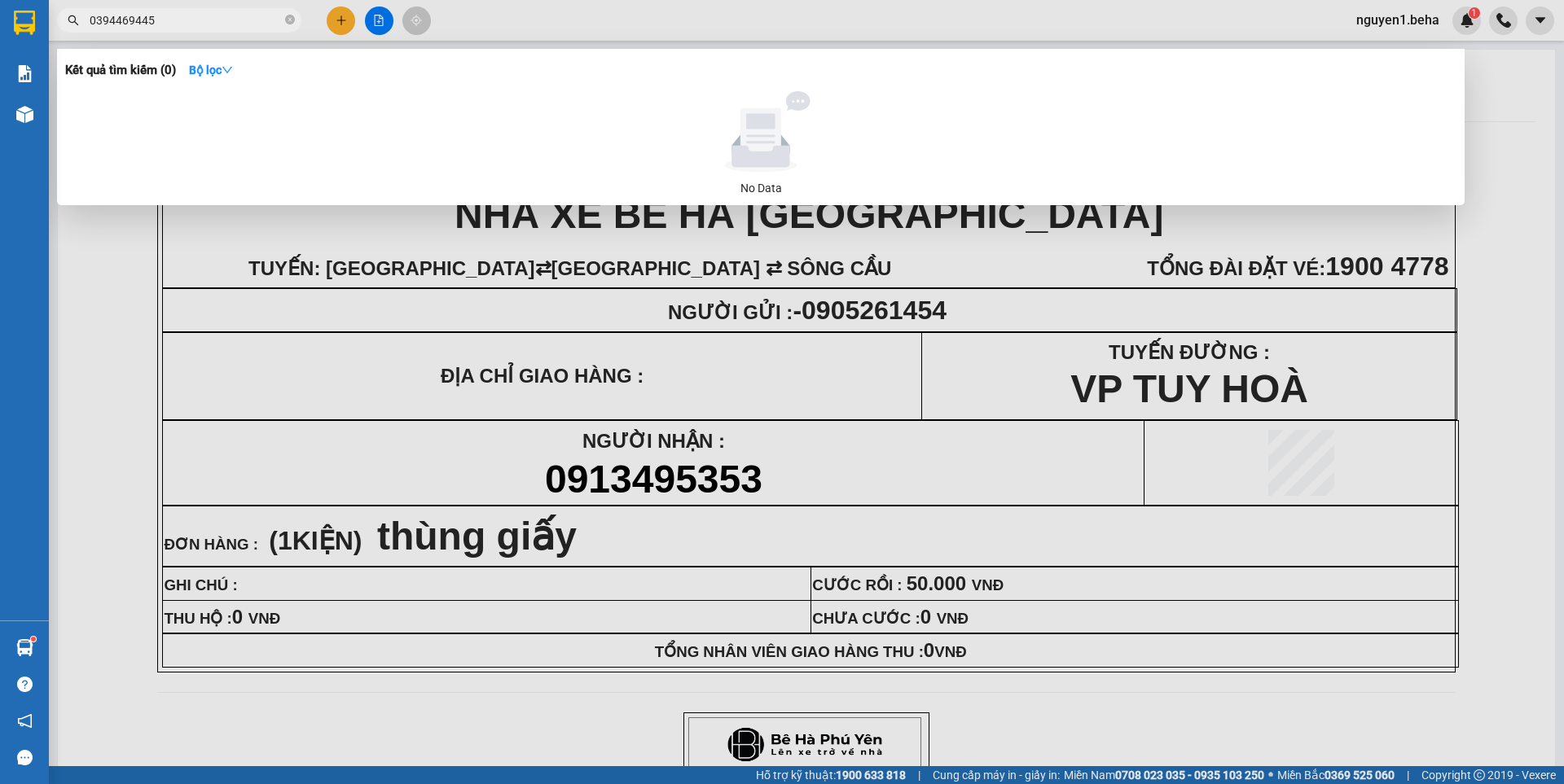
click at [209, 23] on input "0394469445" at bounding box center [186, 21] width 193 height 18
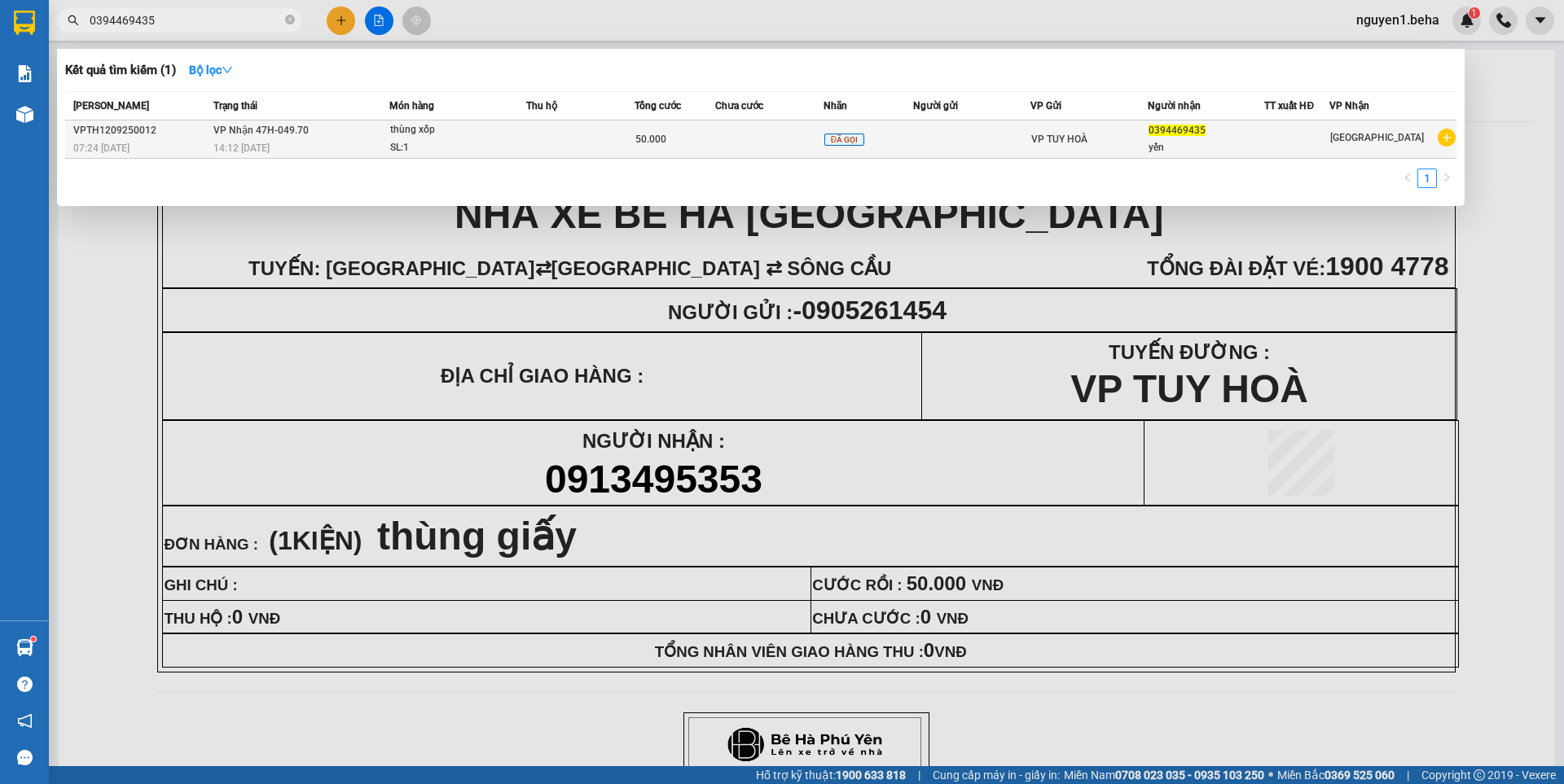
type input "0394469435"
click at [385, 128] on td "VP Nhận 47H-049.70 14:12 [DATE]" at bounding box center [299, 139] width 180 height 39
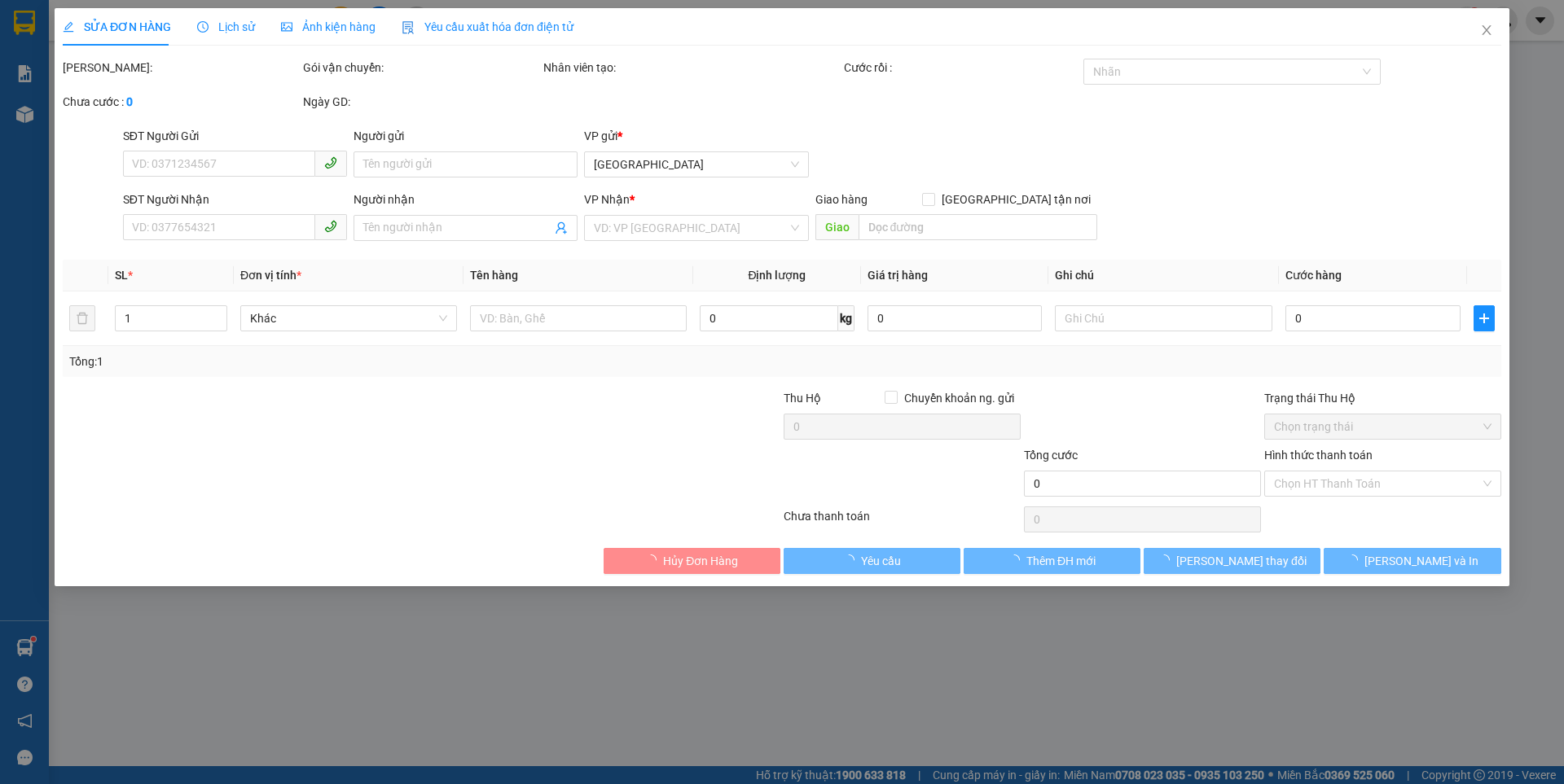
type input "0394469435"
type input "yến"
type input "50.000"
type input "0"
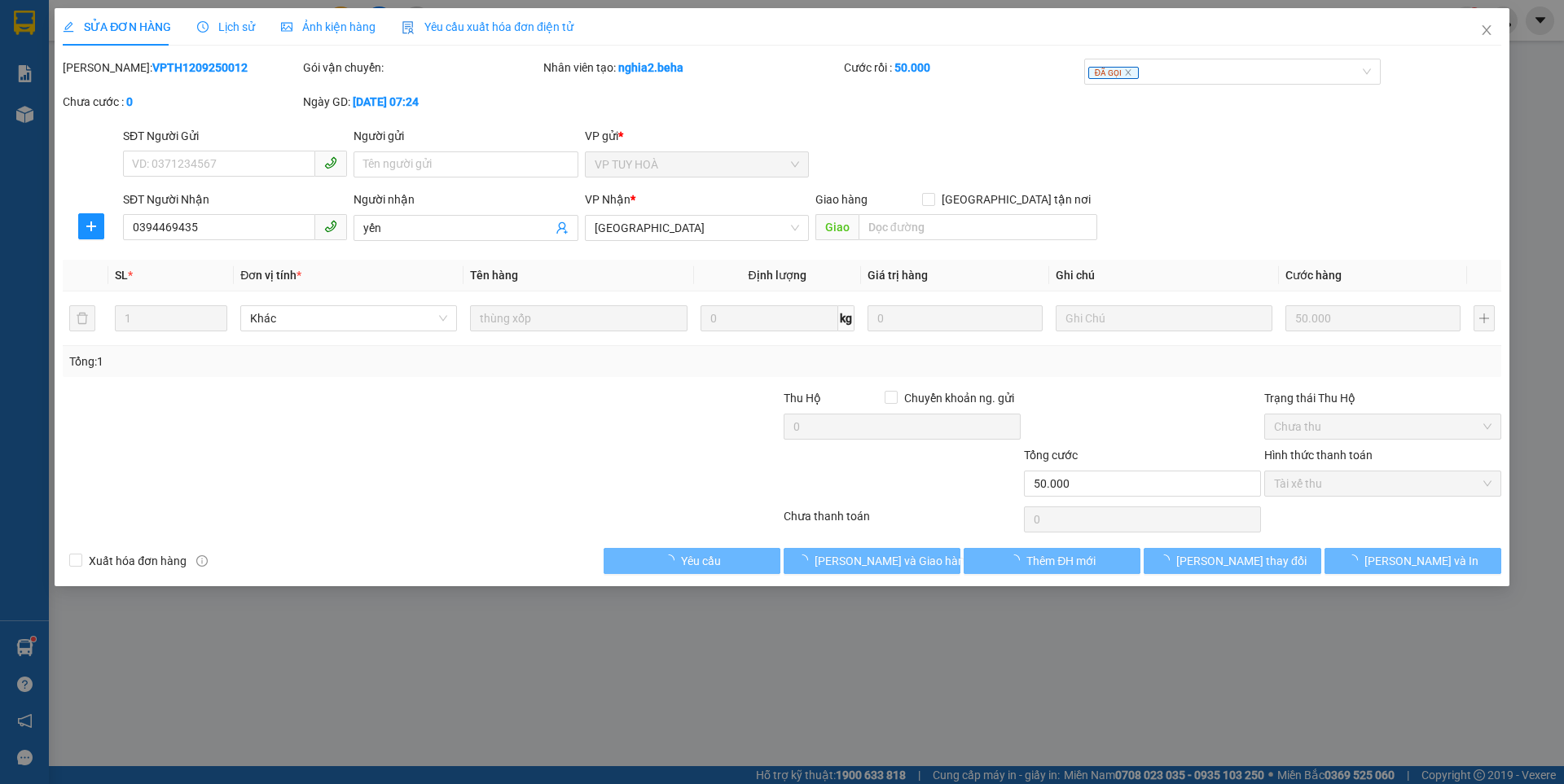
click at [341, 25] on span "Ảnh kiện hàng" at bounding box center [328, 27] width 95 height 13
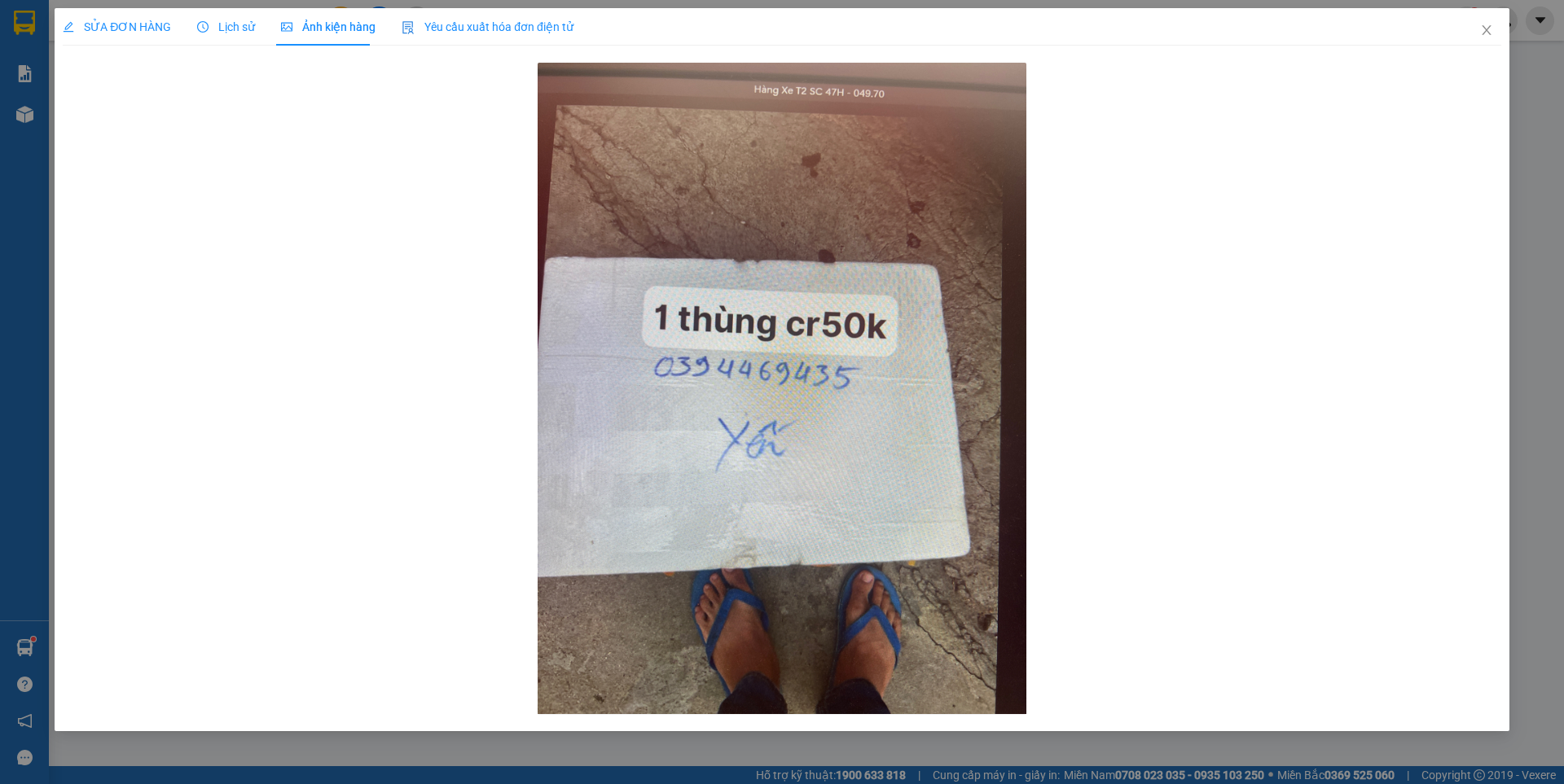
click at [107, 26] on span "SỬA ĐƠN HÀNG" at bounding box center [117, 27] width 109 height 13
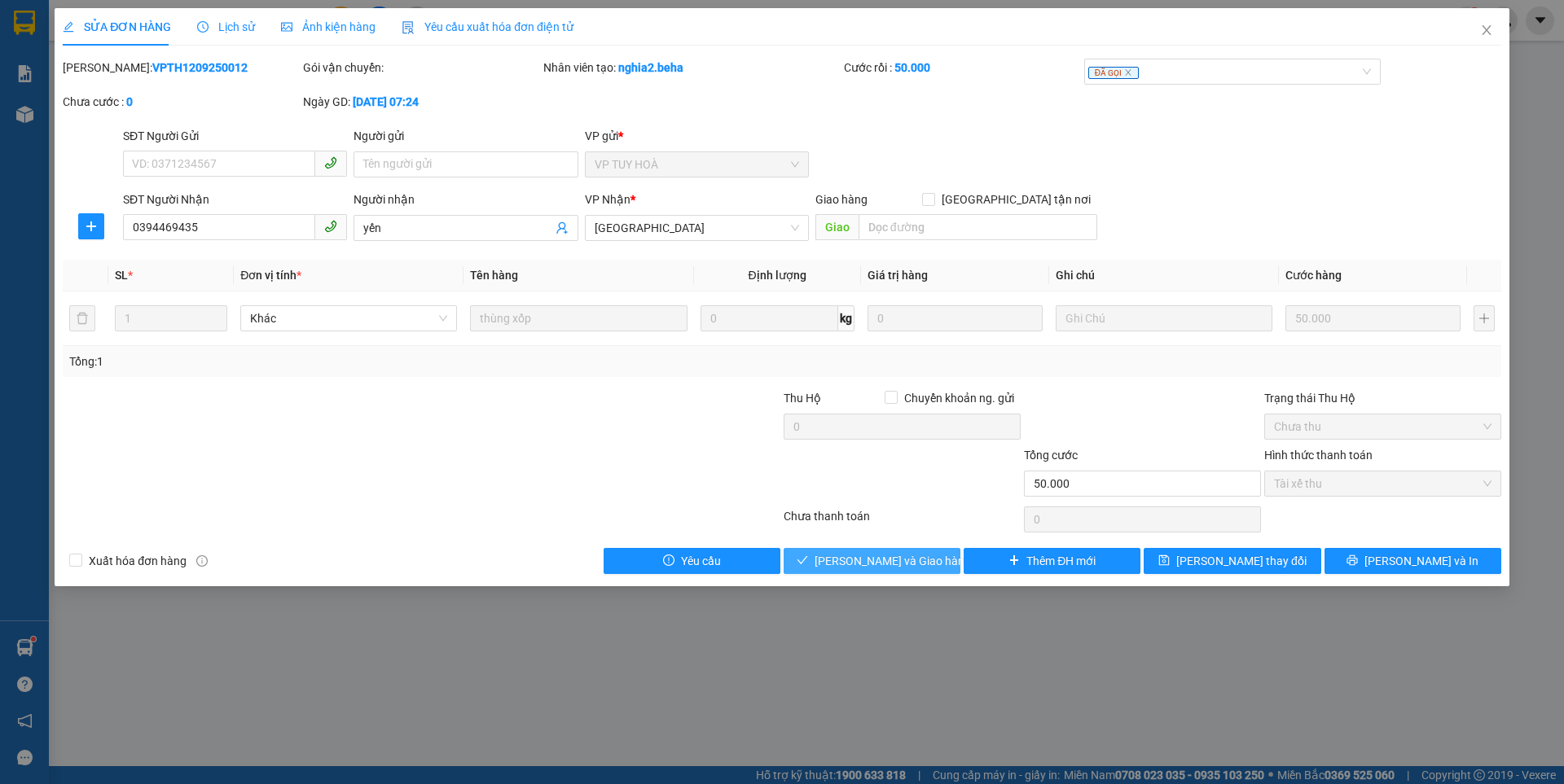
click at [894, 554] on span "[PERSON_NAME] và Giao hàng" at bounding box center [893, 561] width 156 height 18
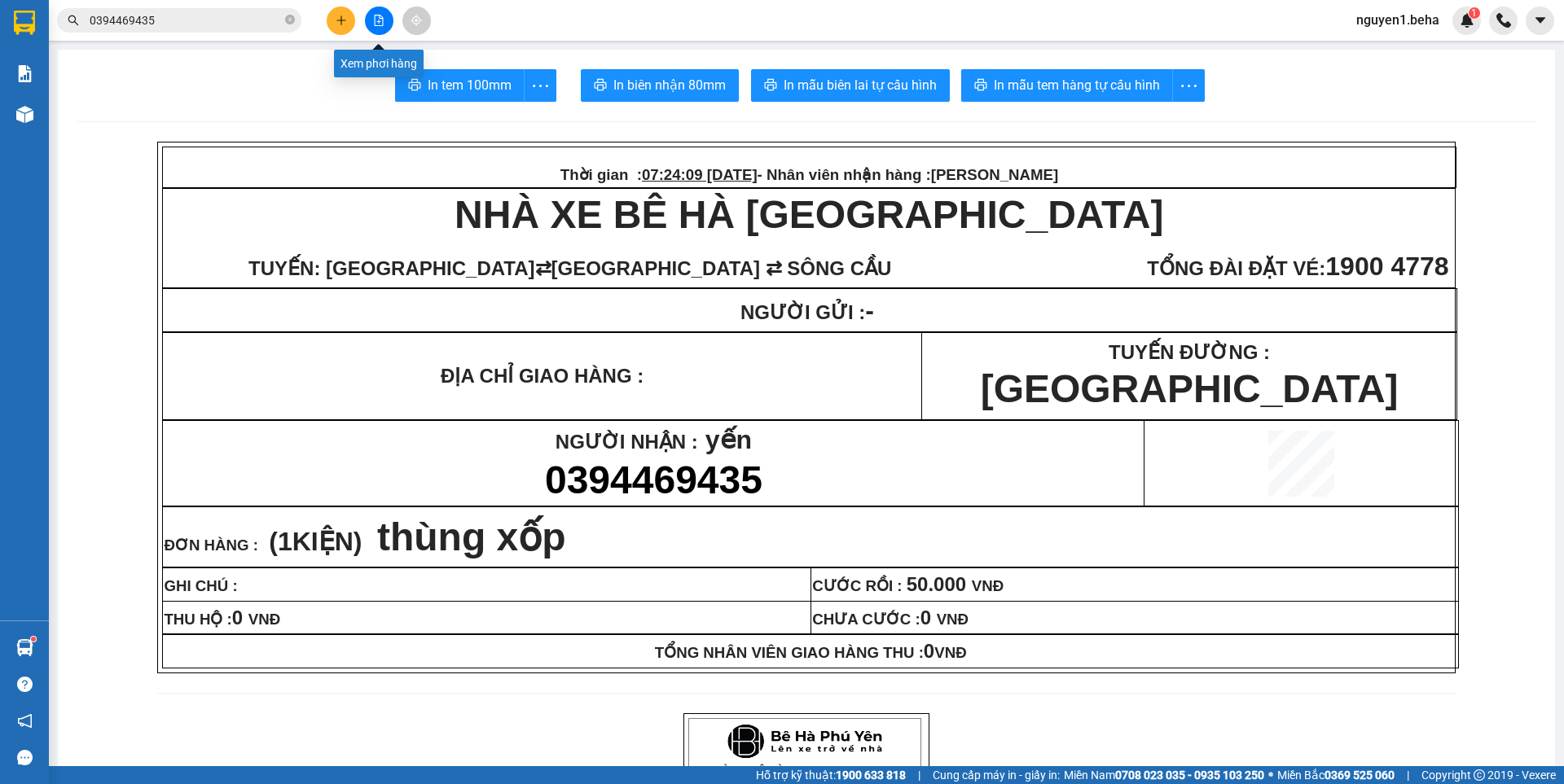
click at [381, 21] on icon "file-add" at bounding box center [379, 21] width 12 height 12
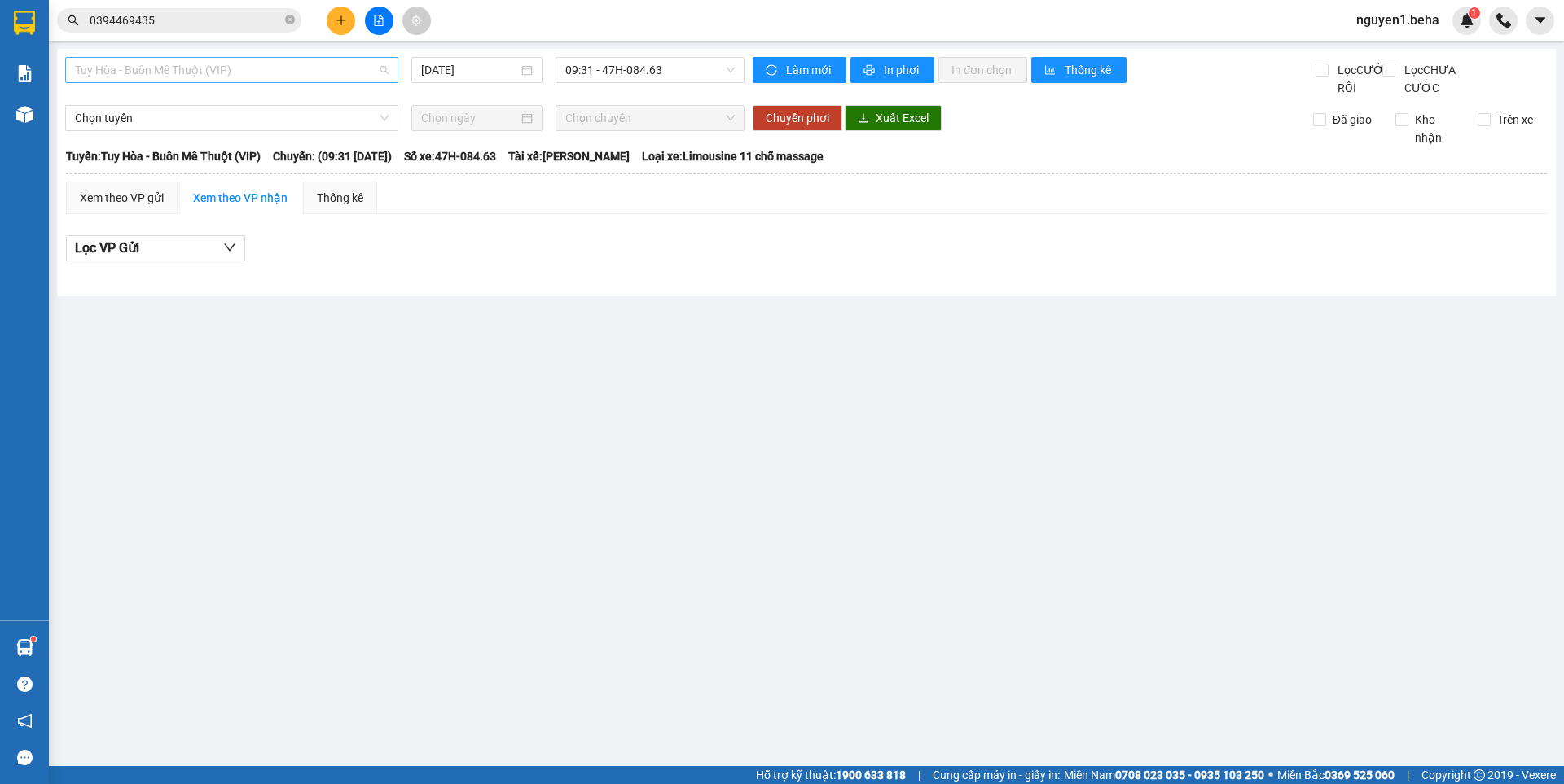
click at [358, 65] on span "Tuy Hòa - Buôn Mê Thuột (VIP)" at bounding box center [231, 70] width 314 height 25
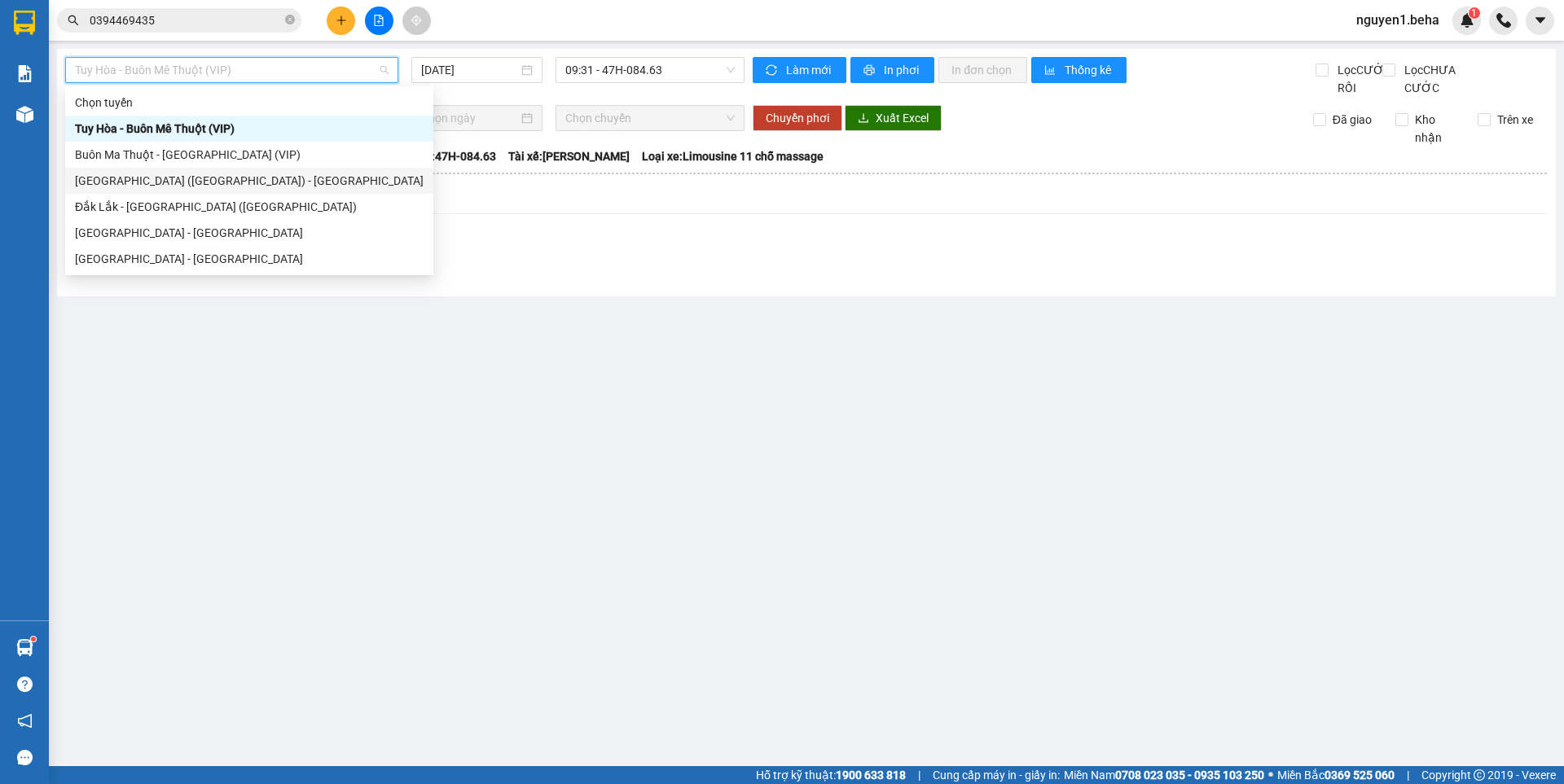
click at [137, 174] on div "[GEOGRAPHIC_DATA] ([GEOGRAPHIC_DATA]) - [GEOGRAPHIC_DATA]" at bounding box center [249, 181] width 349 height 18
type input "[DATE]"
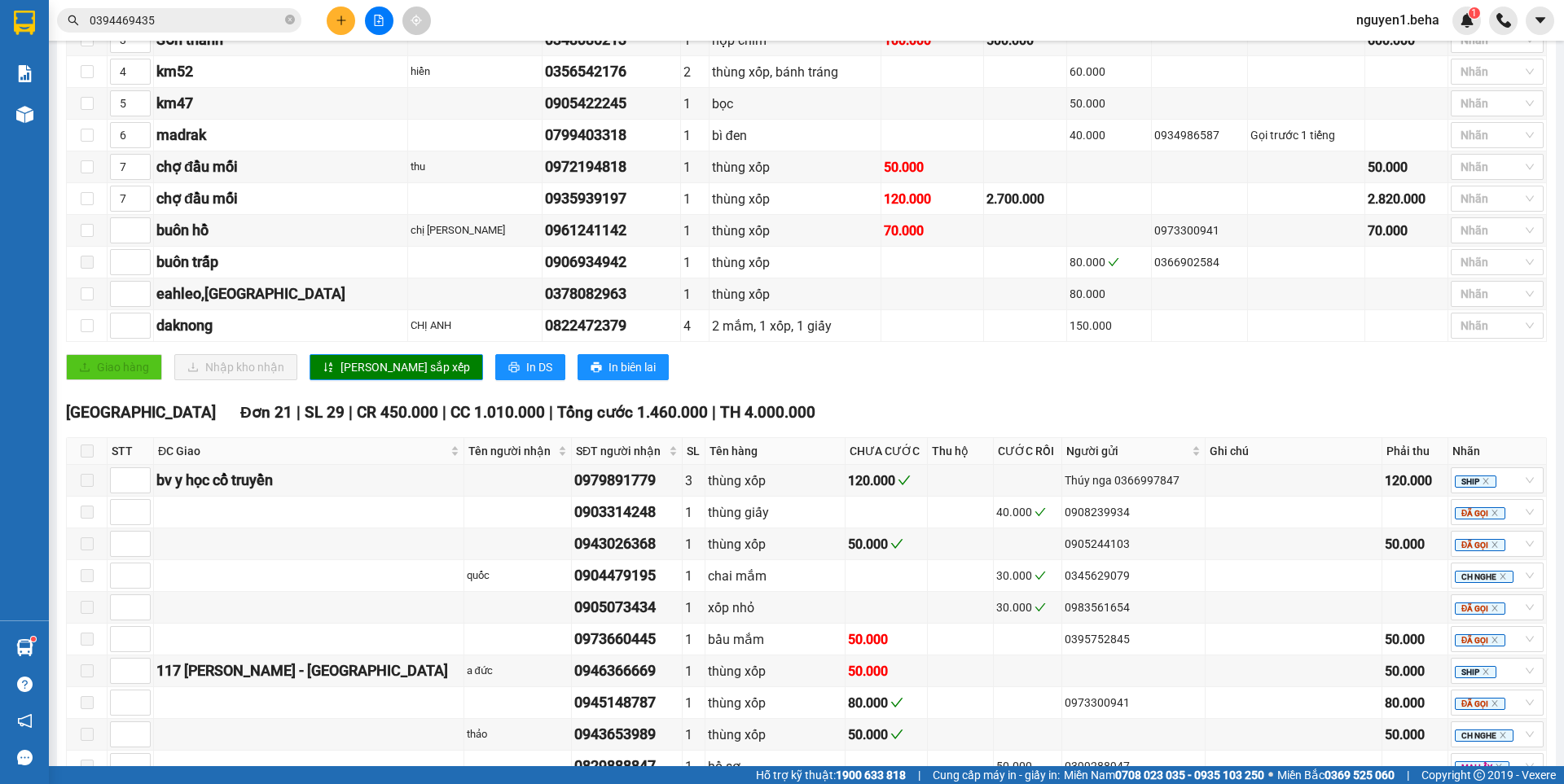
scroll to position [733, 0]
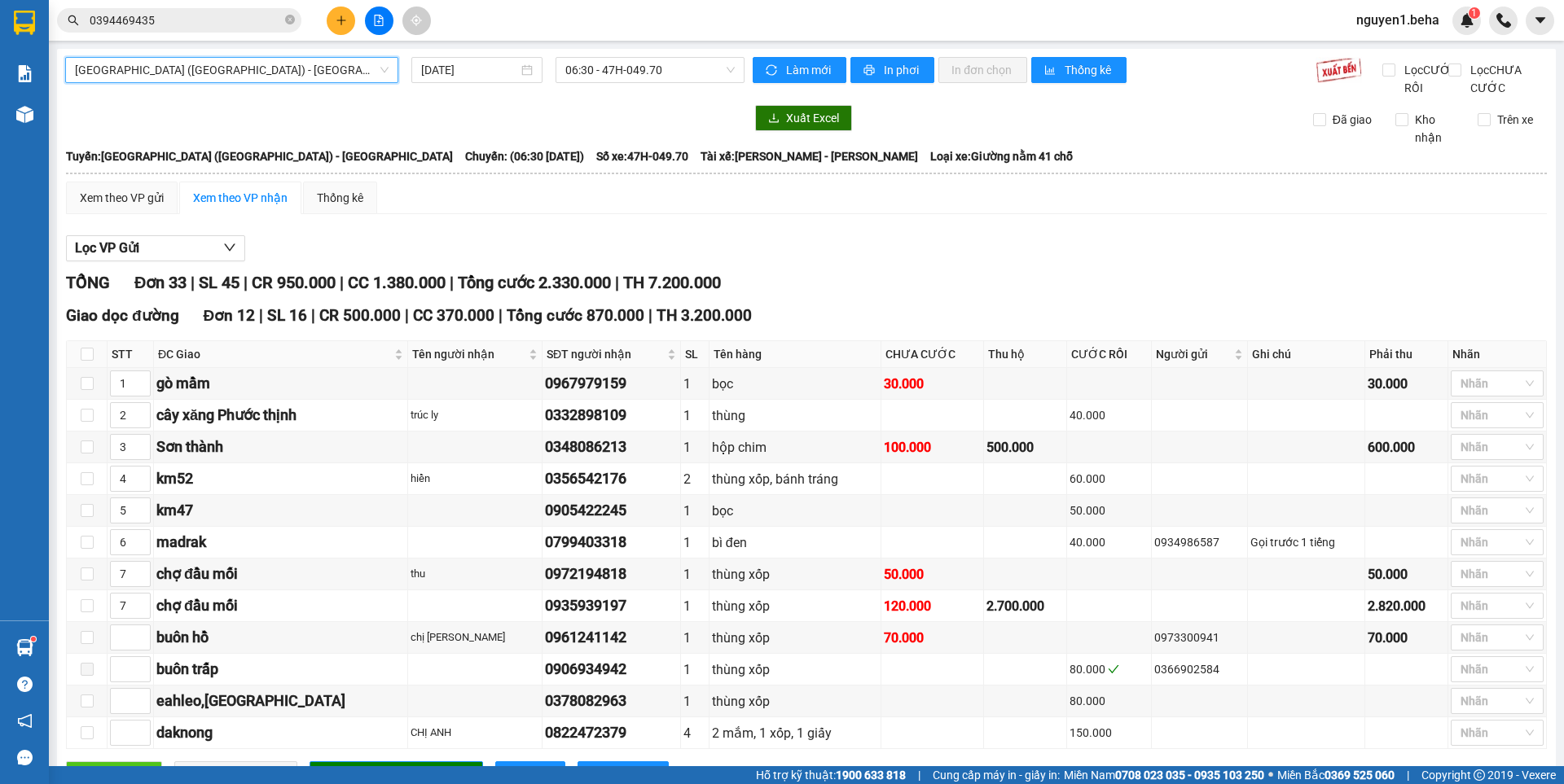
scroll to position [733, 0]
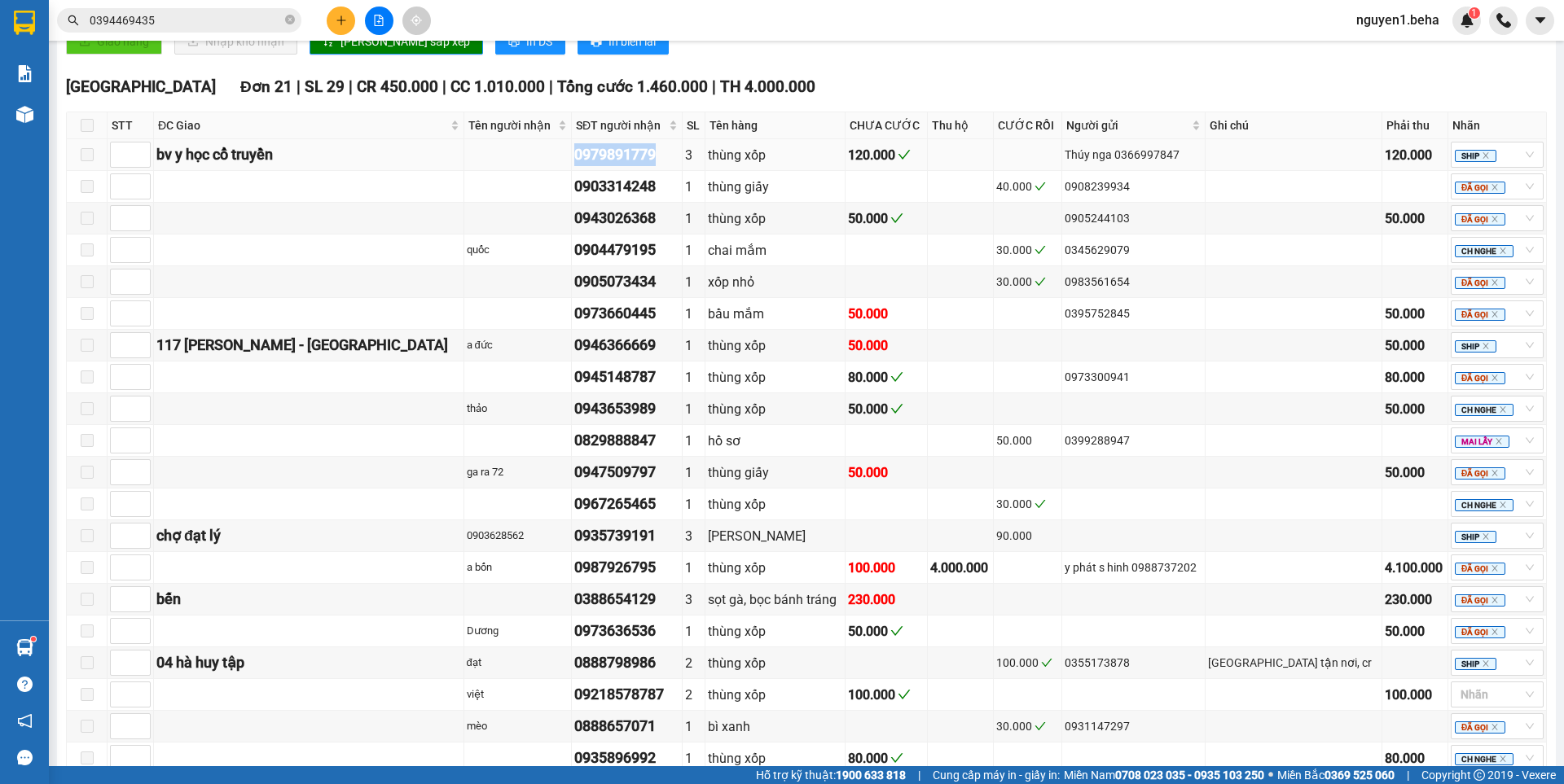
drag, startPoint x: 560, startPoint y: 174, endPoint x: 655, endPoint y: 179, distance: 95.1
click at [655, 171] on td "0979891779" at bounding box center [627, 155] width 111 height 32
copy div "0979891779"
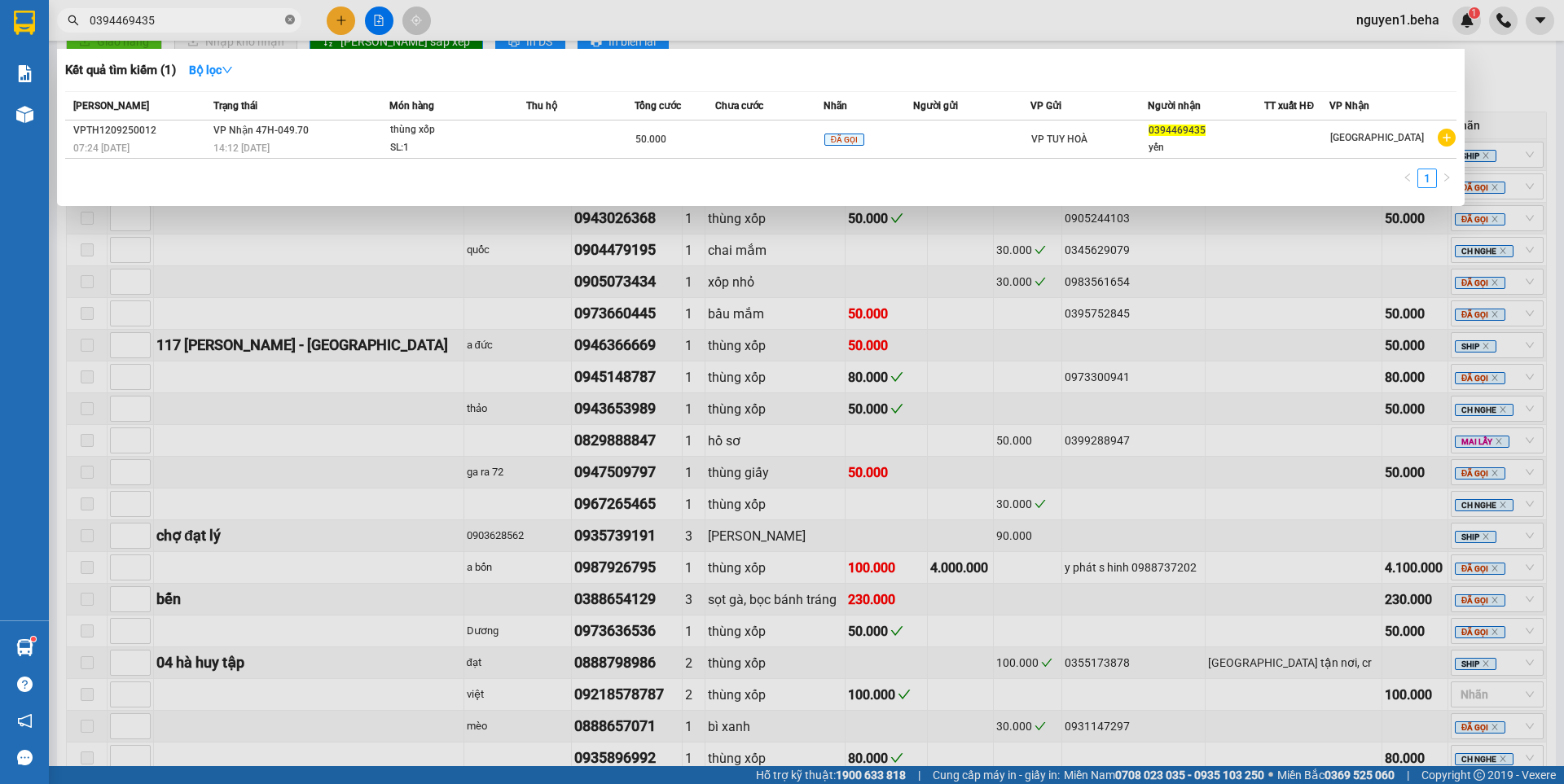
click at [290, 21] on icon "close-circle" at bounding box center [290, 20] width 10 height 10
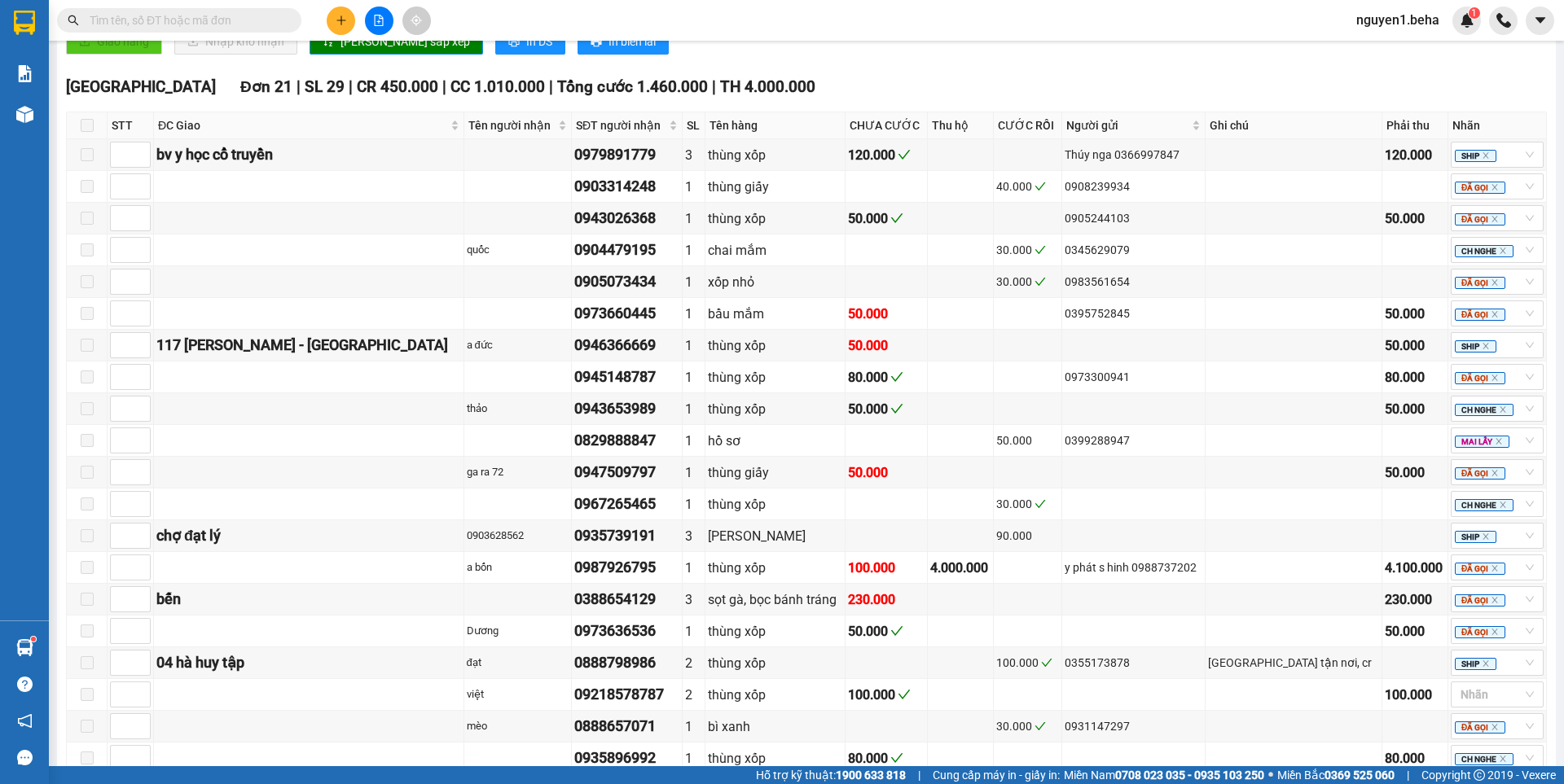
paste input "0979891779"
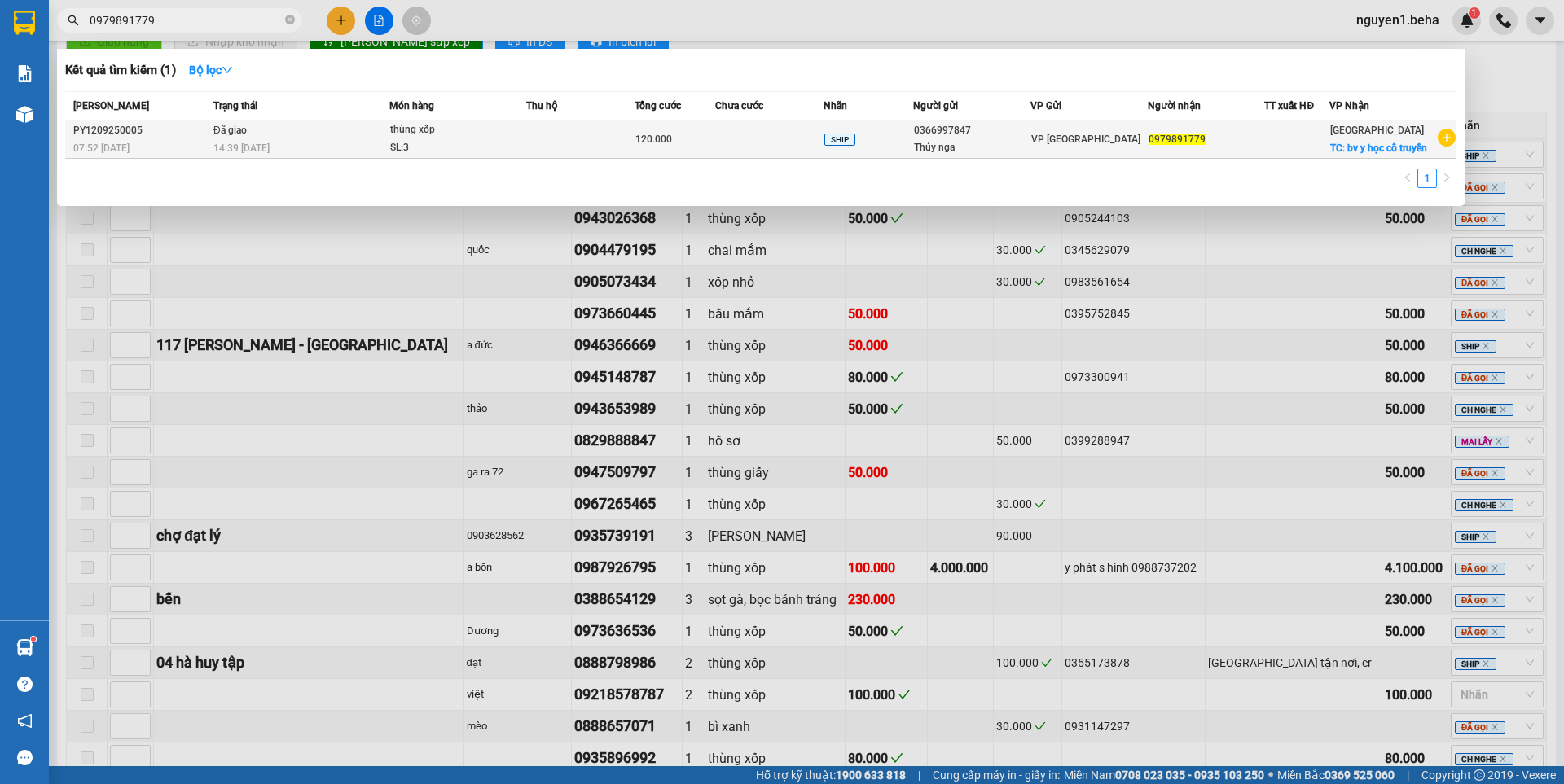
type input "0979891779"
click at [715, 148] on div "120.000" at bounding box center [675, 139] width 79 height 18
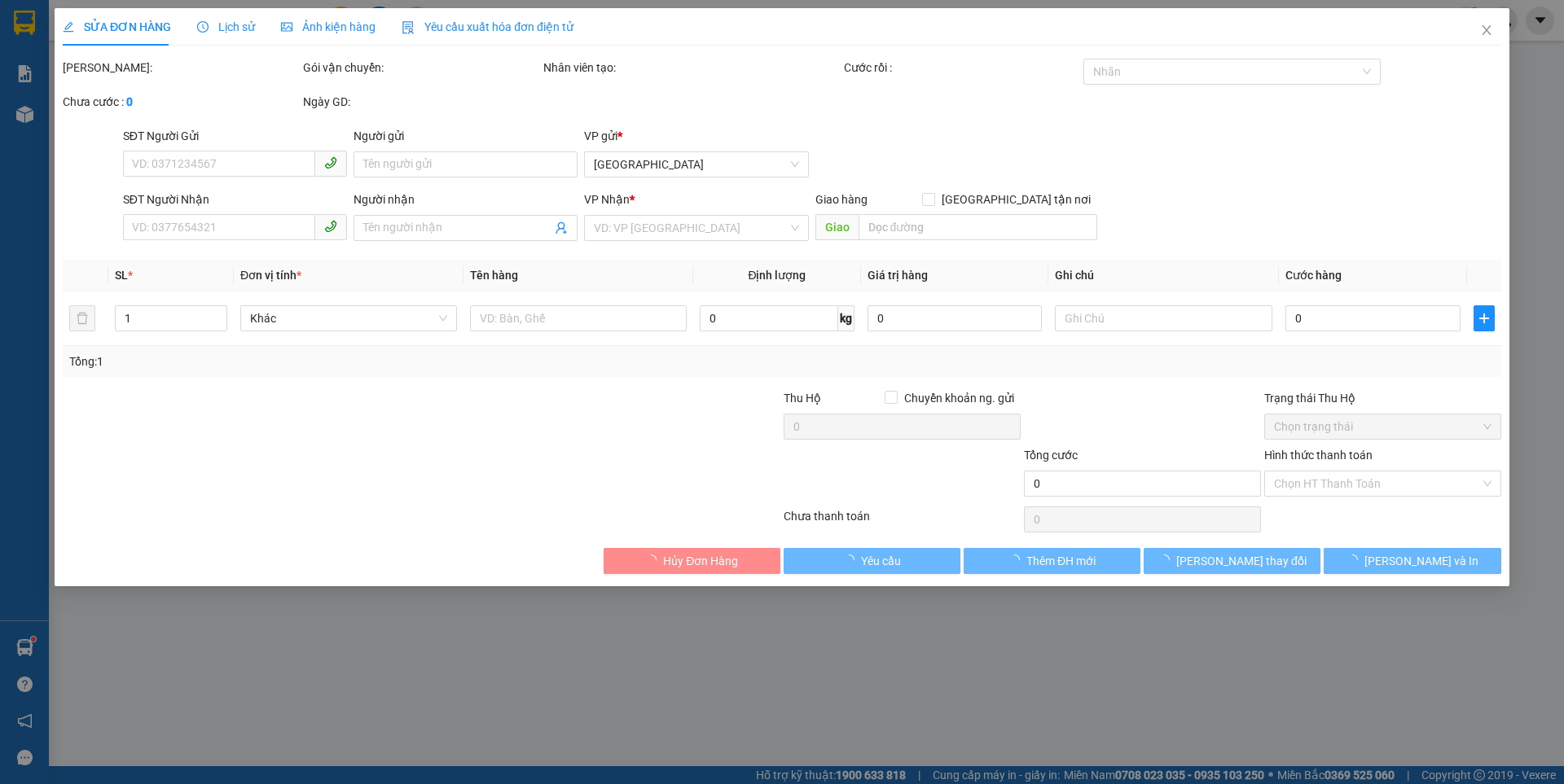
type input "0366997847"
type input "Thúy nga"
type input "0979891779"
checkbox input "true"
type input "bv y học cổ truyền"
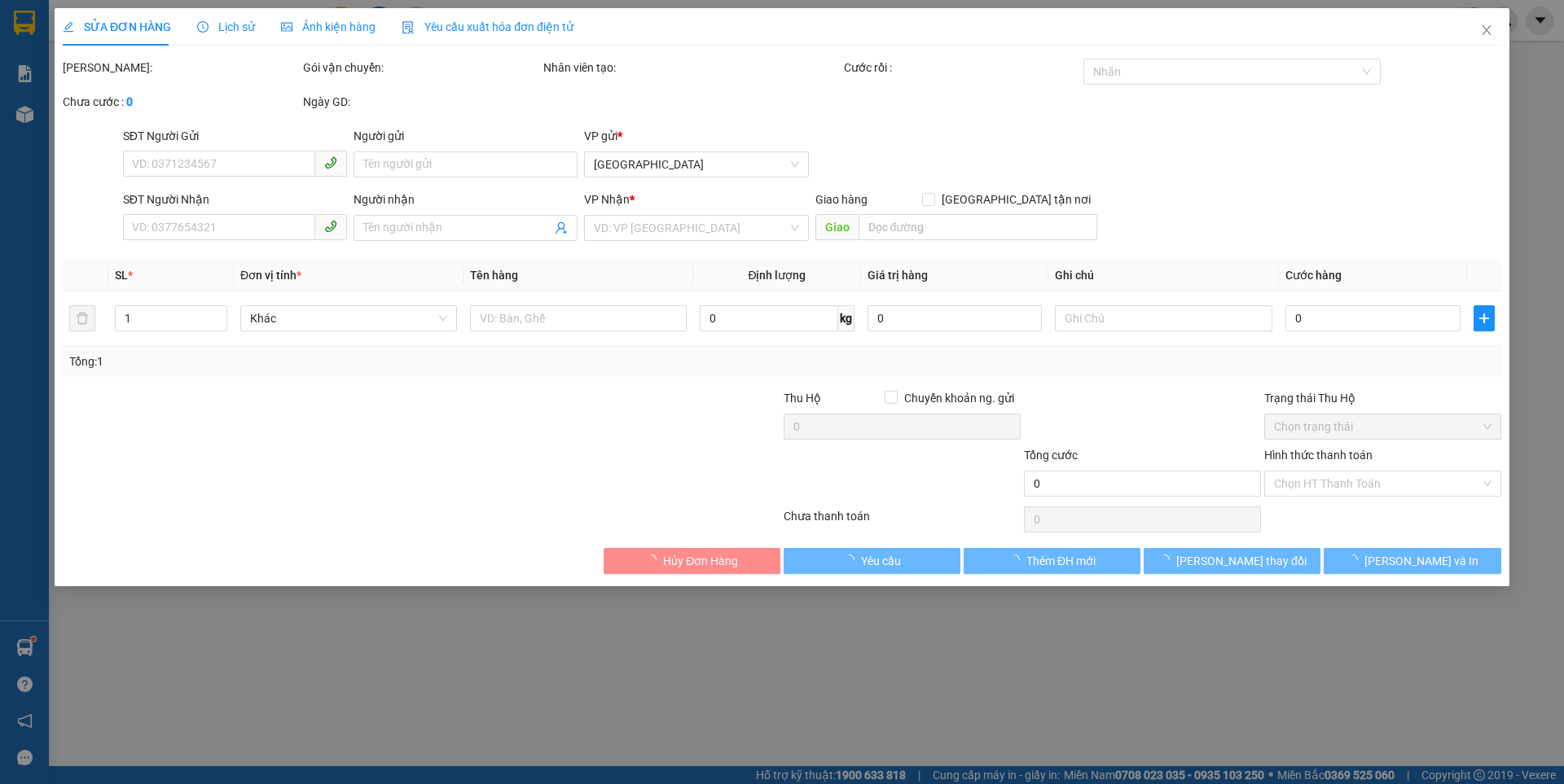
type input "120.000"
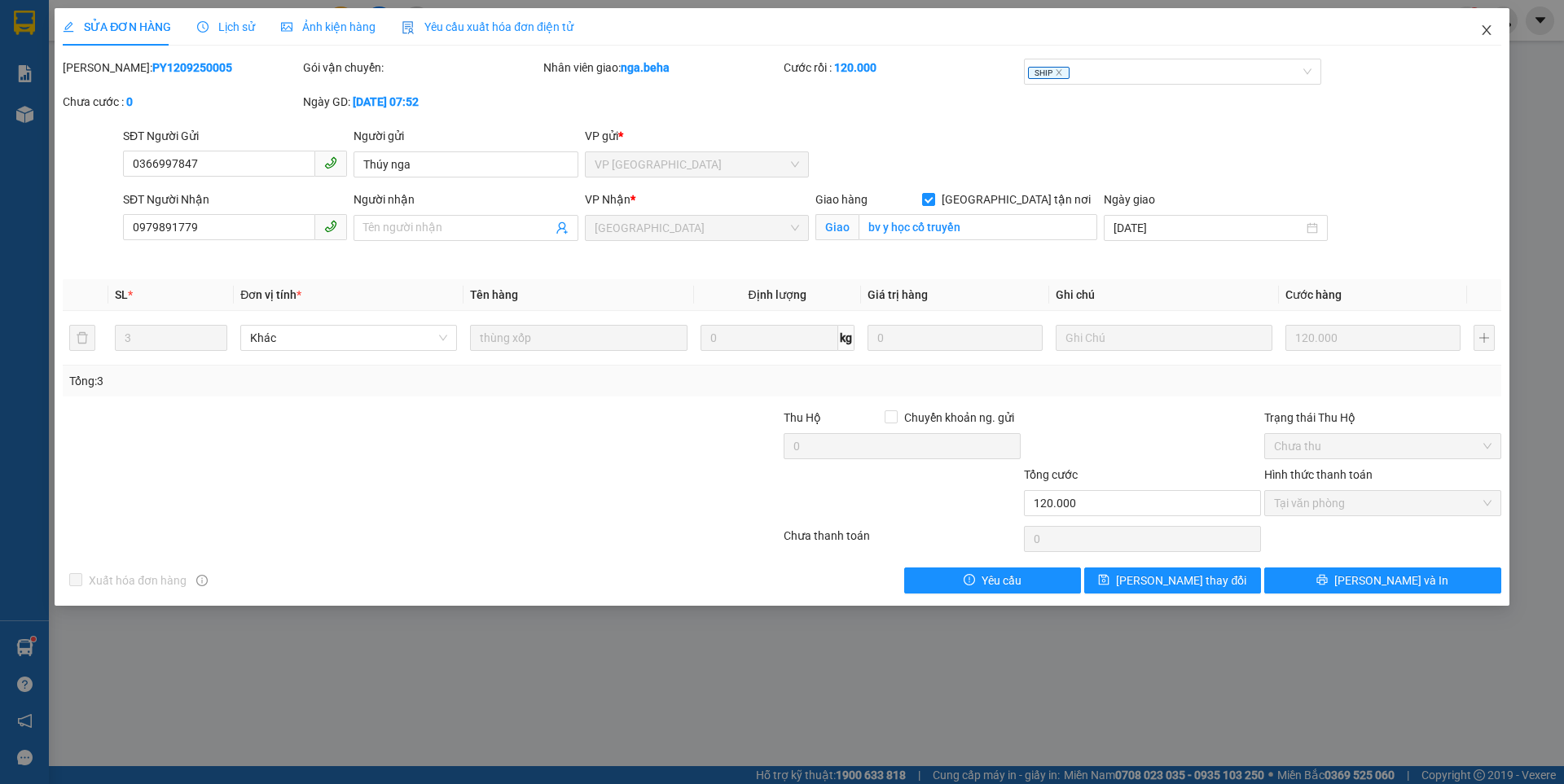
click at [1484, 30] on icon "close" at bounding box center [1487, 30] width 13 height 13
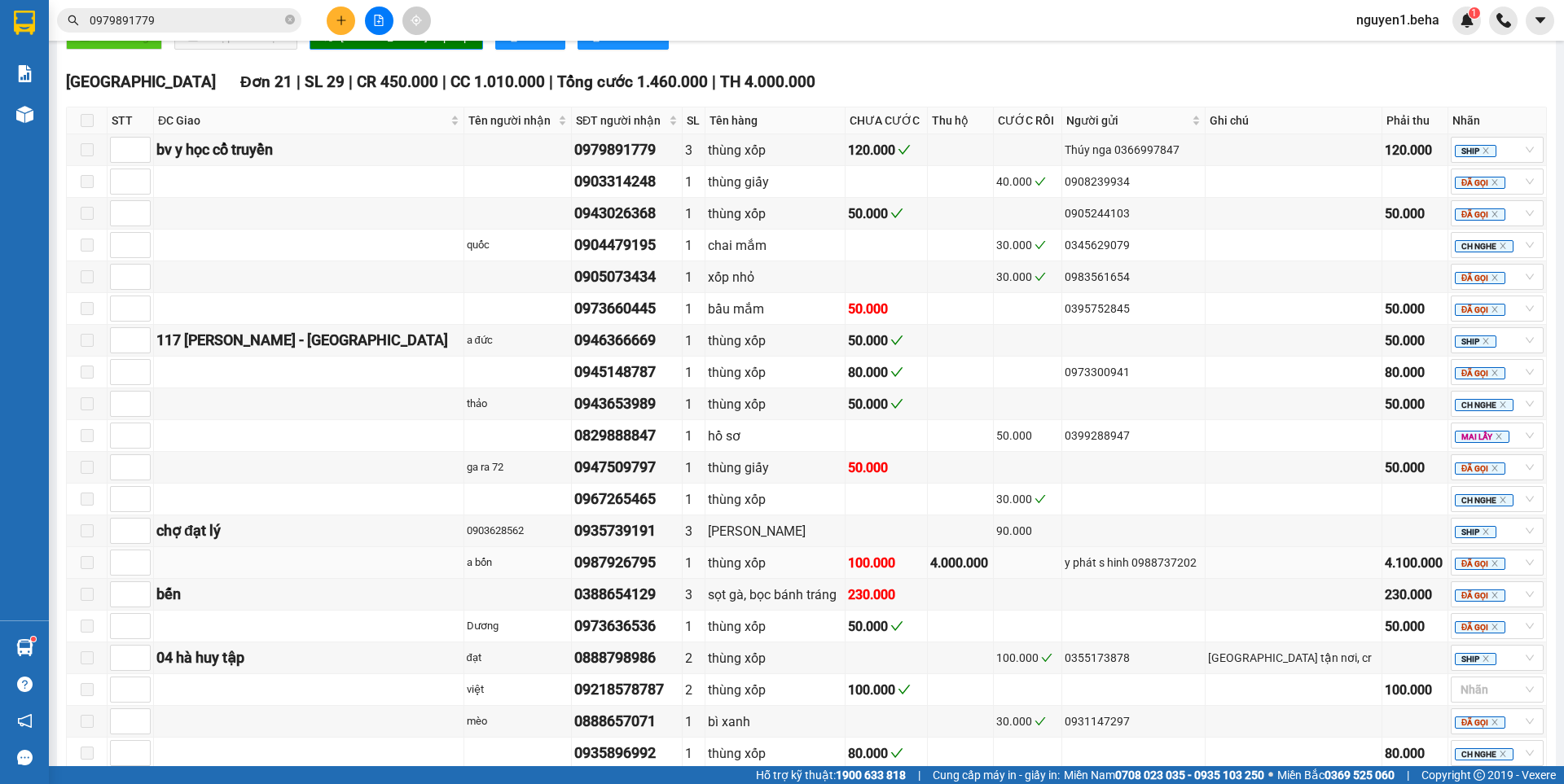
scroll to position [549, 0]
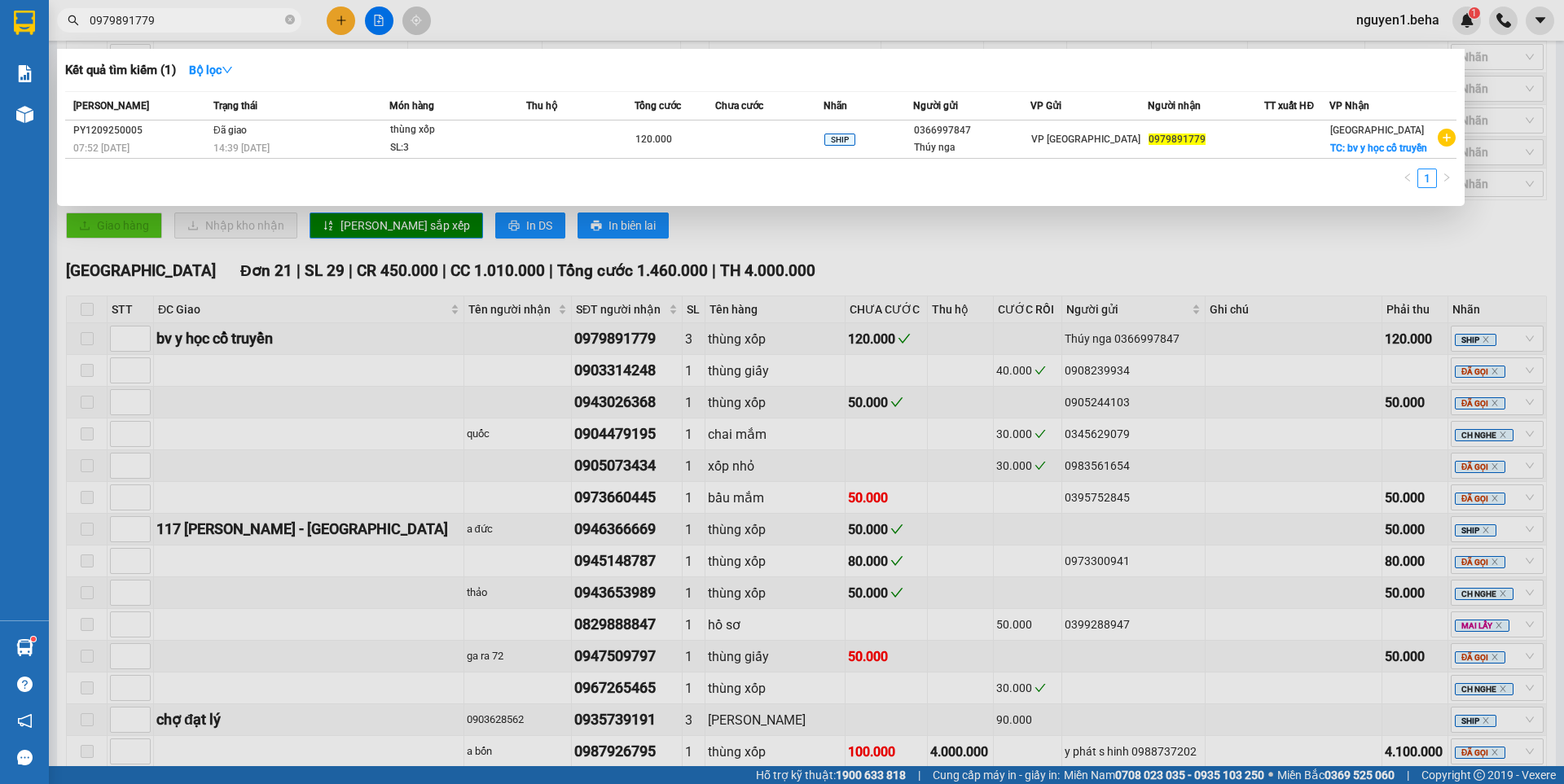
click at [167, 19] on input "0979891779" at bounding box center [186, 21] width 193 height 18
click at [762, 159] on td at bounding box center [770, 139] width 109 height 39
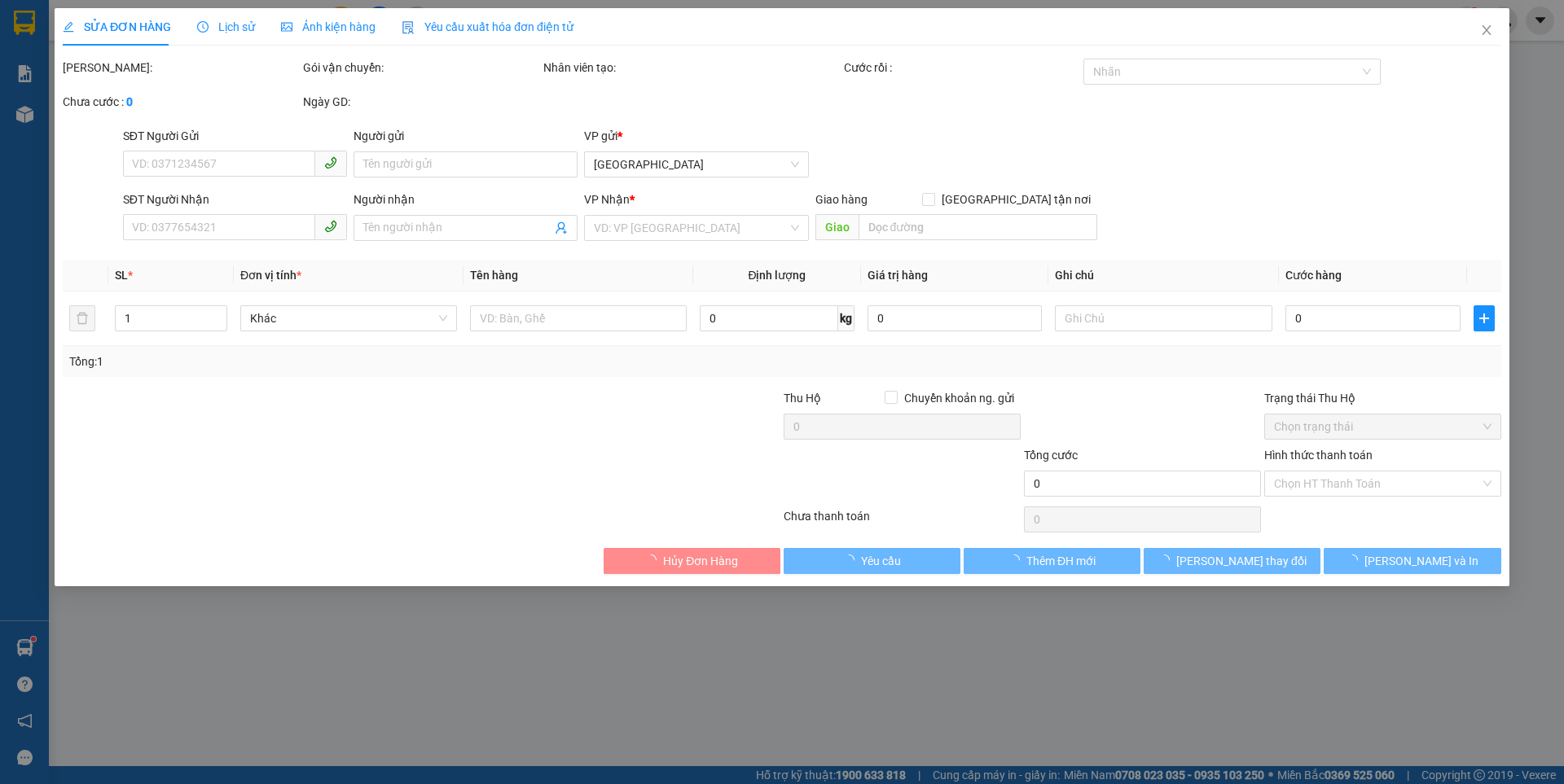
type input "0366997847"
type input "Thúy nga"
type input "0979891779"
checkbox input "true"
type input "bv y học cổ truyền"
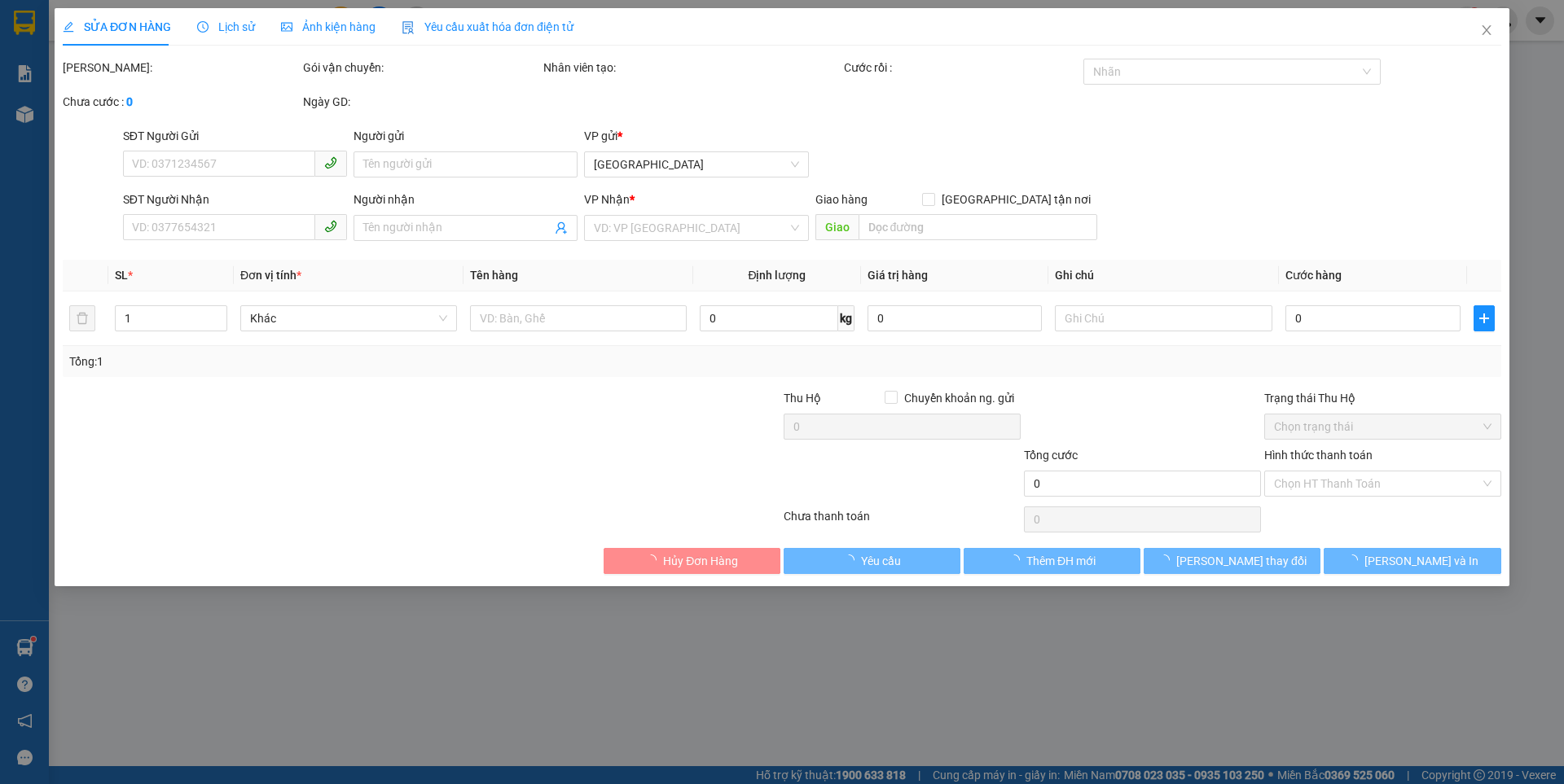
type input "120.000"
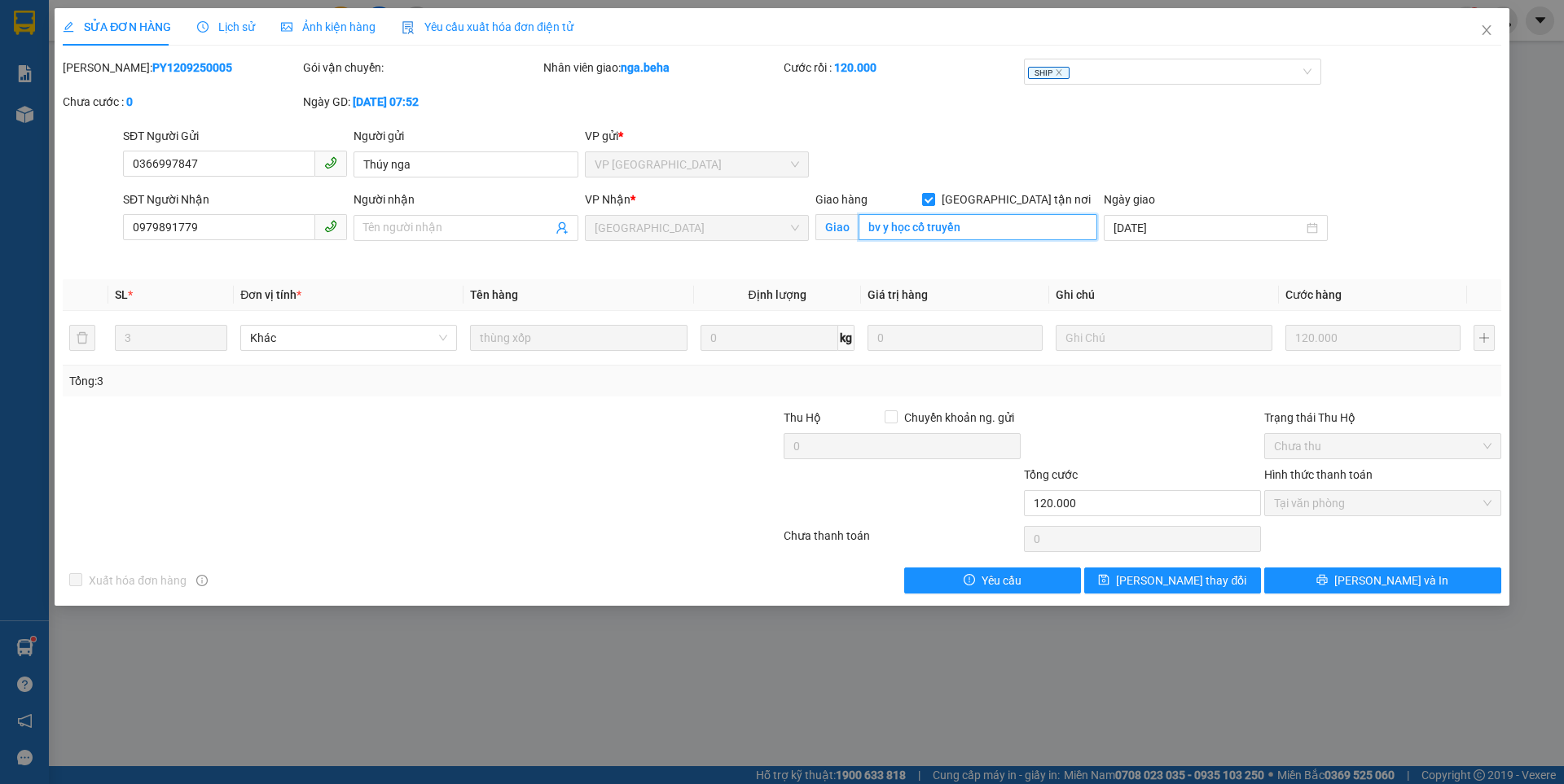
click at [989, 227] on input "bv y học cổ truyền" at bounding box center [978, 227] width 239 height 26
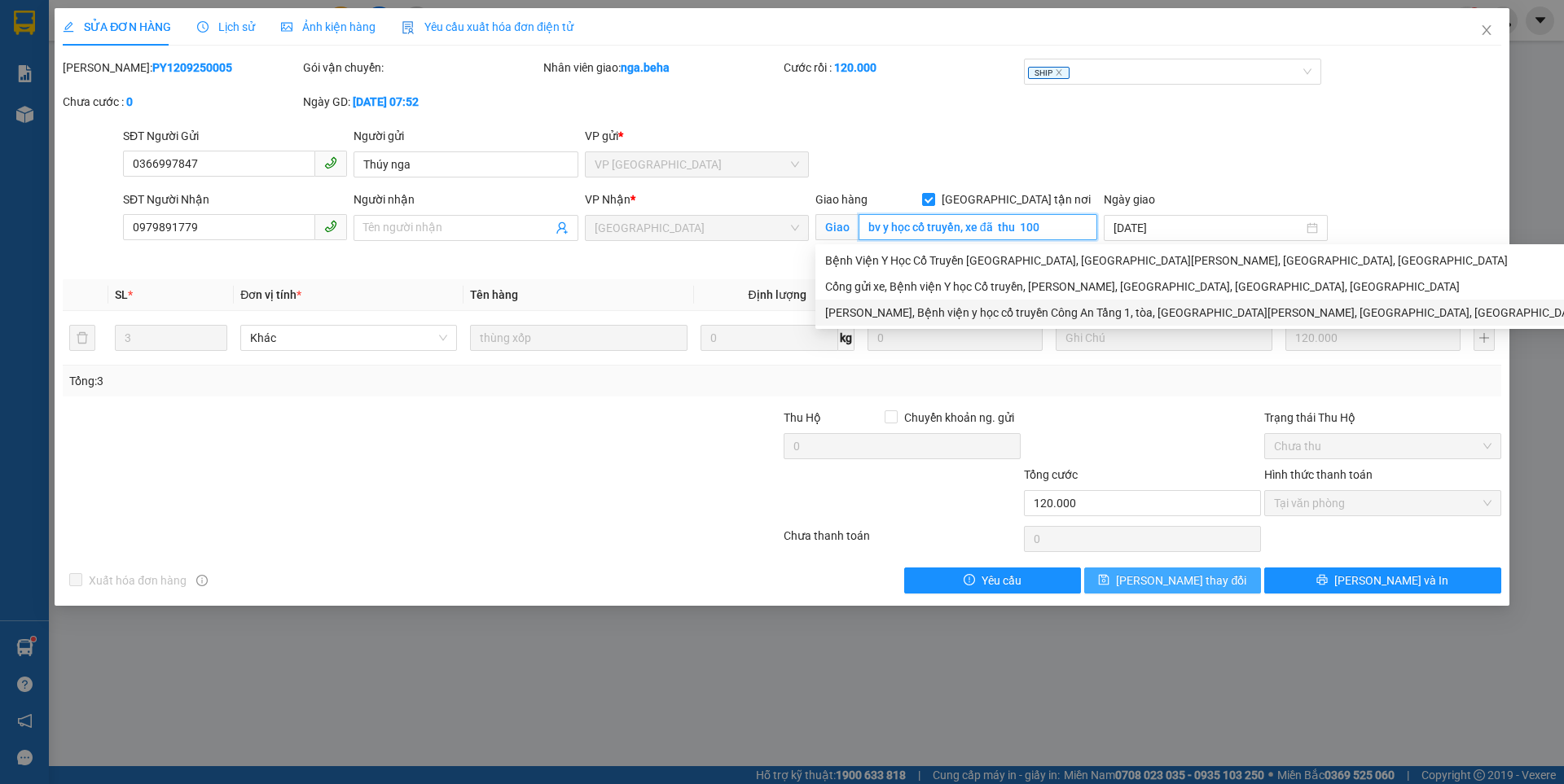
type input "bv y học cổ truyền, xe đã thu 100"
click at [1172, 581] on span "[PERSON_NAME] thay đổi" at bounding box center [1181, 581] width 130 height 18
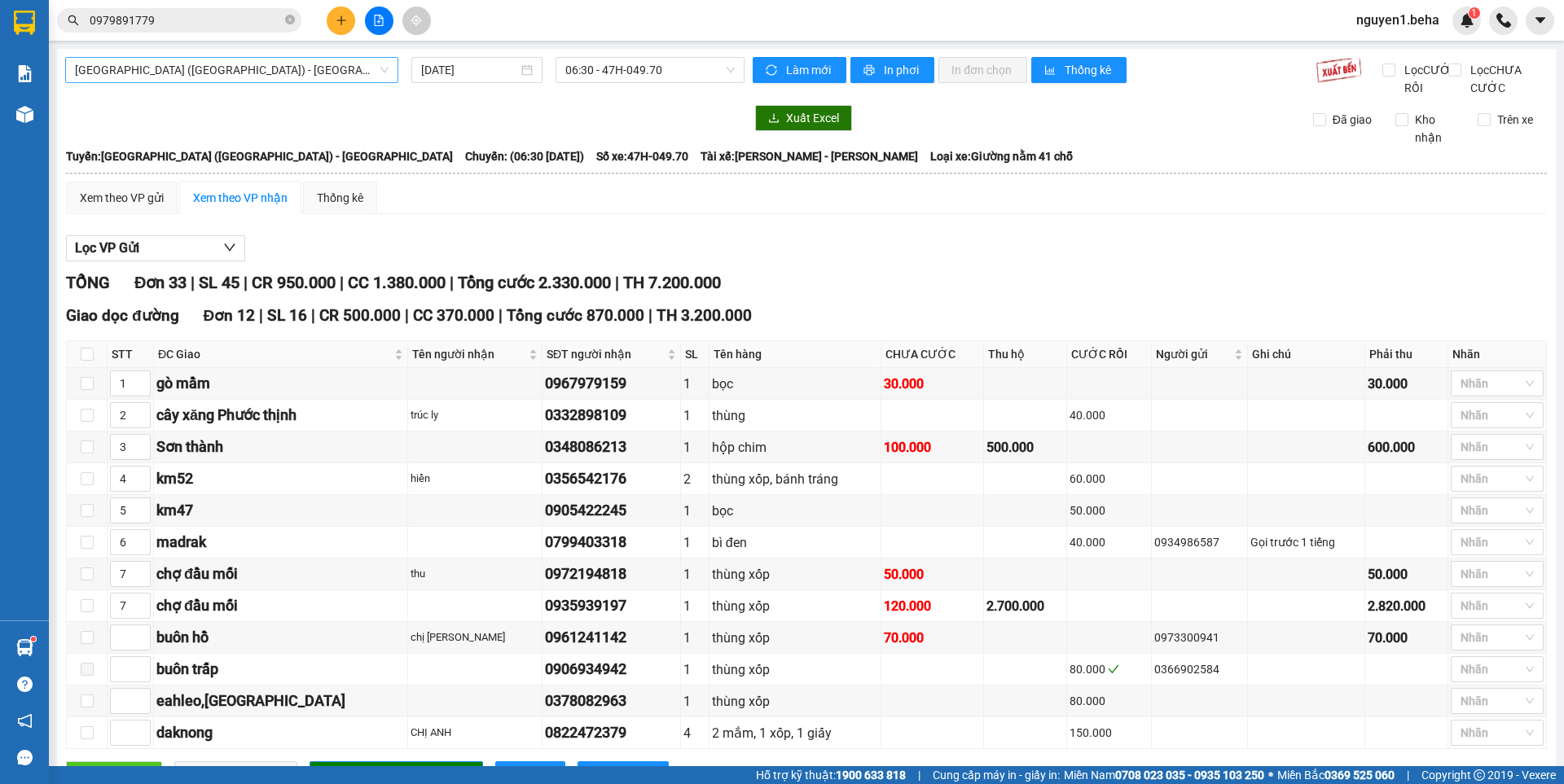
click at [279, 70] on span "[GEOGRAPHIC_DATA] ([GEOGRAPHIC_DATA]) - [GEOGRAPHIC_DATA]" at bounding box center [231, 70] width 314 height 25
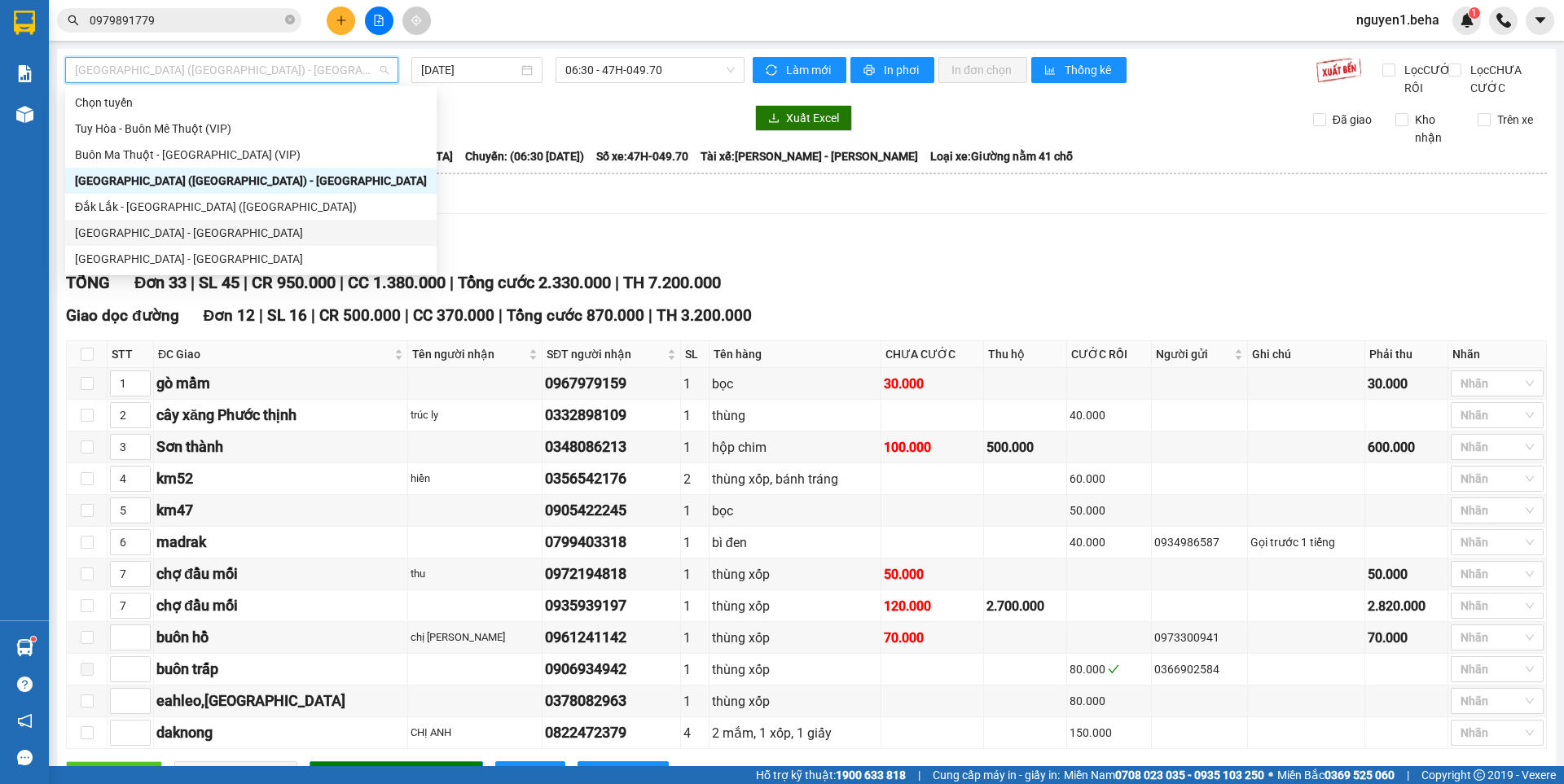
click at [165, 225] on div "[GEOGRAPHIC_DATA] - [GEOGRAPHIC_DATA]" at bounding box center [251, 233] width 352 height 18
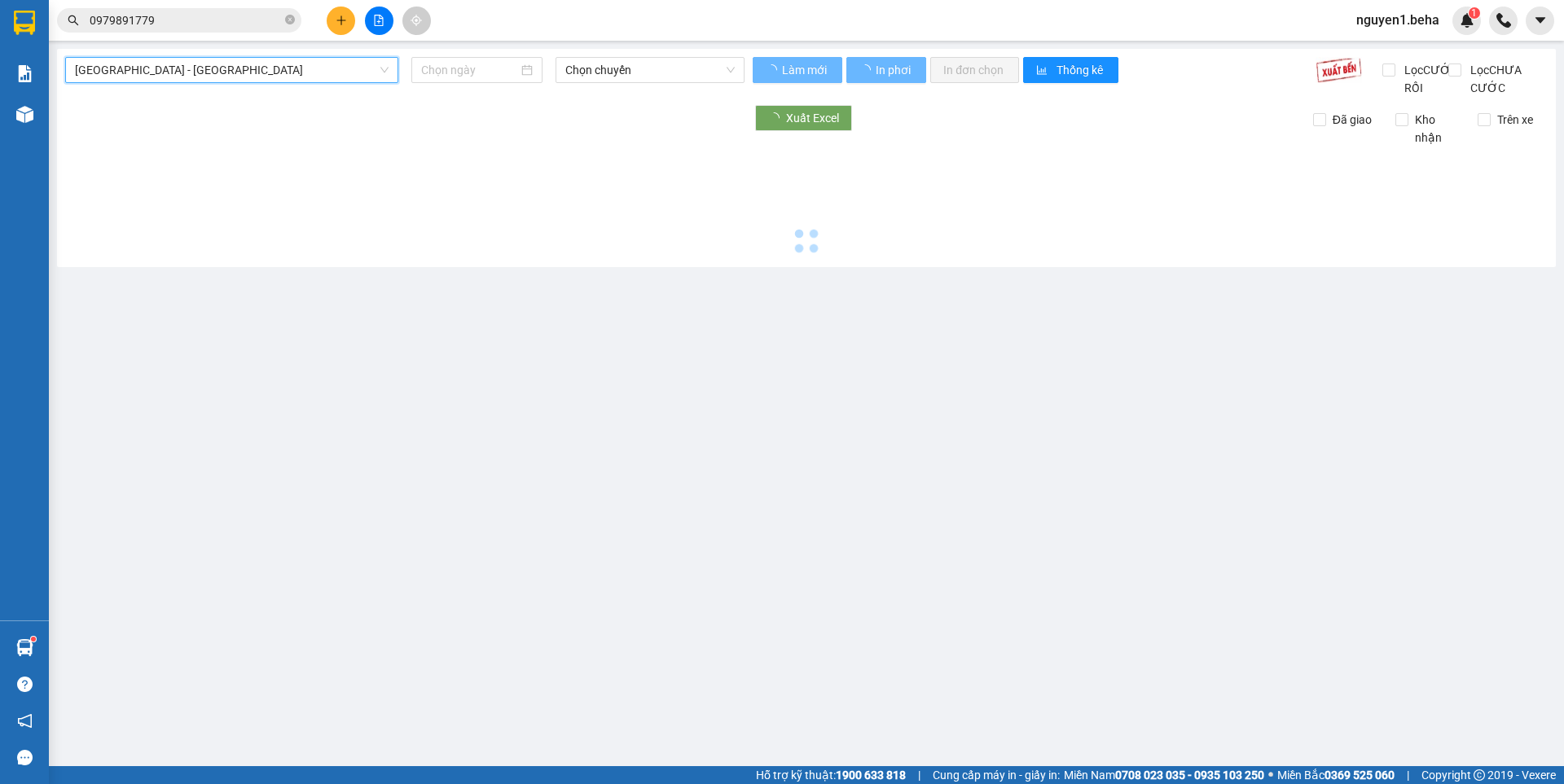
type input "[DATE]"
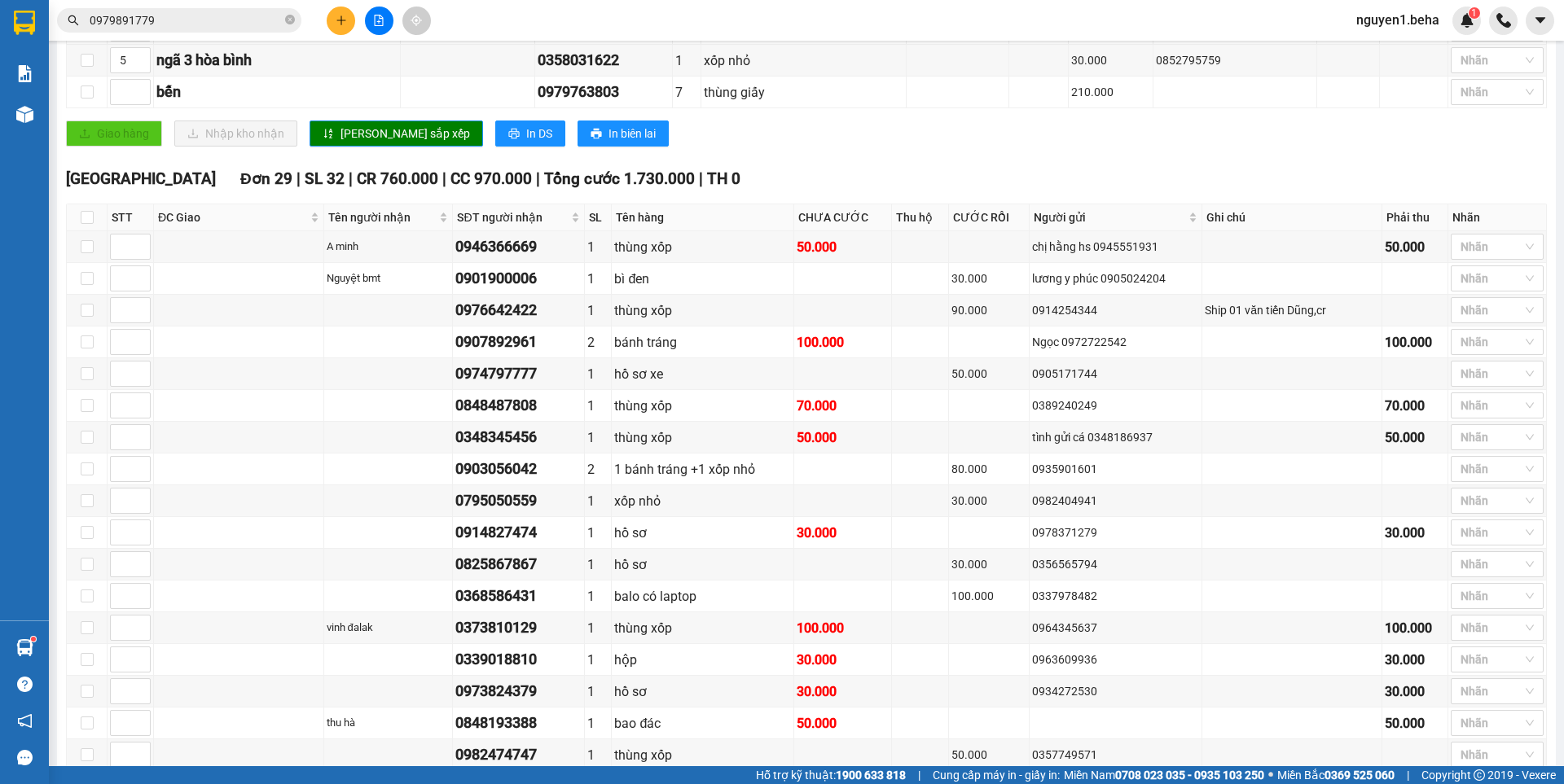
scroll to position [513, 0]
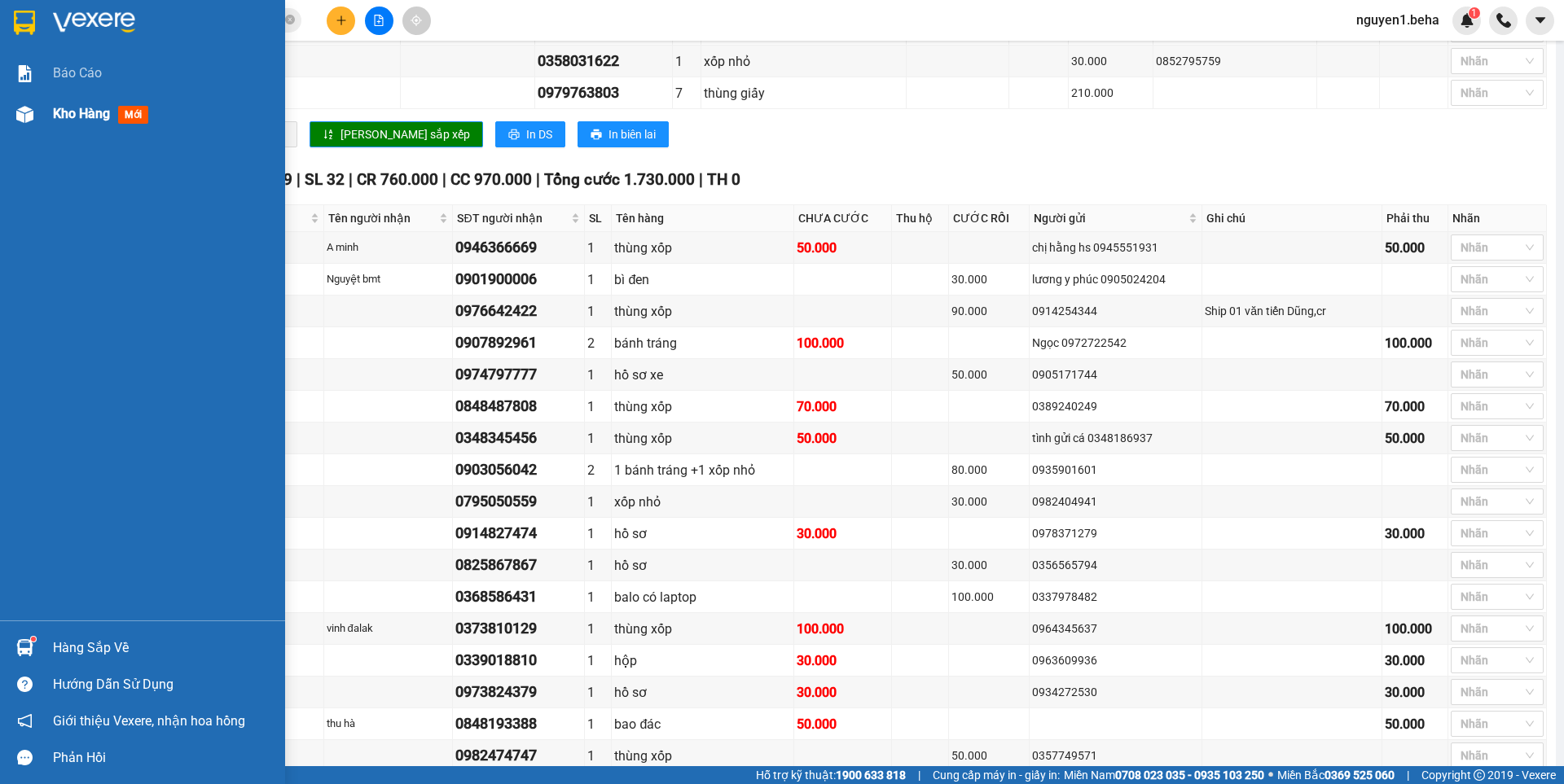
click at [26, 119] on img at bounding box center [25, 114] width 17 height 17
drag, startPoint x: 26, startPoint y: 119, endPoint x: 105, endPoint y: 172, distance: 95.1
click at [26, 119] on img at bounding box center [25, 114] width 17 height 17
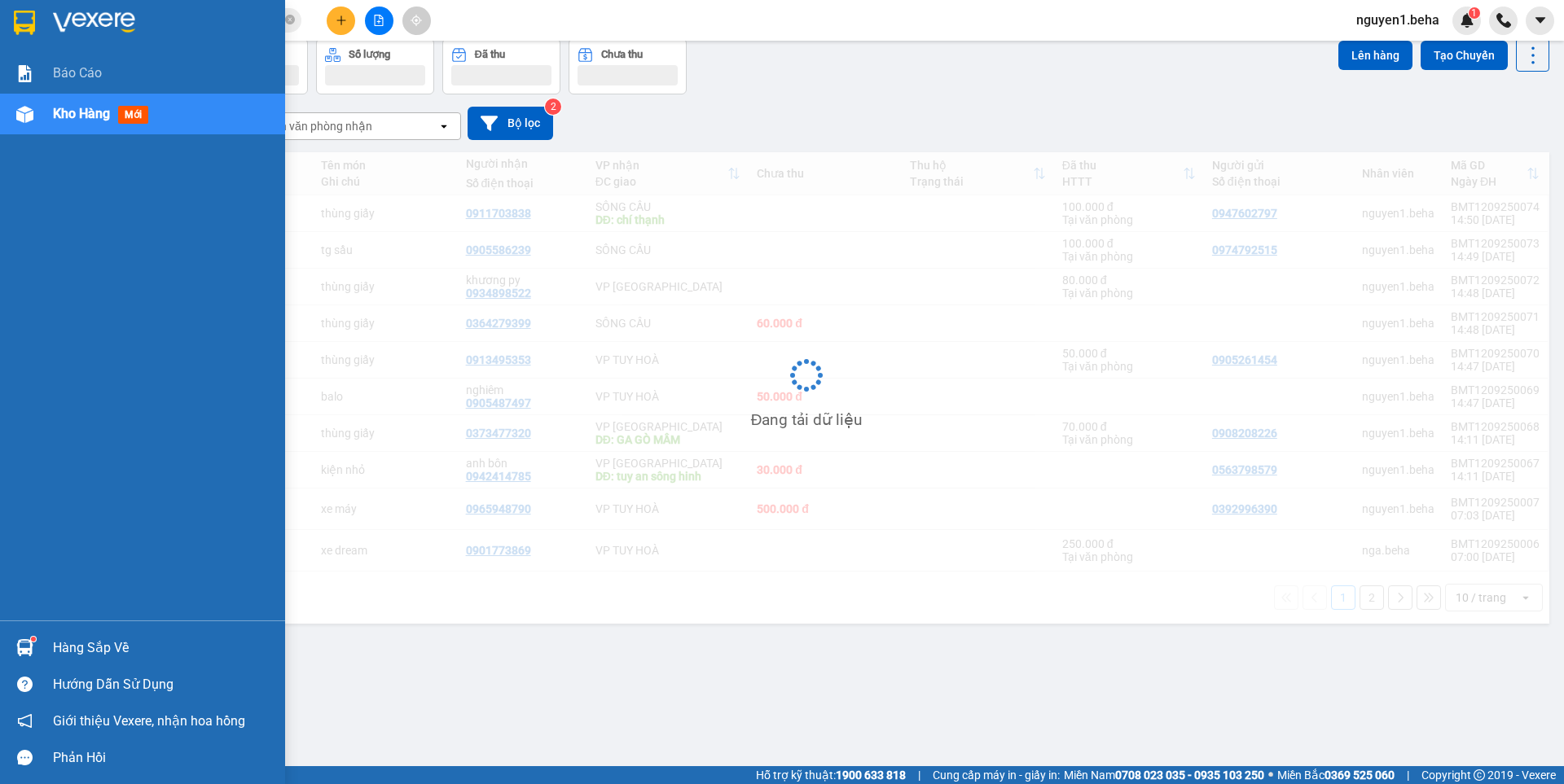
scroll to position [75, 0]
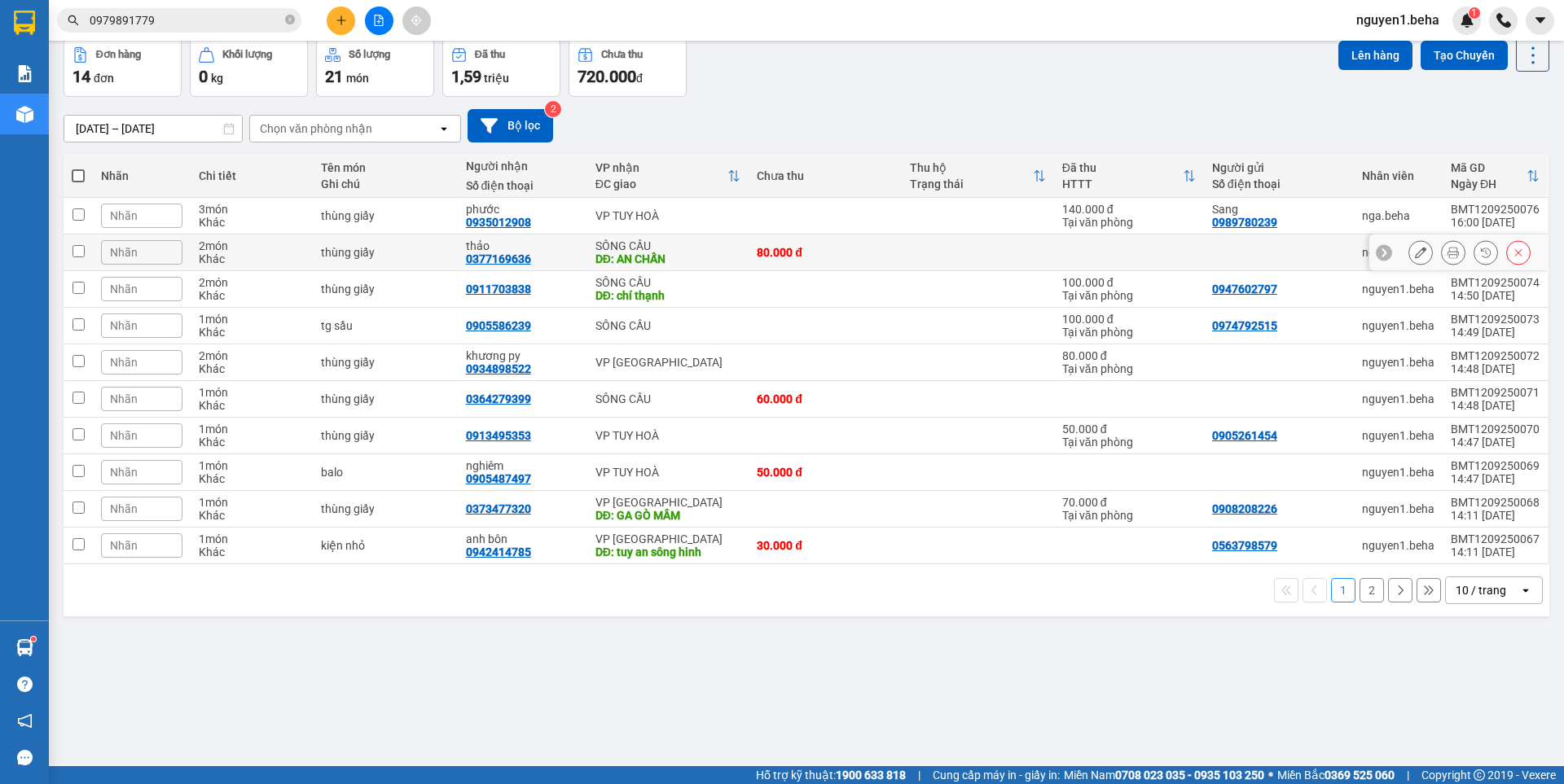
click at [1448, 253] on icon at bounding box center [1454, 253] width 12 height 12
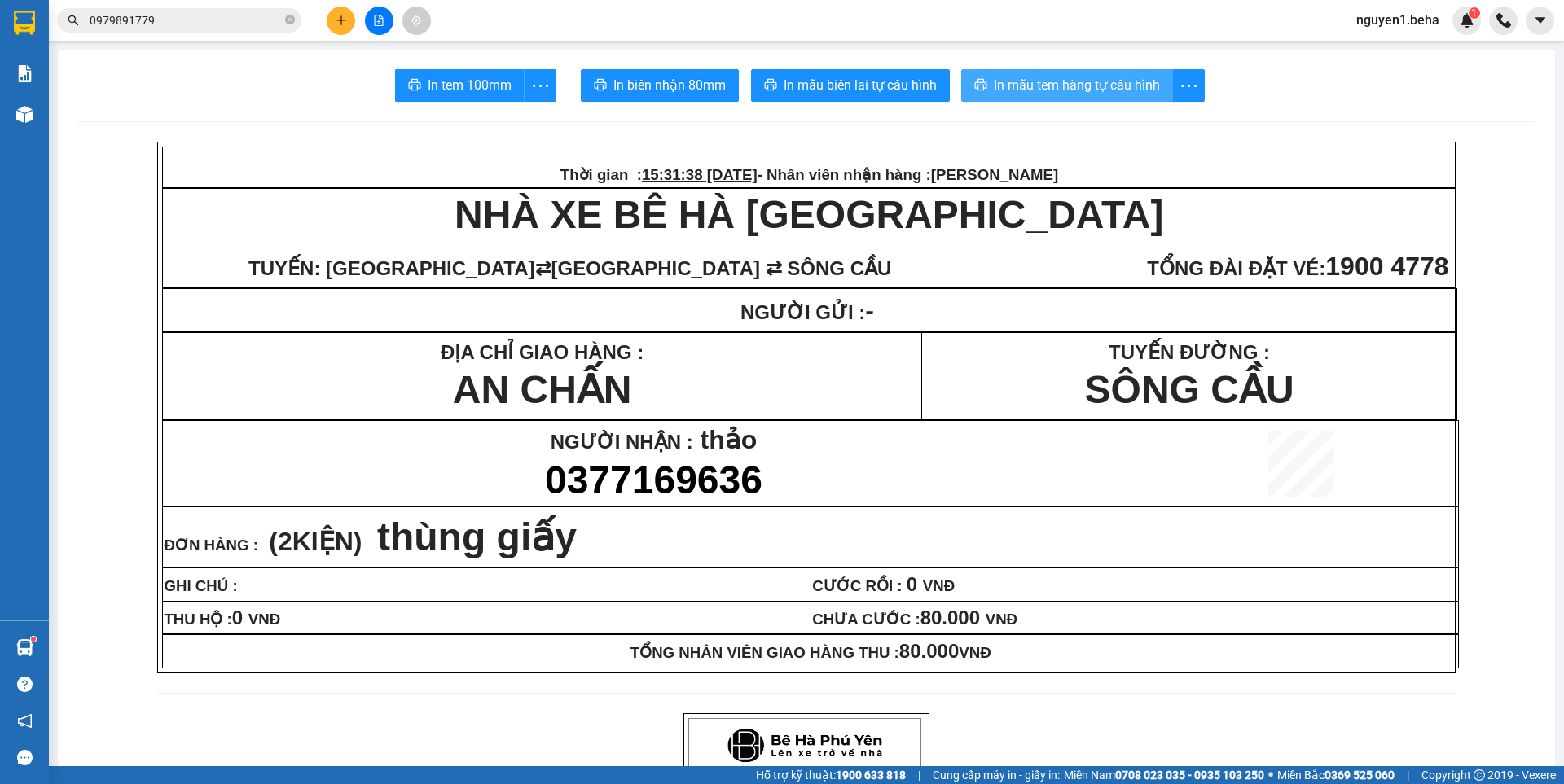
drag, startPoint x: 1068, startPoint y: 81, endPoint x: 1077, endPoint y: 99, distance: 20.1
click at [1068, 81] on span "In mẫu tem hàng tự cấu hình" at bounding box center [1078, 85] width 166 height 21
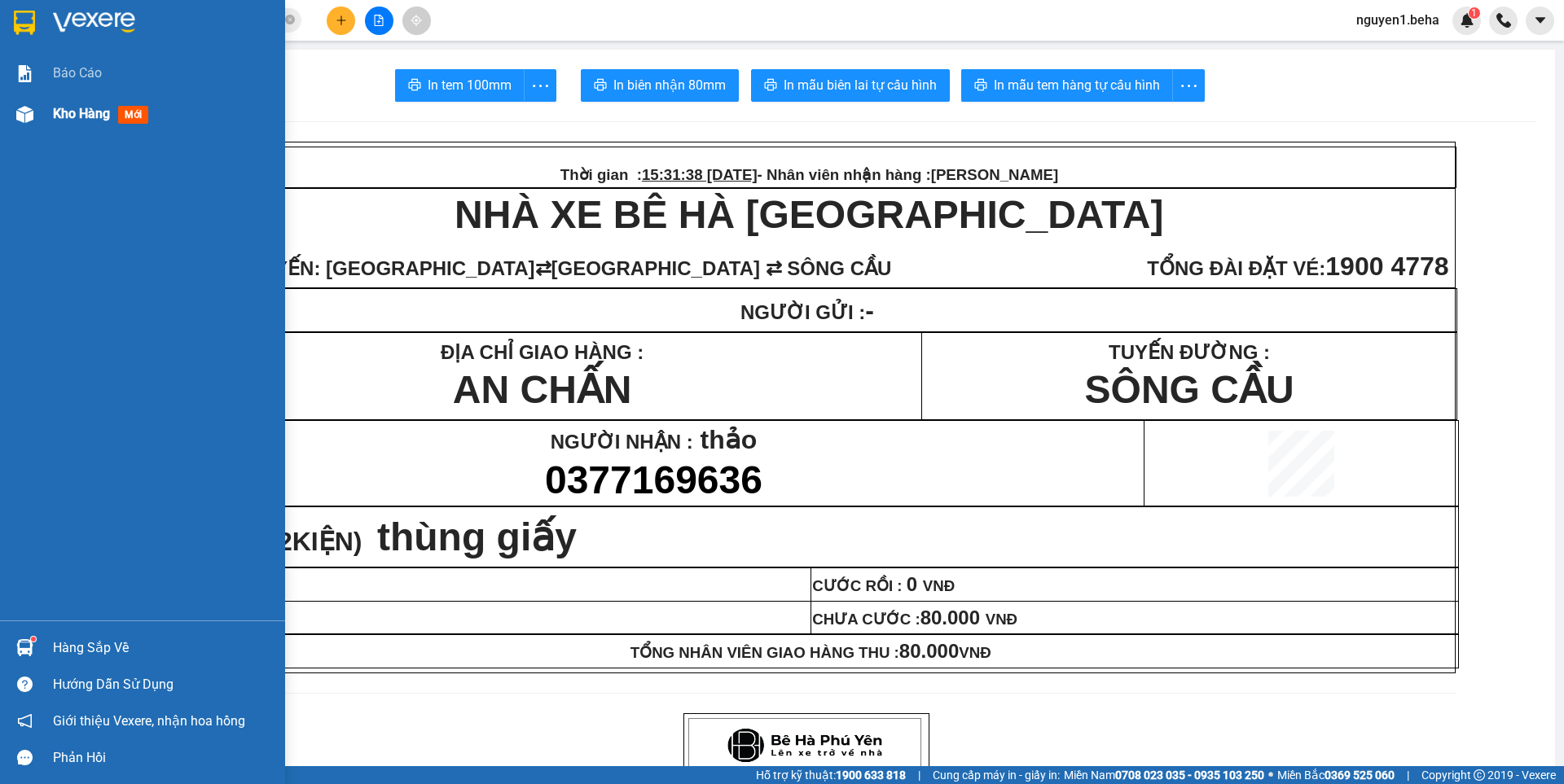
click at [41, 113] on div "Kho hàng mới" at bounding box center [142, 114] width 285 height 40
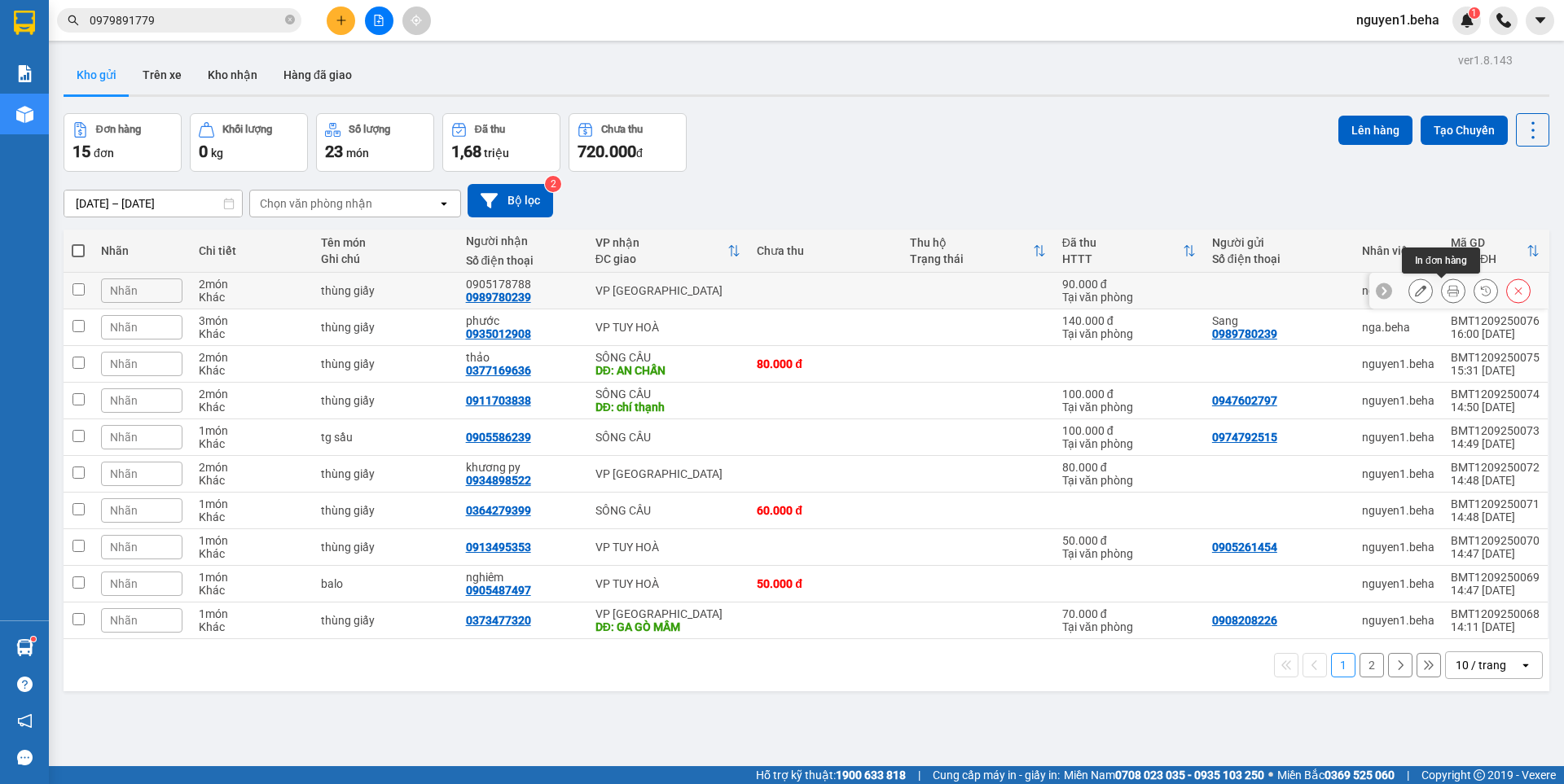
click at [1448, 293] on icon at bounding box center [1454, 290] width 12 height 12
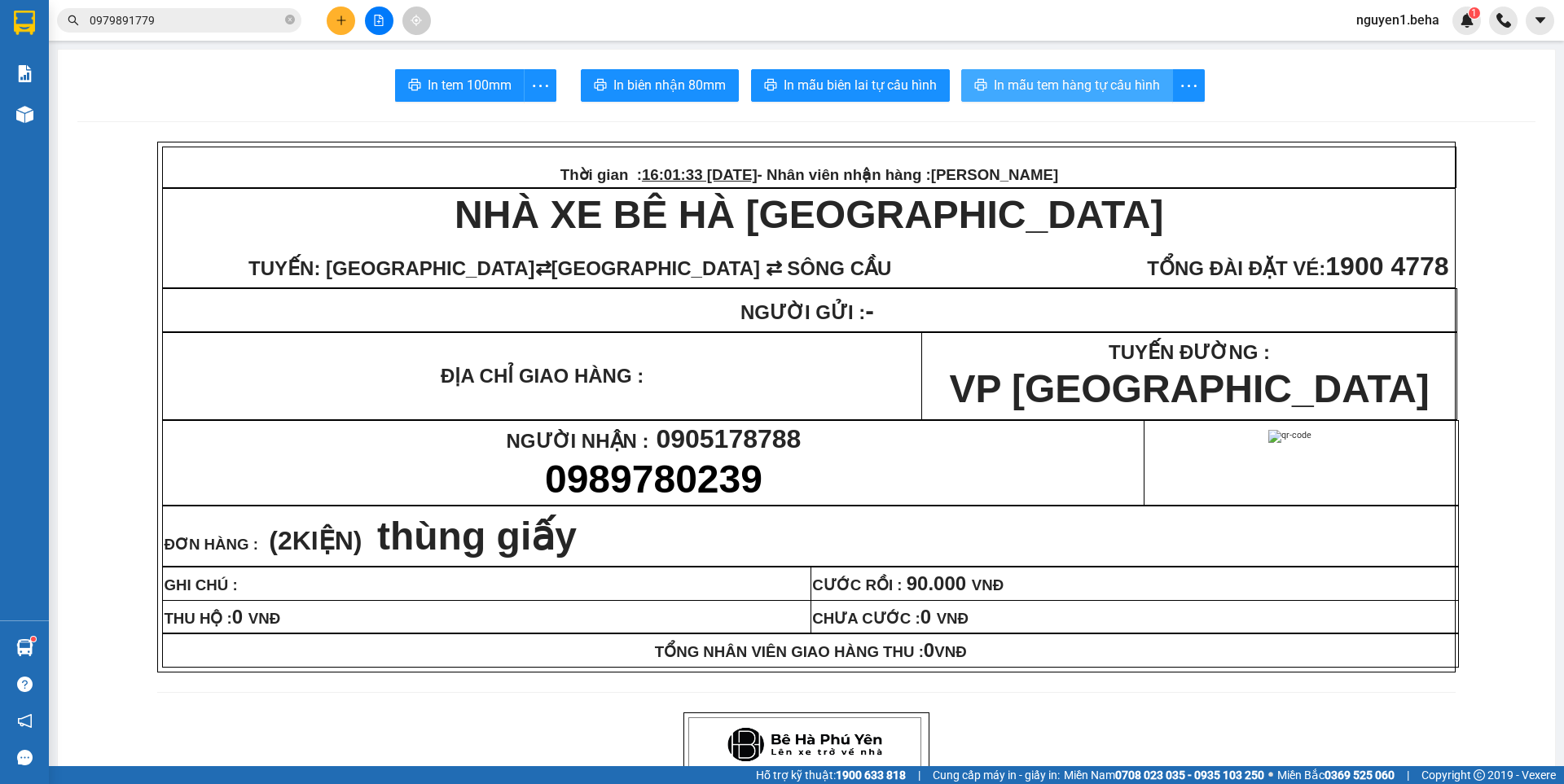
click at [1054, 83] on span "In mẫu tem hàng tự cấu hình" at bounding box center [1078, 85] width 166 height 21
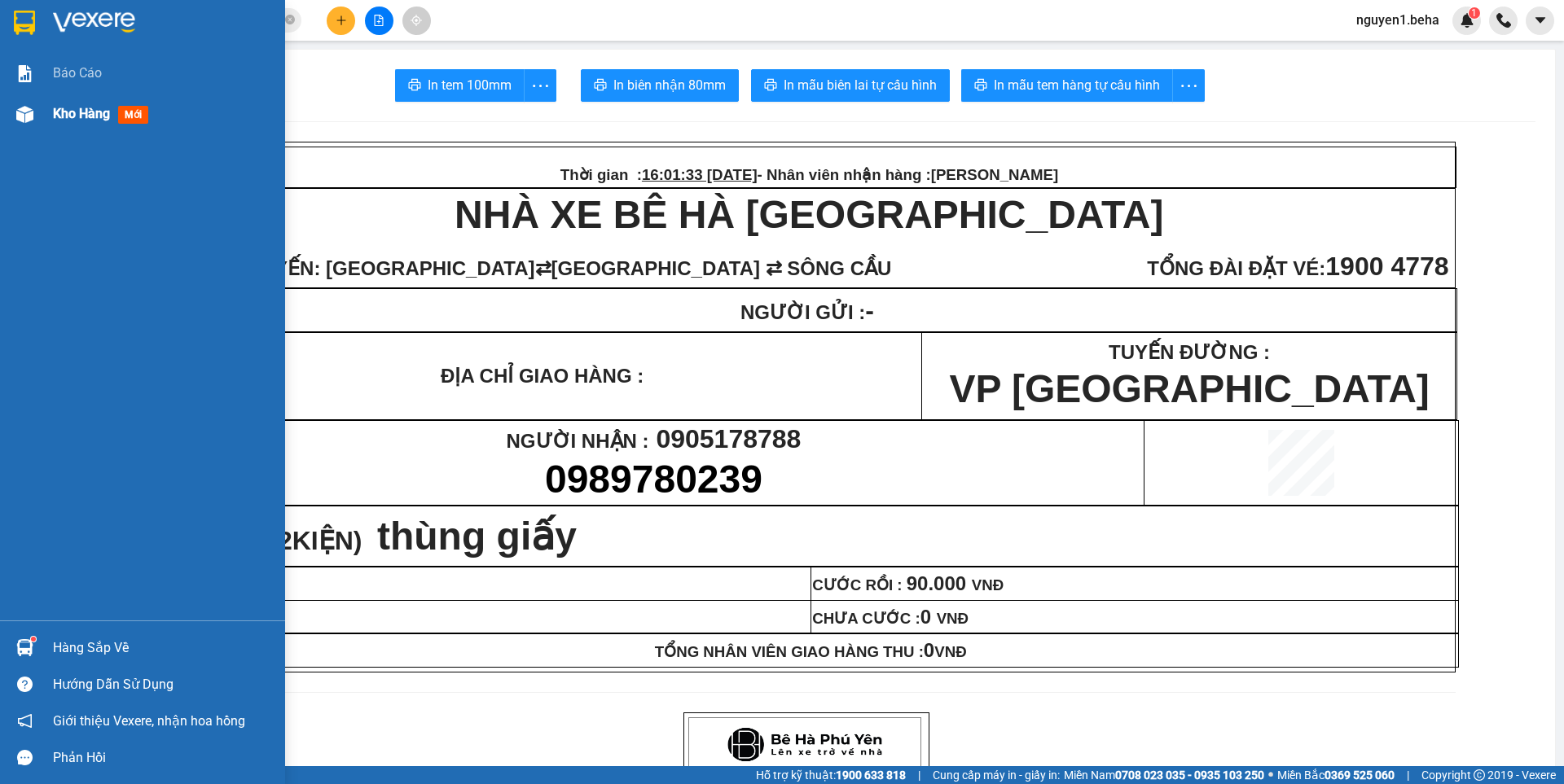
click at [26, 119] on img at bounding box center [25, 114] width 17 height 17
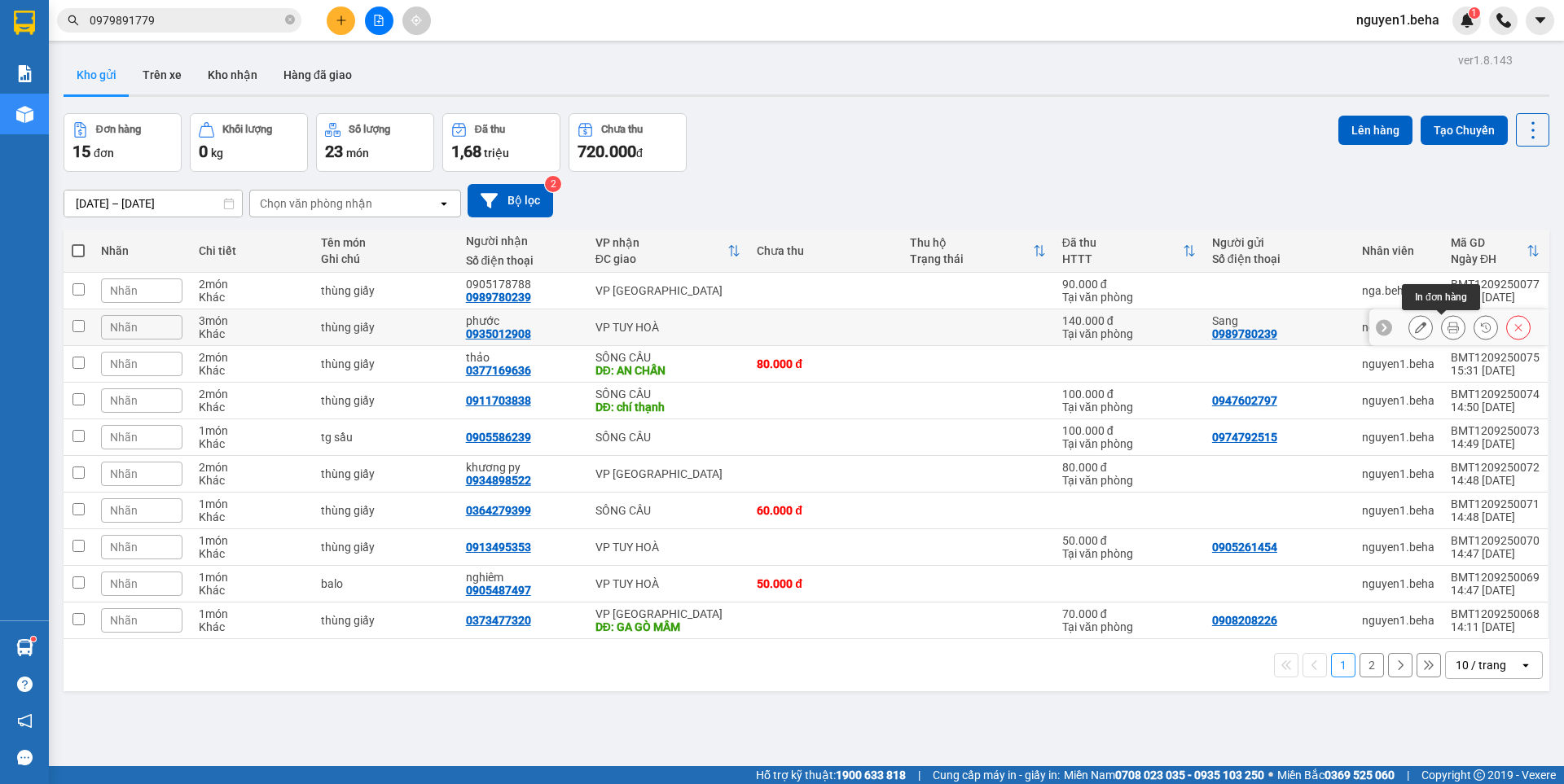
click at [1448, 332] on icon at bounding box center [1454, 327] width 12 height 12
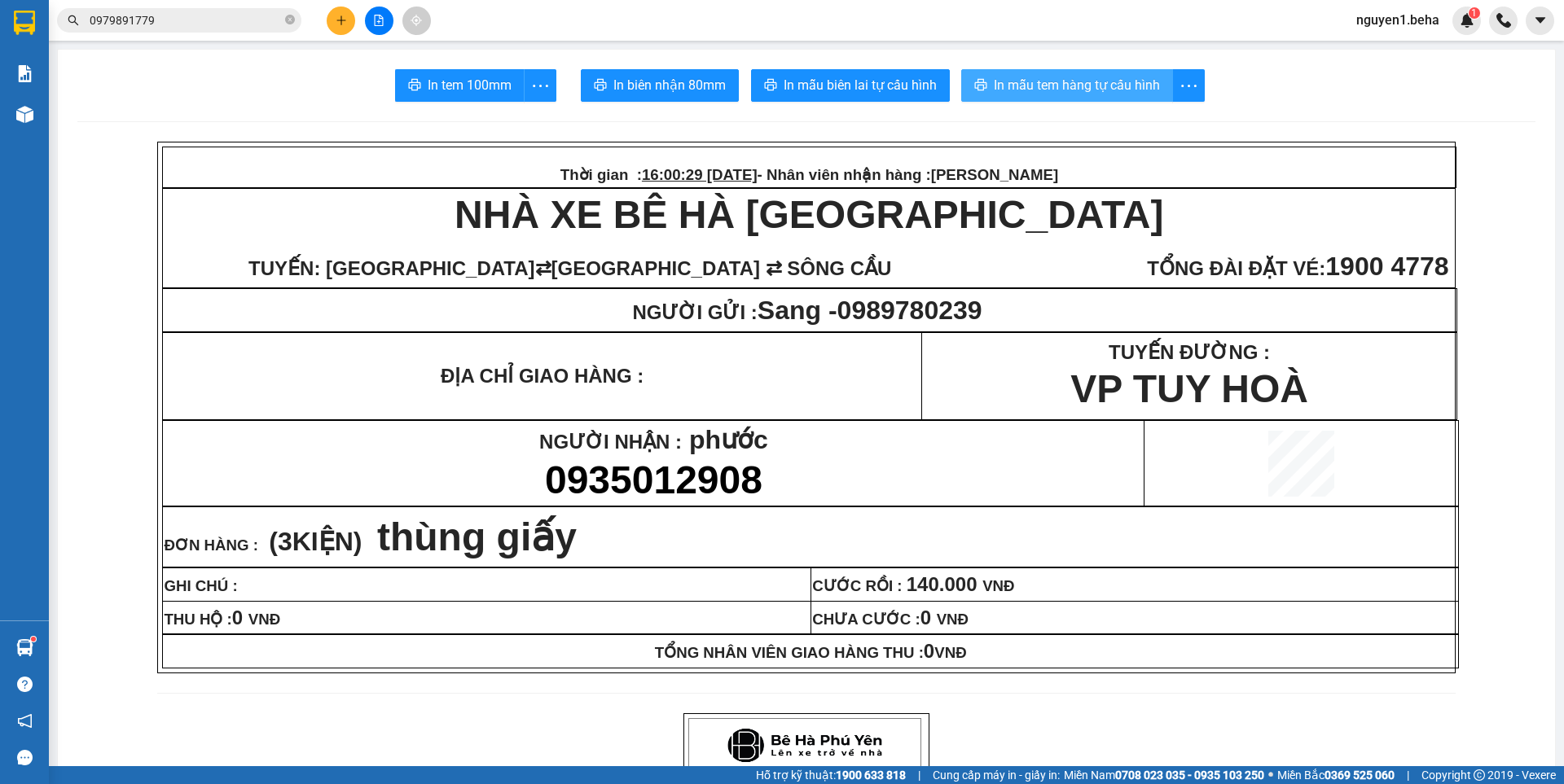
click at [1046, 85] on span "In mẫu tem hàng tự cấu hình" at bounding box center [1078, 85] width 166 height 21
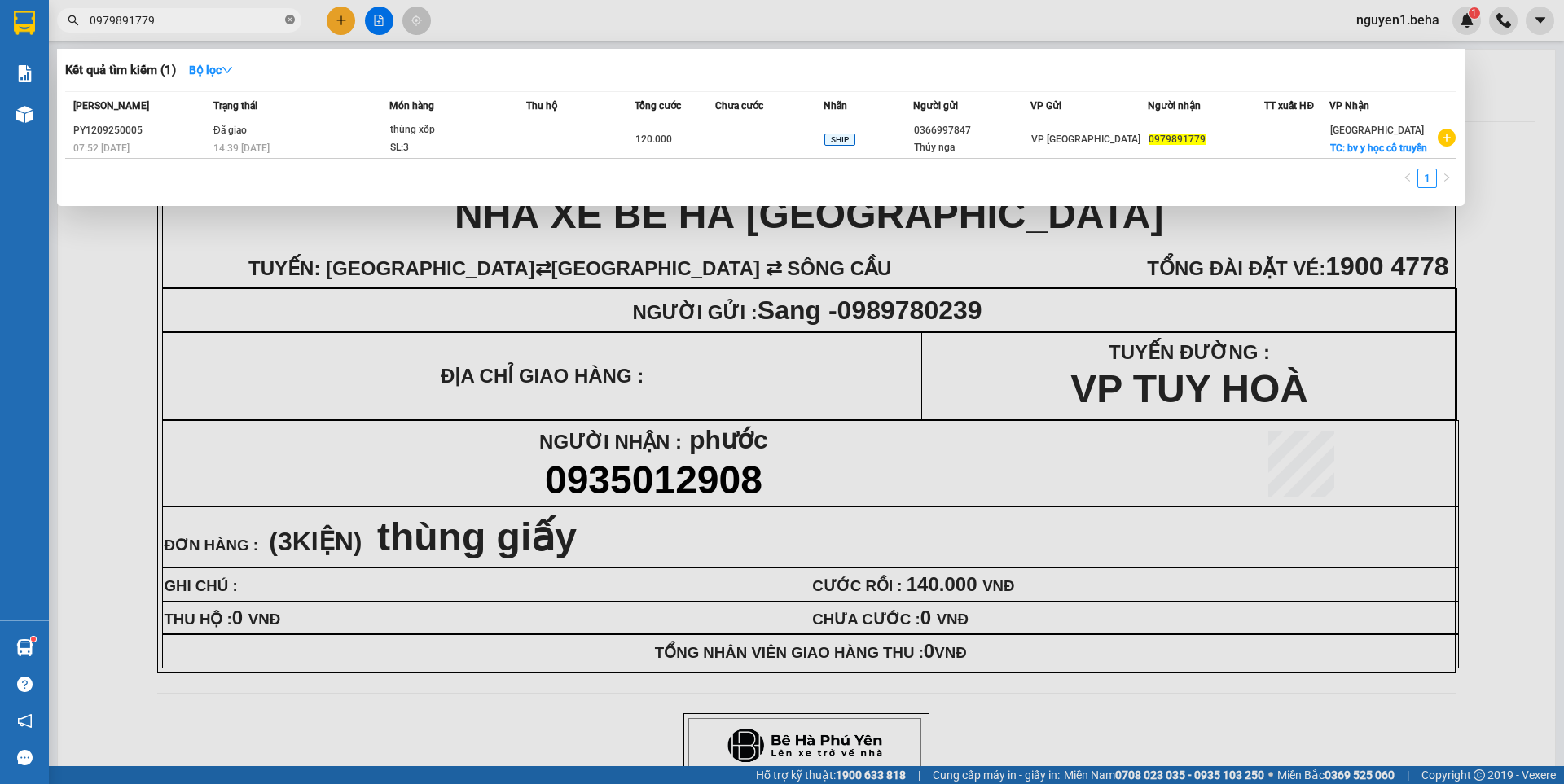
click at [289, 18] on icon "close-circle" at bounding box center [290, 20] width 10 height 10
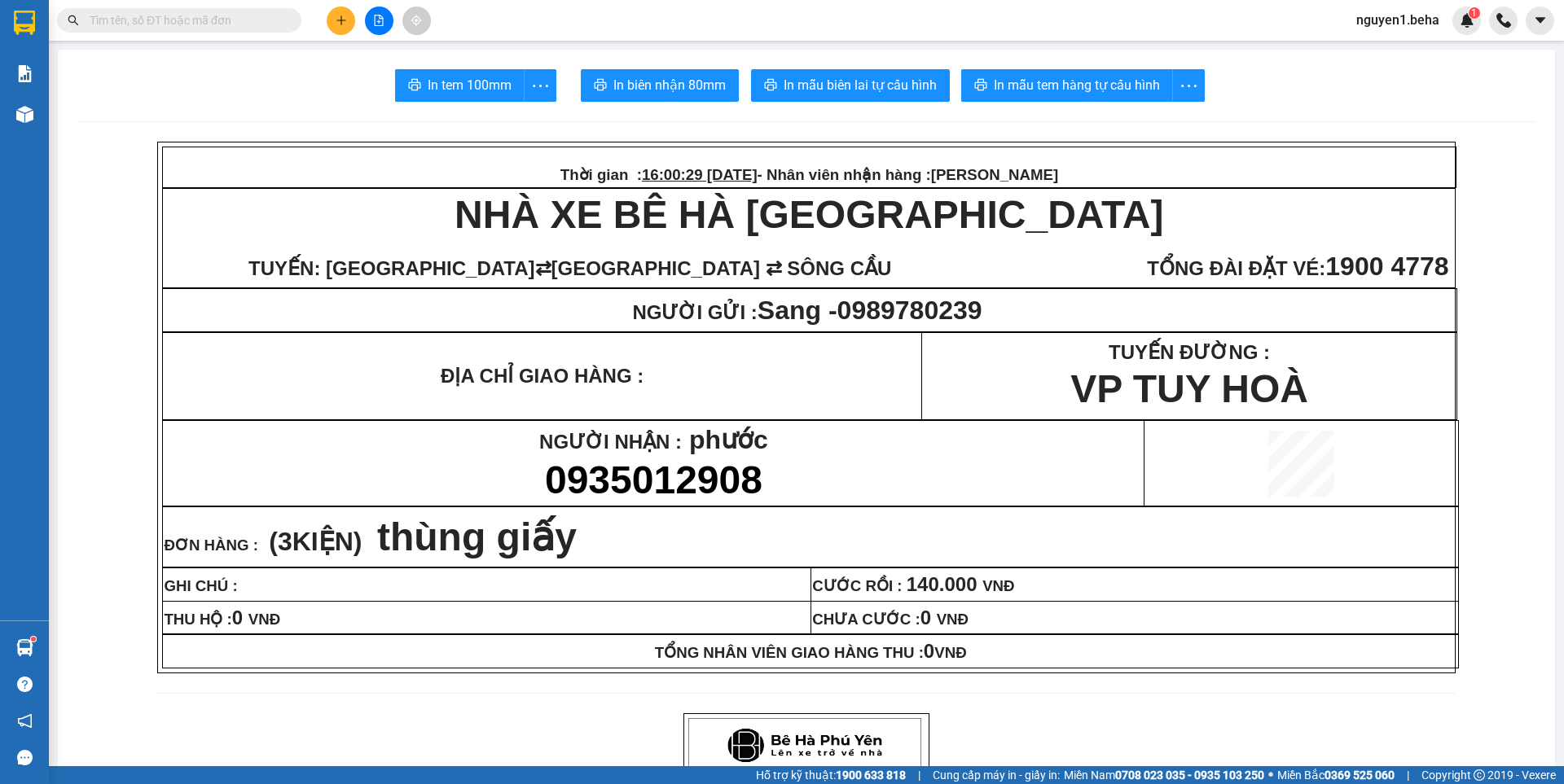
paste input "0915547347"
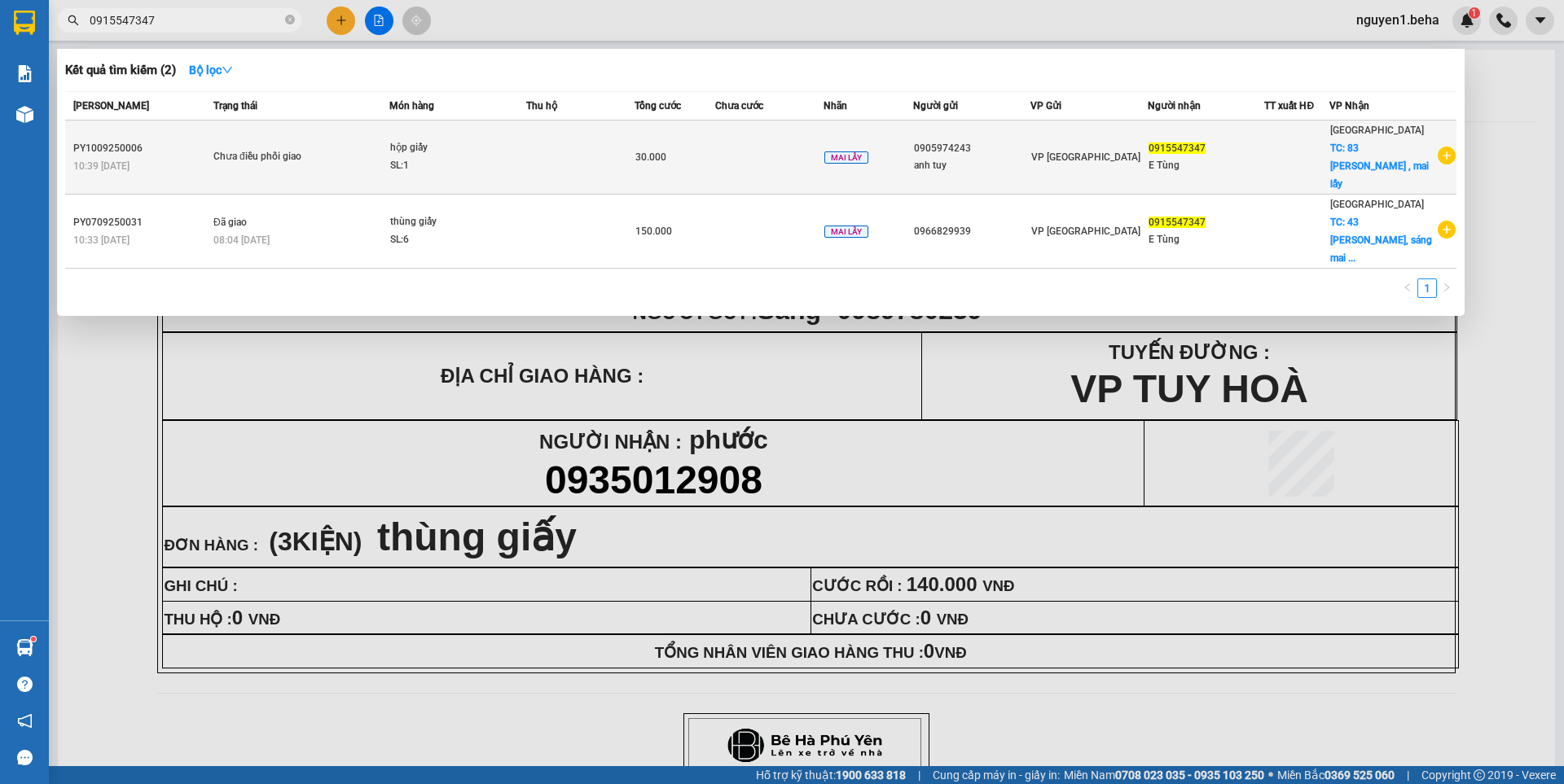
type input "0915547347"
click at [344, 148] on span "Chưa điều phối giao" at bounding box center [300, 157] width 175 height 18
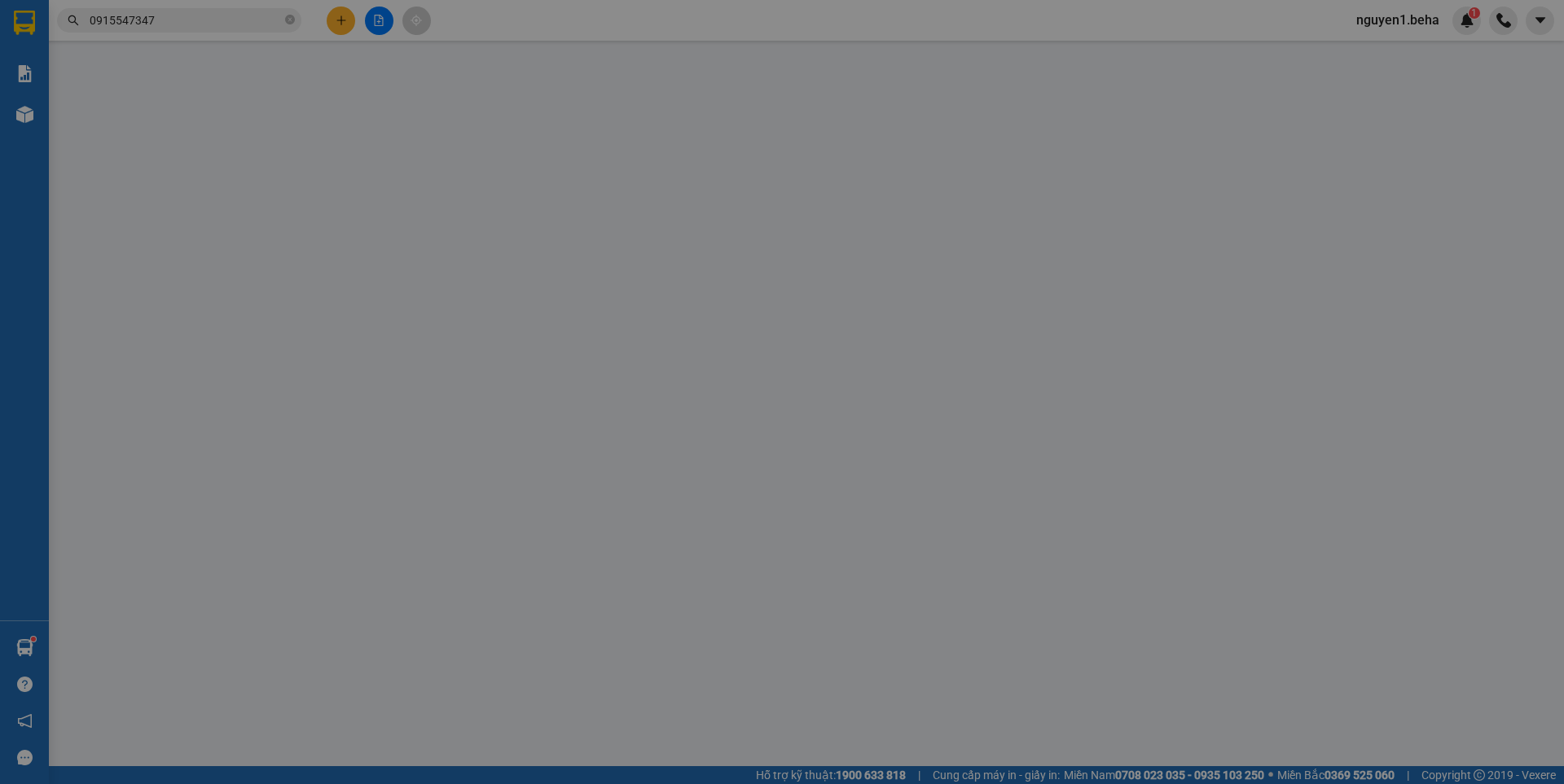
type input "0905974243"
type input "anh tuy"
type input "0915547347"
type input "E Tùng"
checkbox input "true"
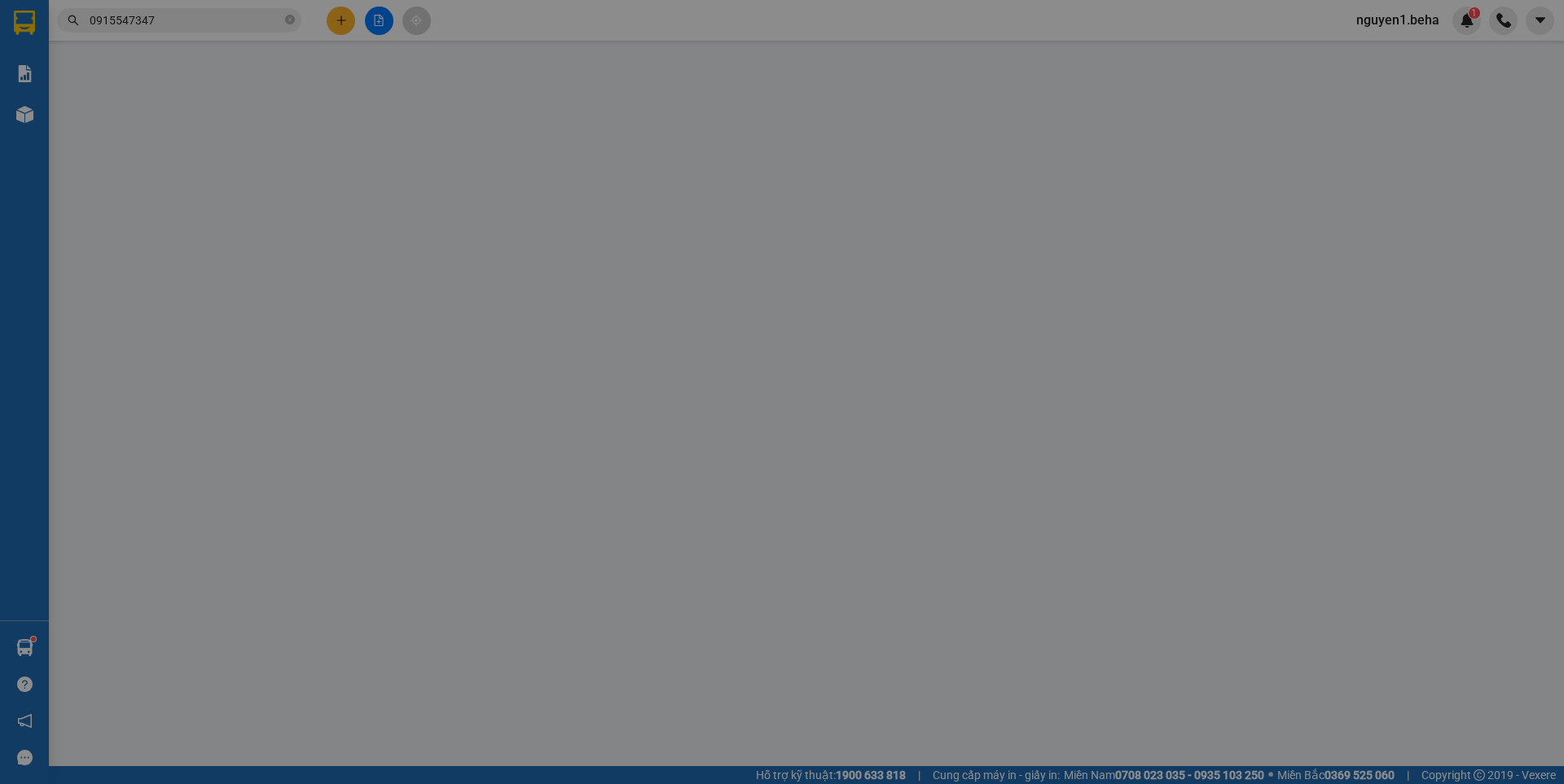
type input "83 hồ tùng mậu , mai lấy"
type input "30.000"
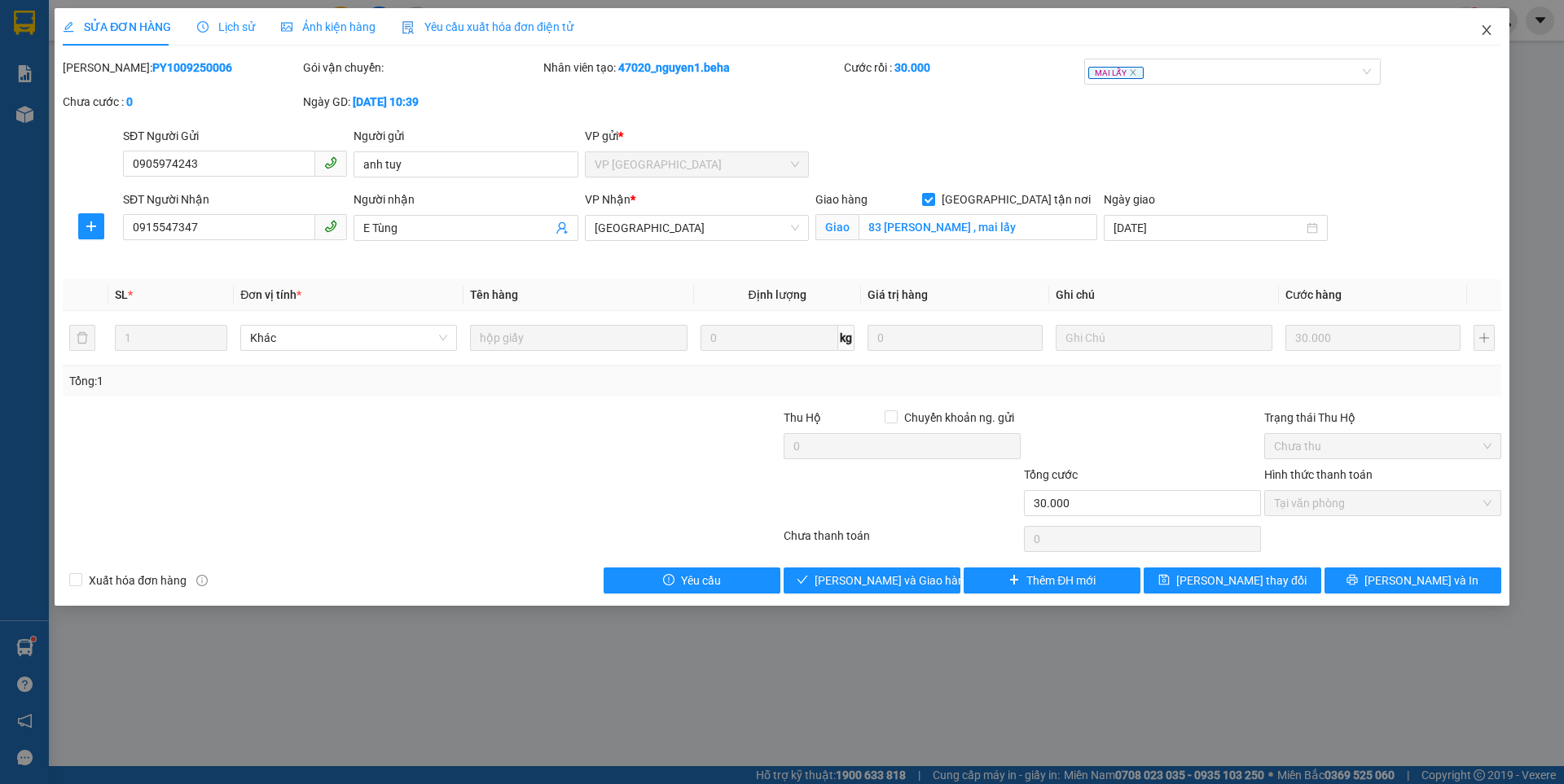
click at [1486, 30] on icon "close" at bounding box center [1486, 30] width 9 height 10
drag, startPoint x: 1486, startPoint y: 30, endPoint x: 1475, endPoint y: 39, distance: 14.2
click at [1486, 30] on div "nguyen1.beha 1" at bounding box center [1454, 21] width 221 height 29
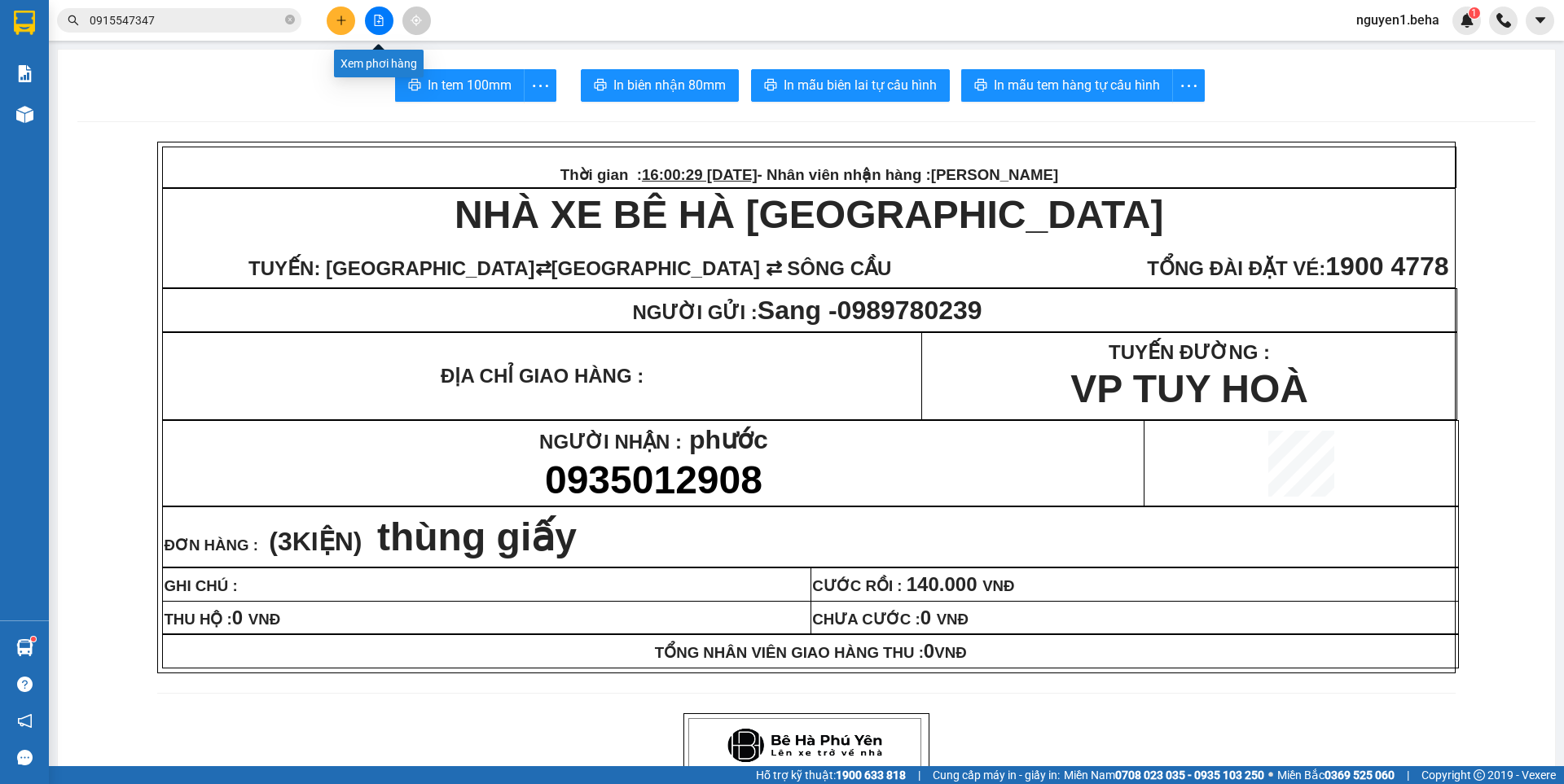
click at [381, 21] on icon "file-add" at bounding box center [379, 21] width 12 height 12
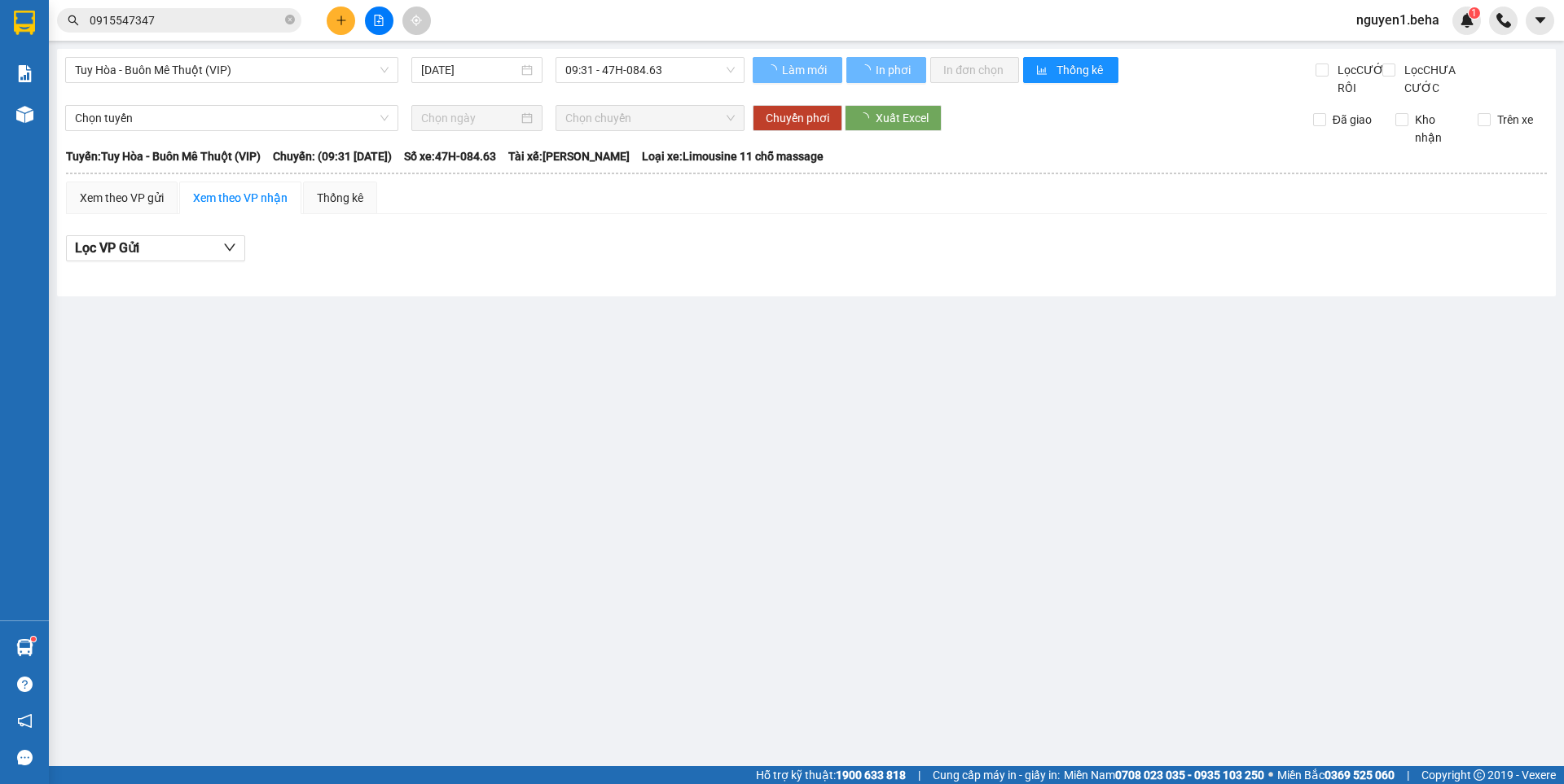
click at [199, 25] on input "0915547347" at bounding box center [186, 21] width 193 height 18
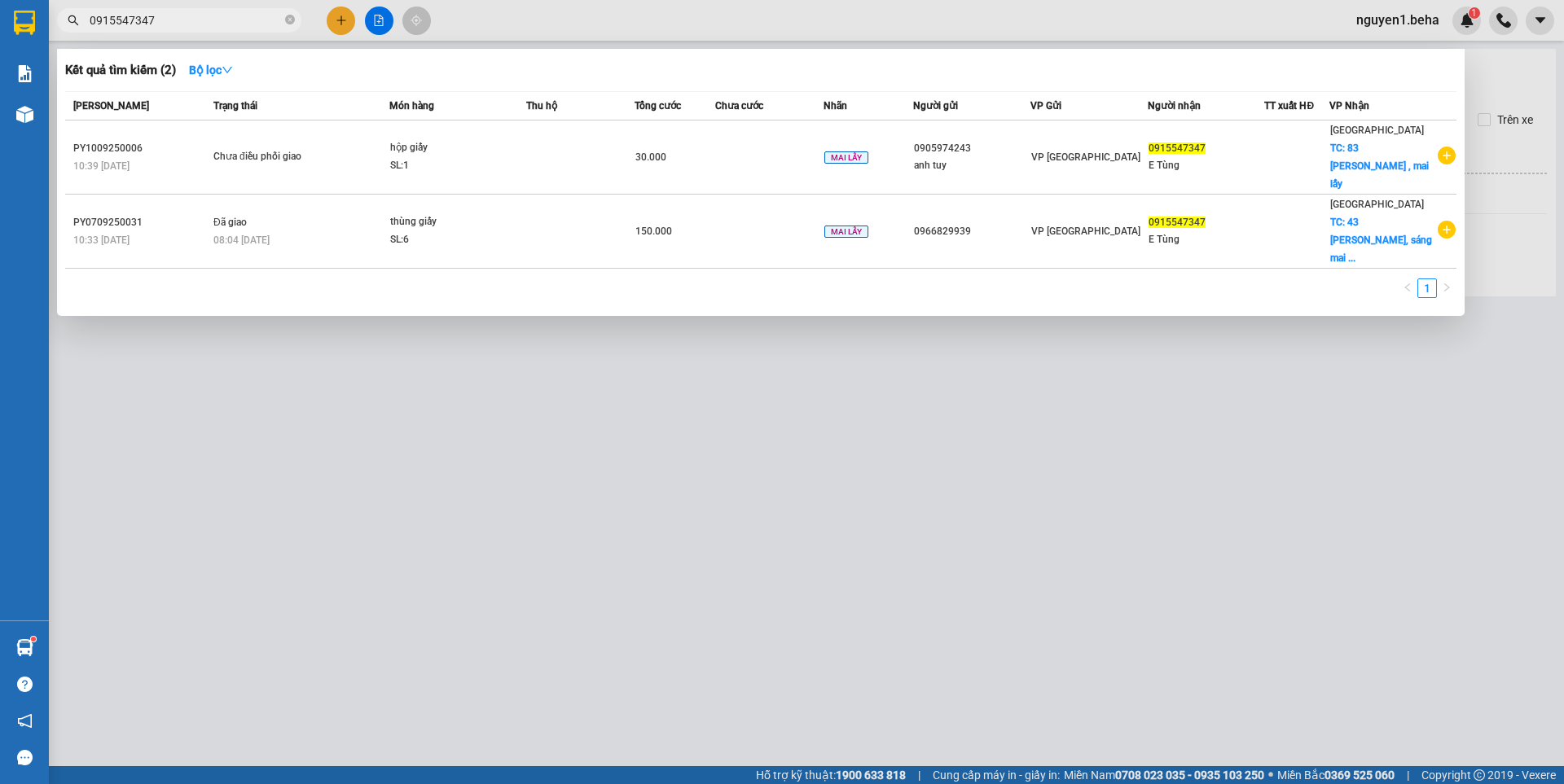
click at [199, 25] on input "0915547347" at bounding box center [186, 21] width 193 height 18
click at [376, 15] on div at bounding box center [782, 392] width 1564 height 784
click at [376, 15] on icon "file-add" at bounding box center [379, 21] width 9 height 12
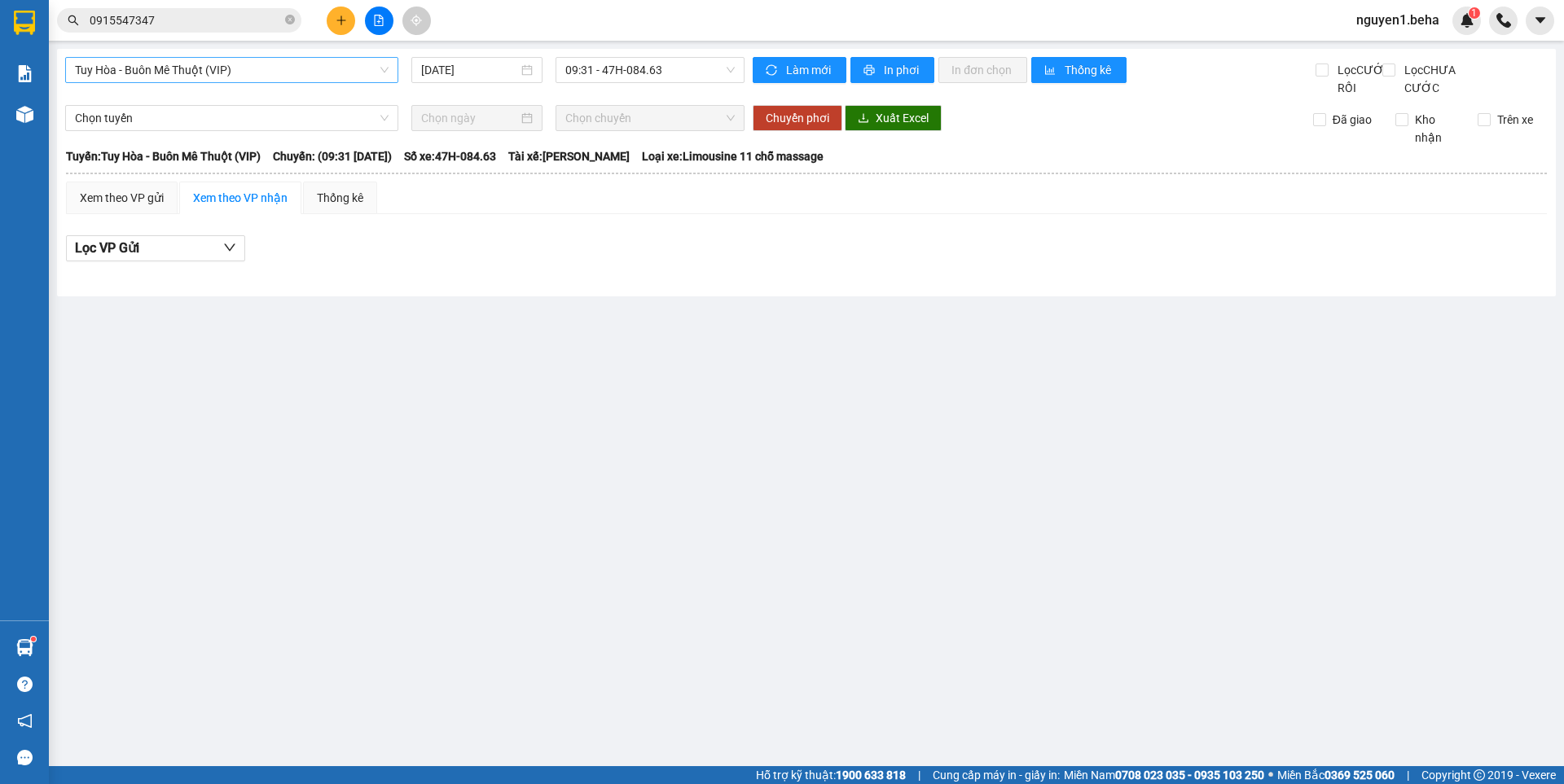
click at [242, 71] on span "Tuy Hòa - Buôn Mê Thuột (VIP)" at bounding box center [231, 70] width 314 height 25
click at [242, 70] on span "Tuy Hòa - Buôn Mê Thuột (VIP)" at bounding box center [231, 70] width 314 height 25
click at [321, 63] on span "Tuy Hòa - Buôn Mê Thuột (VIP)" at bounding box center [231, 70] width 314 height 25
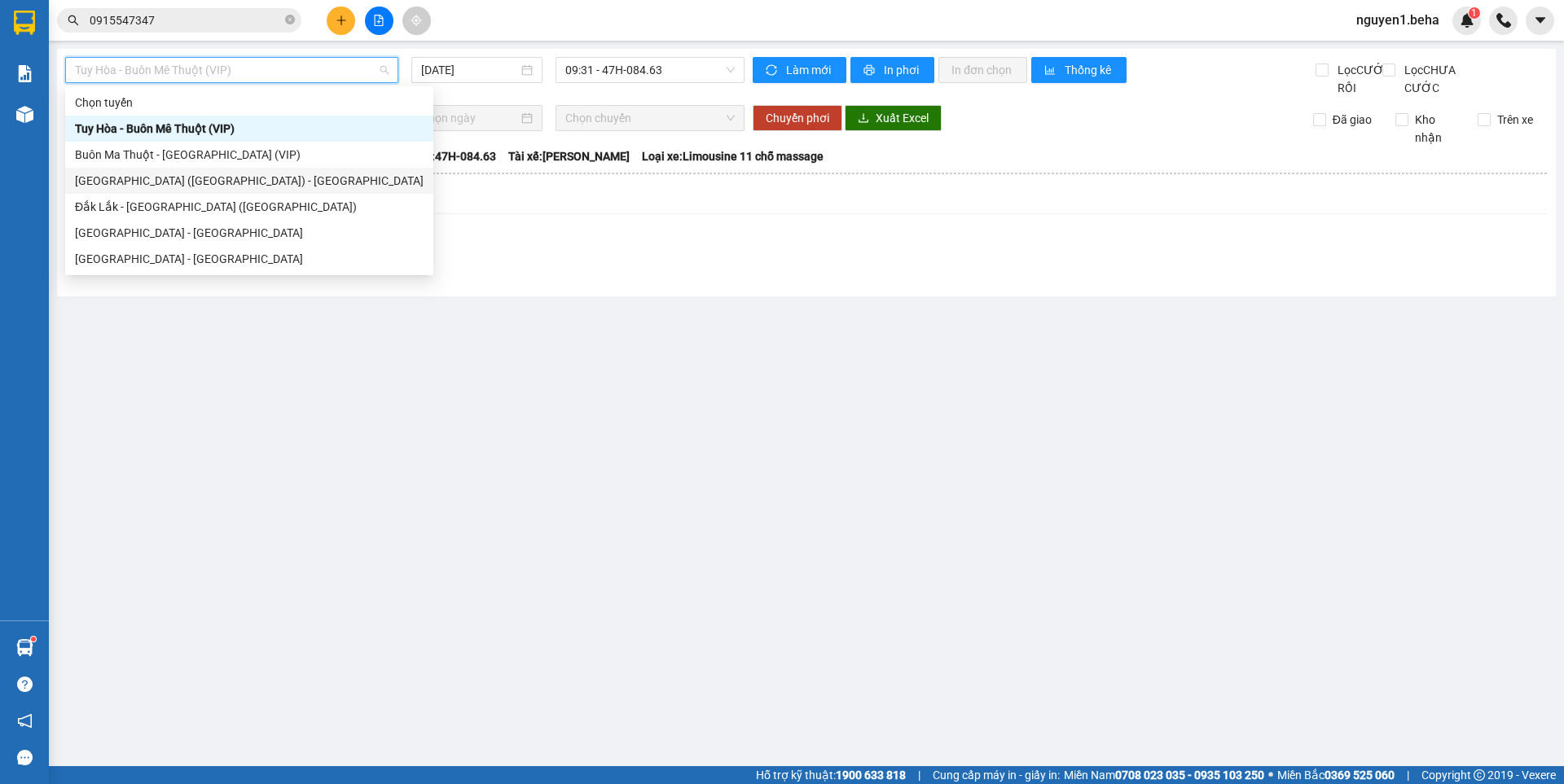
click at [125, 183] on div "[GEOGRAPHIC_DATA] ([GEOGRAPHIC_DATA]) - [GEOGRAPHIC_DATA]" at bounding box center [249, 181] width 349 height 18
type input "[DATE]"
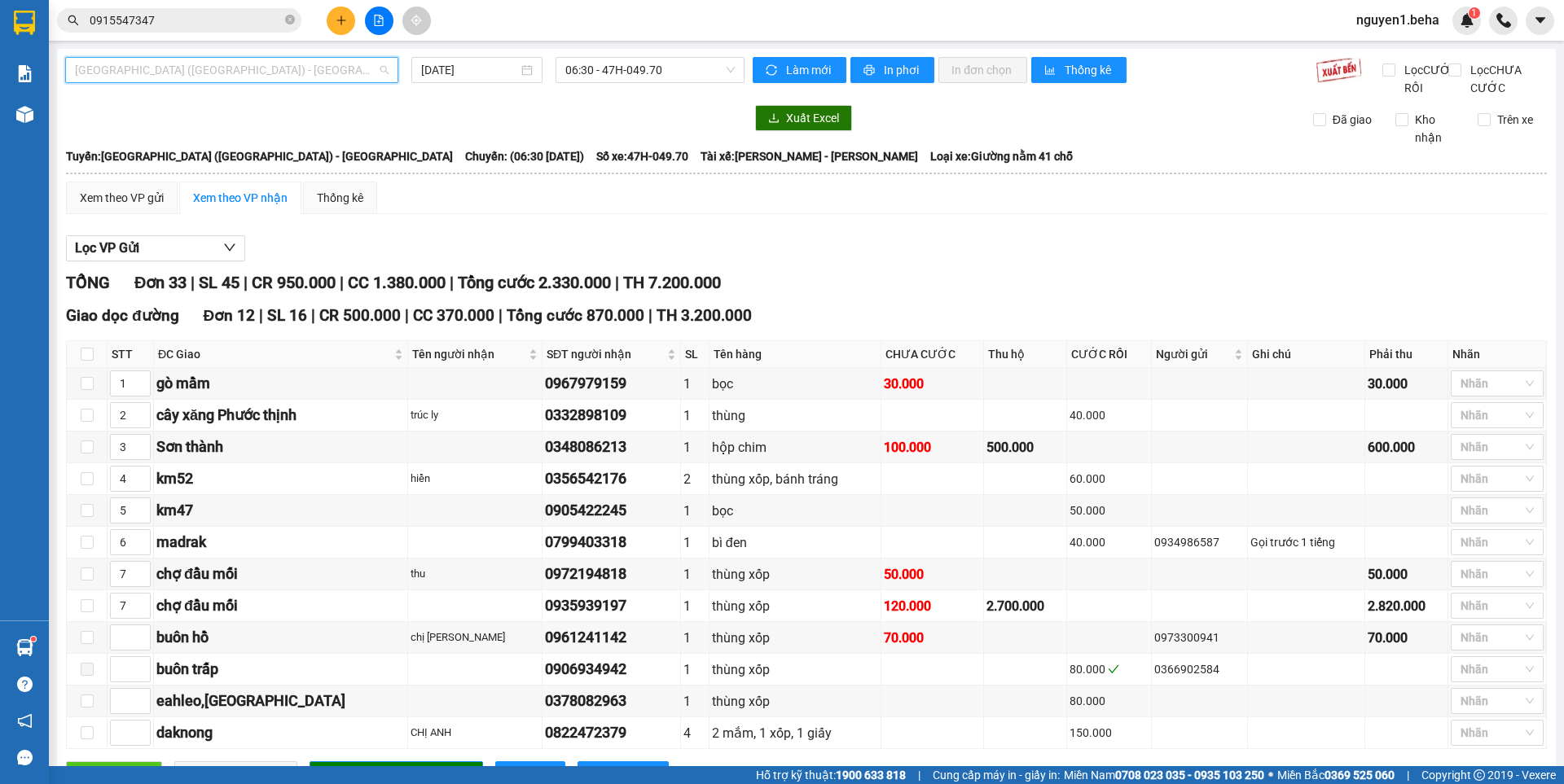
click at [247, 66] on span "[GEOGRAPHIC_DATA] ([GEOGRAPHIC_DATA]) - [GEOGRAPHIC_DATA]" at bounding box center [231, 70] width 314 height 25
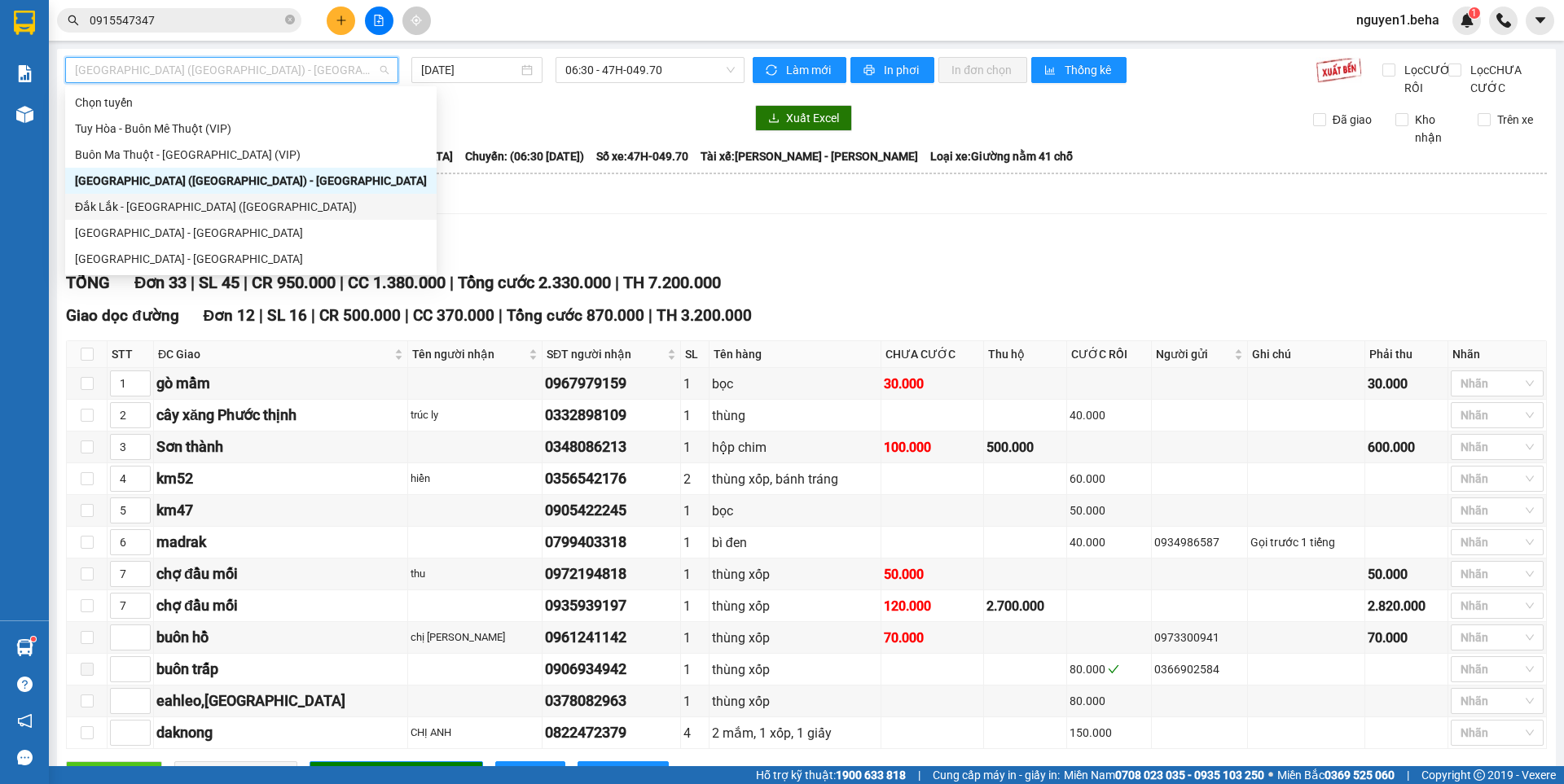
click at [119, 206] on div "Đắk Lắk - [GEOGRAPHIC_DATA] ([GEOGRAPHIC_DATA])" at bounding box center [251, 207] width 352 height 18
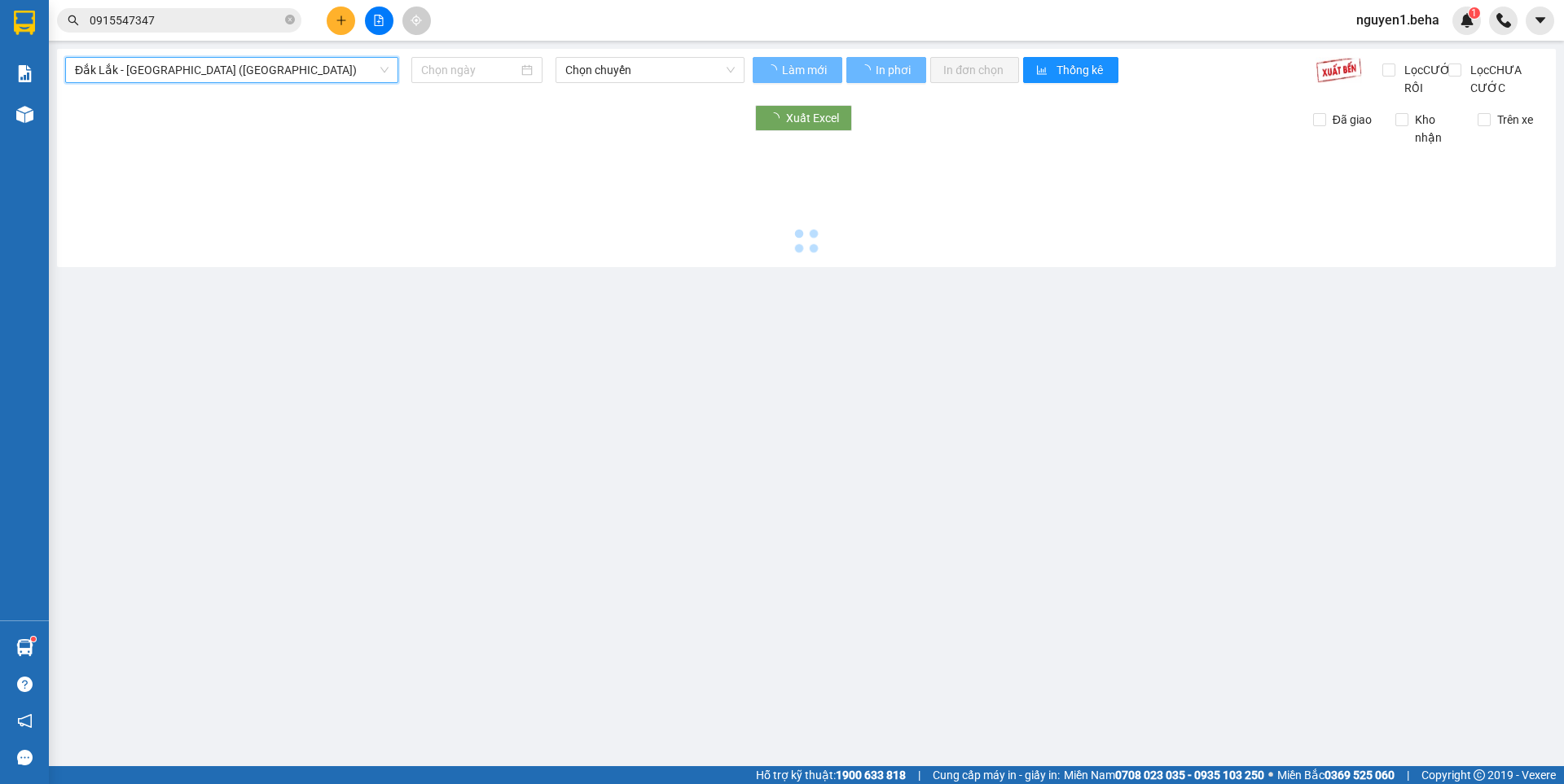
click at [119, 206] on div at bounding box center [806, 202] width 1483 height 113
type input "[DATE]"
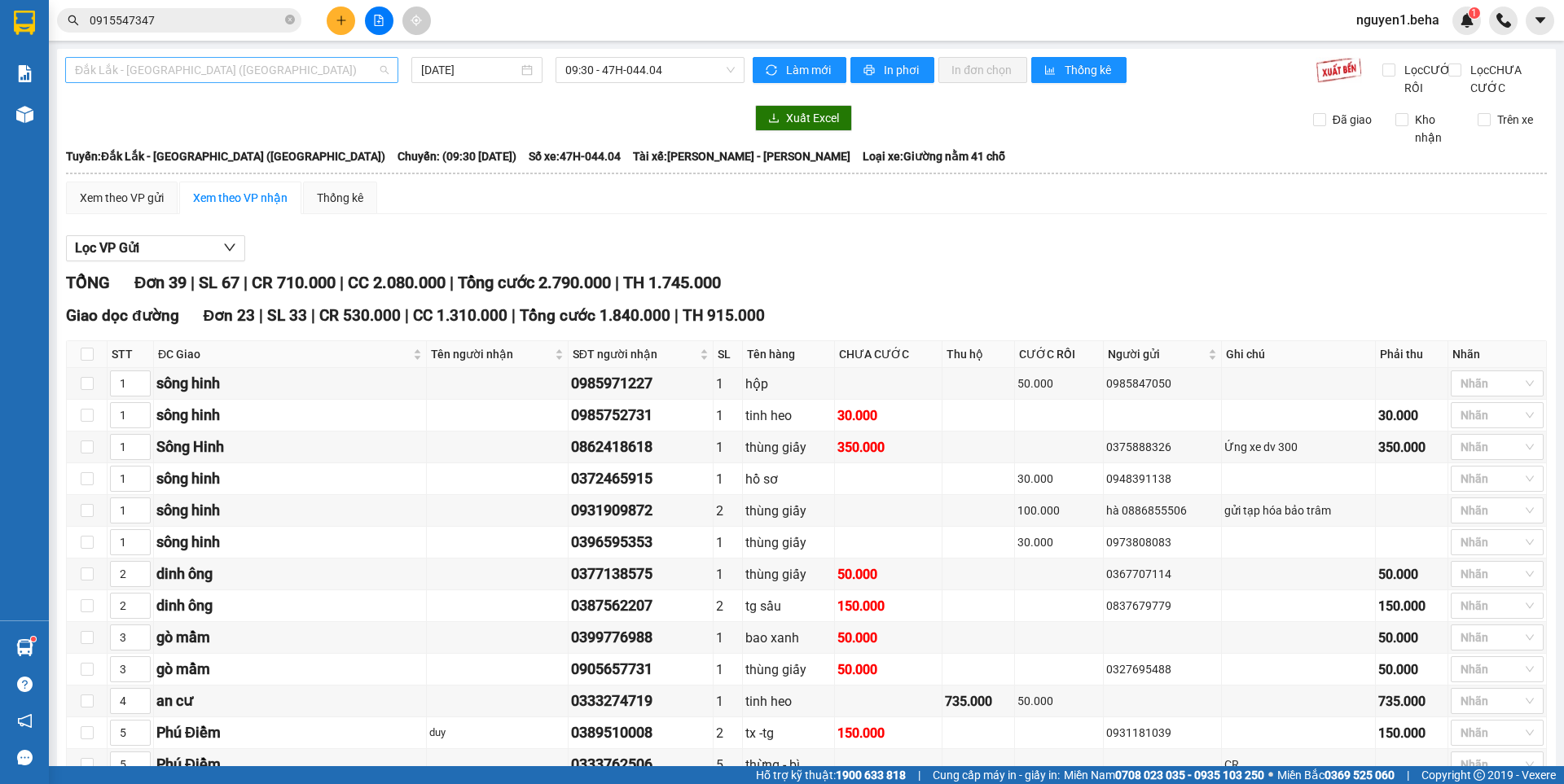
click at [155, 61] on span "Đắk Lắk - [GEOGRAPHIC_DATA] ([GEOGRAPHIC_DATA])" at bounding box center [231, 70] width 314 height 25
drag, startPoint x: 155, startPoint y: 61, endPoint x: 138, endPoint y: 174, distance: 114.3
click at [155, 63] on span "Đắk Lắk - [GEOGRAPHIC_DATA] ([GEOGRAPHIC_DATA])" at bounding box center [231, 70] width 314 height 25
click at [177, 71] on span "Đắk Lắk - [GEOGRAPHIC_DATA] ([GEOGRAPHIC_DATA])" at bounding box center [231, 70] width 314 height 25
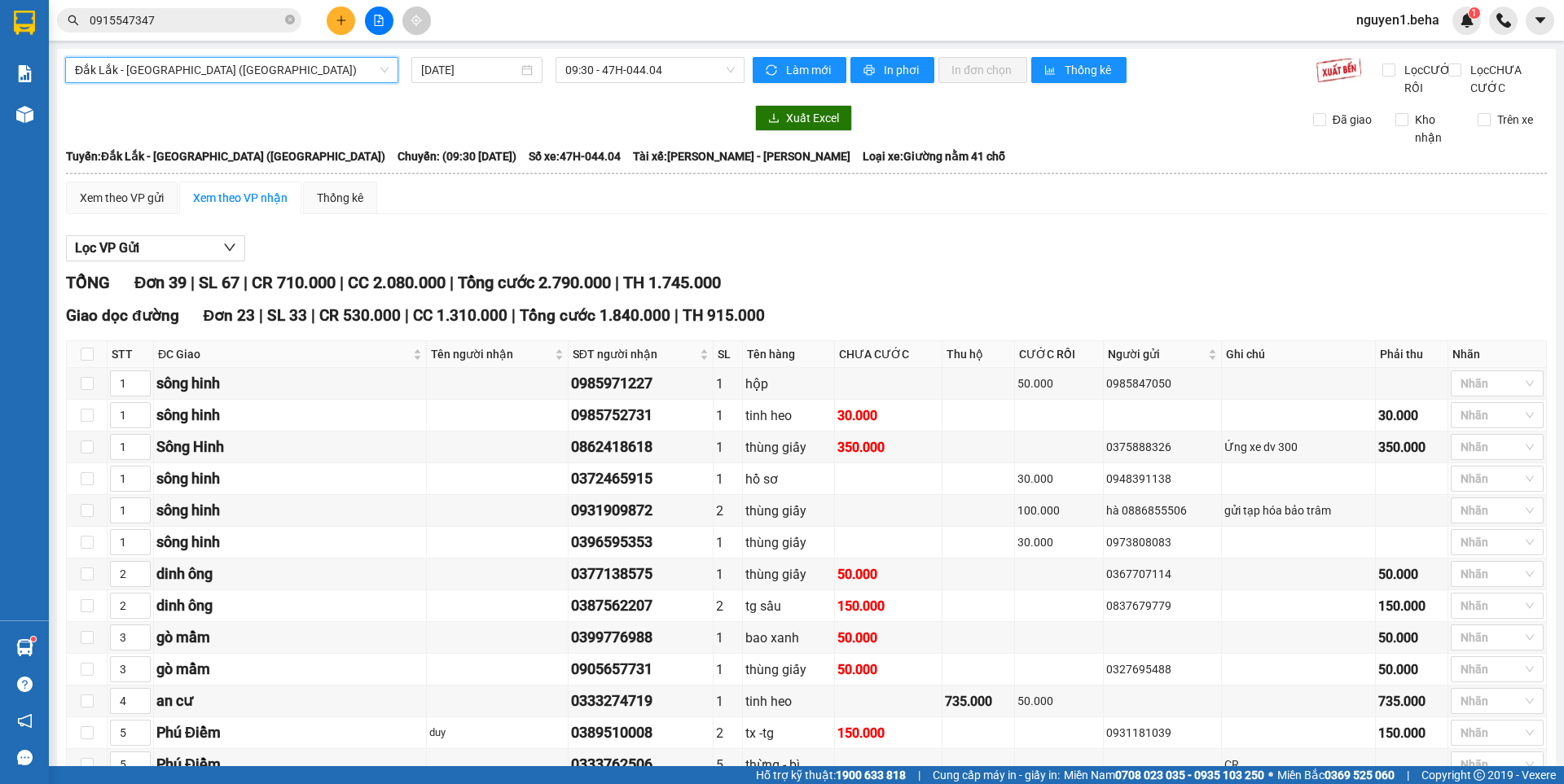
click at [313, 71] on span "Đắk Lắk - [GEOGRAPHIC_DATA] ([GEOGRAPHIC_DATA])" at bounding box center [231, 70] width 314 height 25
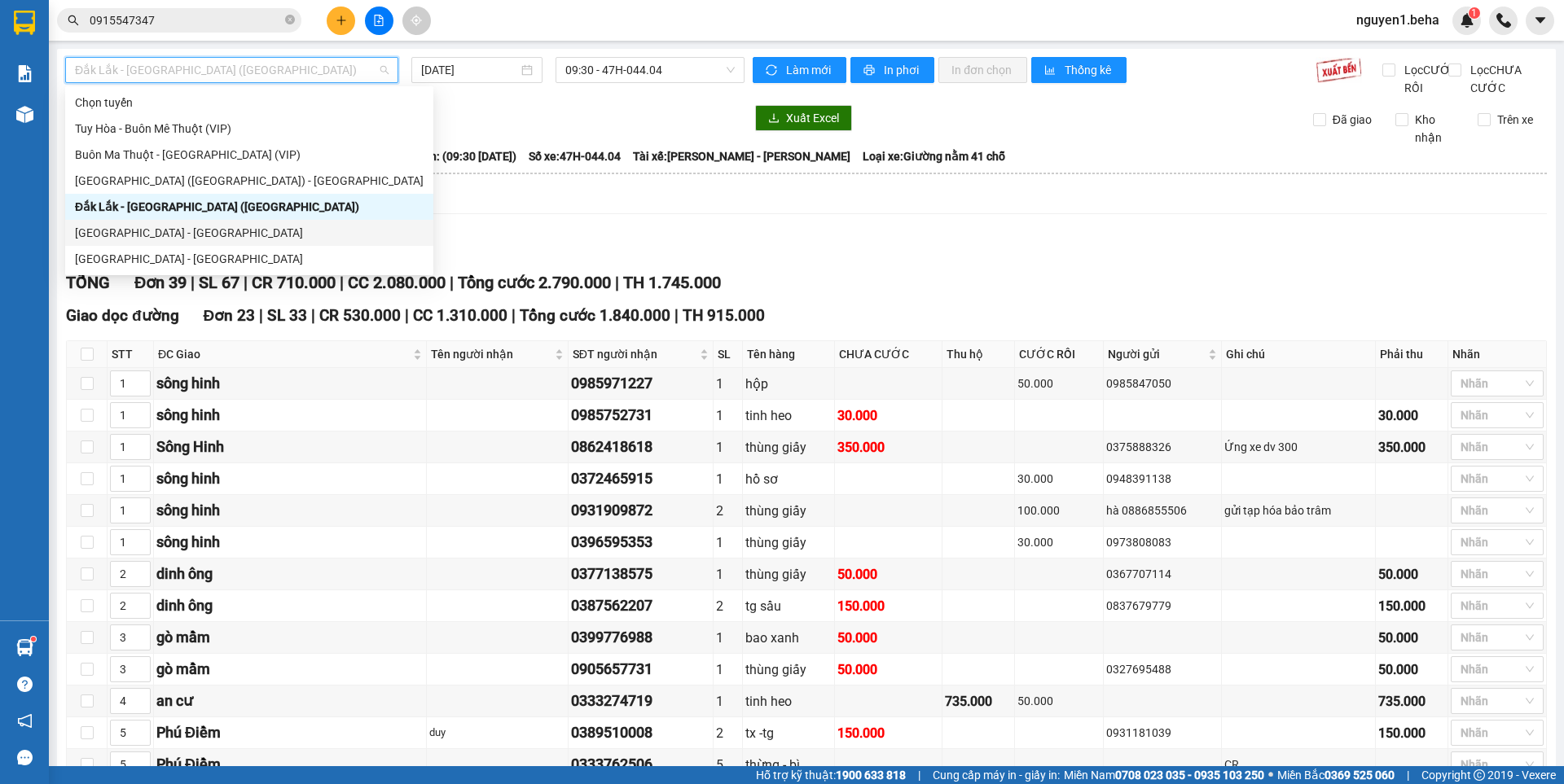
click at [128, 234] on div "[GEOGRAPHIC_DATA] - [GEOGRAPHIC_DATA]" at bounding box center [249, 233] width 349 height 18
type input "[DATE]"
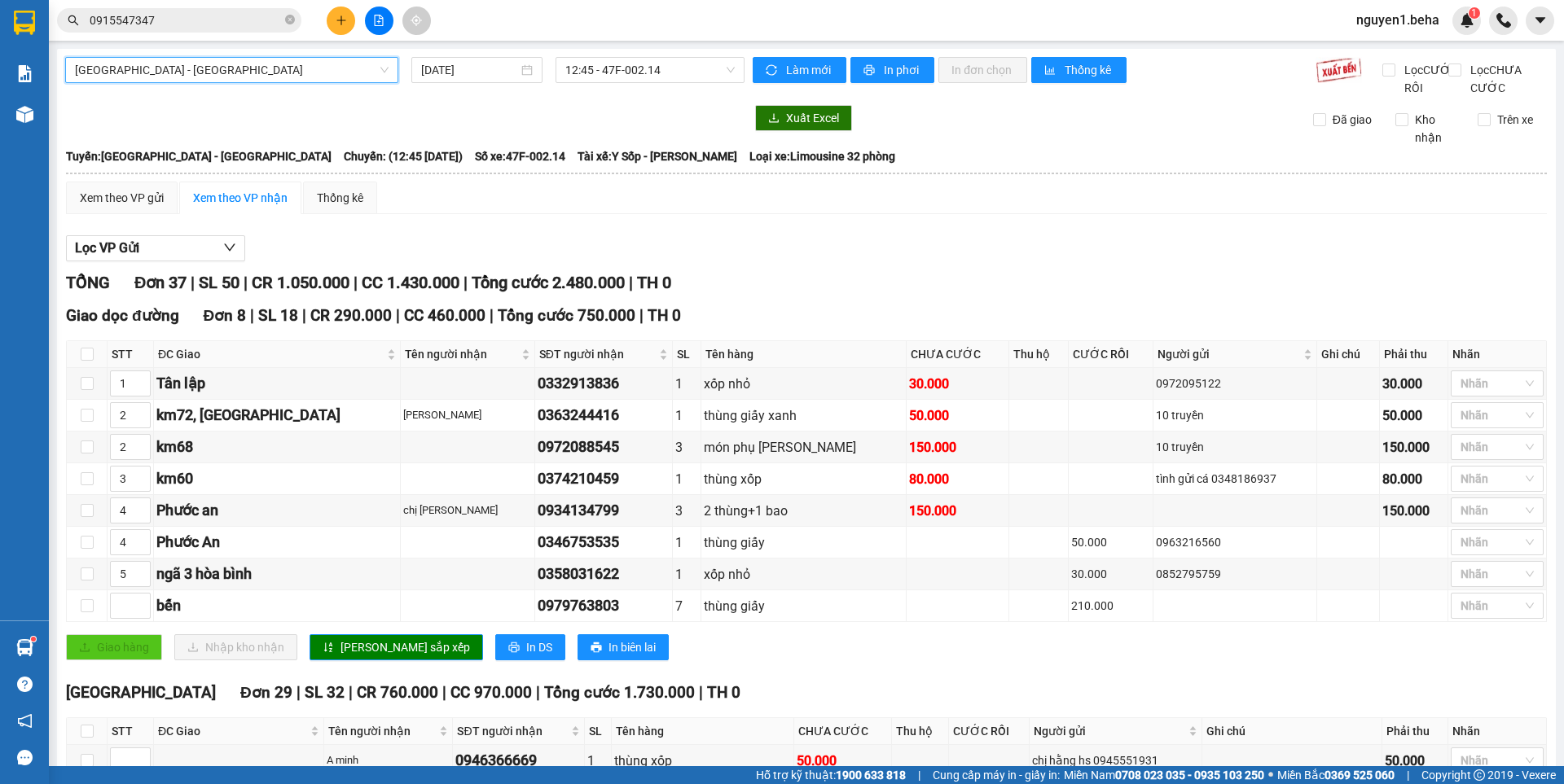
click at [190, 25] on input "0915547347" at bounding box center [186, 21] width 193 height 18
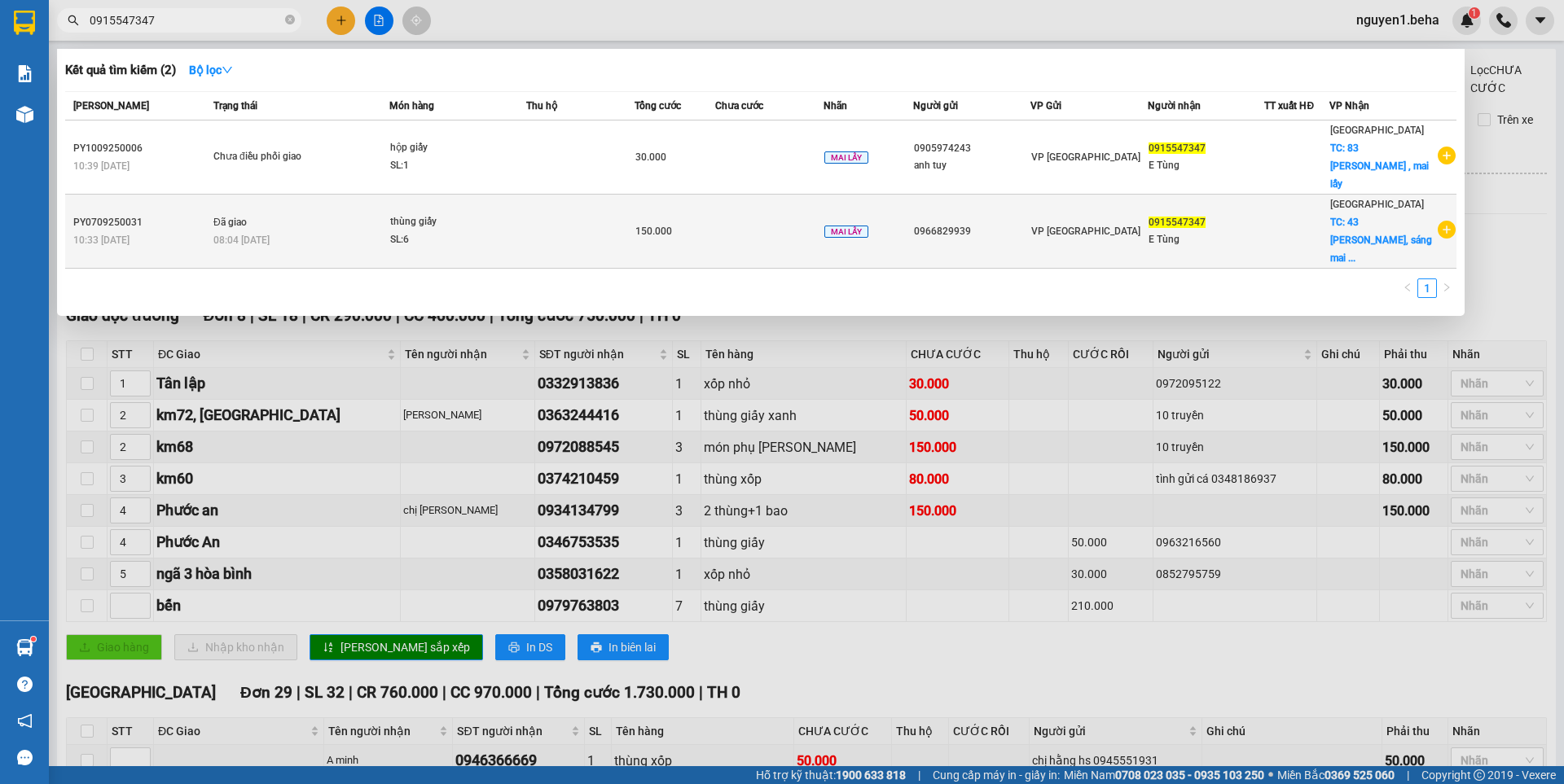
click at [710, 222] on div "150.000" at bounding box center [675, 231] width 79 height 18
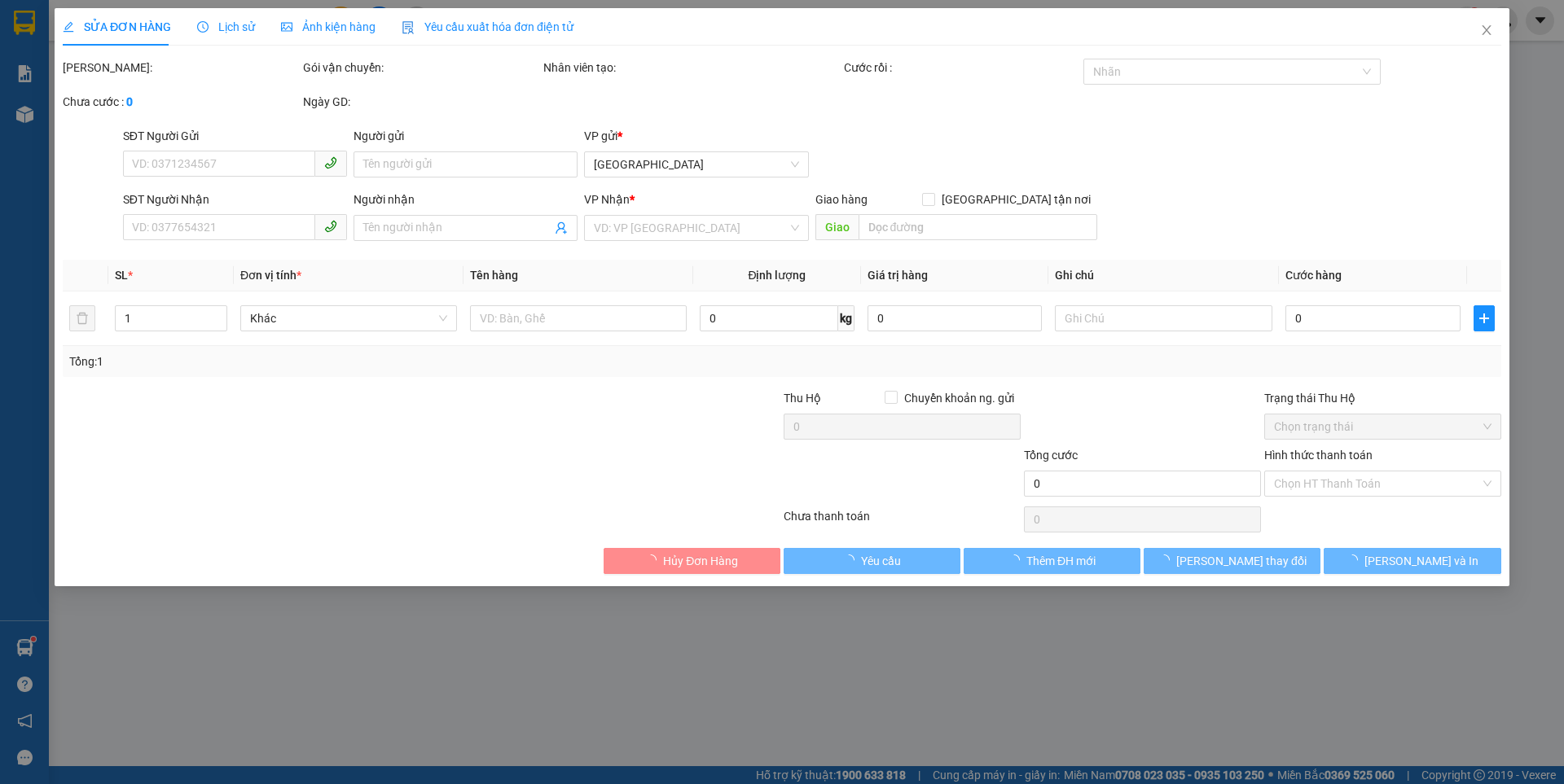
type input "0966829939"
type input "0915547347"
type input "E Tùng"
checkbox input "true"
type input "43 hồ tùng mậu, sáng mai sau 8h"
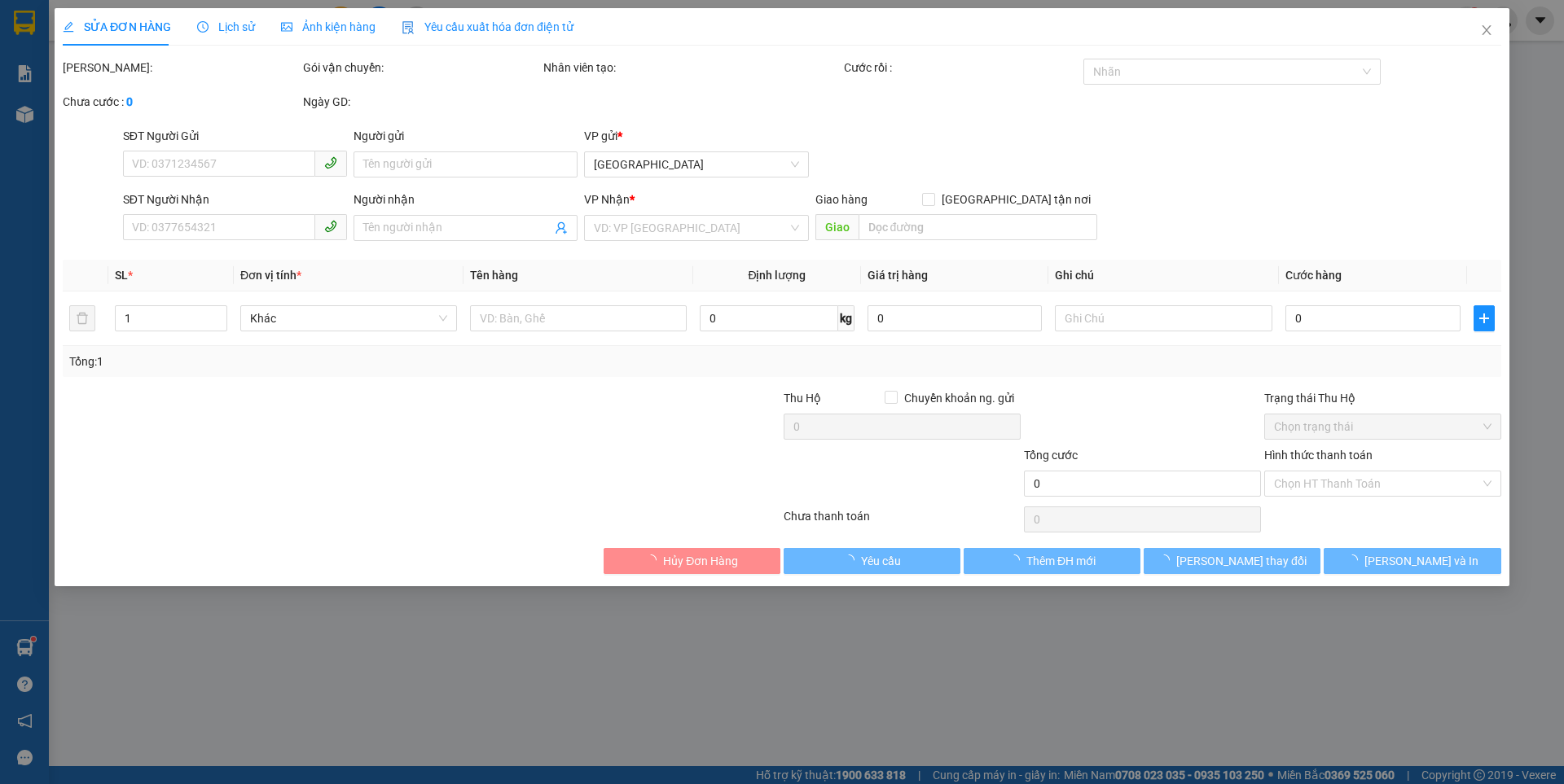
type input "150.000"
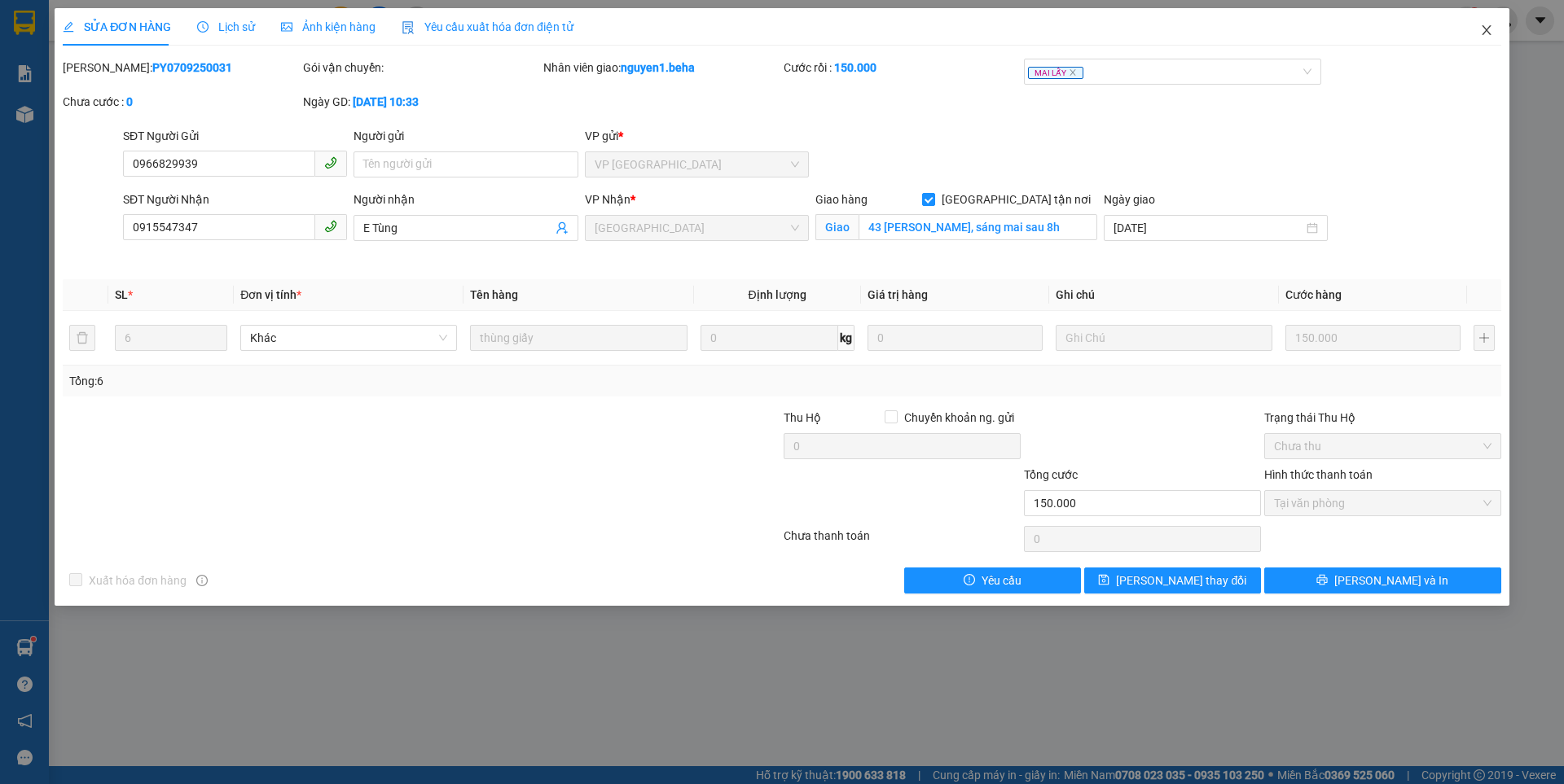
click at [1484, 30] on icon "close" at bounding box center [1487, 30] width 13 height 13
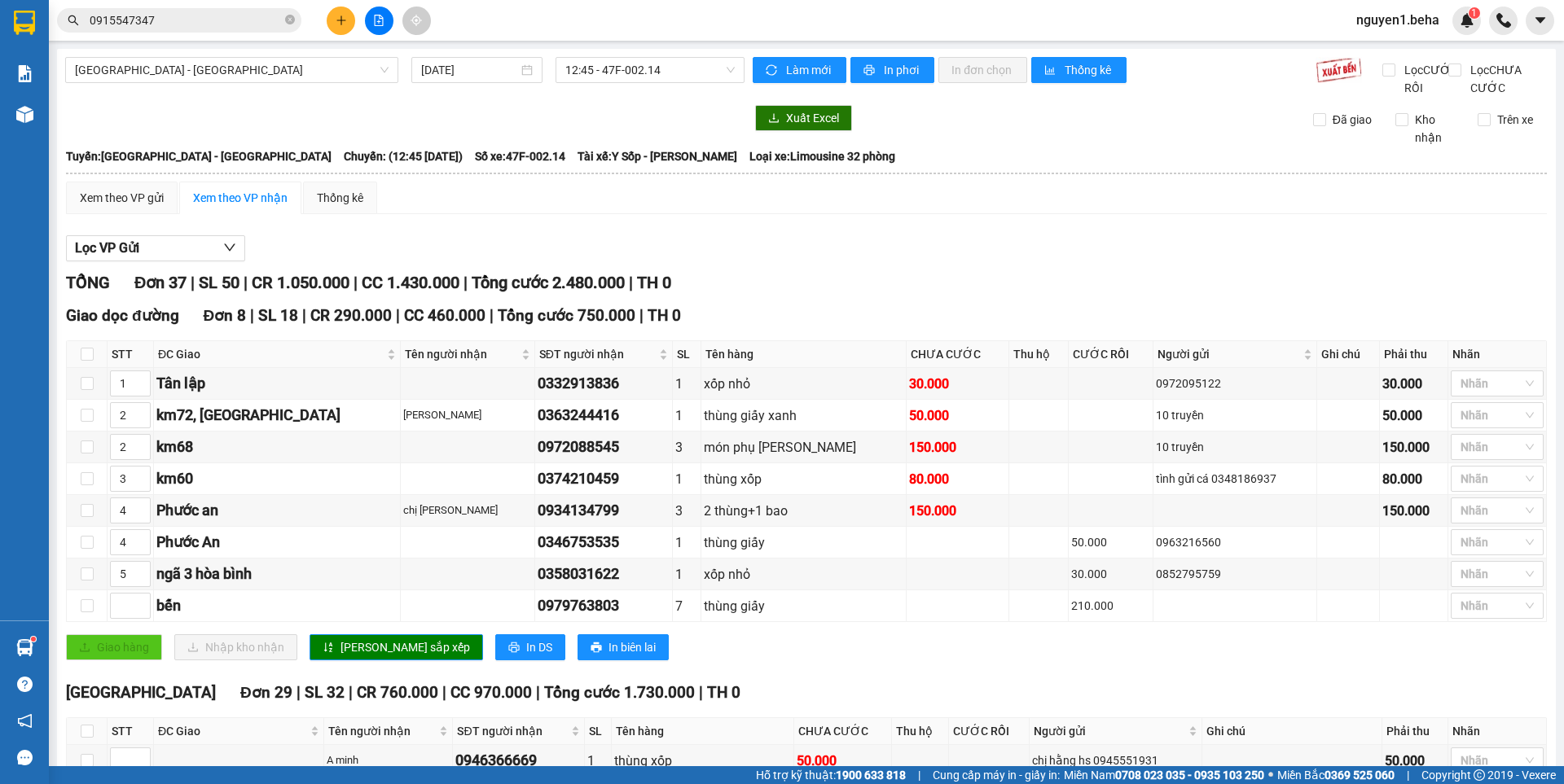
click at [179, 26] on input "0915547347" at bounding box center [186, 21] width 193 height 18
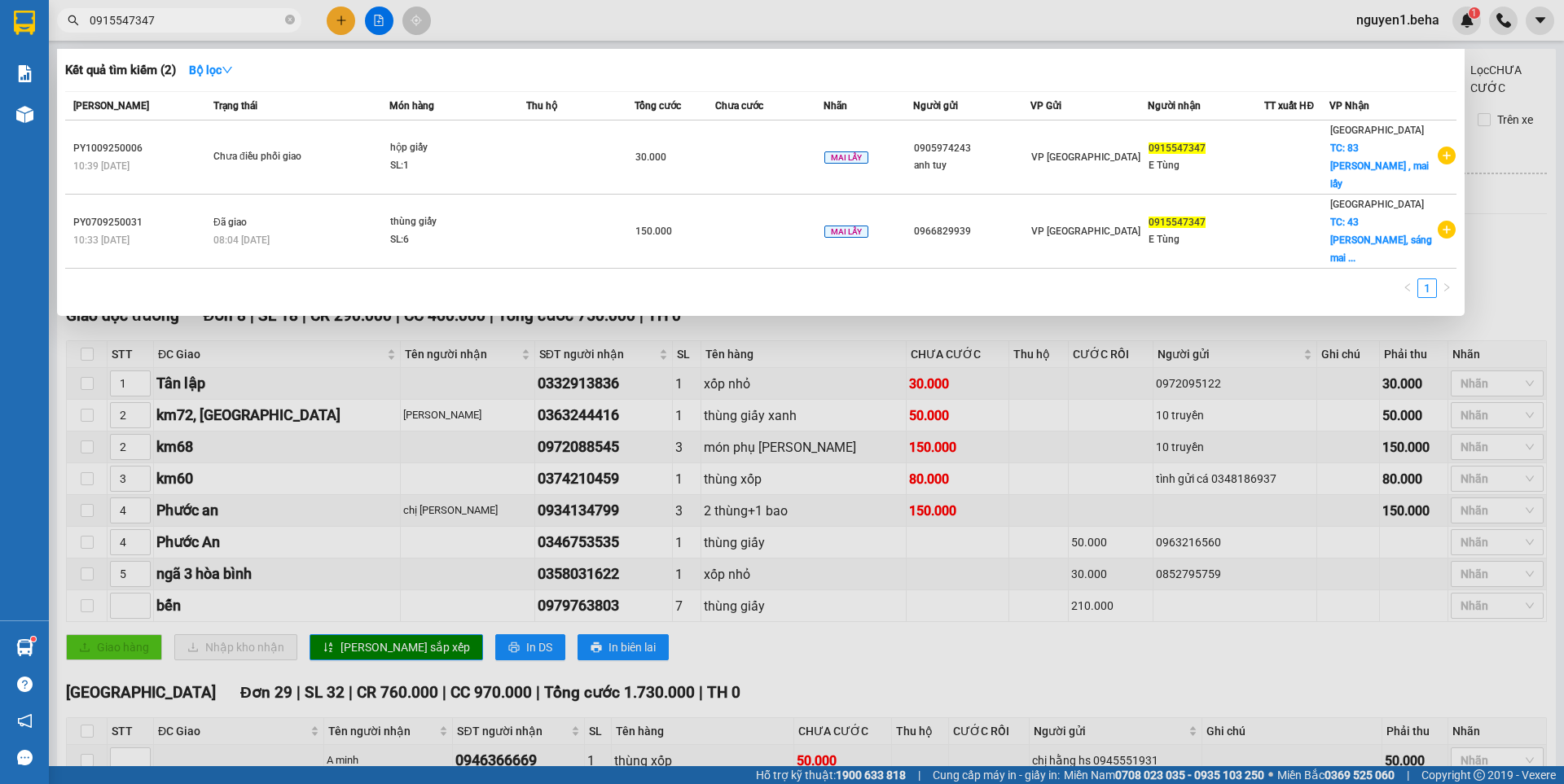
drag, startPoint x: 171, startPoint y: 24, endPoint x: 85, endPoint y: 20, distance: 86.1
click at [54, 18] on div "0915547347" at bounding box center [159, 21] width 318 height 25
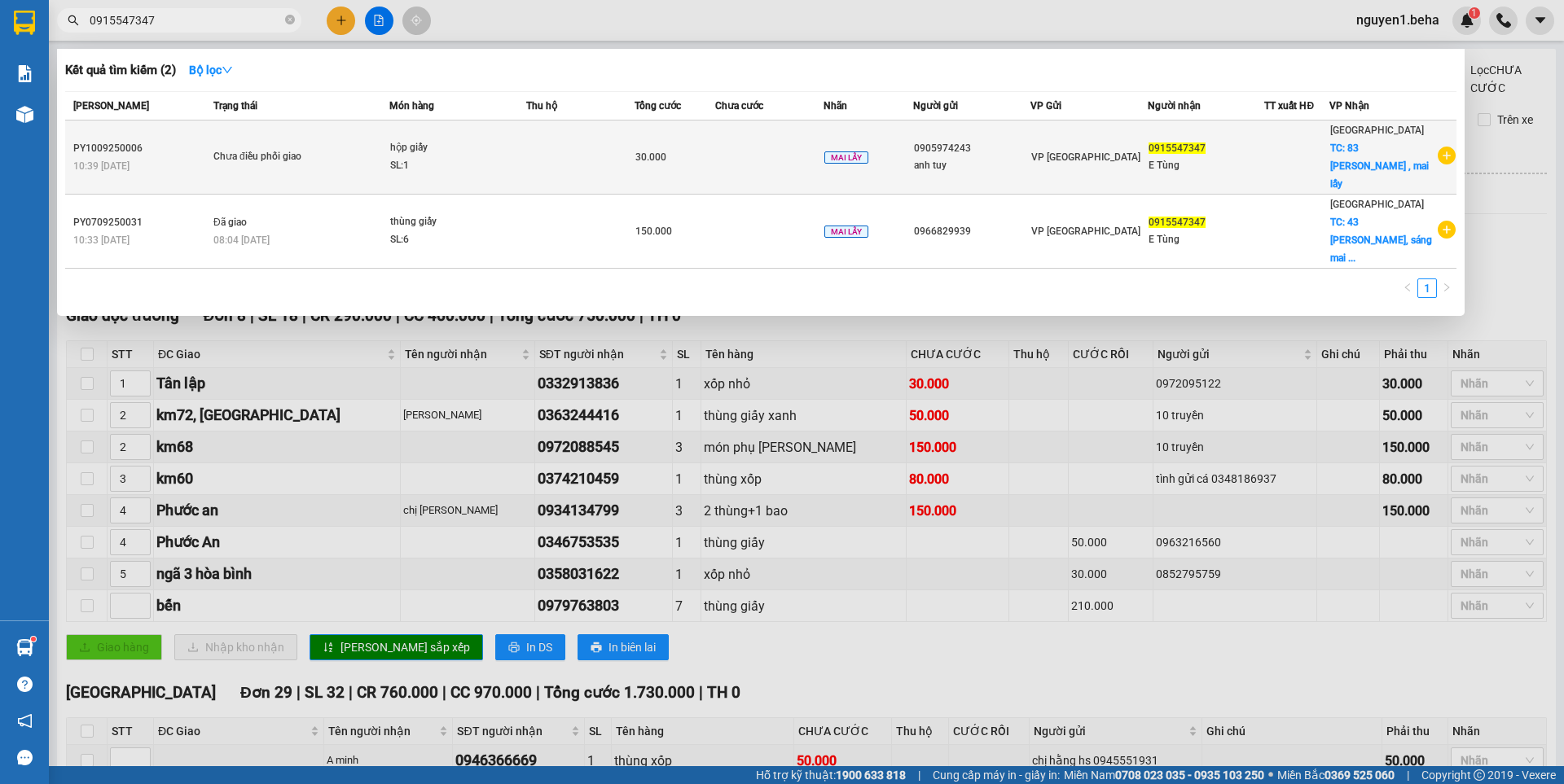
click at [493, 157] on div "SL: 1" at bounding box center [451, 166] width 122 height 18
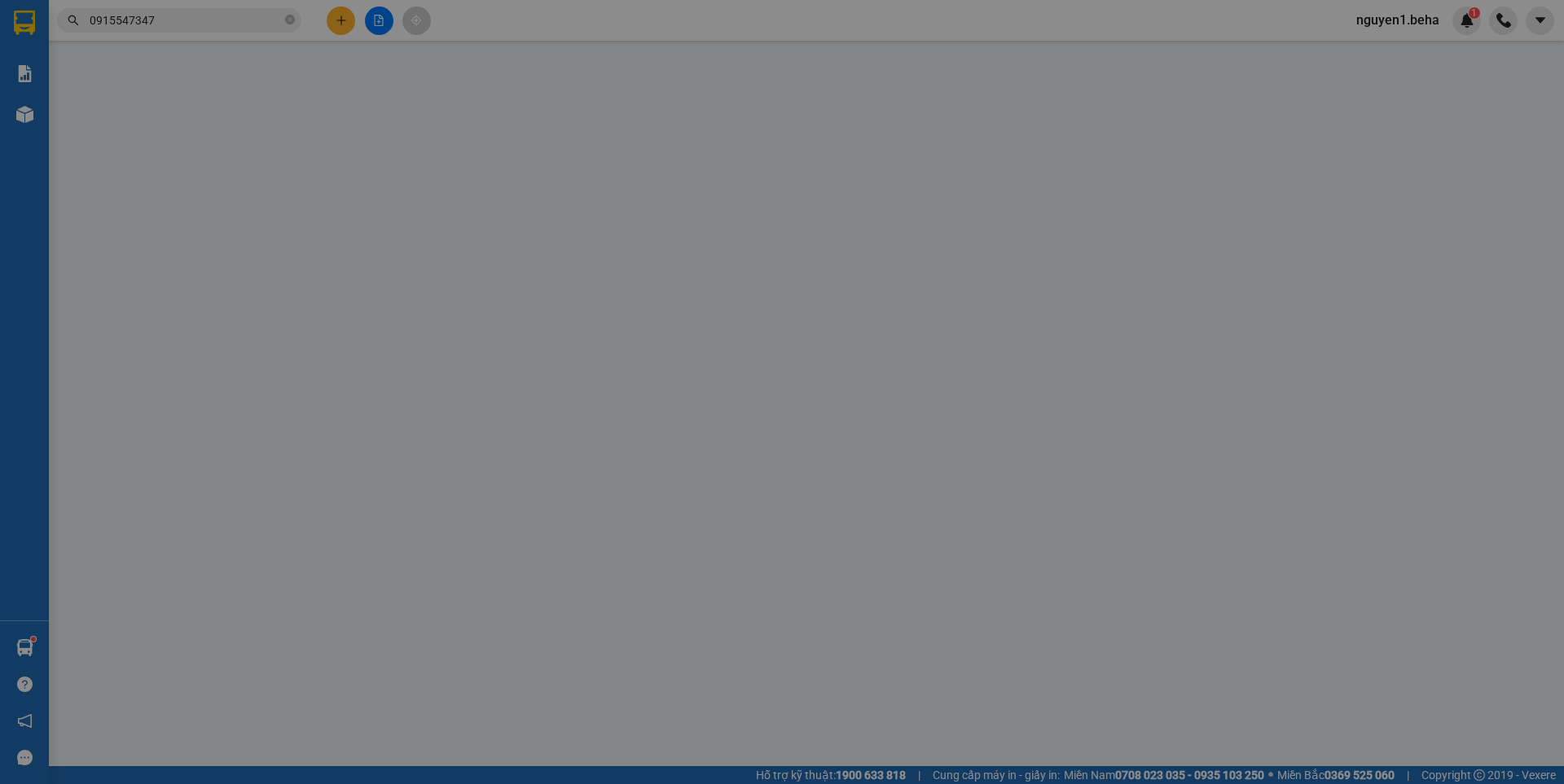
type input "0905974243"
type input "anh tuy"
type input "0915547347"
type input "E Tùng"
checkbox input "true"
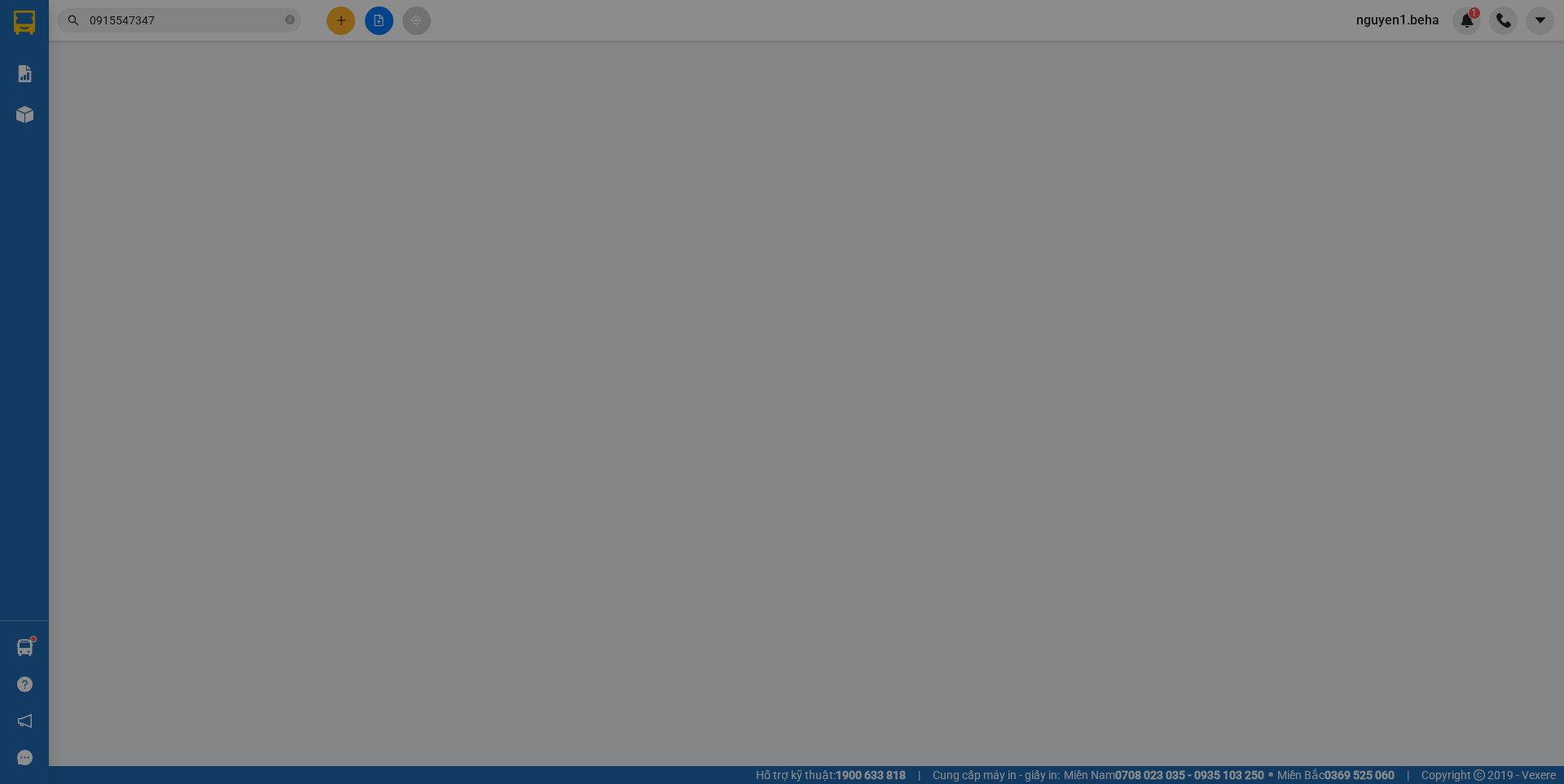
type input "83 hồ tùng mậu , mai lấy"
type input "30.000"
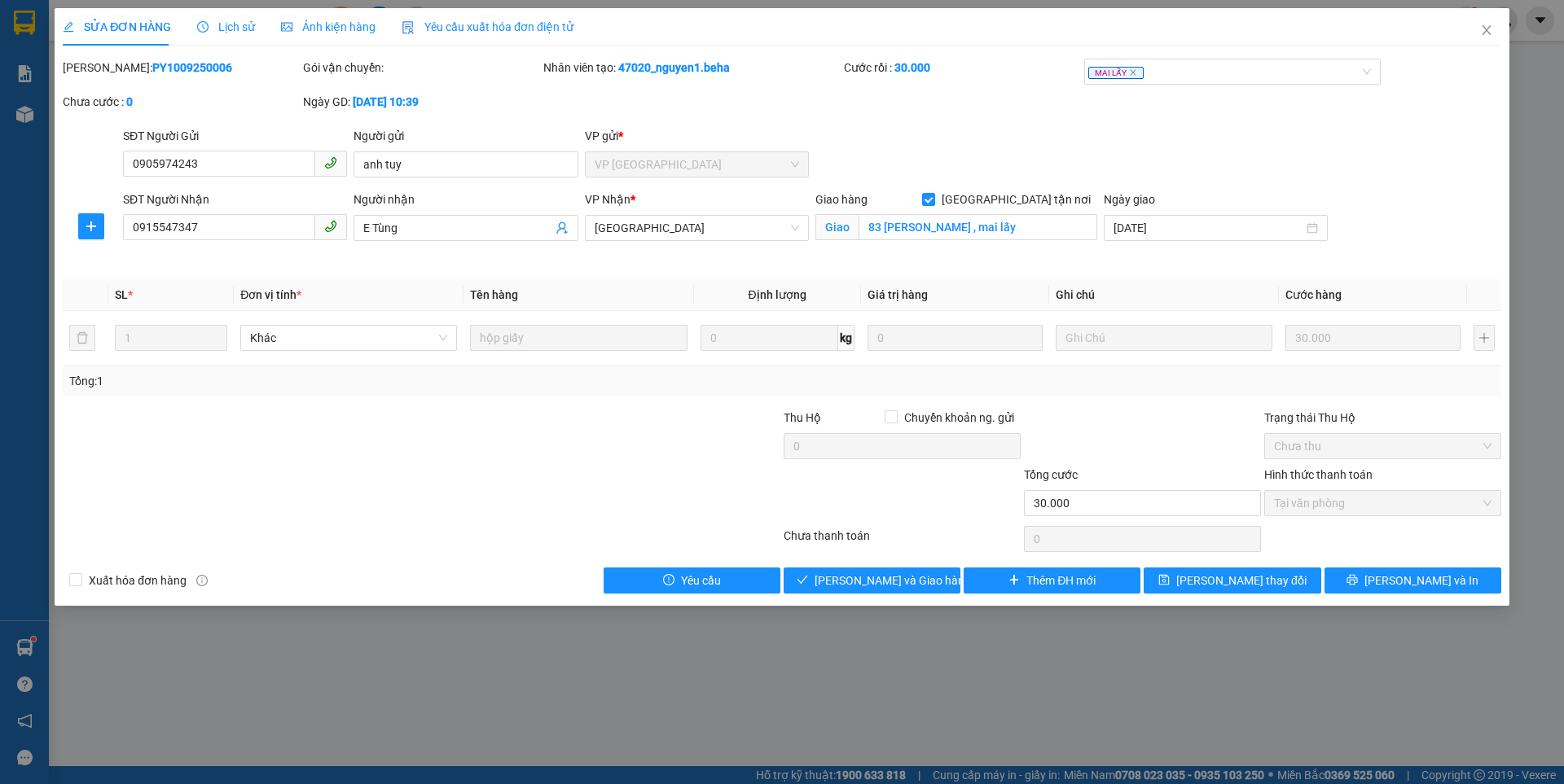
click at [358, 30] on span "Ảnh kiện hàng" at bounding box center [328, 27] width 95 height 13
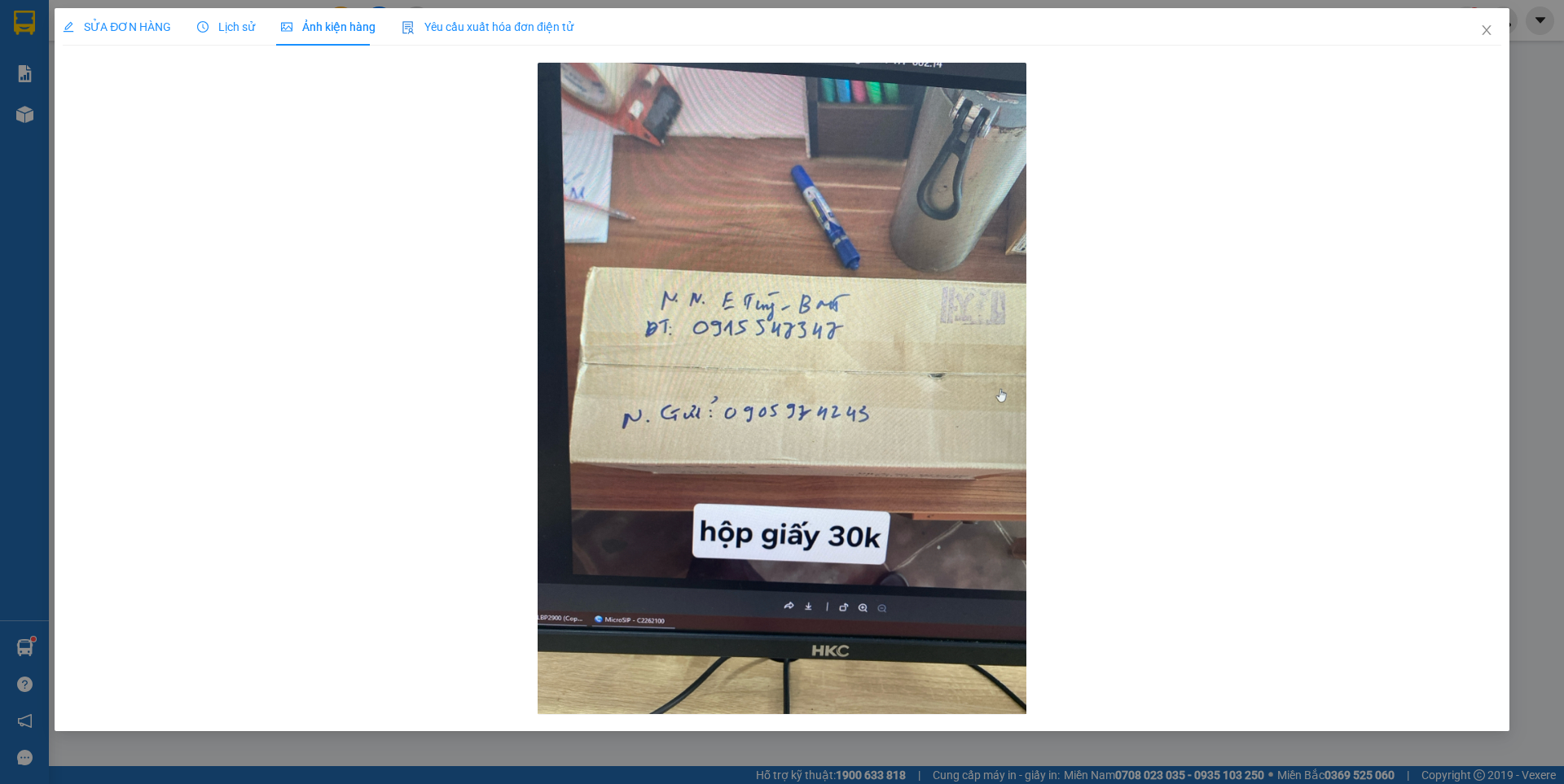
click at [108, 22] on span "SỬA ĐƠN HÀNG" at bounding box center [117, 27] width 109 height 13
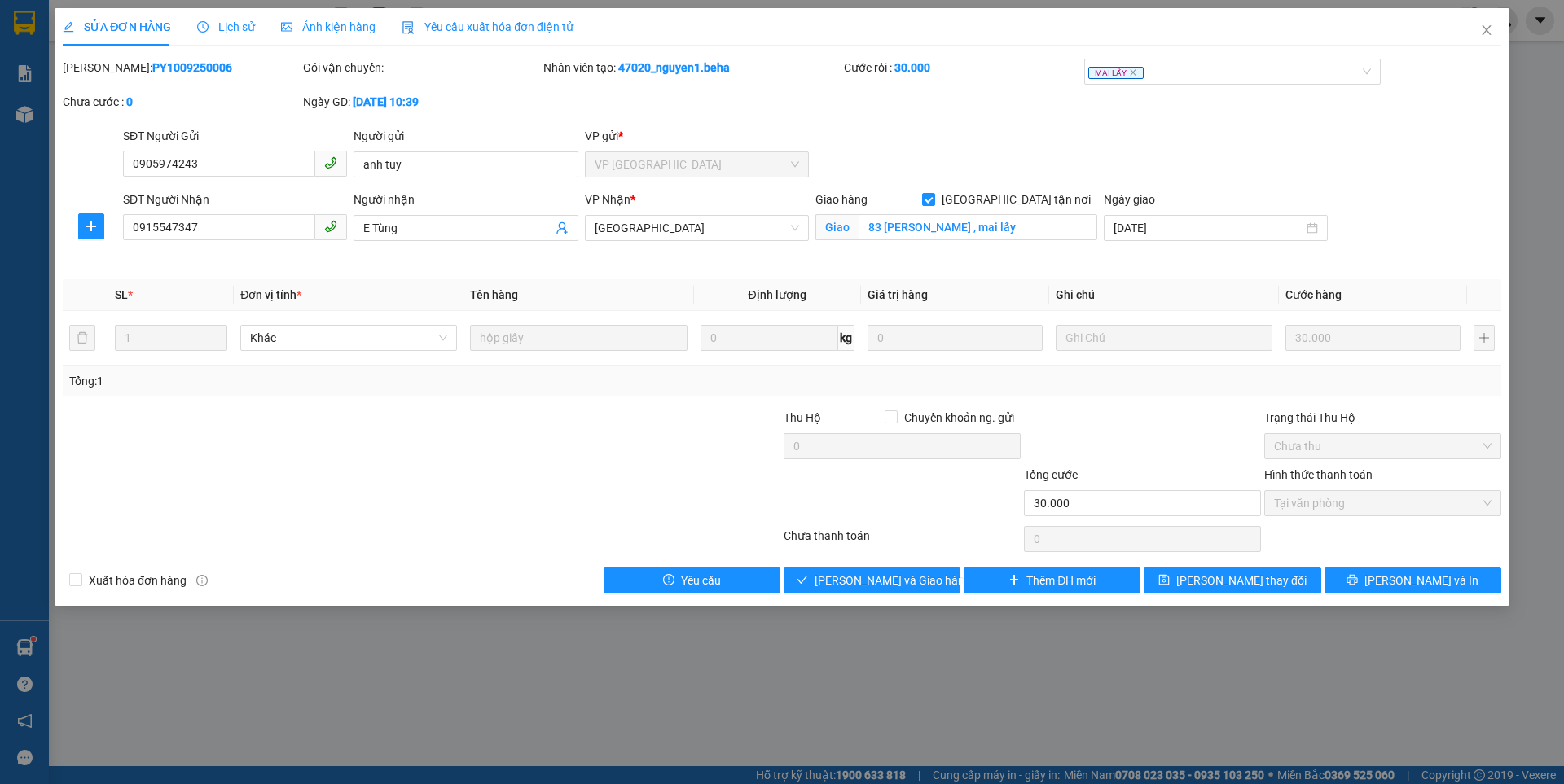
click at [235, 30] on span "Lịch sử" at bounding box center [226, 27] width 58 height 13
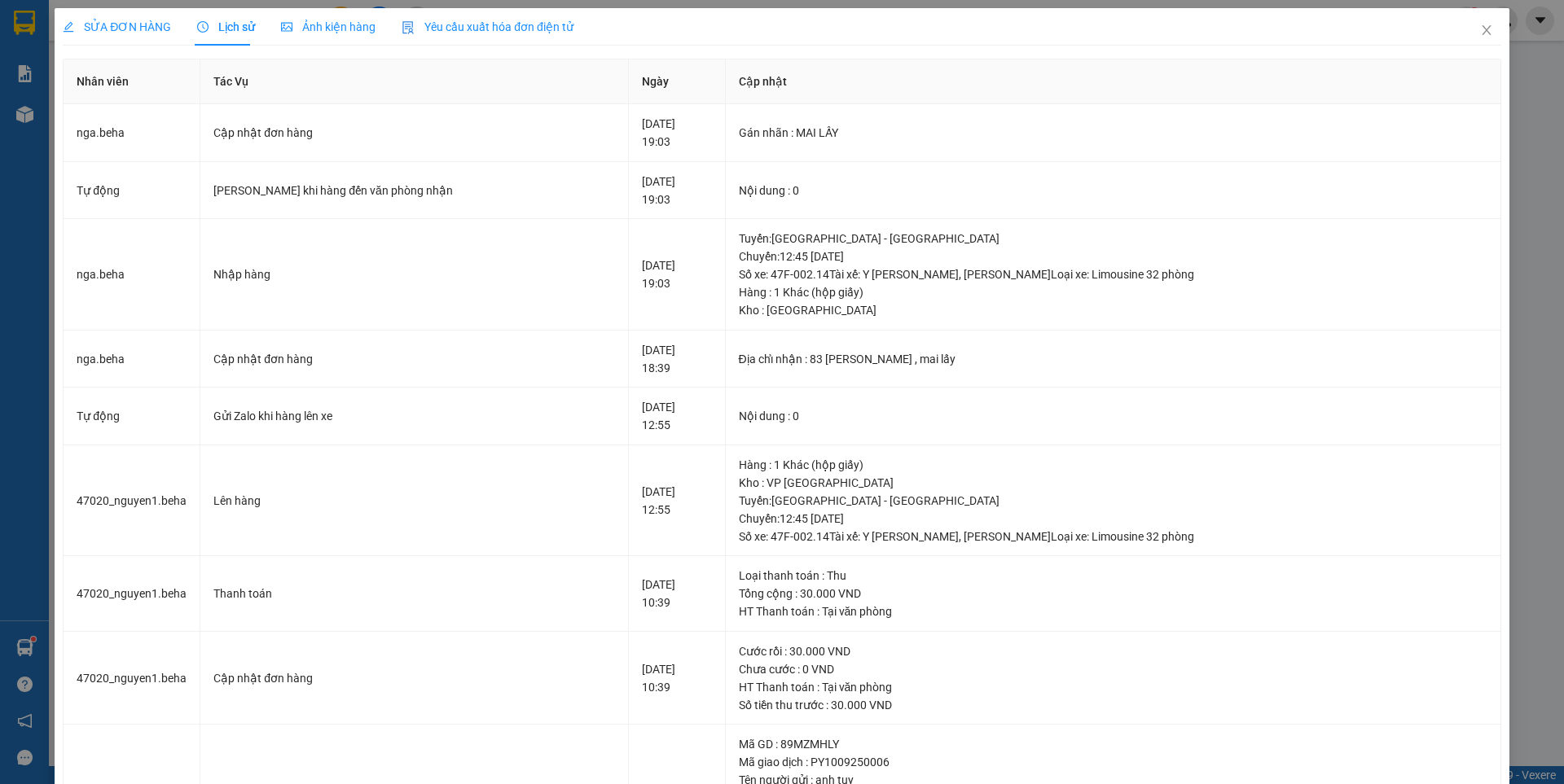
click at [111, 21] on span "SỬA ĐƠN HÀNG" at bounding box center [117, 27] width 109 height 13
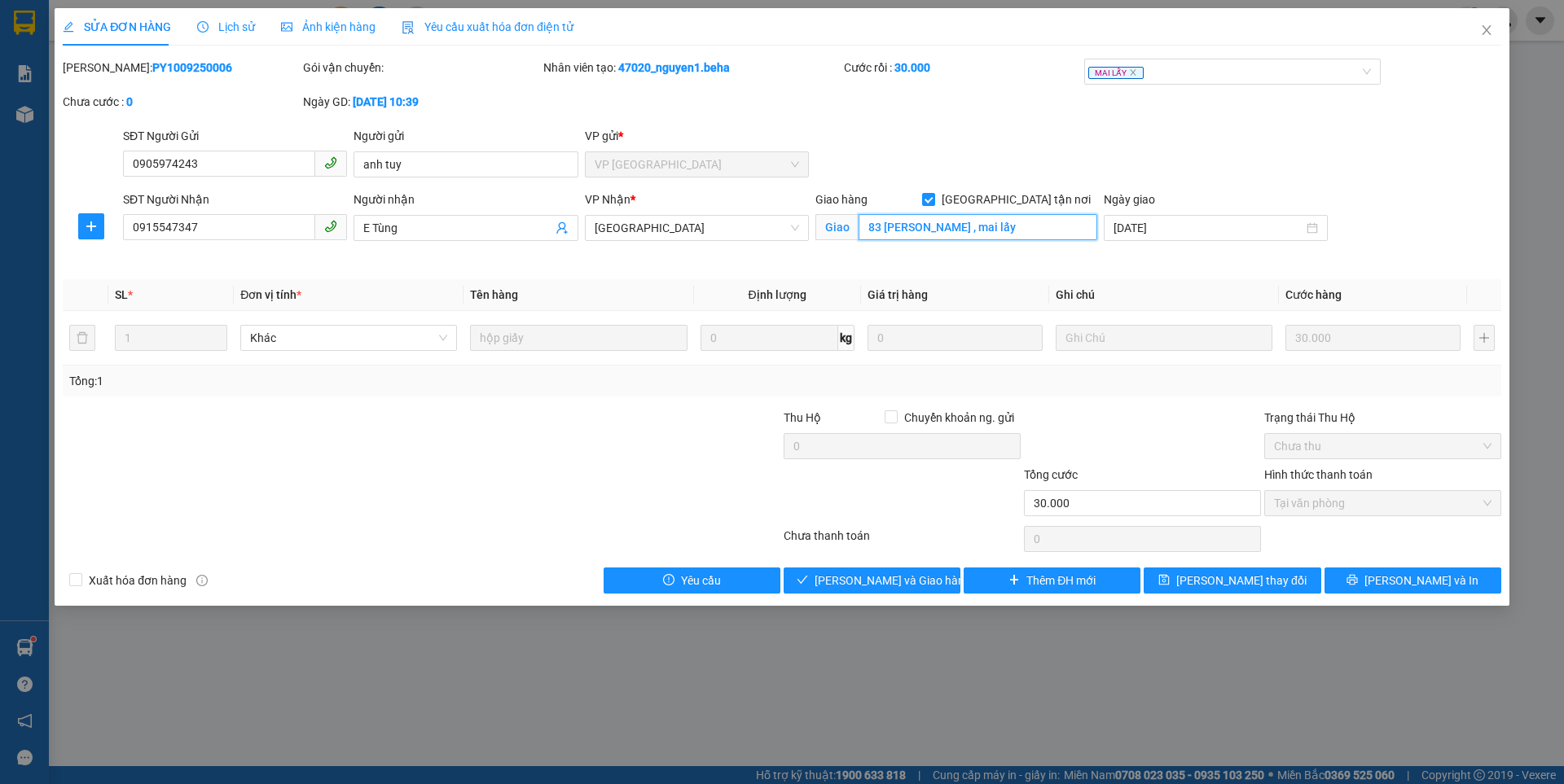
click at [873, 224] on input "83 hồ tùng mậu , mai lấy" at bounding box center [978, 227] width 239 height 26
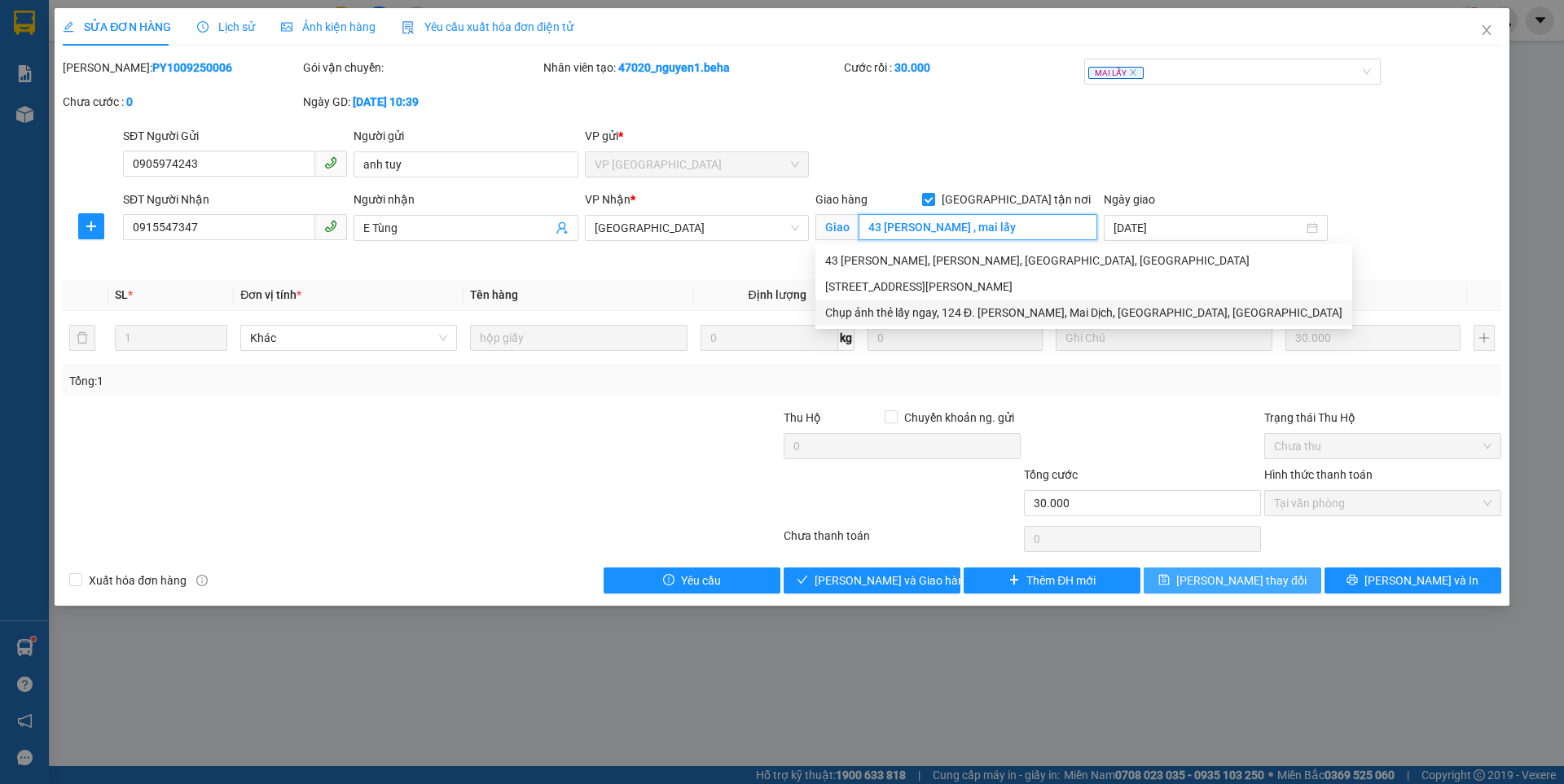
type input "43 hồ tùng mậu , mai lấy"
click at [1254, 584] on span "[PERSON_NAME] thay đổi" at bounding box center [1241, 581] width 130 height 18
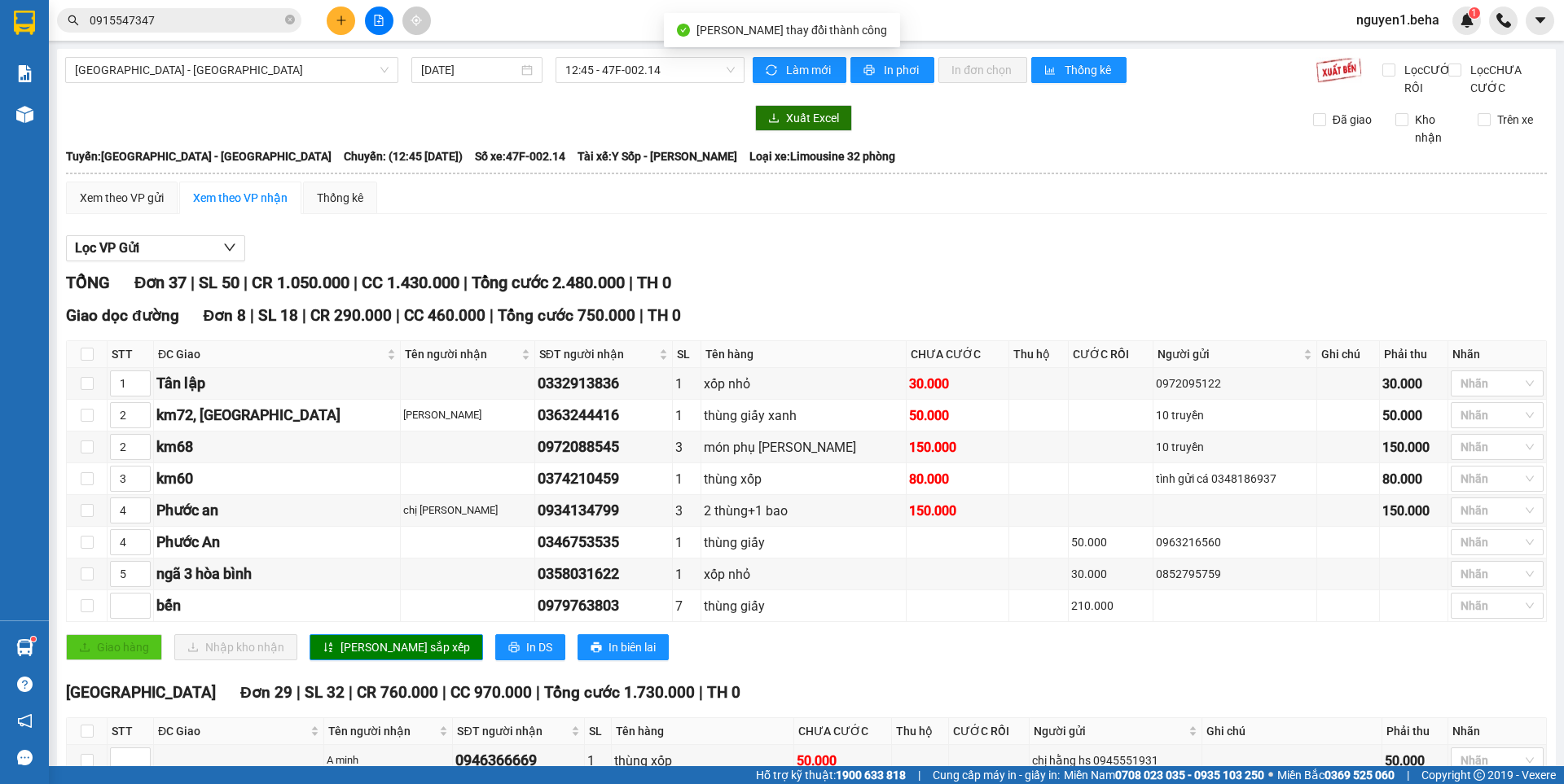
click at [198, 16] on input "0915547347" at bounding box center [186, 21] width 193 height 18
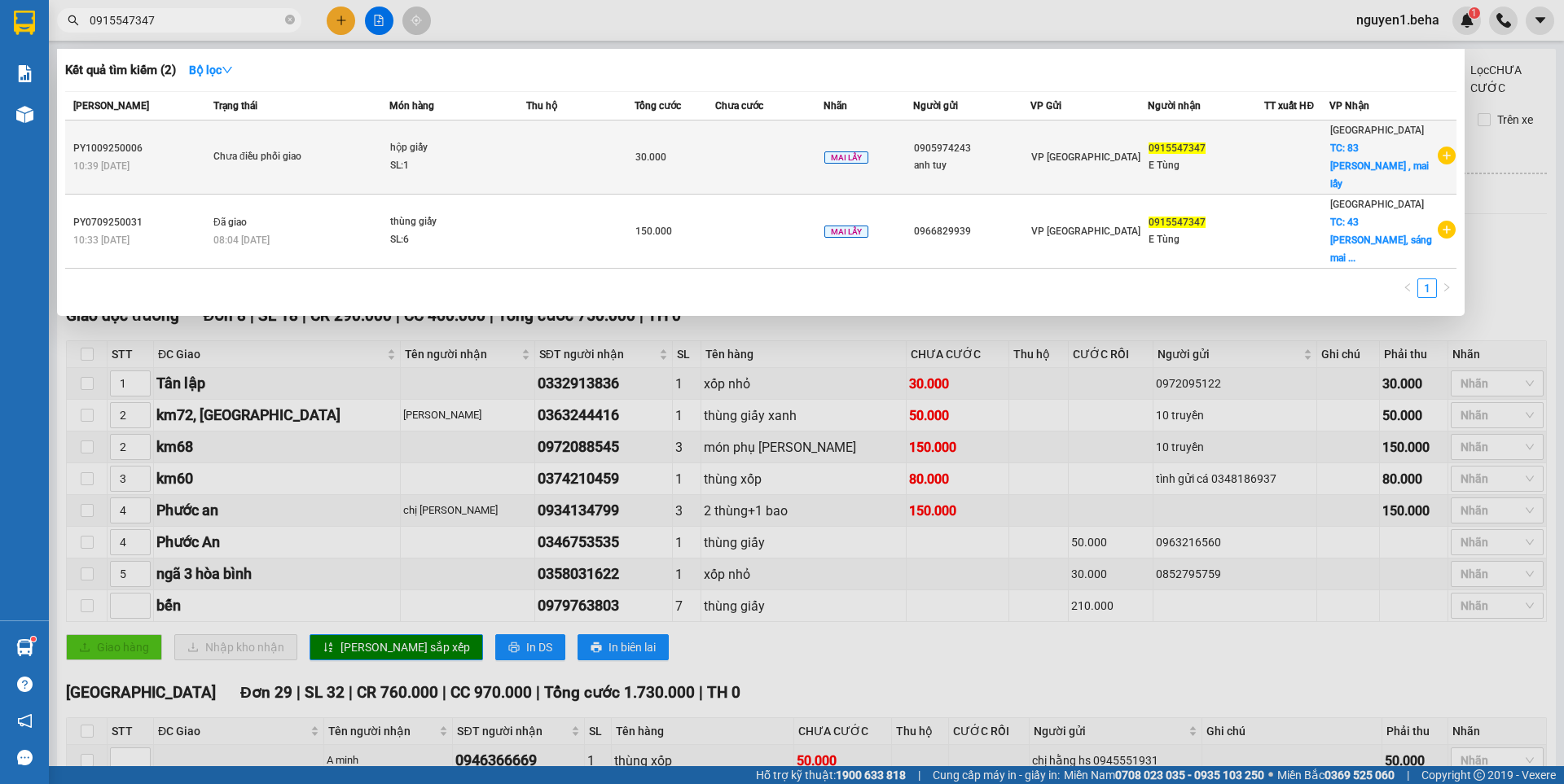
click at [392, 140] on div "hộp giấy" at bounding box center [451, 148] width 122 height 18
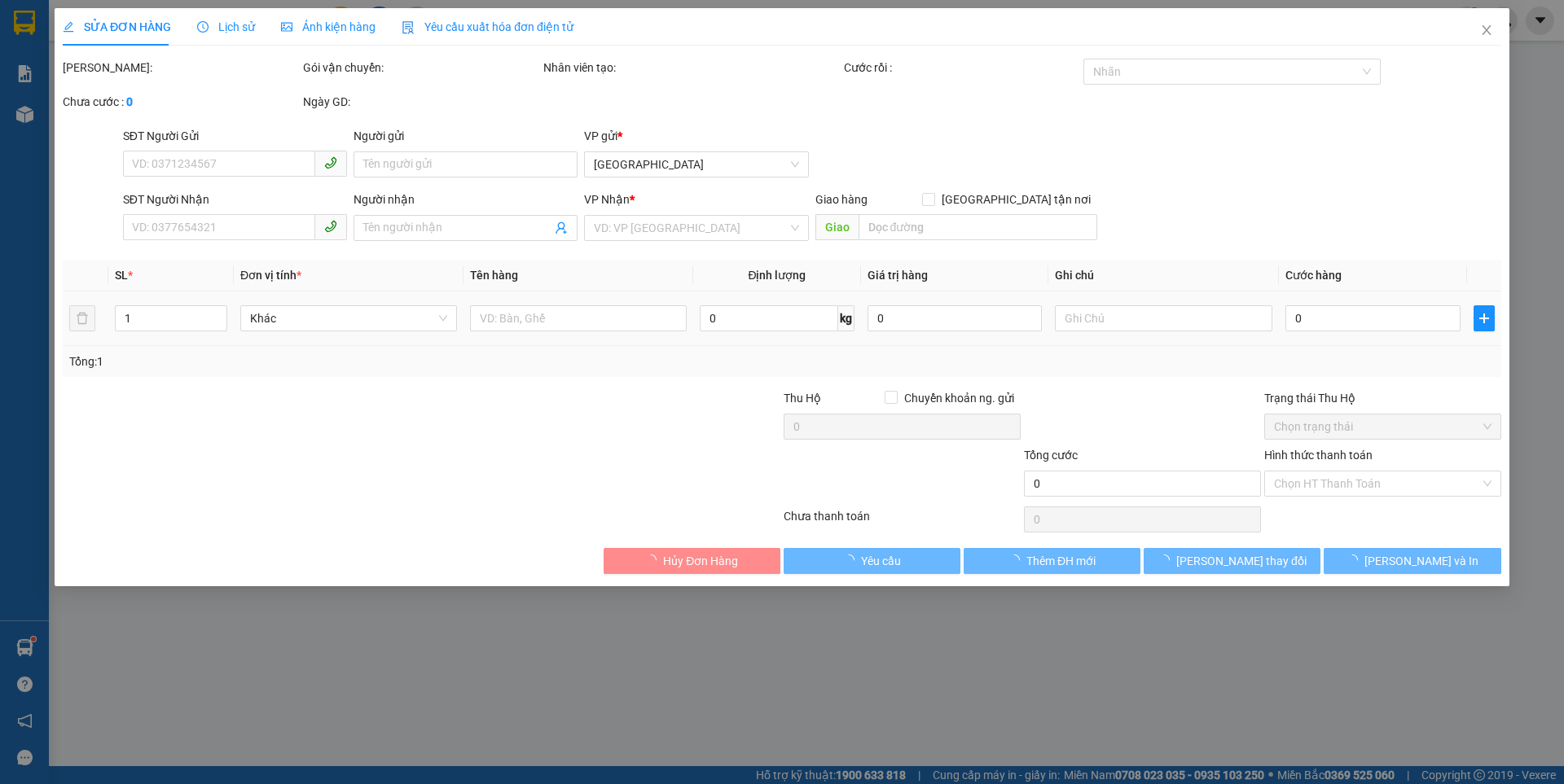
type input "0905974243"
type input "anh tuy"
type input "0915547347"
type input "E Tùng"
checkbox input "true"
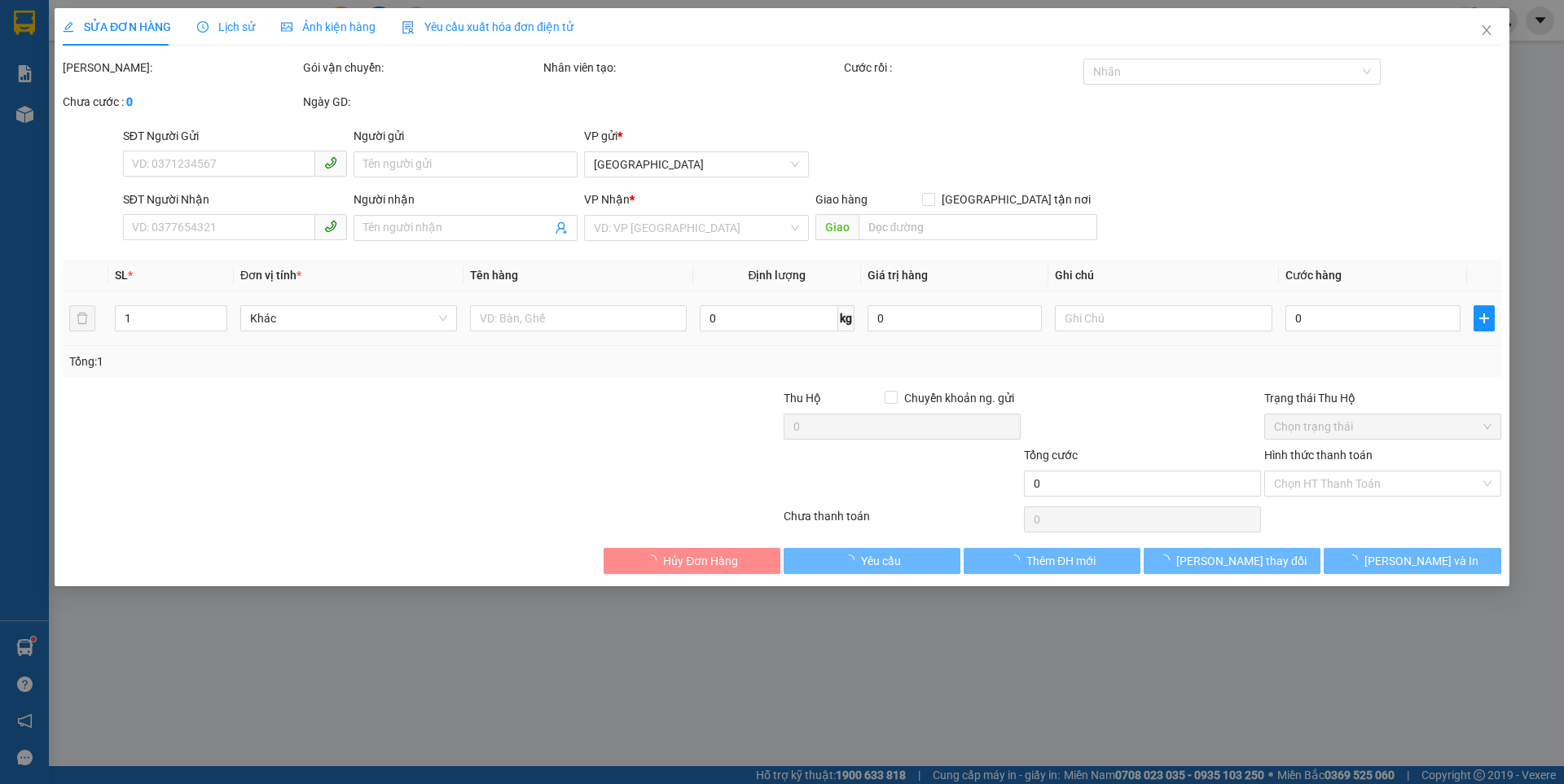
type input "43 hồ tùng mậu , mai lấy"
type input "30.000"
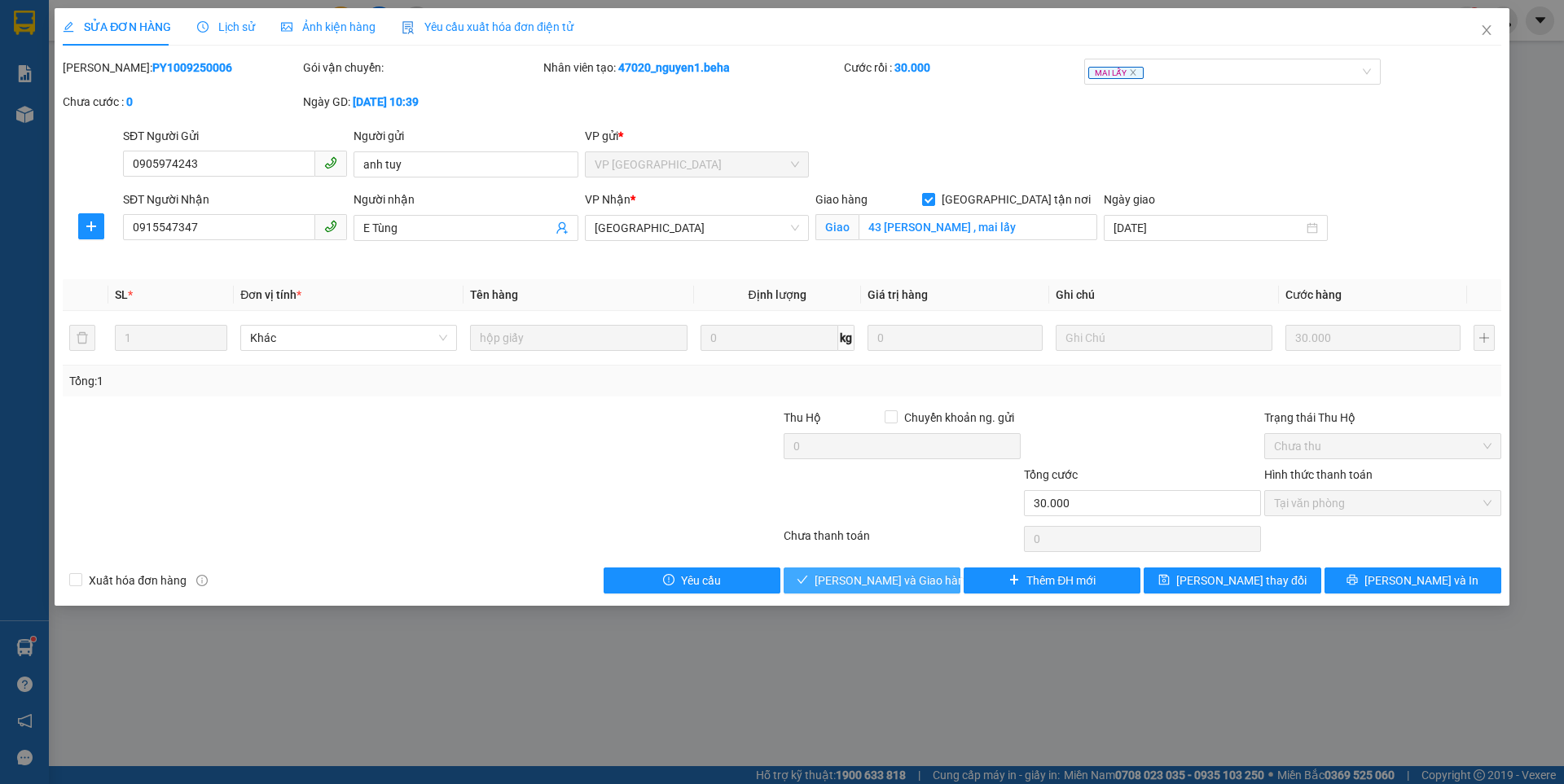
click at [873, 575] on span "[PERSON_NAME] và Giao hàng" at bounding box center [893, 581] width 156 height 18
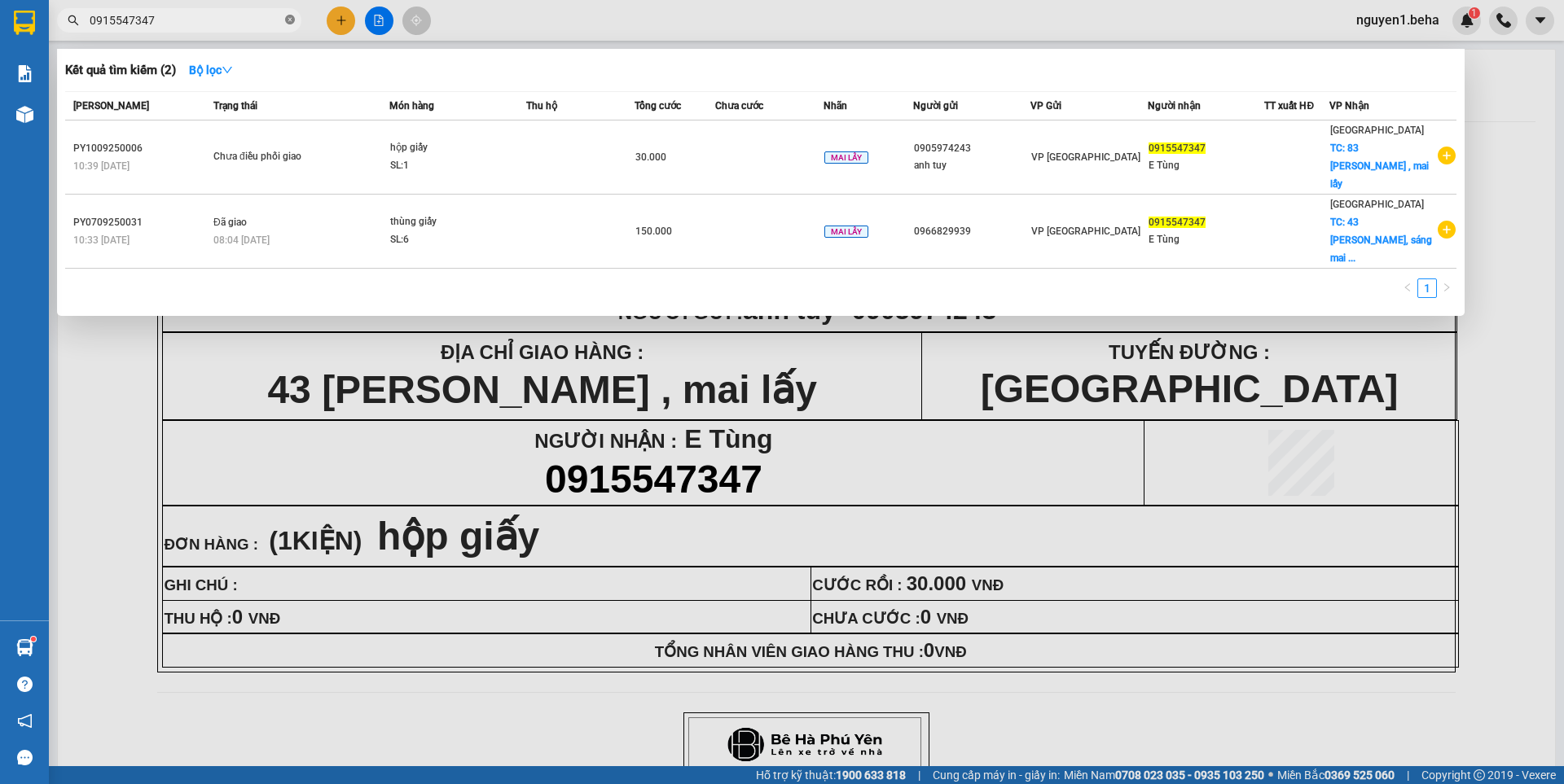
click at [286, 17] on icon "close-circle" at bounding box center [290, 20] width 10 height 10
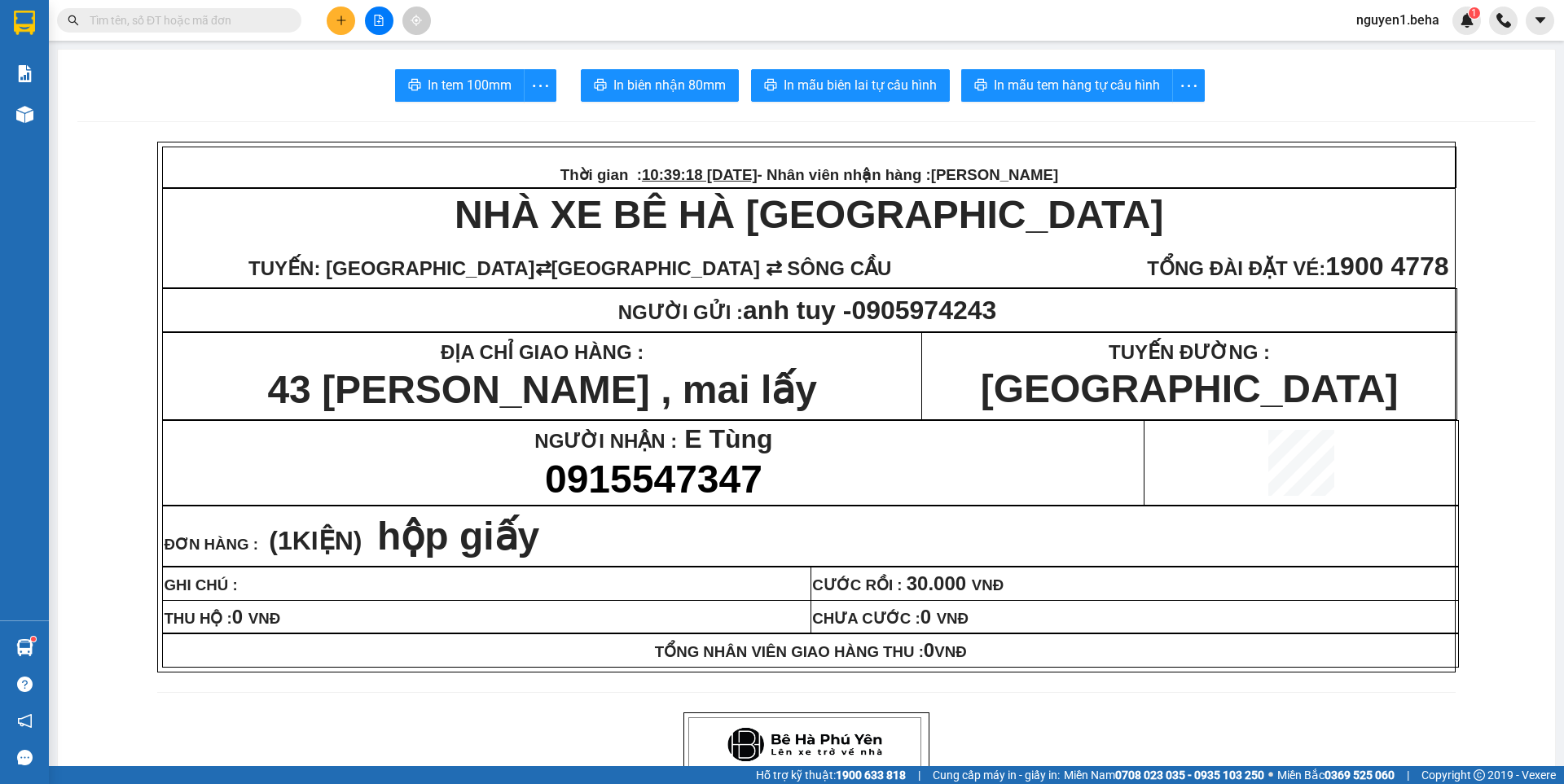
click at [221, 23] on input "text" at bounding box center [186, 21] width 193 height 18
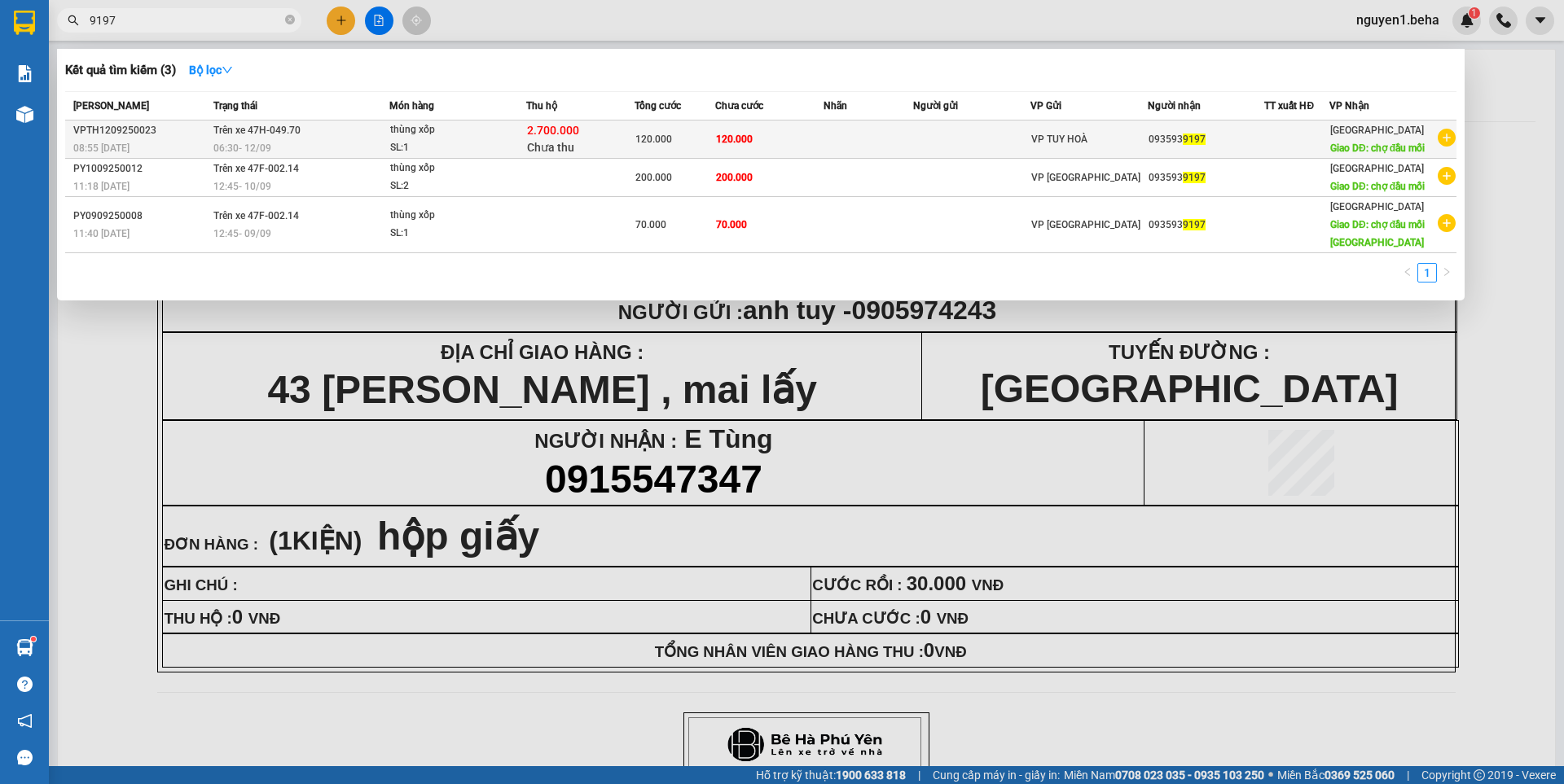
type input "9197"
click at [413, 136] on div "thùng xốp" at bounding box center [451, 130] width 122 height 18
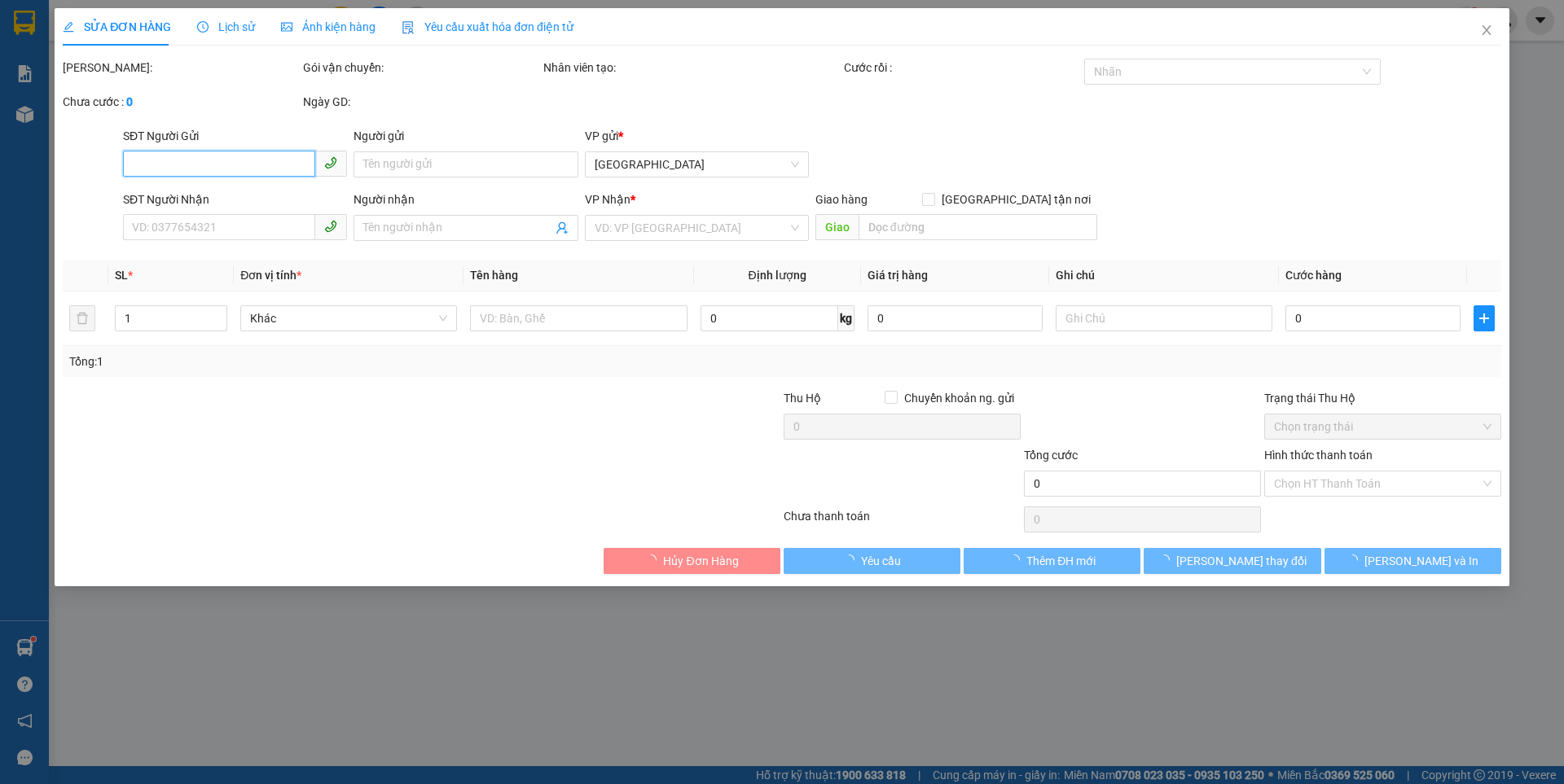
type input "0935939197"
type input "chợ đầu mối"
type input "120.000"
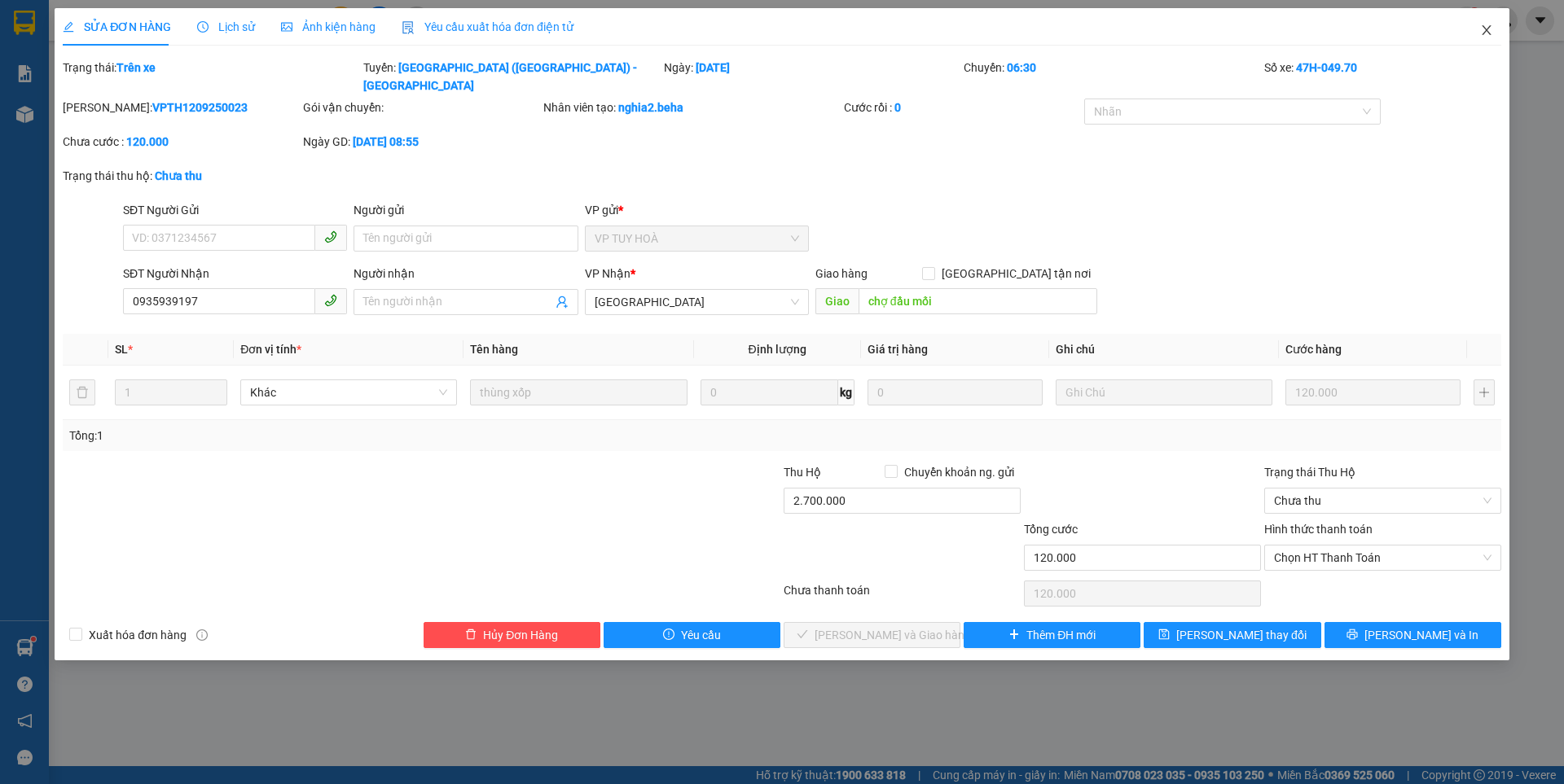
click at [1493, 29] on span "Close" at bounding box center [1487, 30] width 45 height 45
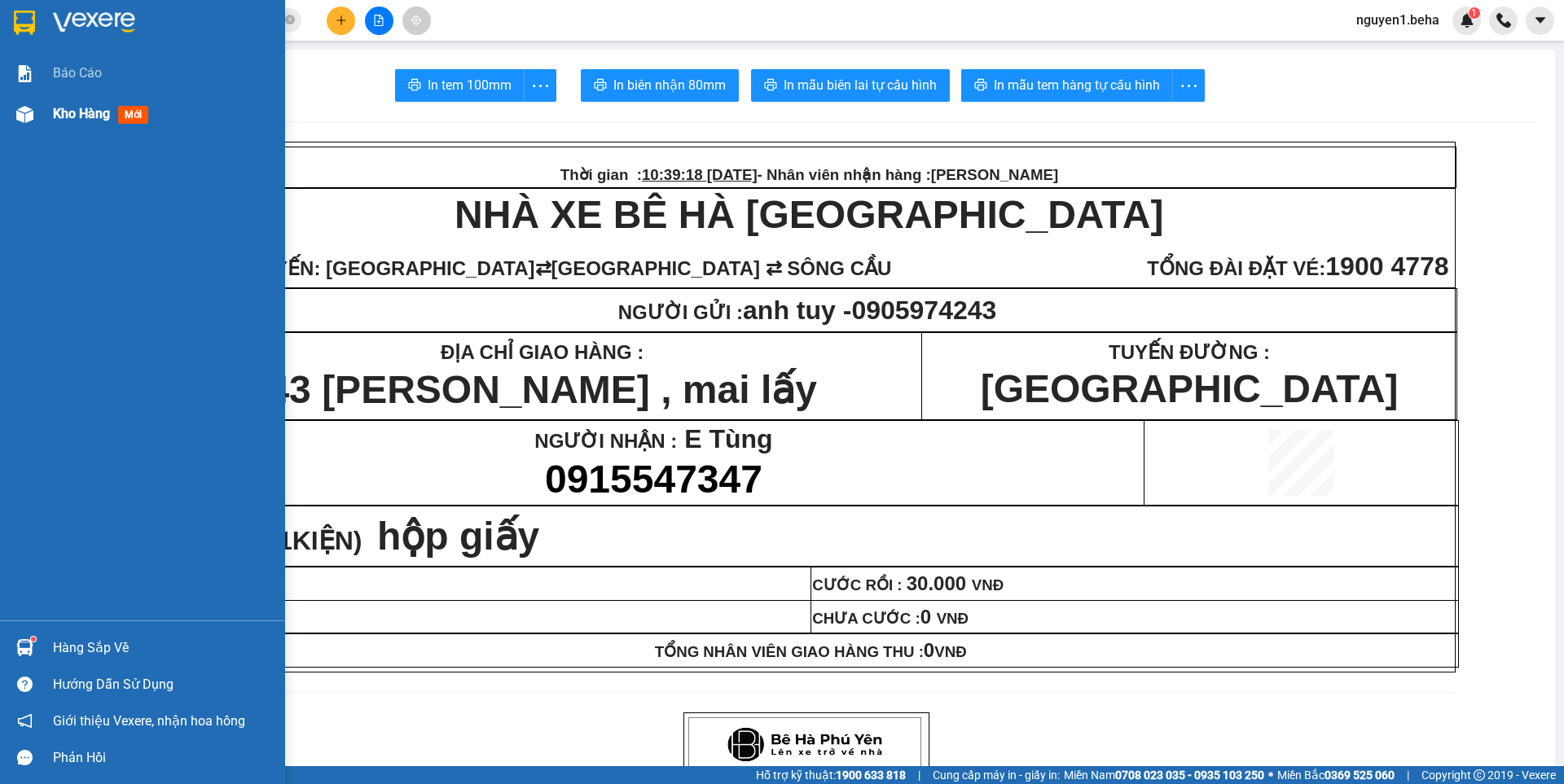
click at [18, 112] on img at bounding box center [25, 114] width 17 height 17
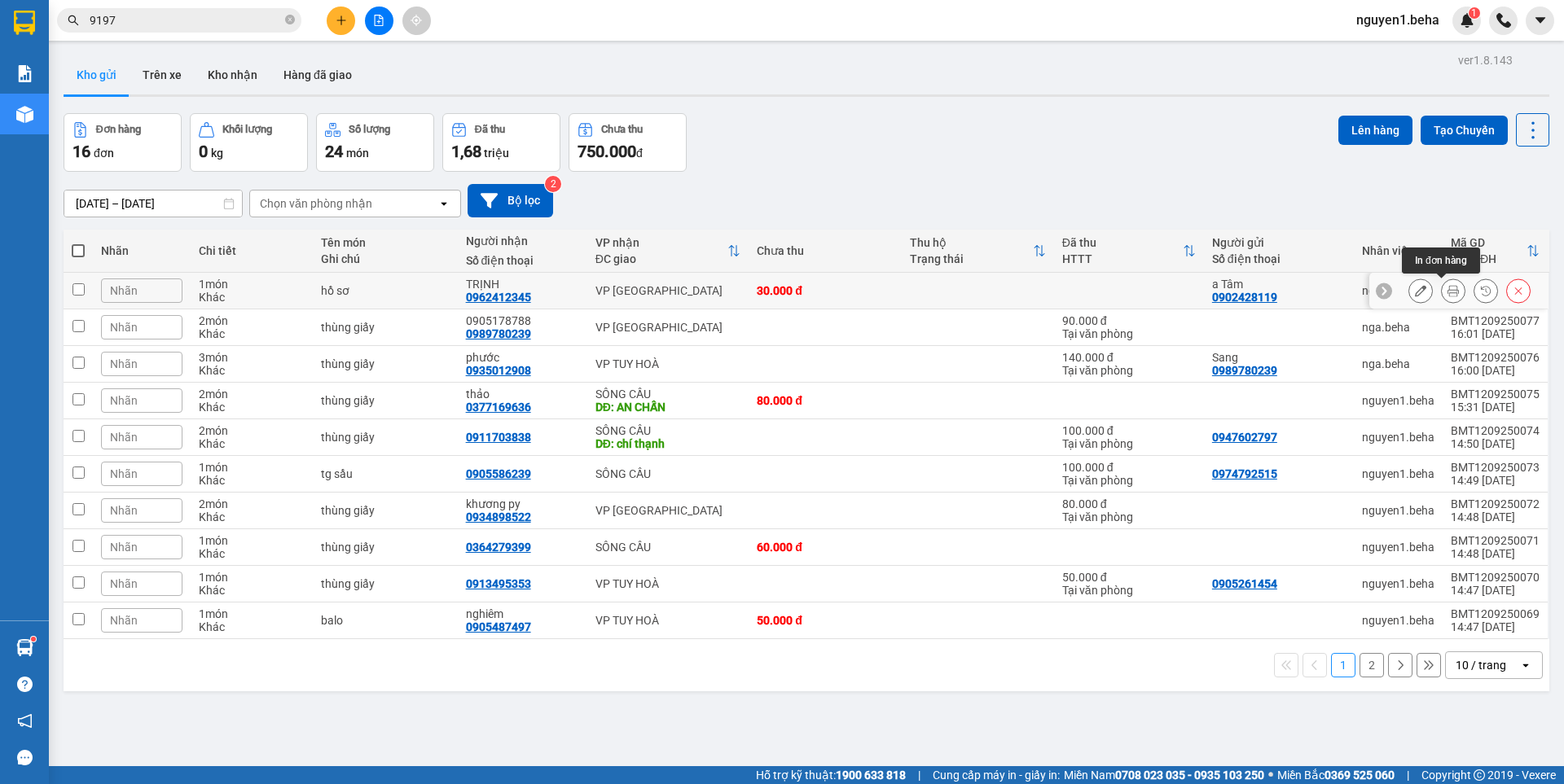
click at [1448, 293] on icon at bounding box center [1454, 290] width 12 height 12
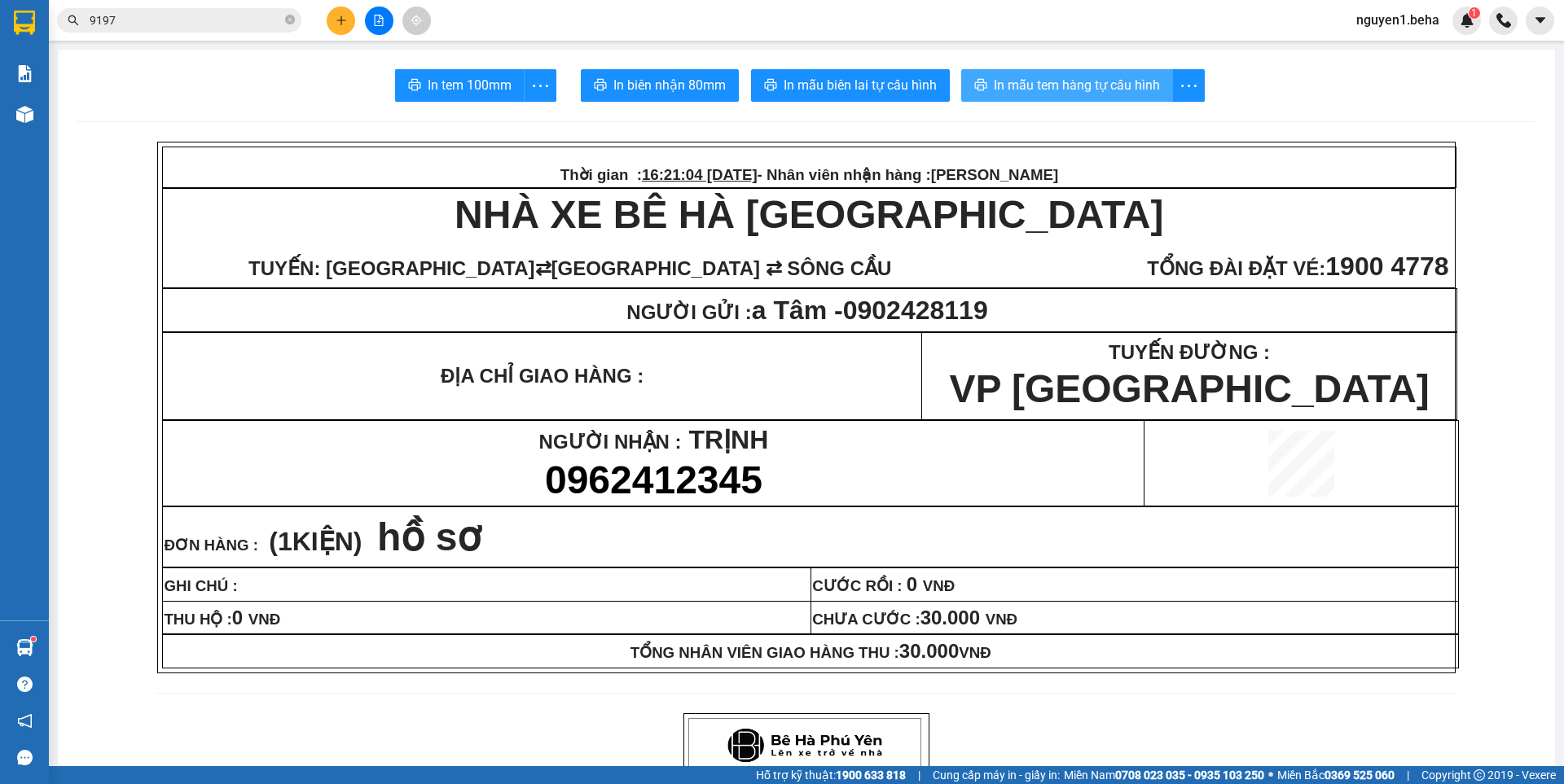
click at [1077, 86] on span "In mẫu tem hàng tự cấu hình" at bounding box center [1078, 85] width 166 height 21
